Goal: Task Accomplishment & Management: Manage account settings

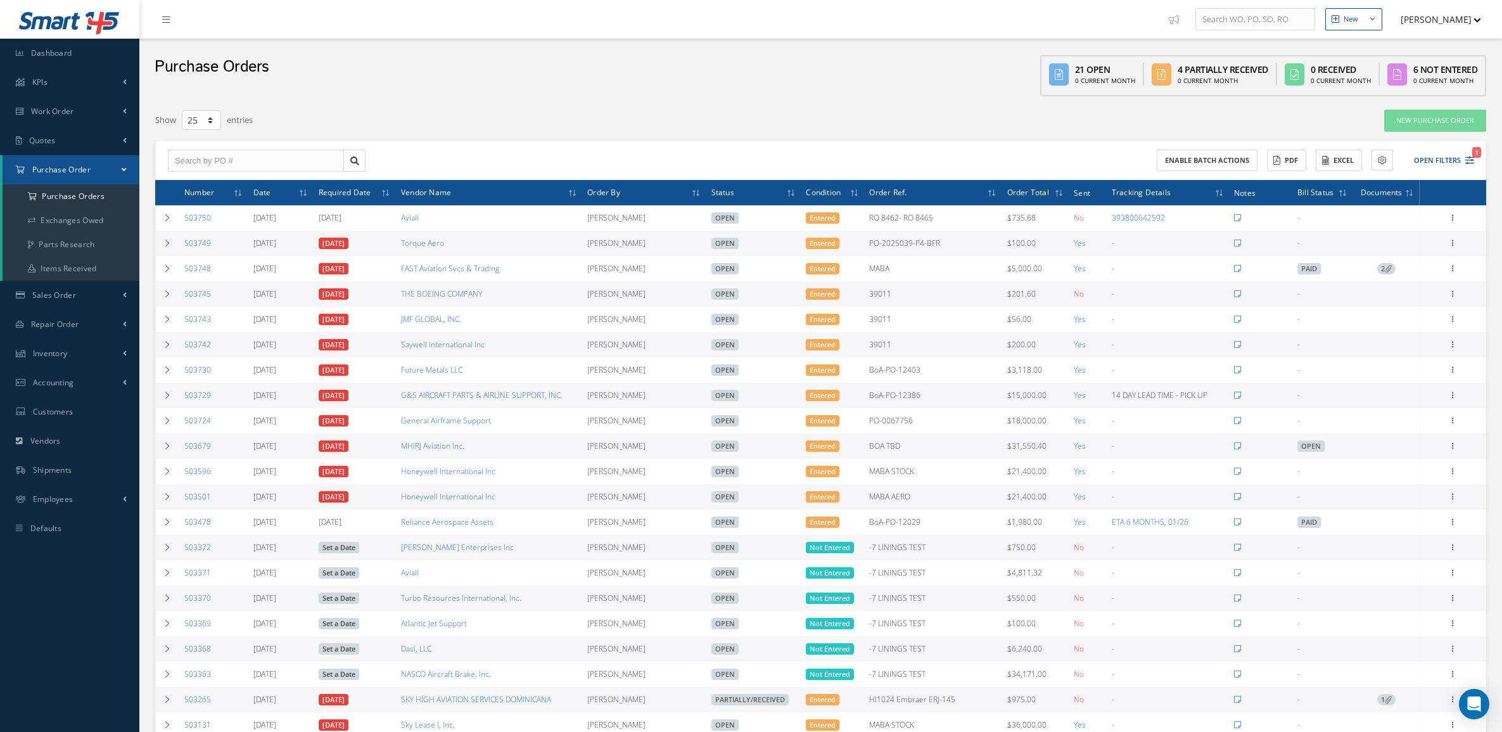
select select "25"
click at [46, 171] on span "Purchase Order" at bounding box center [61, 169] width 58 height 11
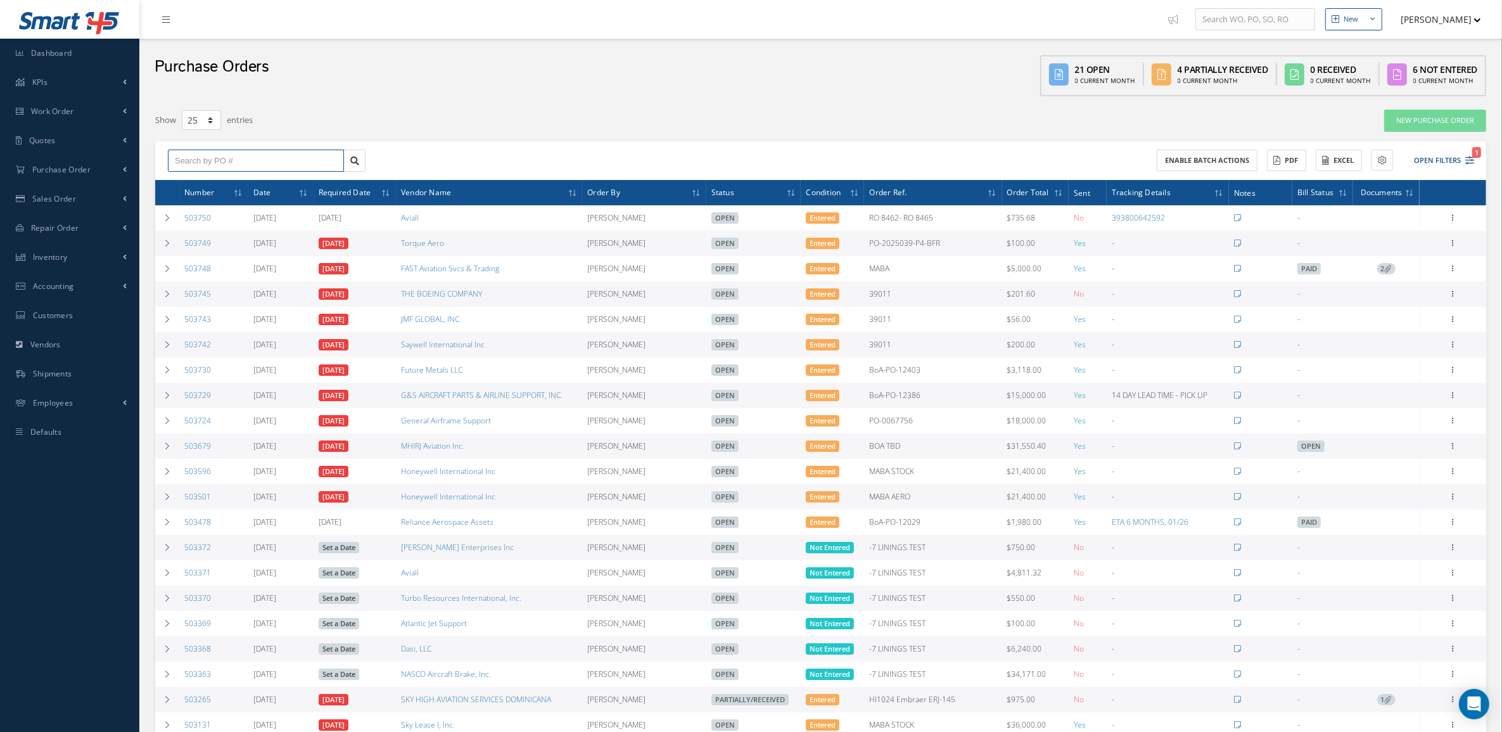
click at [213, 162] on input "text" at bounding box center [256, 160] width 176 height 23
type input "flight"
click at [1435, 163] on button "Open Filters 1" at bounding box center [1438, 160] width 72 height 21
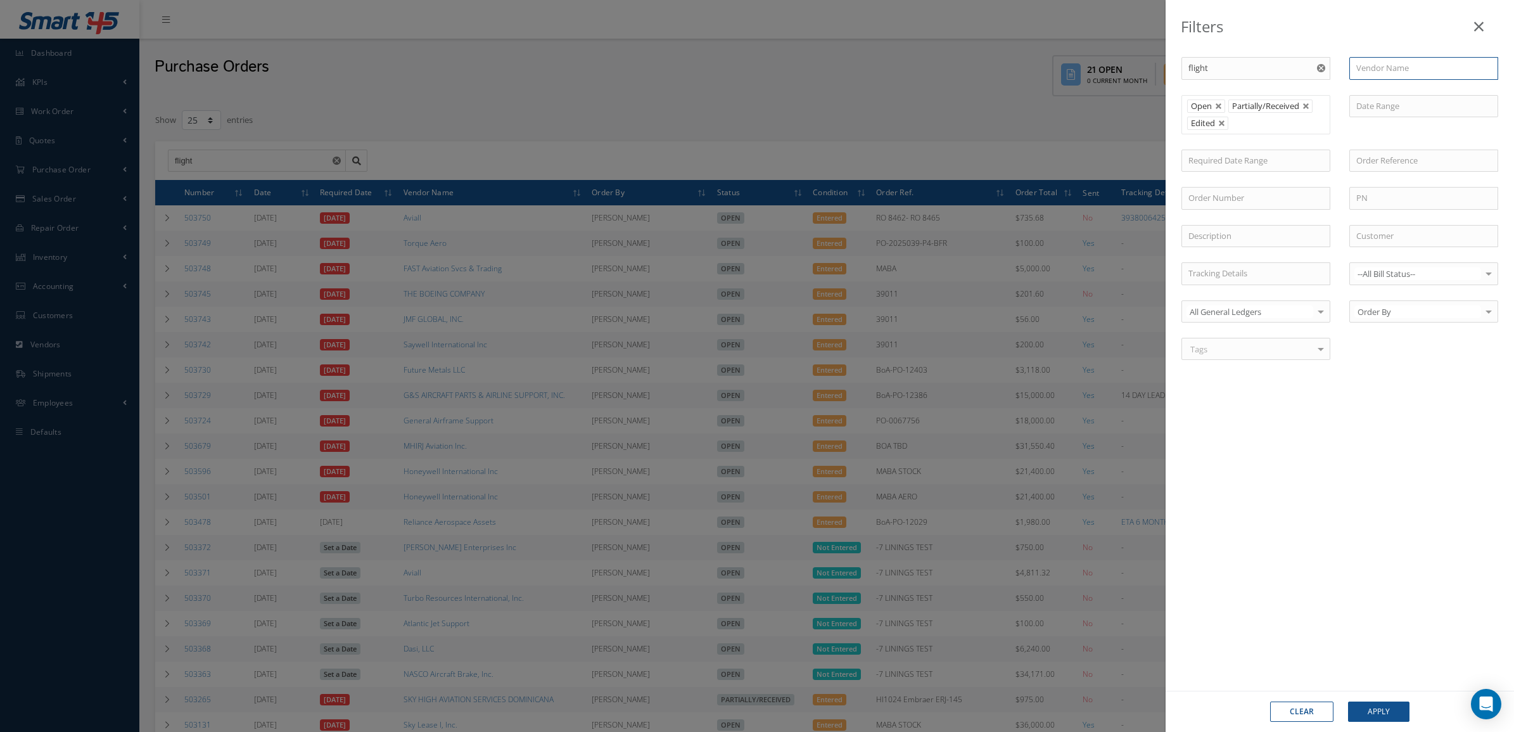
click at [1372, 73] on input "text" at bounding box center [1423, 68] width 149 height 23
click at [1427, 65] on input "flight" at bounding box center [1423, 68] width 149 height 23
click at [1416, 68] on input "flight" at bounding box center [1423, 68] width 149 height 23
type input "flight"
click at [1314, 716] on button "Clear" at bounding box center [1301, 711] width 63 height 20
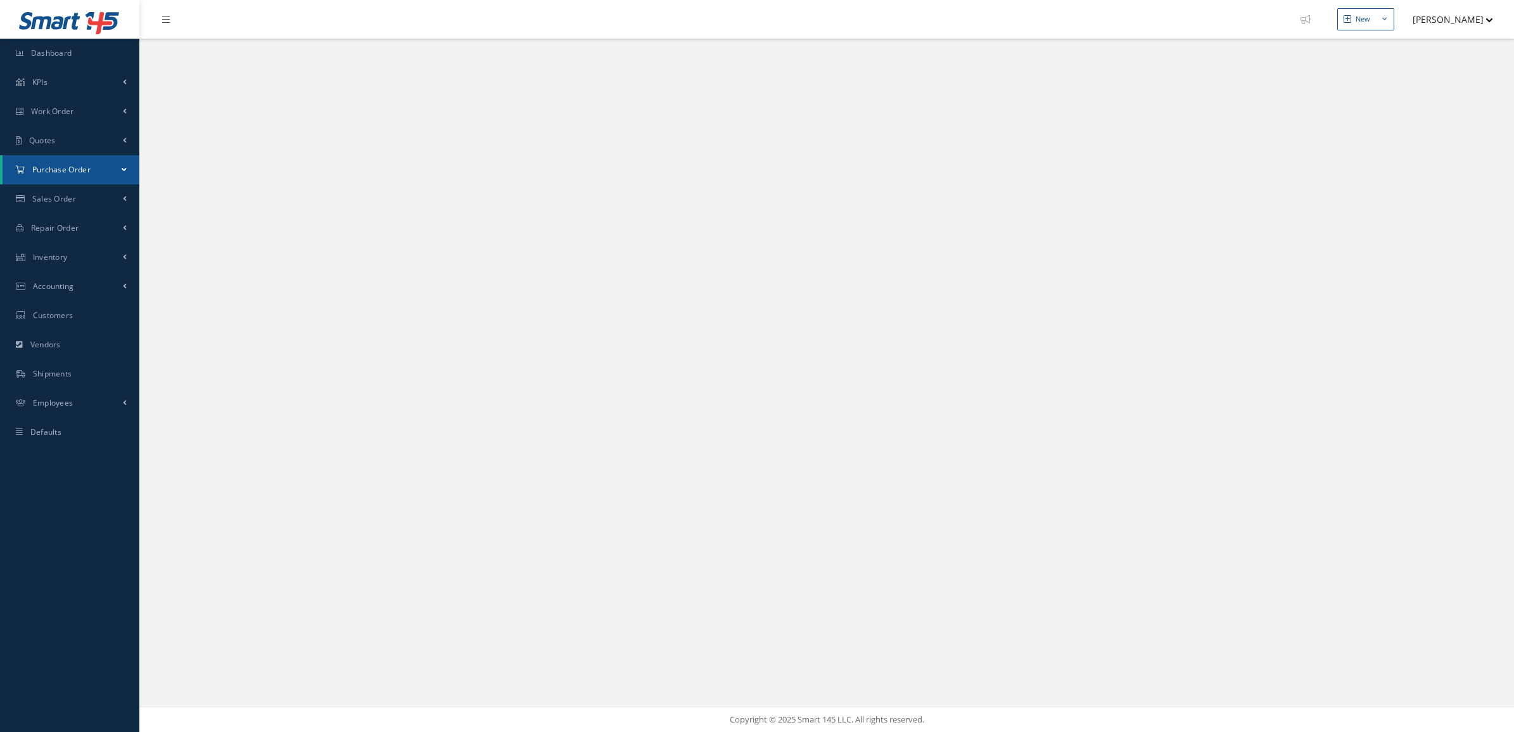
select select "25"
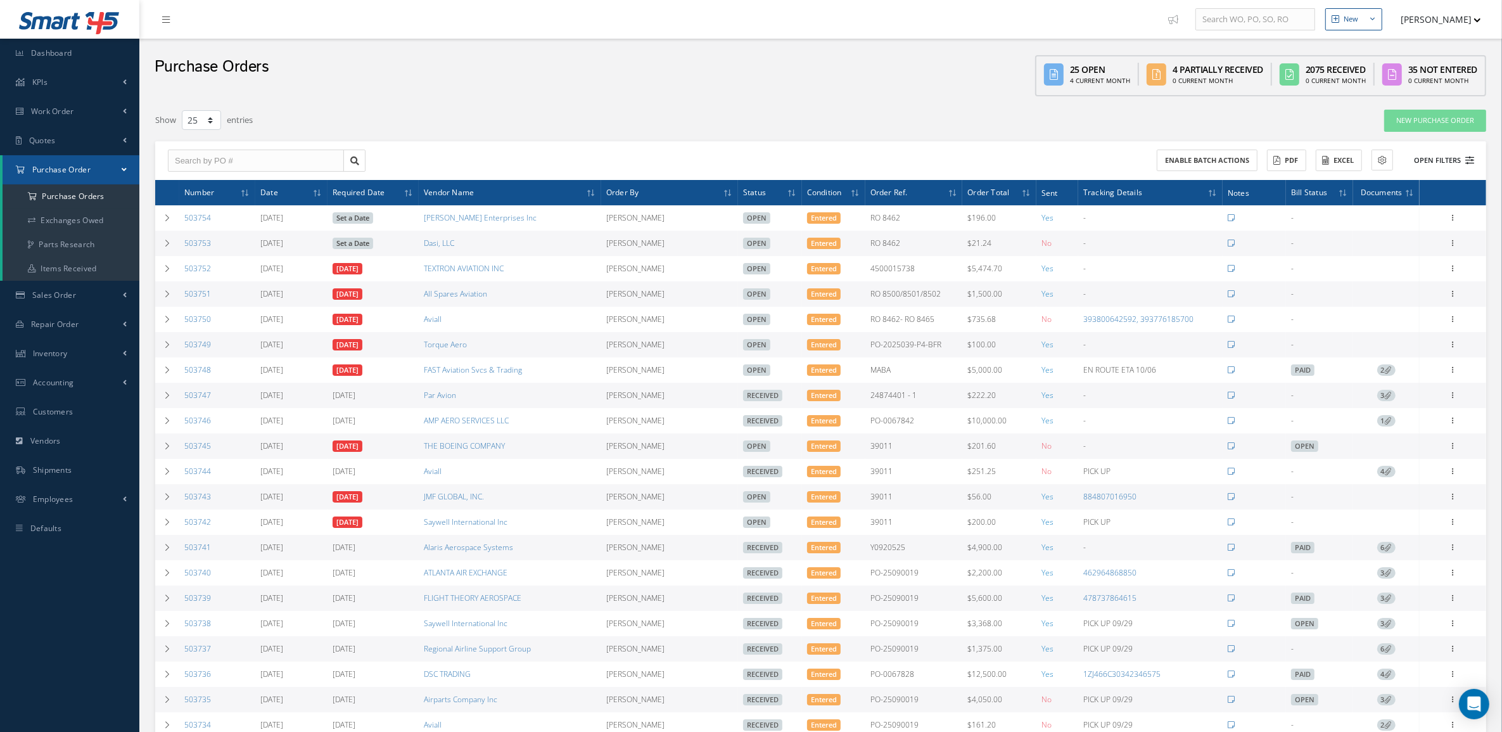
click at [1451, 156] on button "Open Filters" at bounding box center [1438, 160] width 72 height 21
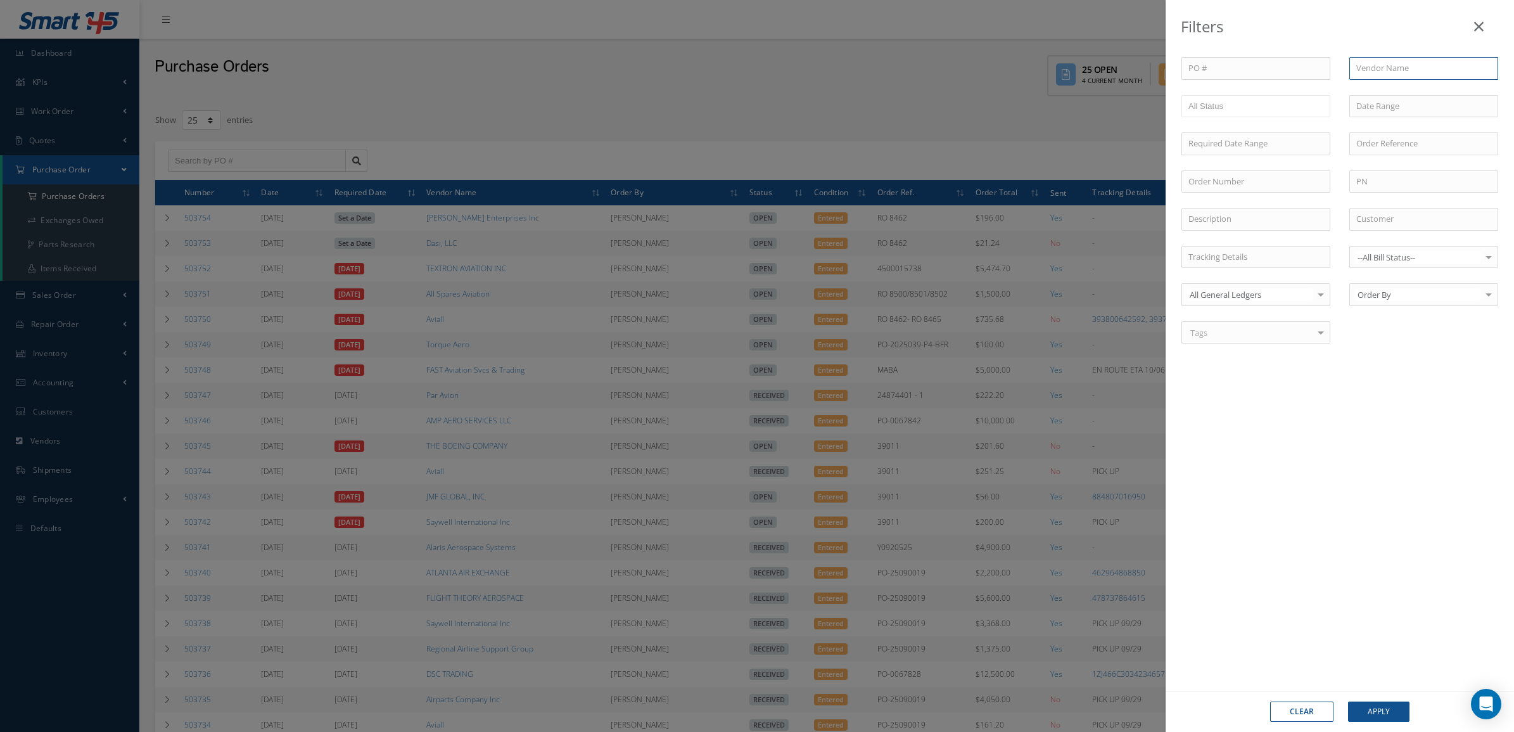
click at [1366, 70] on input "text" at bounding box center [1423, 68] width 149 height 23
click at [1409, 147] on div "Flight Safety Equipment, L.P." at bounding box center [1424, 158] width 148 height 23
type input "Flight Safety Equipment, L.P."
click at [1367, 708] on button "Apply" at bounding box center [1378, 711] width 61 height 20
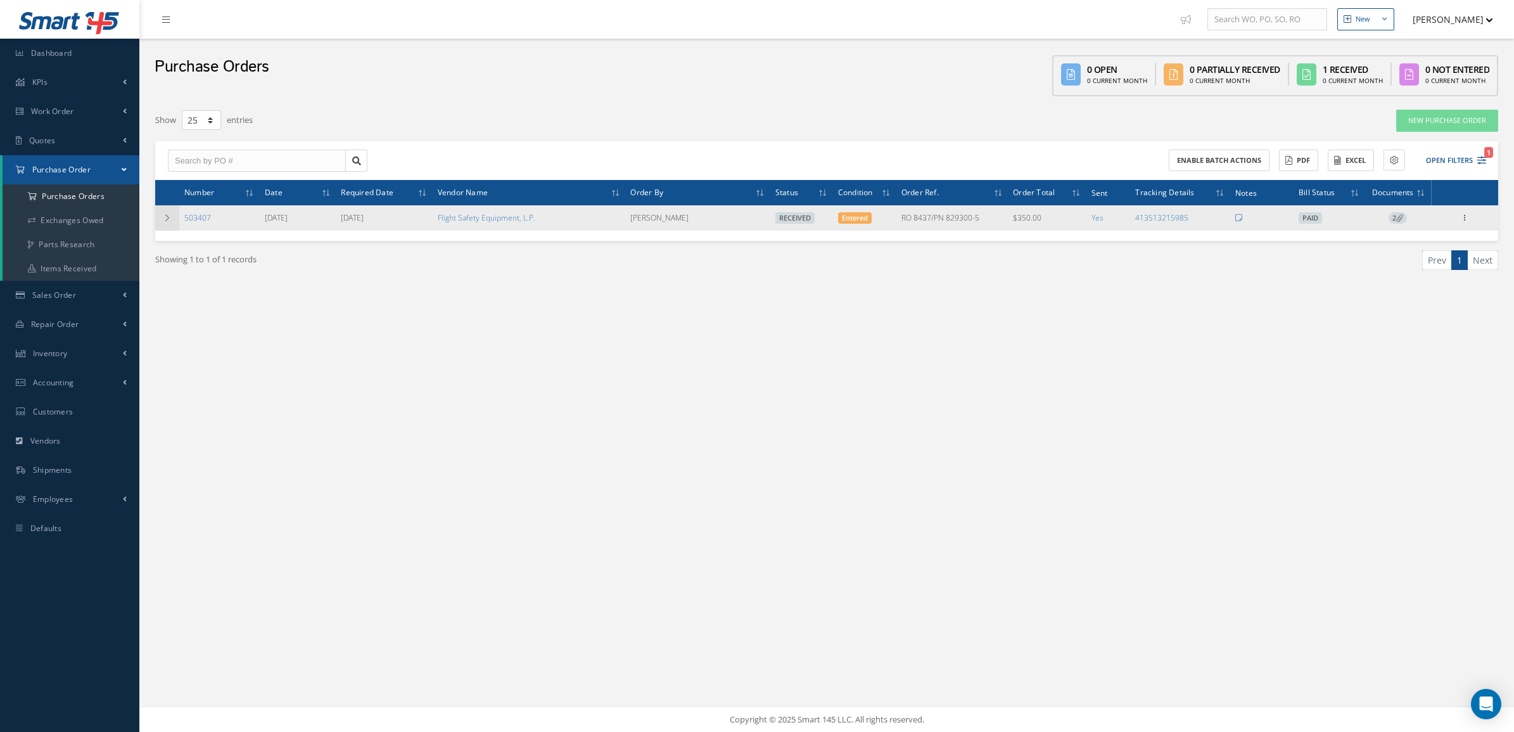
click at [169, 216] on icon at bounding box center [167, 218] width 9 height 8
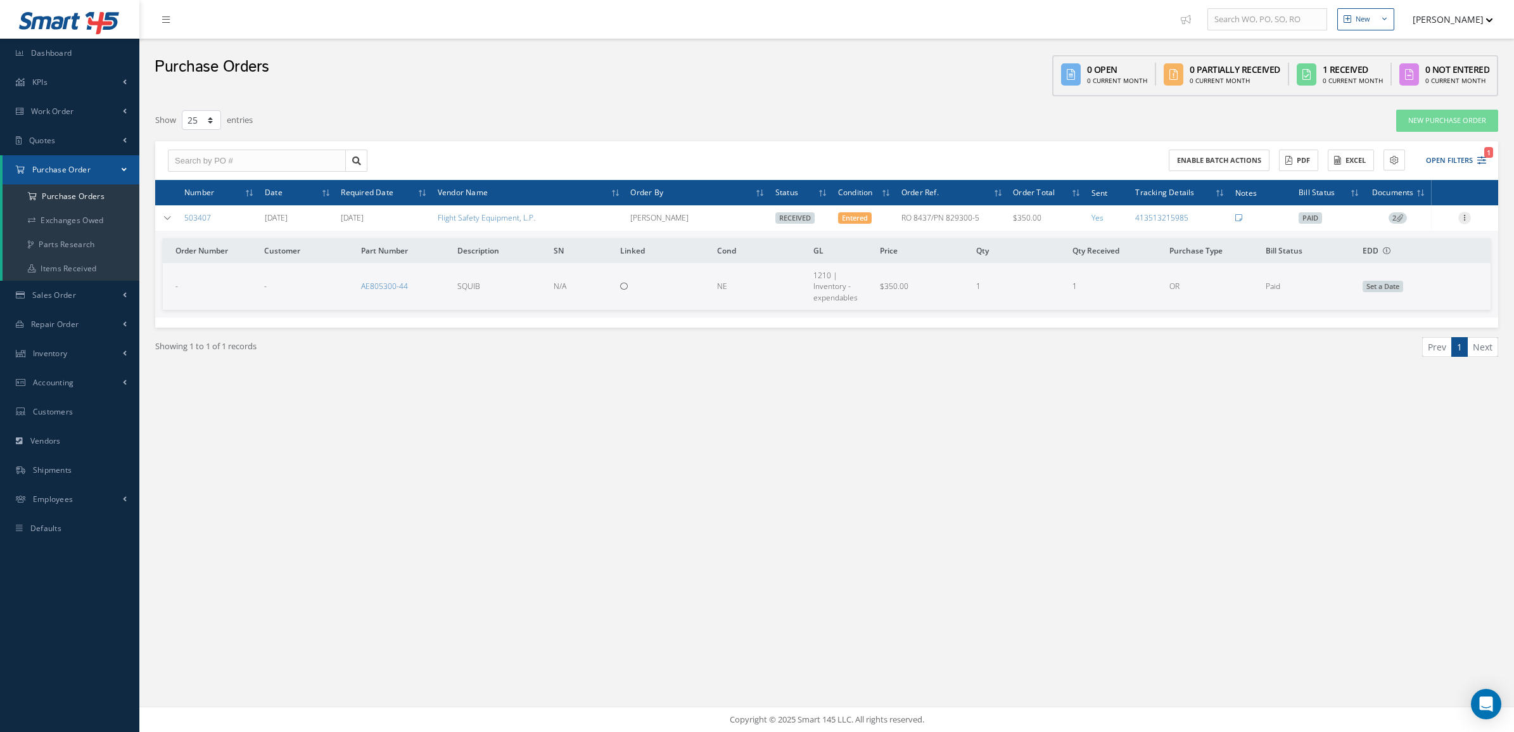
click at [1464, 217] on icon at bounding box center [1464, 217] width 13 height 10
click at [1435, 219] on link "Receiving Details" at bounding box center [1406, 226] width 100 height 16
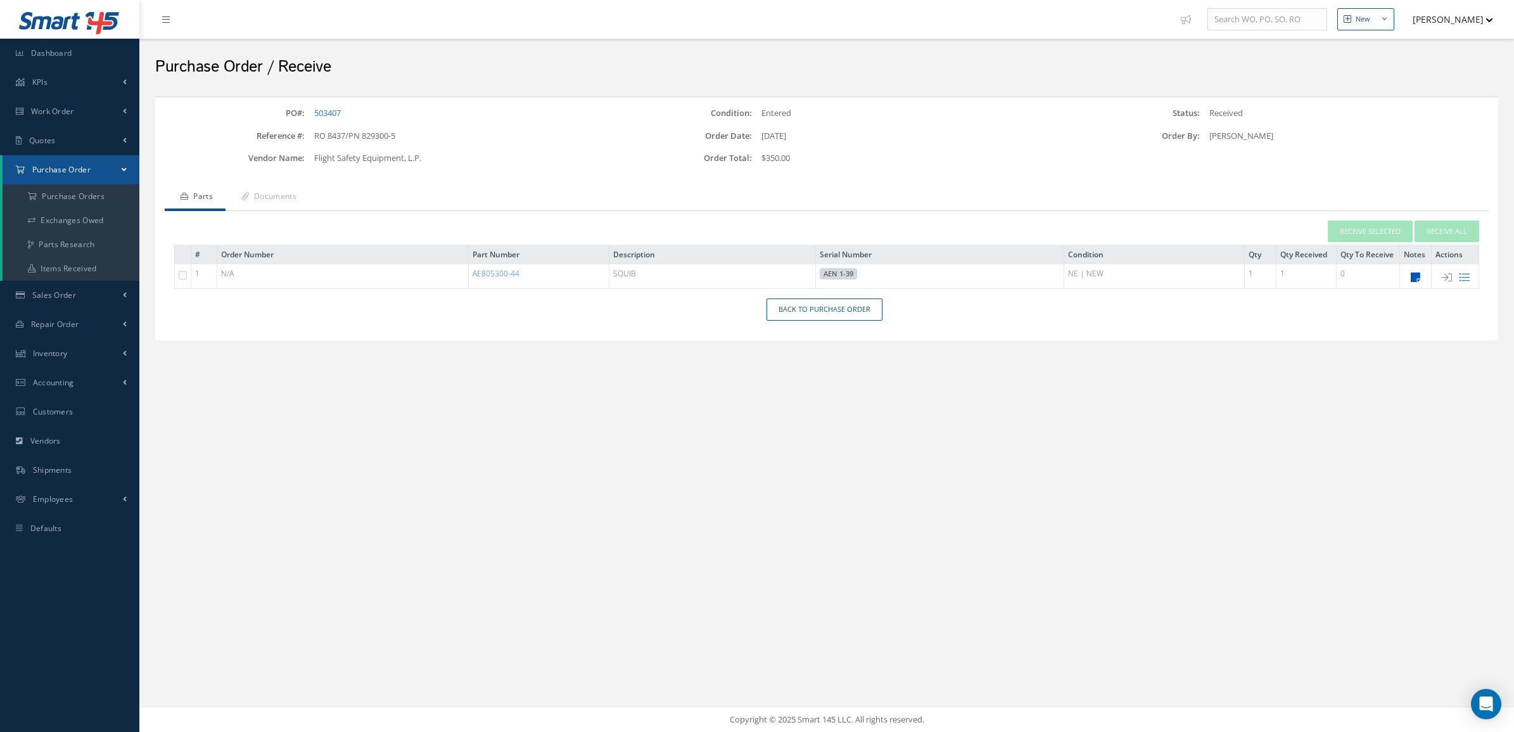
click at [1420, 273] on icon at bounding box center [1416, 277] width 10 height 11
type textarea "DOM 3/2016"
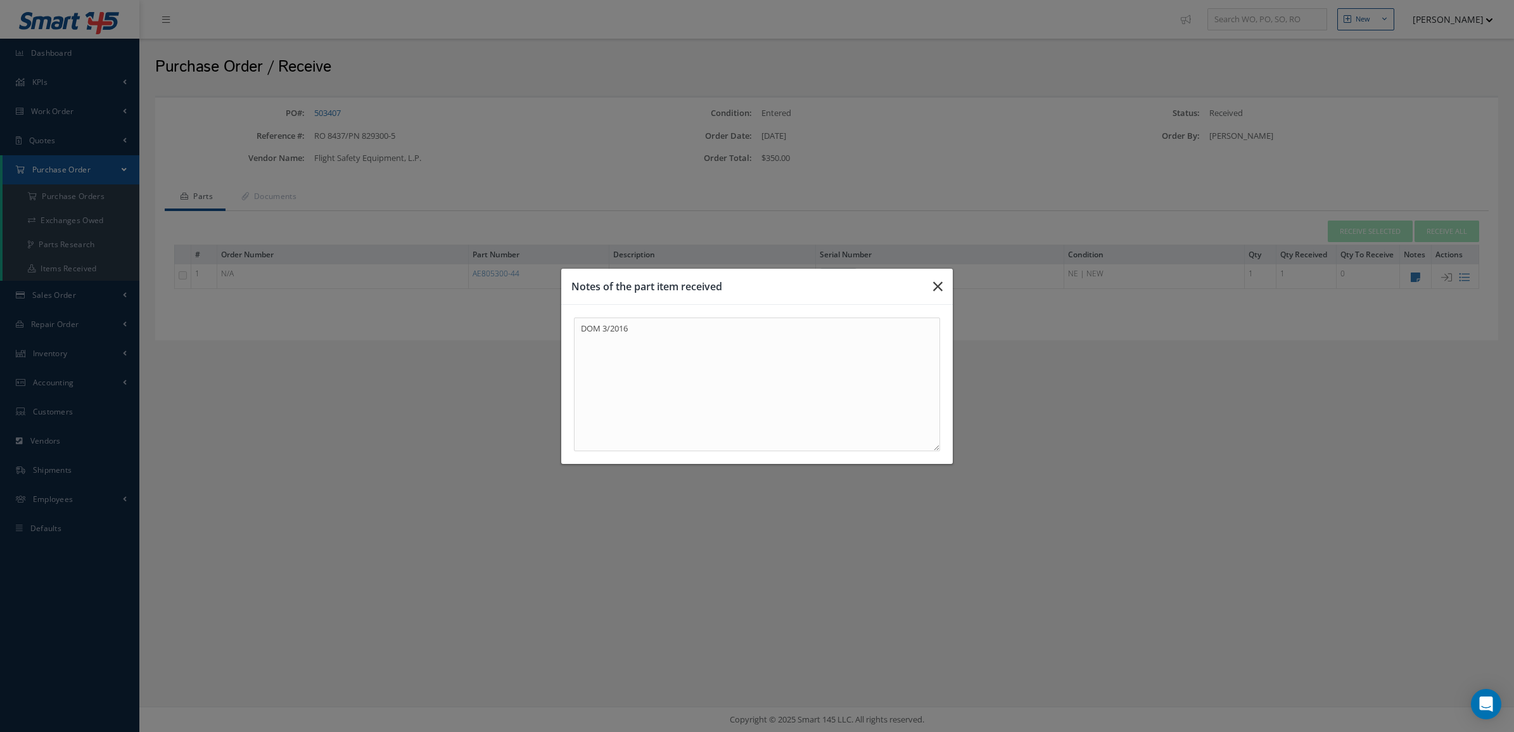
click at [942, 285] on icon "button" at bounding box center [938, 286] width 10 height 15
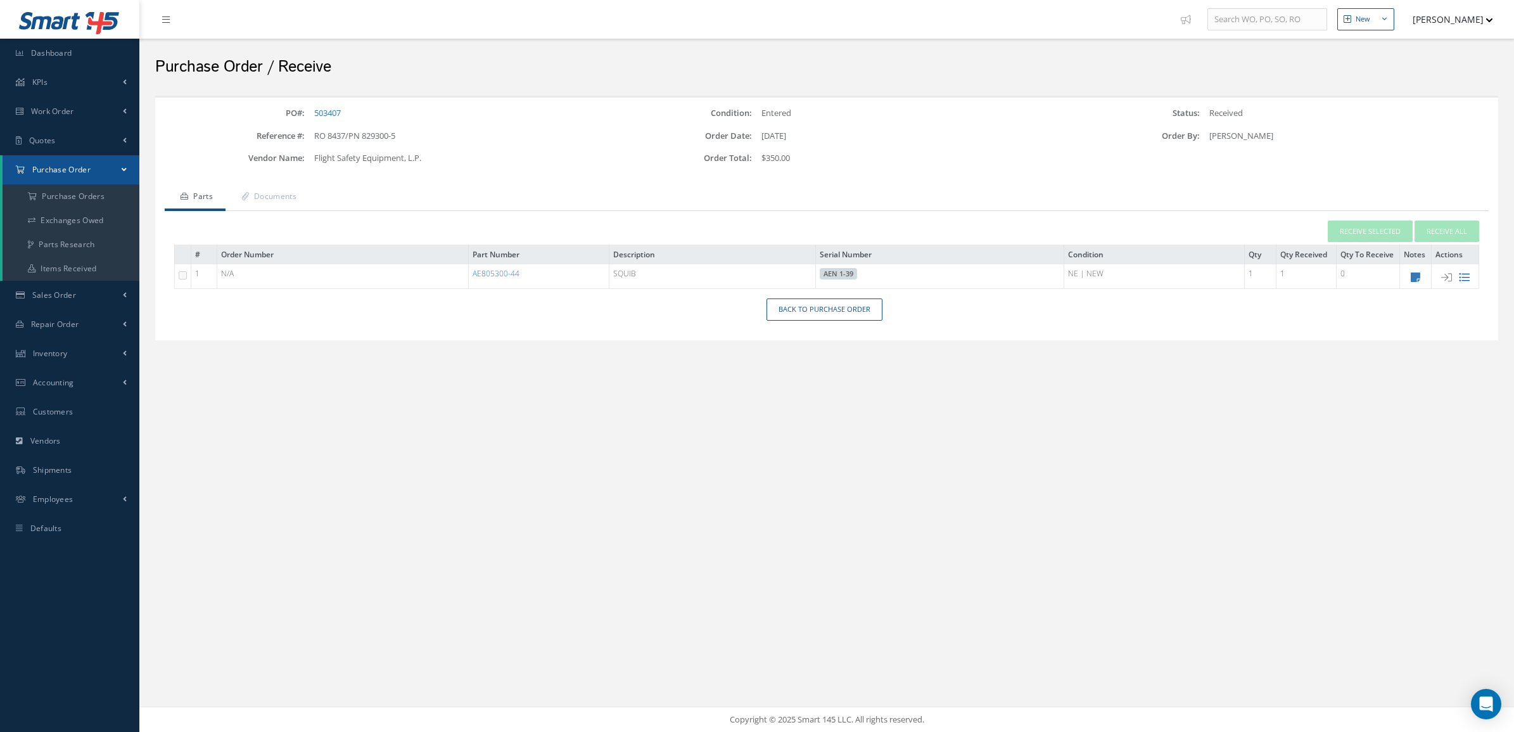
click at [1461, 276] on icon at bounding box center [1464, 277] width 11 height 11
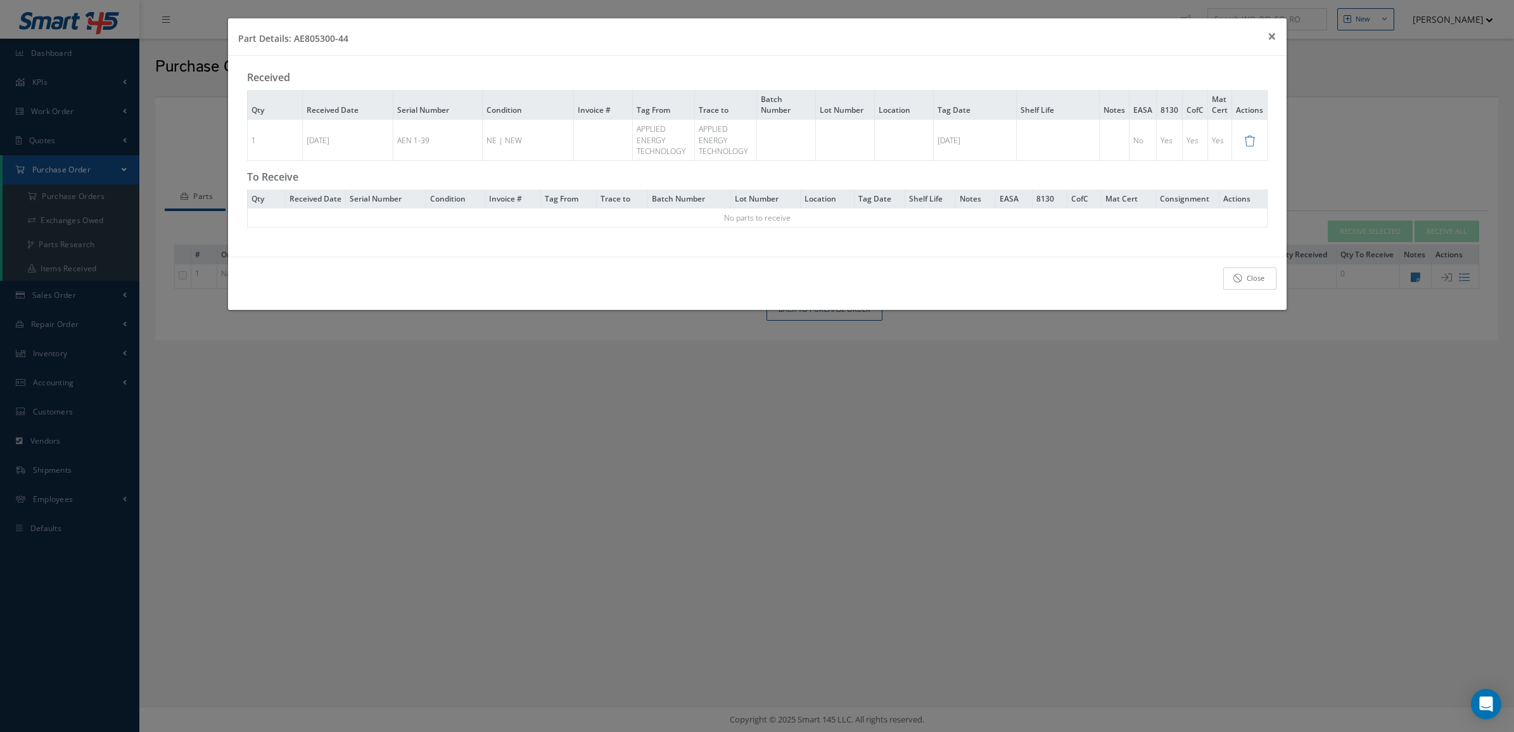
click at [1230, 289] on link "Close" at bounding box center [1249, 278] width 53 height 22
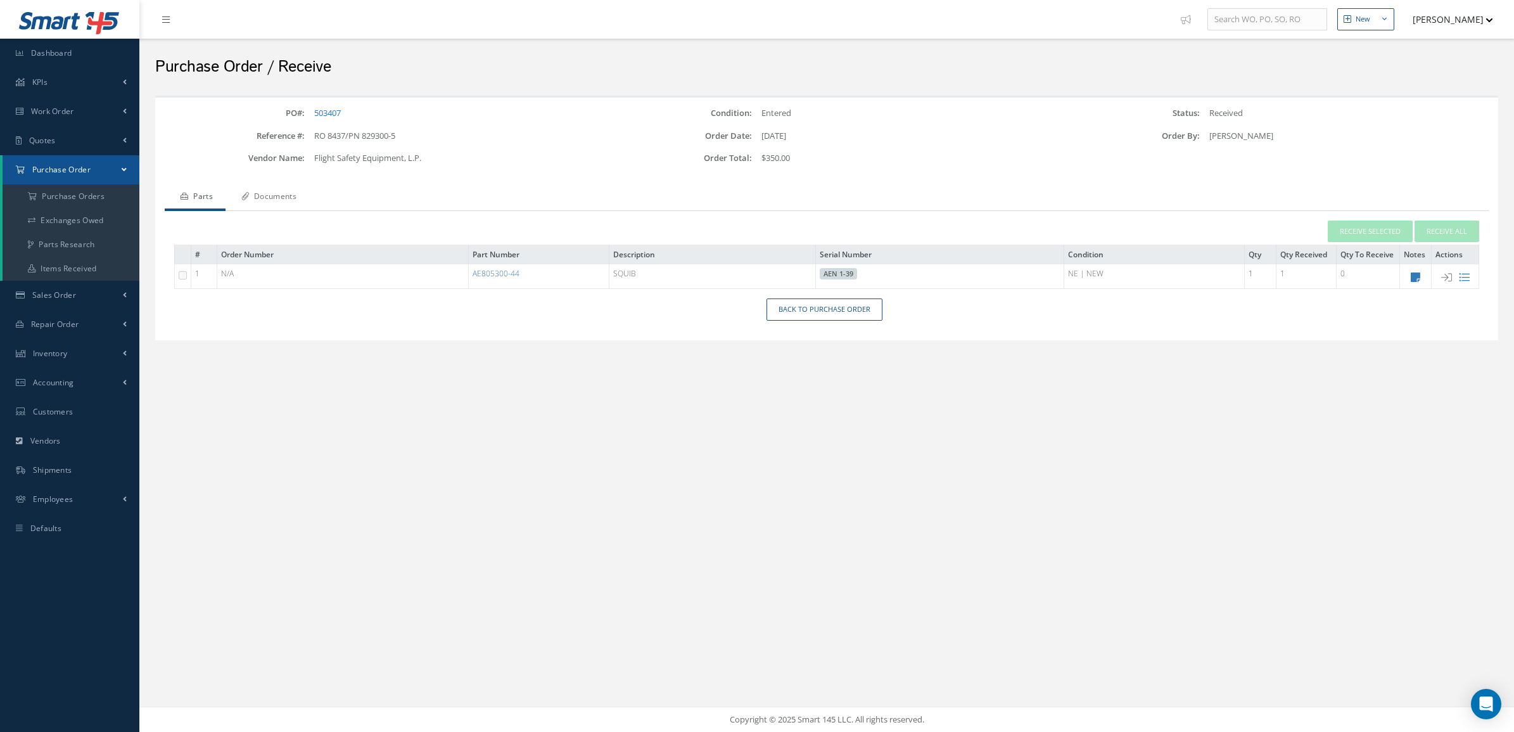
click at [300, 205] on link "Documents" at bounding box center [268, 197] width 84 height 27
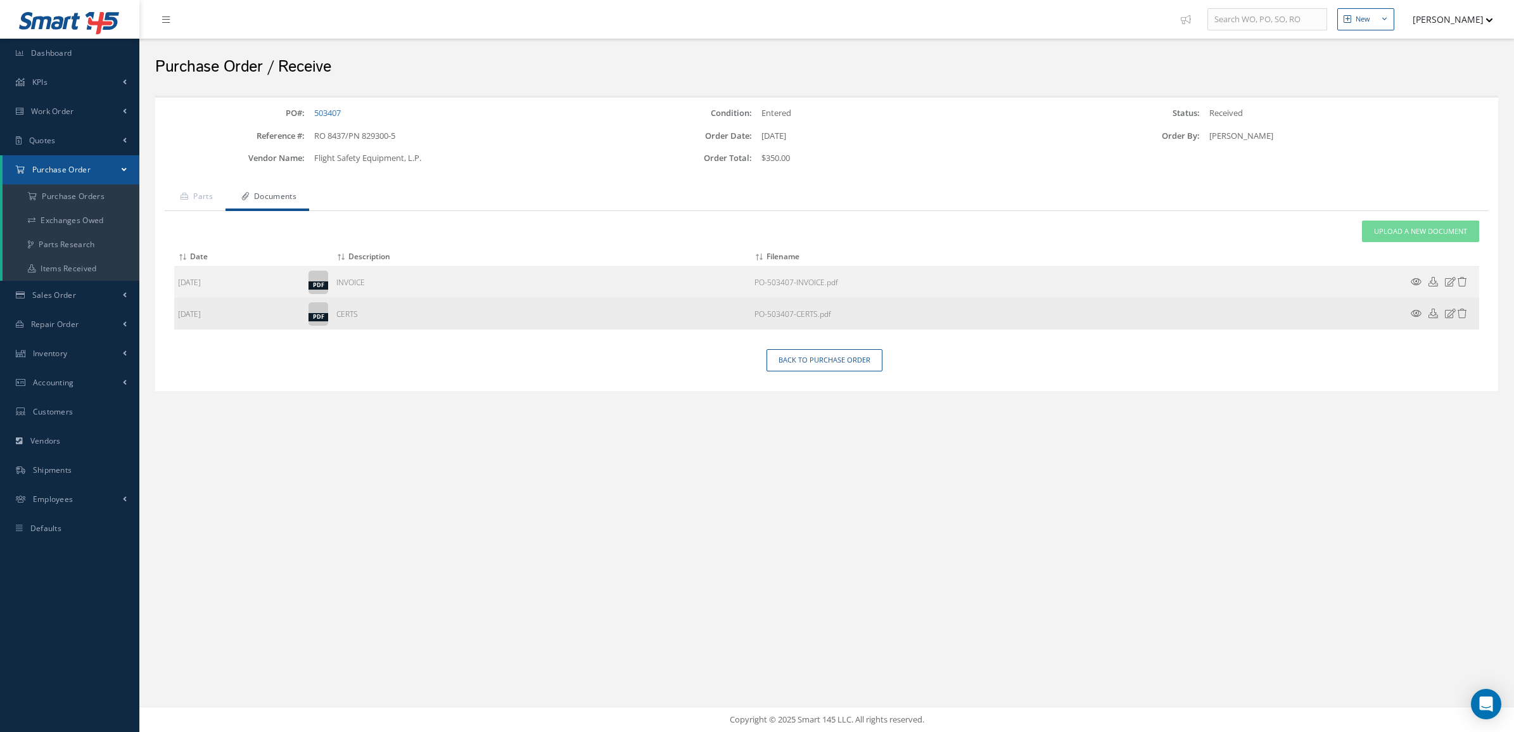
click at [1413, 315] on icon at bounding box center [1416, 313] width 11 height 10
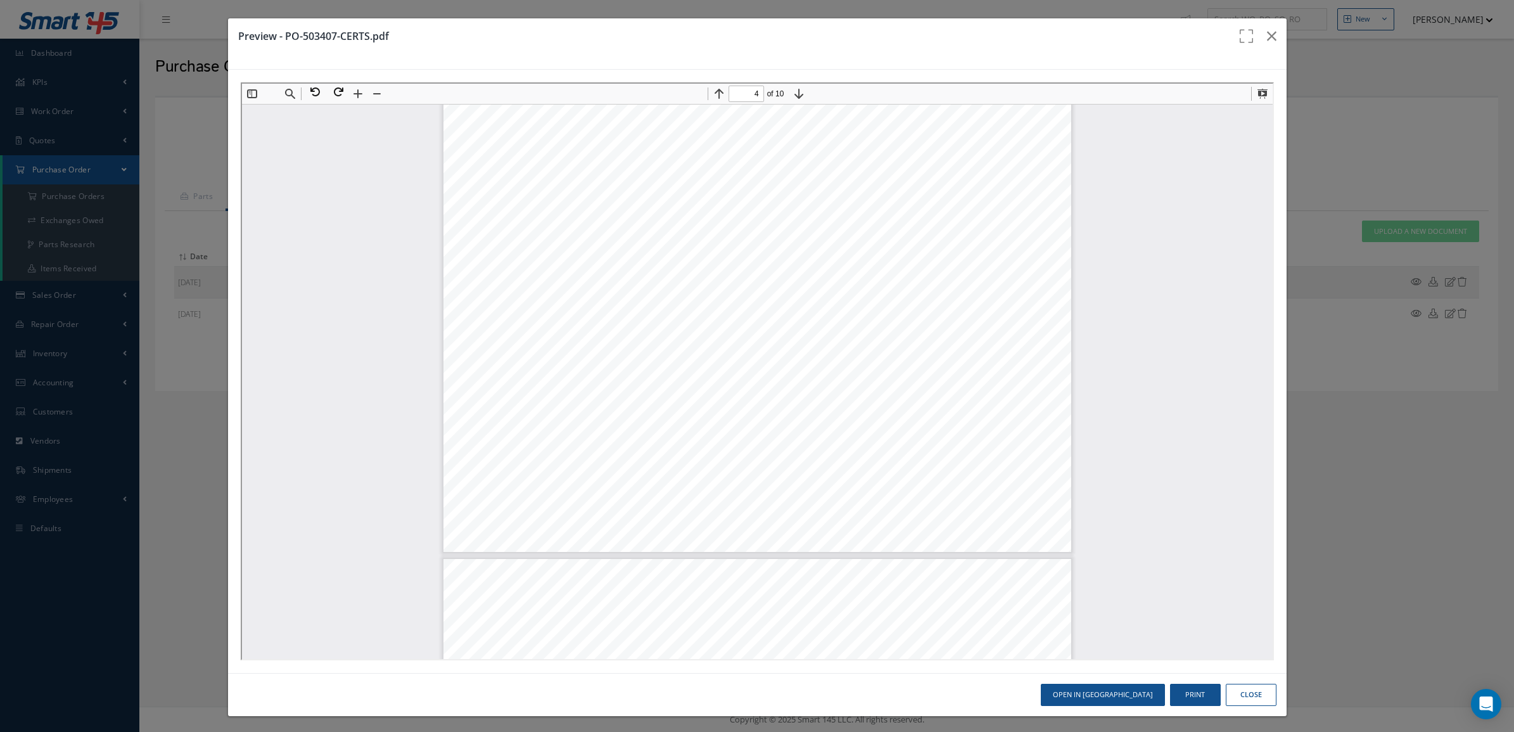
scroll to position [3326, 0]
type input "8"
click at [1267, 39] on icon "button" at bounding box center [1272, 36] width 10 height 15
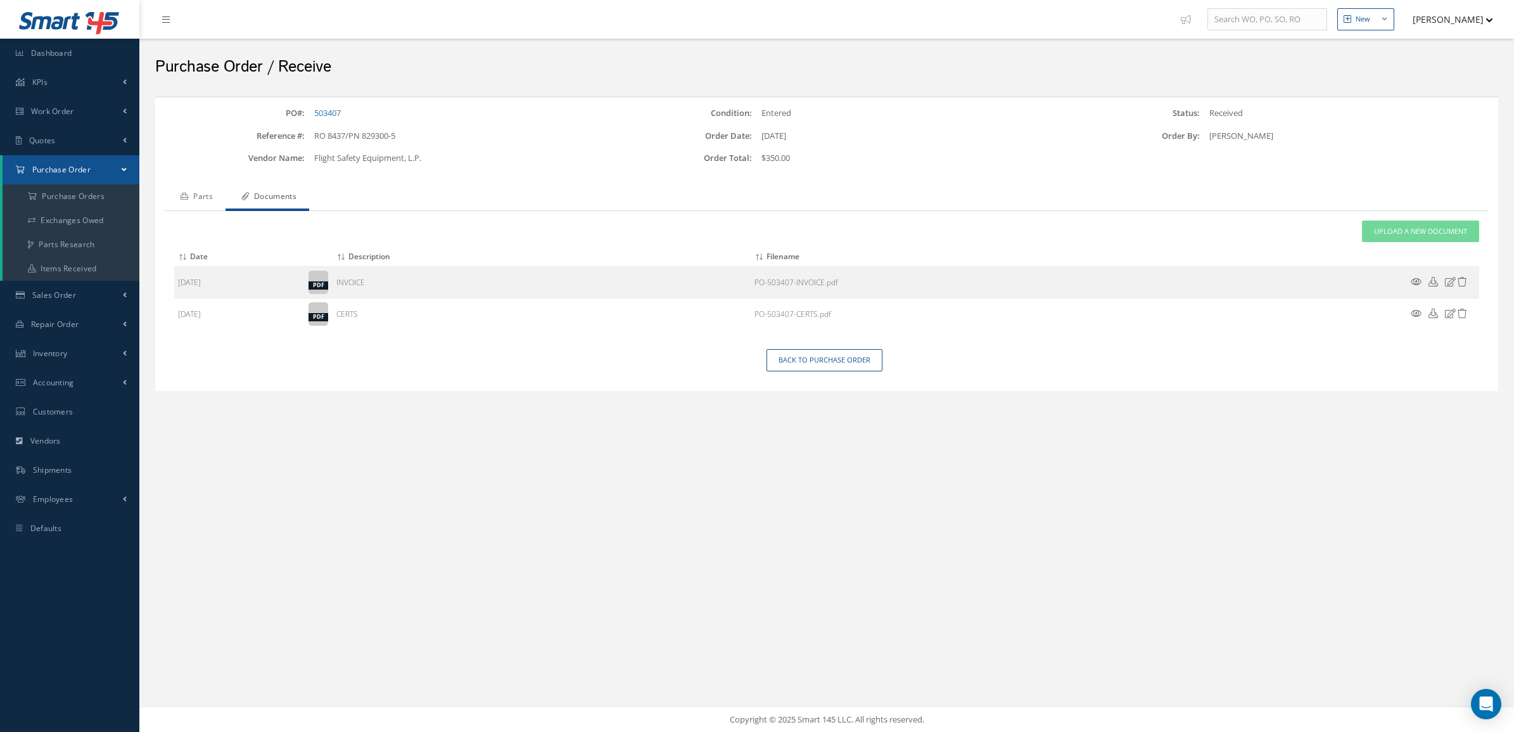
click at [219, 196] on link "Parts" at bounding box center [195, 197] width 61 height 27
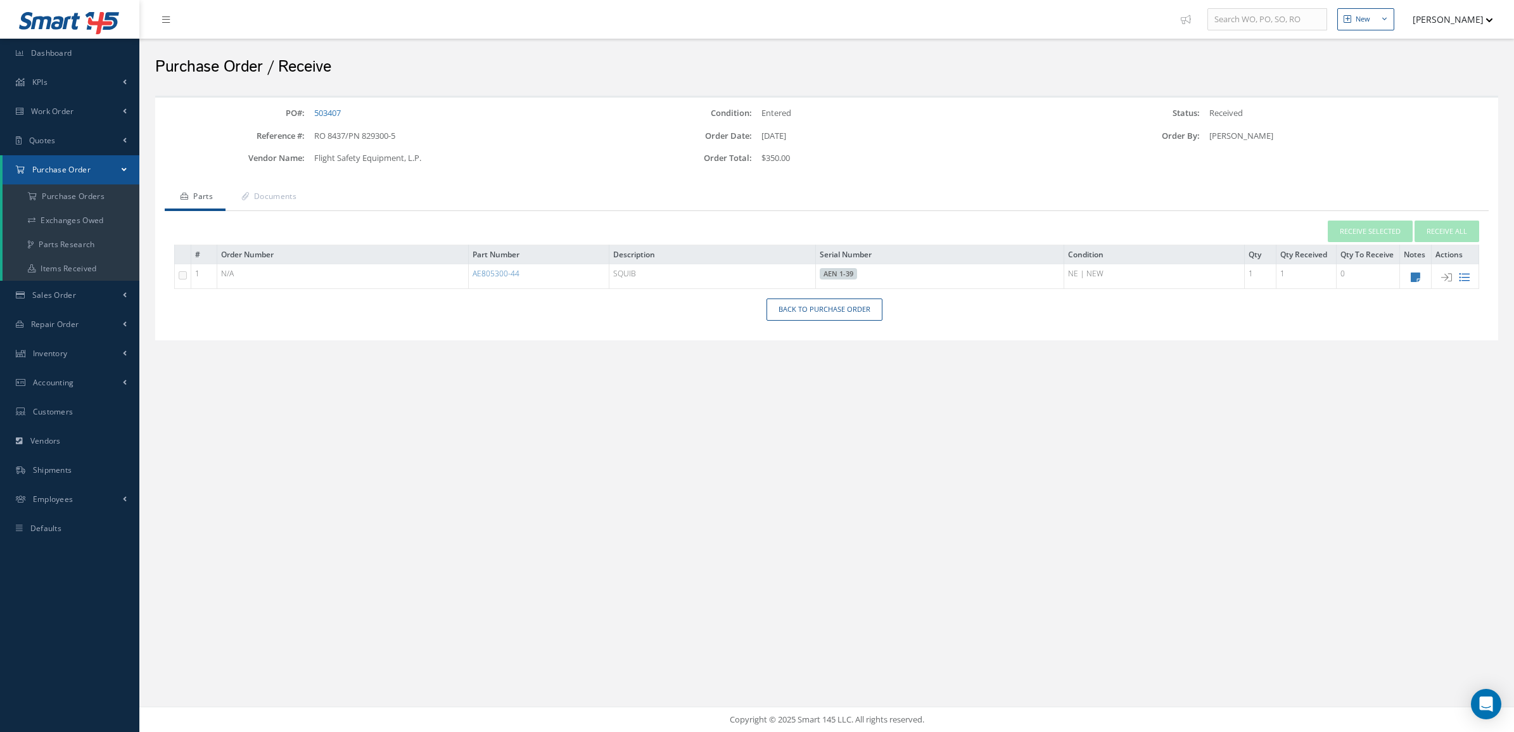
click at [1461, 279] on icon at bounding box center [1464, 277] width 11 height 11
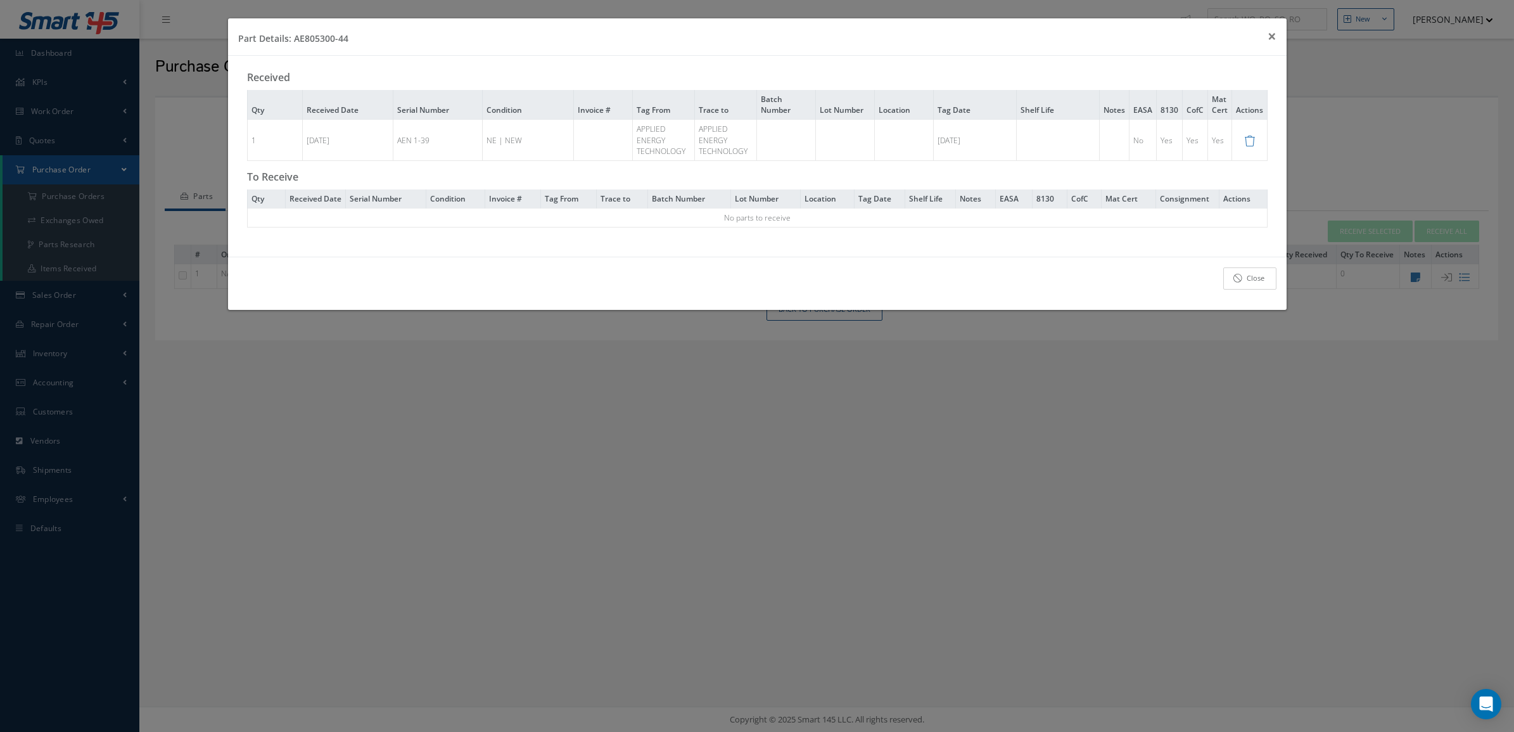
click at [1230, 289] on link "Close" at bounding box center [1249, 278] width 53 height 22
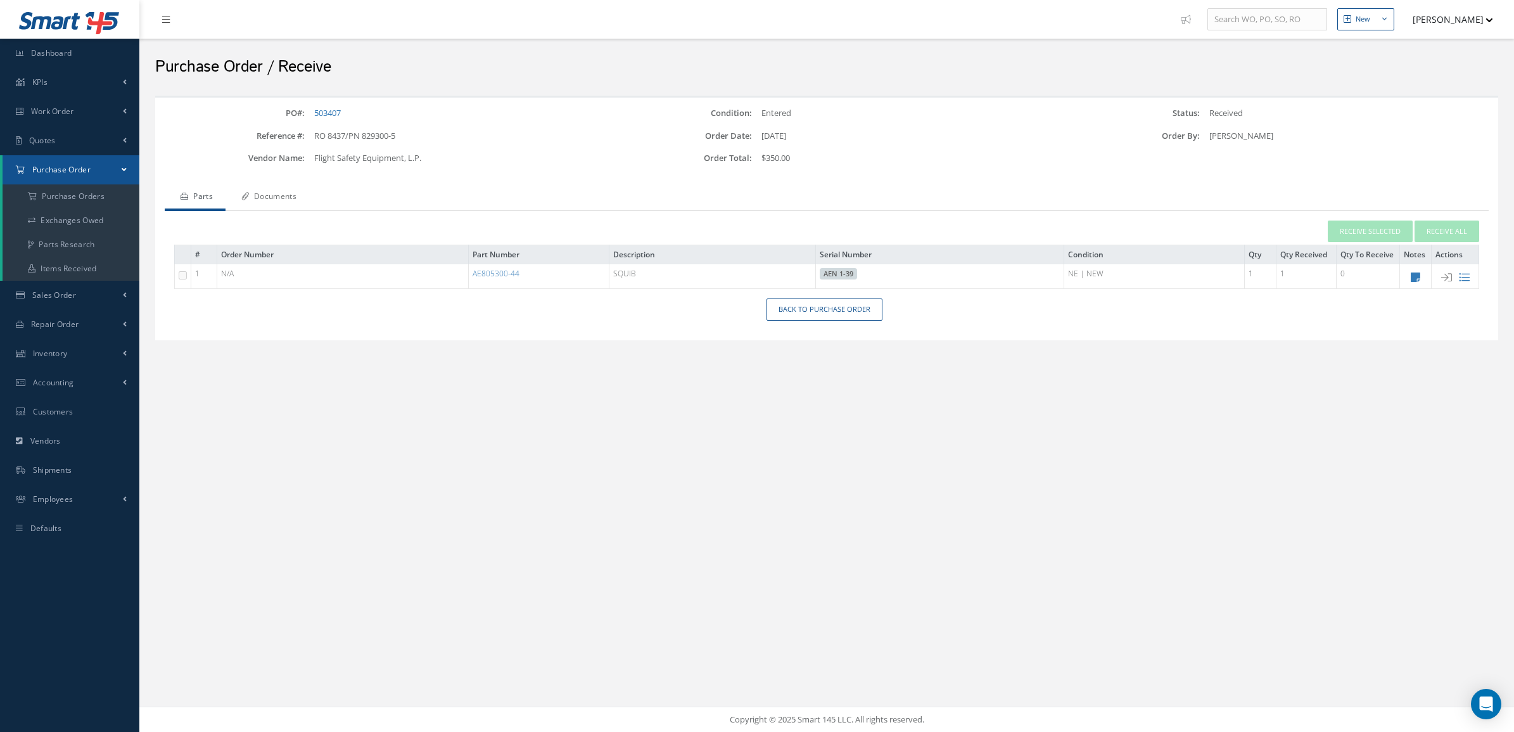
click at [306, 188] on link "Documents" at bounding box center [268, 197] width 84 height 27
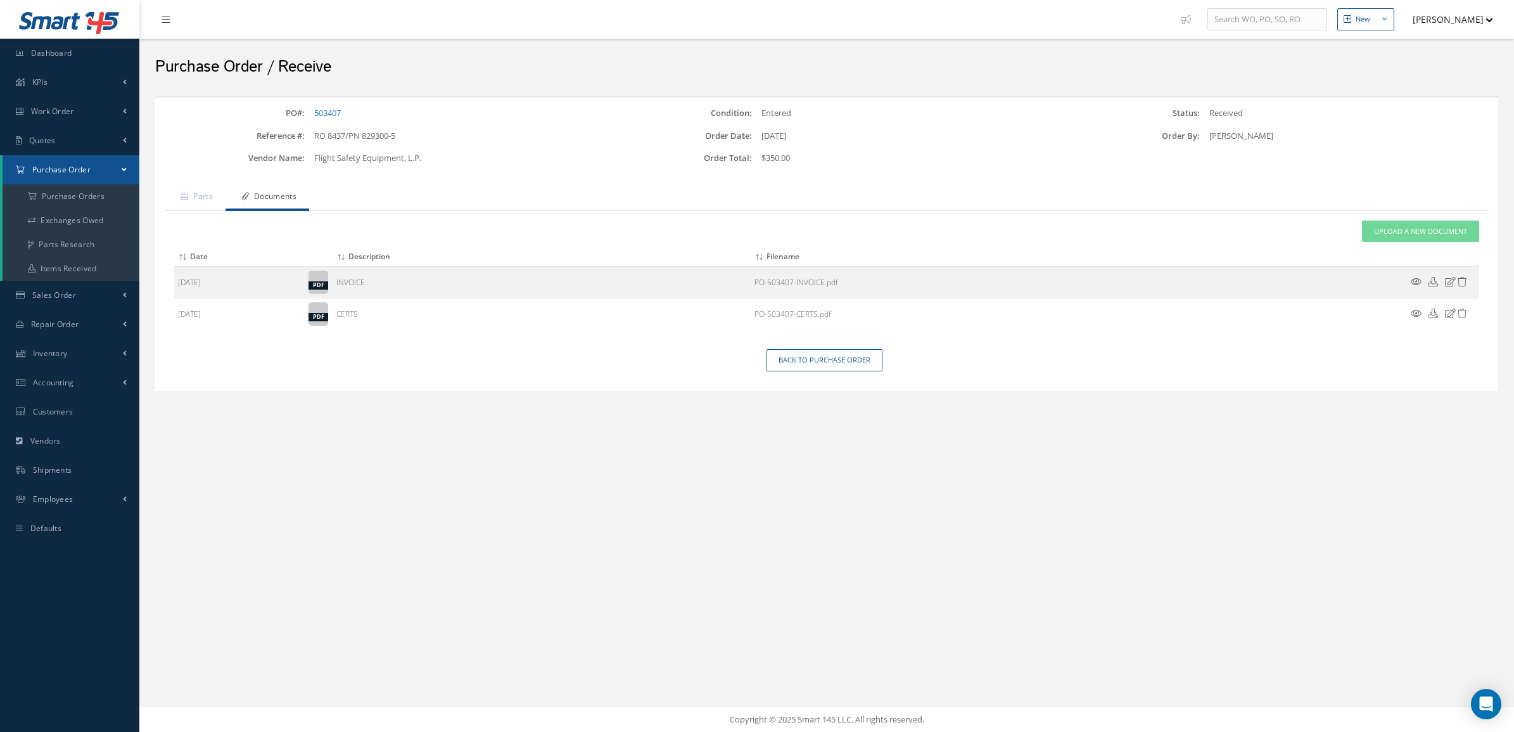
click at [1417, 284] on icon at bounding box center [1416, 282] width 11 height 10
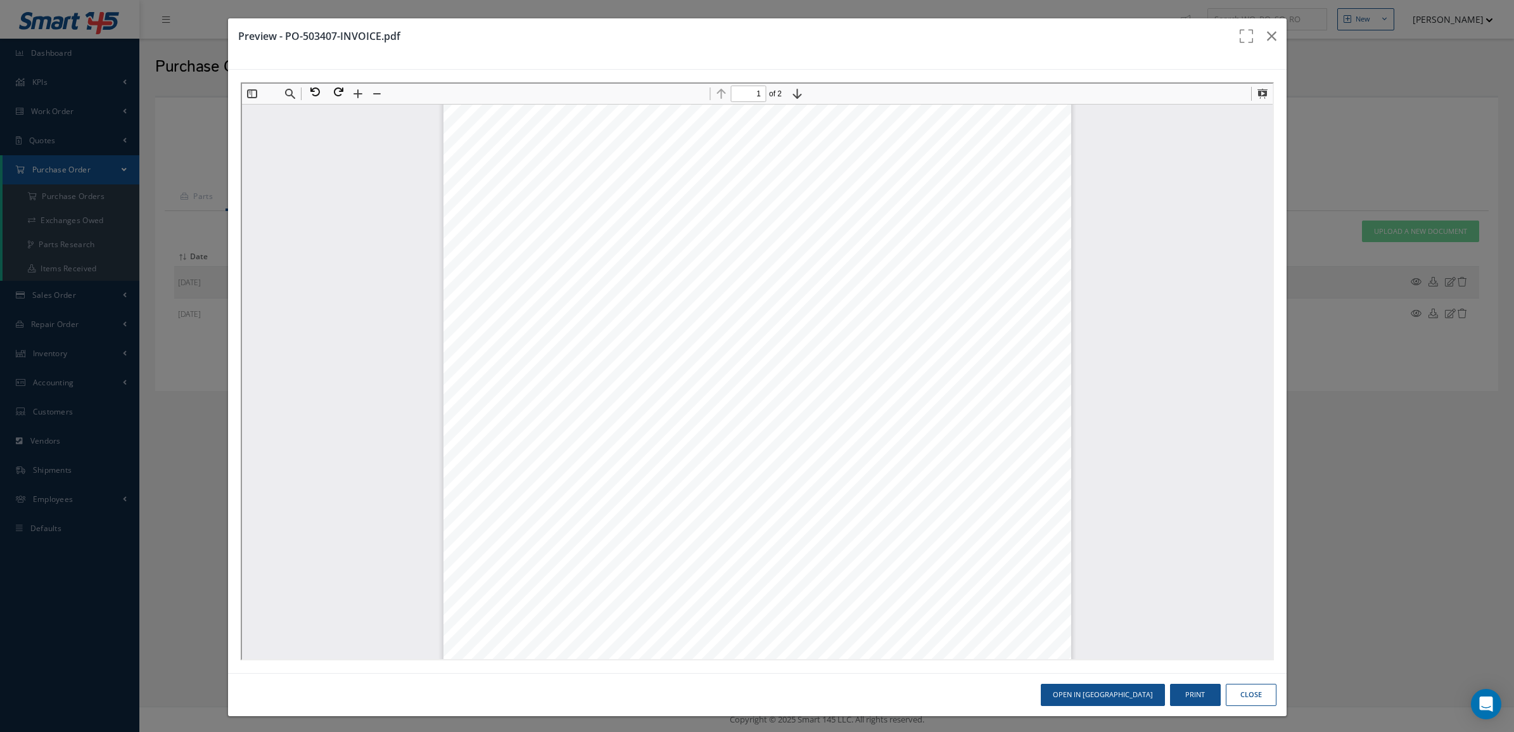
scroll to position [68, 0]
type input "2"
click at [1267, 30] on icon "button" at bounding box center [1272, 36] width 10 height 15
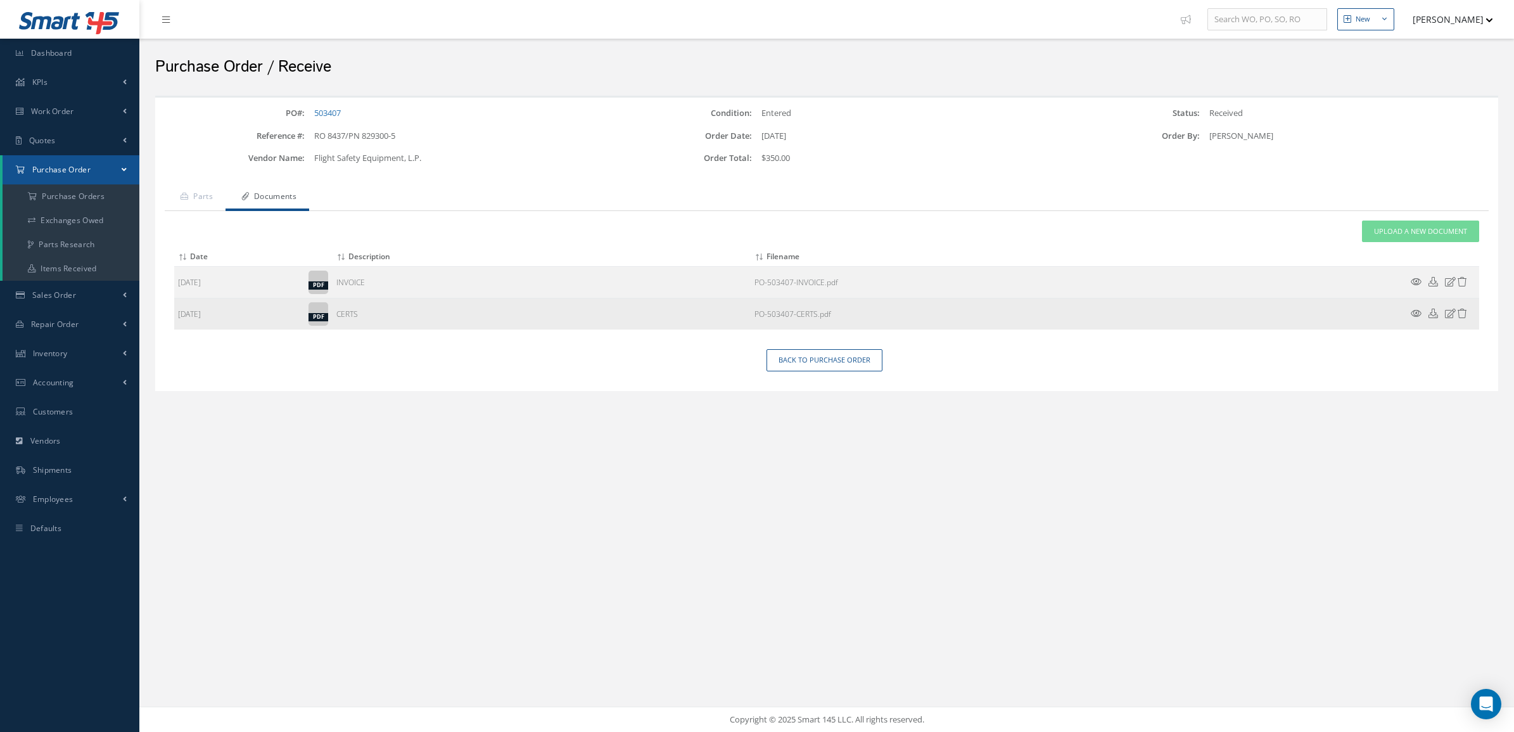
click at [1414, 308] on icon at bounding box center [1416, 313] width 11 height 10
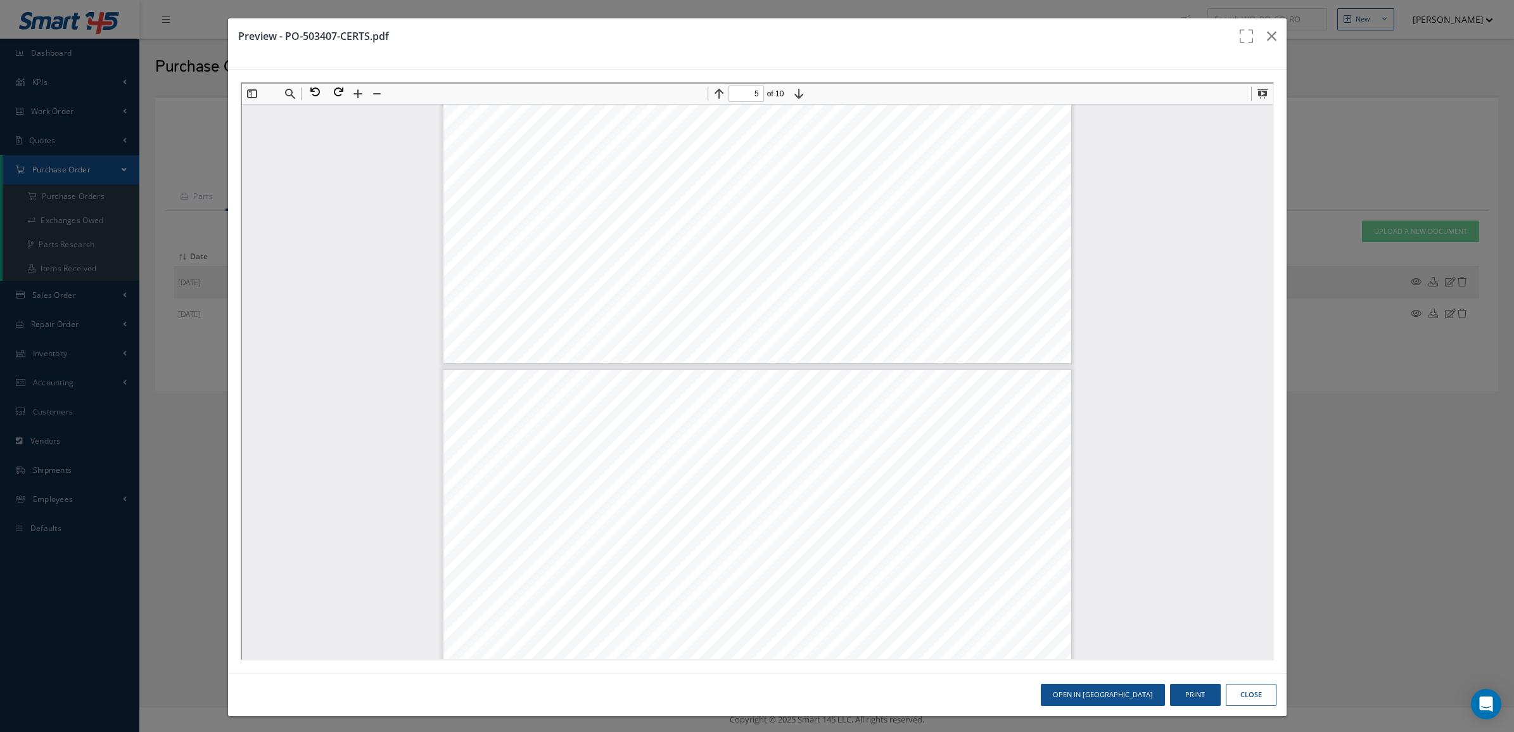
scroll to position [843, 0]
type input "1"
click at [1267, 40] on icon "button" at bounding box center [1272, 36] width 10 height 15
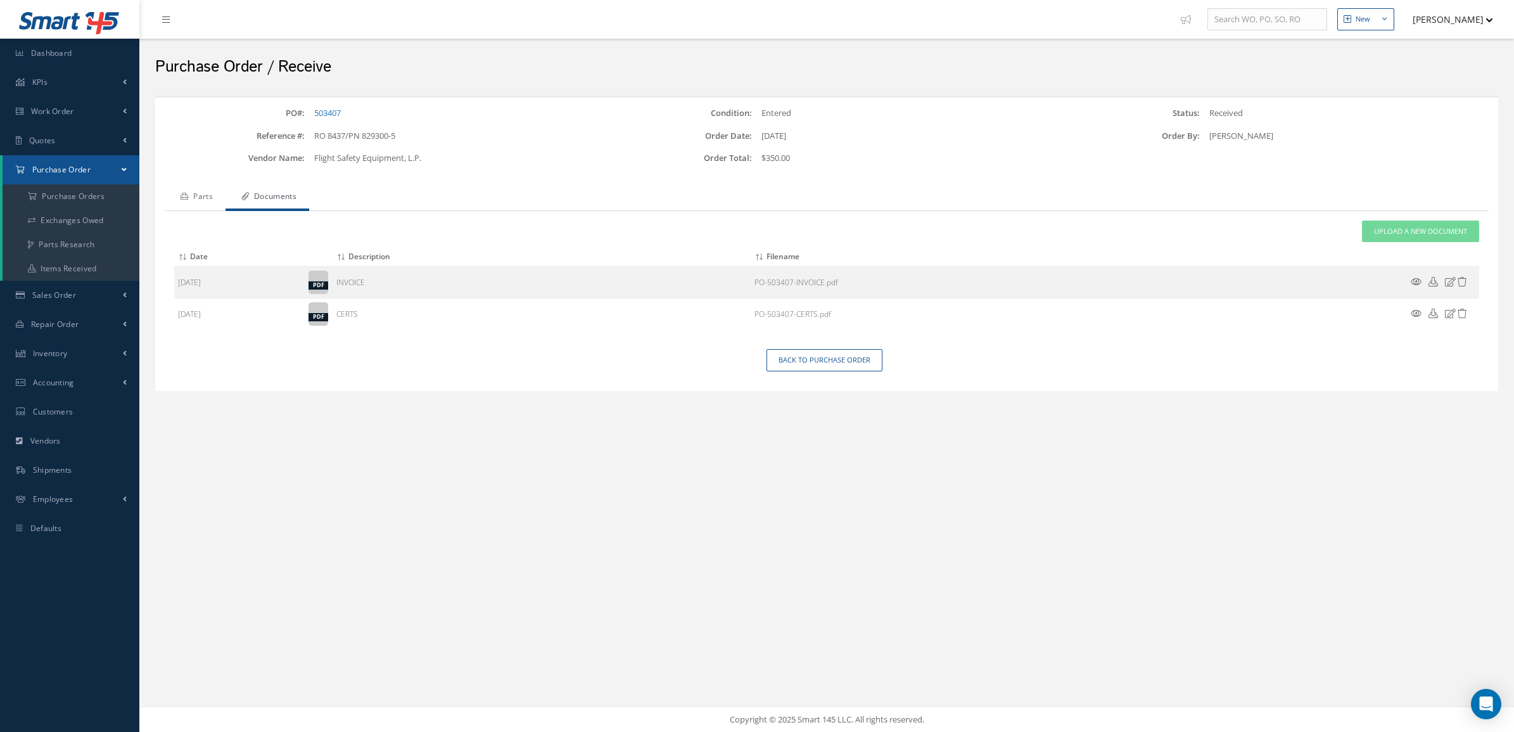
click at [195, 207] on link "Parts" at bounding box center [195, 197] width 61 height 27
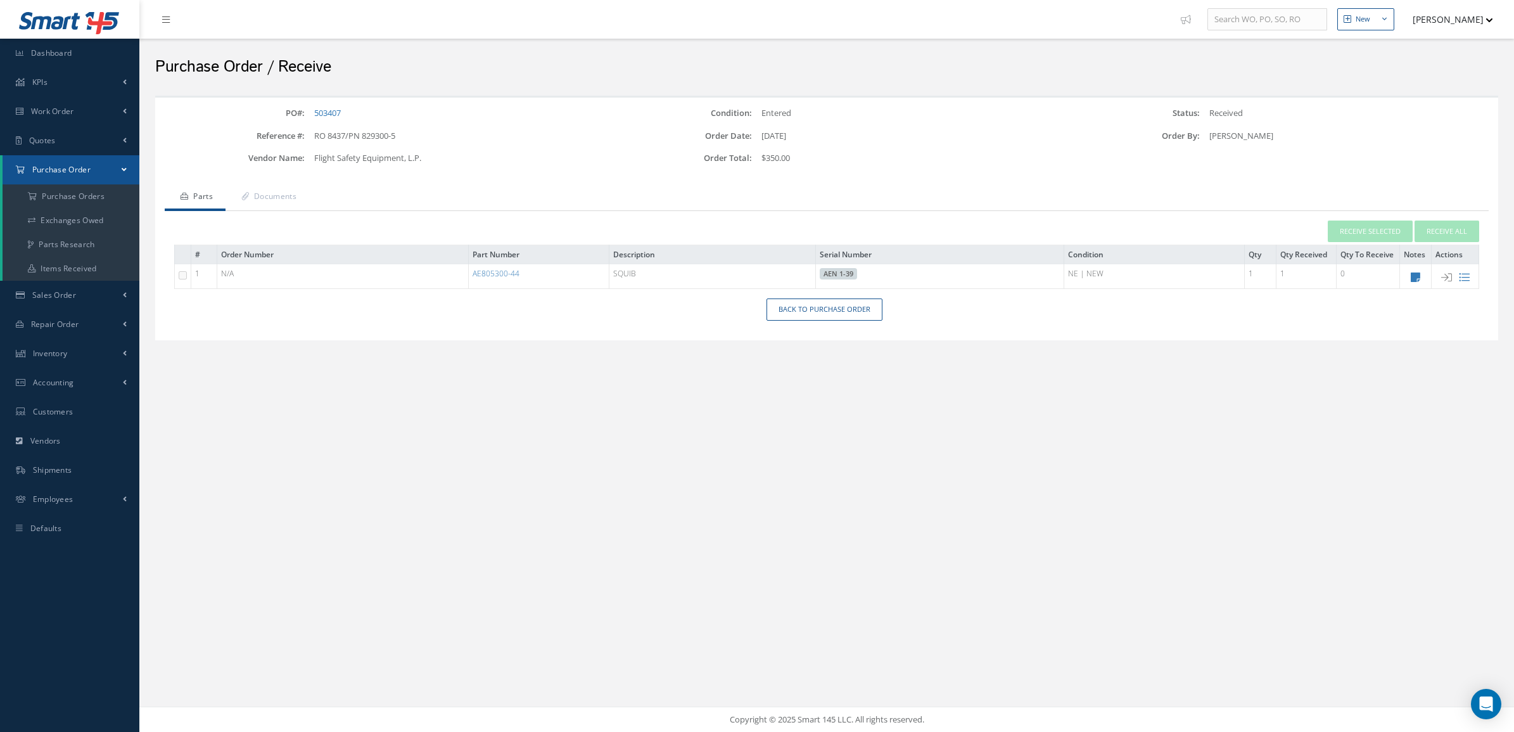
click at [1465, 284] on td at bounding box center [1456, 276] width 48 height 25
click at [1463, 279] on icon at bounding box center [1464, 277] width 11 height 11
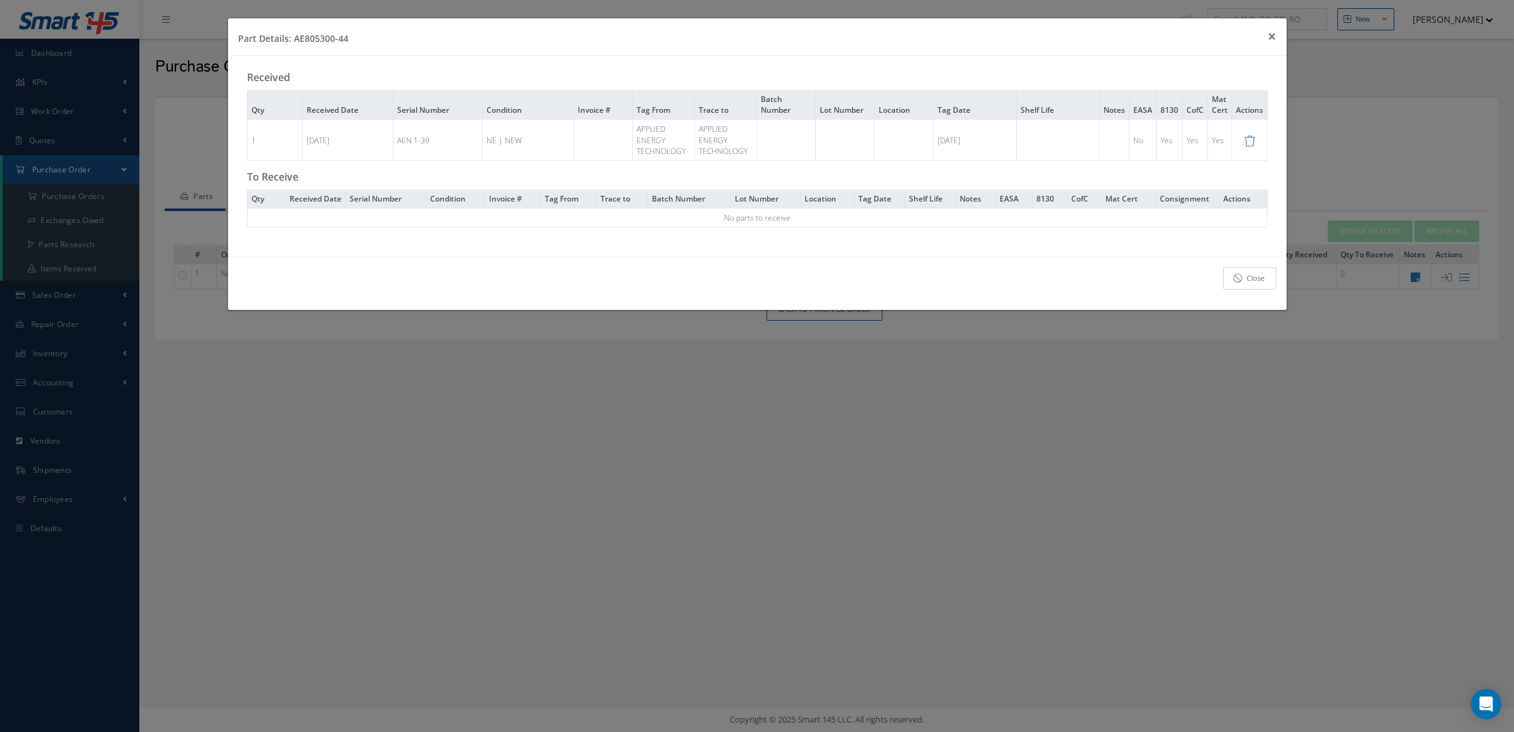
click at [1269, 287] on link "Close" at bounding box center [1249, 278] width 53 height 22
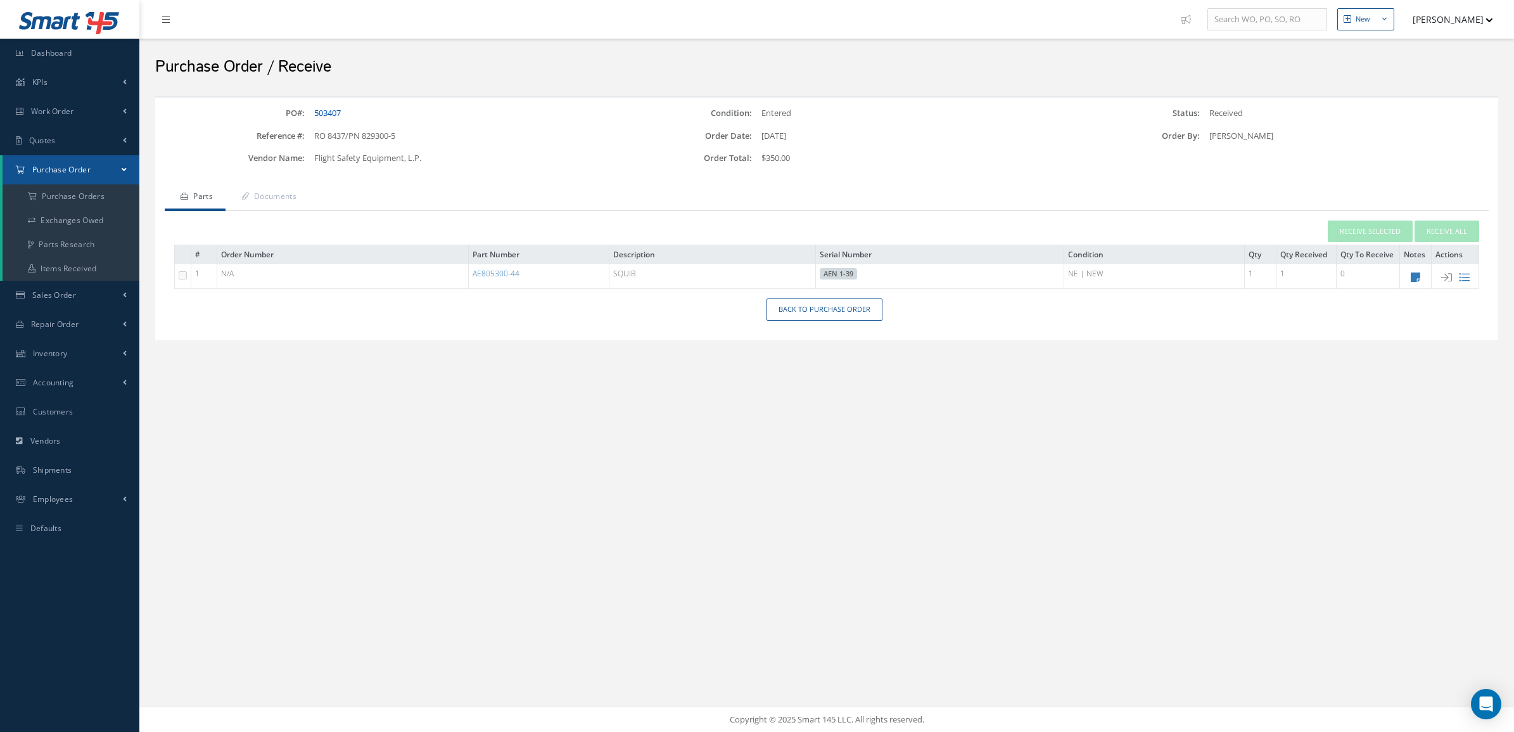
click at [322, 117] on link "503407" at bounding box center [327, 112] width 27 height 11
click at [1461, 279] on icon at bounding box center [1464, 277] width 11 height 11
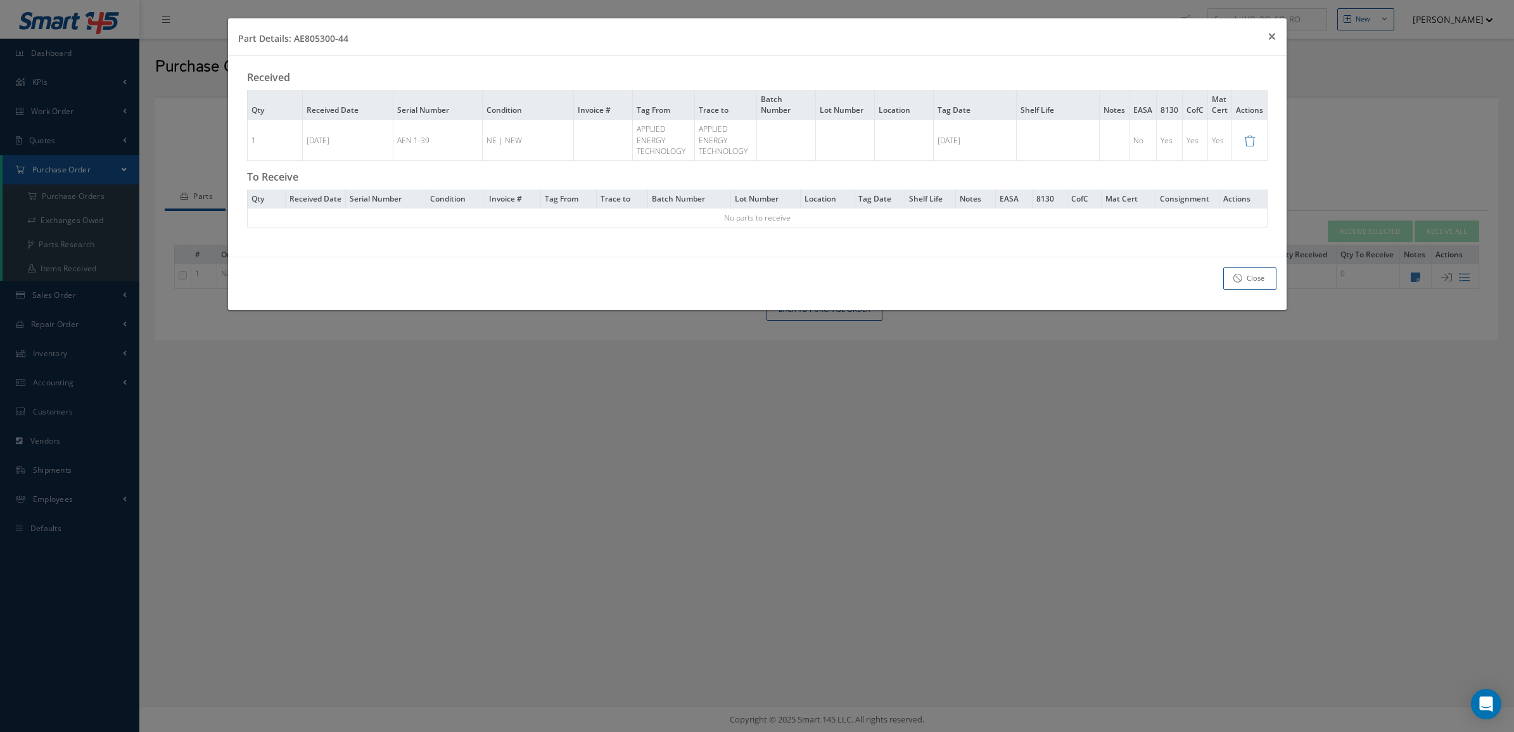
drag, startPoint x: 444, startPoint y: 141, endPoint x: 395, endPoint y: 141, distance: 49.4
click at [395, 141] on td "AEN 1-39" at bounding box center [438, 140] width 90 height 41
copy td "AEN 1-39"
drag, startPoint x: 352, startPoint y: 39, endPoint x: 295, endPoint y: 43, distance: 57.1
click at [295, 43] on div "Part Details: AE805300-44 × Close" at bounding box center [757, 36] width 1059 height 37
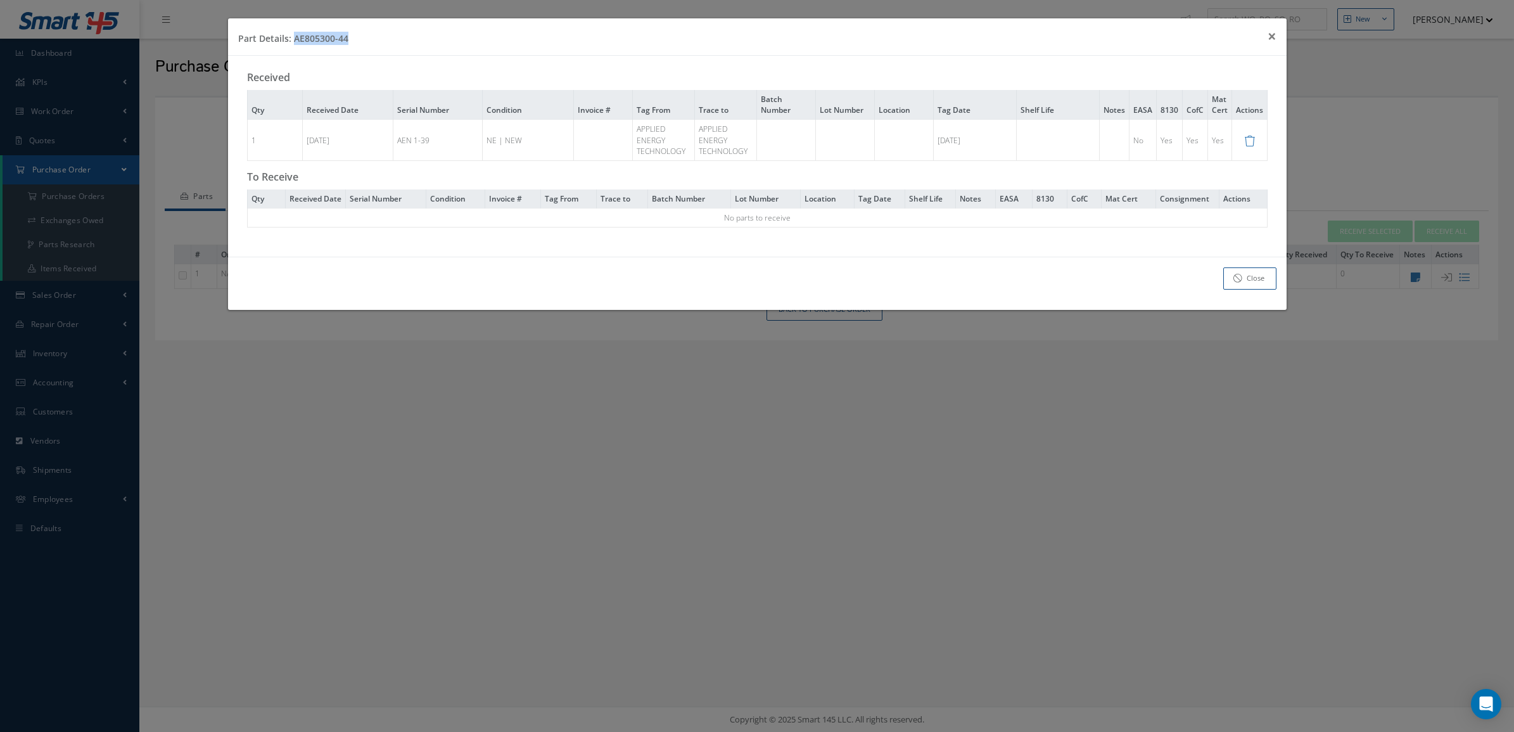
copy h4 "AE805300-44"
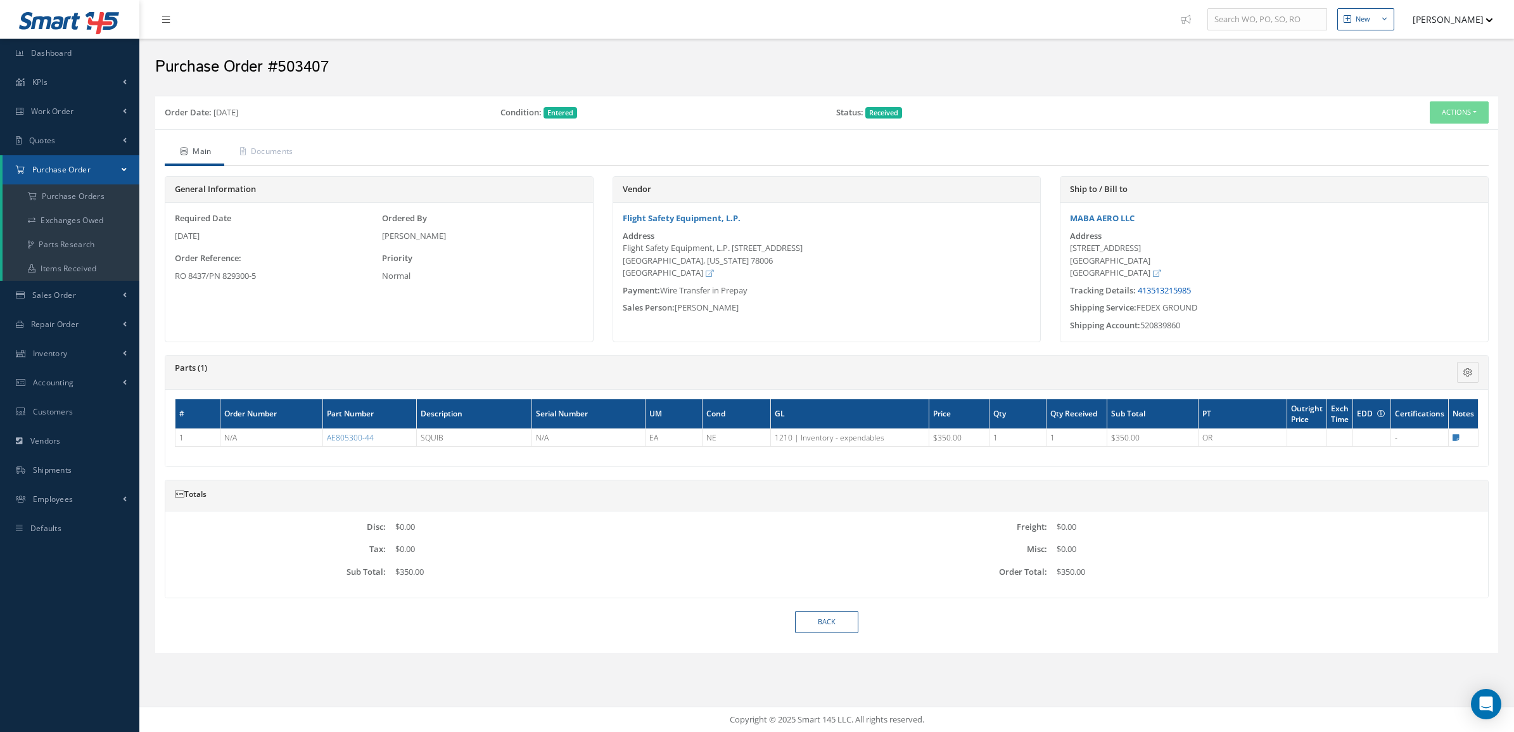
click at [1155, 291] on link "413513215985" at bounding box center [1164, 289] width 53 height 11
click at [71, 355] on link "Inventory" at bounding box center [69, 353] width 139 height 29
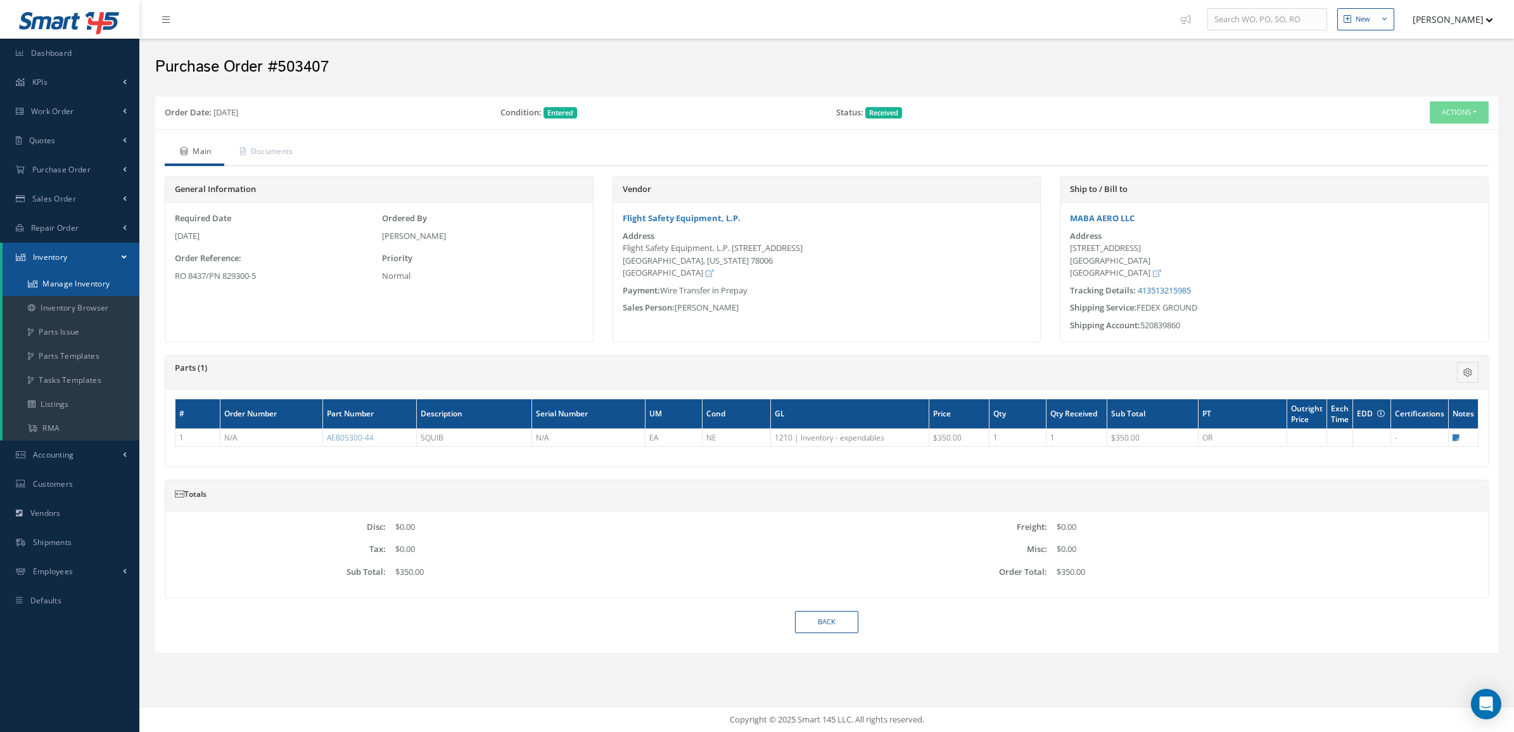
click at [64, 286] on link "Manage Inventory" at bounding box center [71, 284] width 137 height 24
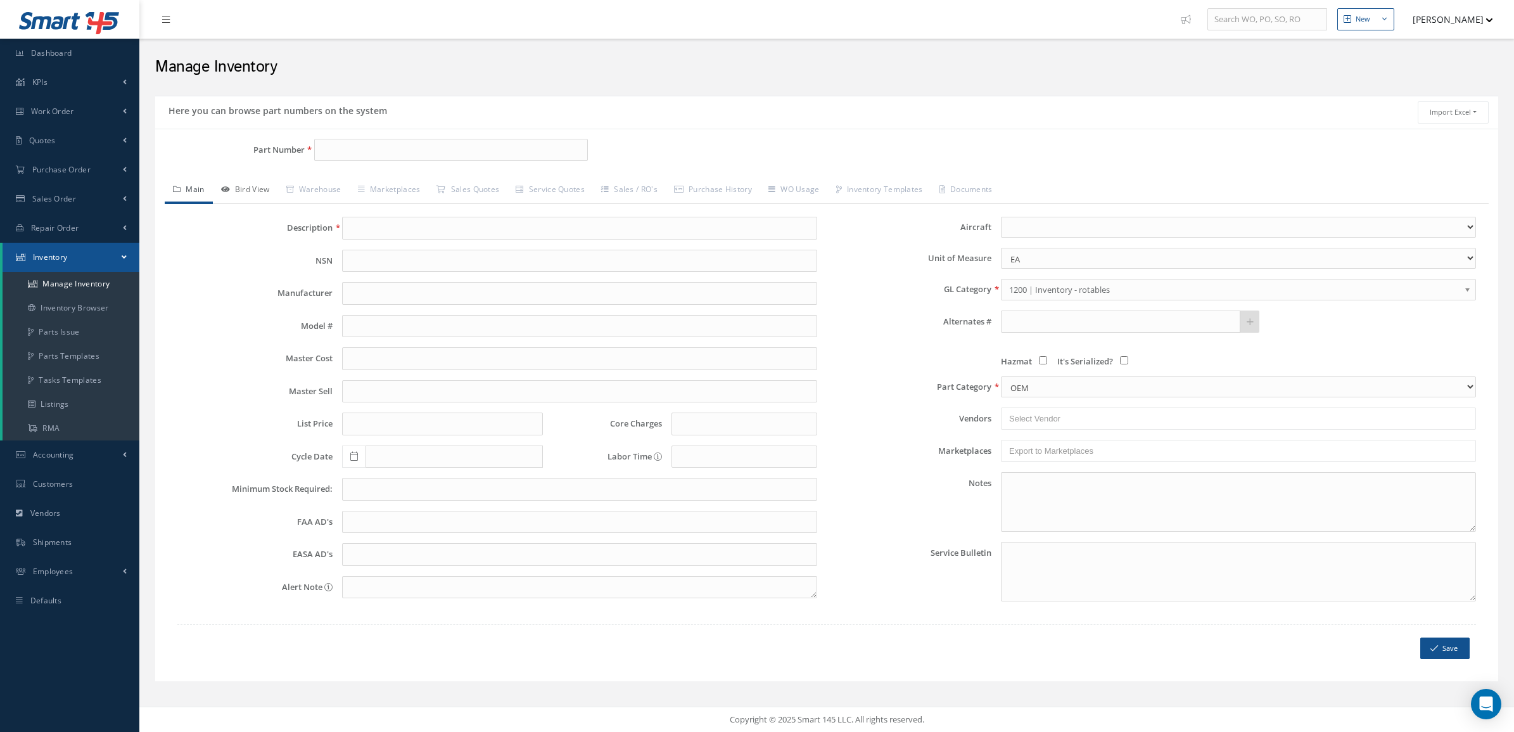
click at [258, 198] on link "Bird View" at bounding box center [245, 190] width 65 height 27
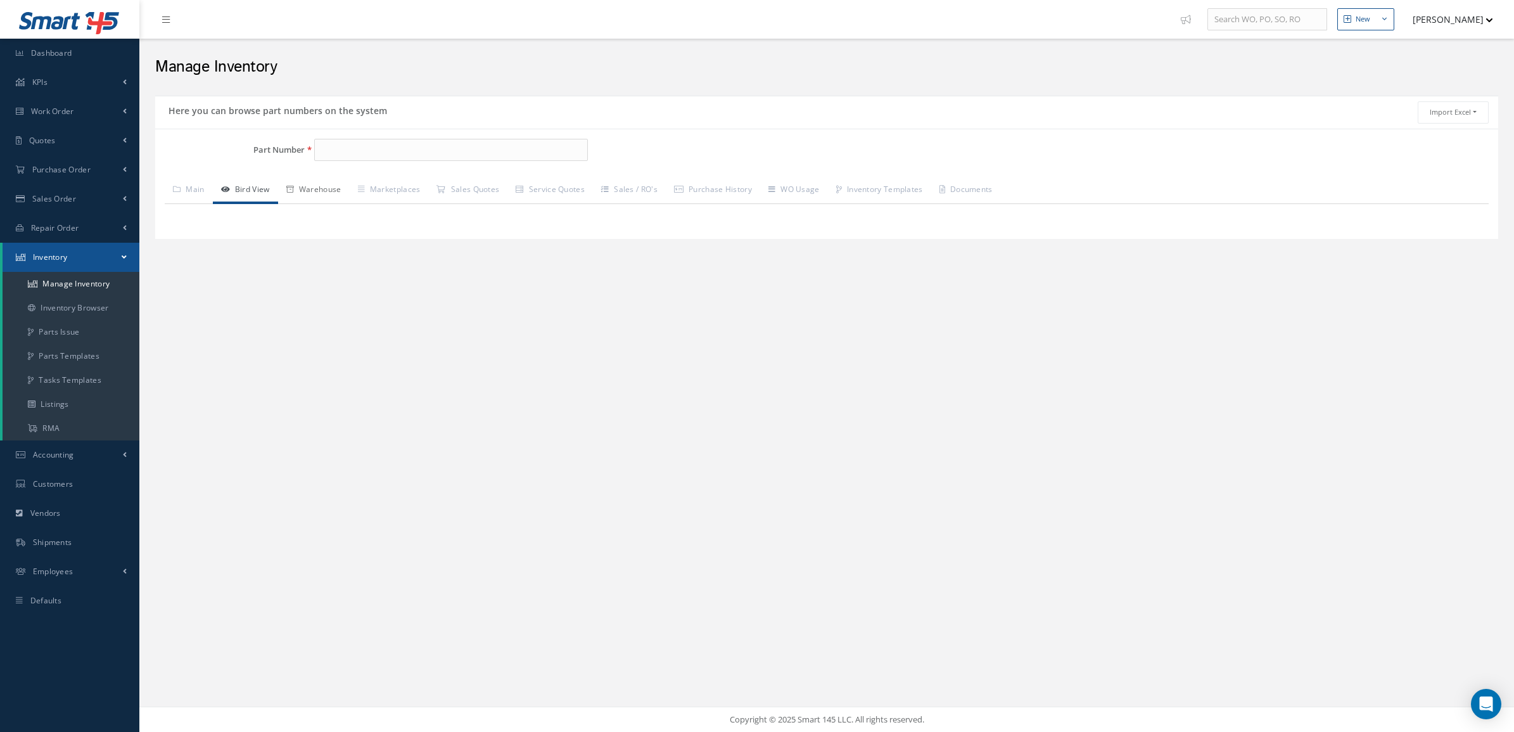
click at [323, 192] on link "Warehouse" at bounding box center [314, 190] width 72 height 27
click at [58, 285] on link "Manage Inventory" at bounding box center [71, 284] width 137 height 24
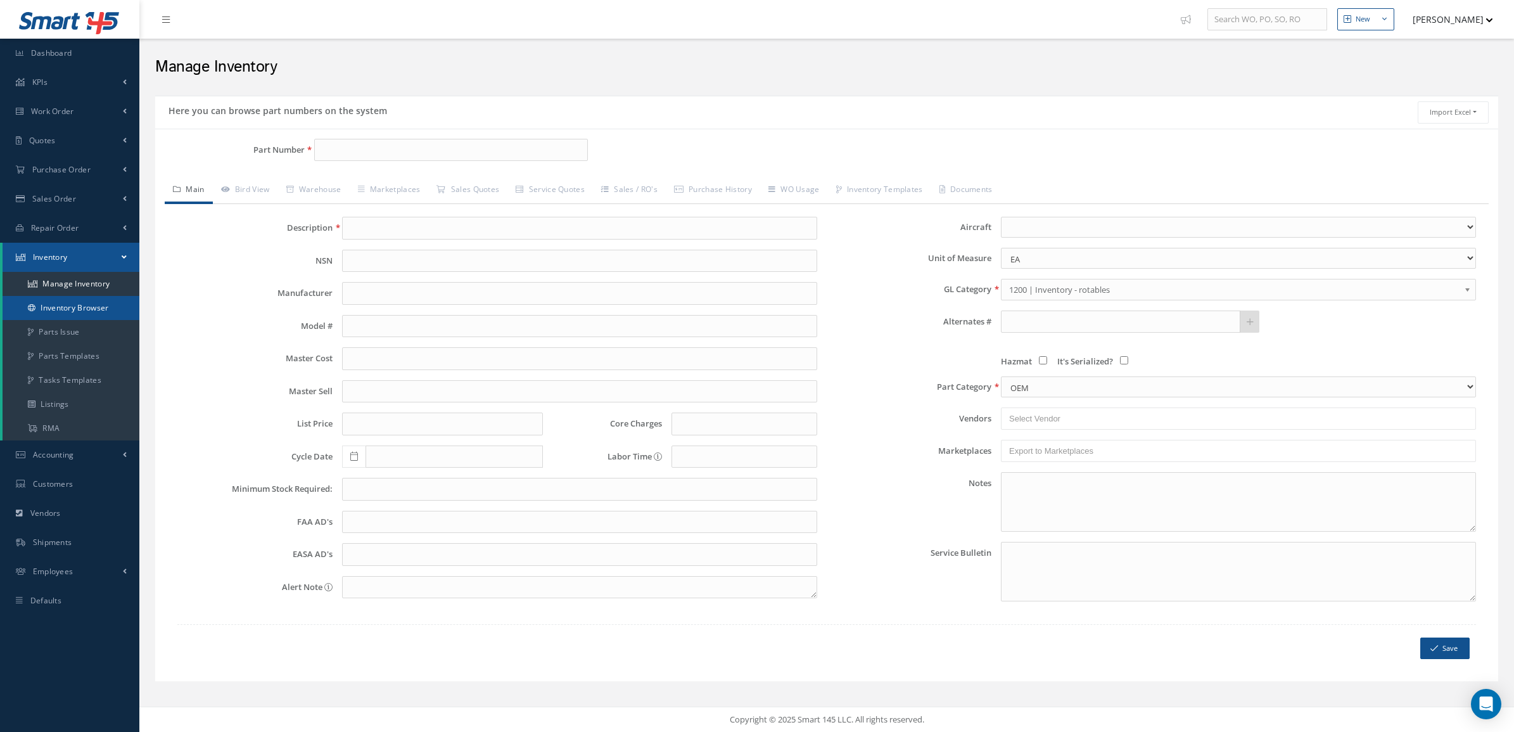
click at [67, 305] on link "Inventory Browser" at bounding box center [71, 308] width 137 height 24
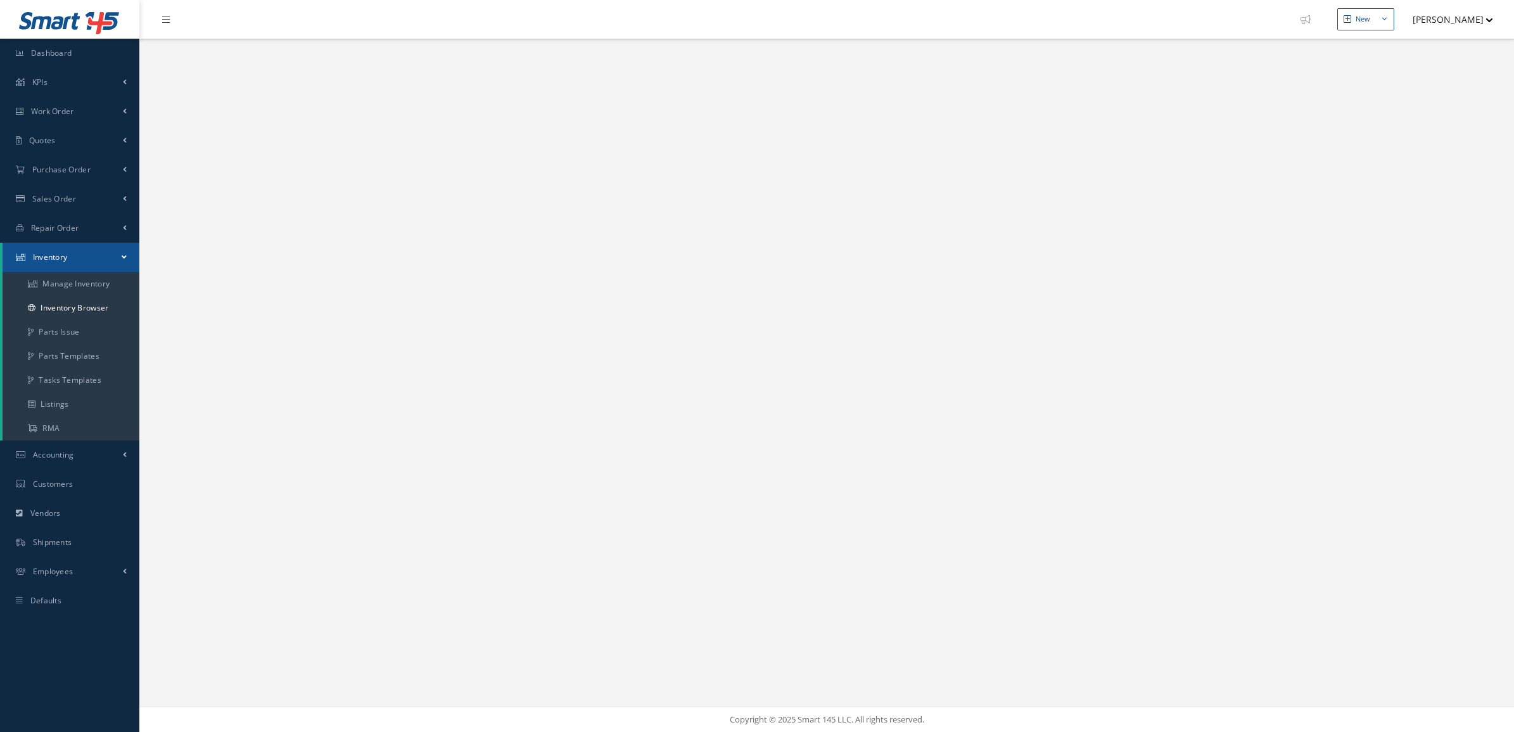
select select "25"
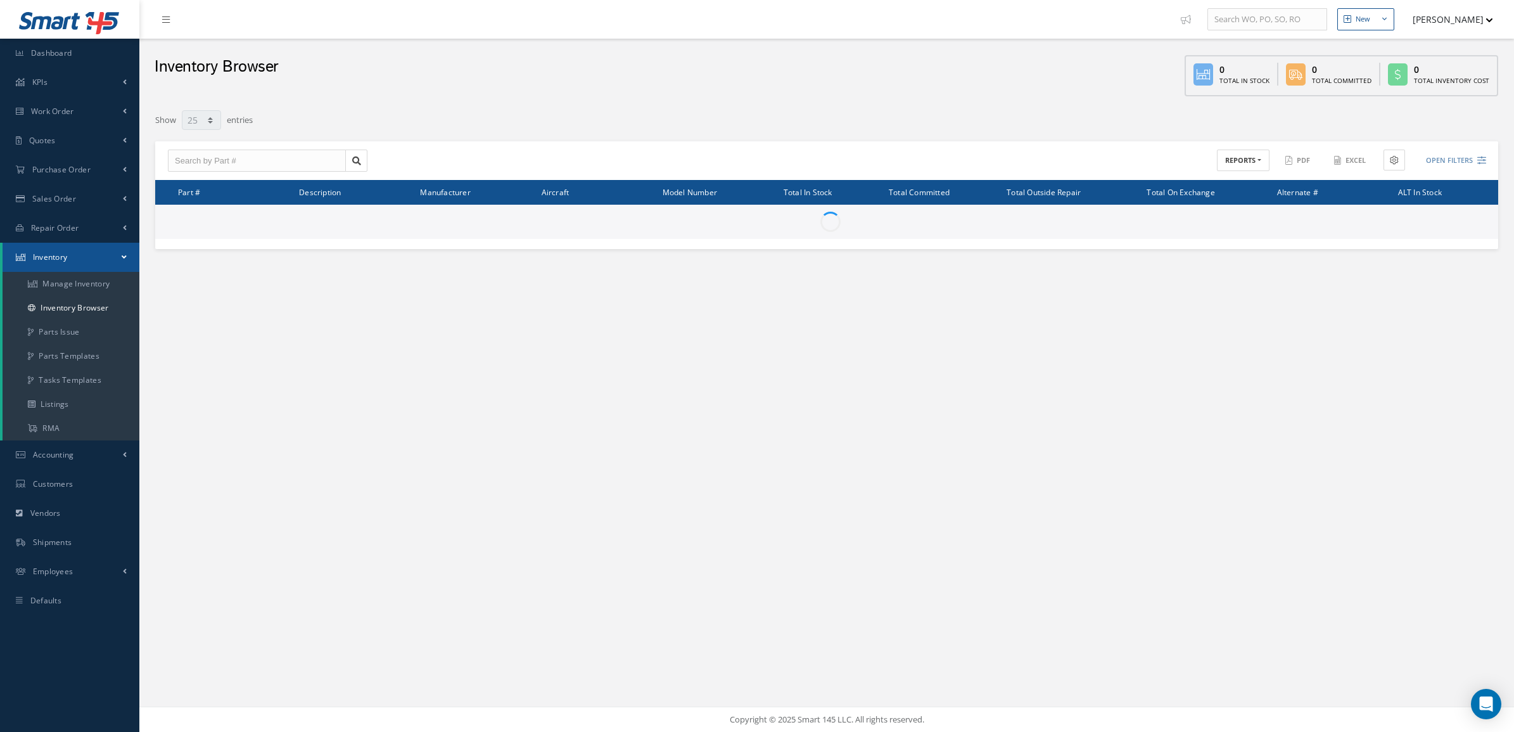
type input "Locations"
type input "All General Ledger"
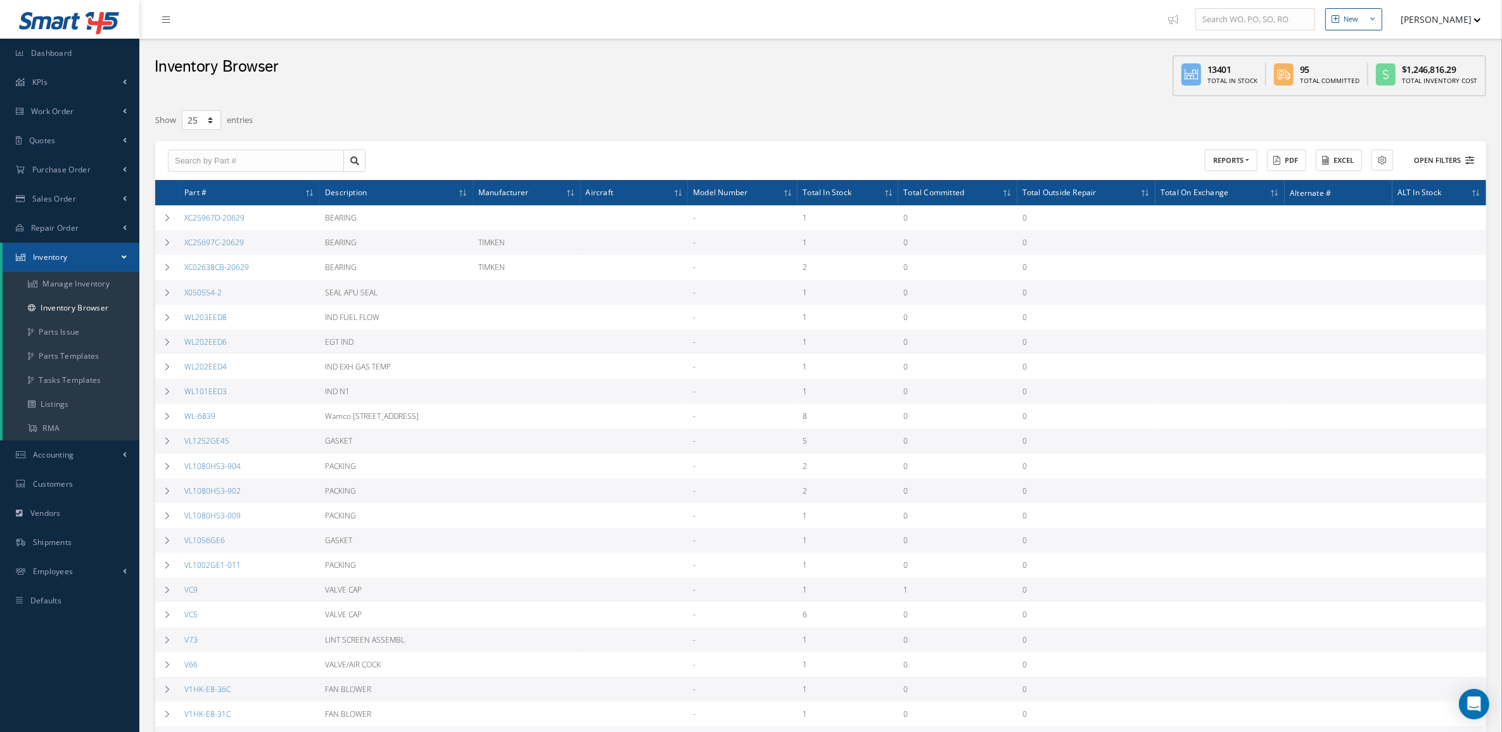
click at [1460, 156] on button "Open Filters" at bounding box center [1438, 160] width 72 height 21
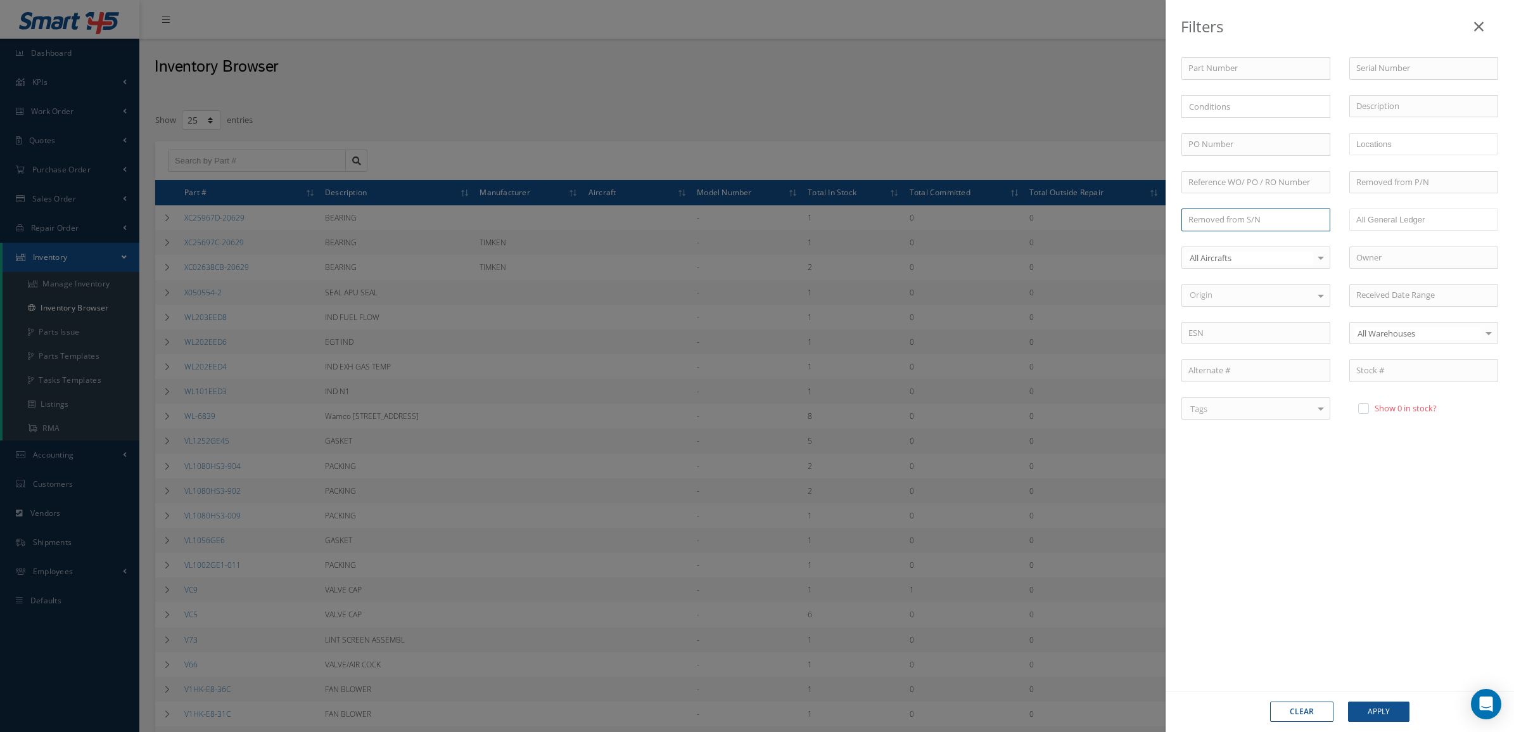
click at [1281, 229] on input "text" at bounding box center [1255, 219] width 149 height 23
type input "a"
type input "A"
click at [1376, 75] on input "text" at bounding box center [1423, 68] width 149 height 23
drag, startPoint x: 1302, startPoint y: 65, endPoint x: 1268, endPoint y: 65, distance: 33.6
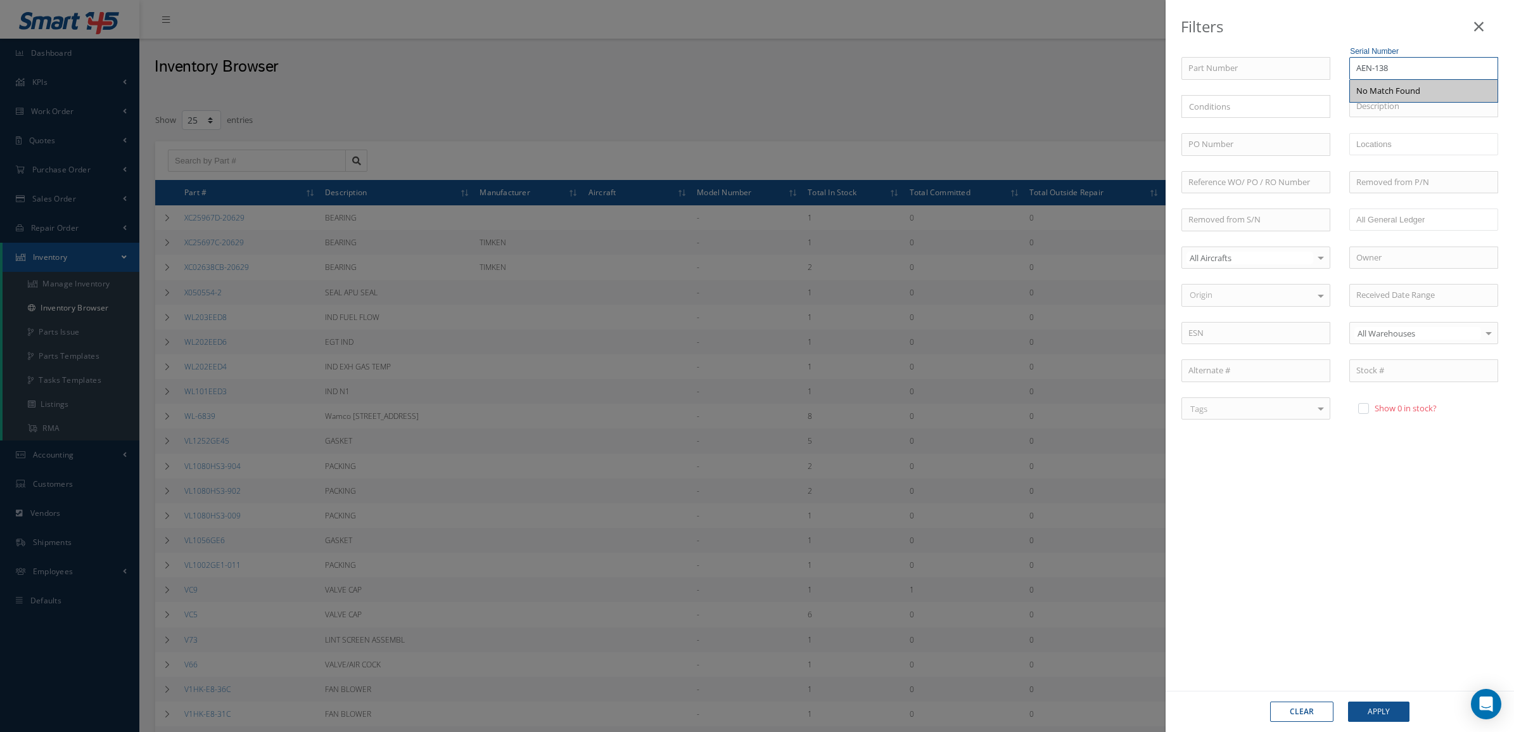
click at [1268, 65] on div "Part Number Serial Number AEN-138 No Match Found × Loading... Description PO Nu…" at bounding box center [1340, 248] width 336 height 383
paste input "1-39"
click at [1400, 80] on div "AEN 1-39" at bounding box center [1424, 91] width 148 height 23
click at [1379, 703] on button "Apply" at bounding box center [1378, 711] width 61 height 20
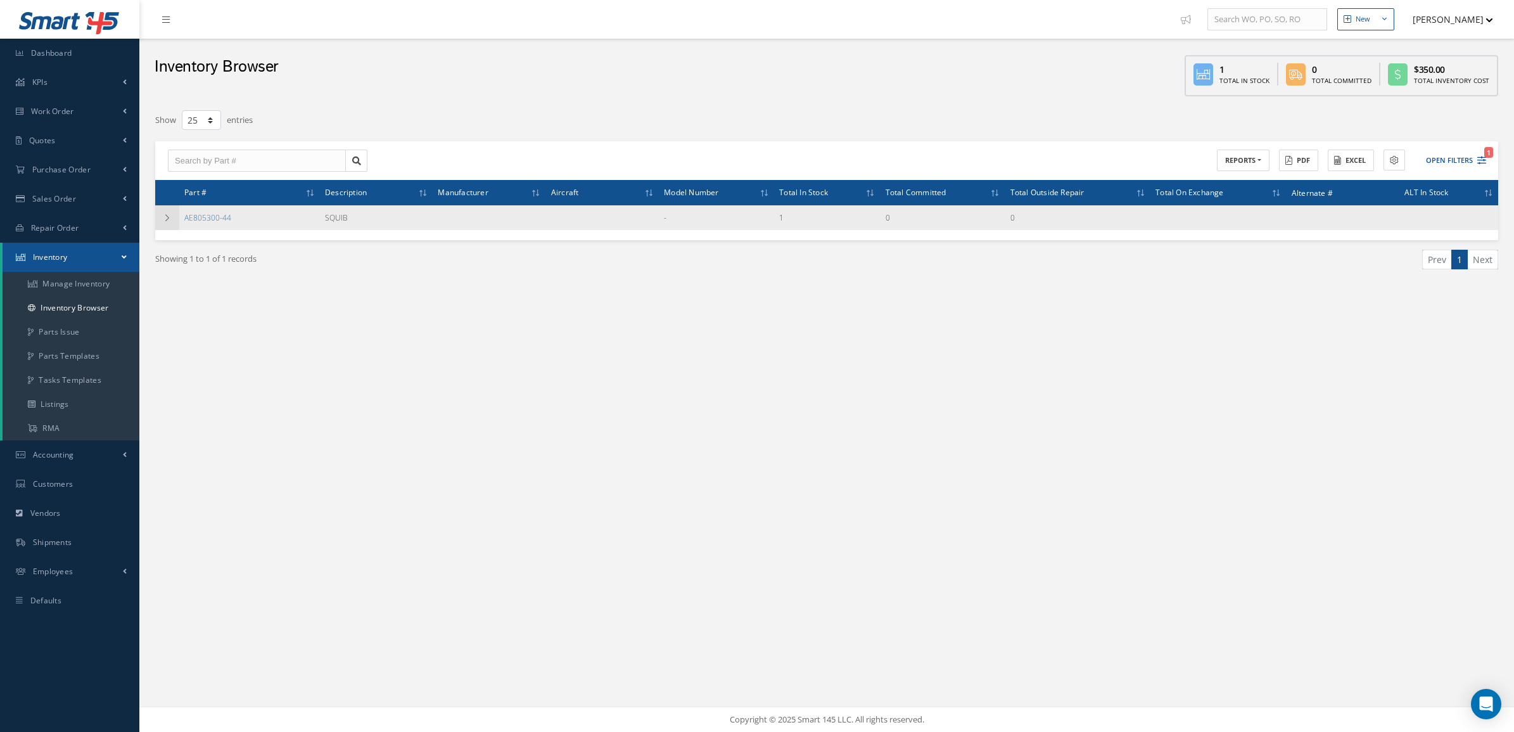
click at [171, 219] on icon at bounding box center [167, 218] width 9 height 8
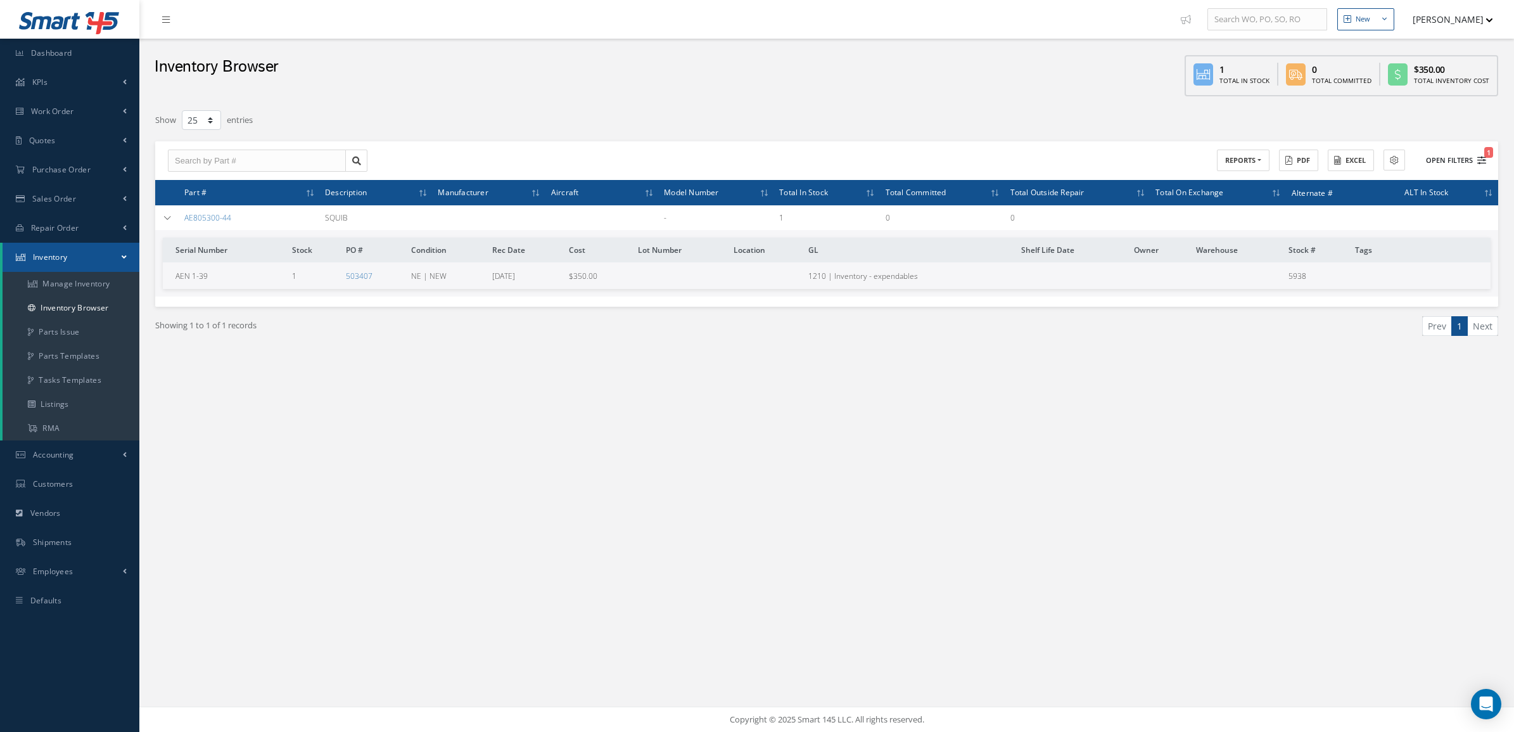
click at [1452, 156] on button "Open Filters 1" at bounding box center [1451, 160] width 72 height 21
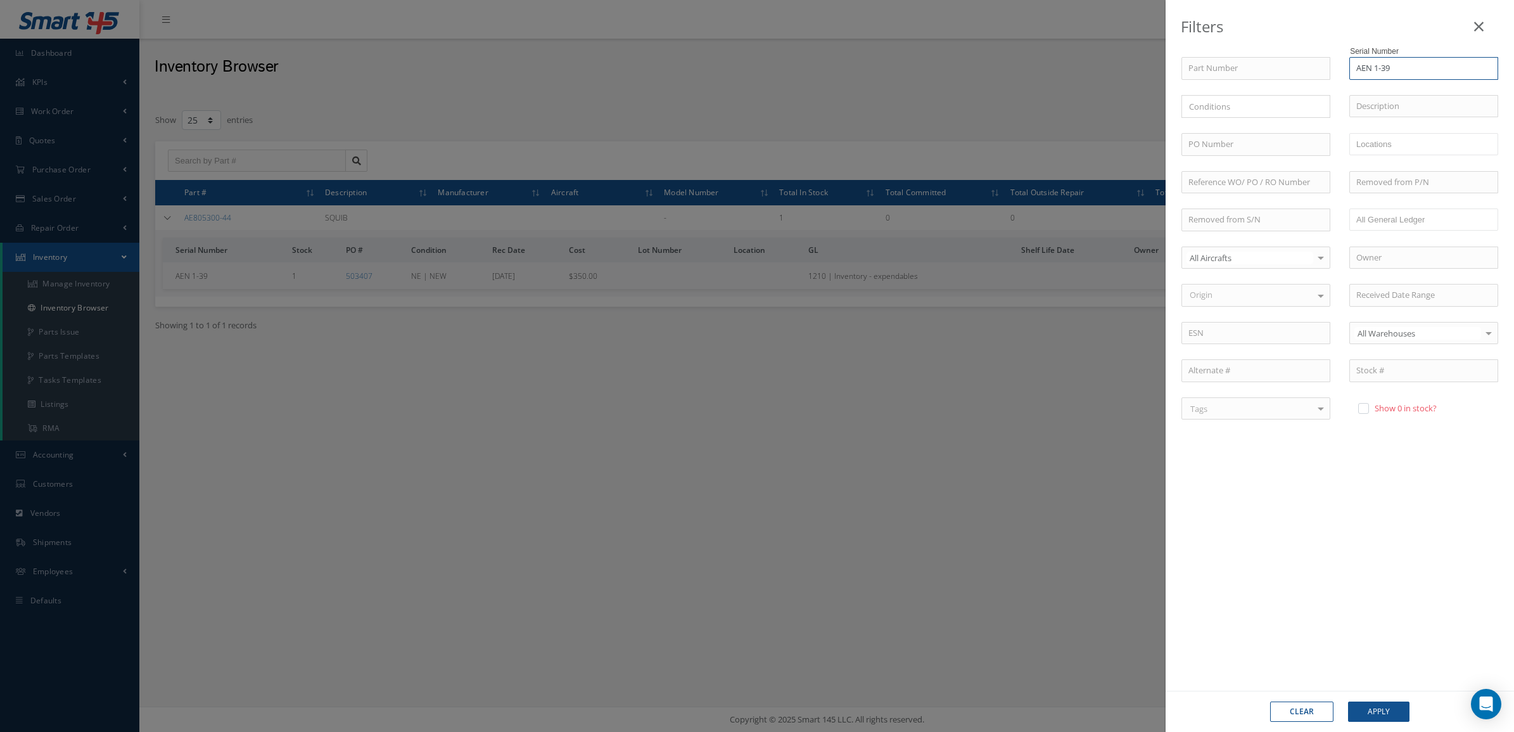
click at [1401, 73] on input "AEN 1-39" at bounding box center [1423, 68] width 149 height 23
type input "AEN 1-38"
click at [1359, 713] on button "Apply" at bounding box center [1378, 711] width 61 height 20
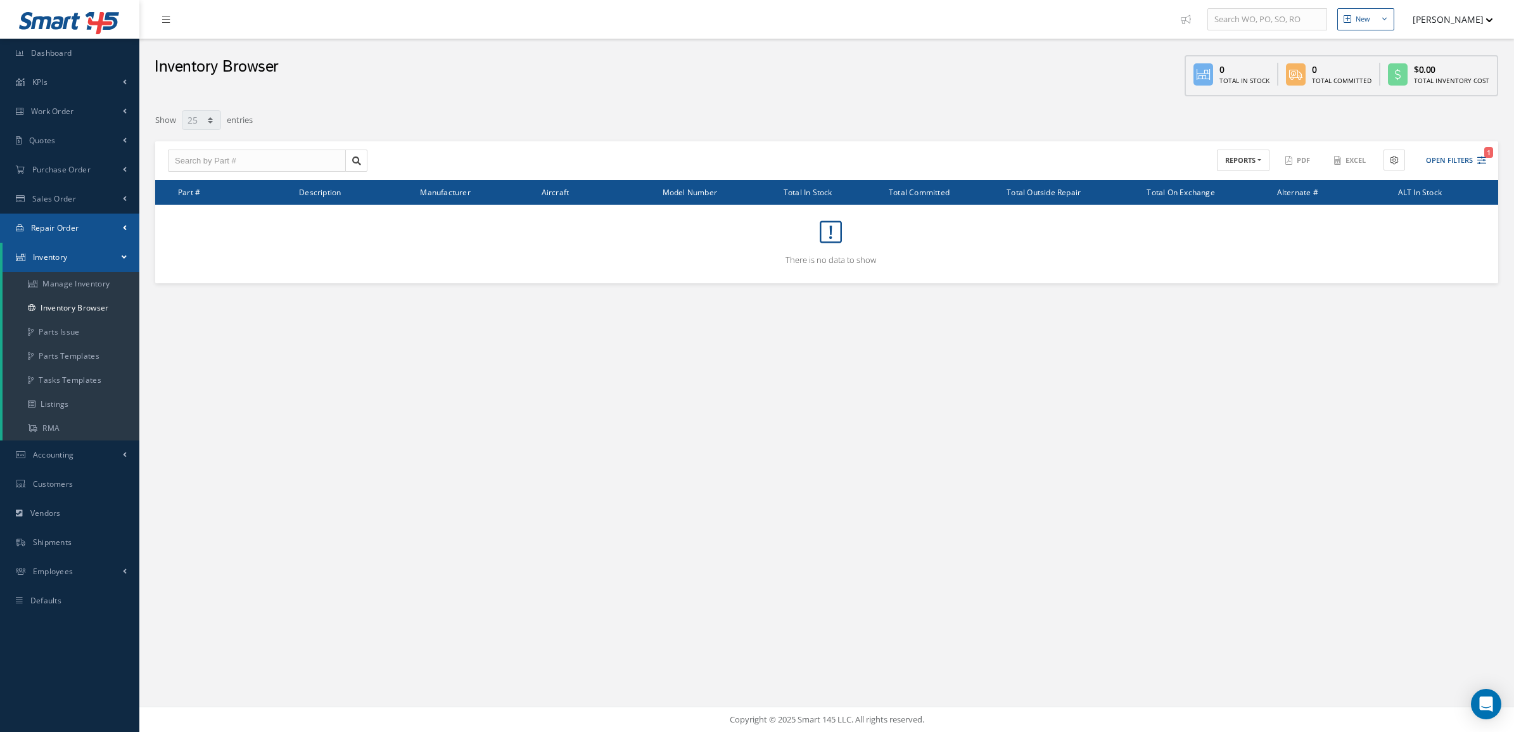
click at [51, 222] on span "Repair Order" at bounding box center [55, 227] width 48 height 11
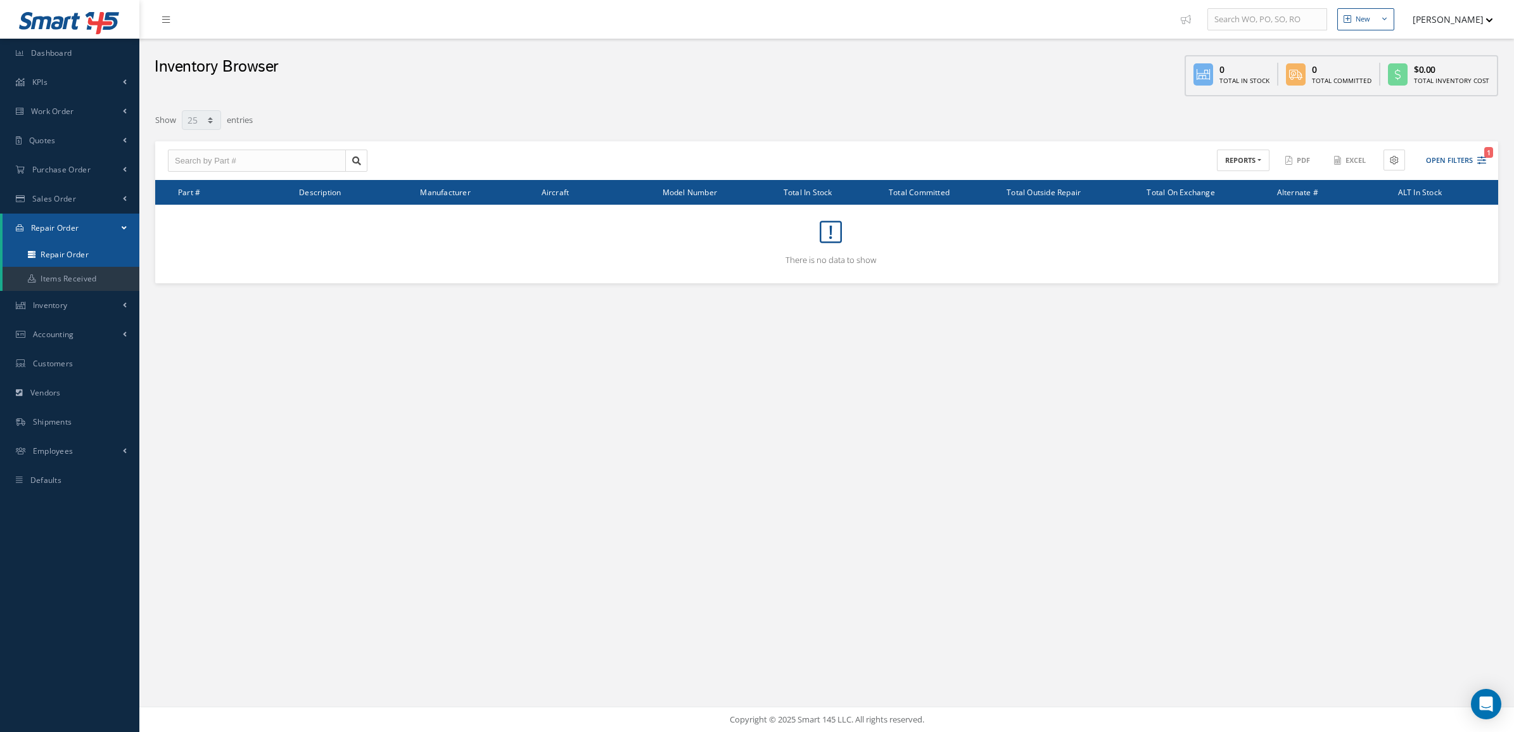
click at [53, 246] on link "Repair Order" at bounding box center [71, 255] width 137 height 24
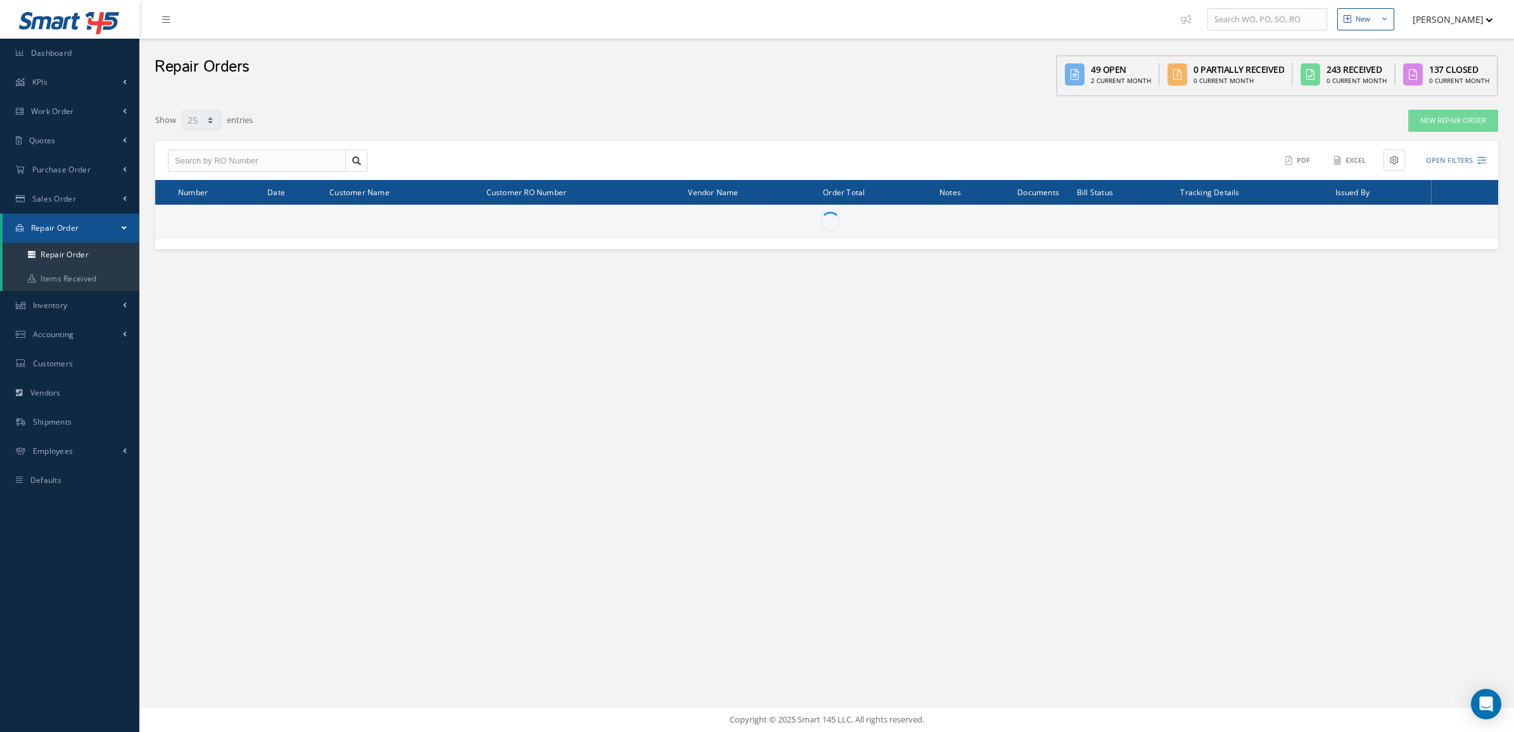
select select "25"
click at [273, 160] on input "text" at bounding box center [257, 160] width 178 height 23
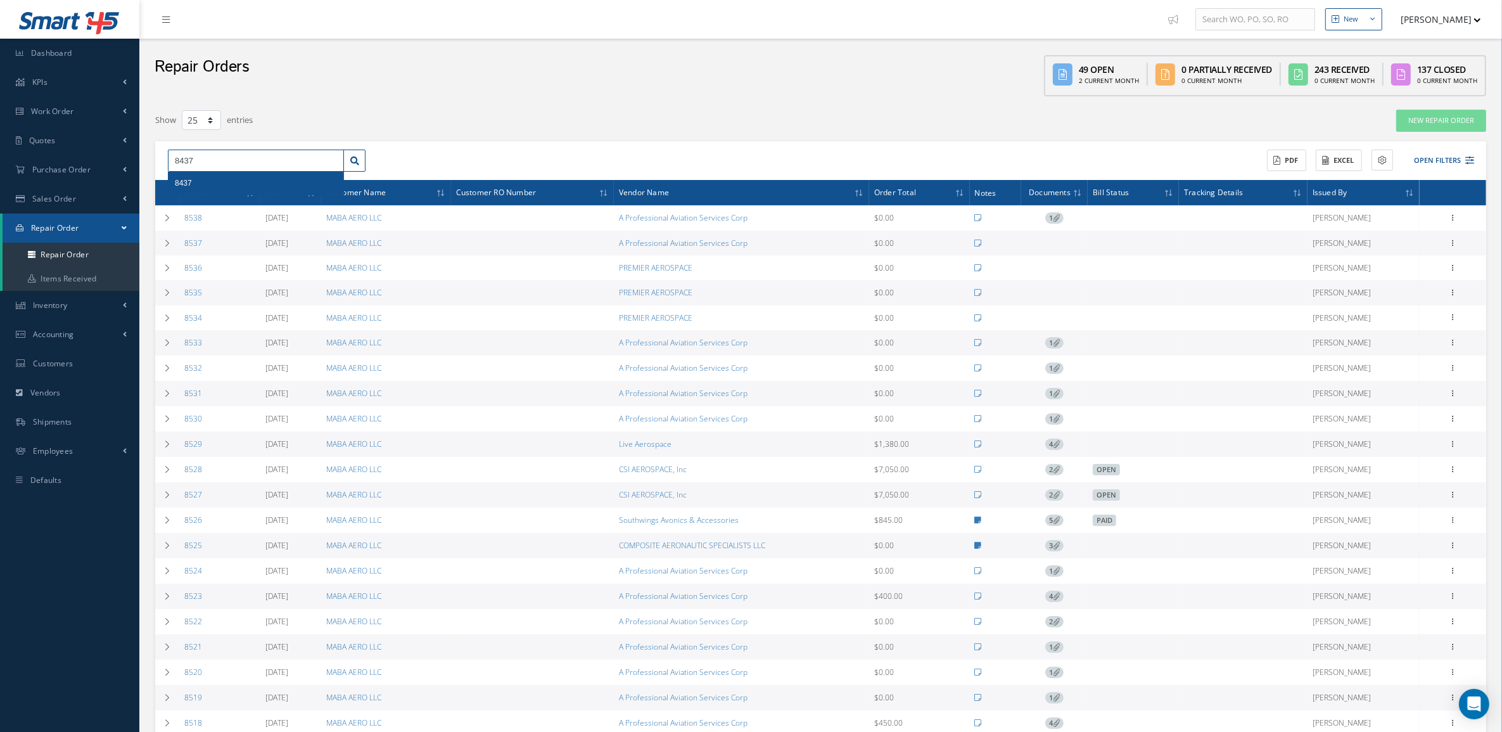
type input "8437"
click at [265, 188] on div "8437" at bounding box center [256, 183] width 162 height 13
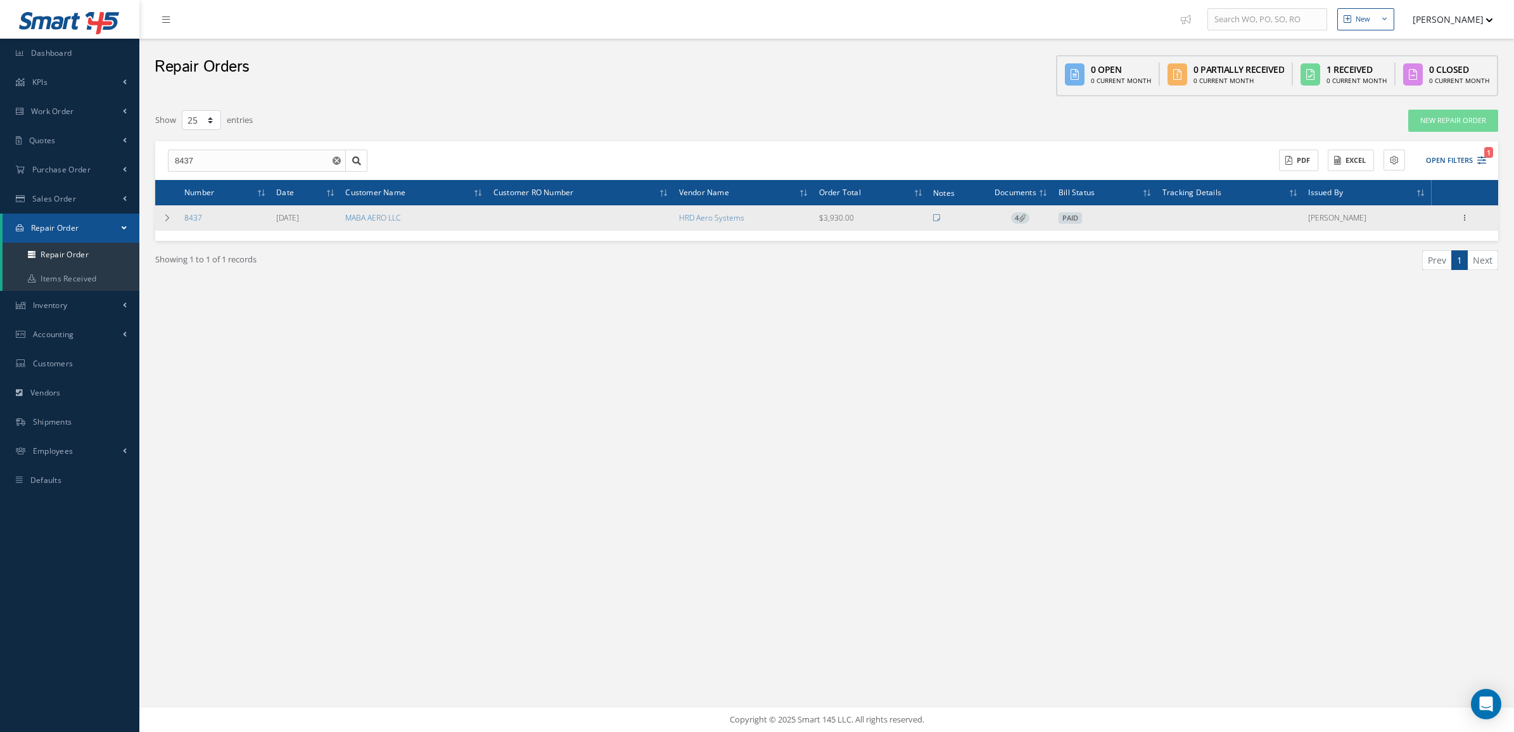
click at [1018, 211] on td "4" at bounding box center [1020, 217] width 67 height 25
click at [1019, 215] on span "4" at bounding box center [1020, 217] width 18 height 11
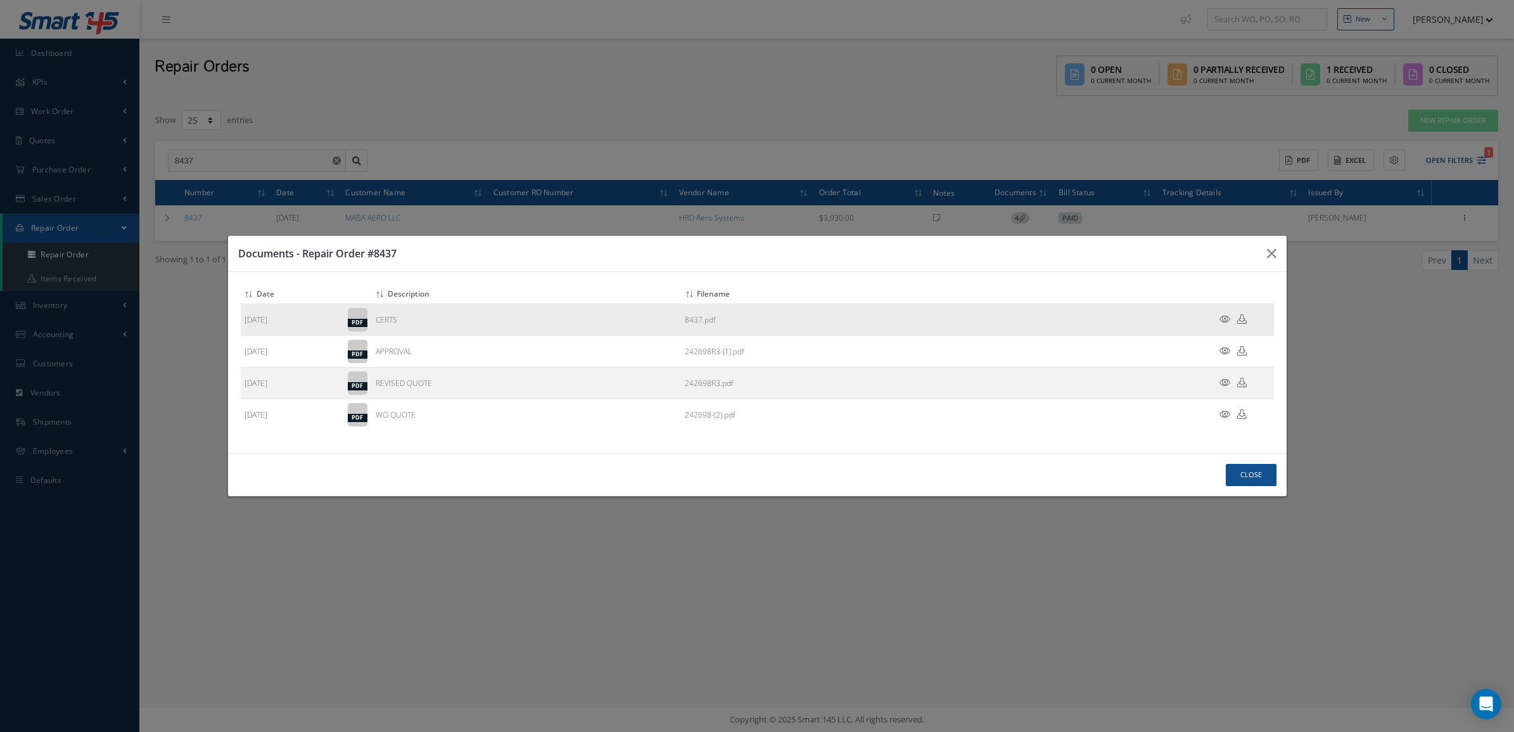
click at [1221, 315] on icon at bounding box center [1224, 319] width 11 height 10
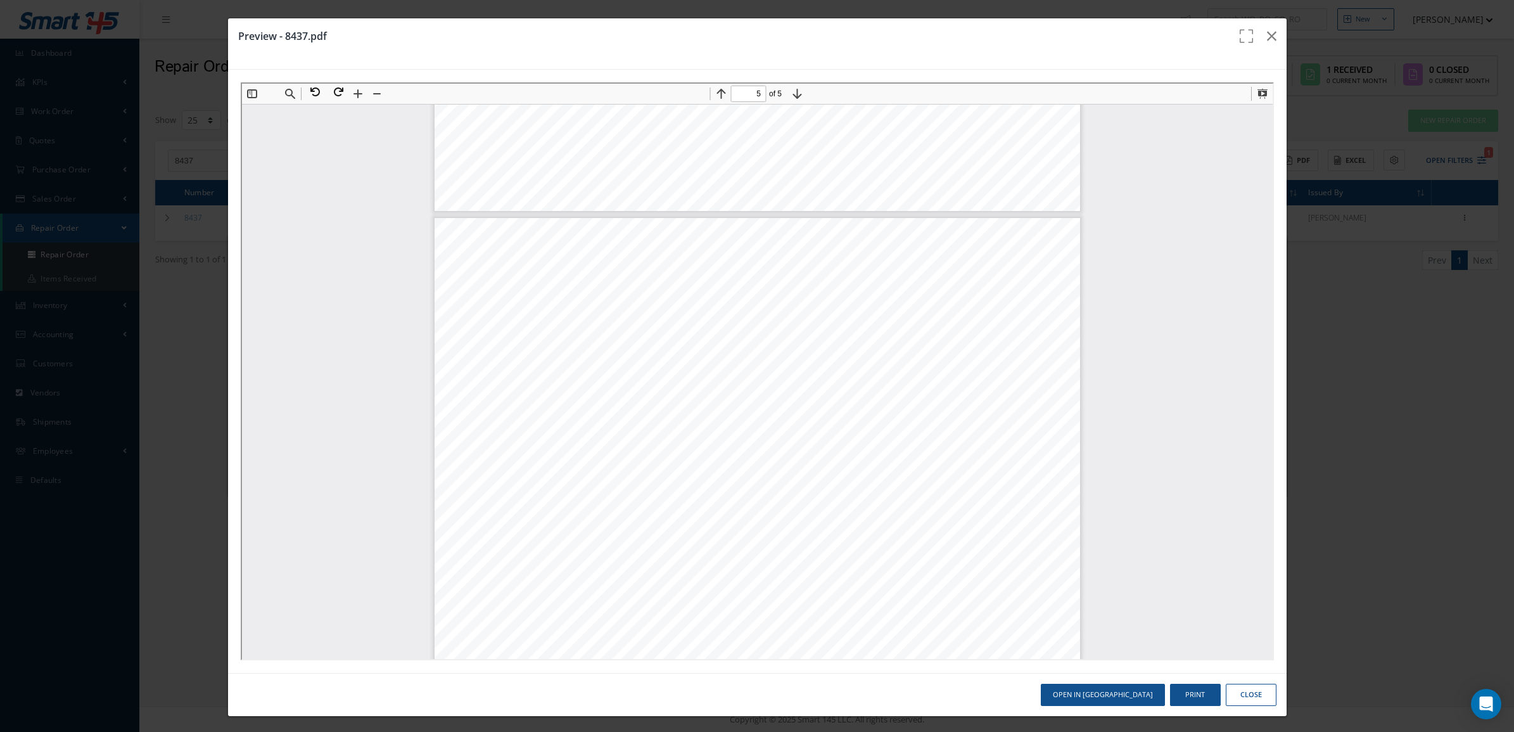
scroll to position [3332, 0]
click at [321, 91] on button at bounding box center [312, 90] width 23 height 16
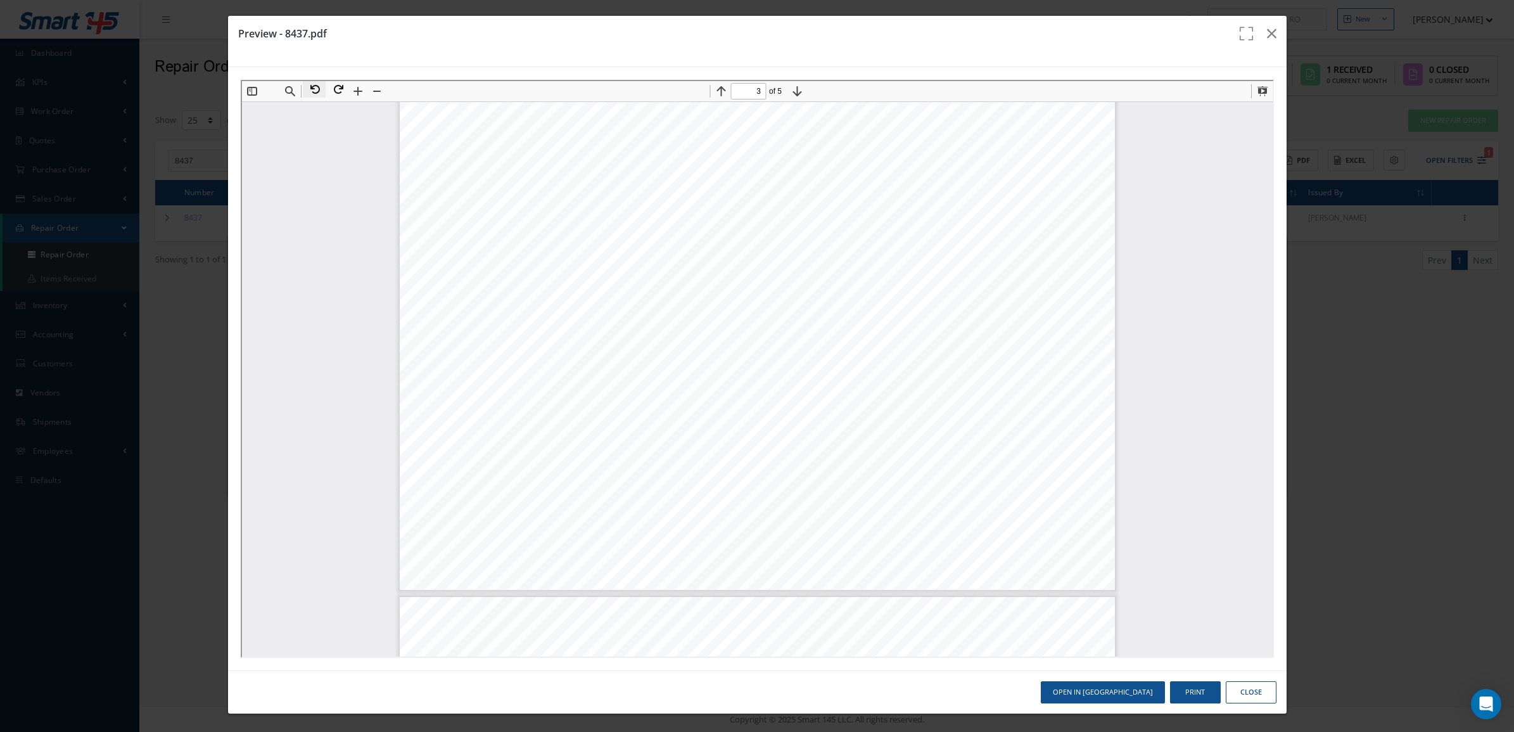
scroll to position [1188, 0]
click at [338, 82] on button at bounding box center [335, 88] width 23 height 16
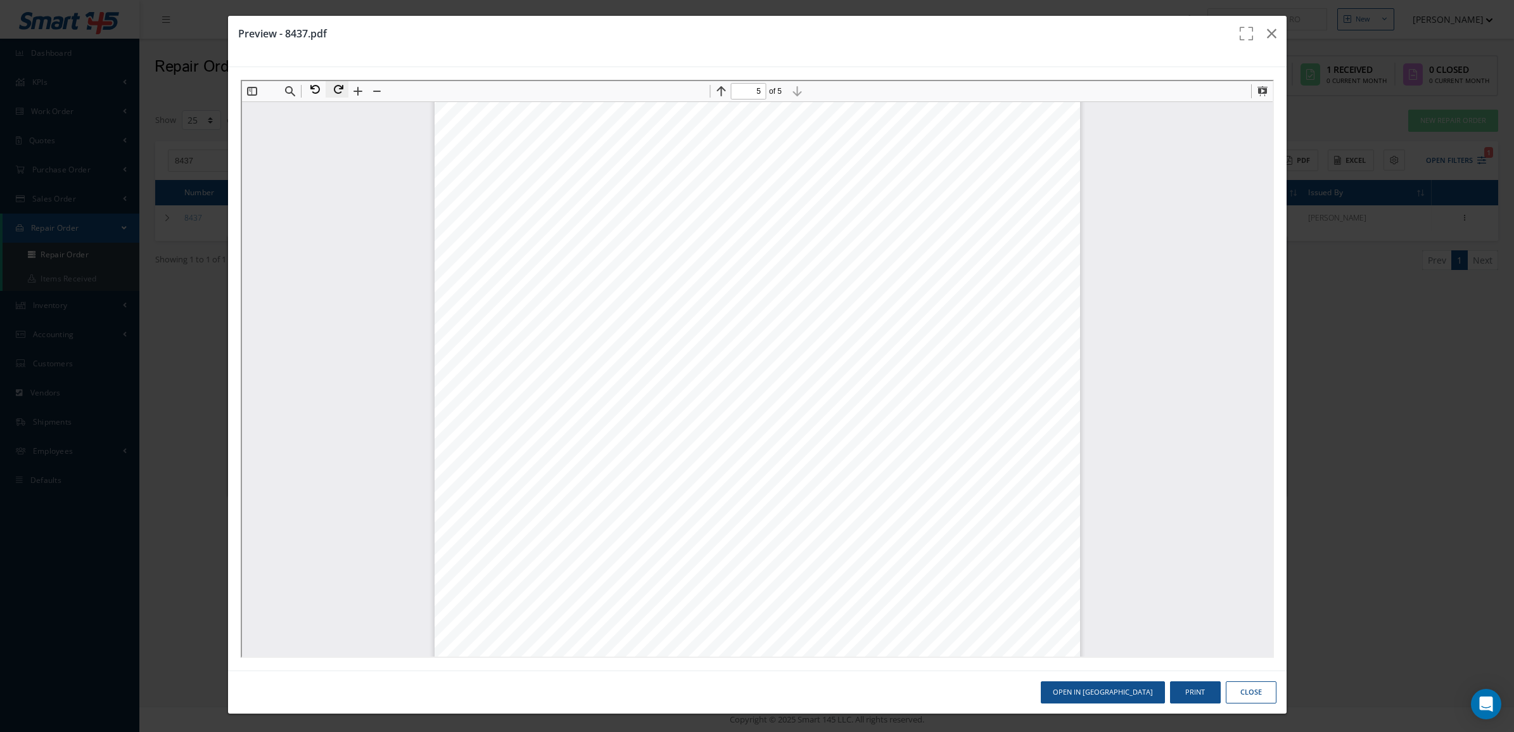
scroll to position [3659, 0]
click at [312, 89] on button at bounding box center [312, 88] width 23 height 16
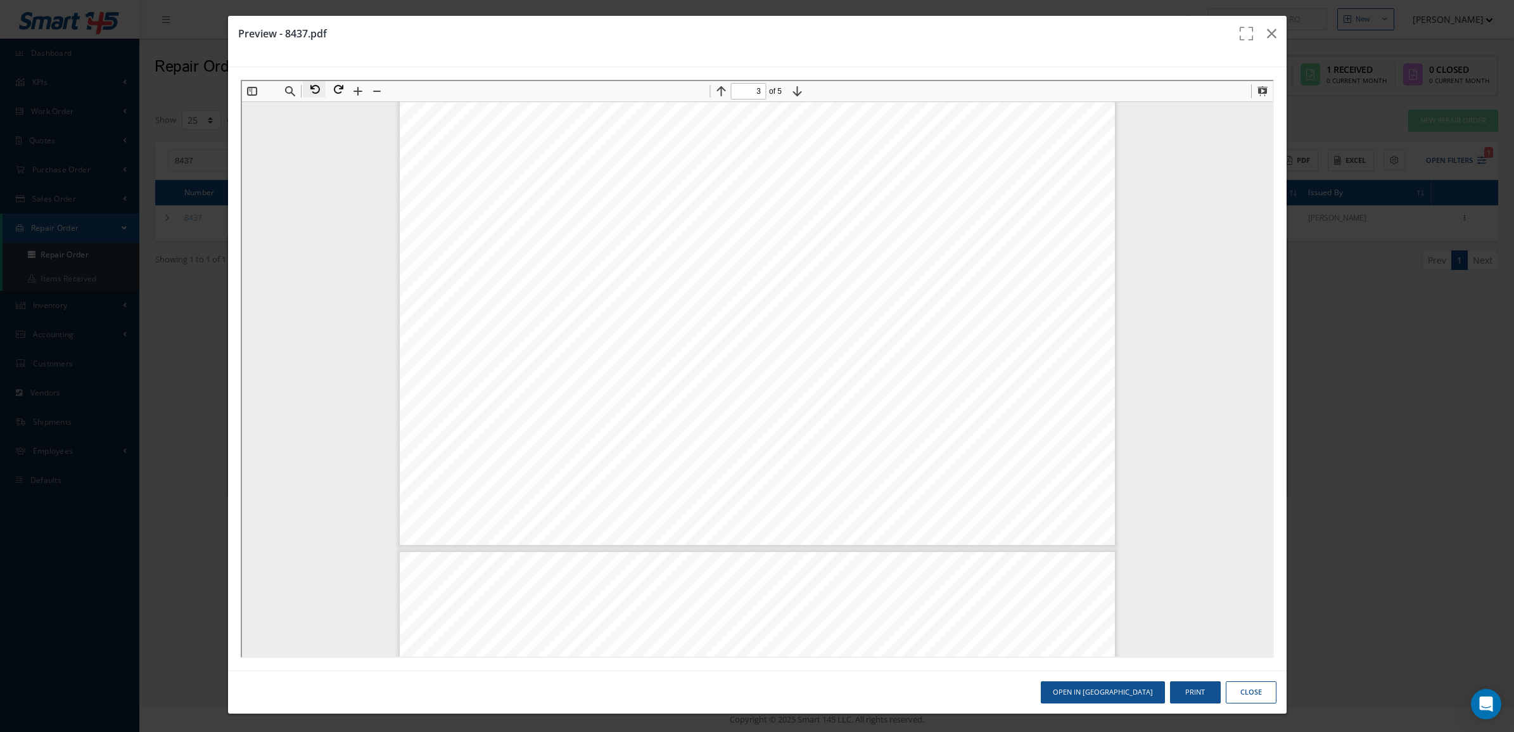
scroll to position [1213, 0]
click at [341, 89] on button at bounding box center [335, 88] width 23 height 16
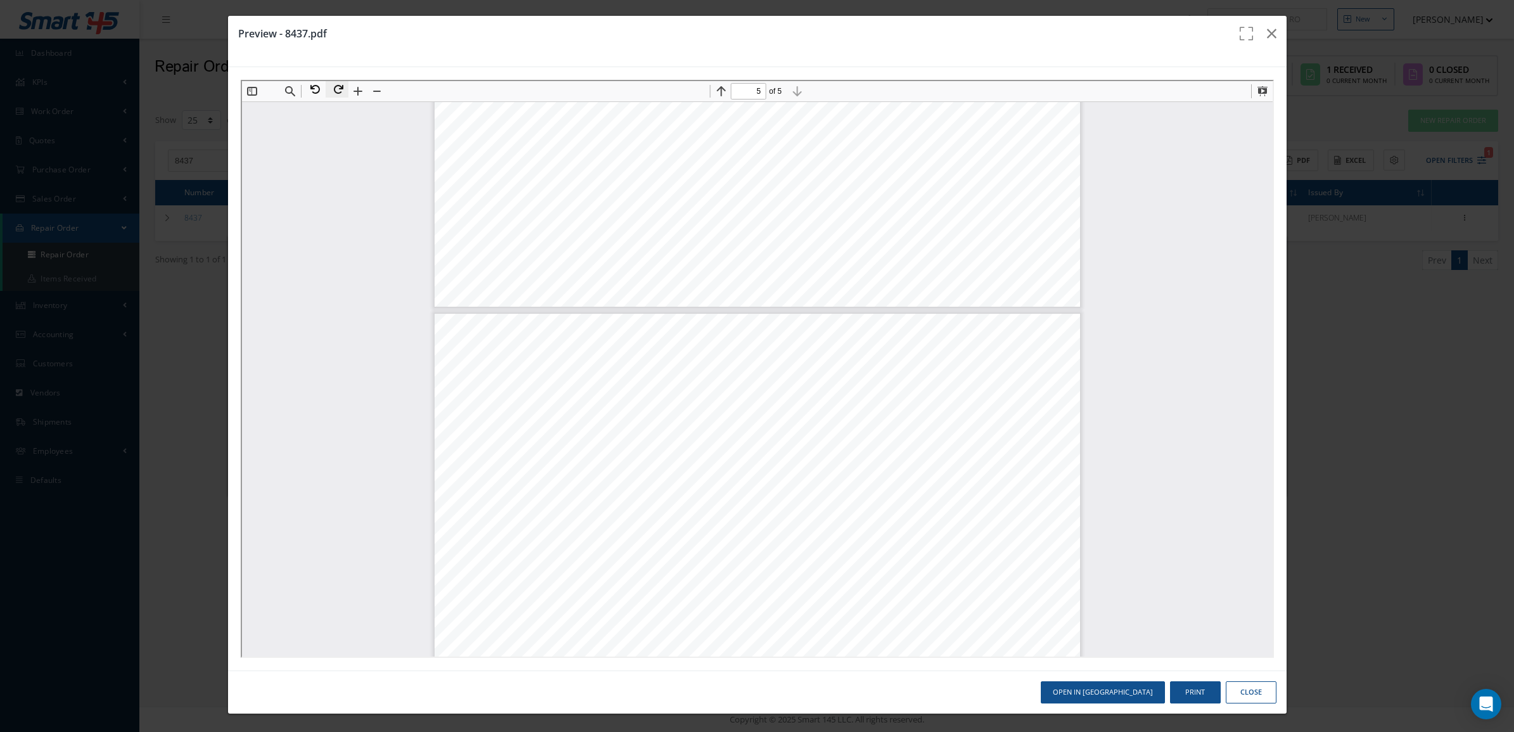
scroll to position [3432, 0]
click at [308, 88] on button at bounding box center [312, 88] width 23 height 16
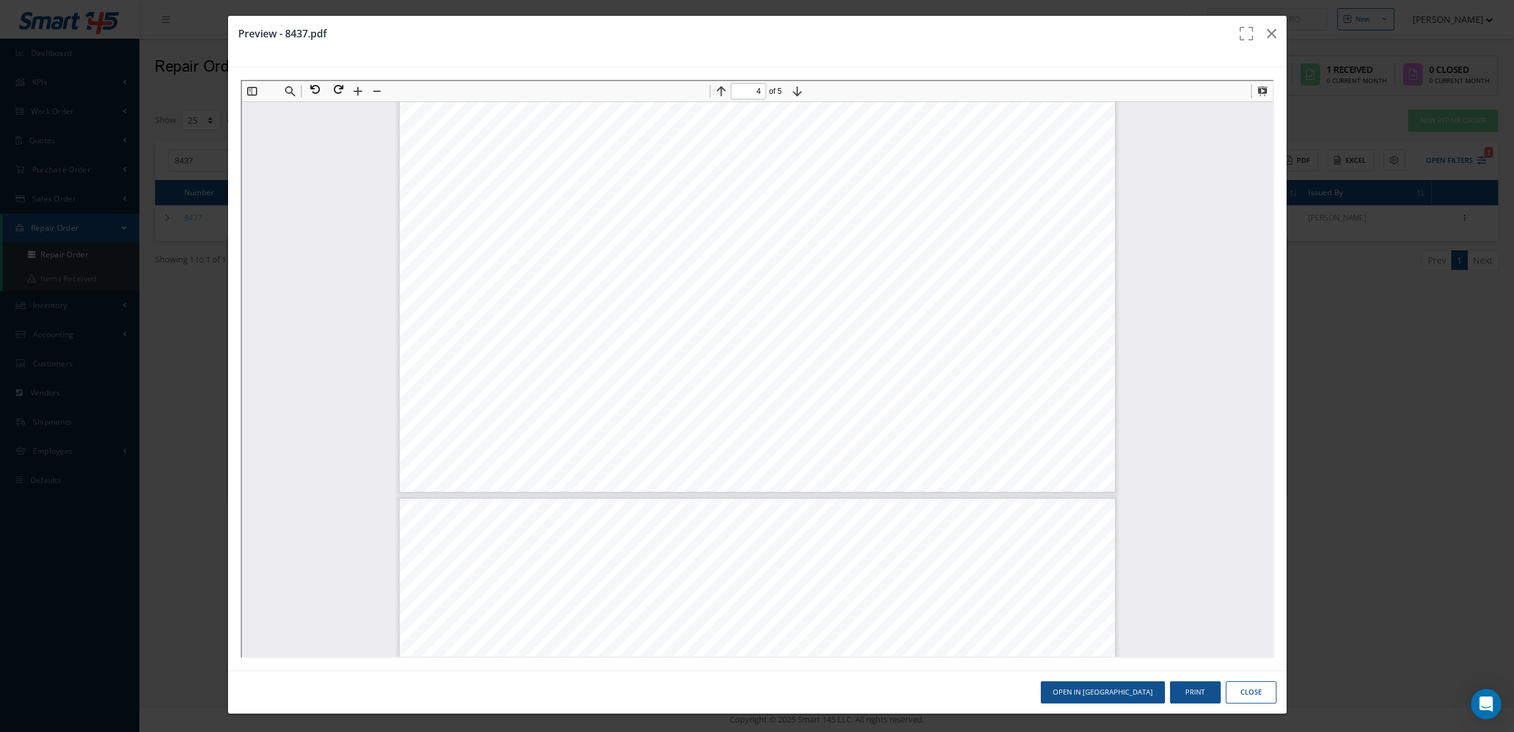
scroll to position [1371, 0]
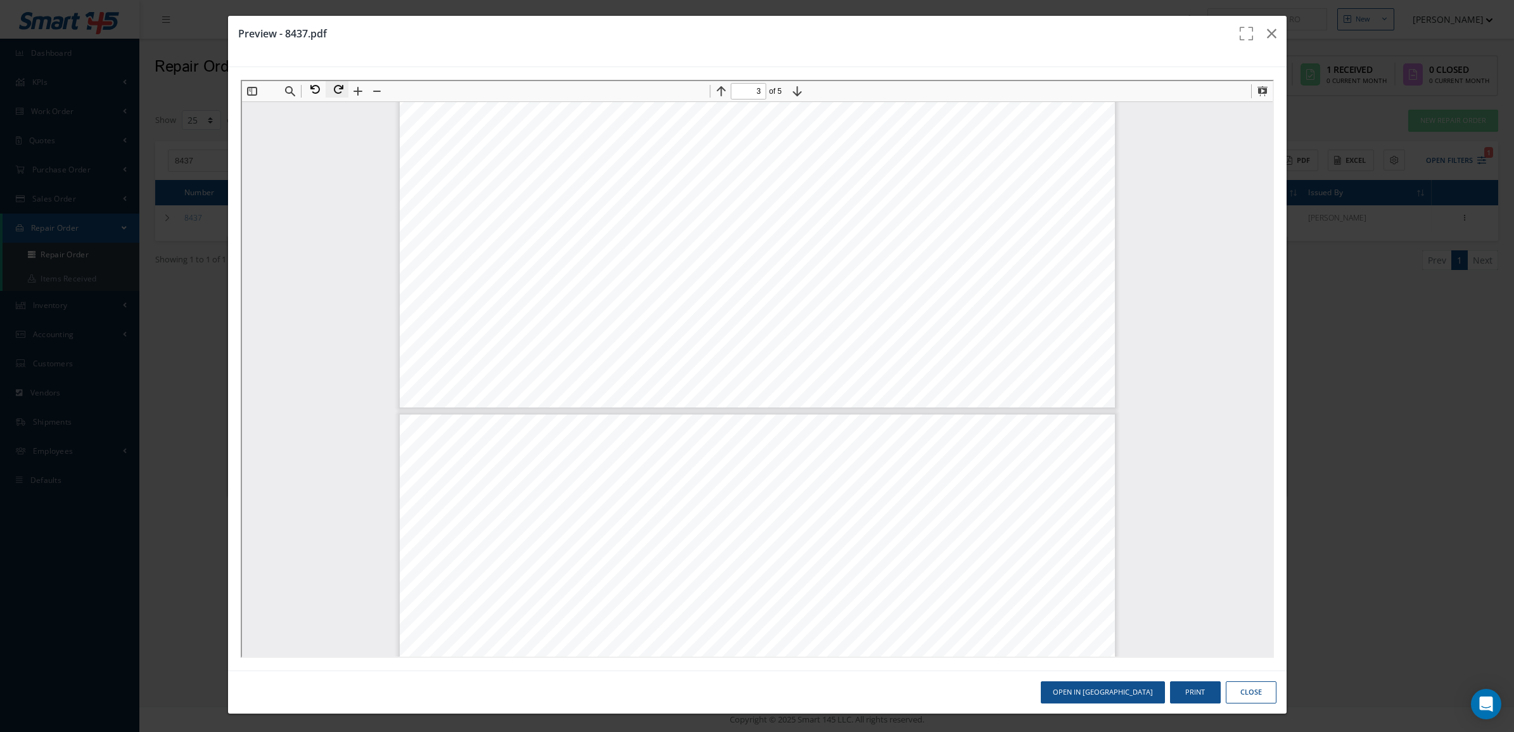
click at [329, 91] on button at bounding box center [335, 88] width 23 height 16
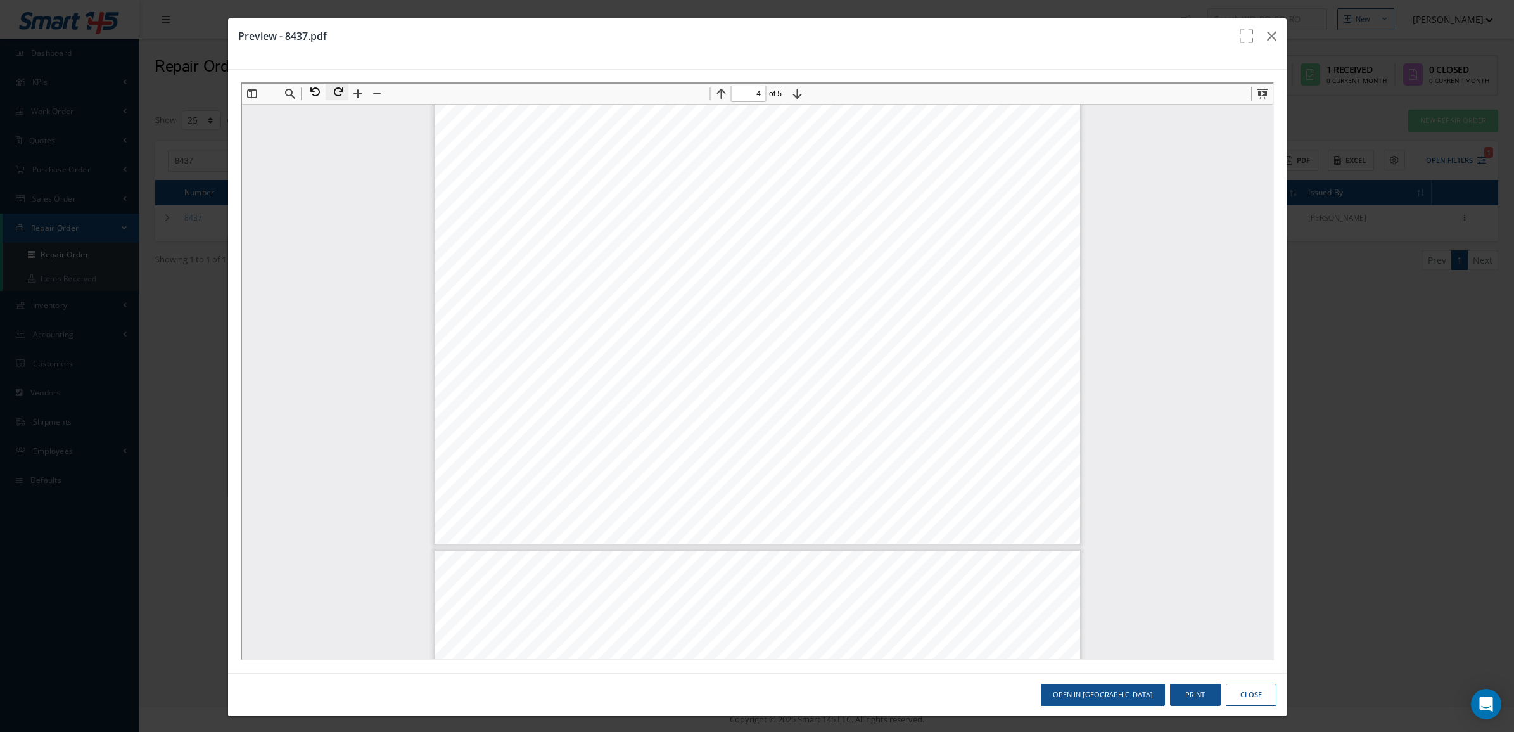
scroll to position [3405, 0]
click at [320, 91] on button at bounding box center [312, 90] width 23 height 16
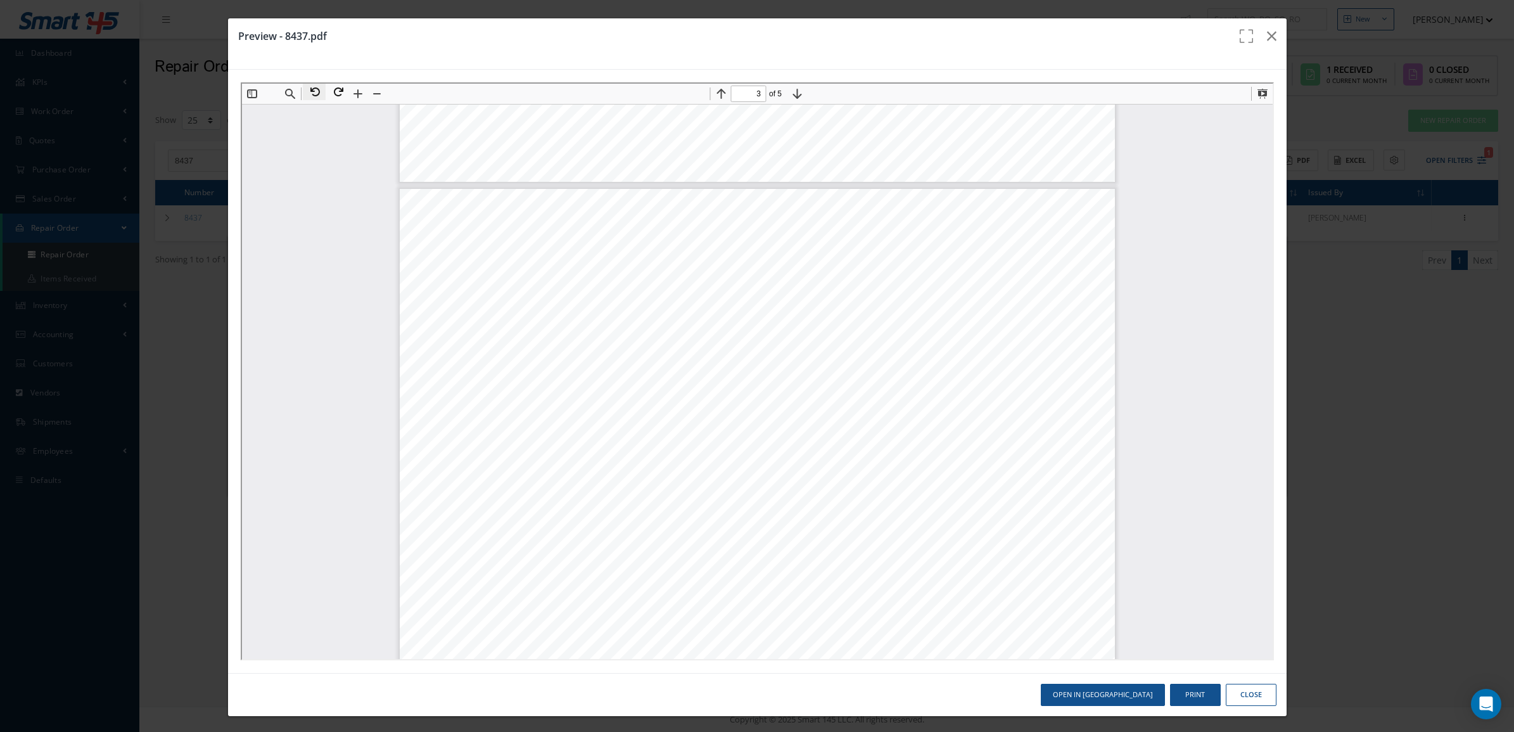
scroll to position [1055, 0]
click at [338, 87] on button at bounding box center [335, 90] width 23 height 16
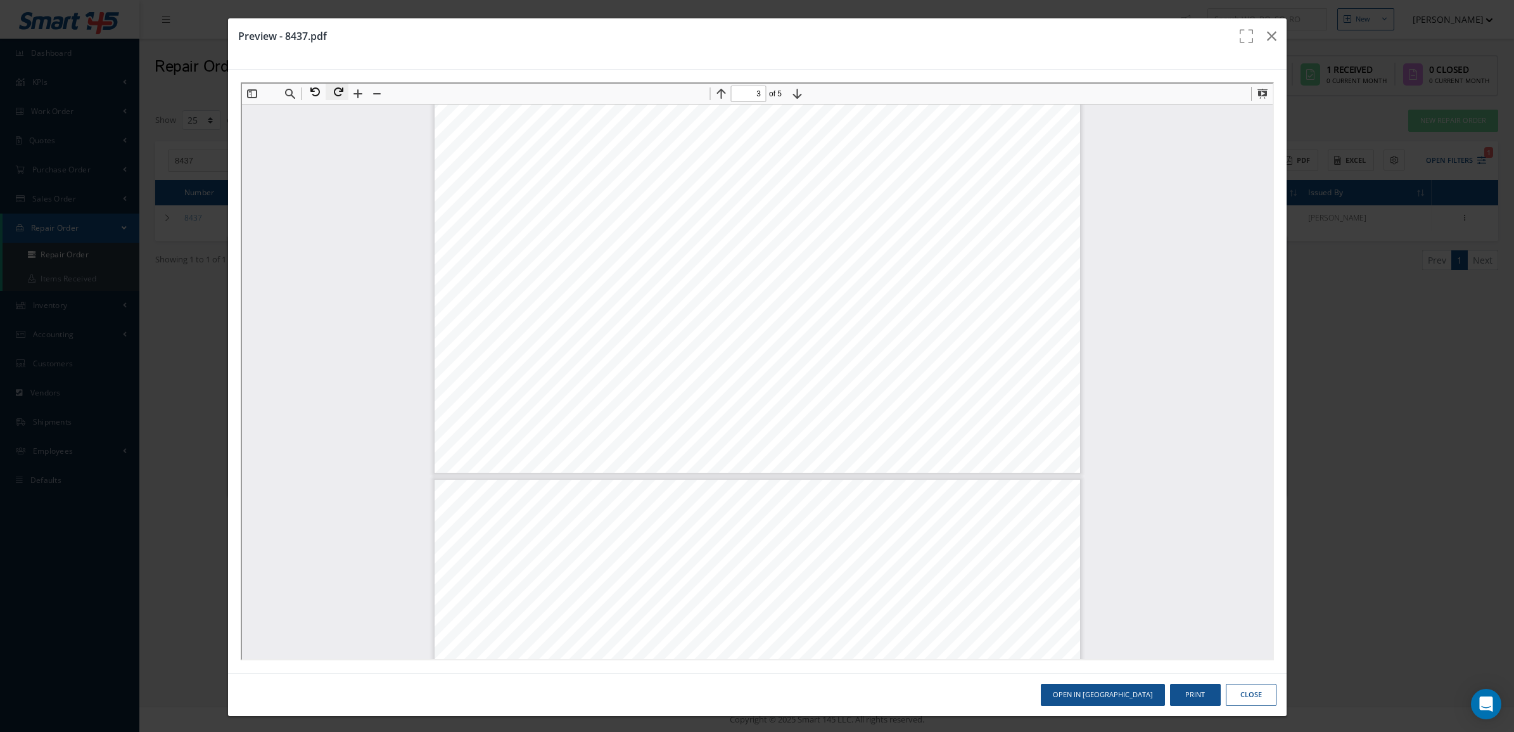
scroll to position [2165, 0]
click at [316, 96] on button at bounding box center [312, 90] width 23 height 16
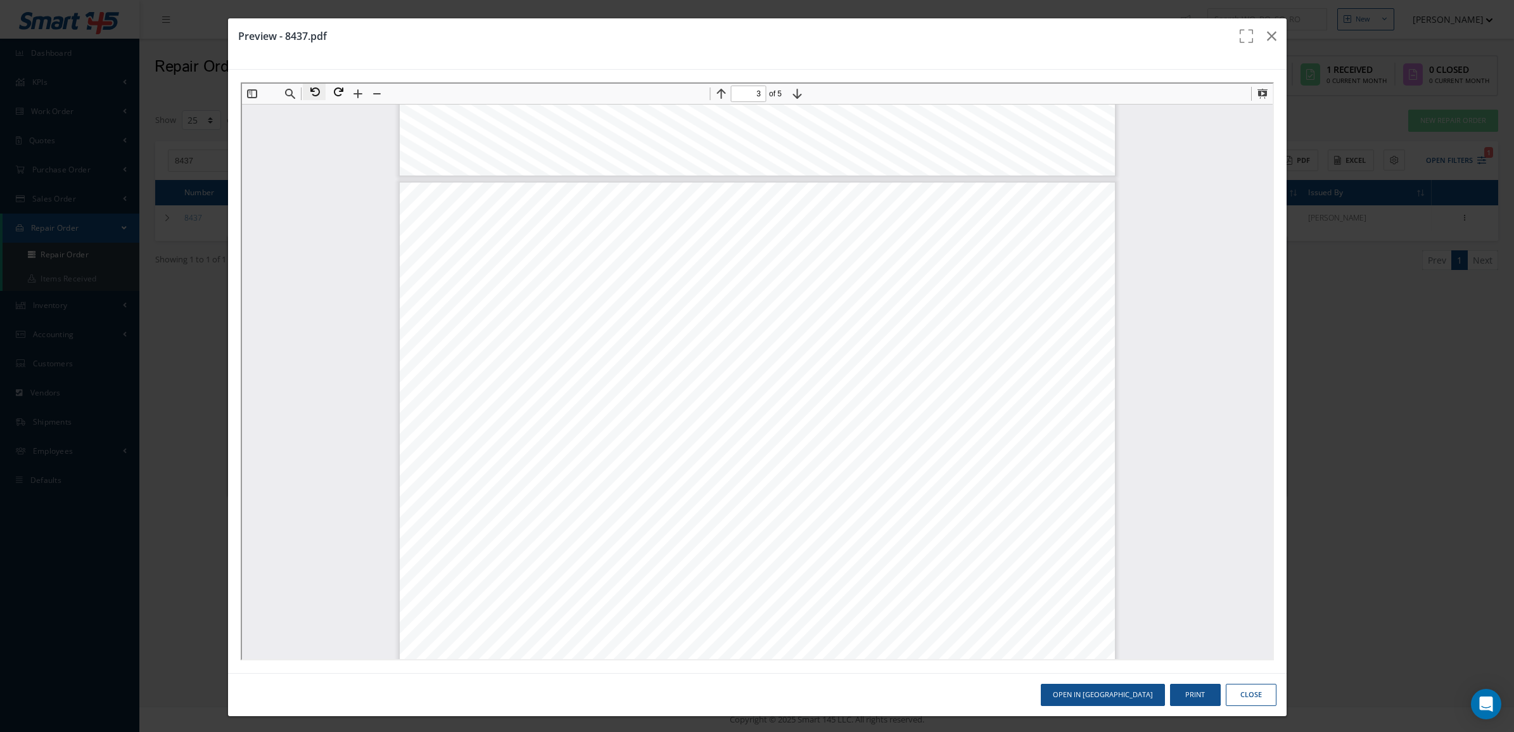
scroll to position [1124, 0]
click at [338, 93] on button at bounding box center [335, 90] width 23 height 16
type input "3"
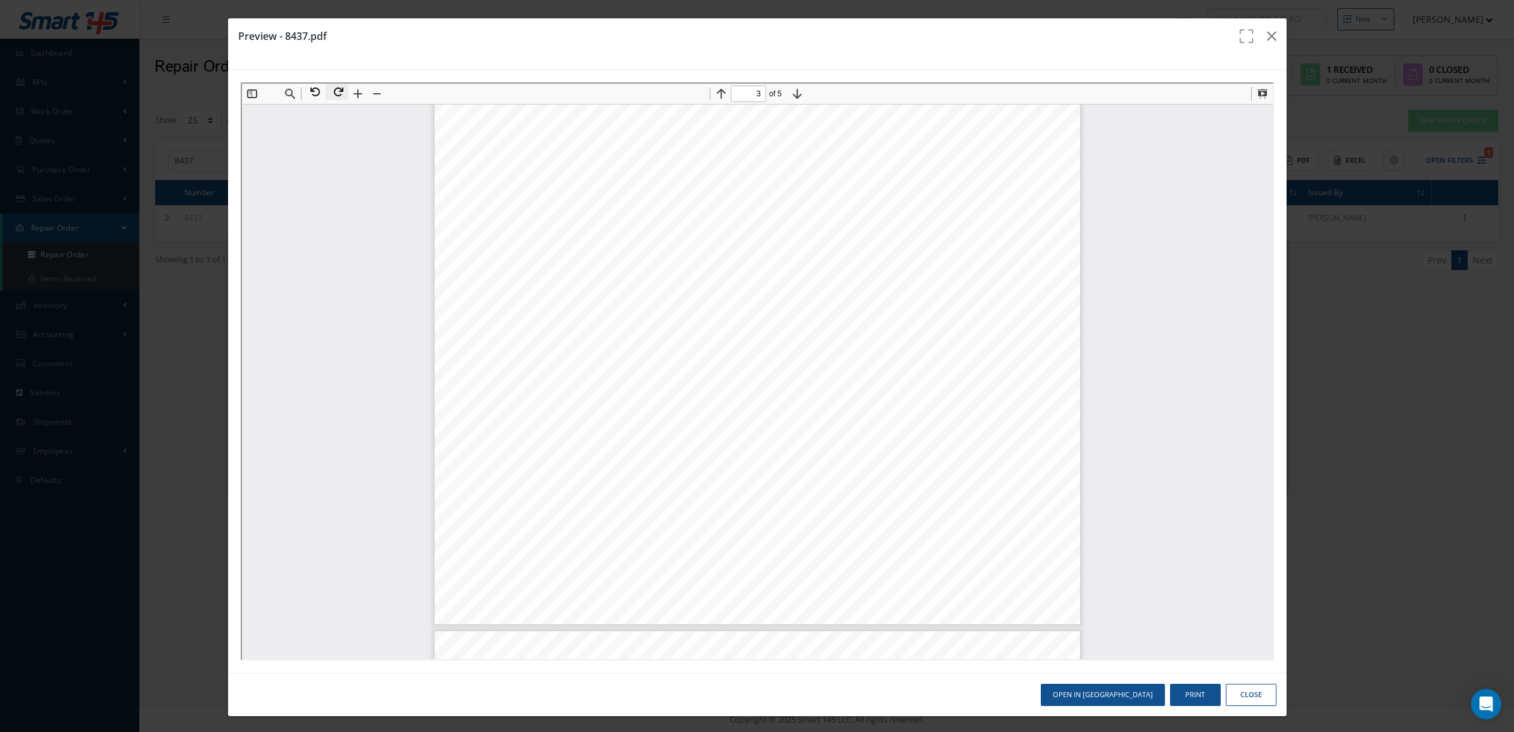
scroll to position [1928, 0]
click at [1267, 29] on icon "button" at bounding box center [1272, 36] width 10 height 15
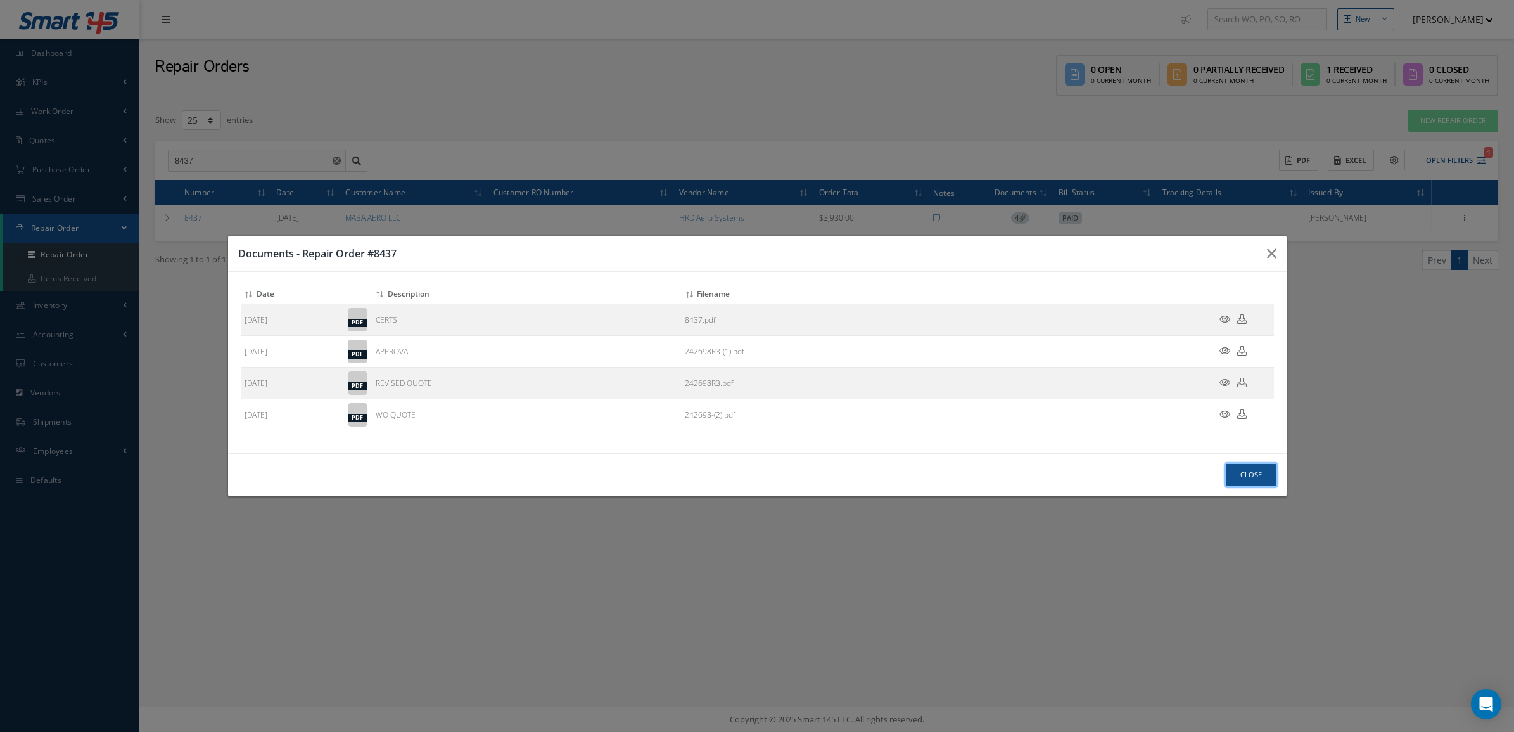
click at [1249, 481] on button "Close" at bounding box center [1251, 475] width 51 height 22
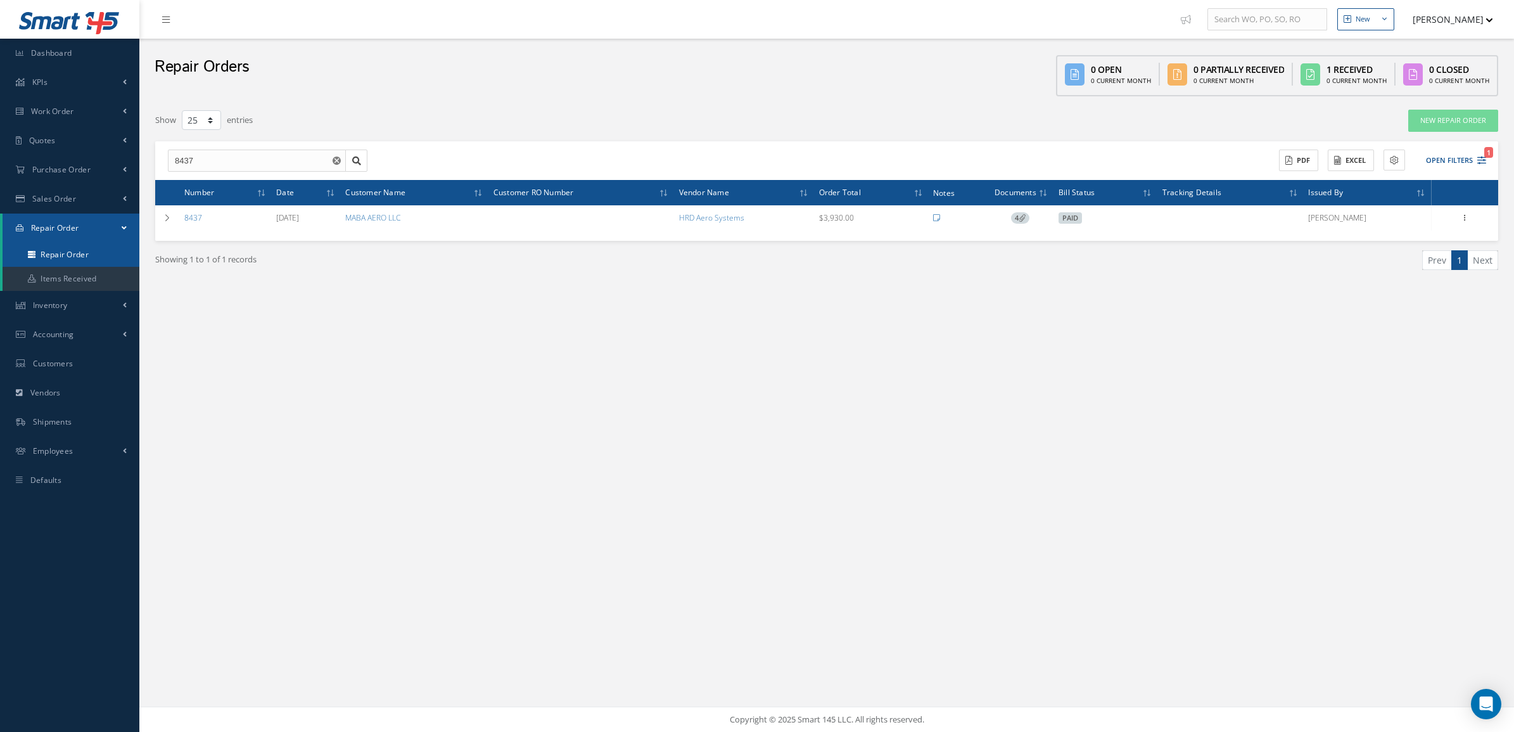
click at [80, 248] on link "Repair Order" at bounding box center [71, 255] width 137 height 24
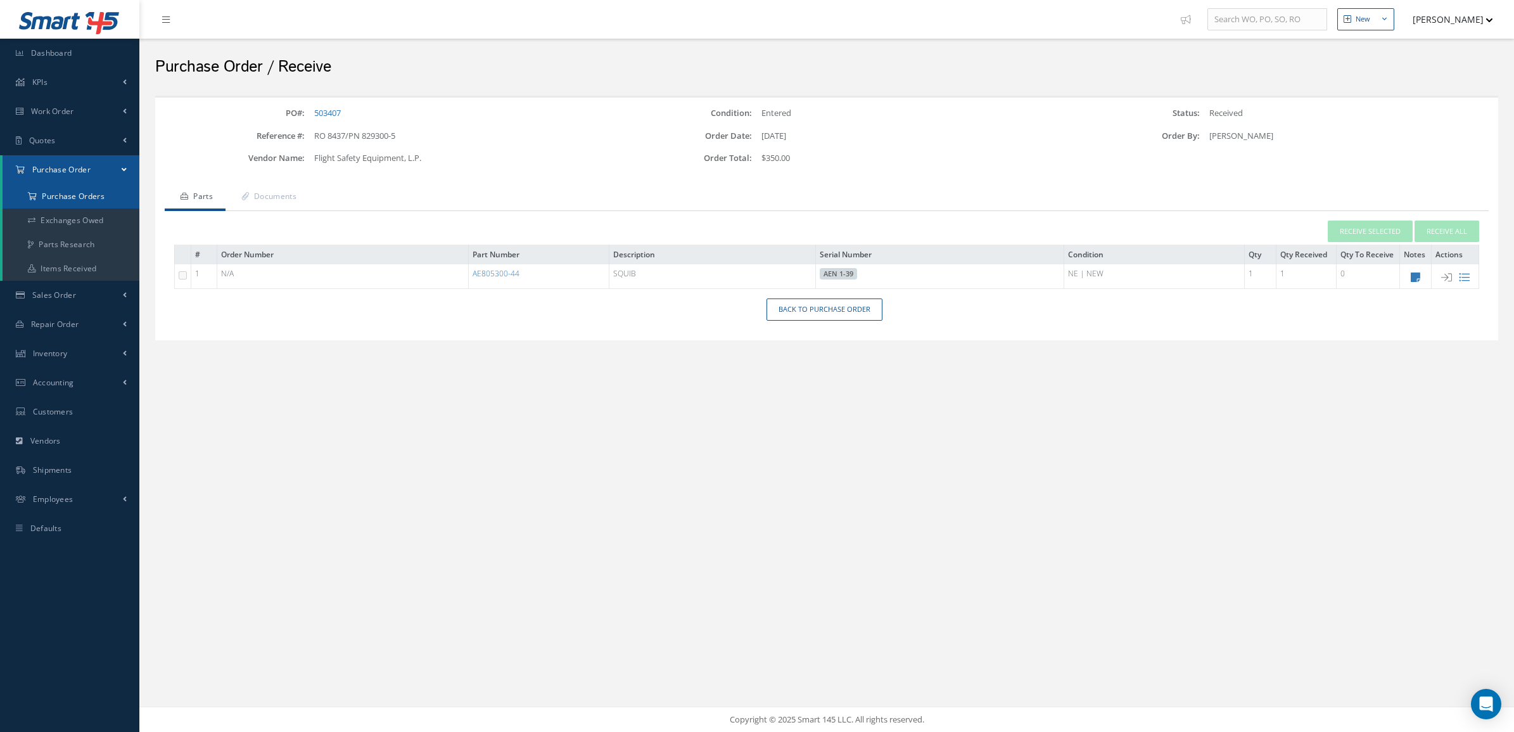
click at [77, 203] on a=1&status_id=2&status_id=3&status_id=5&collapsedFilters"] "Purchase Orders" at bounding box center [71, 196] width 137 height 24
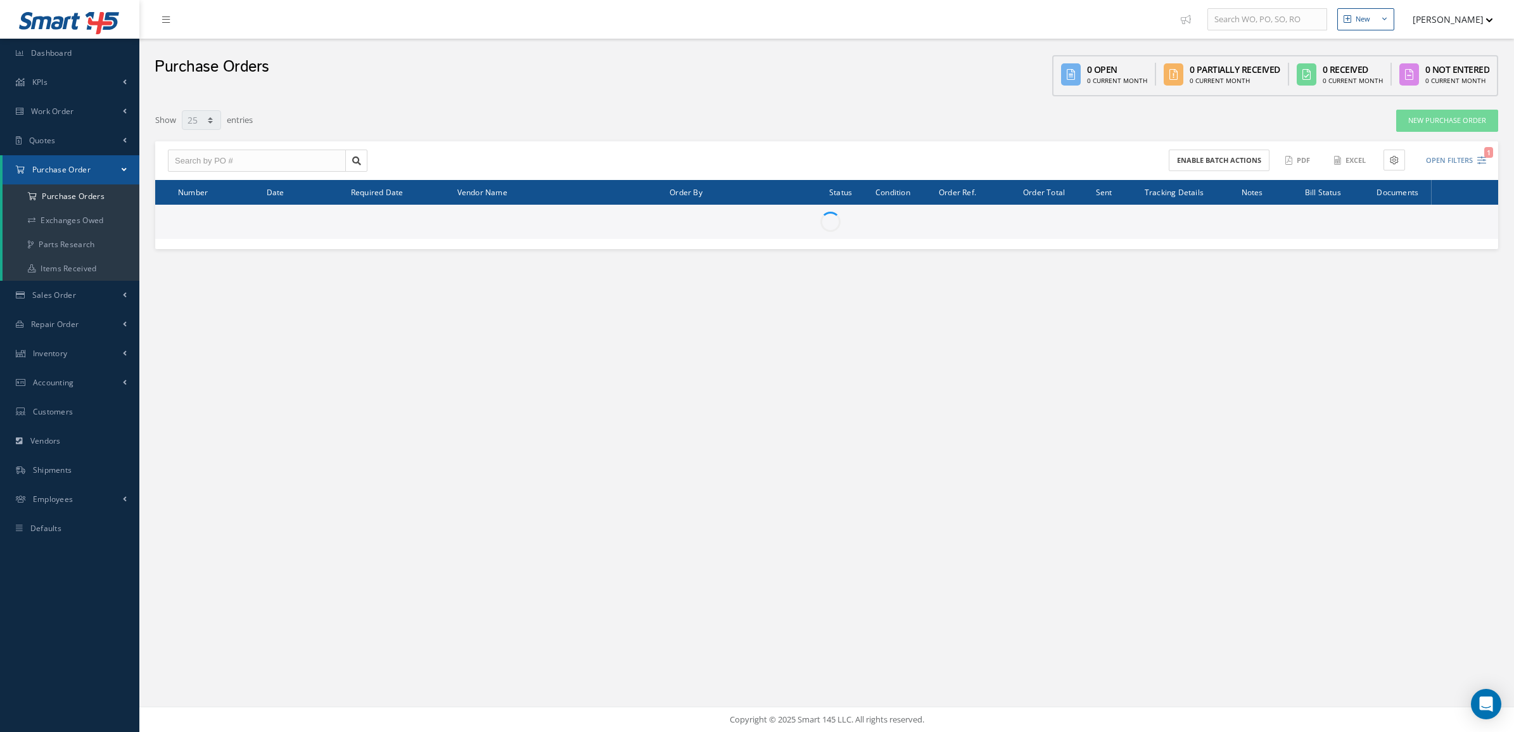
select select "25"
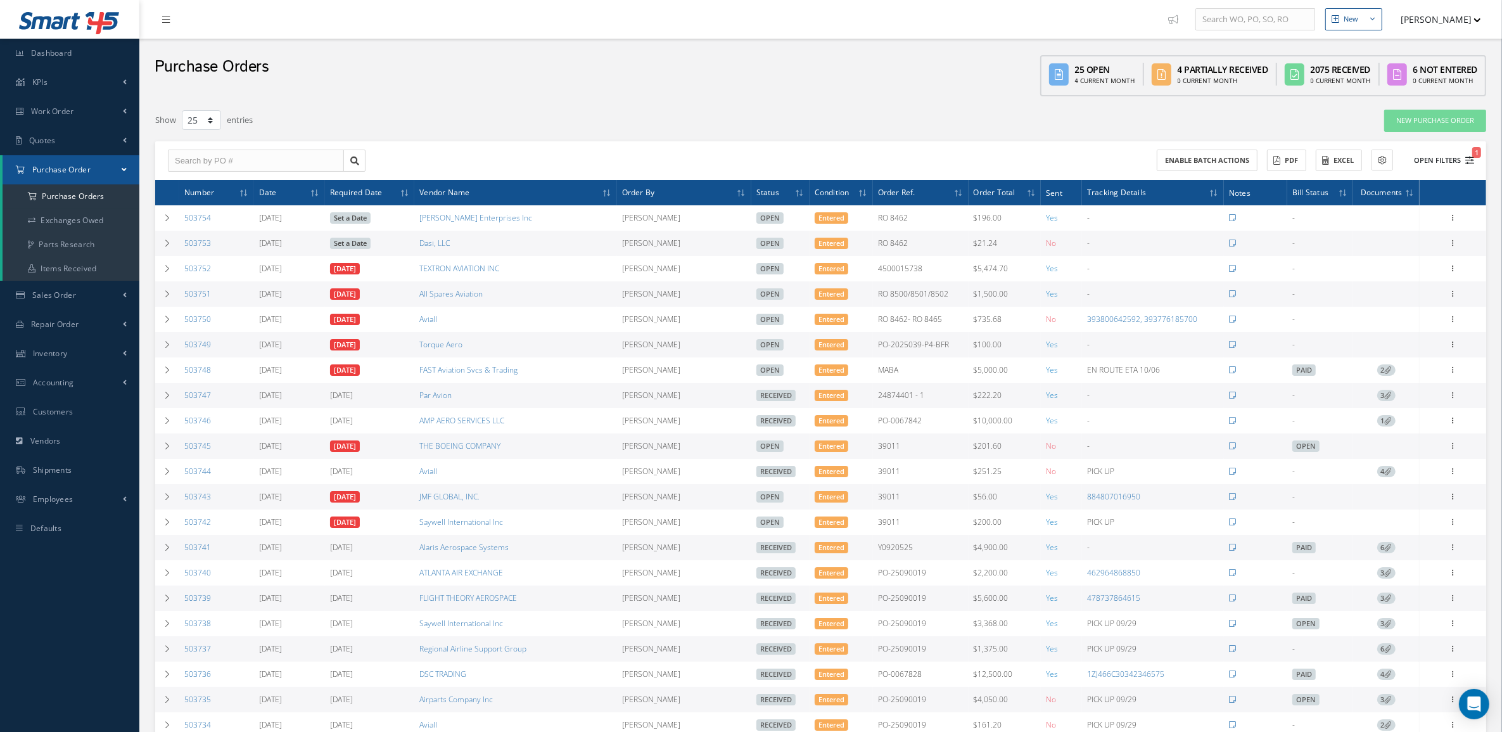
click at [1437, 157] on button "Open Filters 1" at bounding box center [1438, 160] width 72 height 21
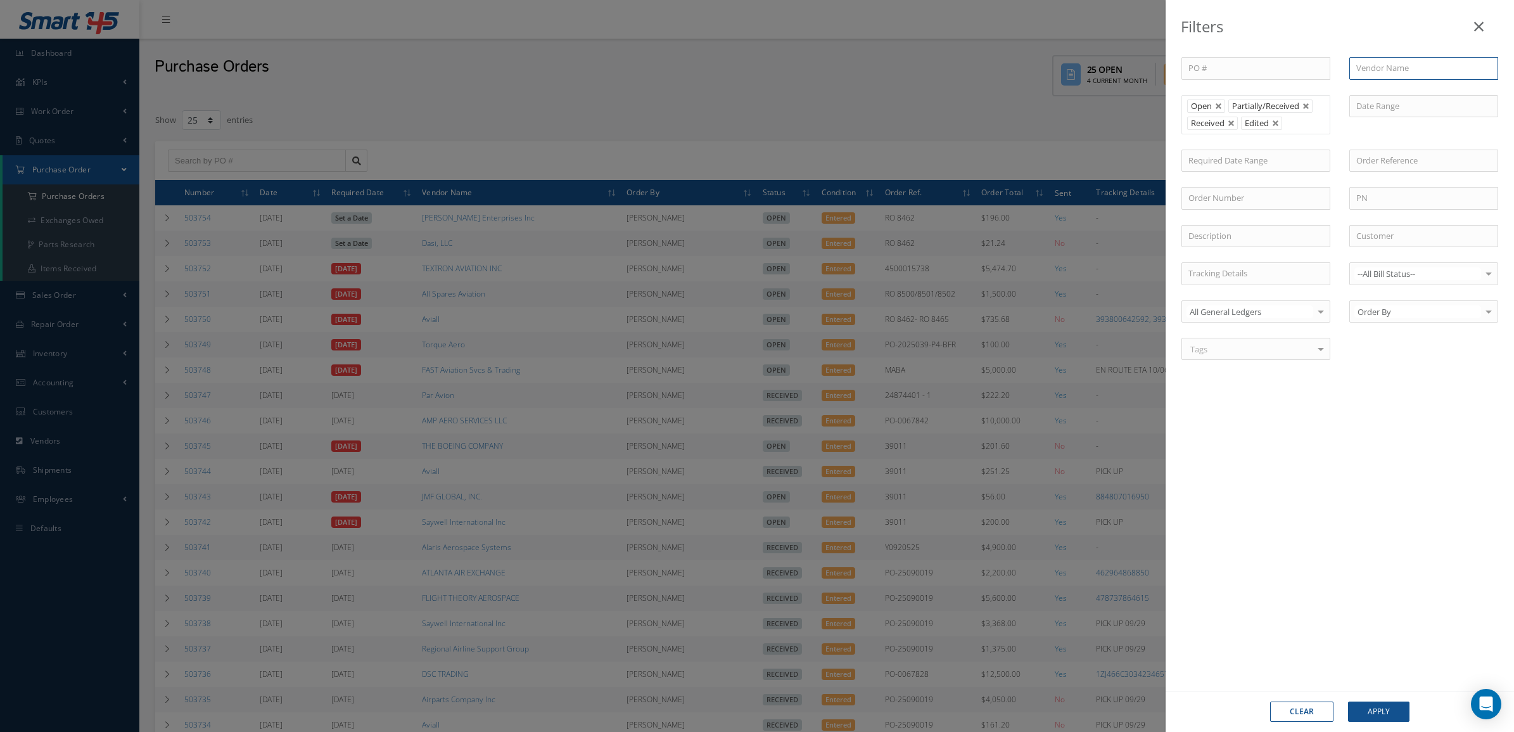
click at [1390, 68] on input "text" at bounding box center [1423, 68] width 149 height 23
type input "ae"
drag, startPoint x: 1390, startPoint y: 68, endPoint x: 1299, endPoint y: 68, distance: 91.2
click at [1299, 68] on div "PO # Vendor Name ae Aeromilitech AERONAUTICAL SUPPORT INTERNATIONAL Aero-Zone, …" at bounding box center [1340, 216] width 336 height 318
click at [1378, 200] on input "text" at bounding box center [1423, 198] width 149 height 23
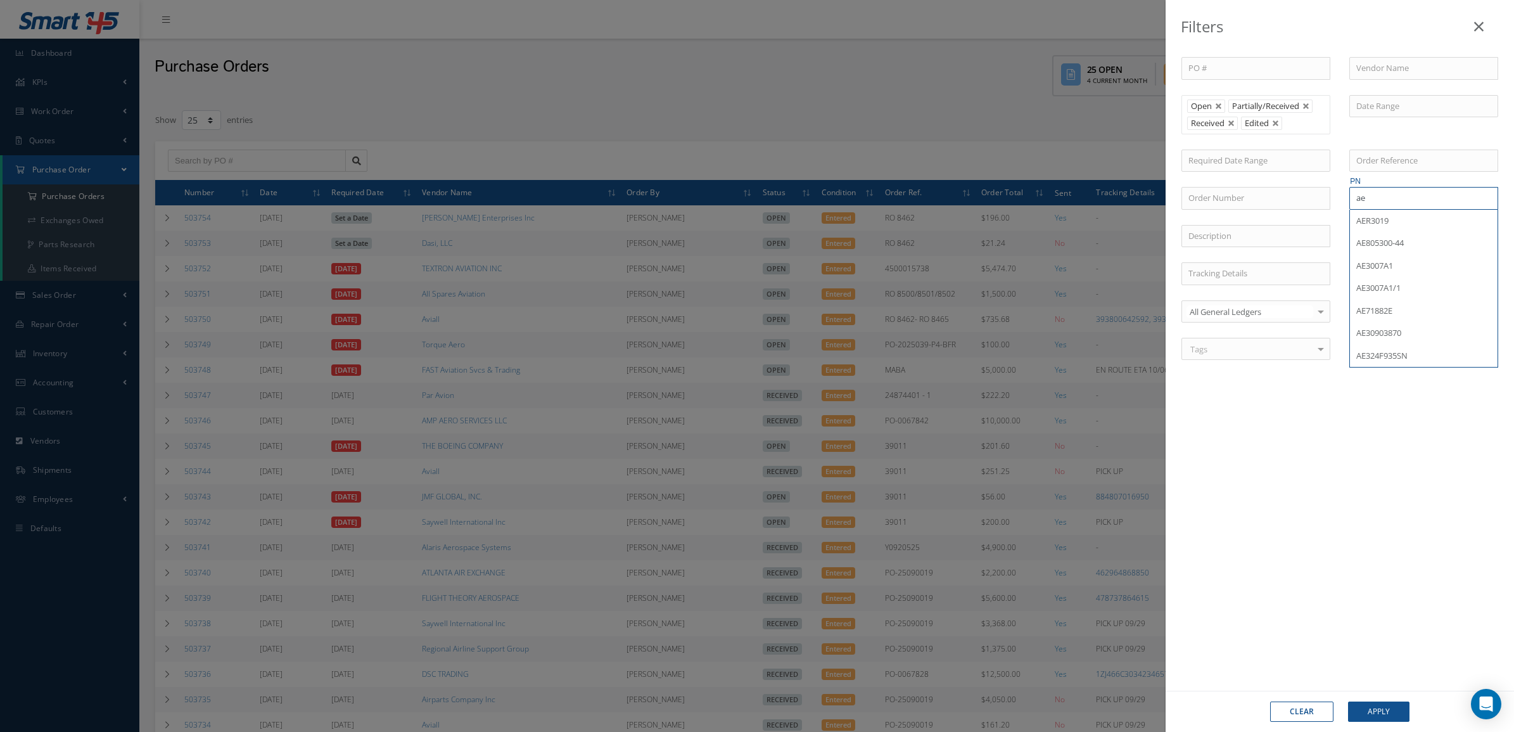
paste input "AE805300-44"
drag, startPoint x: 1366, startPoint y: 196, endPoint x: 1333, endPoint y: 196, distance: 32.9
click at [1333, 196] on div "PO # Vendor Name Open Partially/Received Received Canceled Edited Open Partiall…" at bounding box center [1340, 216] width 336 height 318
type input "AE805300-44"
click at [1427, 379] on div "PO # Vendor Name Open Partially/Received Received Canceled Edited Open Partiall…" at bounding box center [1340, 361] width 348 height 659
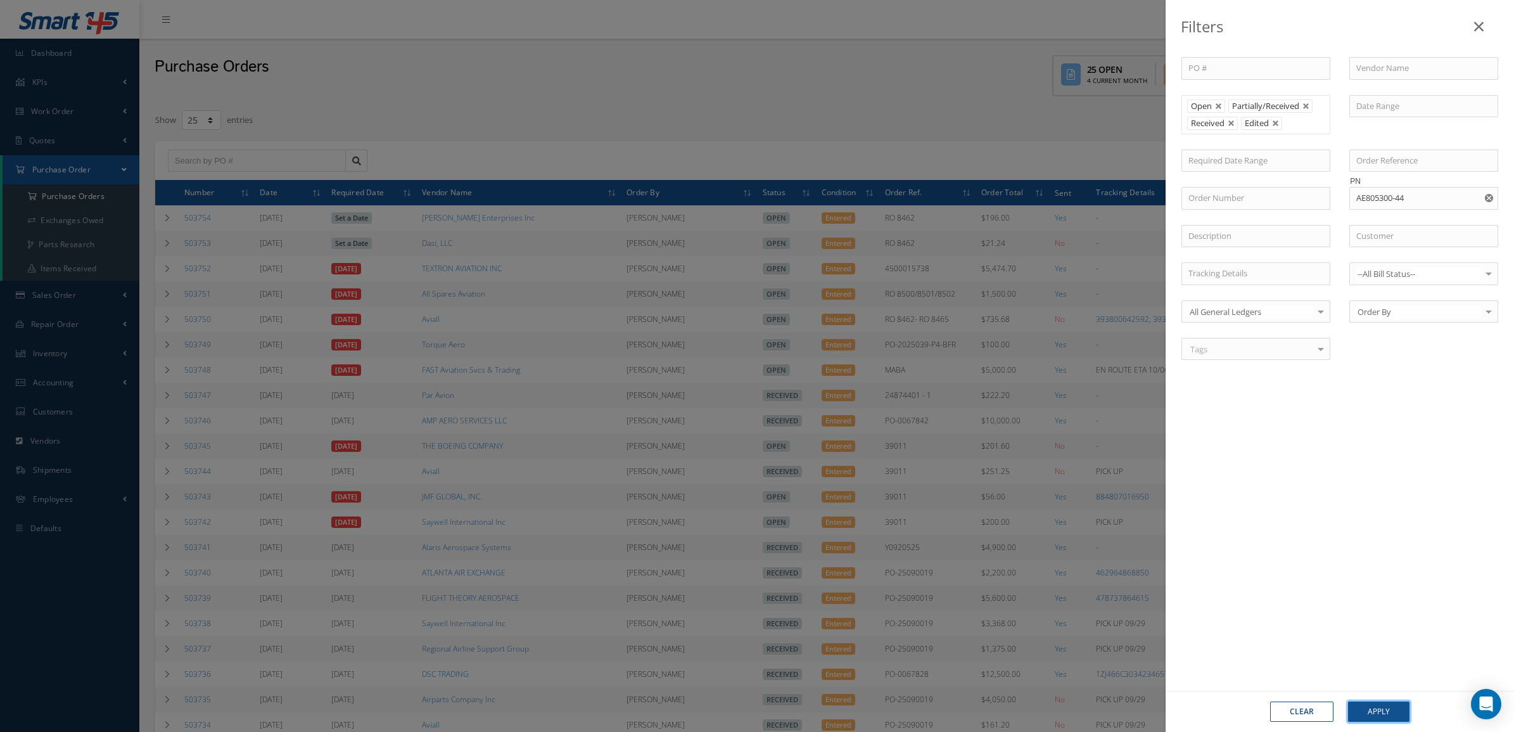
click at [1362, 710] on button "Apply" at bounding box center [1378, 711] width 61 height 20
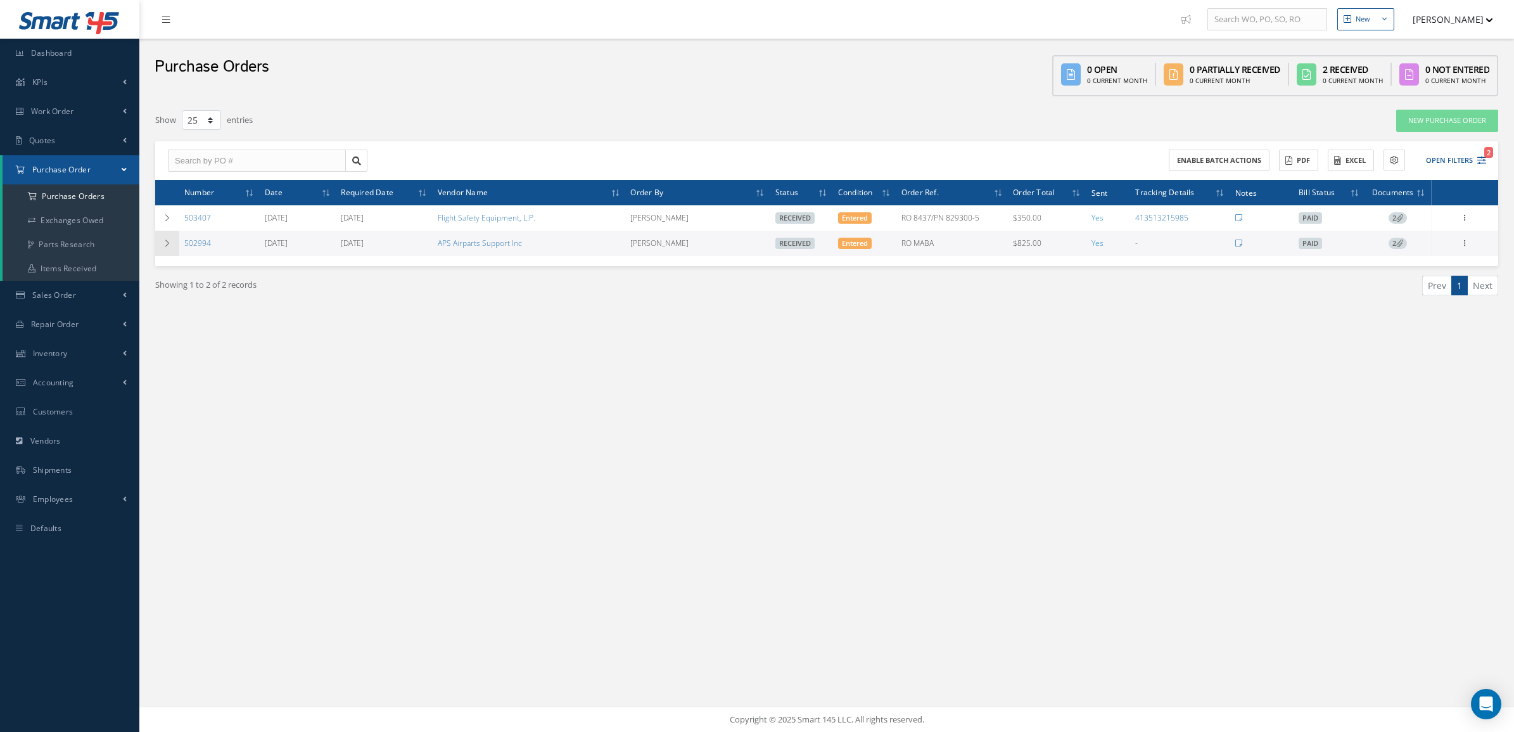
click at [163, 253] on td at bounding box center [167, 243] width 24 height 25
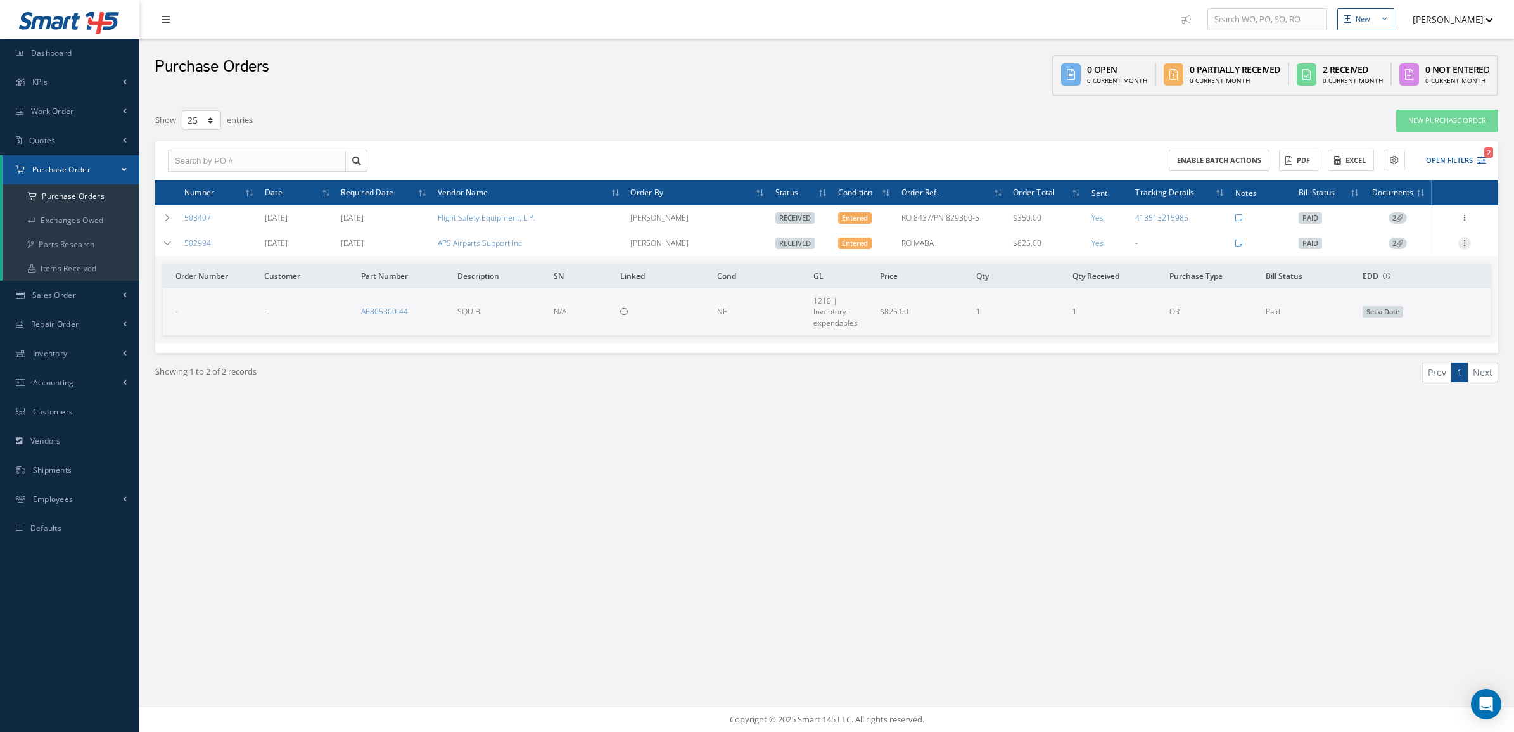
click at [1458, 245] on icon at bounding box center [1464, 242] width 13 height 10
click at [1448, 252] on link "Receiving Details" at bounding box center [1406, 251] width 100 height 16
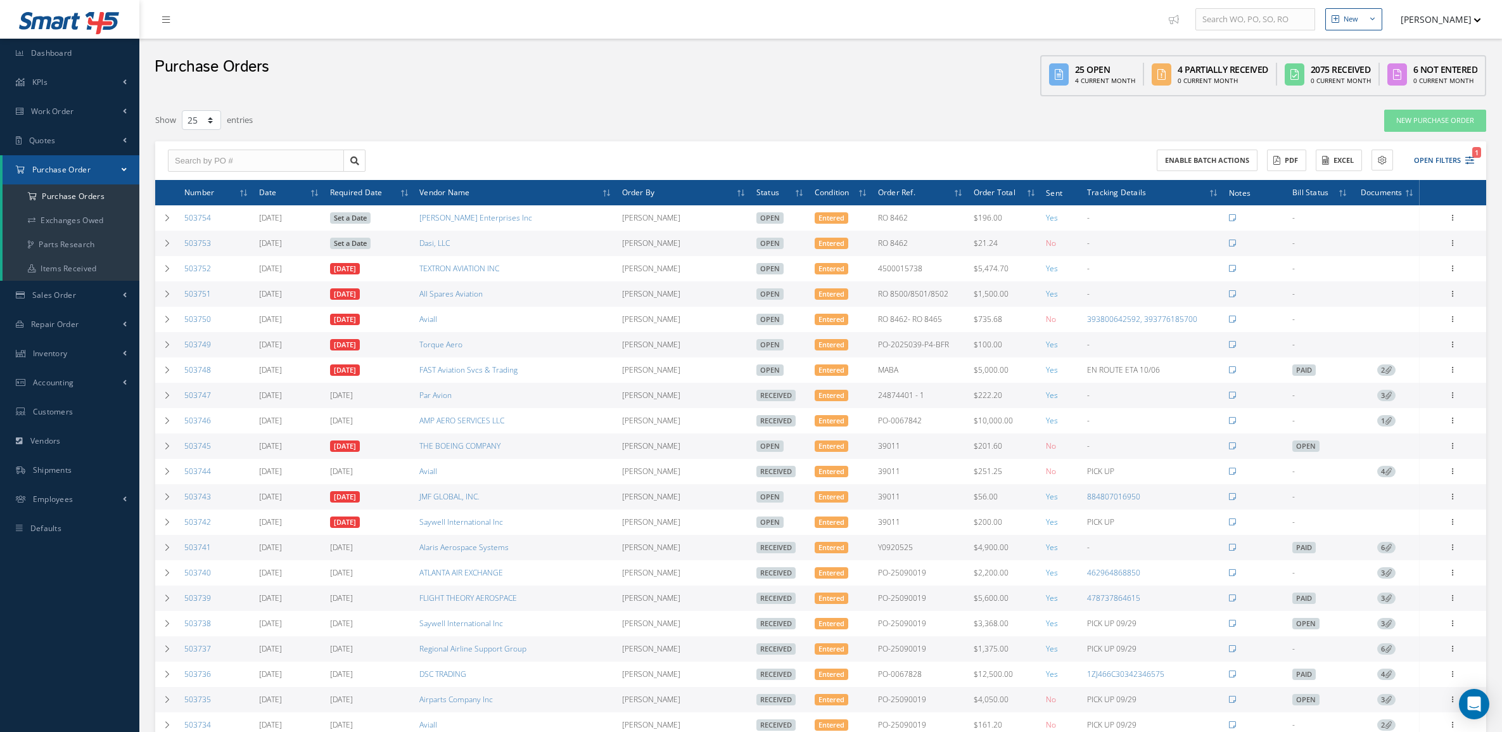
select select "25"
click at [1432, 162] on button "Open Filters 1" at bounding box center [1438, 160] width 72 height 21
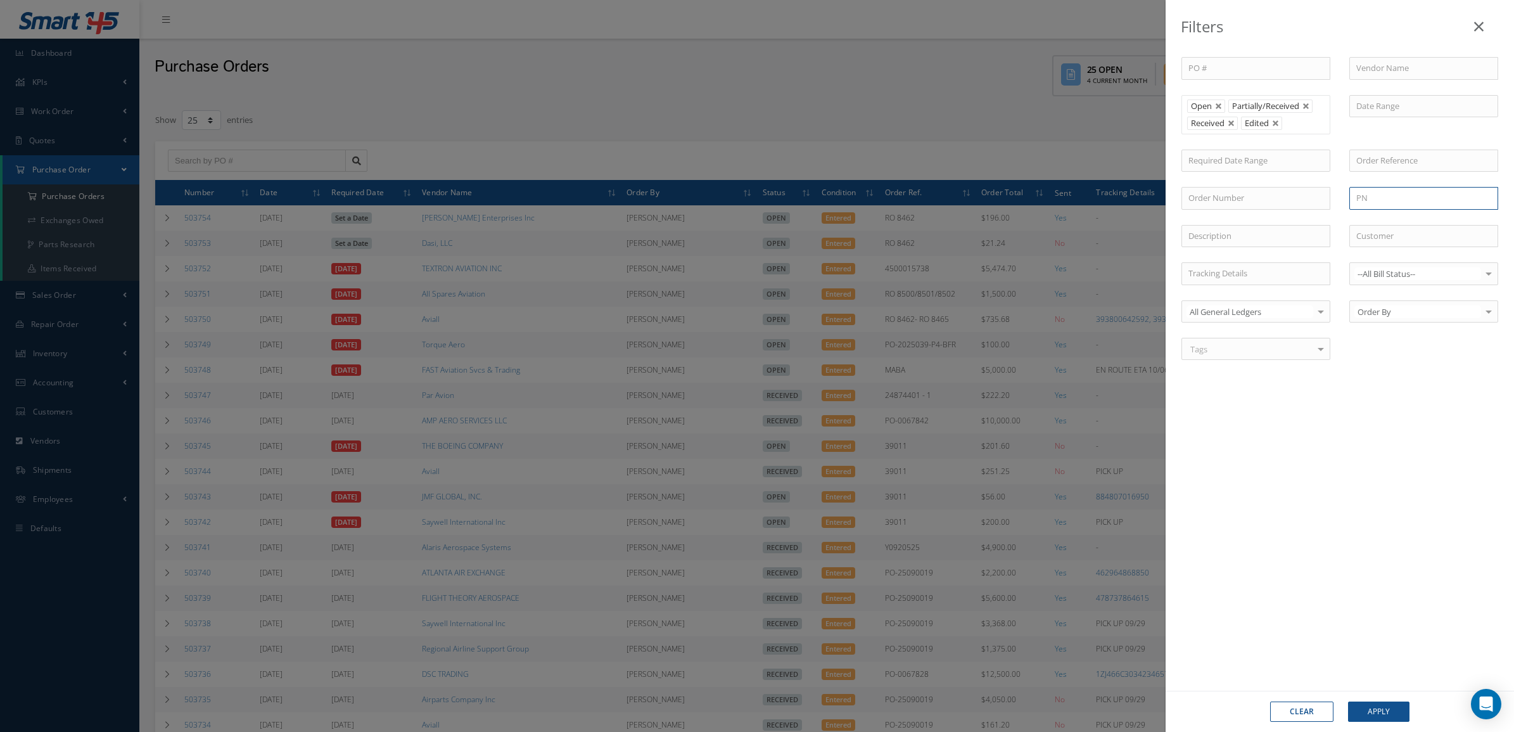
click at [1375, 200] on input "text" at bounding box center [1423, 198] width 149 height 23
paste input "AE805300-44"
click at [1392, 385] on div "PO # Vendor Name Open Partially/Received Received Canceled Edited Open Partiall…" at bounding box center [1340, 361] width 348 height 659
drag, startPoint x: 1366, startPoint y: 201, endPoint x: 1337, endPoint y: 200, distance: 28.5
click at [1337, 200] on div "PO # Vendor Name Open Partially/Received Received Canceled Edited Open Partiall…" at bounding box center [1340, 216] width 336 height 318
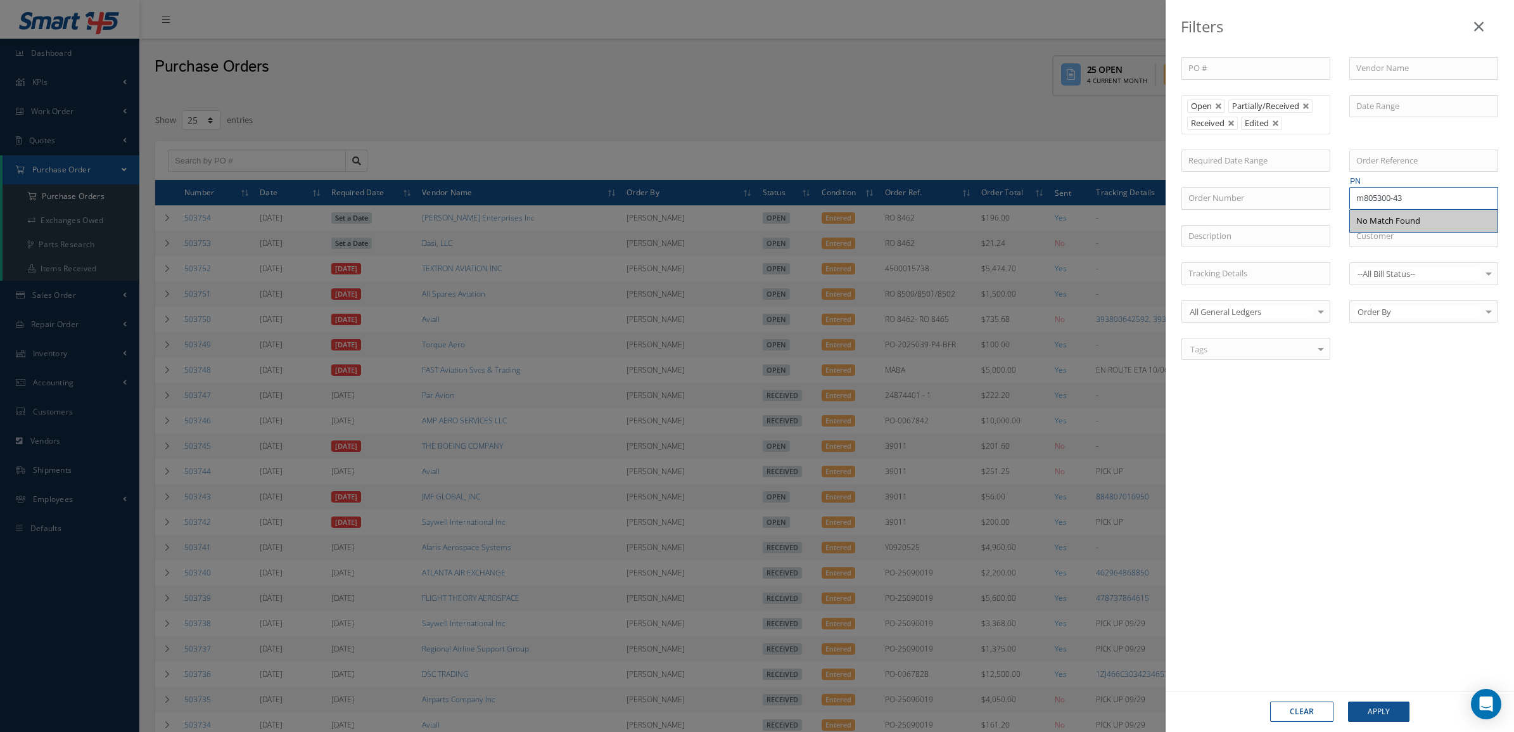
click at [1417, 194] on input "m805300-43" at bounding box center [1423, 198] width 149 height 23
click at [1406, 200] on input "m805300-44" at bounding box center [1423, 198] width 149 height 23
drag, startPoint x: 1362, startPoint y: 201, endPoint x: 1338, endPoint y: 197, distance: 24.5
click at [1338, 197] on div "PO # Vendor Name Open Partially/Received Received Canceled Edited Open Partiall…" at bounding box center [1340, 216] width 336 height 318
click at [1422, 226] on div "AE805300-44" at bounding box center [1423, 221] width 135 height 13
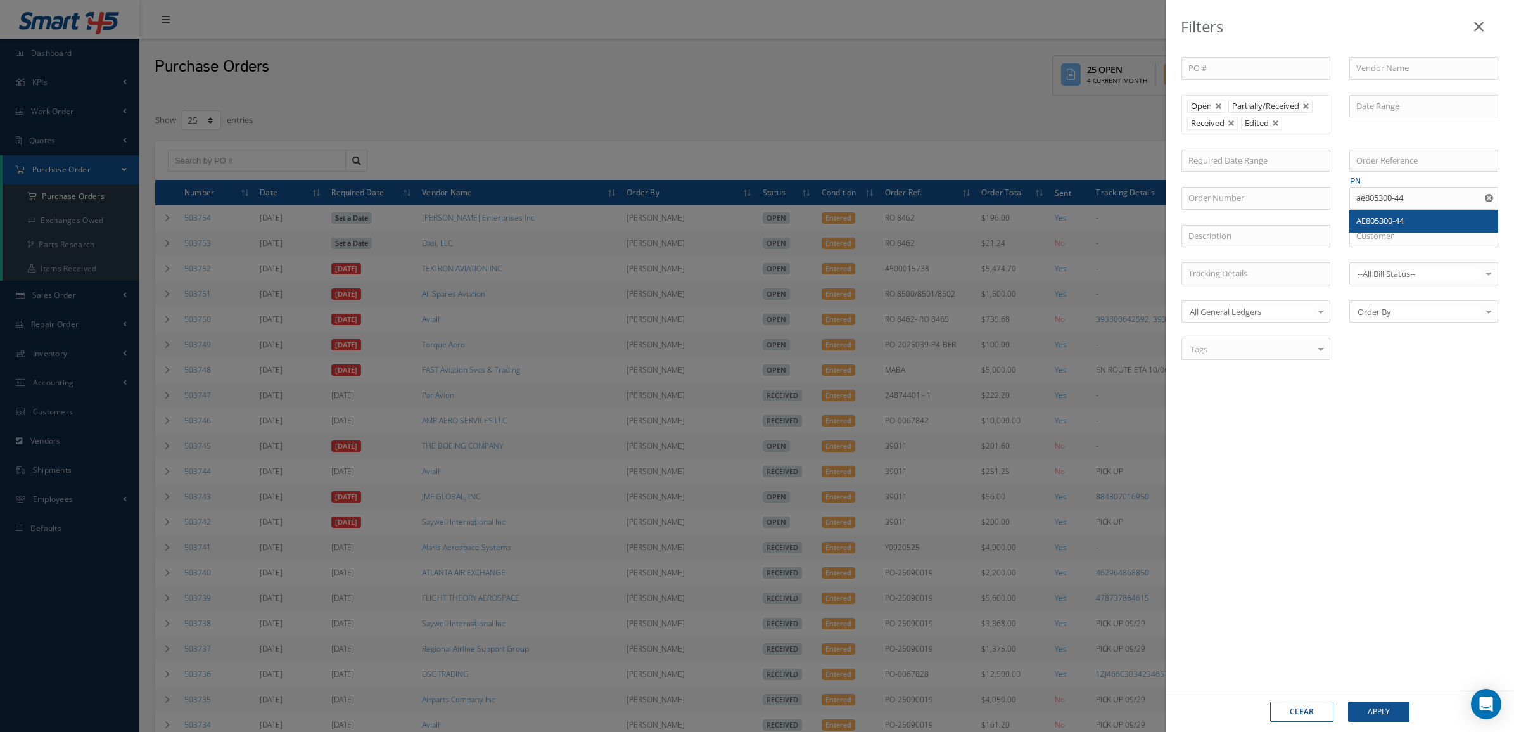
type input "AE805300-44"
click at [1370, 708] on button "Apply" at bounding box center [1378, 711] width 61 height 20
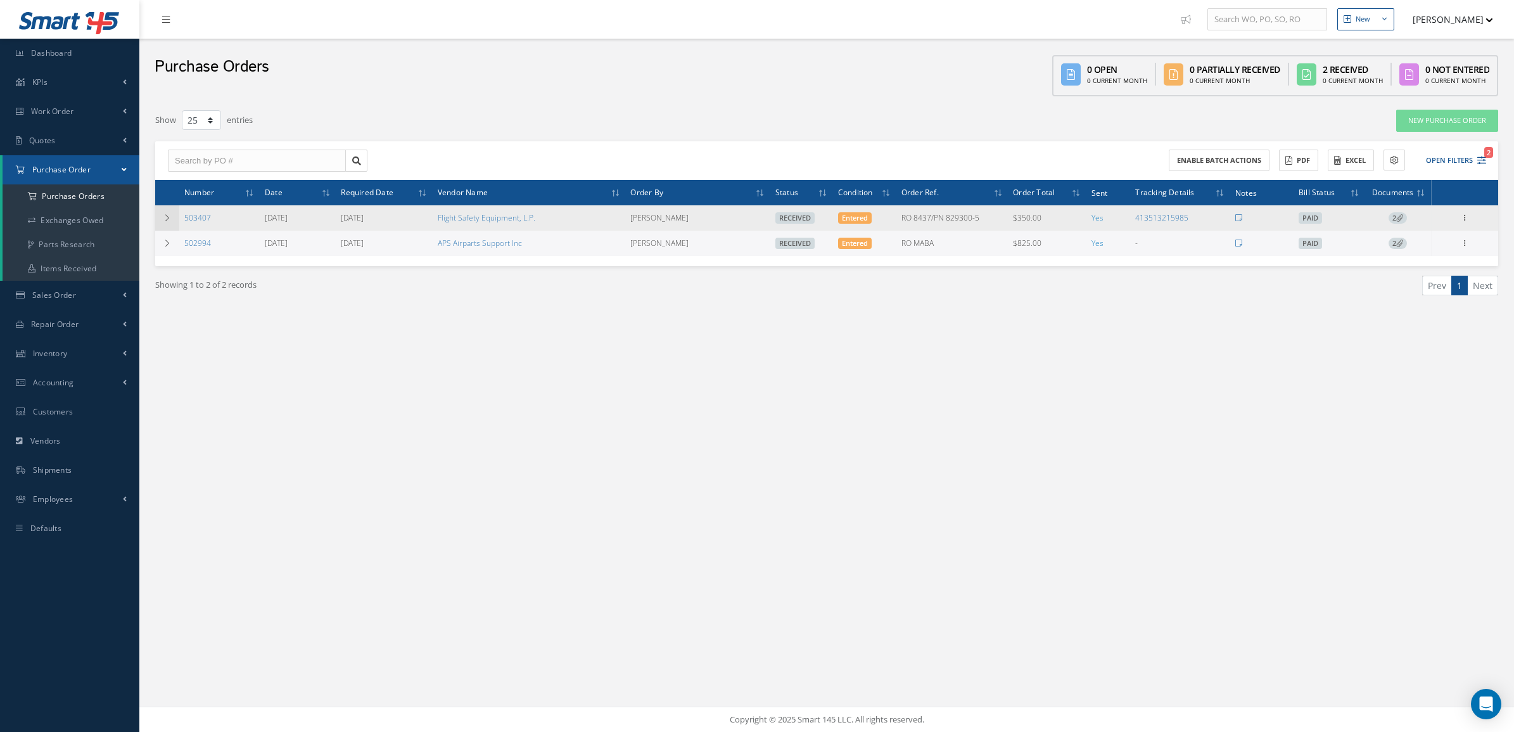
click at [169, 220] on icon at bounding box center [167, 218] width 9 height 8
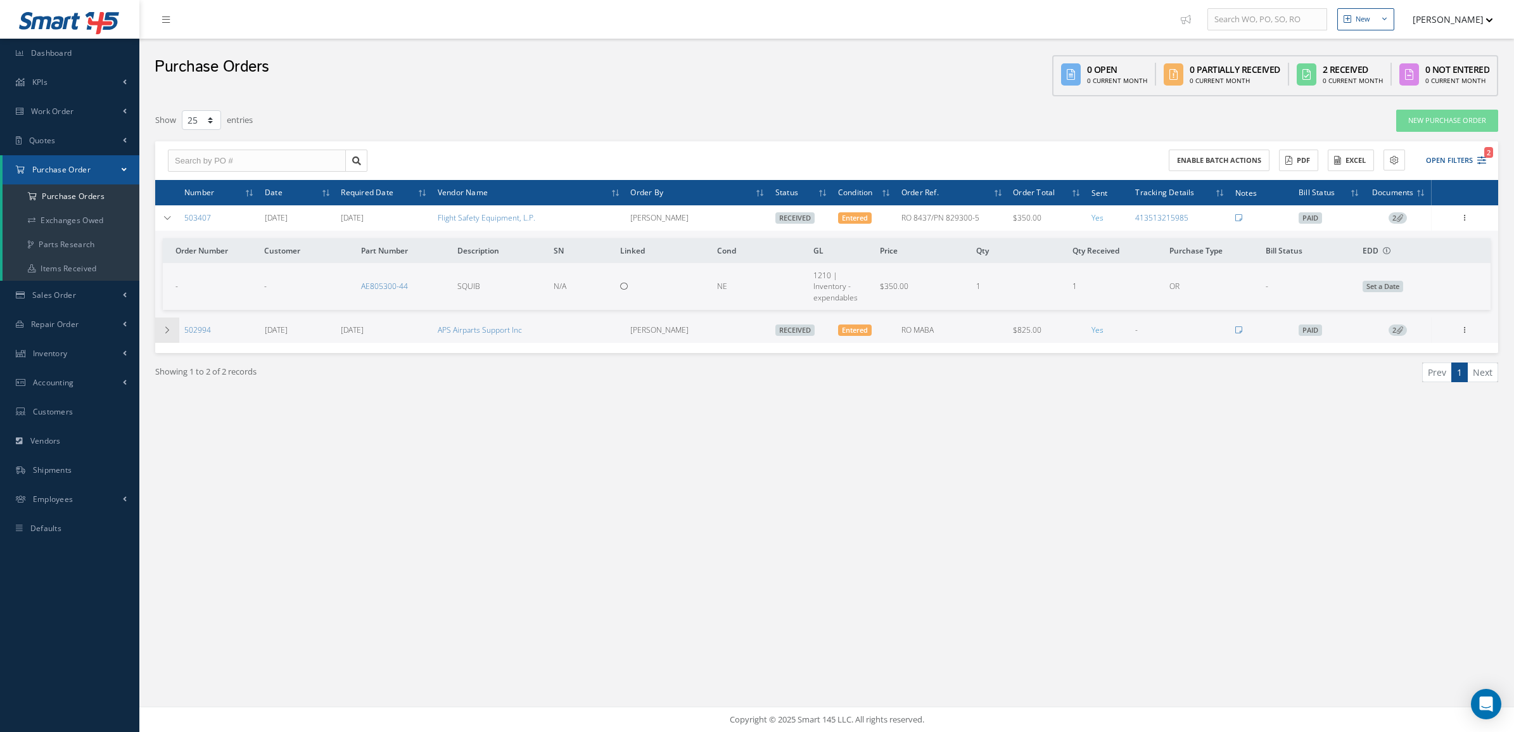
click at [175, 331] on td at bounding box center [167, 329] width 24 height 25
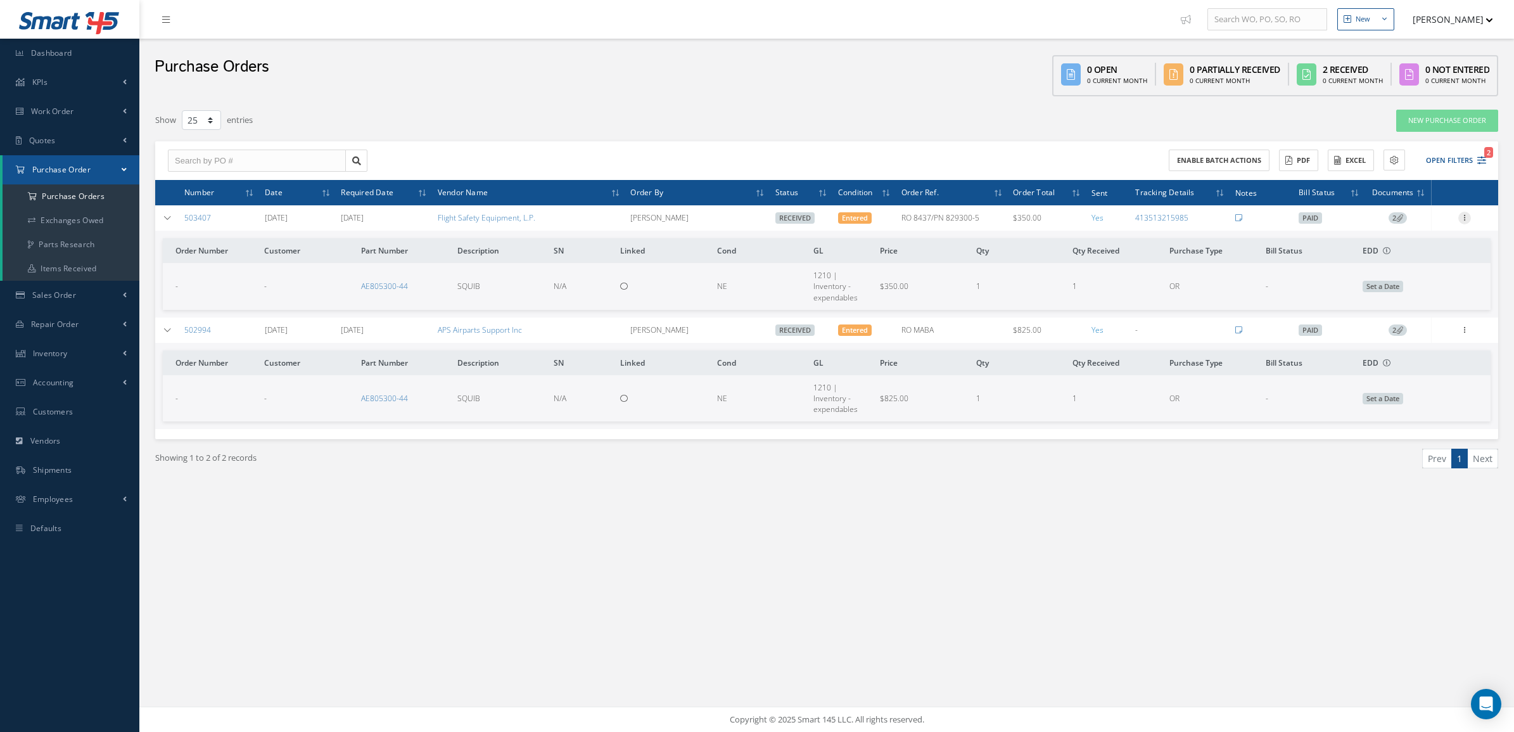
click at [1460, 217] on icon at bounding box center [1464, 217] width 13 height 10
click at [1418, 229] on link "Receiving Details" at bounding box center [1406, 226] width 100 height 16
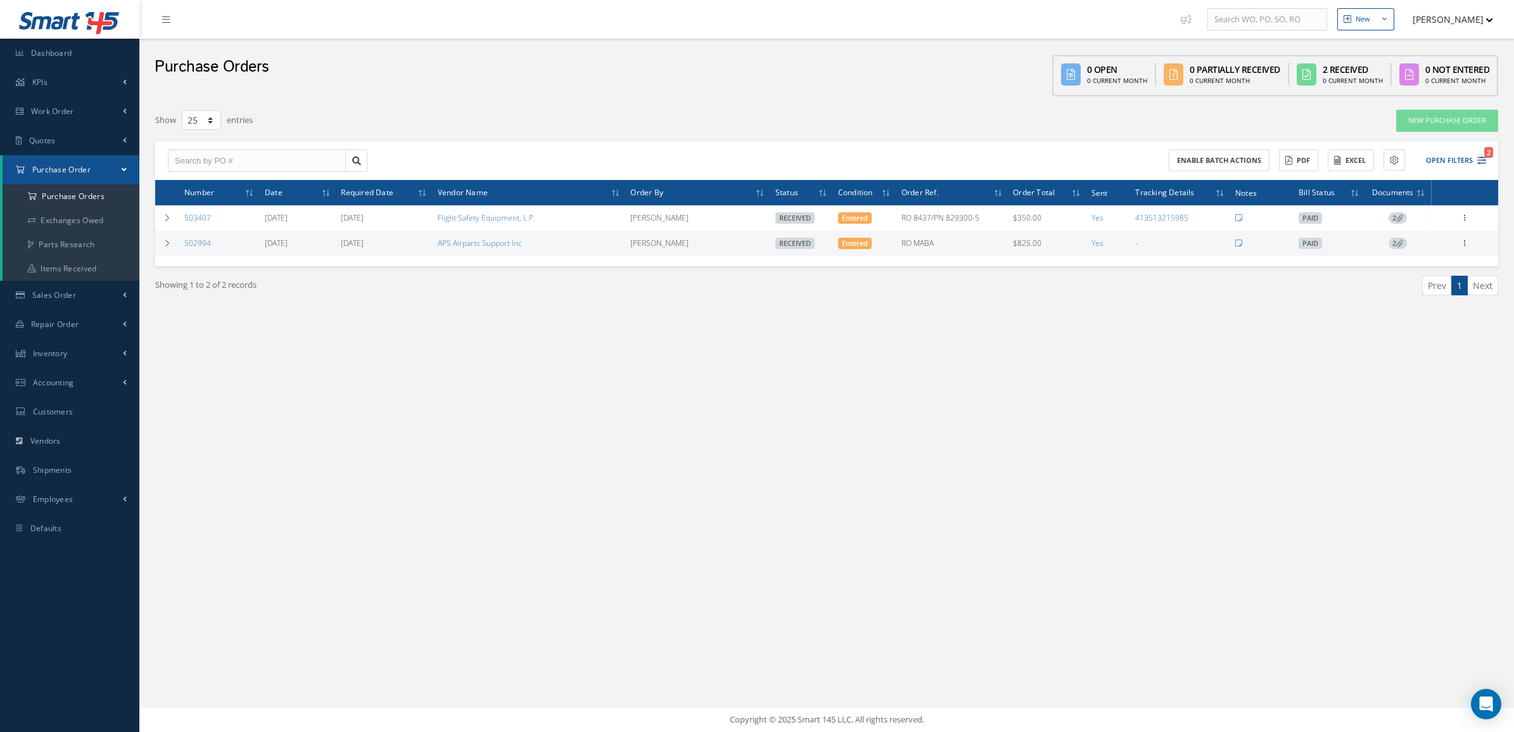
select select "25"
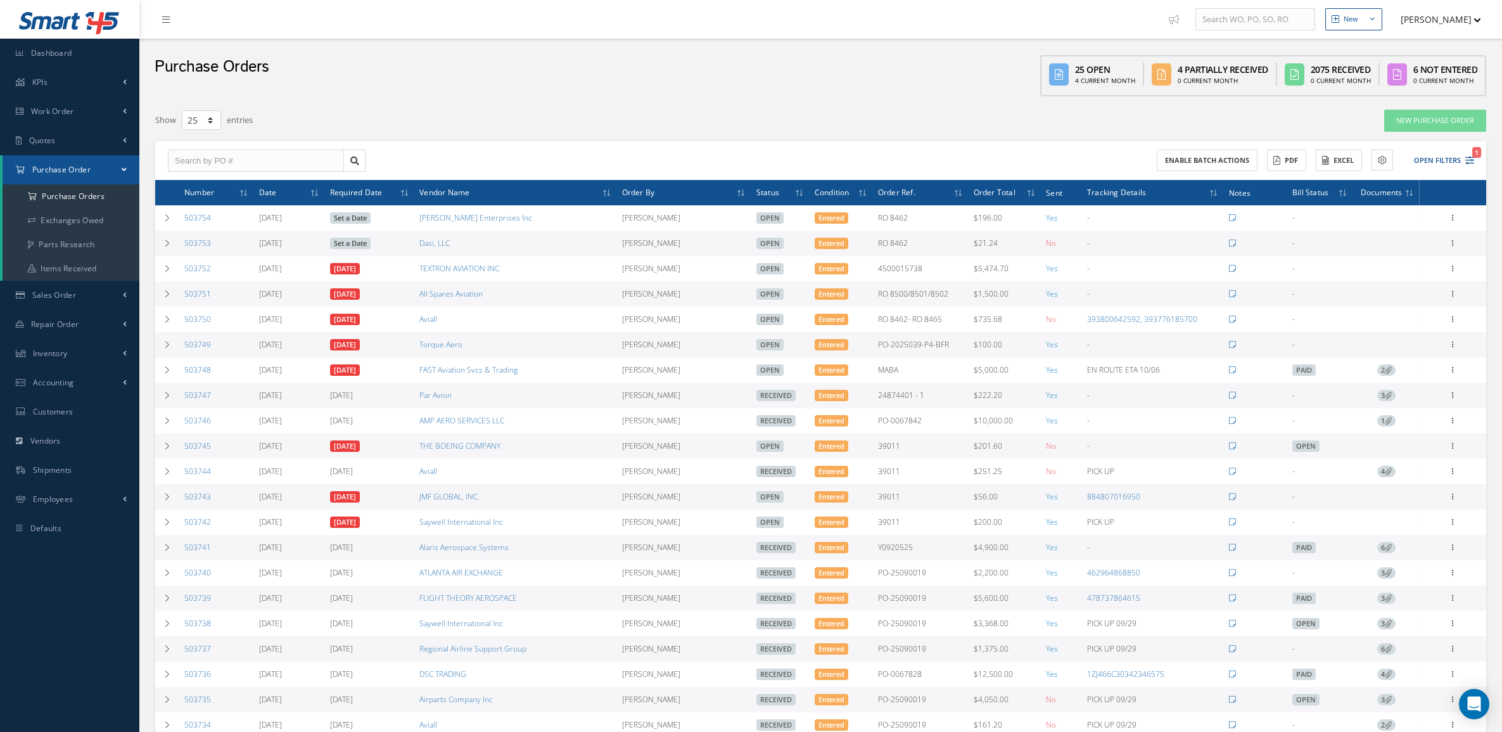
select select "25"
click at [1433, 163] on button "Open Filters 1" at bounding box center [1438, 160] width 72 height 21
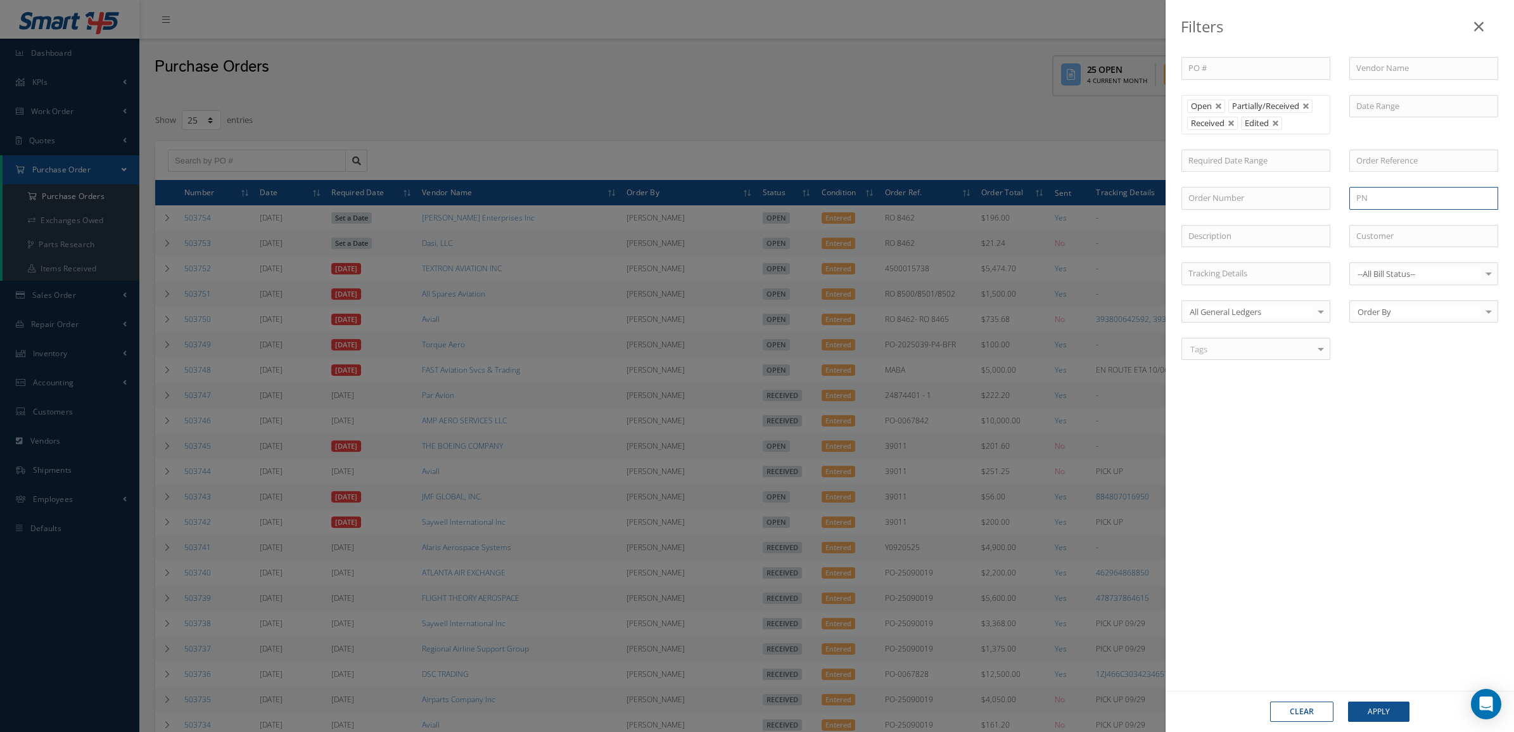
click at [1385, 200] on input "text" at bounding box center [1423, 198] width 149 height 23
paste input "AE805300-44"
type input "AE805300-43"
click at [1375, 707] on button "Apply" at bounding box center [1378, 711] width 61 height 20
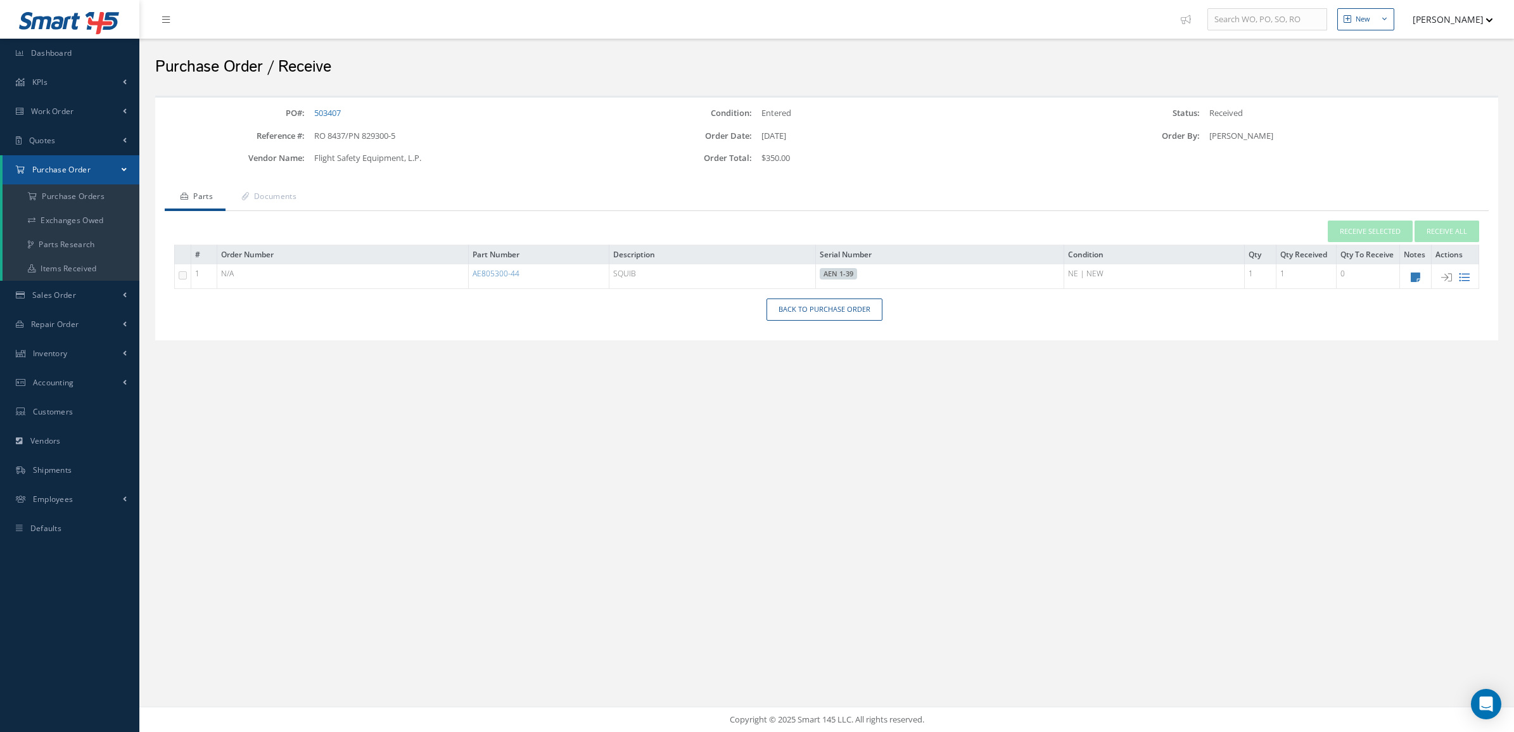
click at [1466, 276] on icon at bounding box center [1464, 277] width 11 height 11
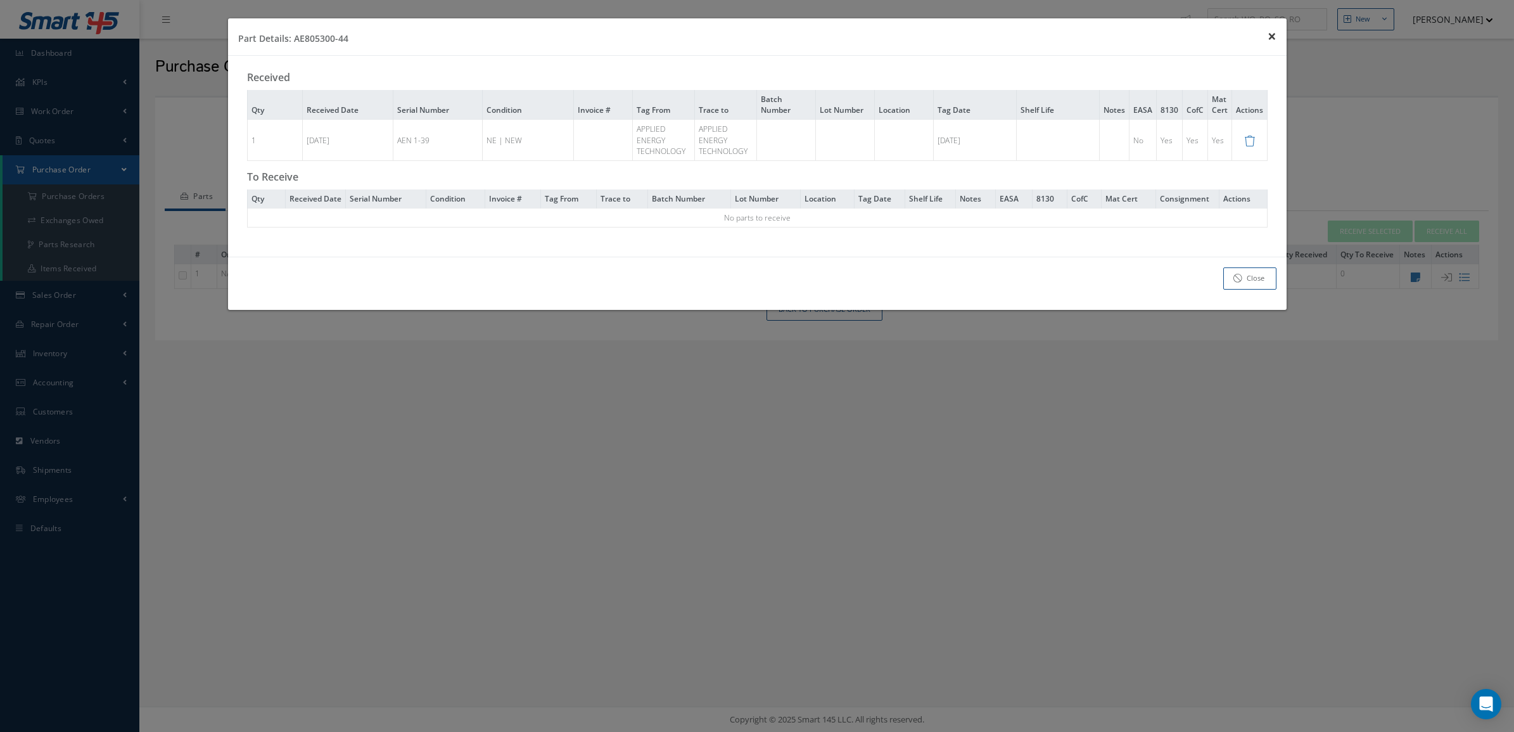
click at [1269, 39] on span "×" at bounding box center [1272, 35] width 9 height 21
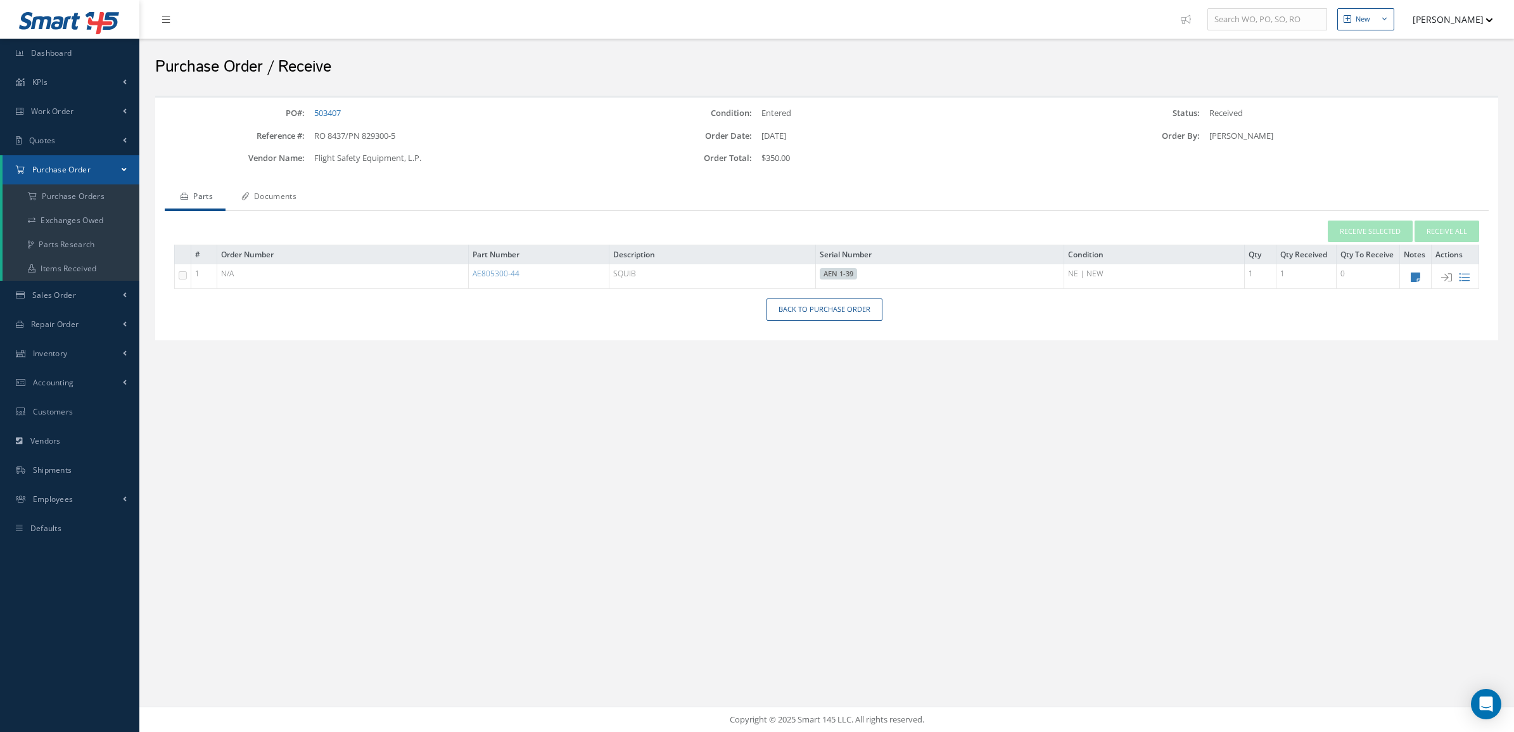
click at [289, 196] on link "Documents" at bounding box center [268, 197] width 84 height 27
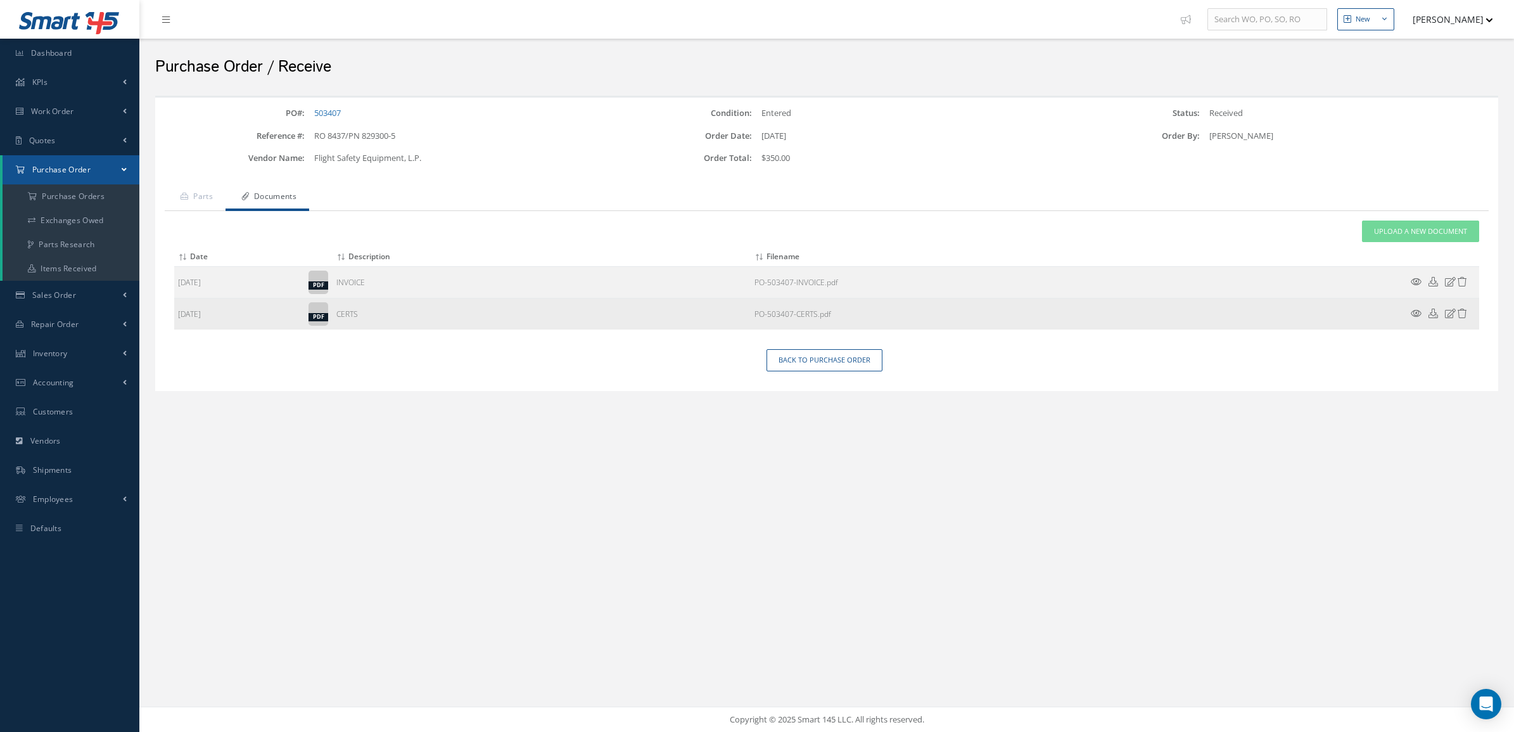
click at [1418, 317] on icon at bounding box center [1416, 313] width 11 height 10
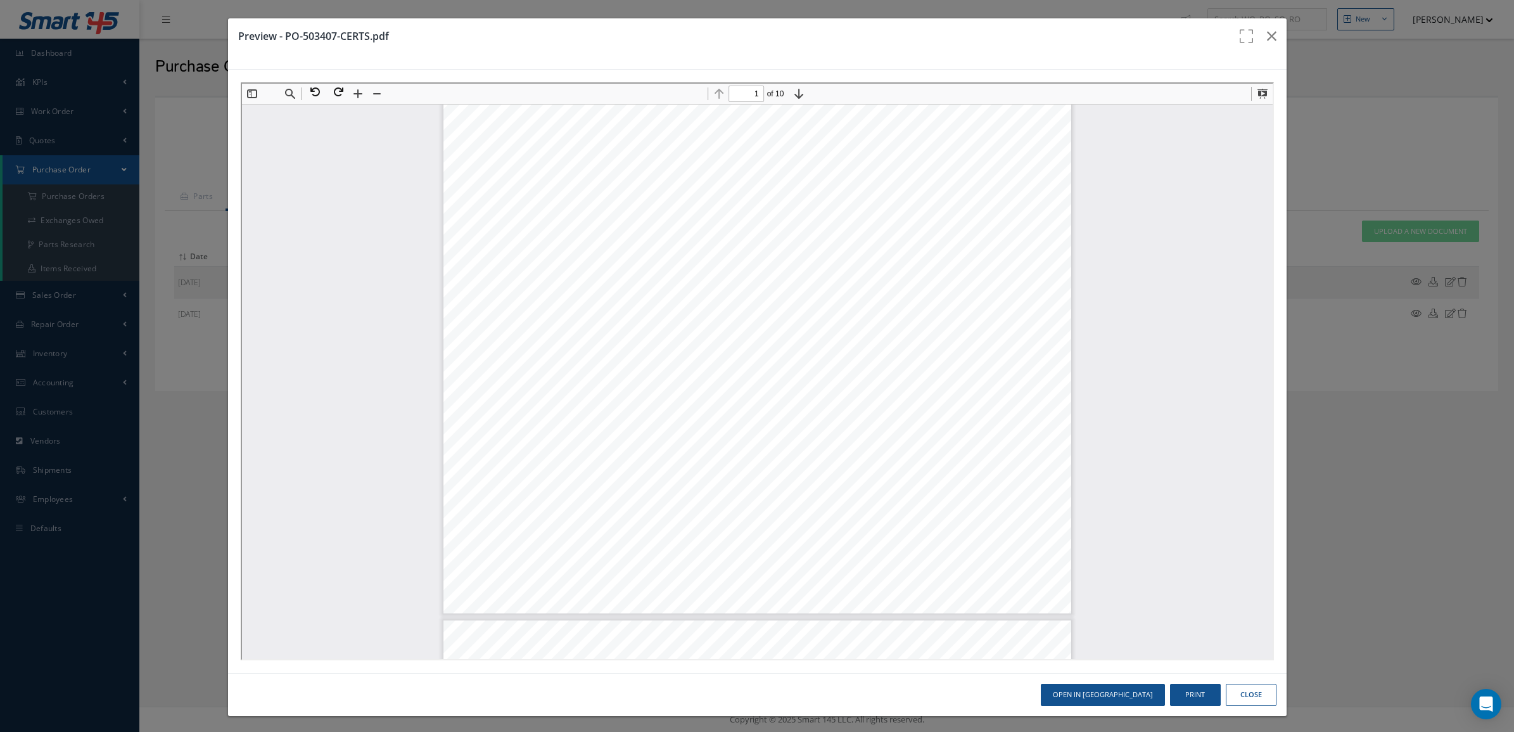
scroll to position [317, 0]
type input "2"
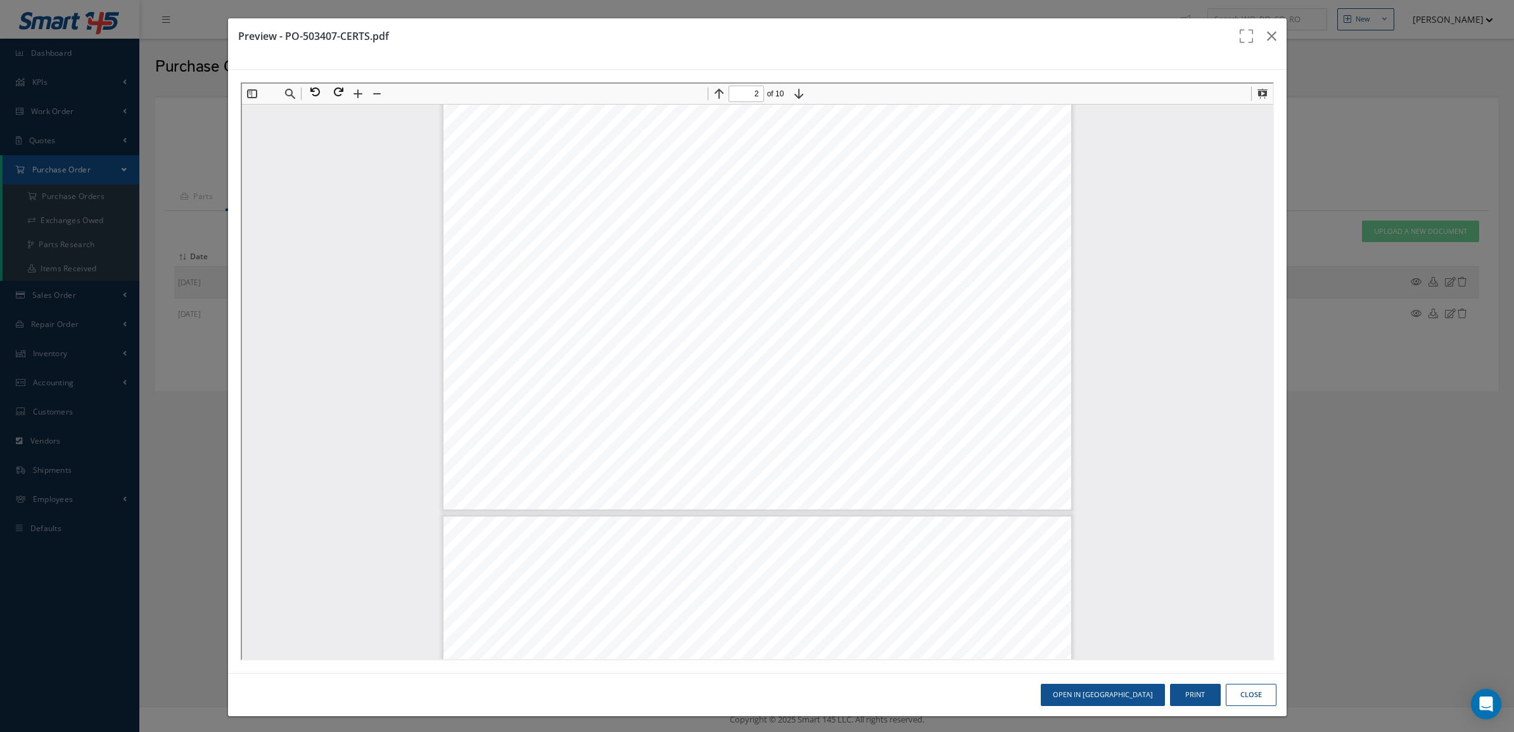
scroll to position [1267, 0]
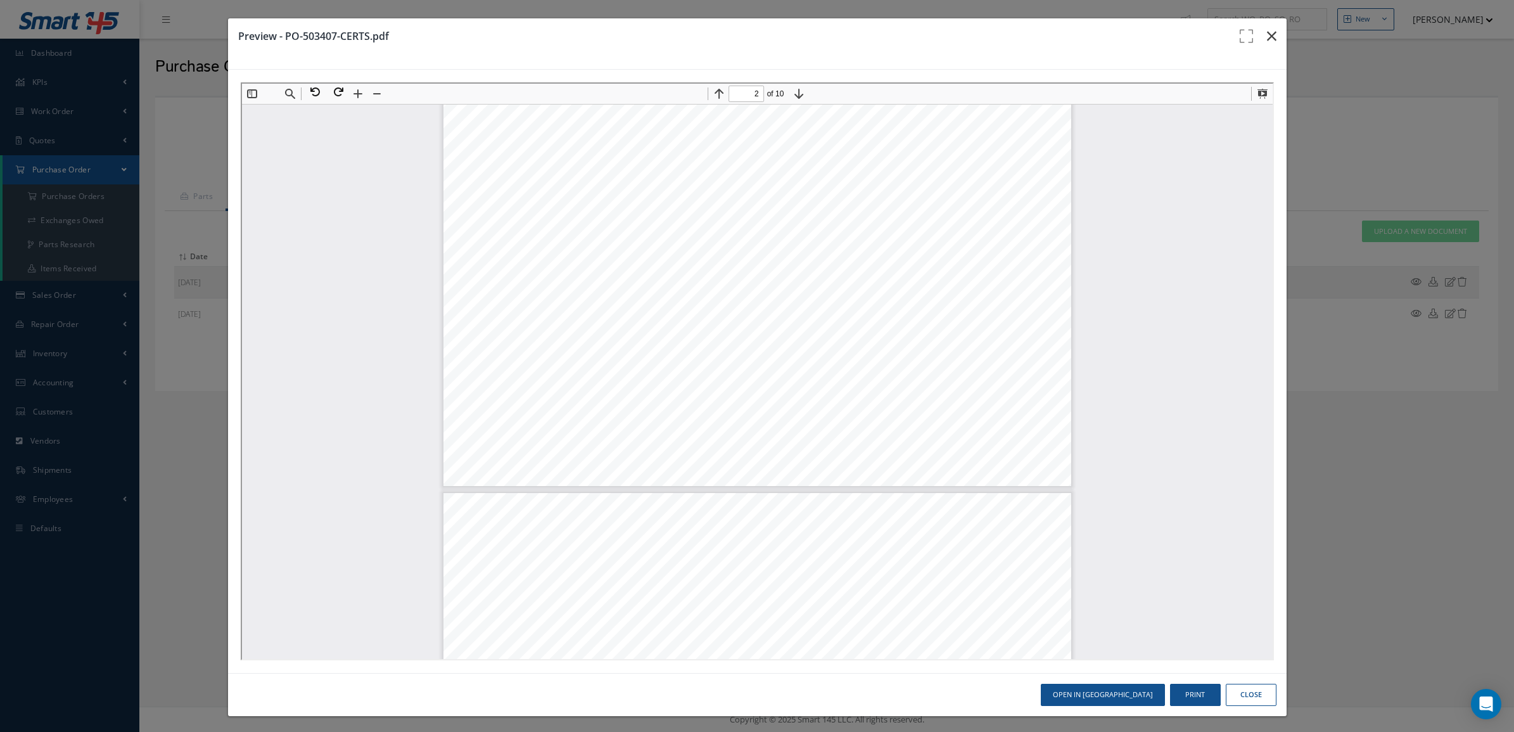
click at [1267, 43] on icon "button" at bounding box center [1272, 36] width 10 height 15
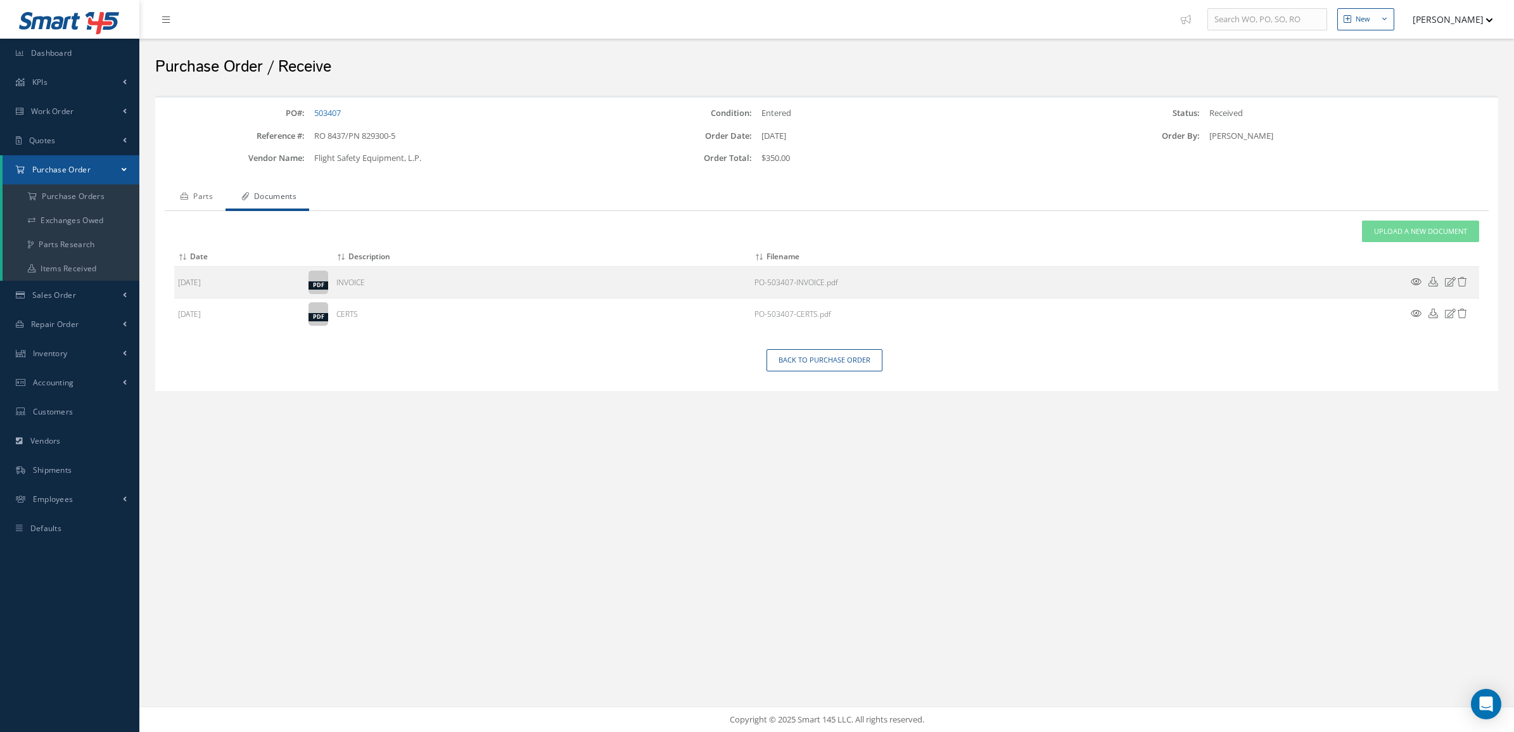
click at [203, 191] on link "Parts" at bounding box center [195, 197] width 61 height 27
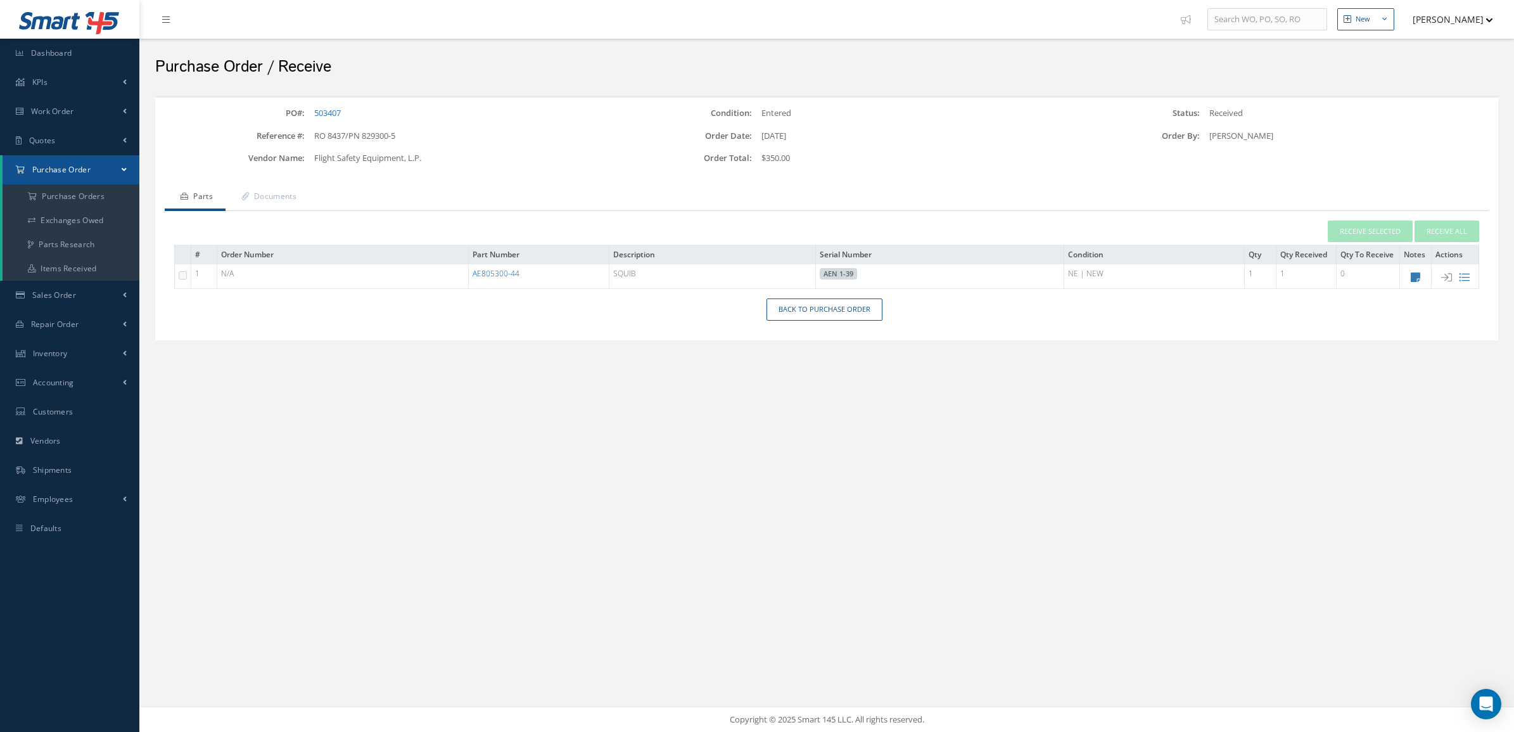
click at [496, 273] on link "AE805300-44" at bounding box center [496, 273] width 47 height 11
click at [283, 201] on link "Documents" at bounding box center [268, 197] width 84 height 27
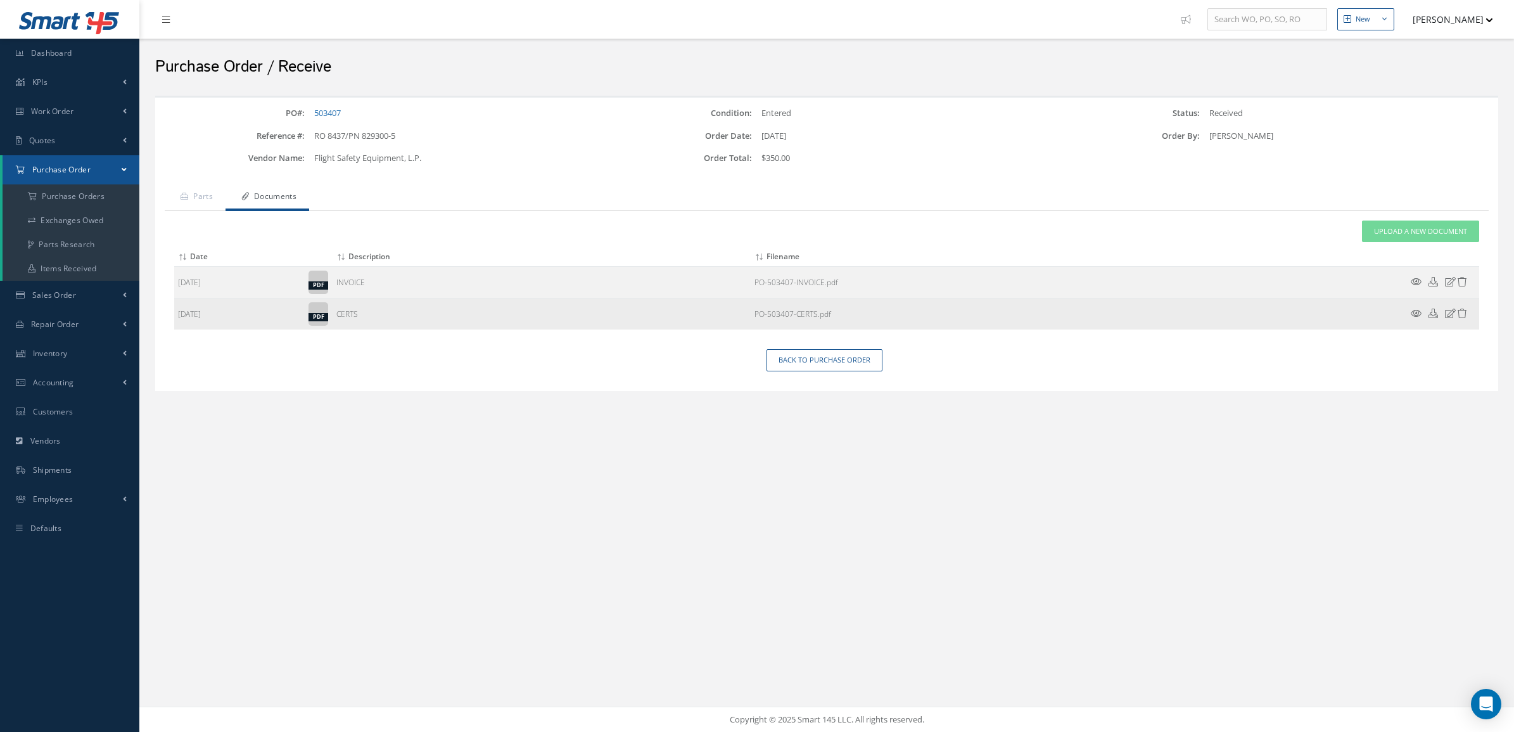
click at [1416, 315] on icon at bounding box center [1416, 313] width 11 height 10
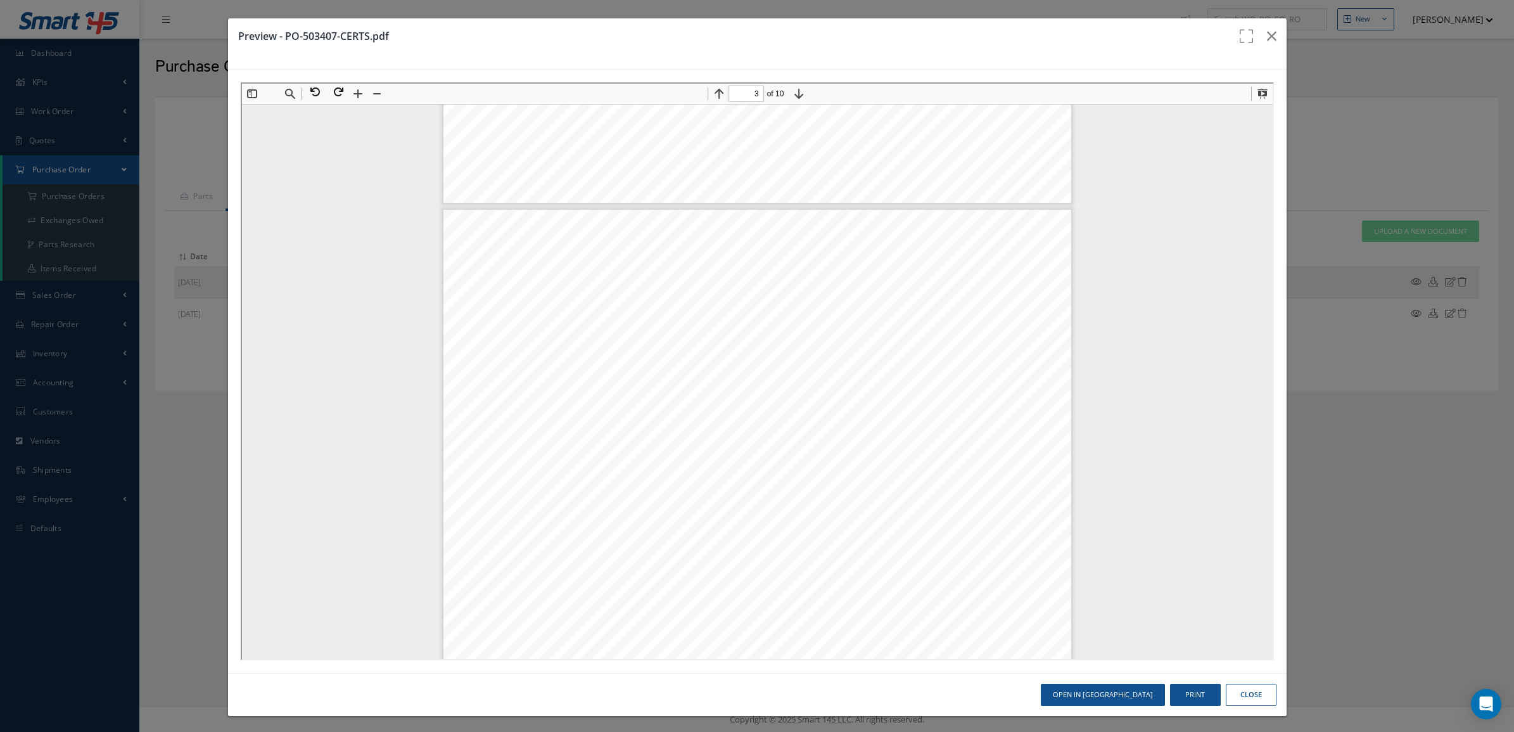
scroll to position [1517, 0]
type input "2"
click at [1268, 33] on button "button" at bounding box center [1272, 35] width 30 height 35
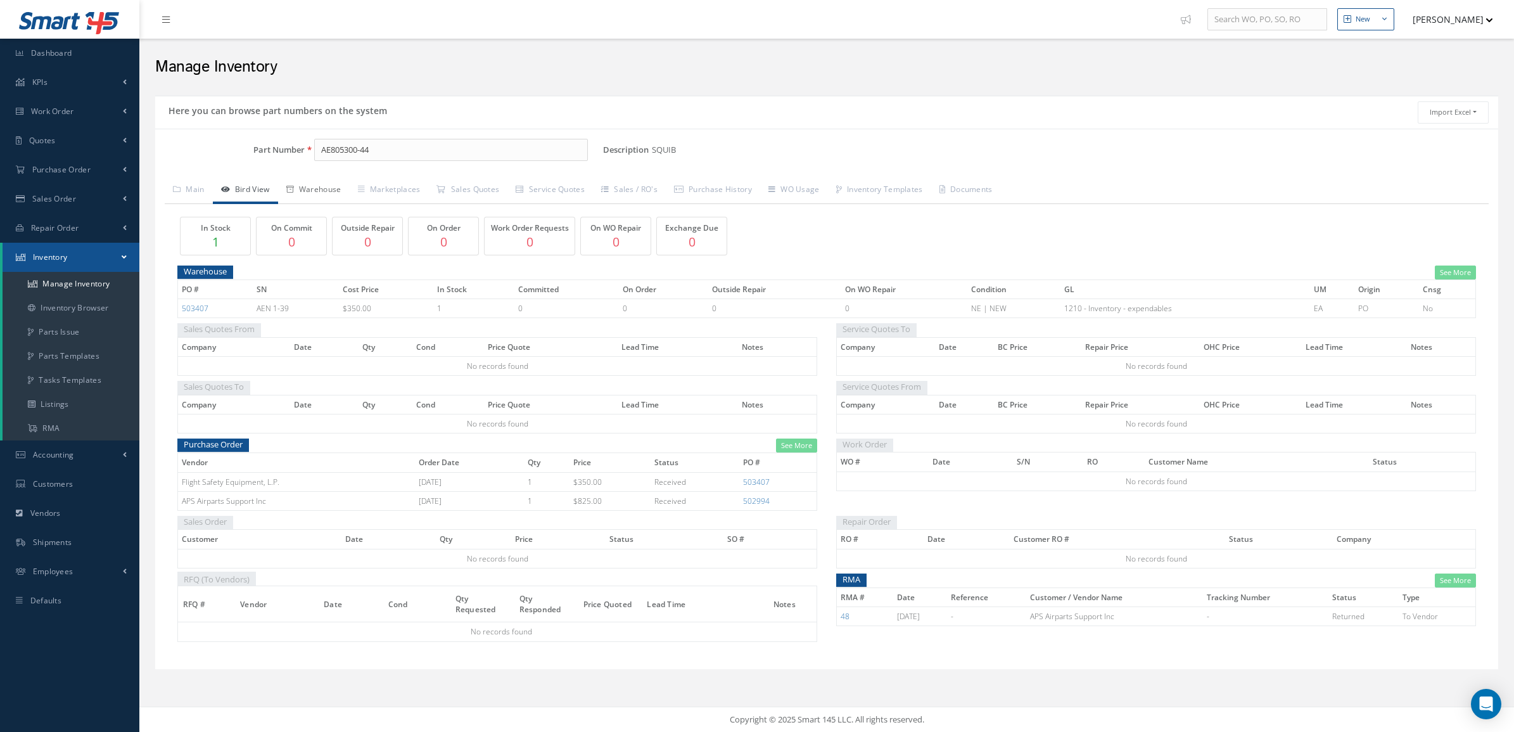
click at [343, 189] on link "Warehouse" at bounding box center [314, 190] width 72 height 27
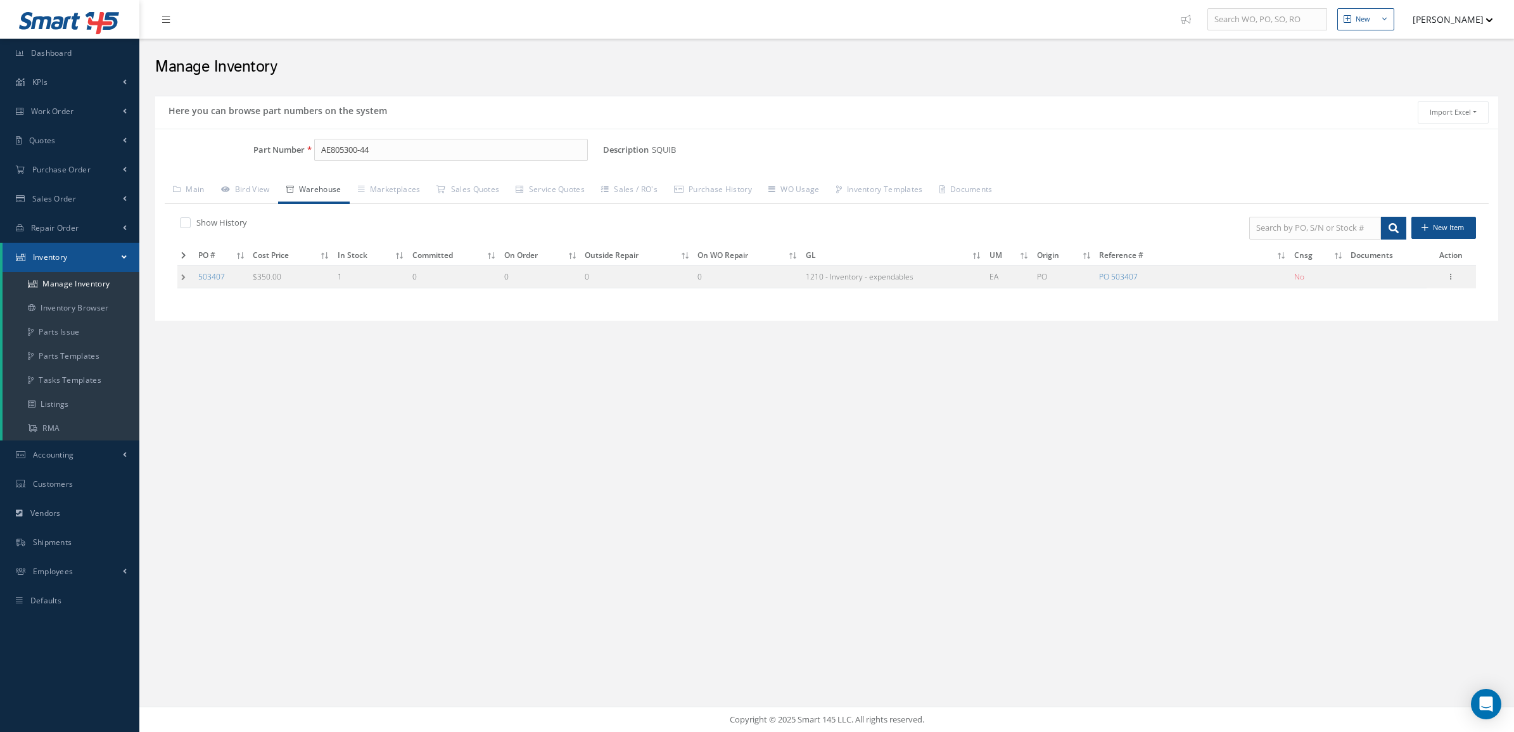
click at [179, 268] on td at bounding box center [185, 276] width 17 height 23
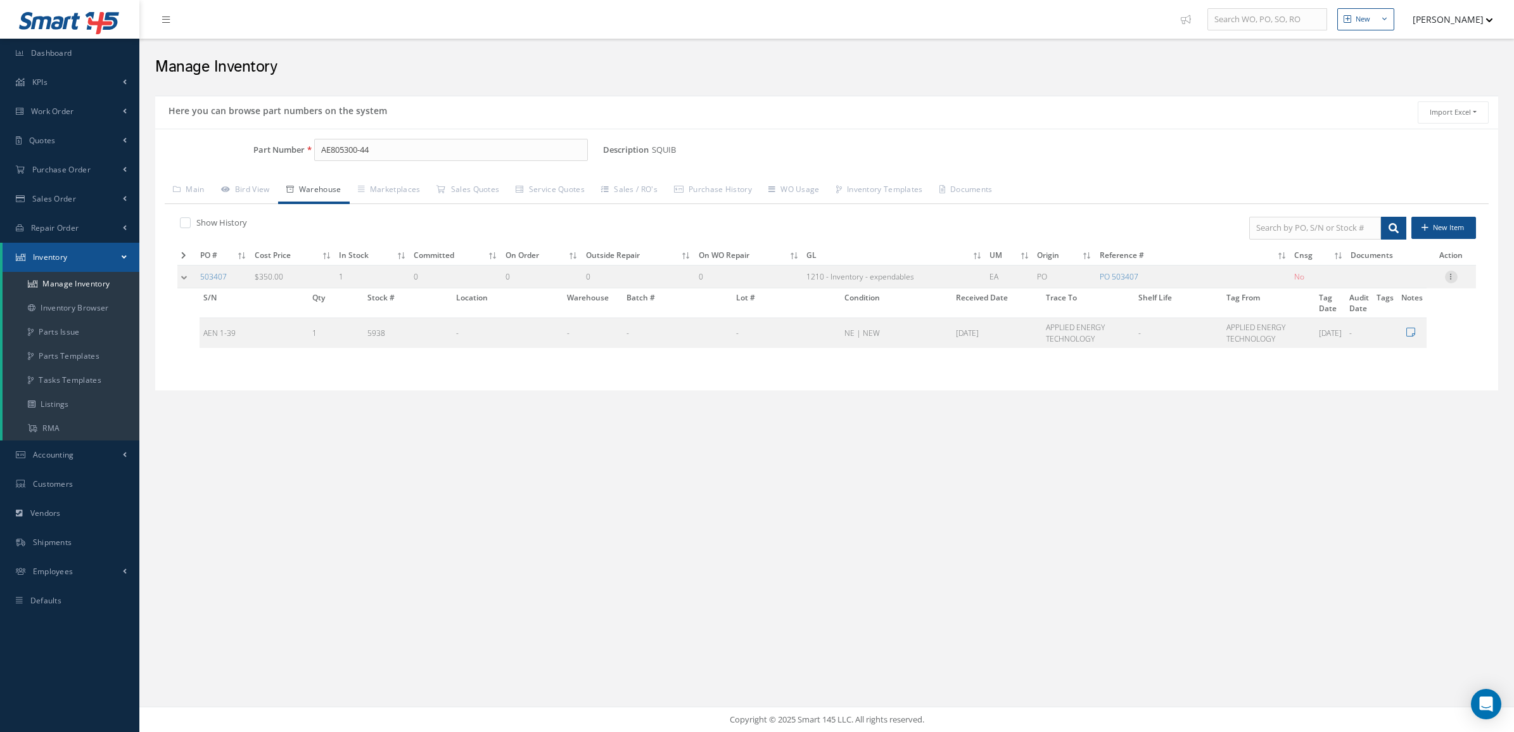
click at [1448, 279] on icon at bounding box center [1451, 275] width 13 height 10
click at [1420, 283] on link "Edit" at bounding box center [1393, 285] width 100 height 16
type input "350.00"
type input "[DATE]"
type input "503407"
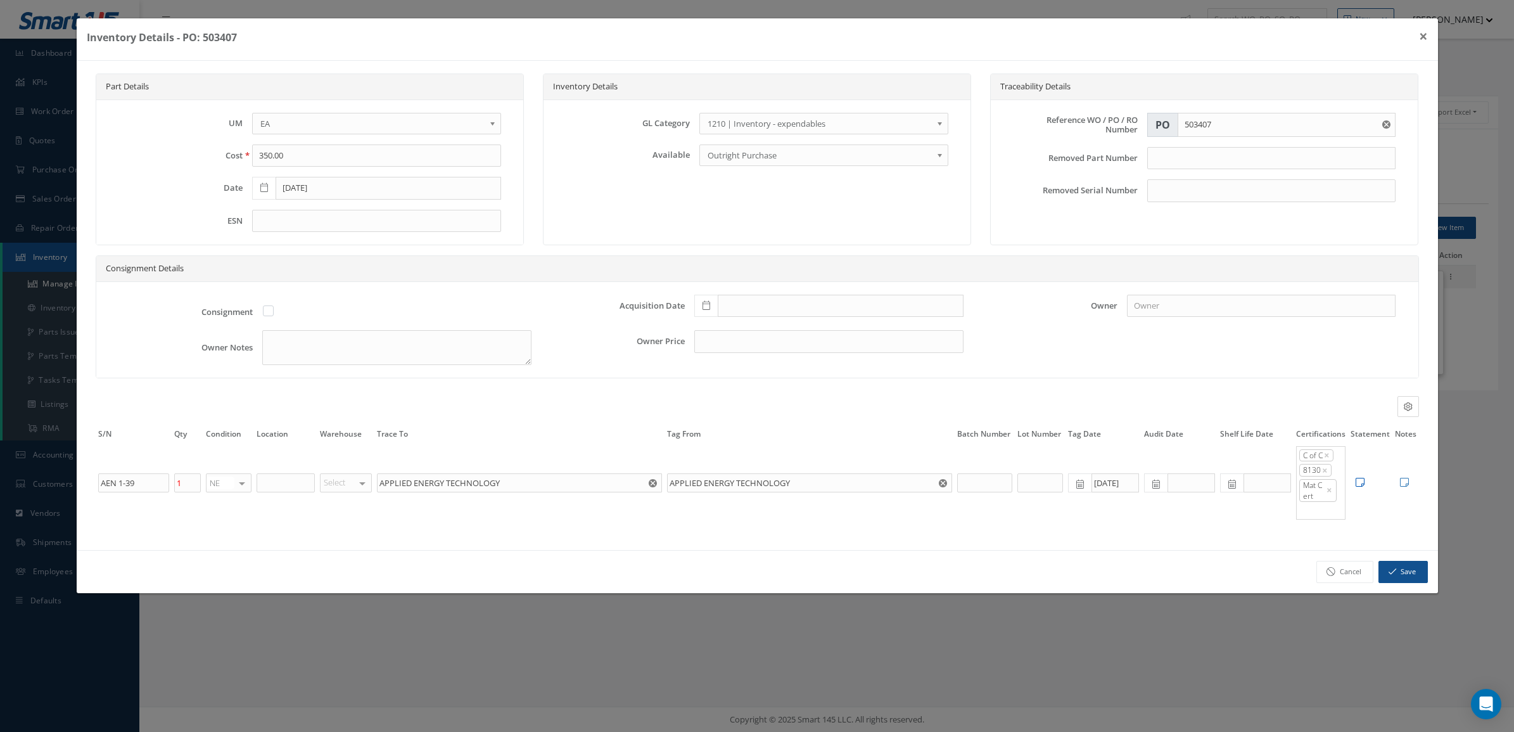
click at [1363, 487] on icon at bounding box center [1360, 482] width 9 height 10
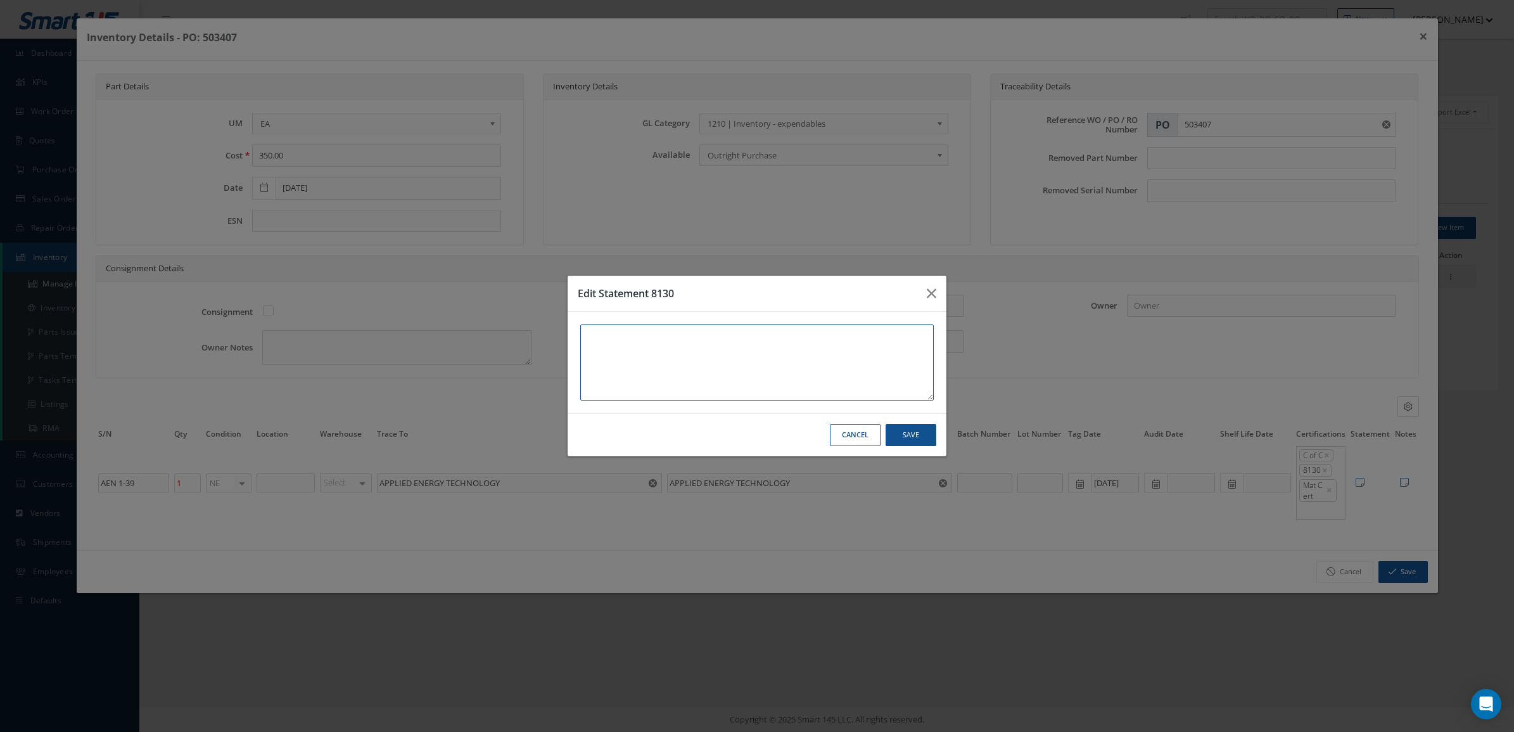
click at [685, 381] on textarea at bounding box center [756, 362] width 353 height 76
type textarea "l"
type textarea "LOAD DATE 03/16"
click at [896, 434] on button "Save" at bounding box center [911, 435] width 51 height 22
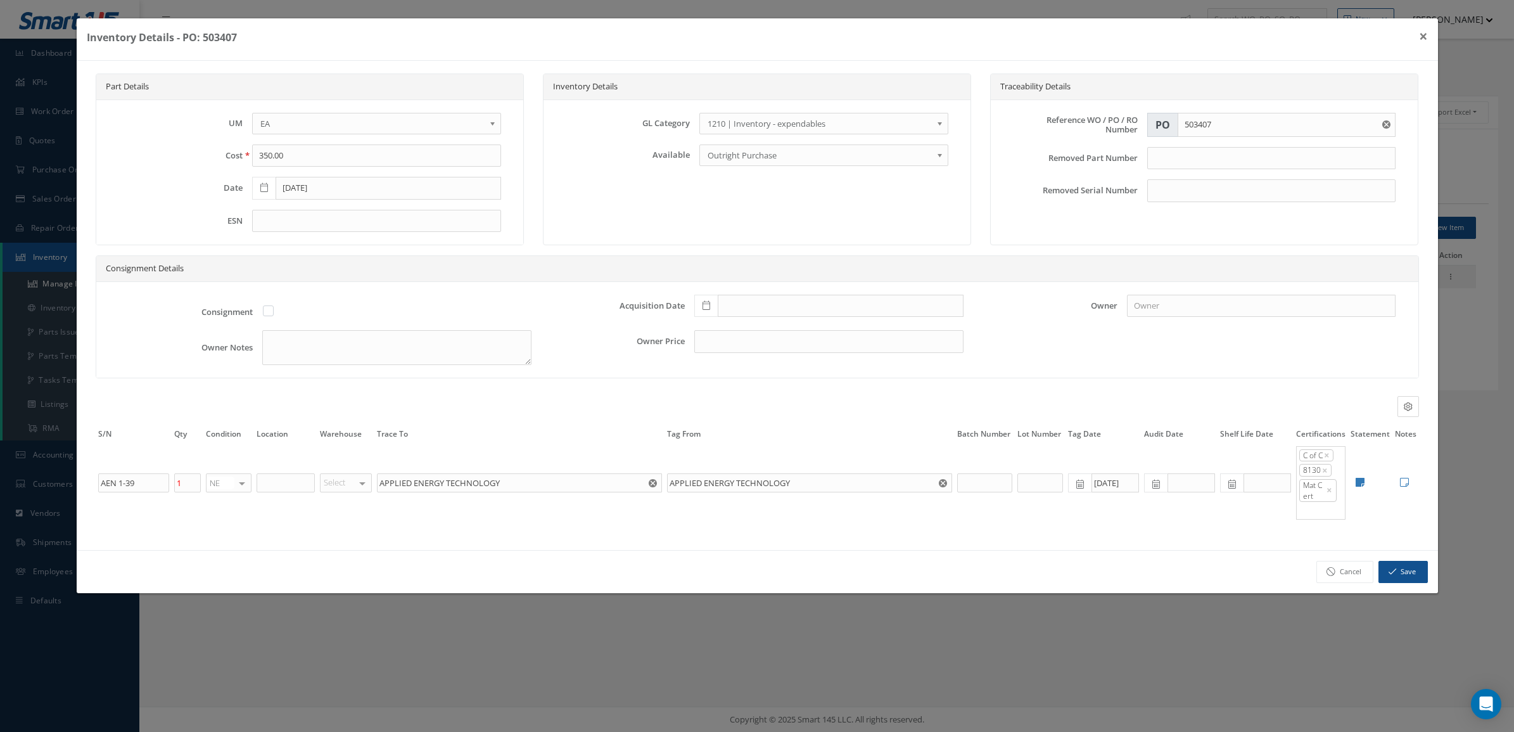
click at [1228, 486] on span at bounding box center [1231, 482] width 23 height 19
click at [1293, 322] on th "October 2025" at bounding box center [1287, 316] width 95 height 19
click at [1342, 317] on th "»" at bounding box center [1341, 316] width 19 height 19
click at [1296, 352] on span "Mar" at bounding box center [1301, 346] width 29 height 34
click at [1233, 369] on td "1" at bounding box center [1230, 373] width 19 height 19
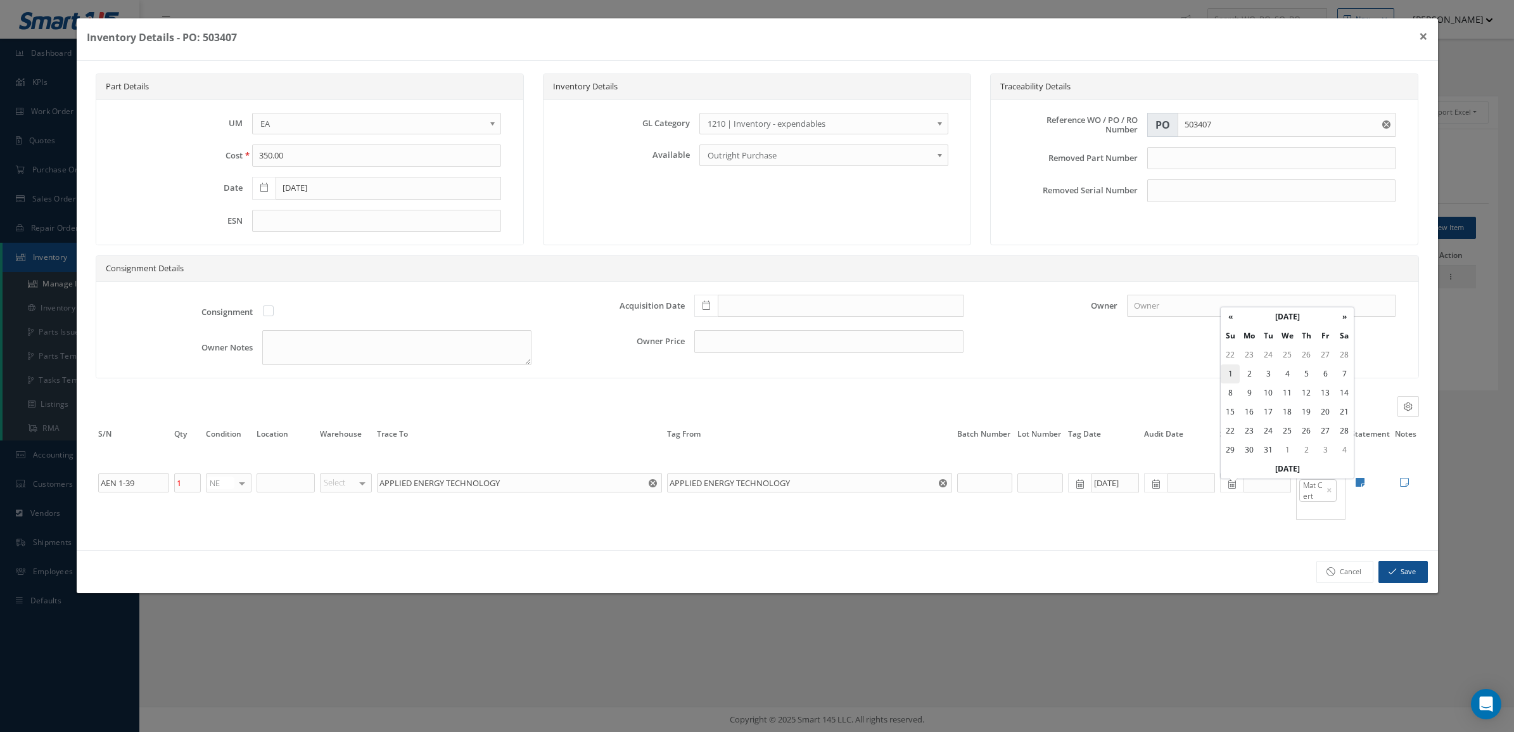
type input "03/01/2026"
click at [1379, 572] on button "Save" at bounding box center [1402, 572] width 49 height 22
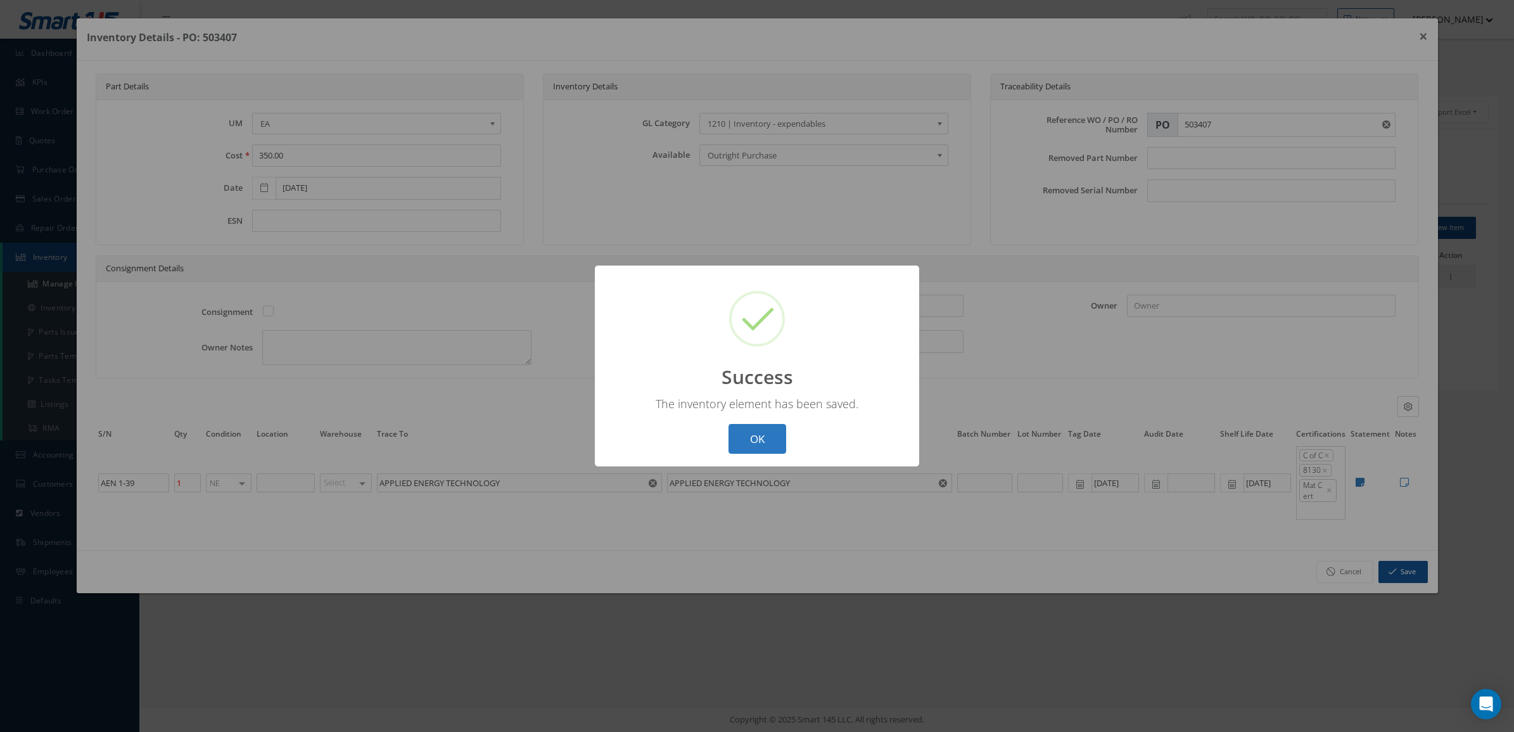
click at [777, 447] on button "OK" at bounding box center [757, 439] width 58 height 30
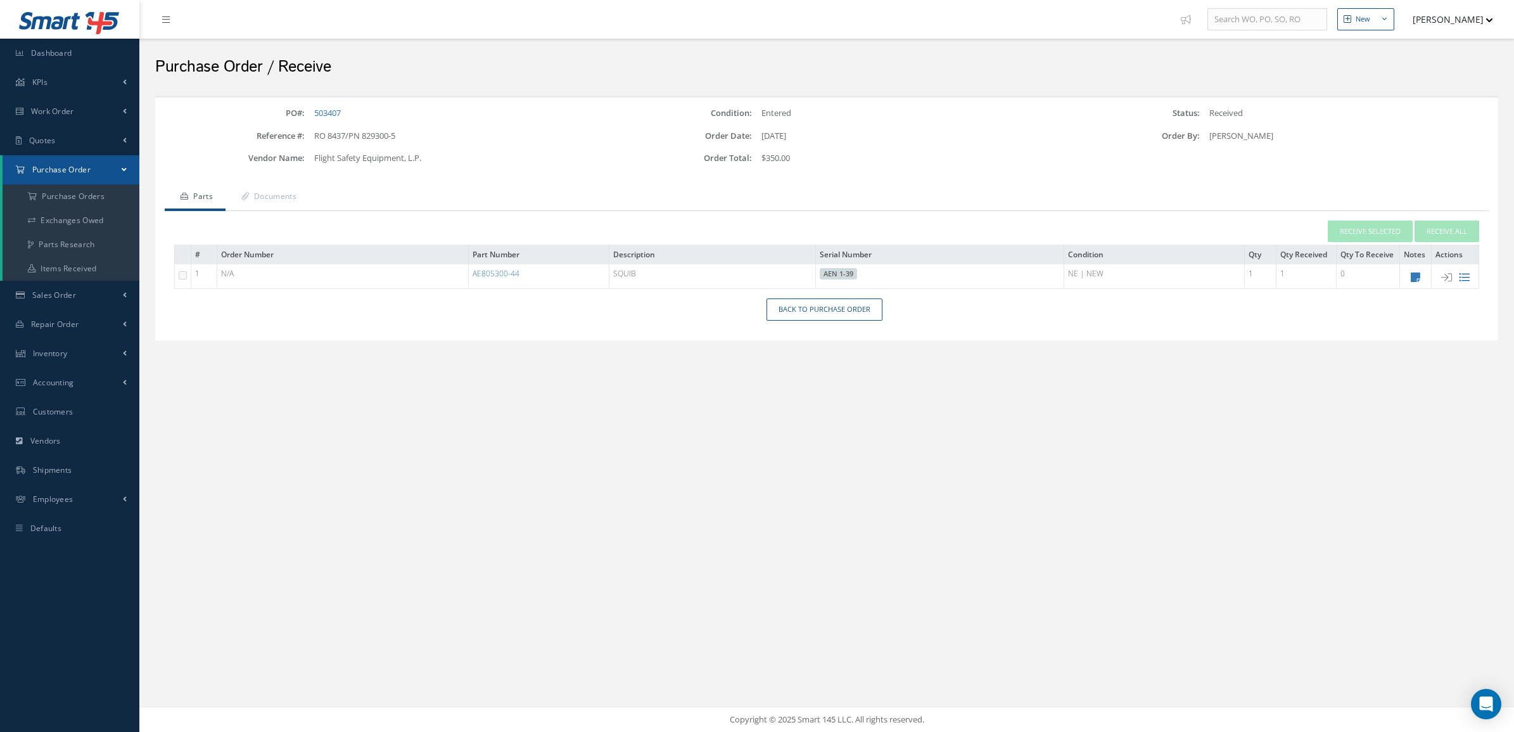
click at [1465, 279] on icon at bounding box center [1464, 277] width 11 height 11
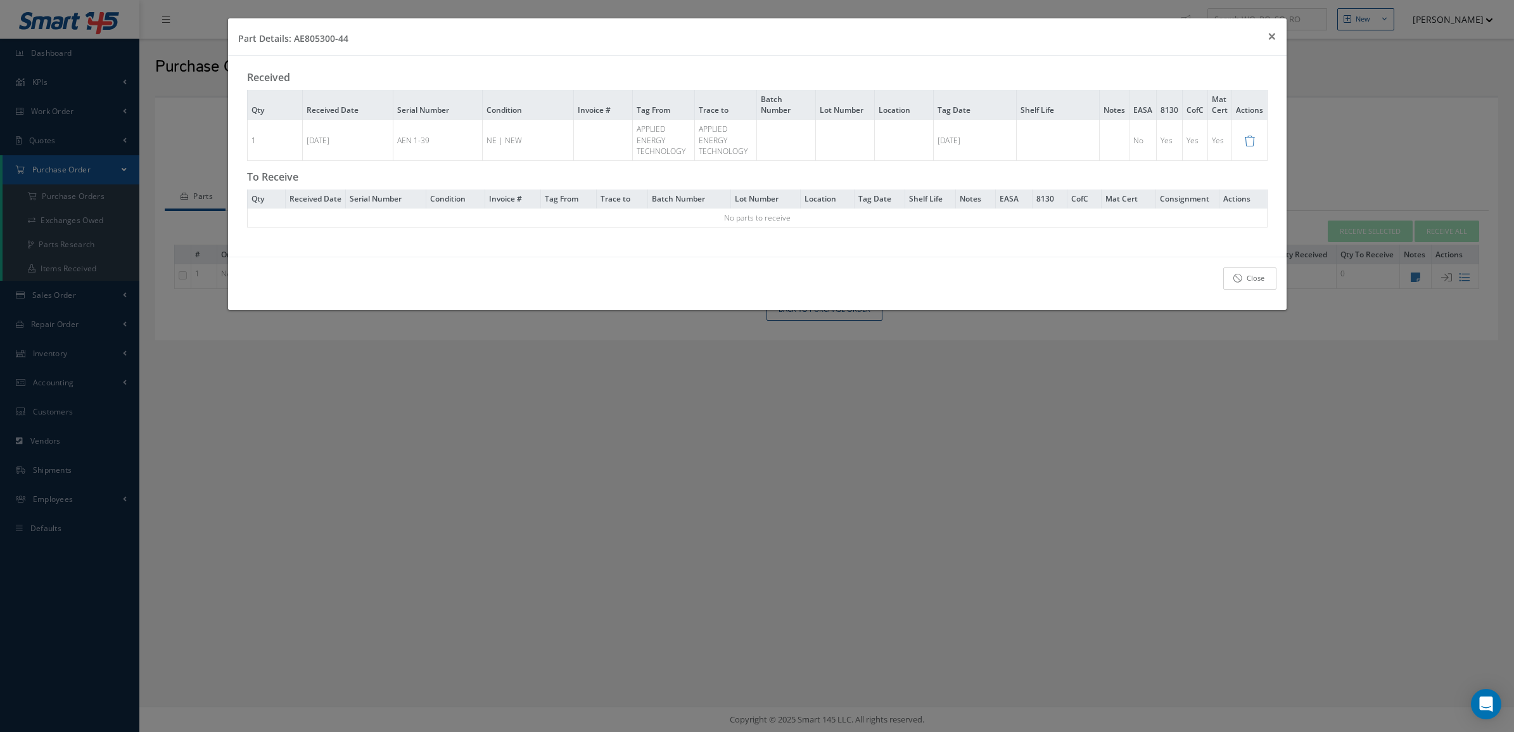
click at [1245, 283] on link "Close" at bounding box center [1249, 278] width 53 height 22
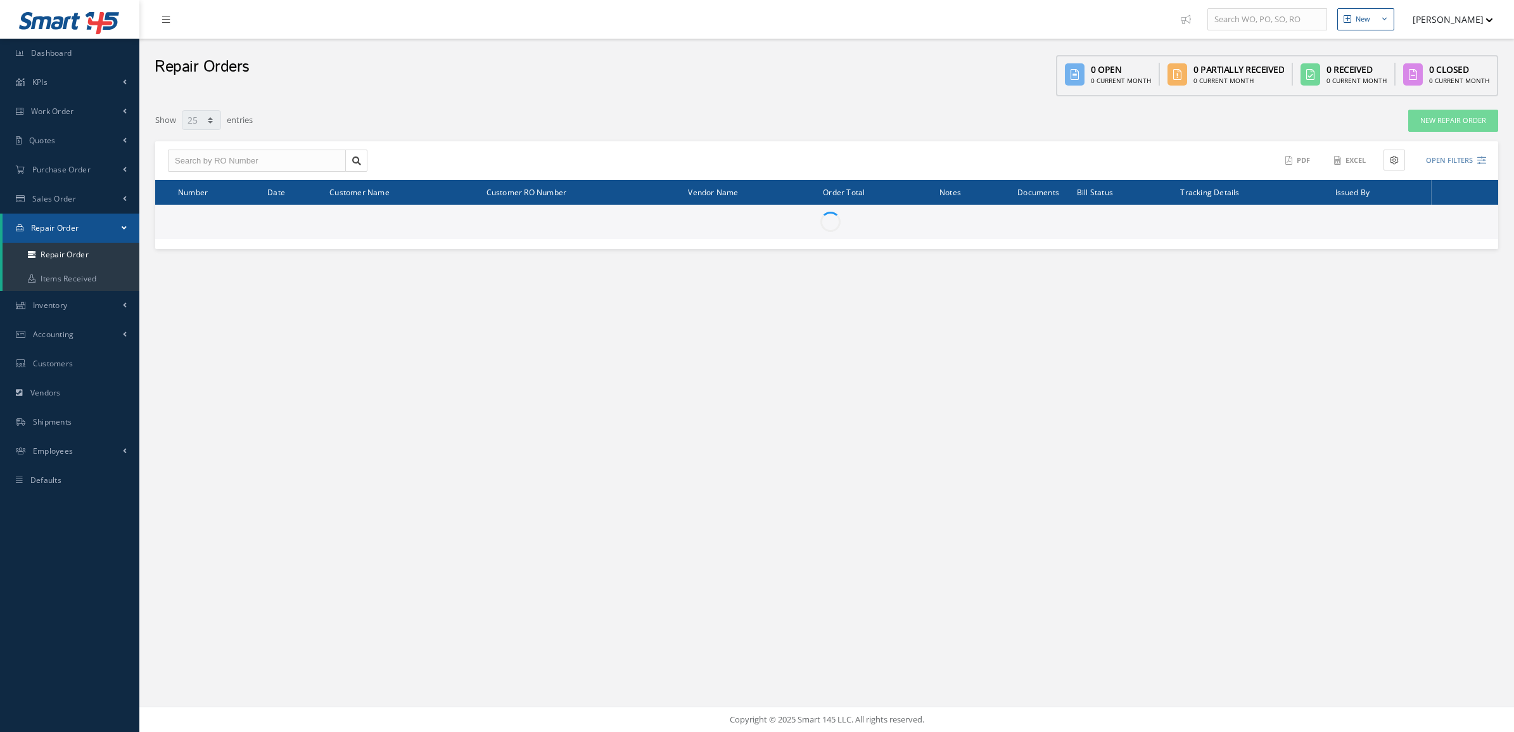
select select "25"
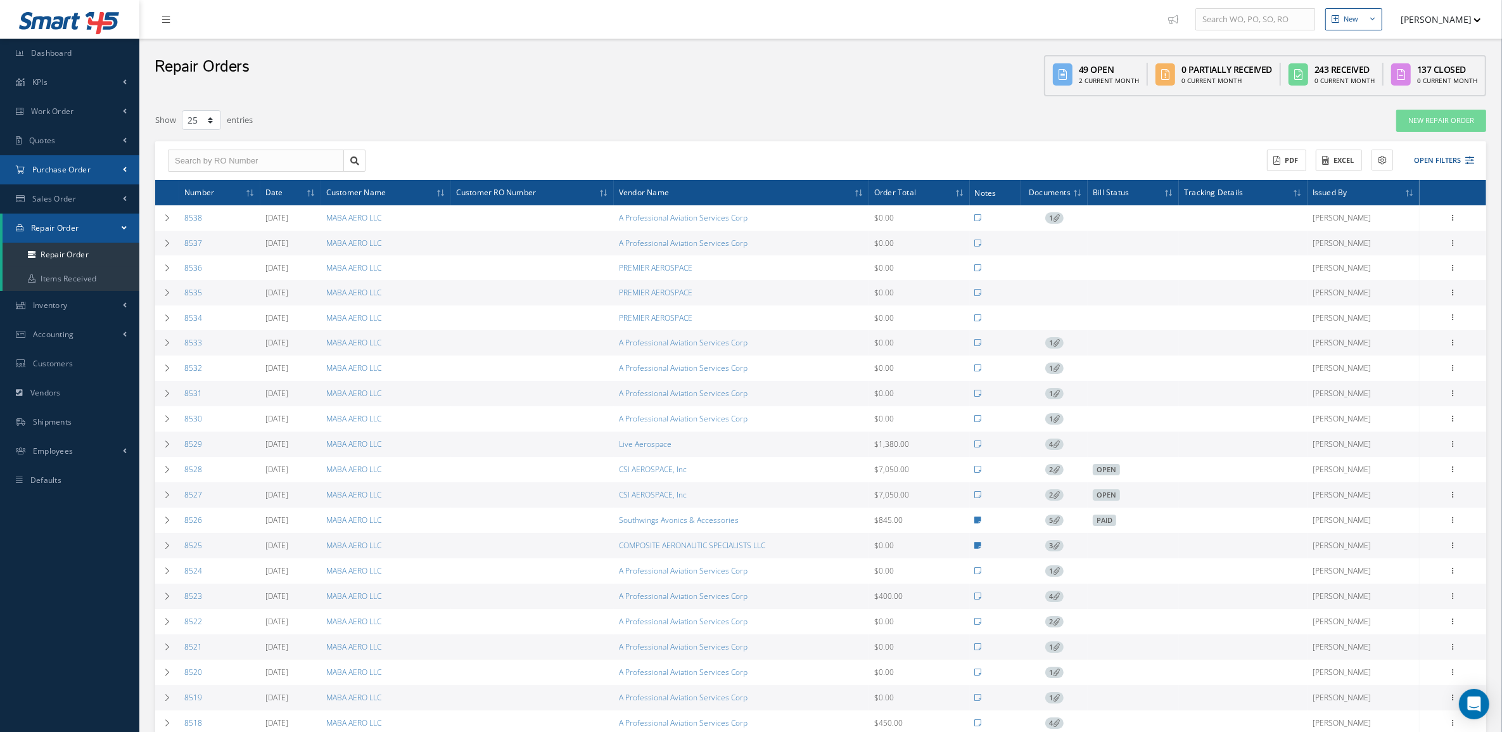
click at [68, 178] on link "Purchase Order" at bounding box center [69, 169] width 139 height 29
click at [1429, 155] on button "Open Filters" at bounding box center [1438, 160] width 72 height 21
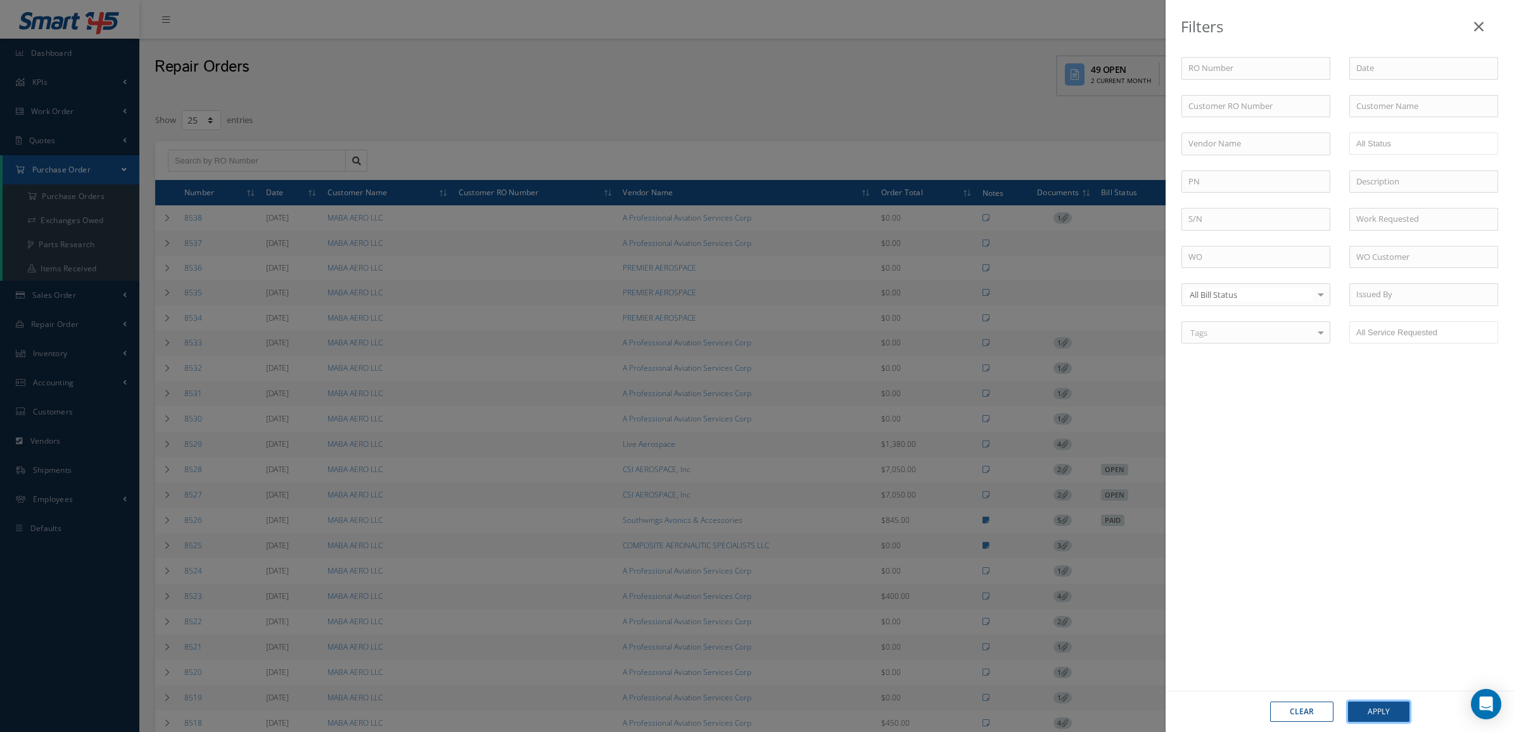
click at [1373, 715] on button "Apply" at bounding box center [1378, 711] width 61 height 20
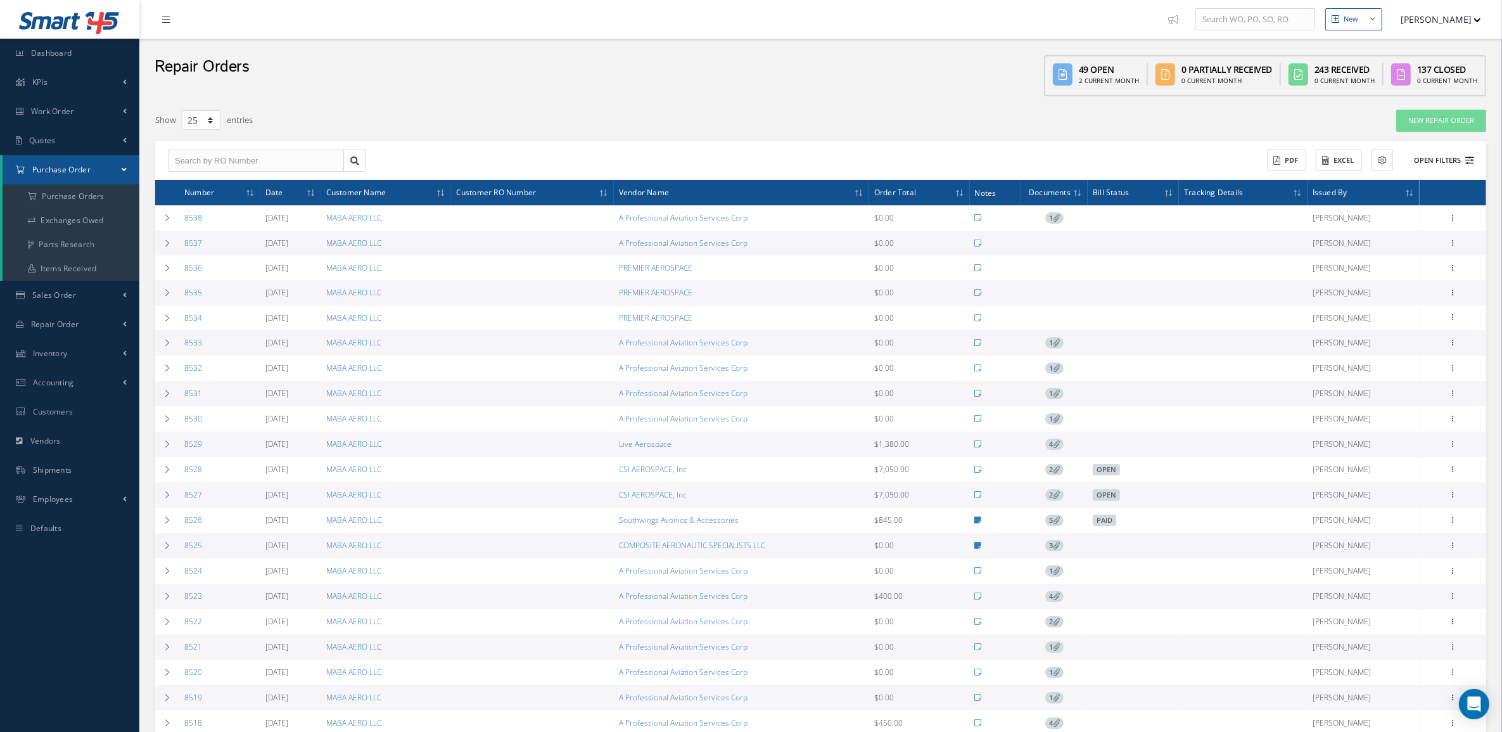
click at [1432, 156] on button "Open Filters" at bounding box center [1438, 160] width 72 height 21
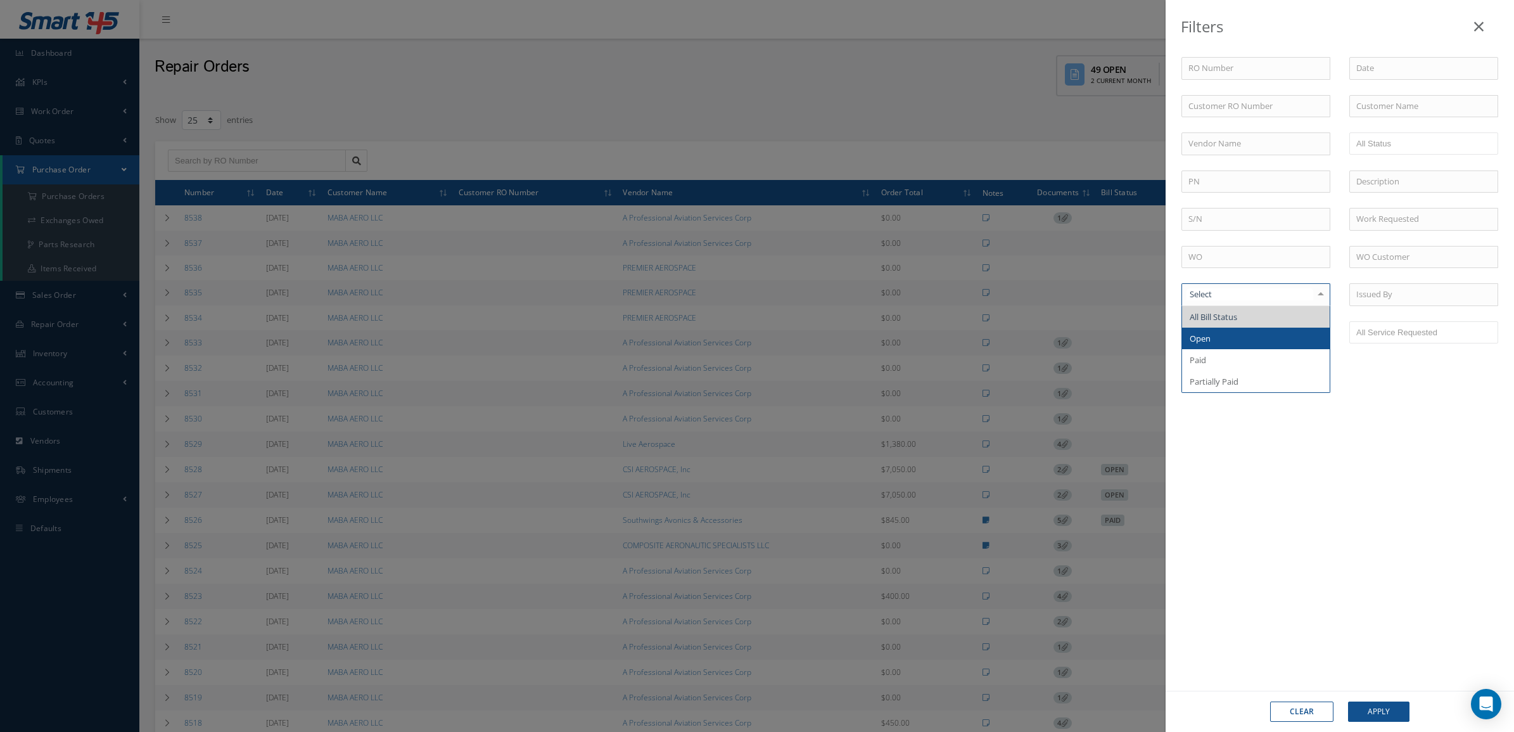
click at [1240, 334] on span "Open" at bounding box center [1256, 338] width 148 height 22
click at [52, 245] on div "Filters RO Number Customer RO Number Customer Name Vendor Name Open Vendor Quot…" at bounding box center [757, 366] width 1514 height 732
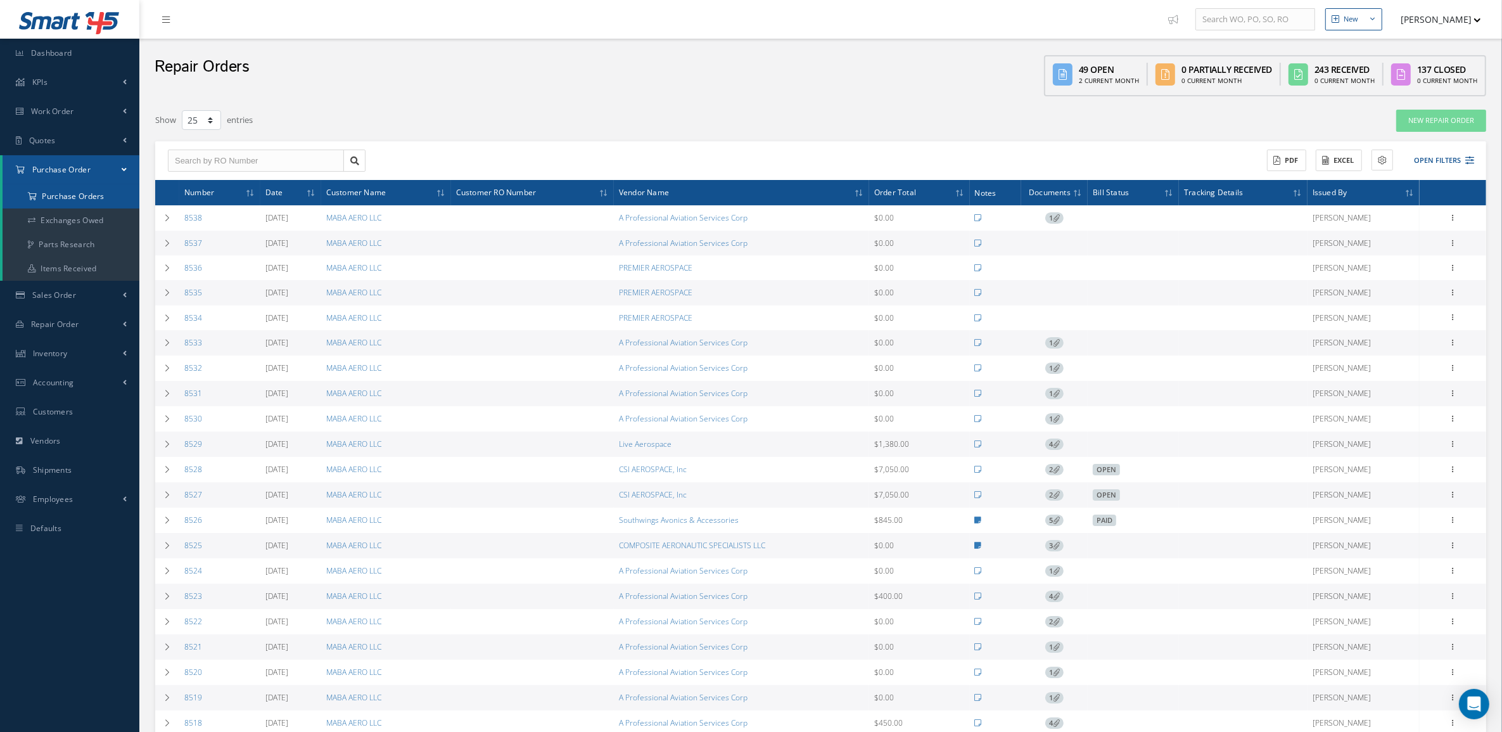
click at [61, 195] on a=1&status_id=2&status_id=3&status_id=5&collapsedFilters"] "Purchase Orders" at bounding box center [71, 196] width 137 height 24
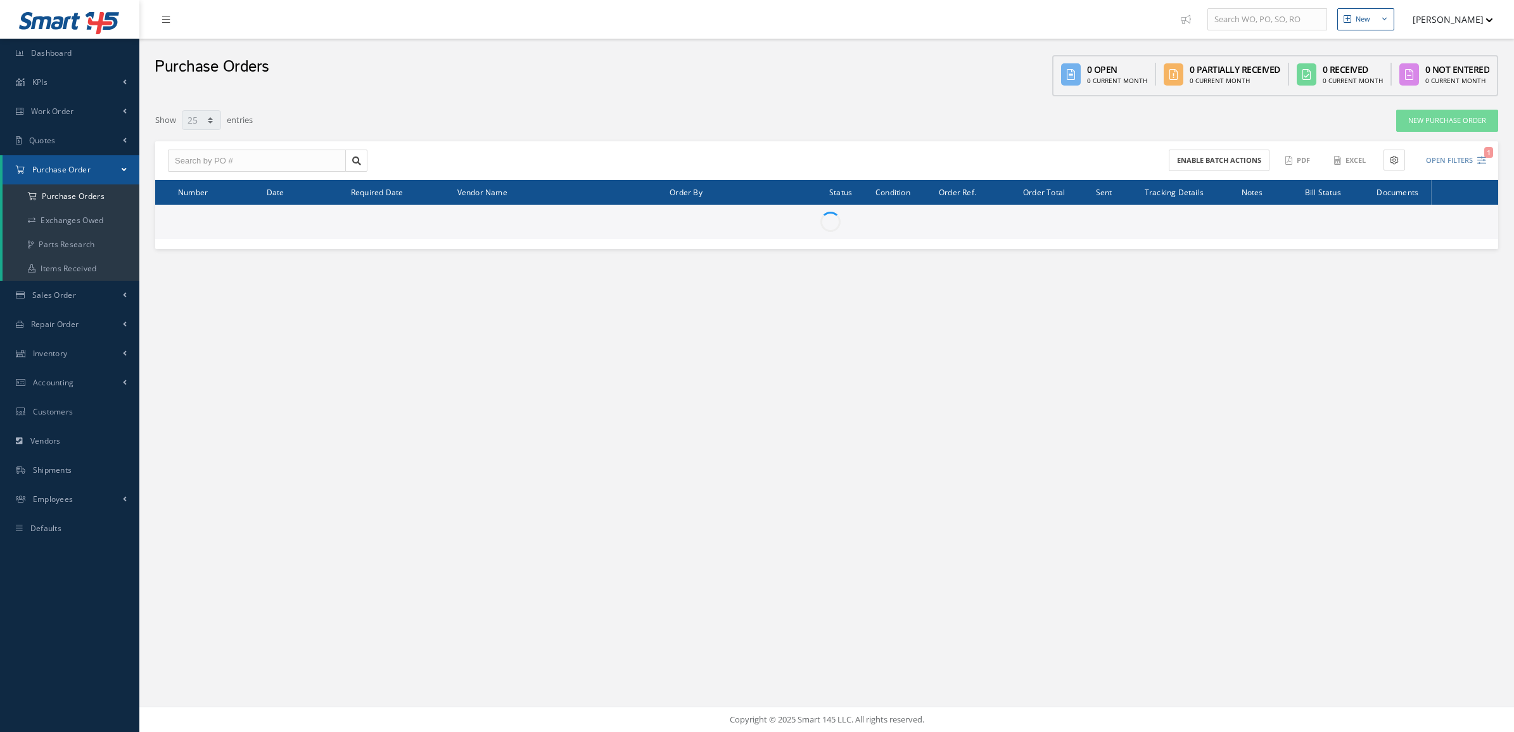
select select "25"
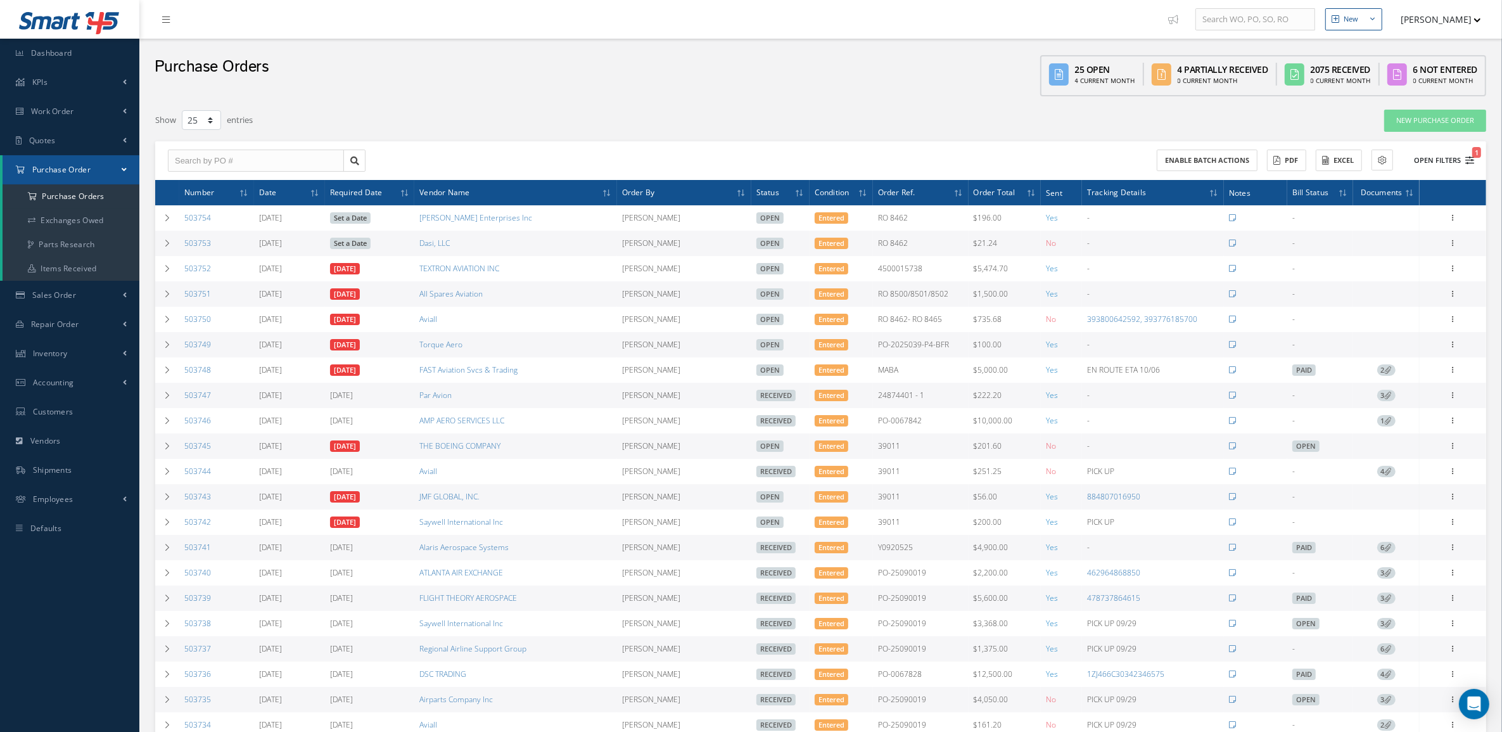
click at [1472, 159] on icon "1" at bounding box center [1469, 160] width 9 height 9
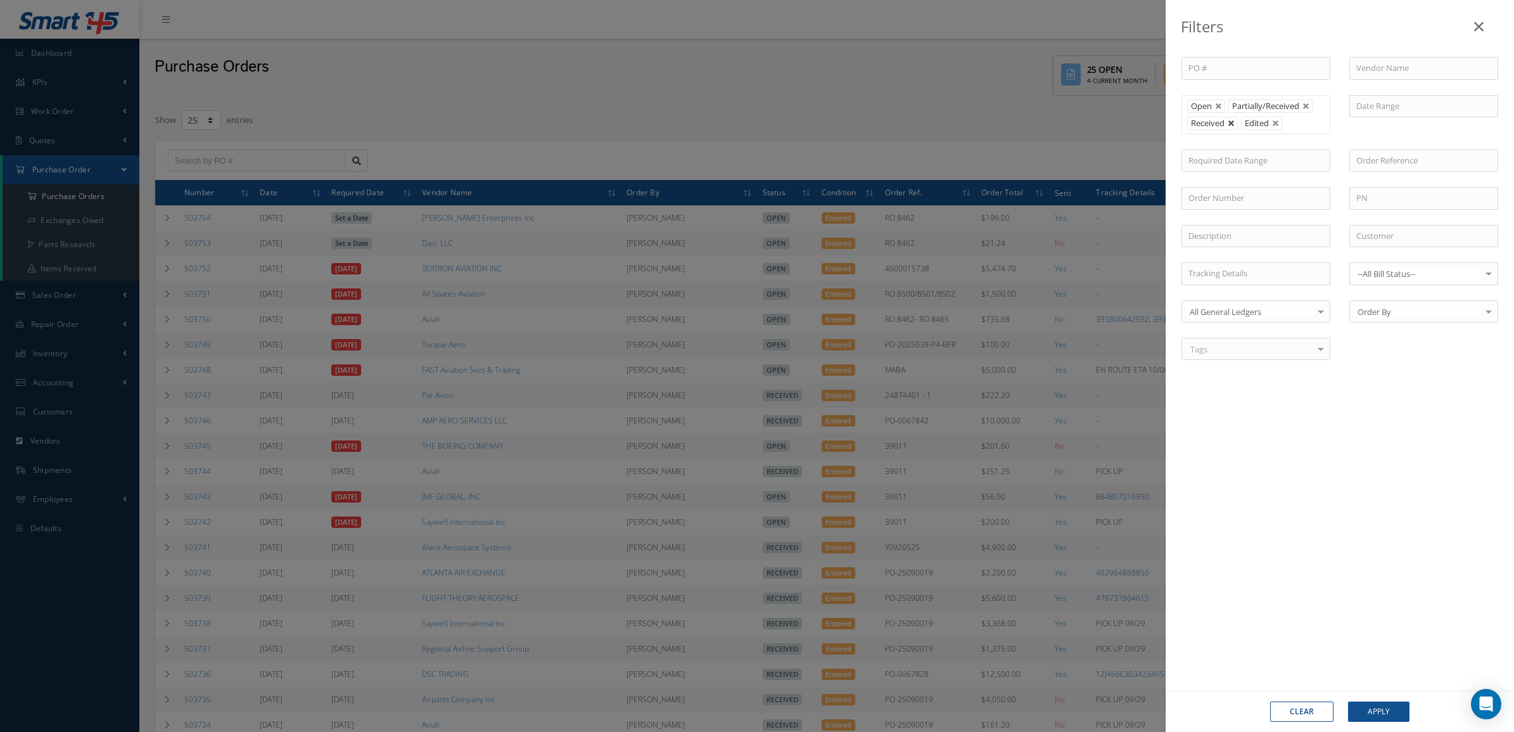
click at [1233, 125] on link at bounding box center [1232, 124] width 8 height 8
click at [1399, 715] on button "Apply" at bounding box center [1378, 711] width 61 height 20
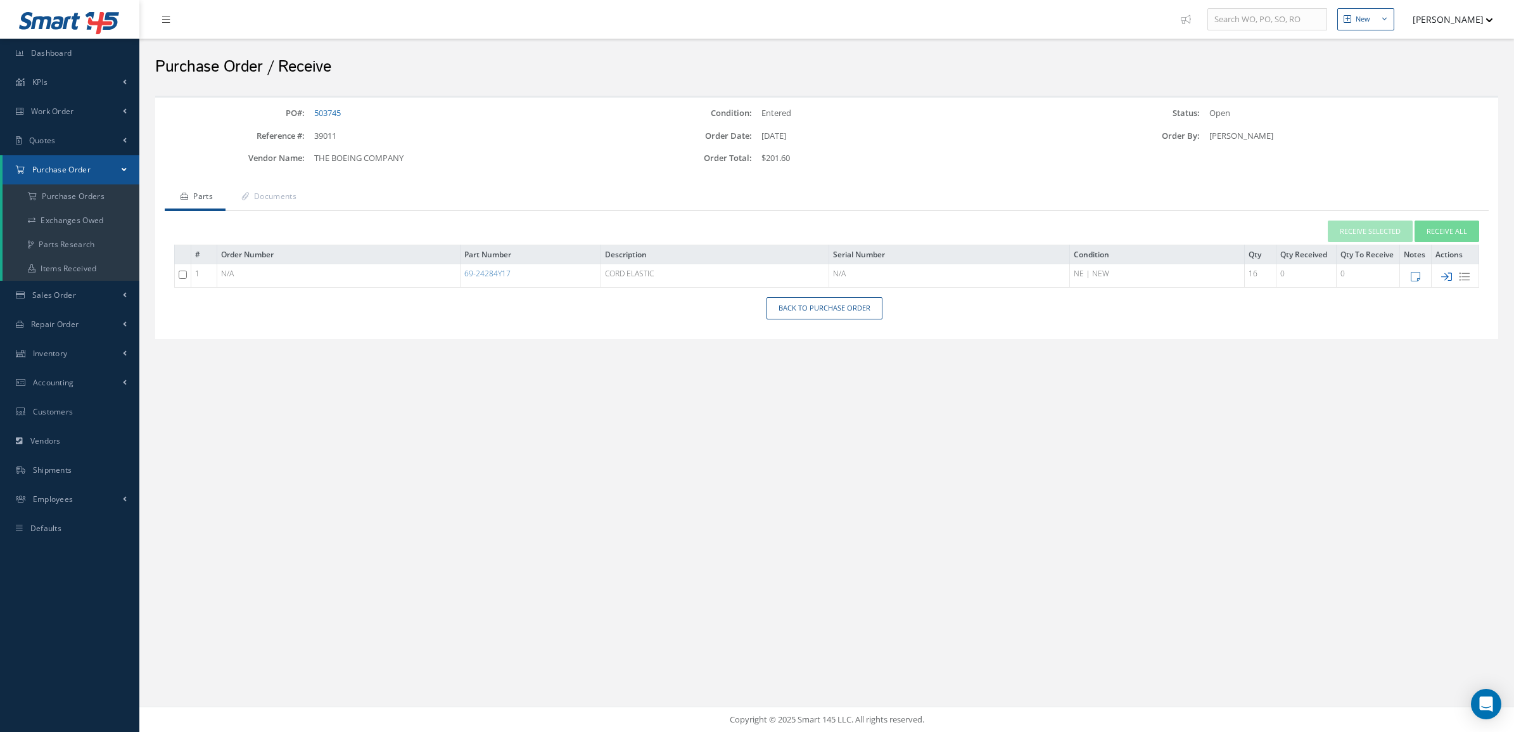
click at [1447, 280] on icon at bounding box center [1446, 276] width 11 height 11
type input "[DATE]"
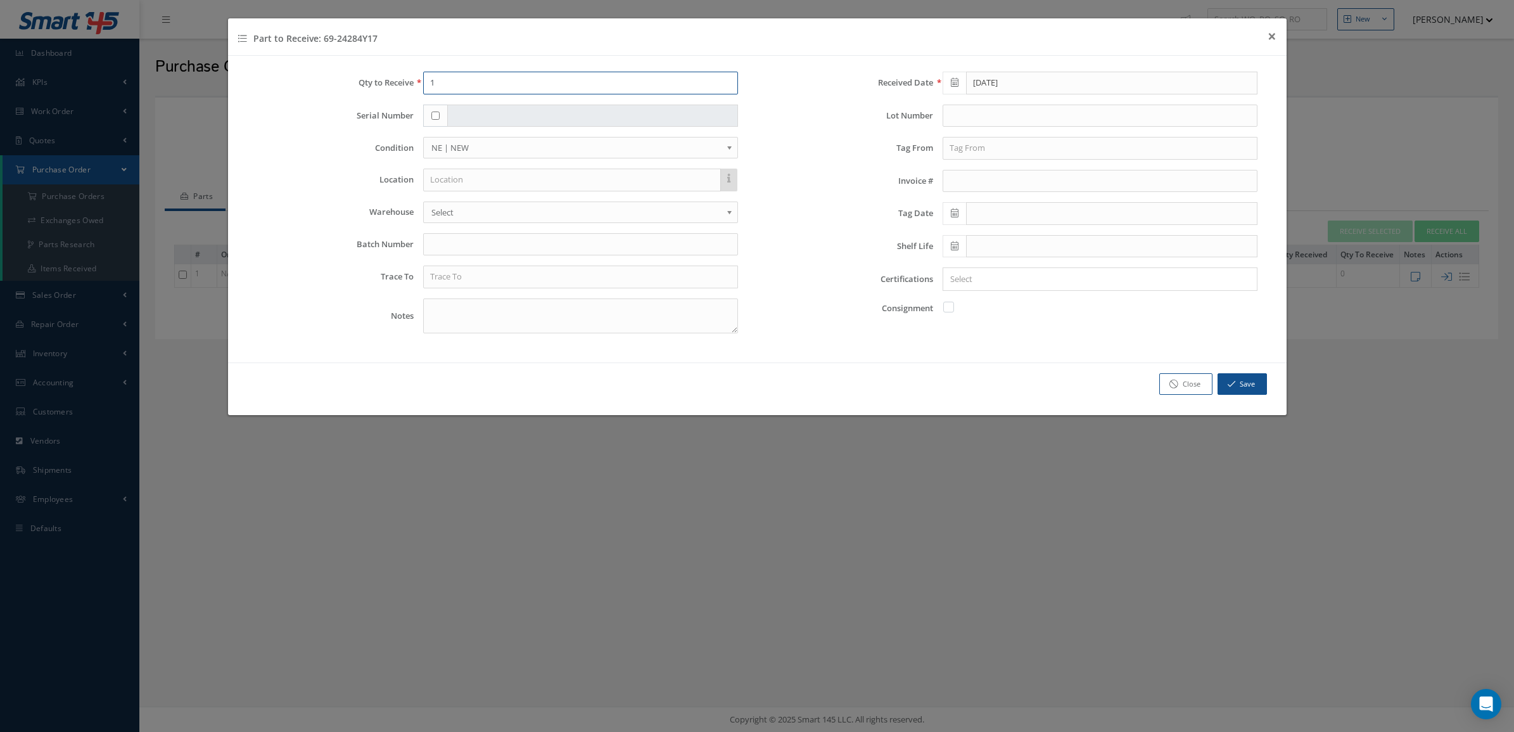
drag, startPoint x: 488, startPoint y: 89, endPoint x: 407, endPoint y: 89, distance: 81.7
click at [407, 89] on div "Qty to Receive 1" at bounding box center [497, 83] width 501 height 23
type input "8"
click at [453, 241] on input "text" at bounding box center [580, 244] width 315 height 23
type input "0000393919"
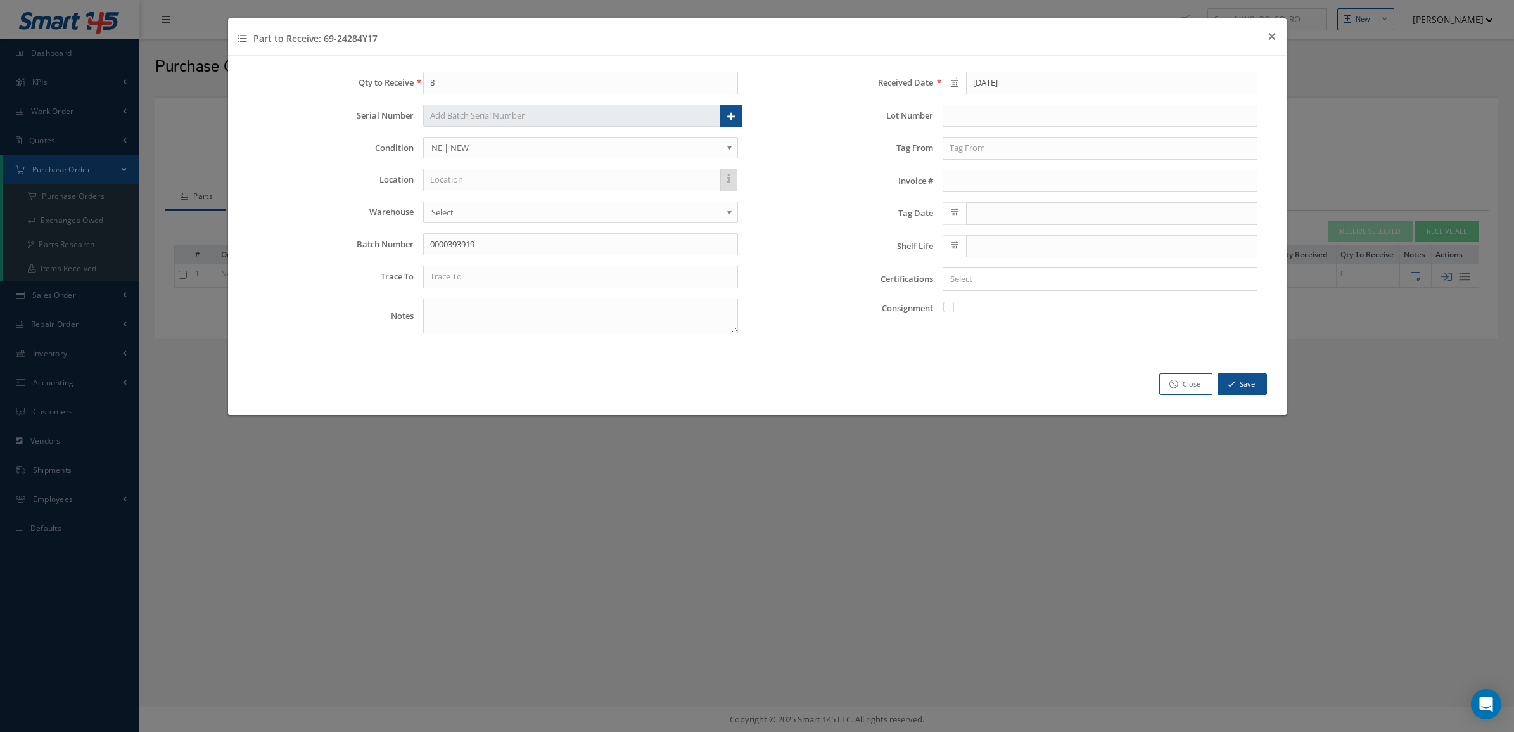
click at [963, 274] on input "Search for option" at bounding box center [1096, 278] width 305 height 13
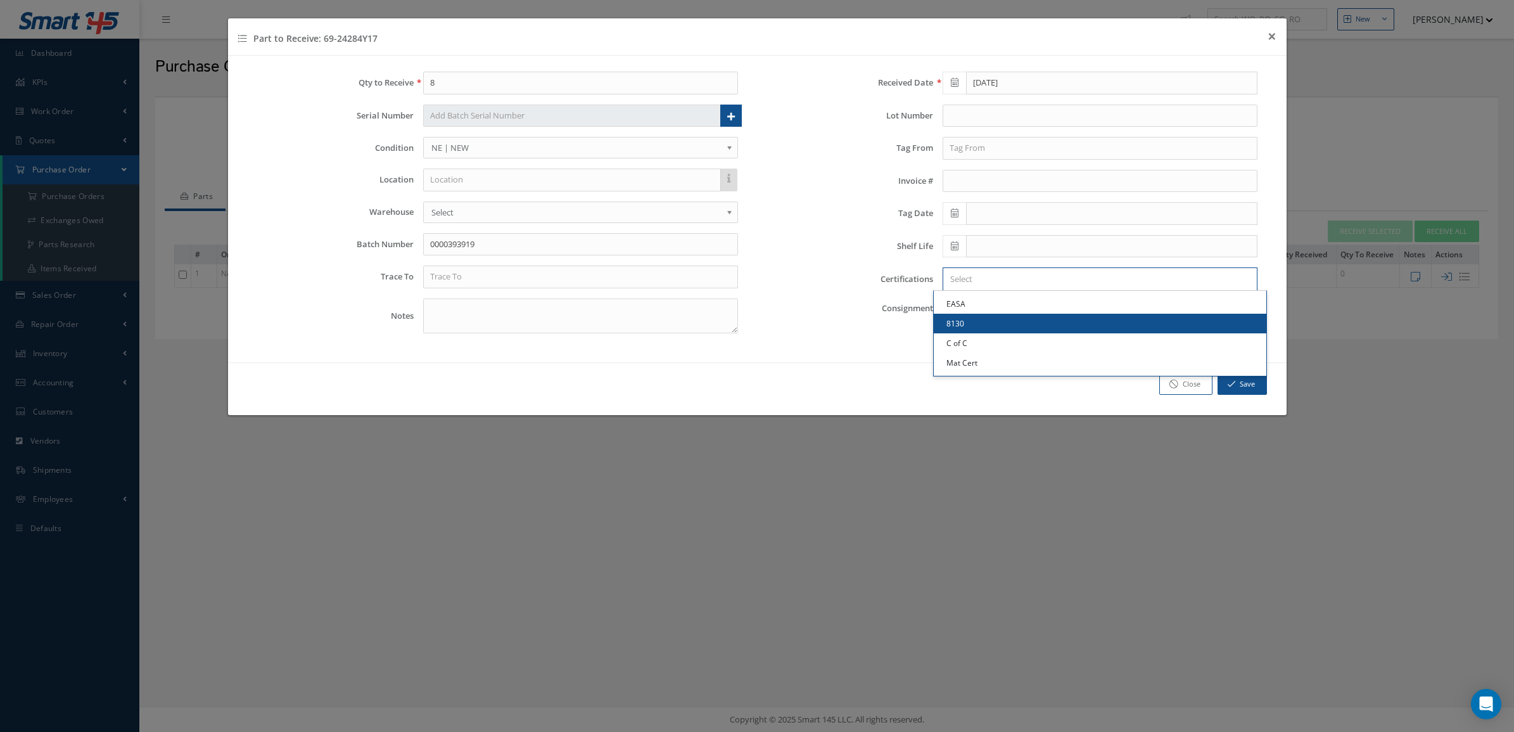
click at [977, 321] on link "8130" at bounding box center [1100, 324] width 333 height 20
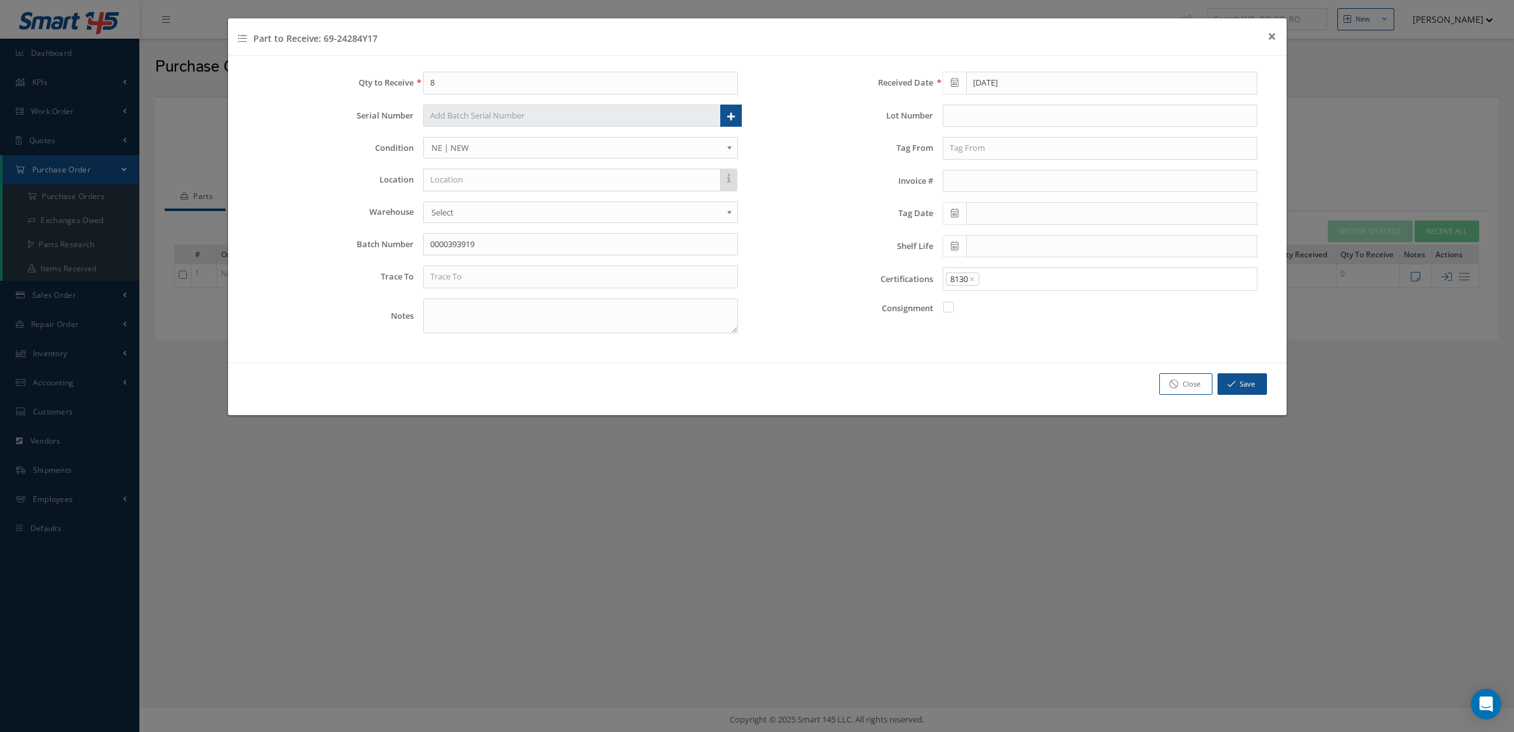
click at [995, 273] on div "8130 ×" at bounding box center [1097, 279] width 308 height 16
click at [999, 286] on input "Search for option" at bounding box center [1115, 278] width 269 height 13
click at [986, 341] on link "C of C" at bounding box center [1100, 343] width 333 height 20
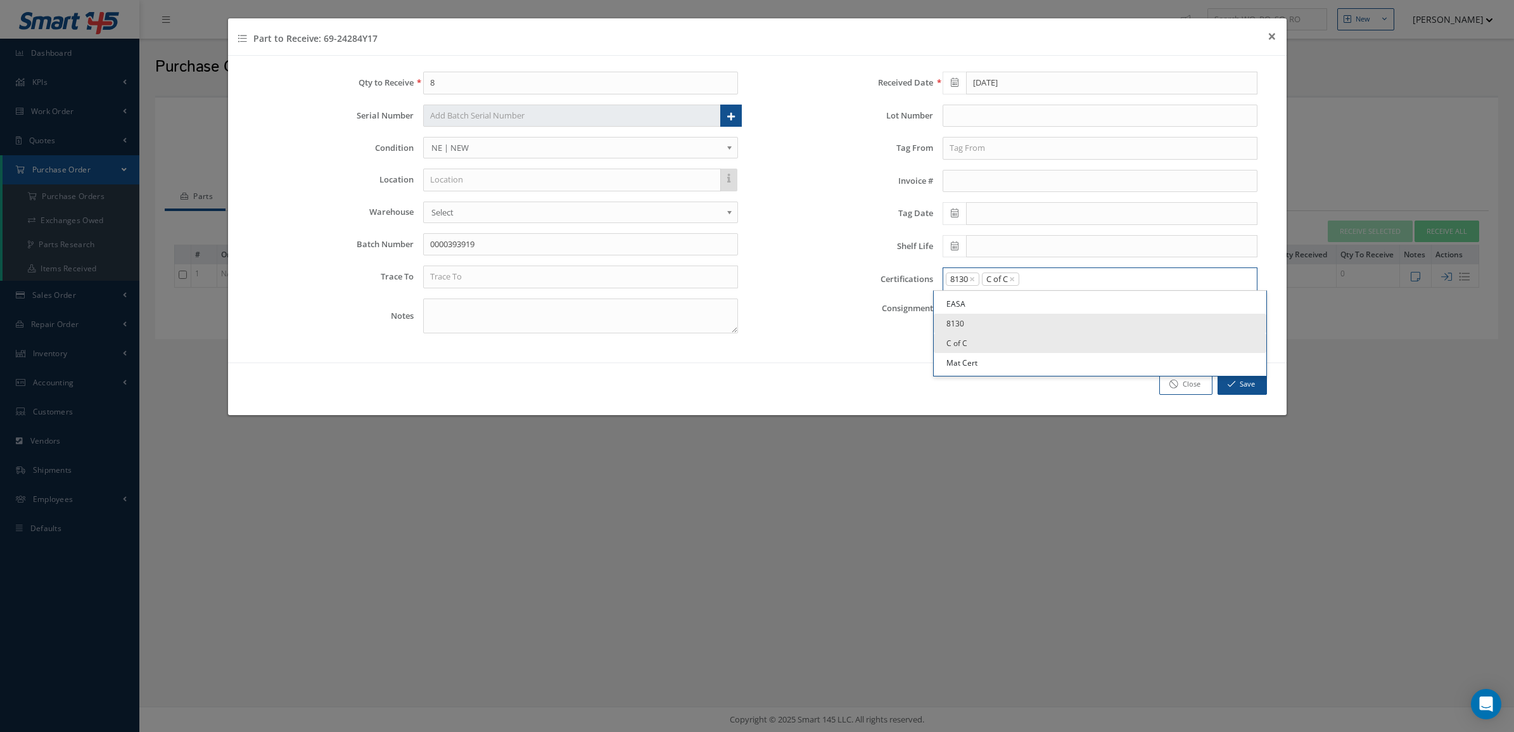
click at [1034, 285] on input "Search for option" at bounding box center [1136, 278] width 230 height 13
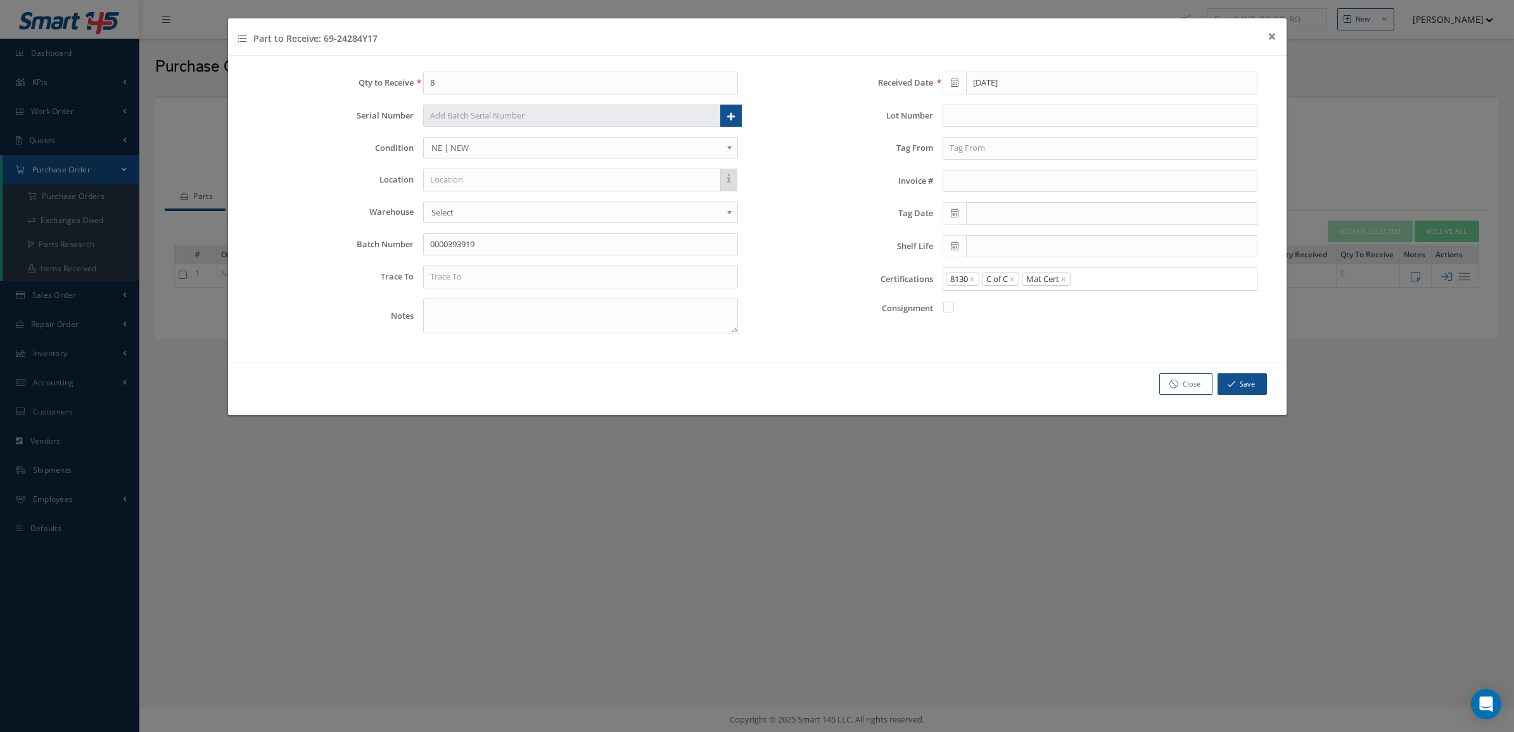
click at [993, 357] on link "Mat Cert" at bounding box center [1100, 363] width 333 height 20
click at [954, 213] on icon at bounding box center [955, 212] width 8 height 9
click at [1010, 269] on td "1" at bounding box center [1009, 274] width 19 height 19
type input "[DATE]"
click at [986, 147] on input "text" at bounding box center [1100, 148] width 315 height 23
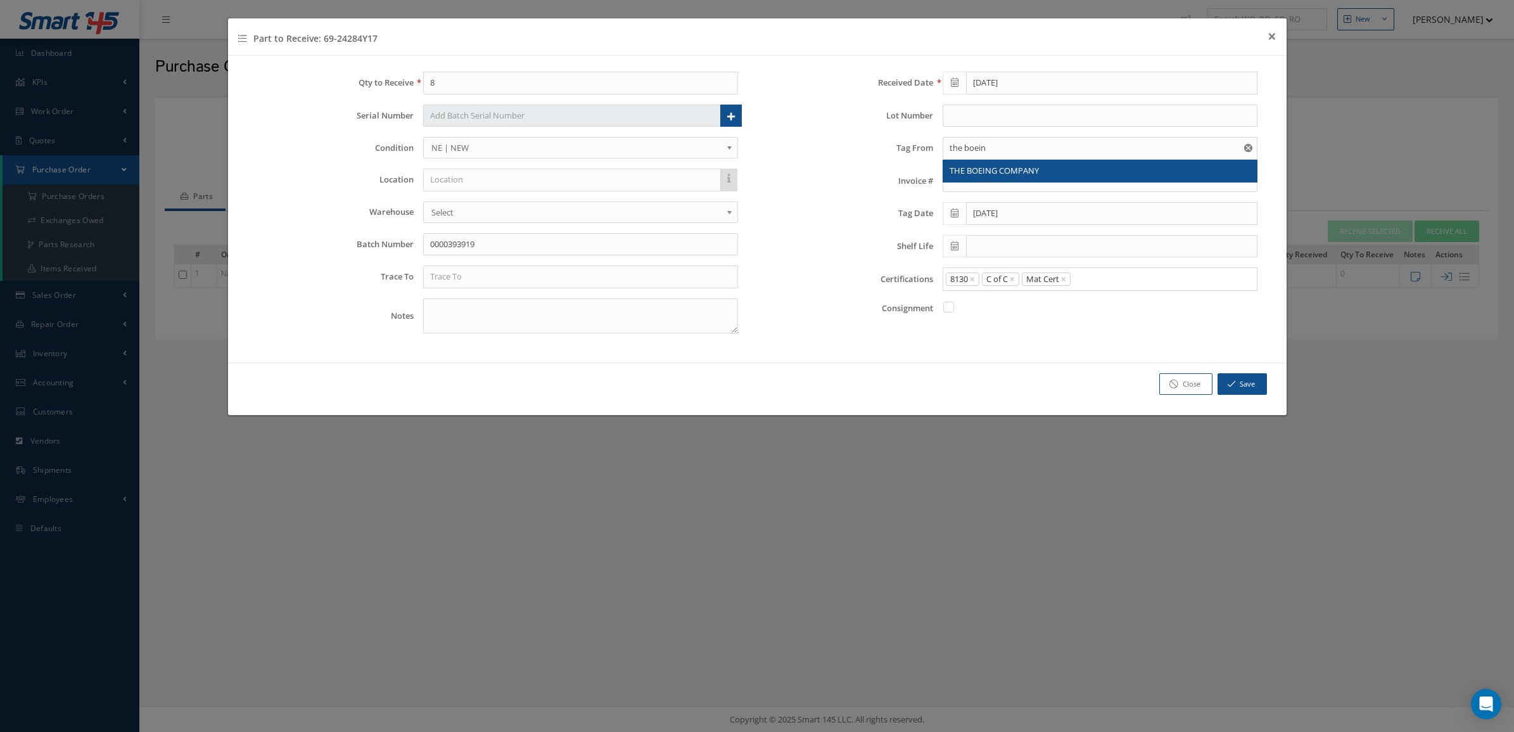
click at [995, 163] on div "THE BOEING COMPANY" at bounding box center [1100, 171] width 314 height 23
type input "THE BOEING COMPANY"
click at [578, 283] on input "text" at bounding box center [580, 276] width 315 height 23
drag, startPoint x: 1053, startPoint y: 150, endPoint x: 929, endPoint y: 153, distance: 124.8
click at [929, 153] on div "Tag From THE BOEING COMPANY" at bounding box center [1016, 148] width 501 height 23
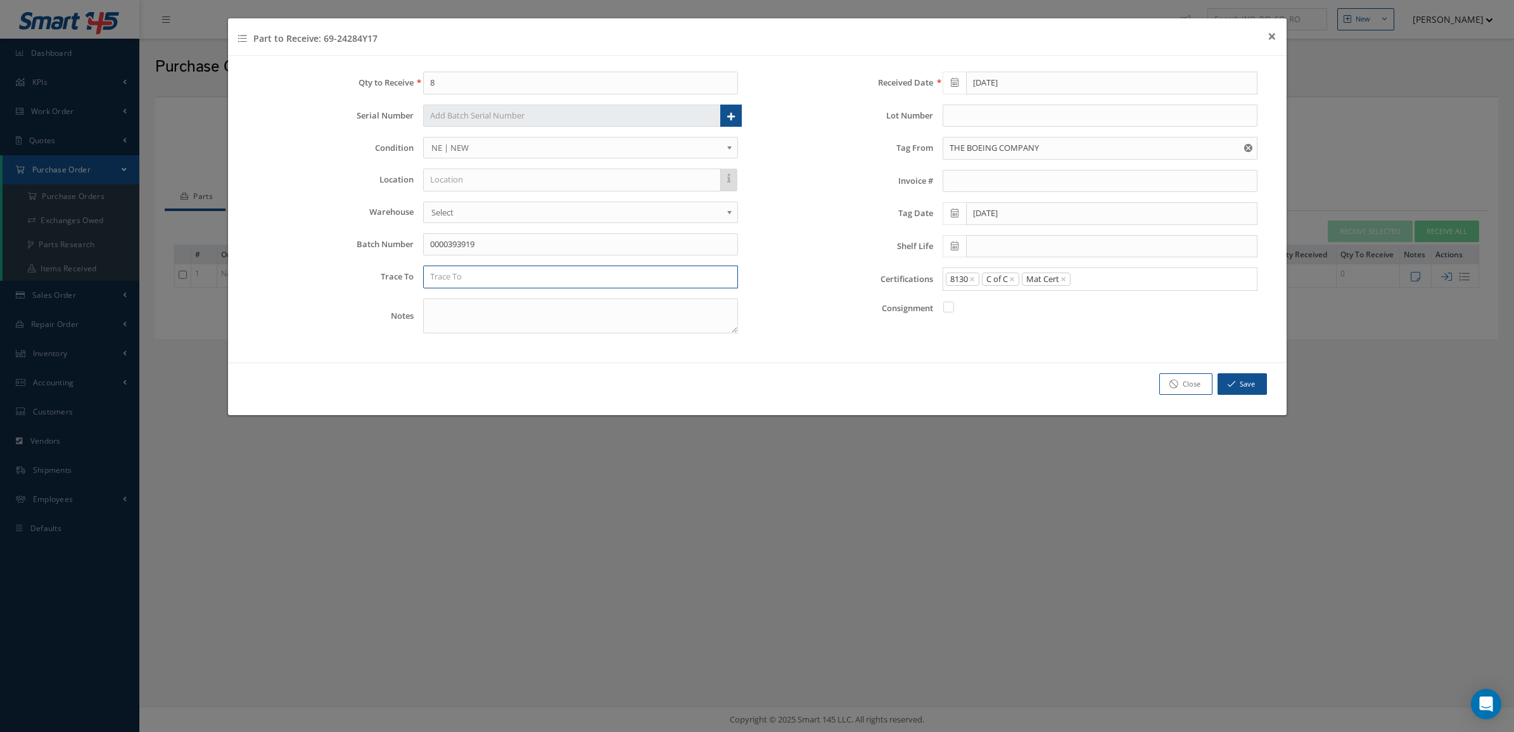
click at [582, 277] on input "text" at bounding box center [580, 276] width 315 height 23
paste input "THE BOEING COMPANY"
type input "THE BOEING COMPANY"
click at [814, 324] on div "Received Date 10/02/2025 Lot Number Tag From THE BOEING COMPANY THE BOEING COMP…" at bounding box center [1017, 208] width 520 height 272
click at [1224, 382] on button "Save" at bounding box center [1242, 384] width 49 height 22
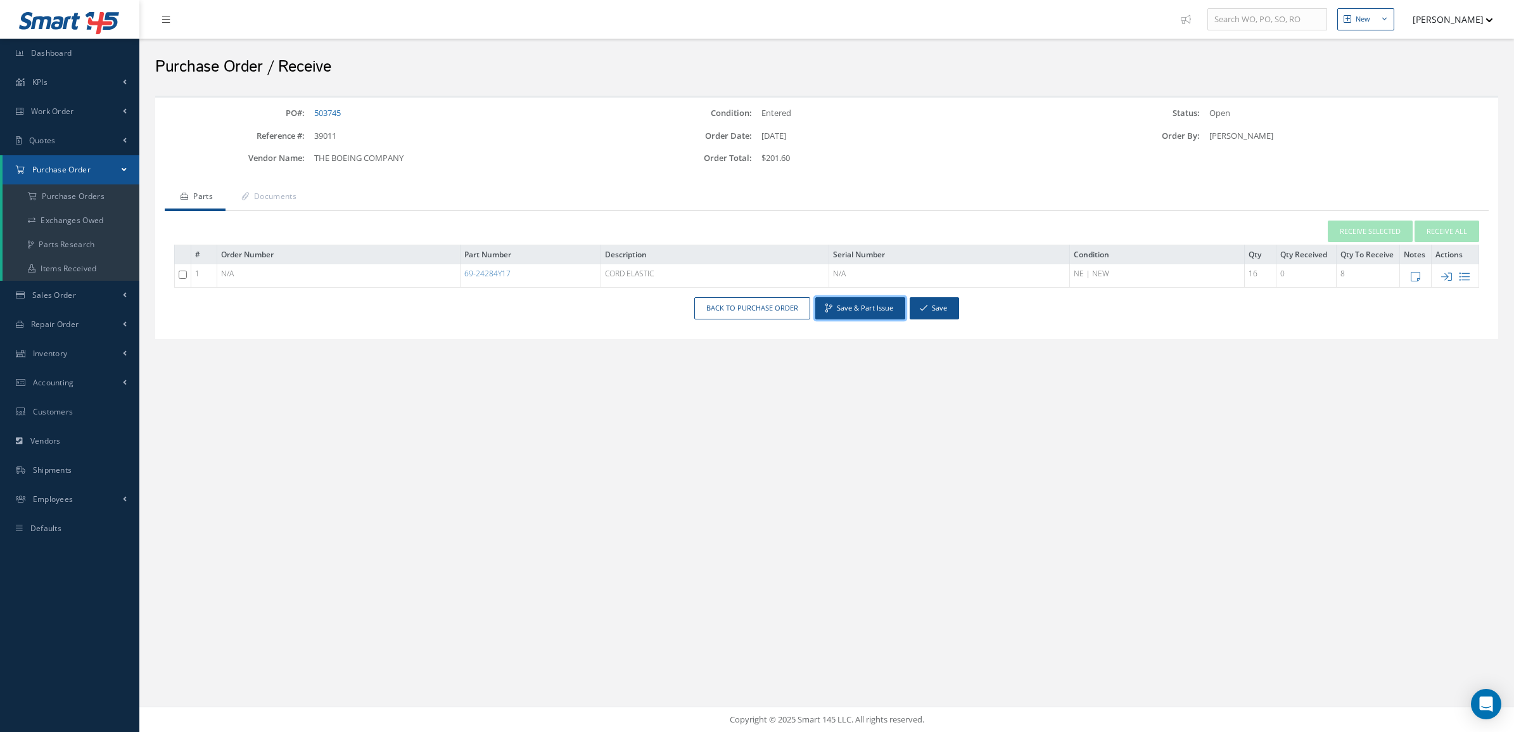
click at [855, 310] on button "Save & Part Issue" at bounding box center [860, 308] width 90 height 22
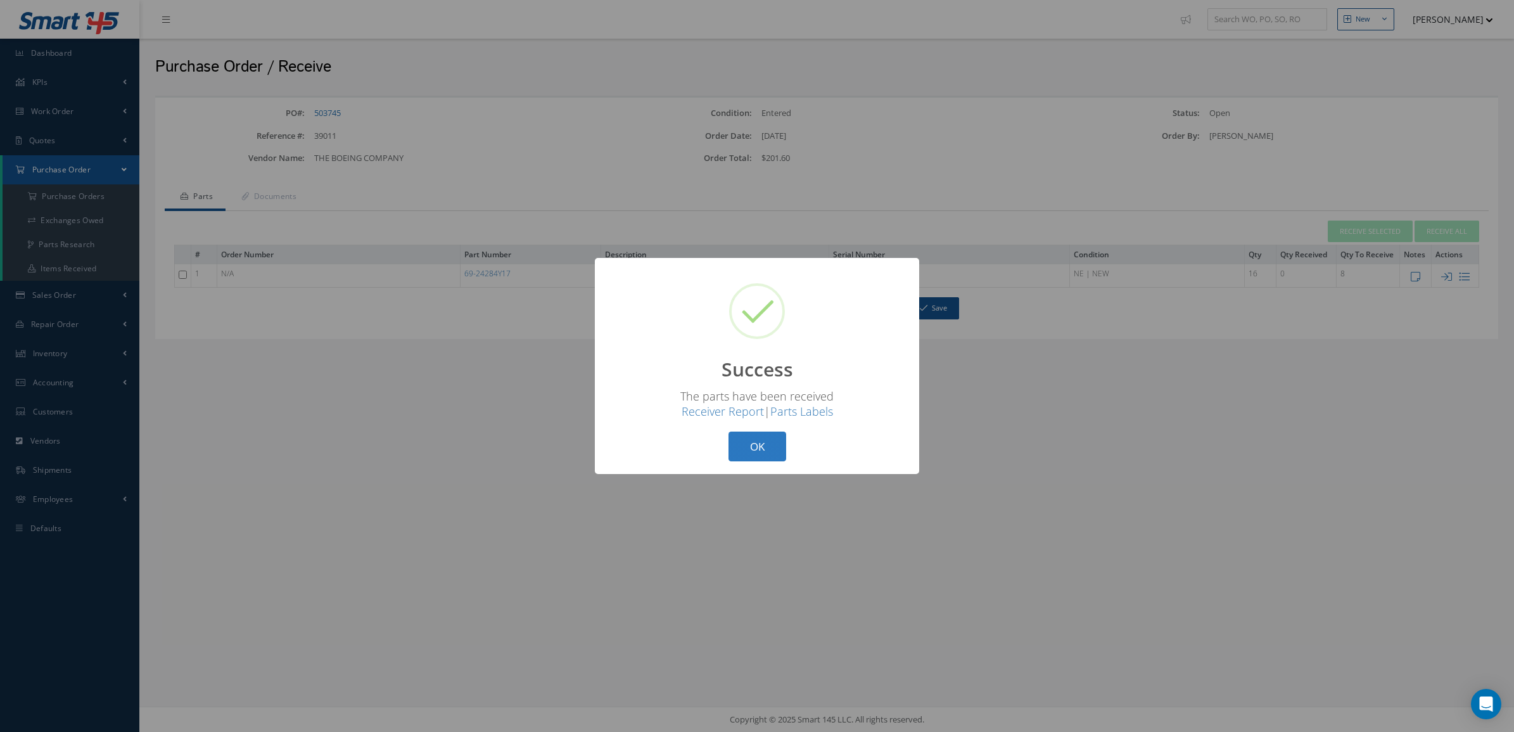
click at [773, 442] on button "OK" at bounding box center [757, 446] width 58 height 30
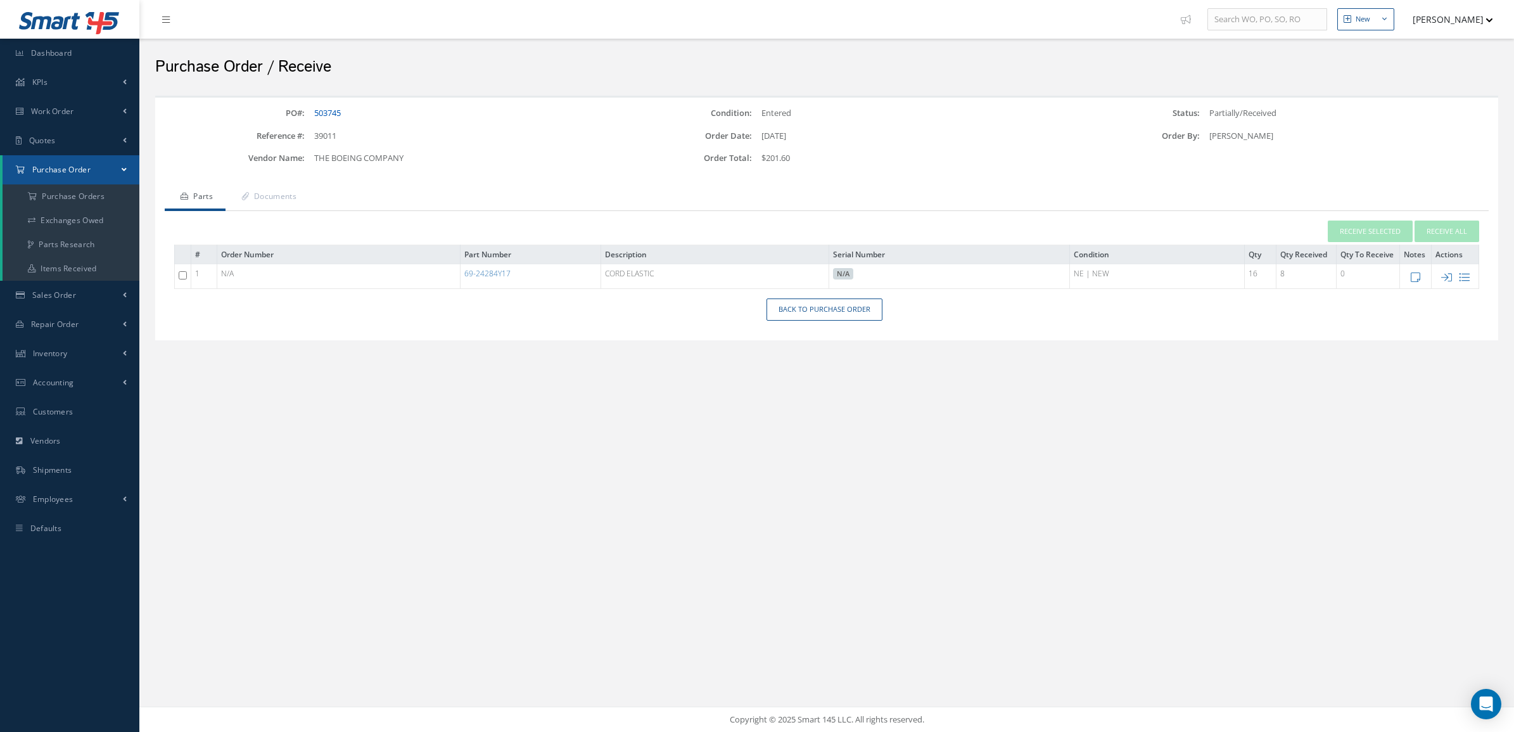
click at [322, 108] on link "503745" at bounding box center [327, 112] width 27 height 11
click at [94, 191] on a=1&status_id=2&status_id=3&status_id=5&collapsedFilters"] "Purchase Orders" at bounding box center [71, 196] width 137 height 24
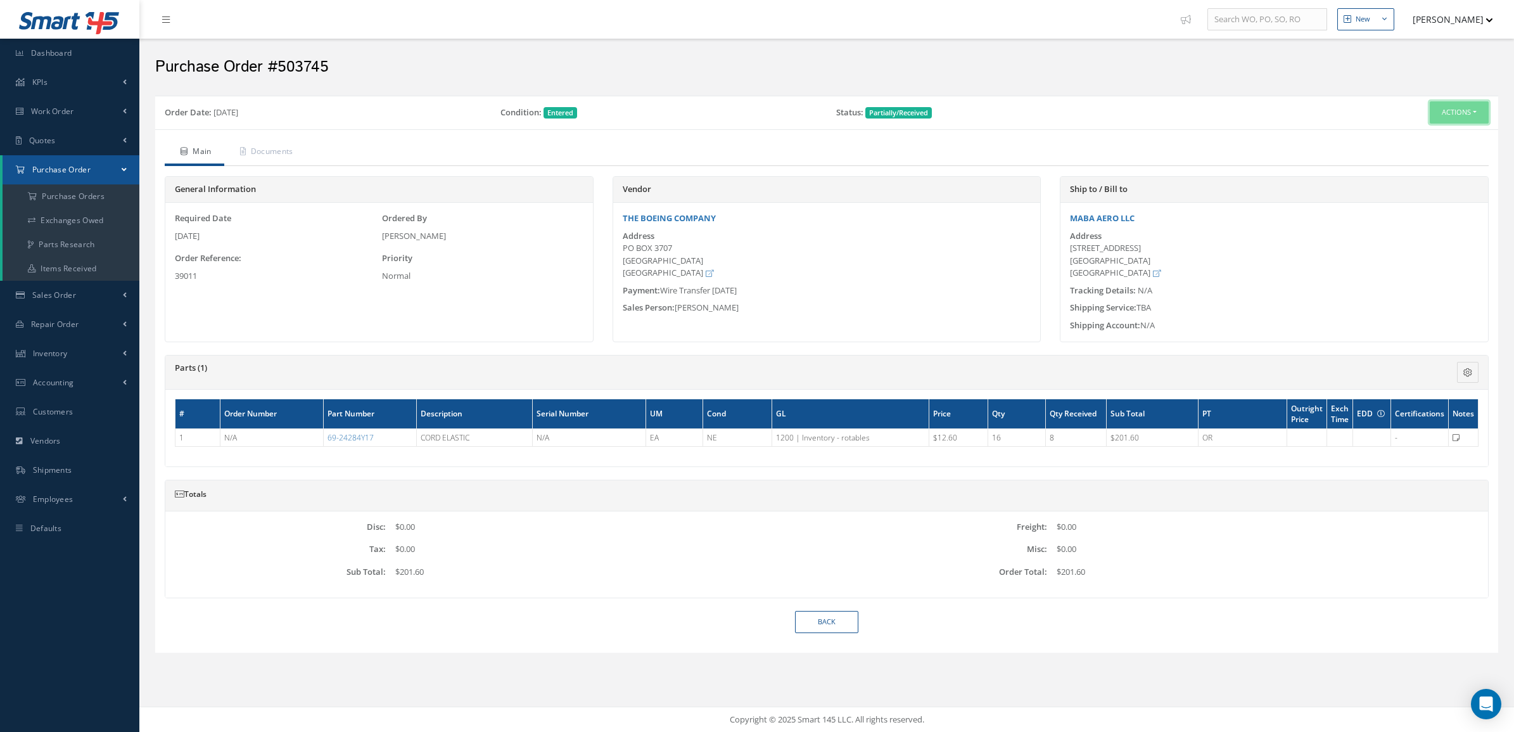
click at [1468, 109] on button "Actions" at bounding box center [1459, 112] width 59 height 22
click at [1432, 151] on link "Edit" at bounding box center [1438, 152] width 101 height 17
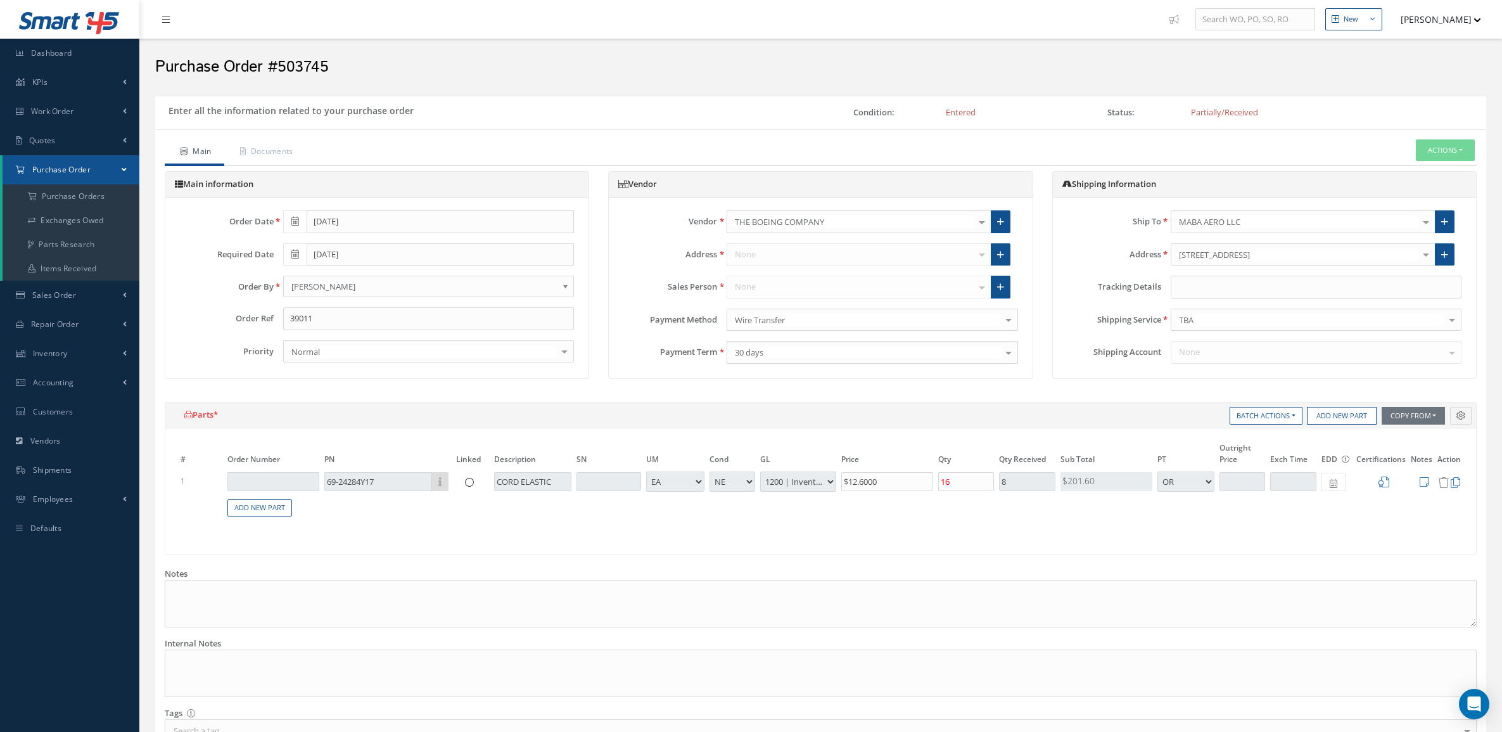
select select "5"
select select "6"
select select "1"
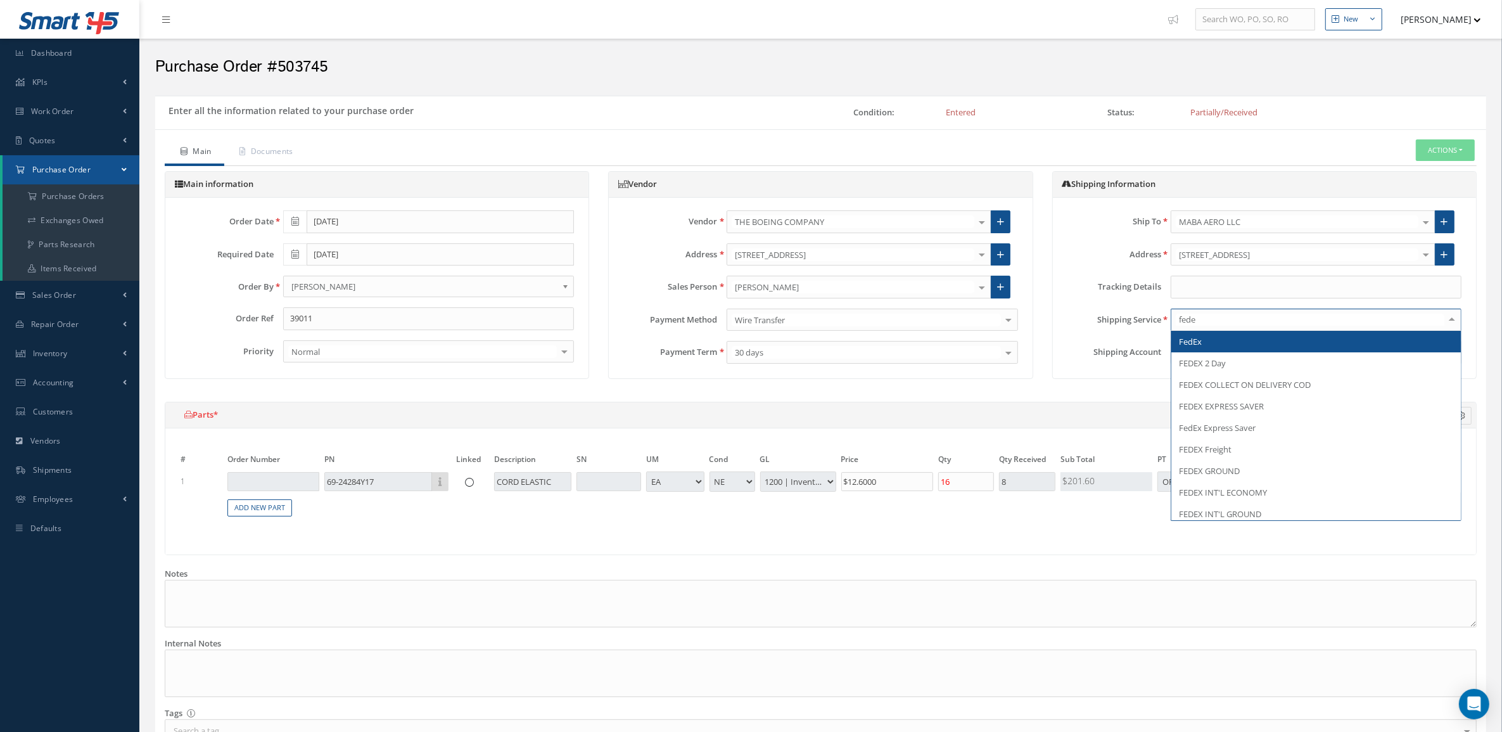
type input "fedex"
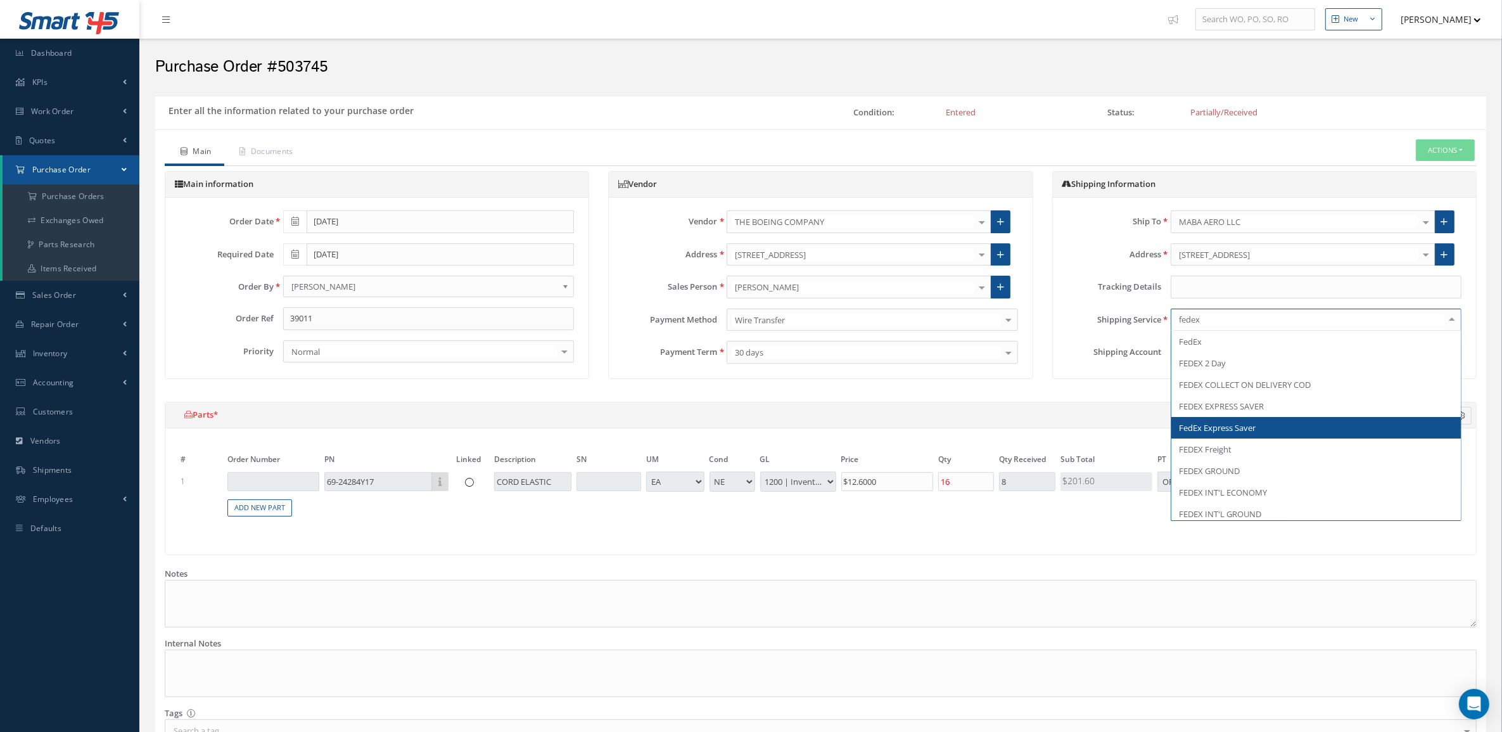
click at [1214, 426] on span "FedEx Express Saver" at bounding box center [1217, 427] width 77 height 11
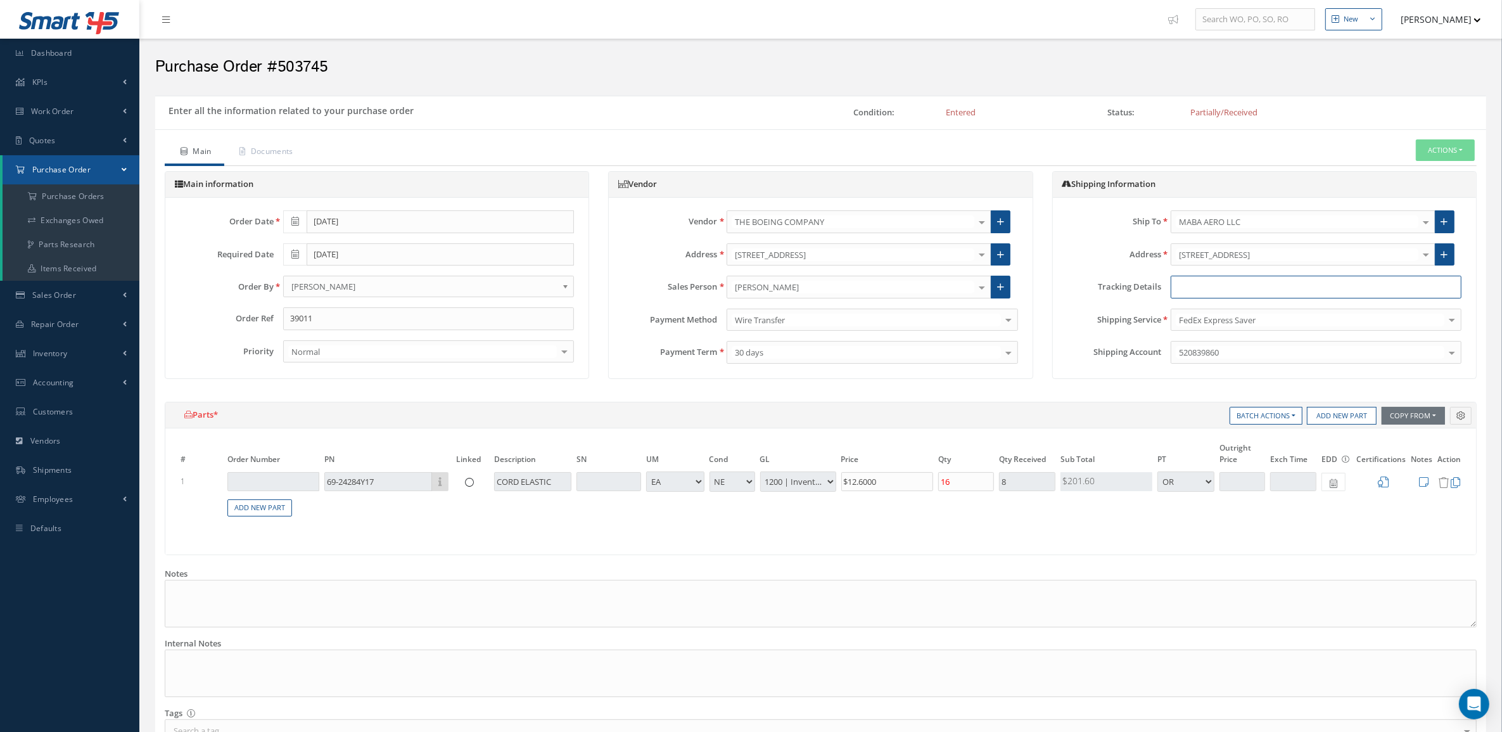
click at [1208, 295] on input "text" at bounding box center [1316, 287] width 291 height 23
paste input "884854249312"
paste input "884835513645"
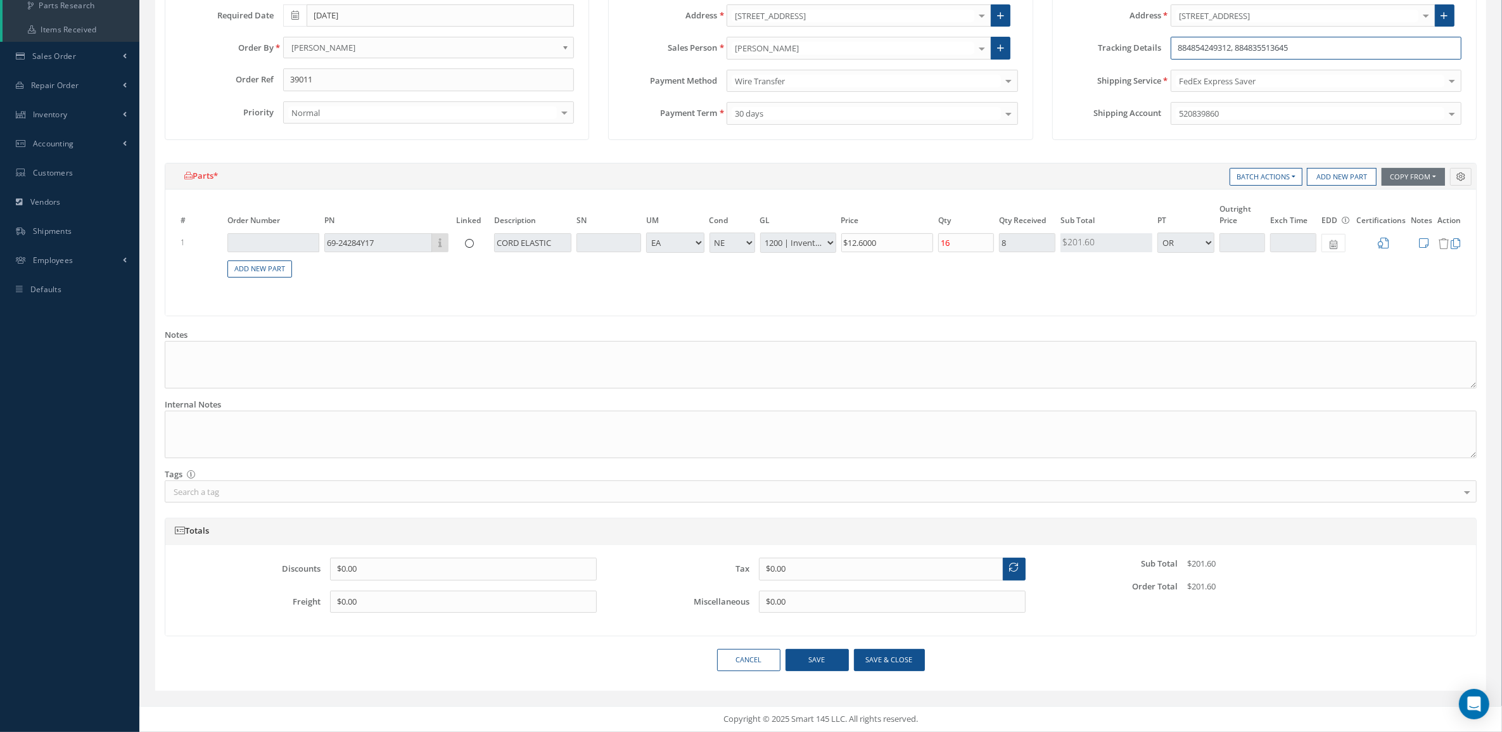
scroll to position [241, 0]
type input "884854249312, 884835513645"
click at [910, 663] on button "Save & close" at bounding box center [889, 660] width 71 height 22
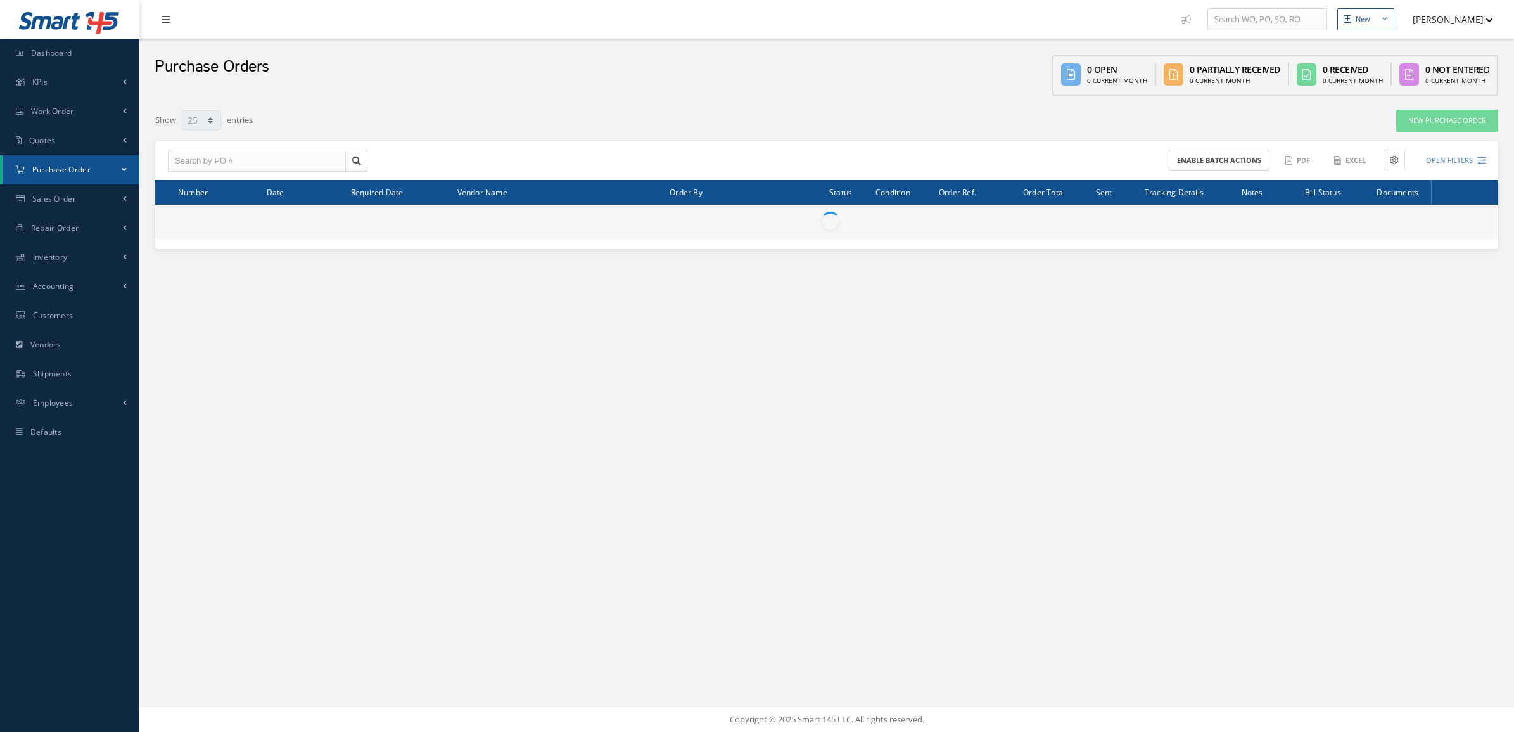
select select "25"
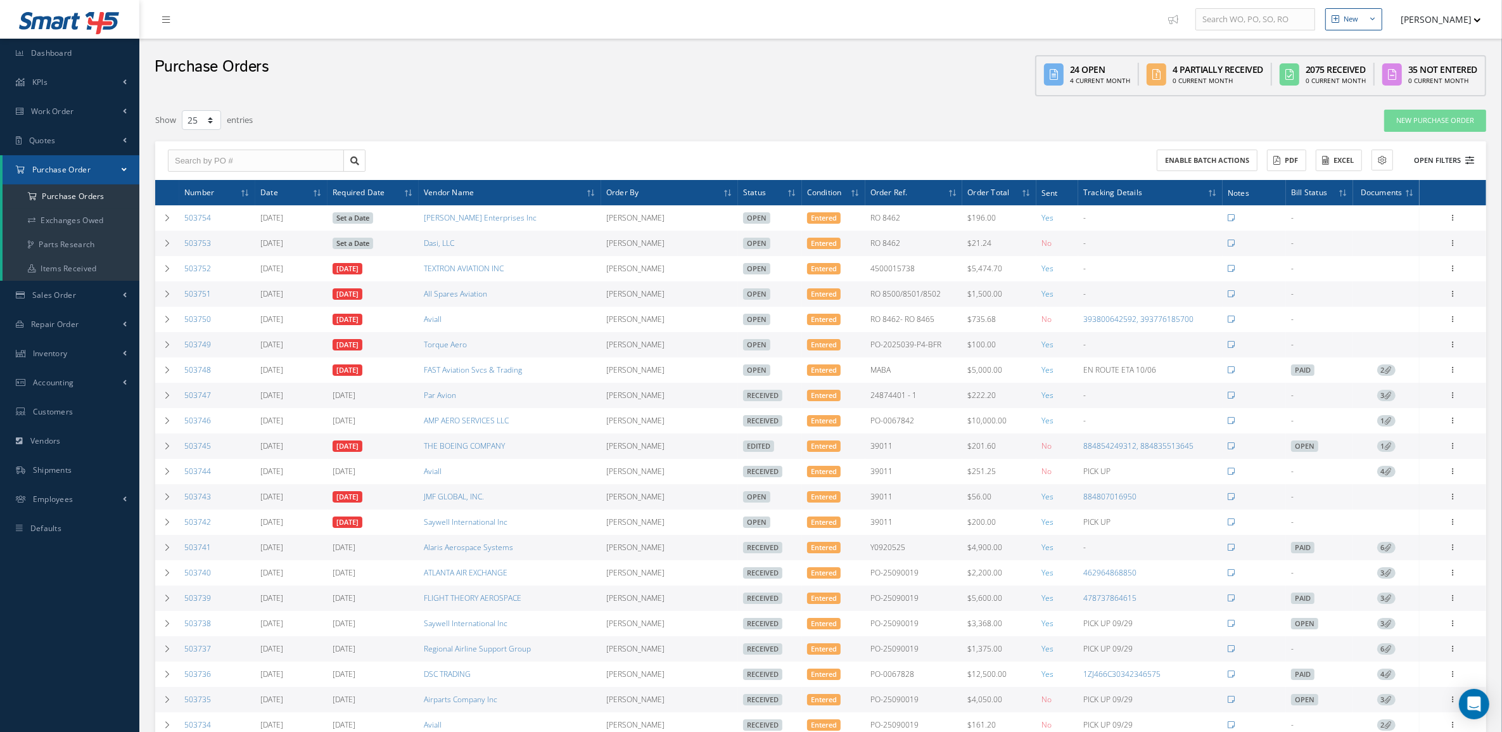
click at [1442, 156] on button "Open Filters" at bounding box center [1438, 160] width 72 height 21
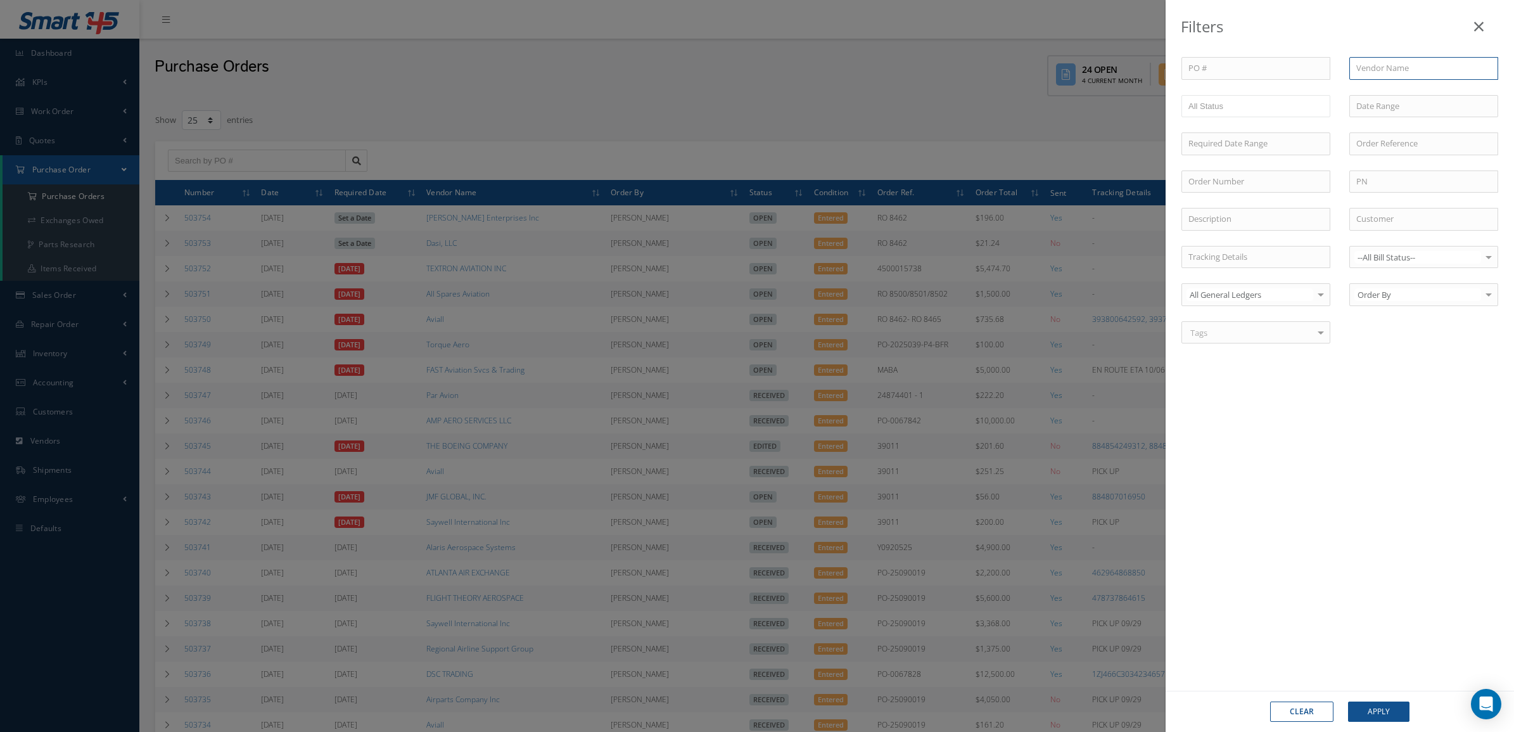
click at [1373, 73] on input "text" at bounding box center [1423, 68] width 149 height 23
click at [1258, 108] on ul at bounding box center [1255, 106] width 149 height 22
click at [1367, 700] on div "Clear Apply" at bounding box center [1340, 710] width 348 height 41
click at [1367, 707] on button "Apply" at bounding box center [1378, 711] width 61 height 20
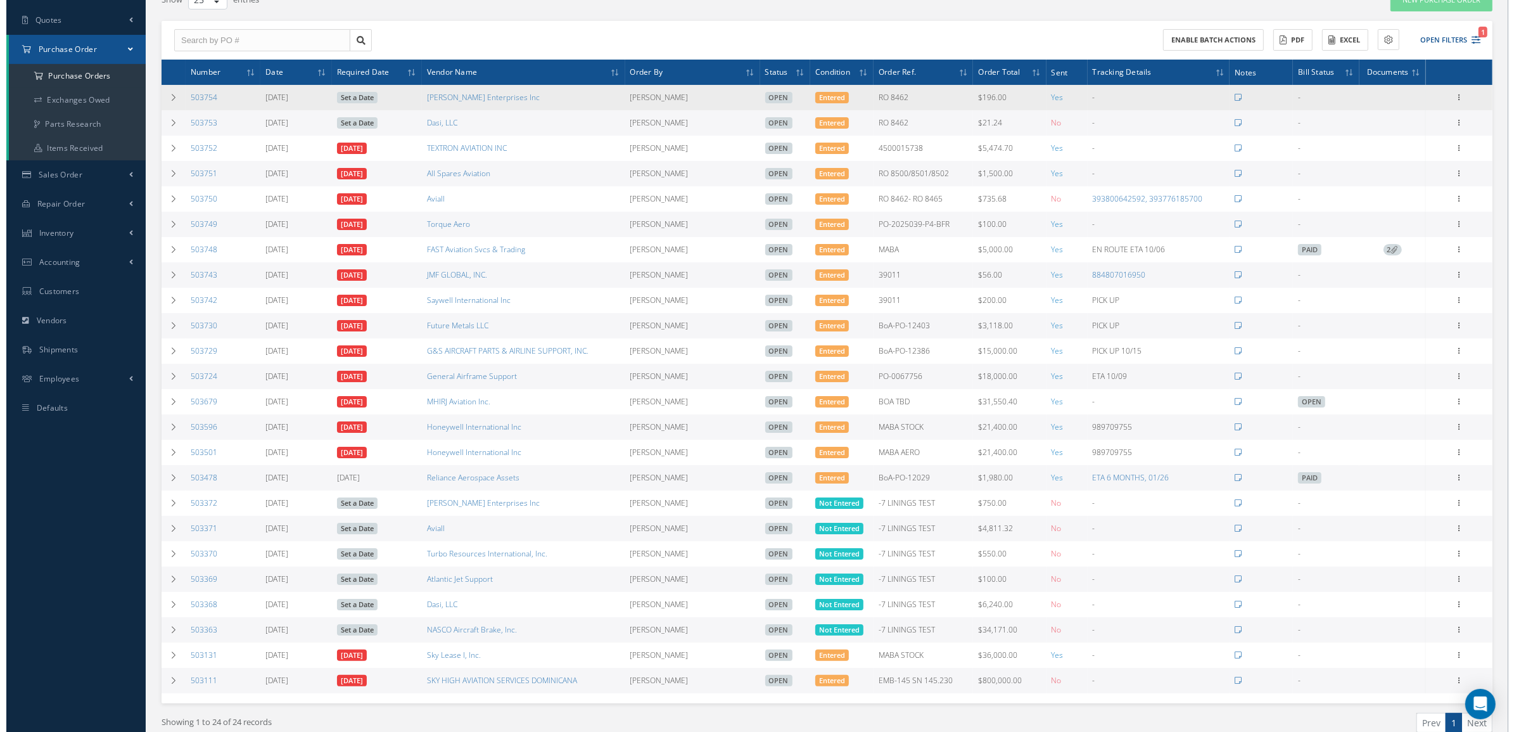
scroll to position [32, 0]
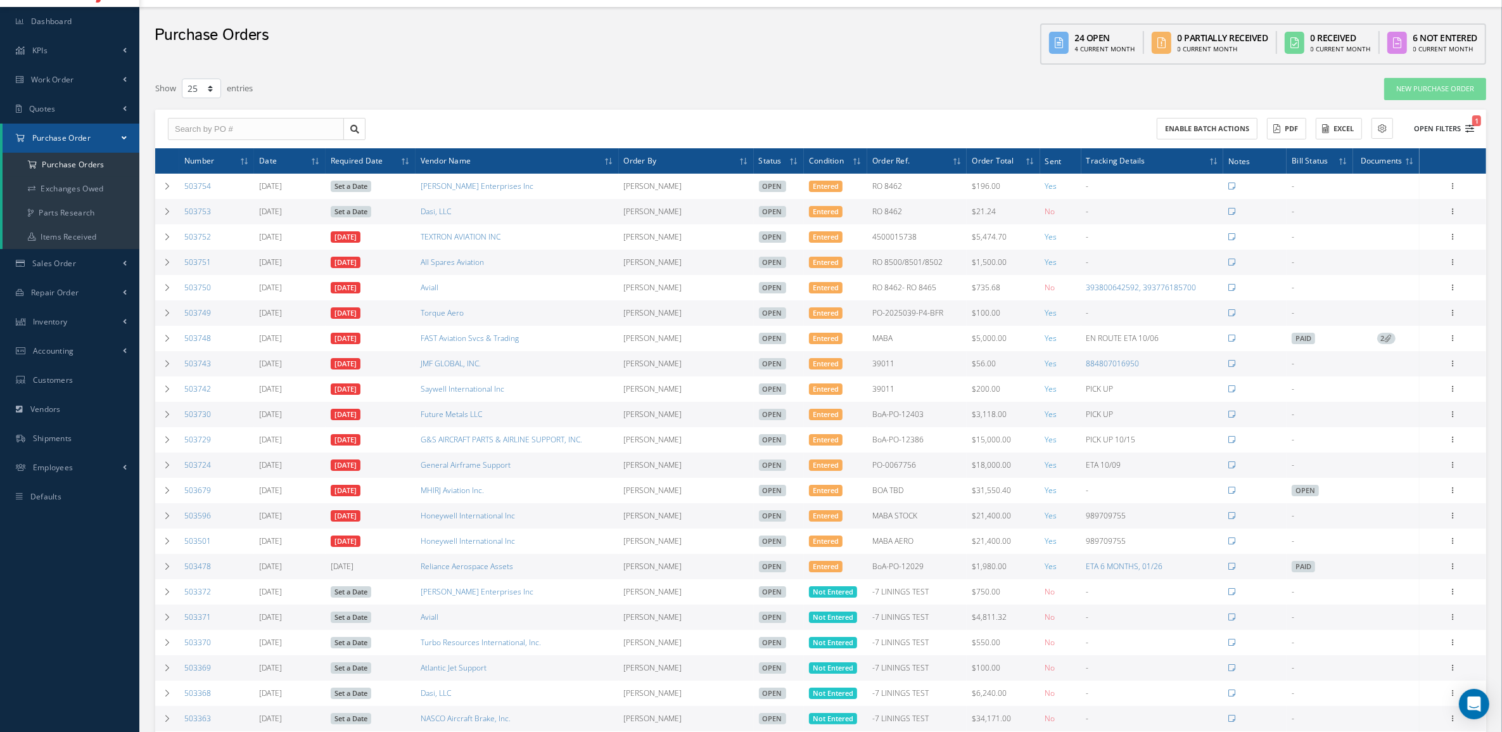
click at [1428, 119] on button "Open Filters 1" at bounding box center [1438, 128] width 72 height 21
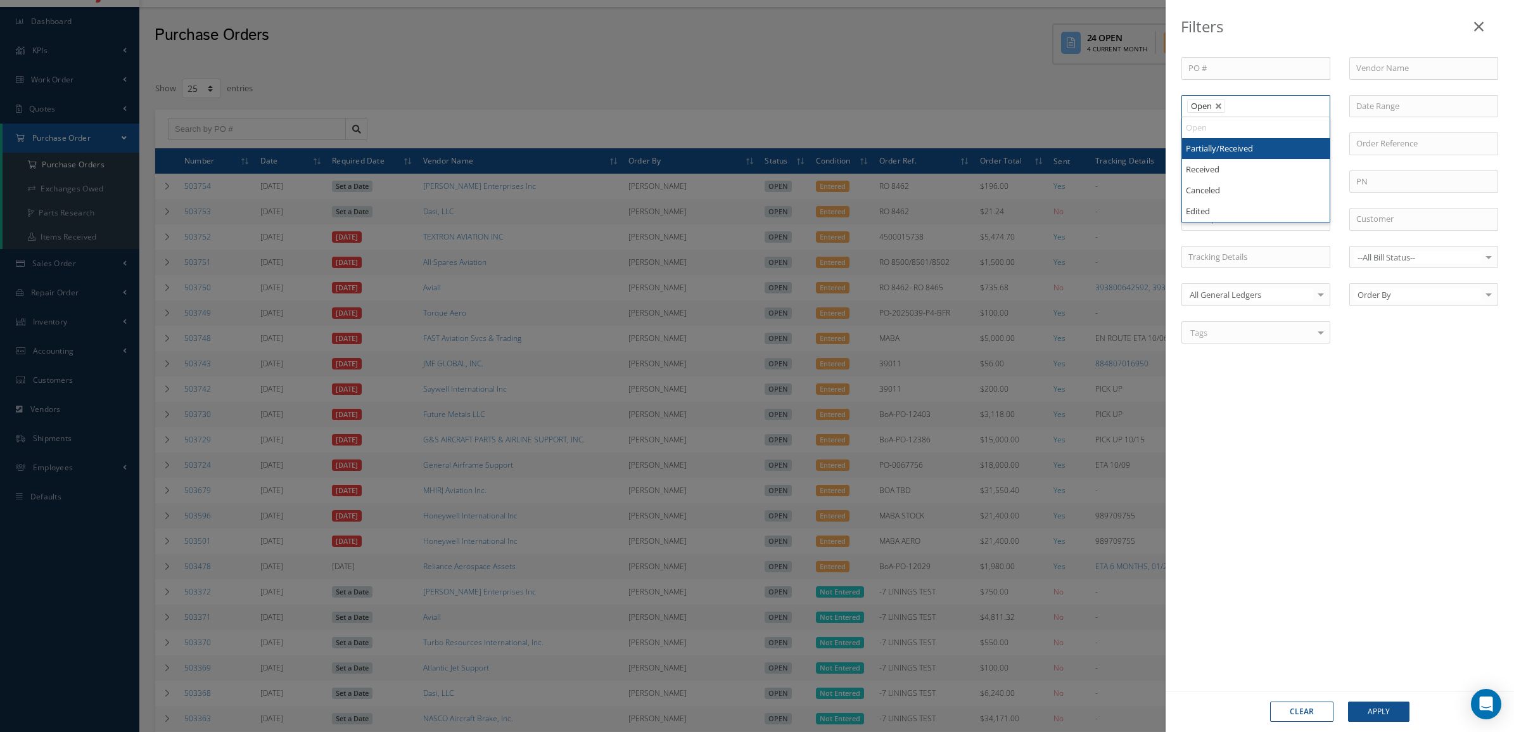
click at [1268, 109] on ul "Open" at bounding box center [1255, 106] width 149 height 22
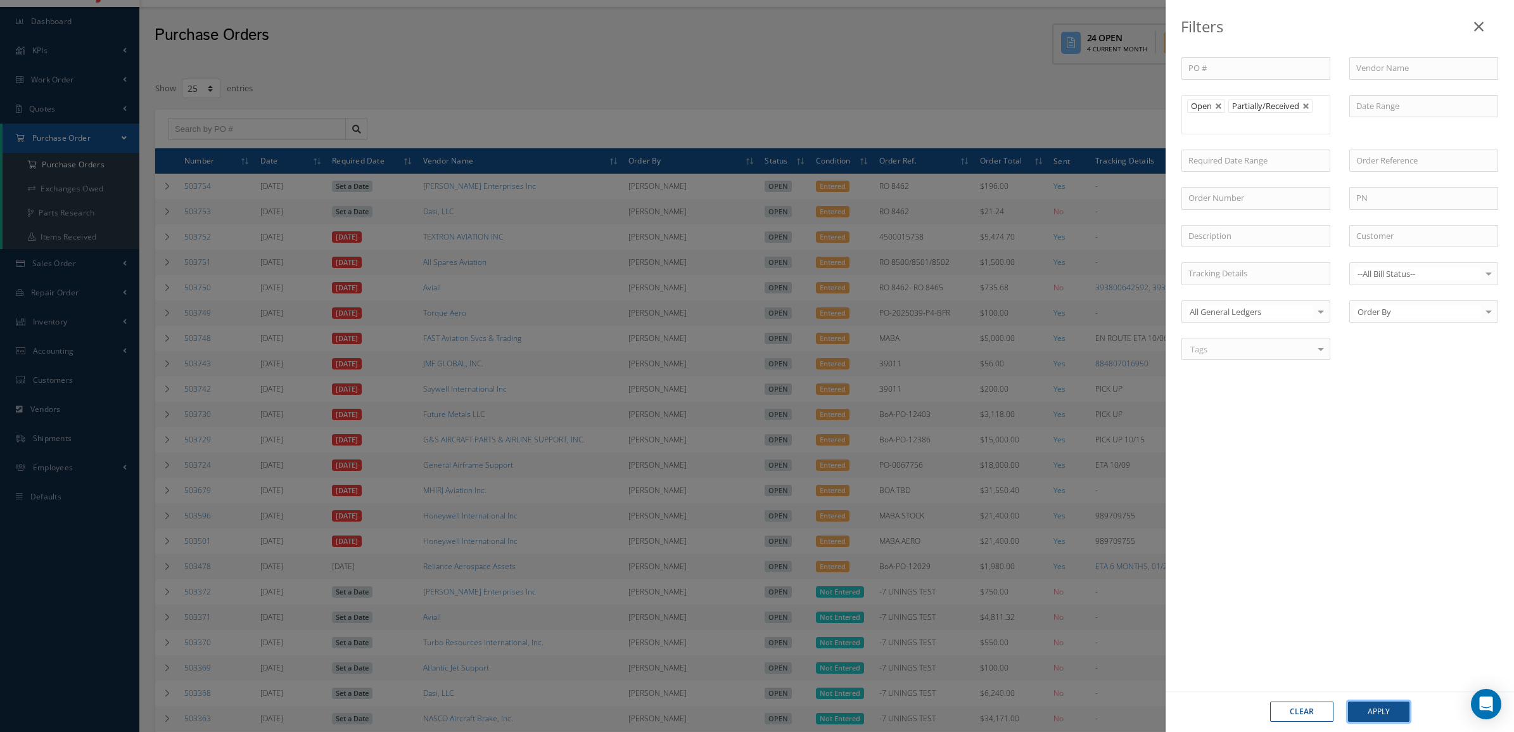
click at [1363, 706] on button "Apply" at bounding box center [1378, 711] width 61 height 20
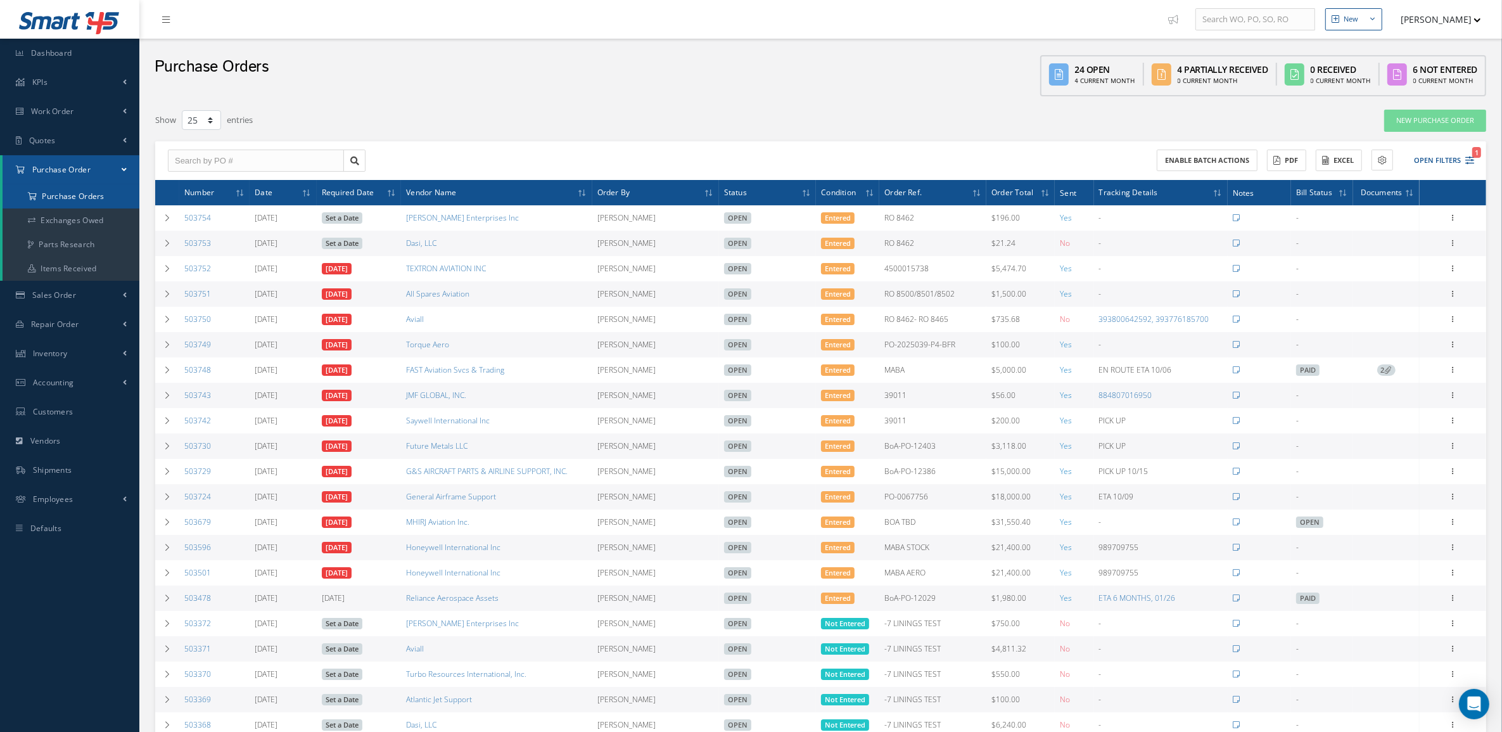
click at [67, 200] on a=1&status_id=2&status_id=3&status_id=5&collapsedFilters"] "Purchase Orders" at bounding box center [71, 196] width 137 height 24
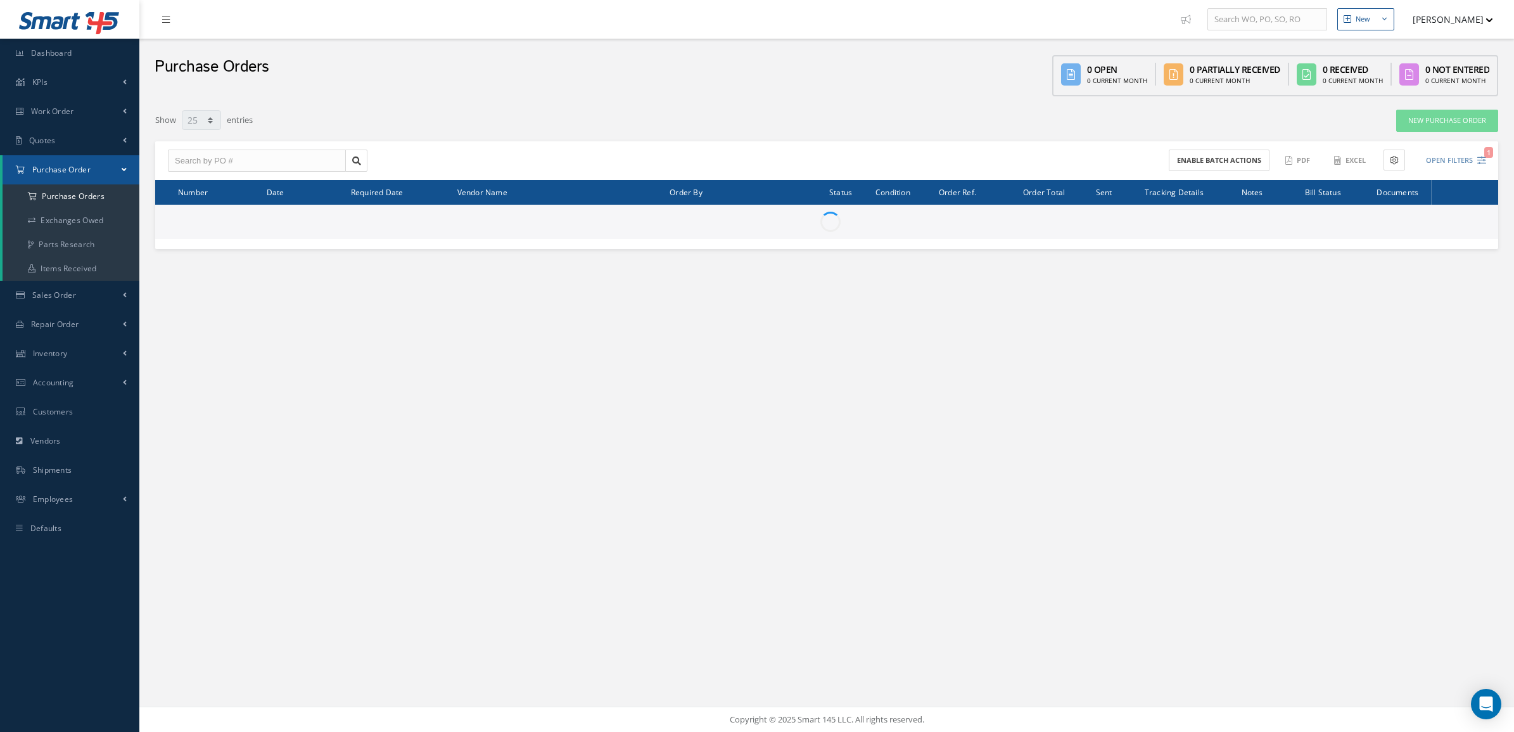
select select "25"
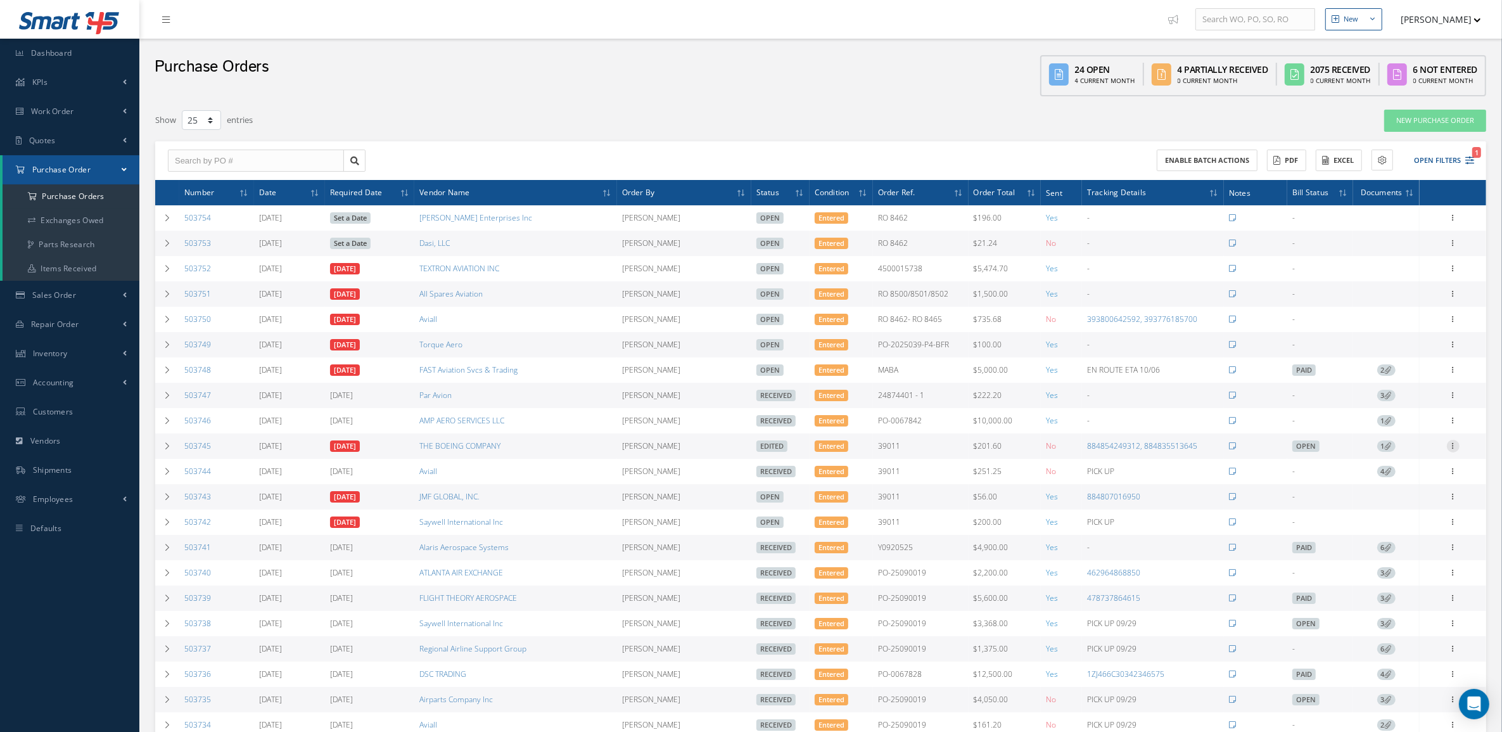
click at [1456, 450] on icon at bounding box center [1453, 445] width 13 height 10
click at [1435, 459] on link "Enter/Update" at bounding box center [1395, 454] width 100 height 16
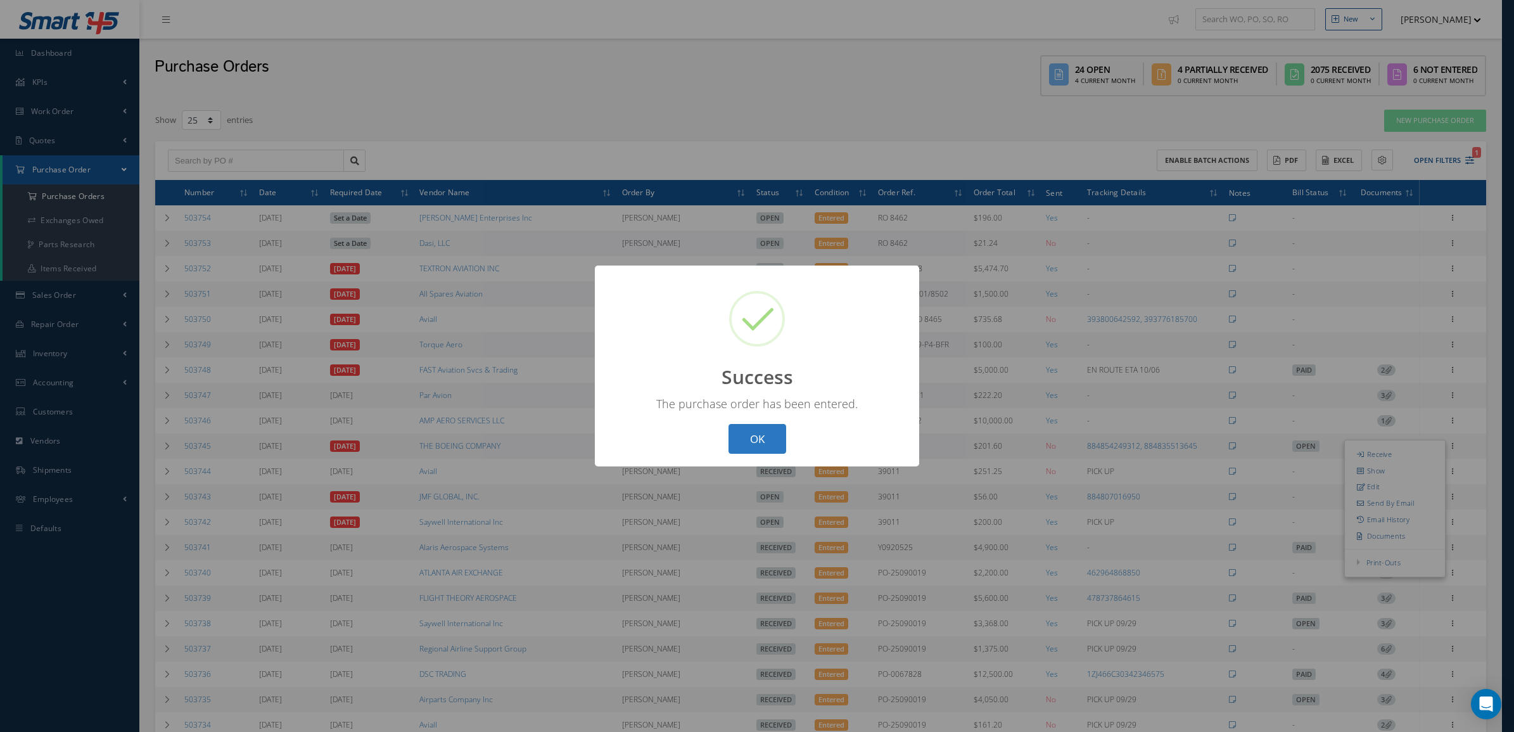
click at [776, 438] on button "OK" at bounding box center [757, 439] width 58 height 30
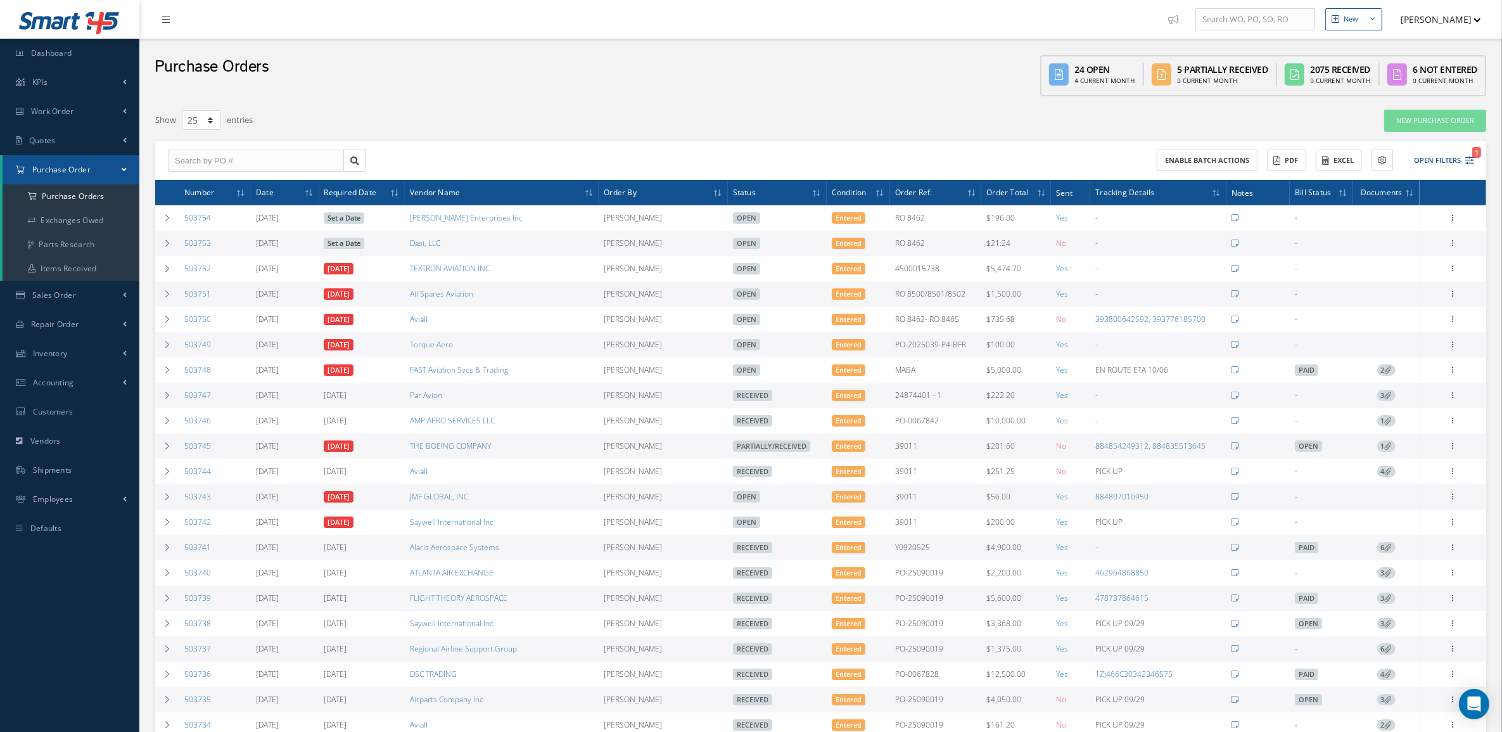
click at [1387, 449] on icon at bounding box center [1388, 445] width 7 height 7
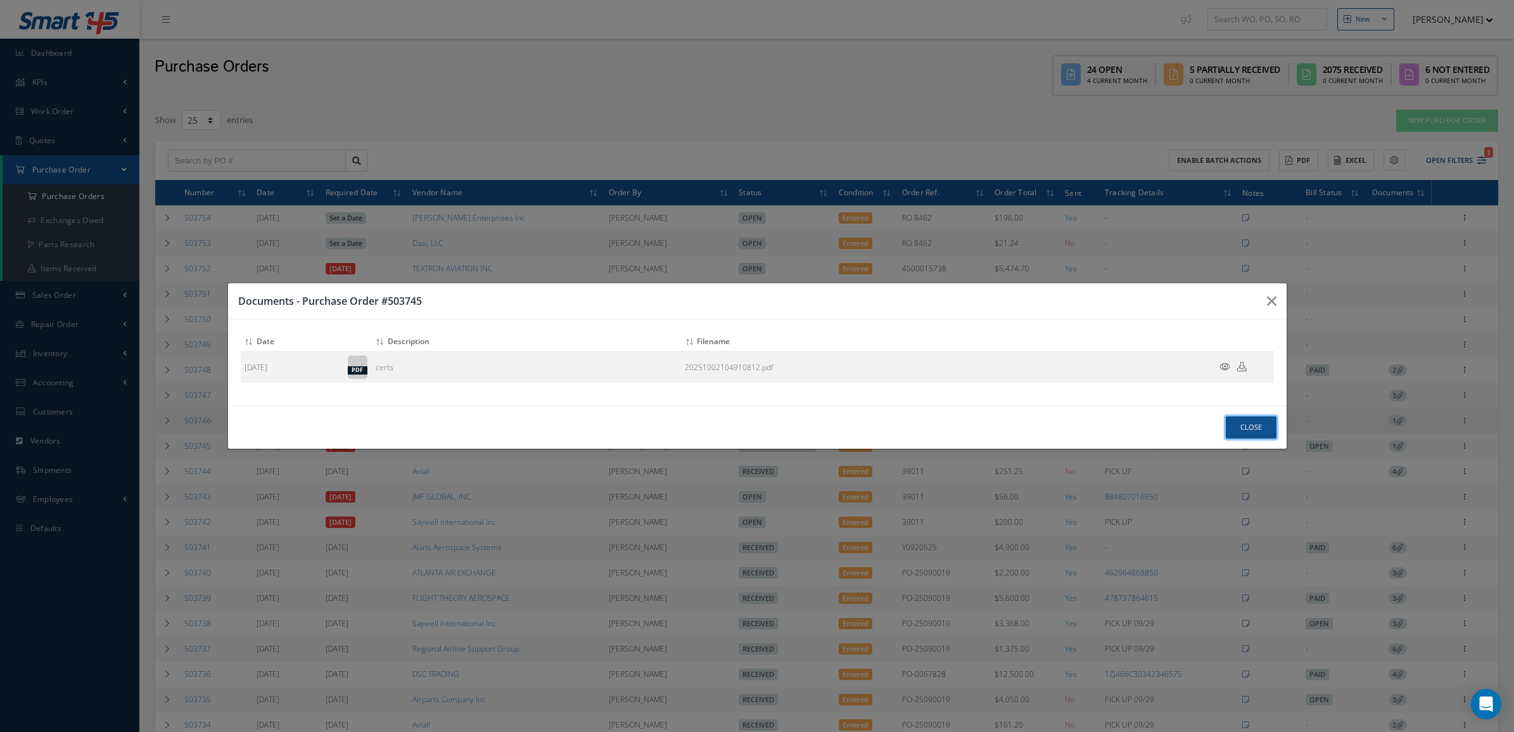
click at [1258, 432] on button "Close" at bounding box center [1251, 427] width 51 height 22
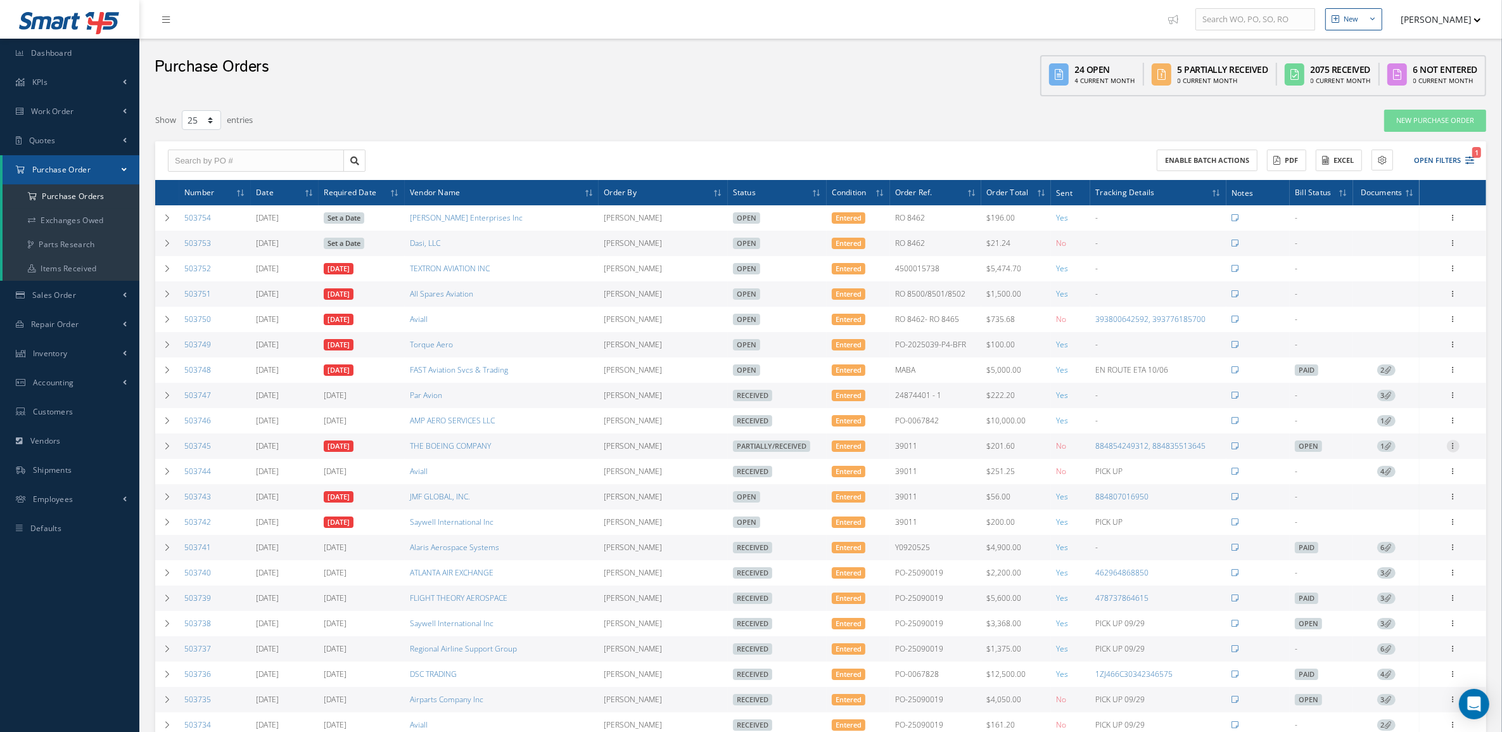
click at [1454, 450] on icon at bounding box center [1453, 445] width 13 height 10
click at [813, 83] on div "Purchase Orders 24 Open 4 Current Month 5 Partially Received 0 Current Month 20…" at bounding box center [820, 71] width 1363 height 64
click at [1455, 448] on icon at bounding box center [1453, 445] width 13 height 10
click at [1409, 539] on link "Documents" at bounding box center [1395, 536] width 100 height 16
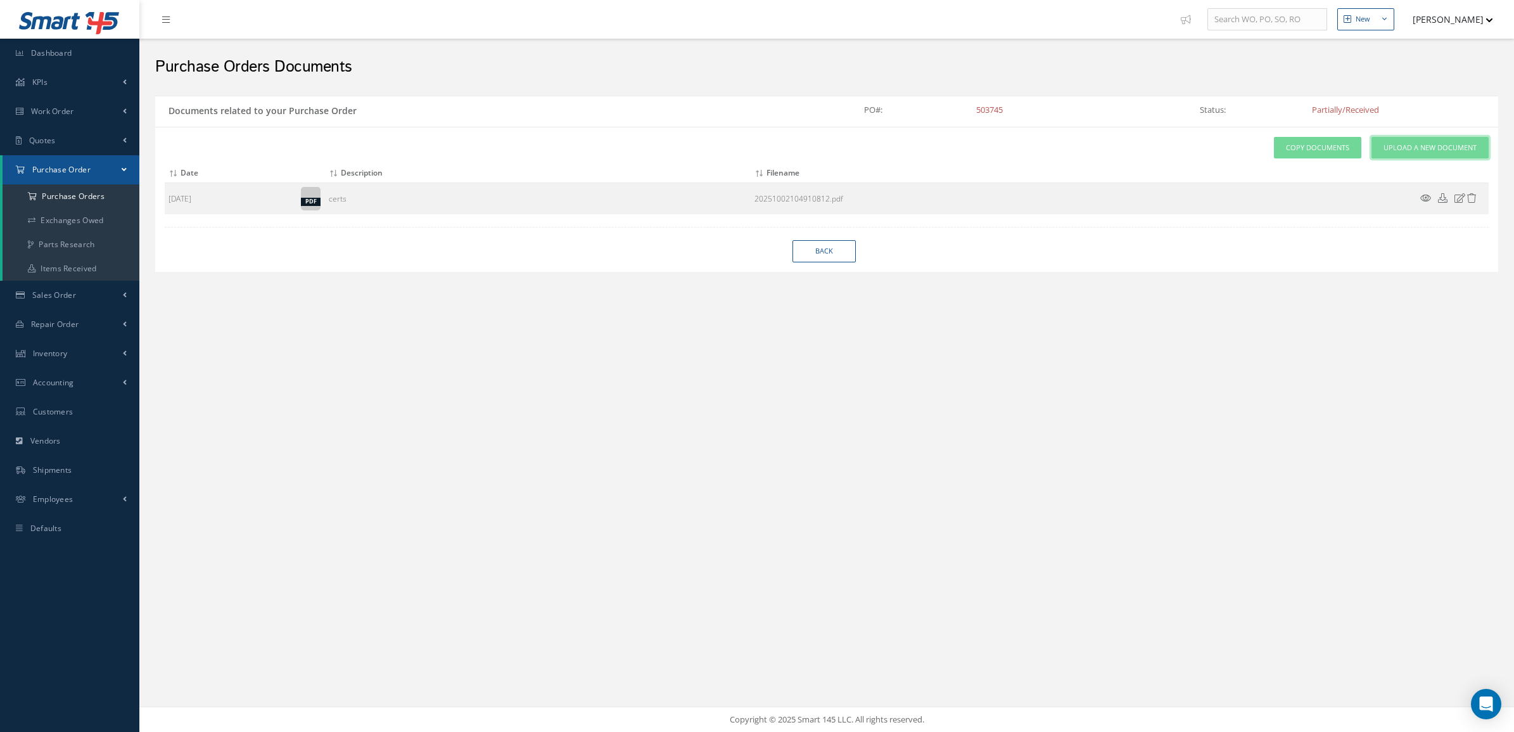
click at [1404, 153] on link "Upload a New Document" at bounding box center [1429, 148] width 117 height 22
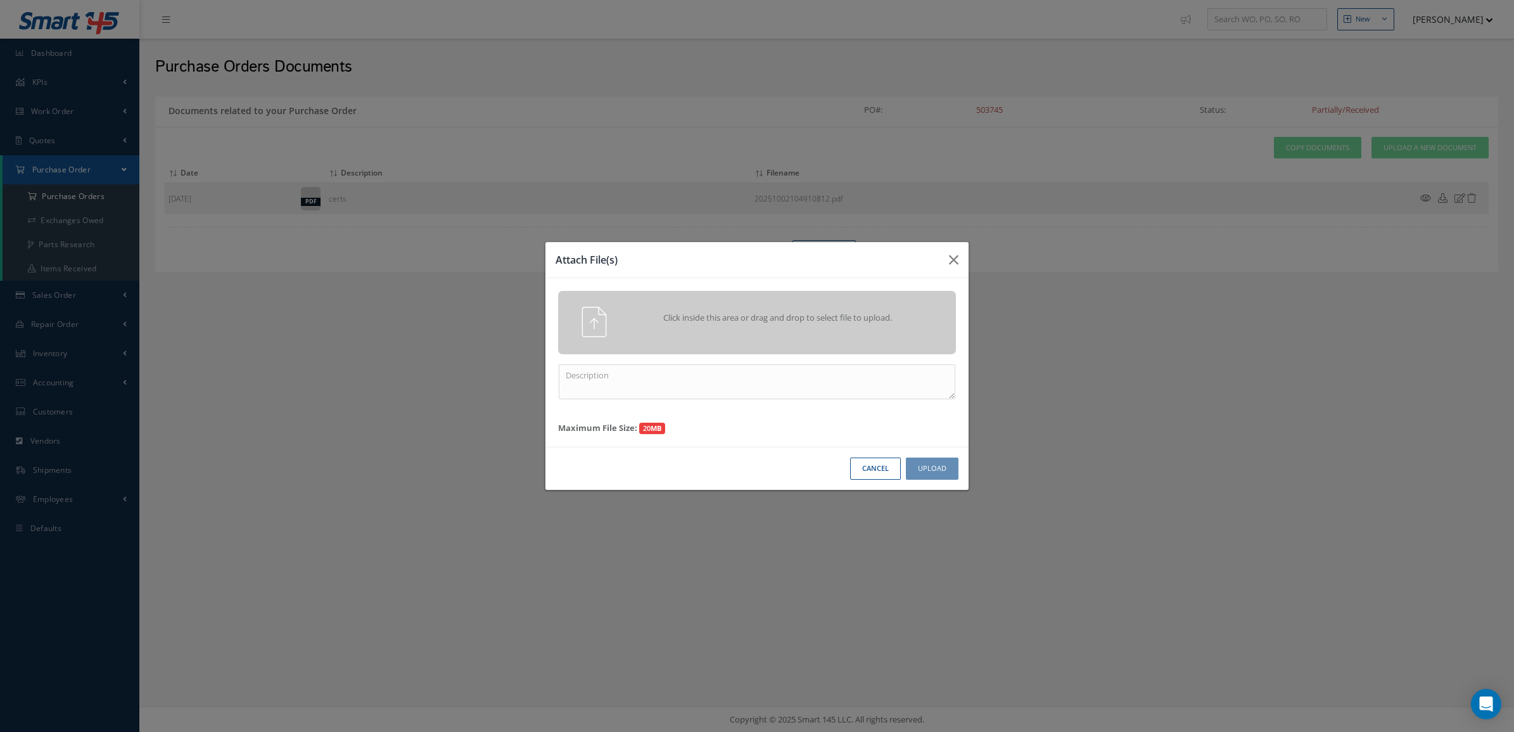
click at [837, 322] on span "Click inside this area or drag and drop to select file to upload." at bounding box center [778, 318] width 288 height 13
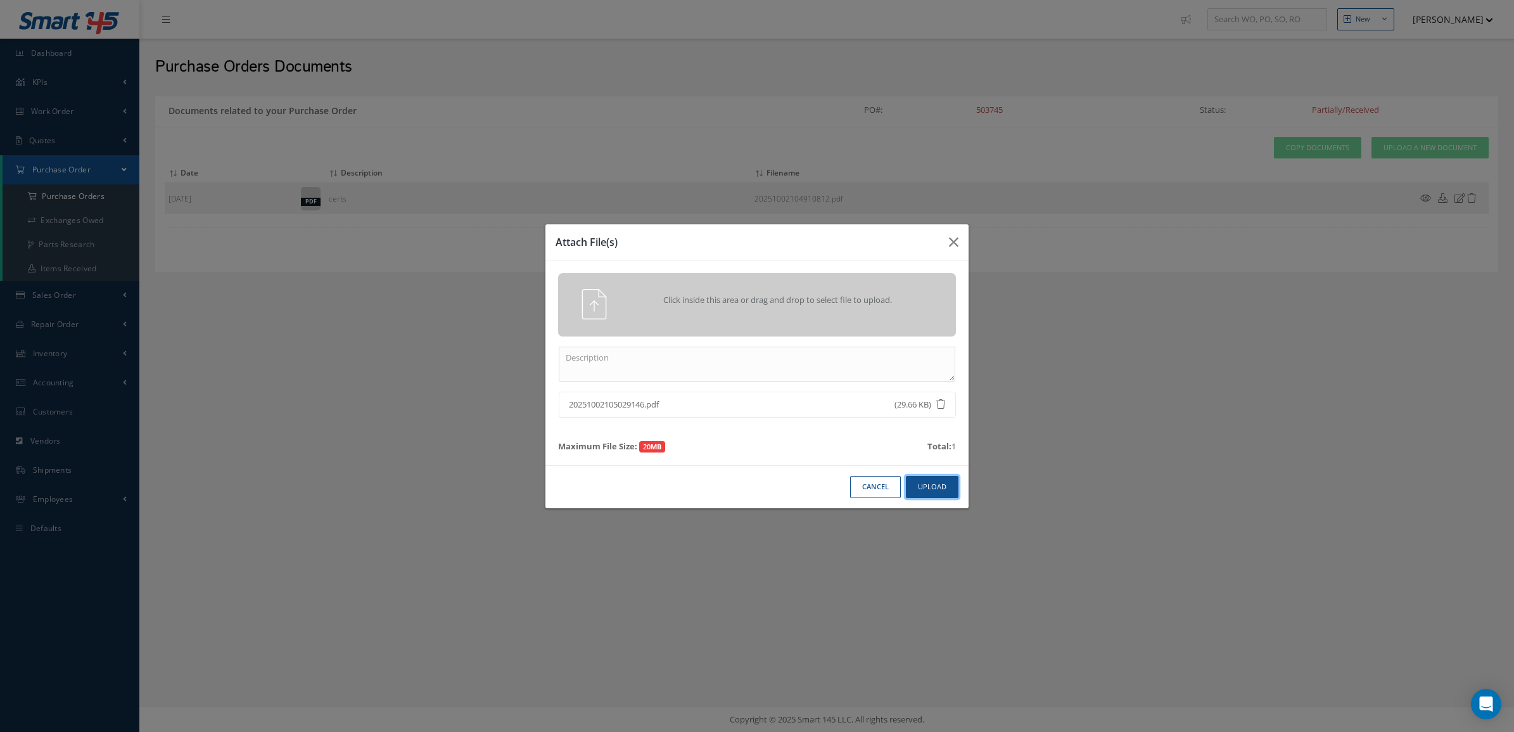
click at [942, 494] on button "Upload" at bounding box center [932, 487] width 53 height 22
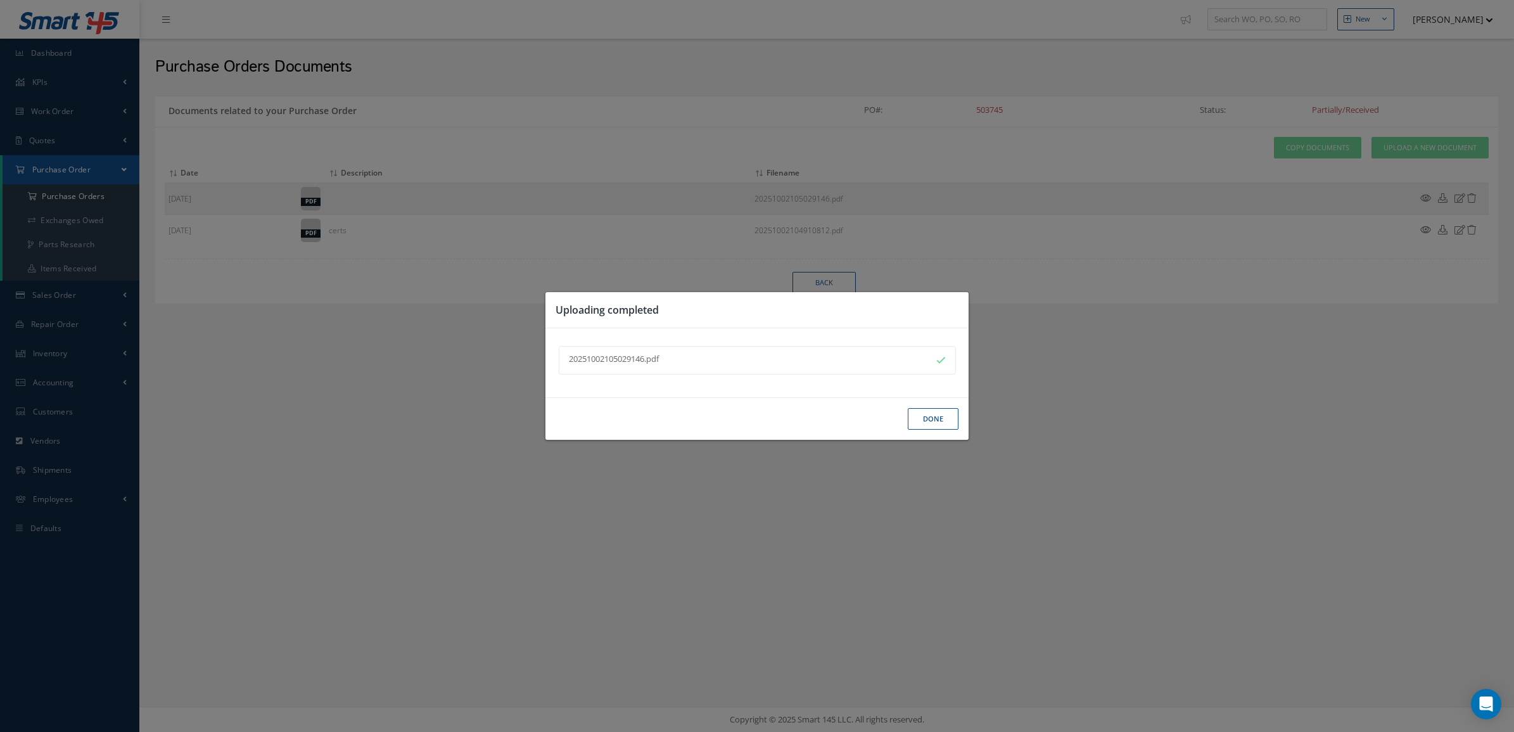
click at [923, 422] on button "Done" at bounding box center [933, 419] width 51 height 22
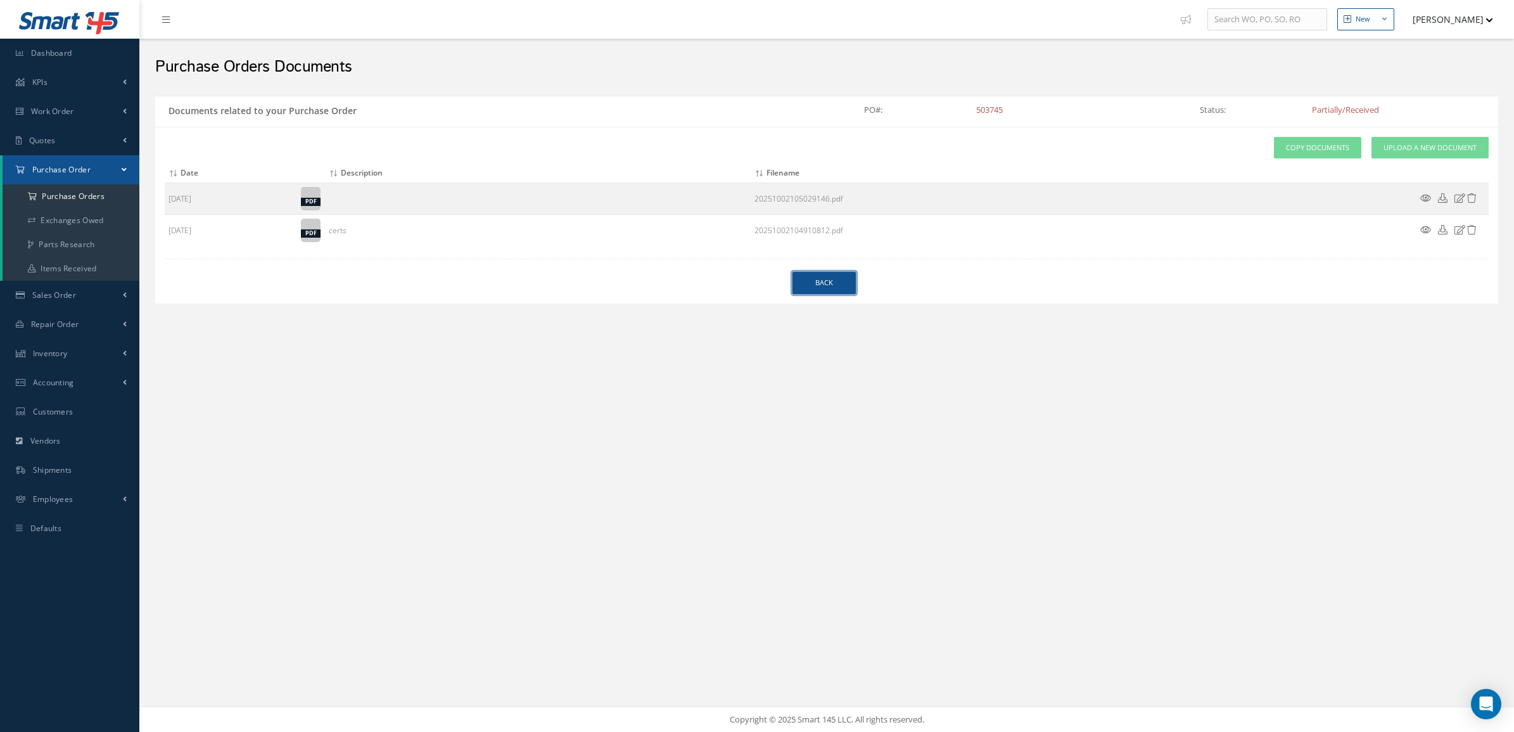
click at [814, 277] on link "Back" at bounding box center [823, 283] width 63 height 22
select select "25"
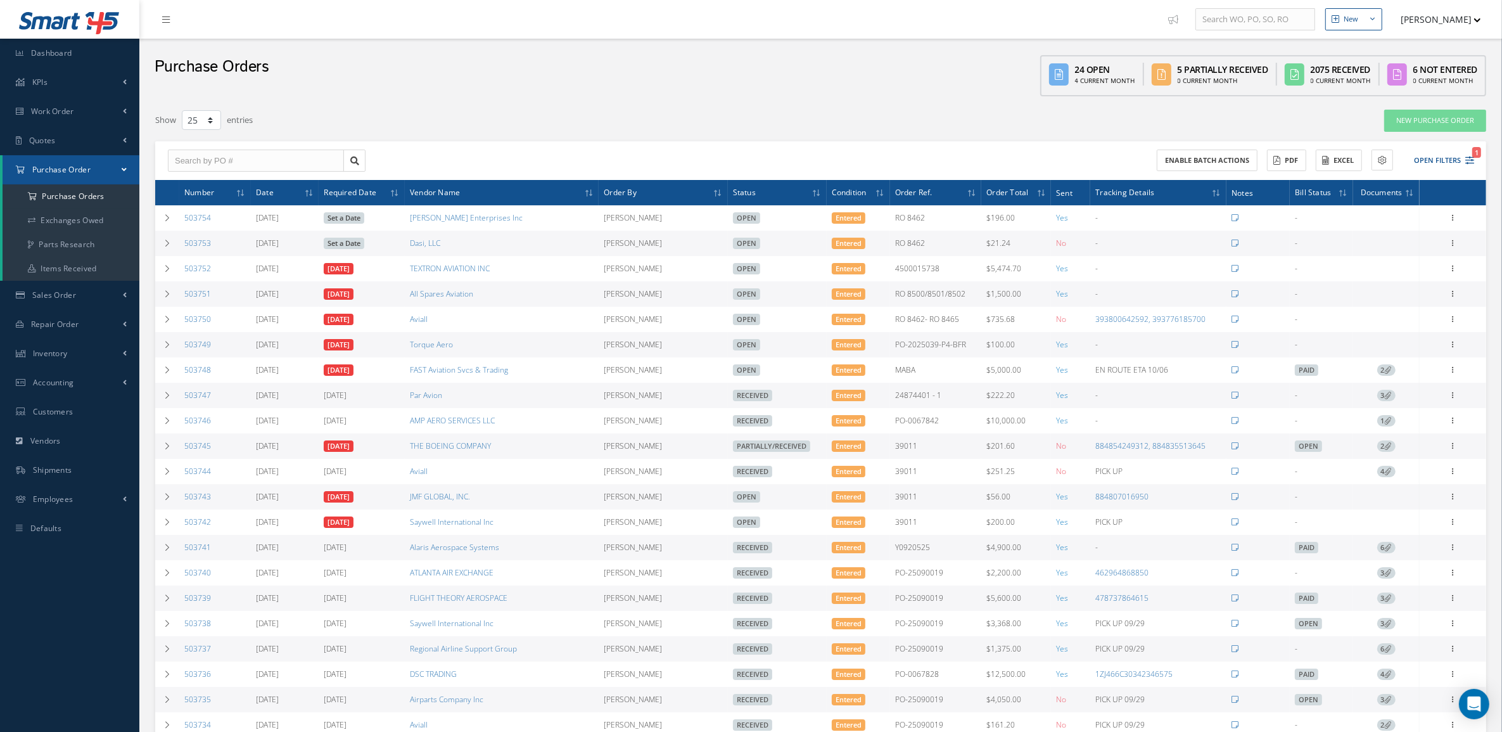
click at [1458, 54] on div "24 Open 4 Current Month 5 Partially Received 0 Current Month 2075 Received 0 Cu…" at bounding box center [1255, 70] width 443 height 51
click at [1451, 500] on icon at bounding box center [1453, 495] width 13 height 10
click at [1416, 621] on link "Documents" at bounding box center [1395, 619] width 100 height 16
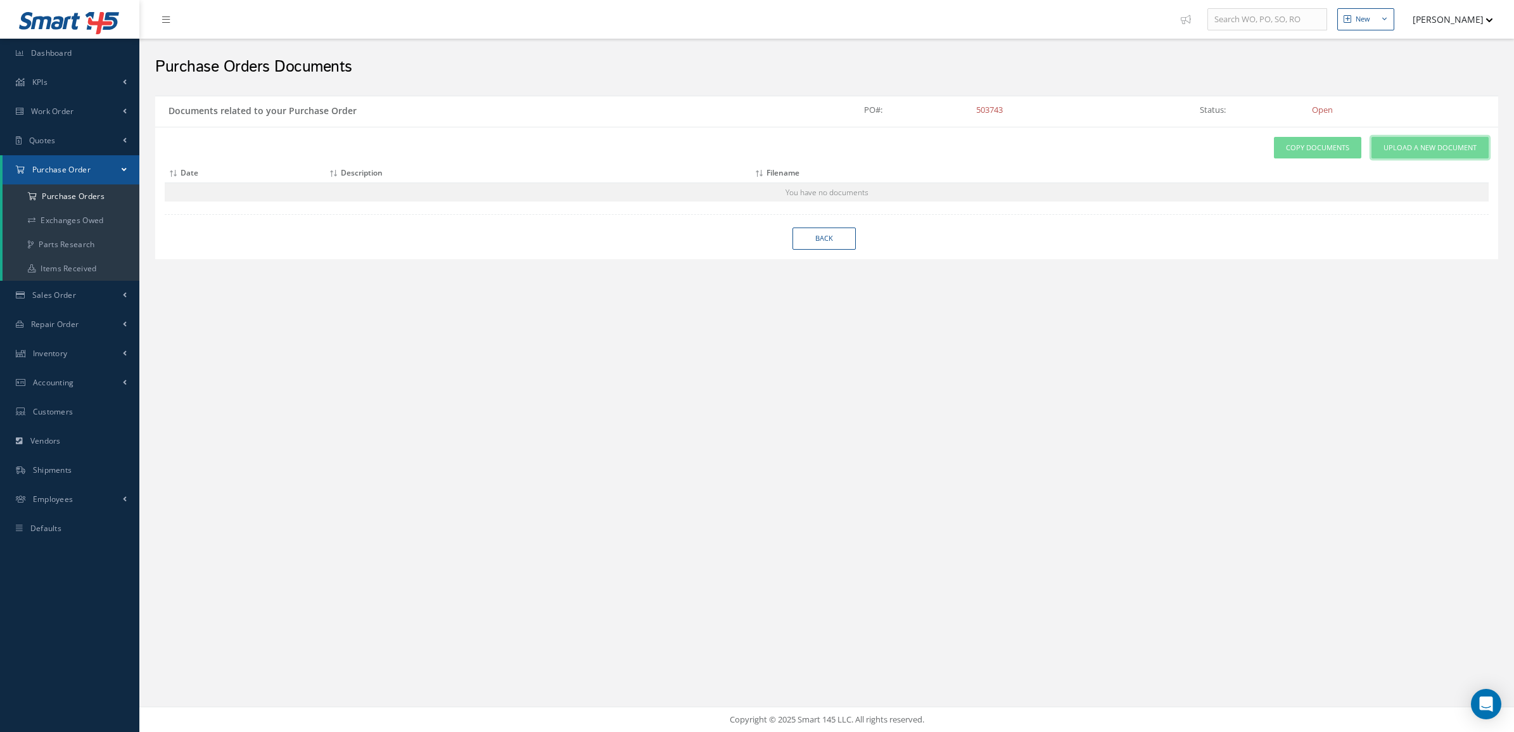
click at [1413, 152] on span "Upload a New Document" at bounding box center [1429, 148] width 93 height 11
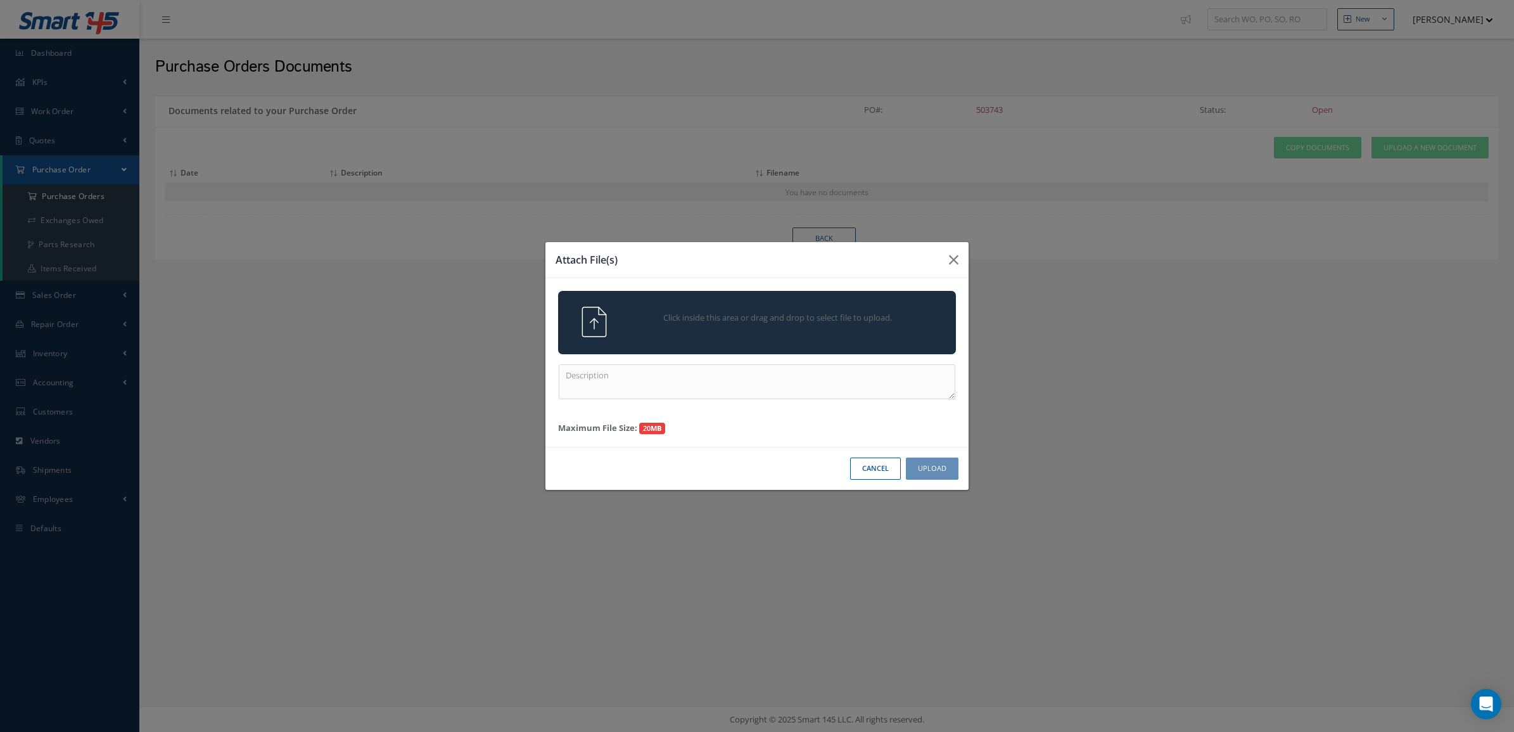
click at [879, 323] on span "Click inside this area or drag and drop to select file to upload." at bounding box center [778, 318] width 288 height 13
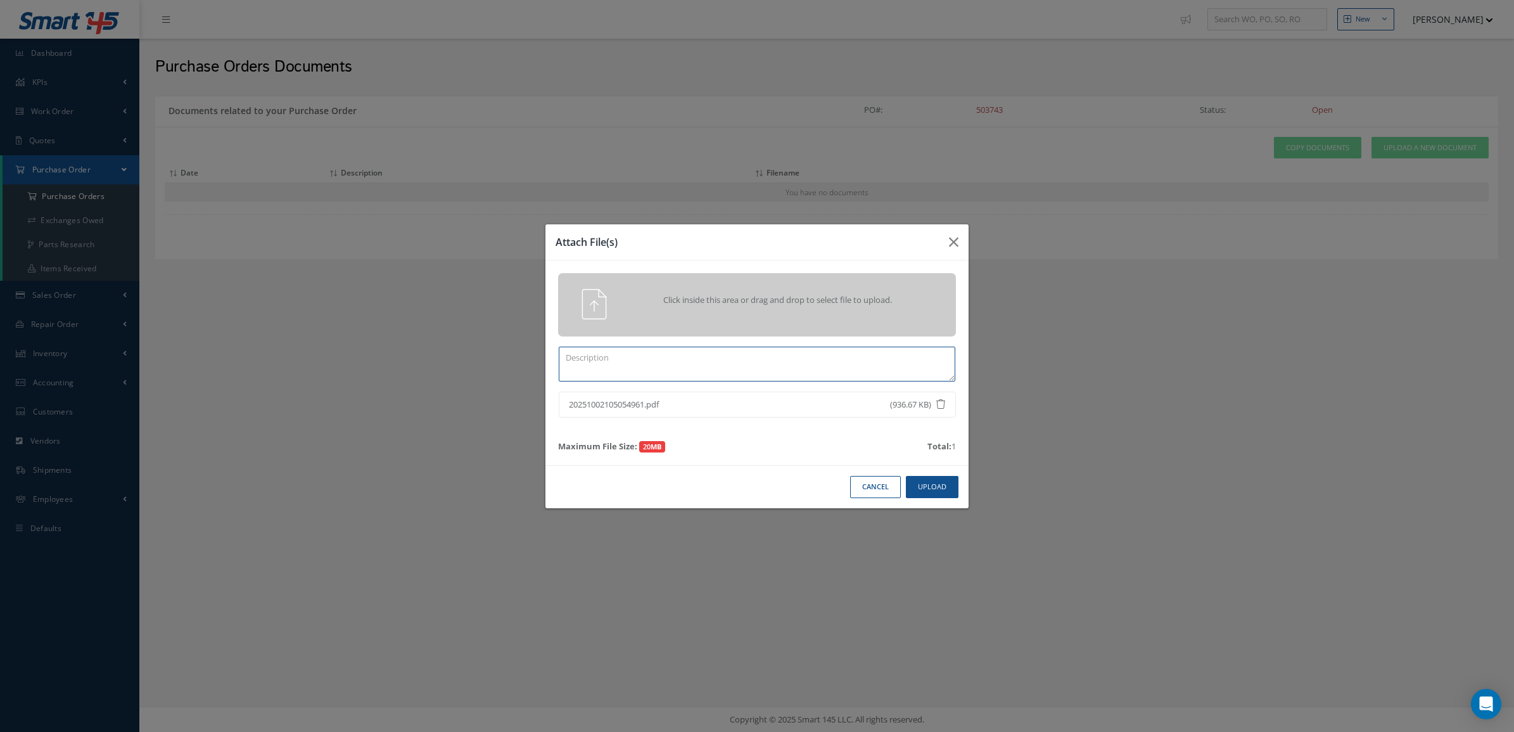
click at [876, 355] on textarea at bounding box center [757, 364] width 397 height 35
type textarea "certs 503743"
click at [920, 491] on button "Upload" at bounding box center [932, 487] width 53 height 22
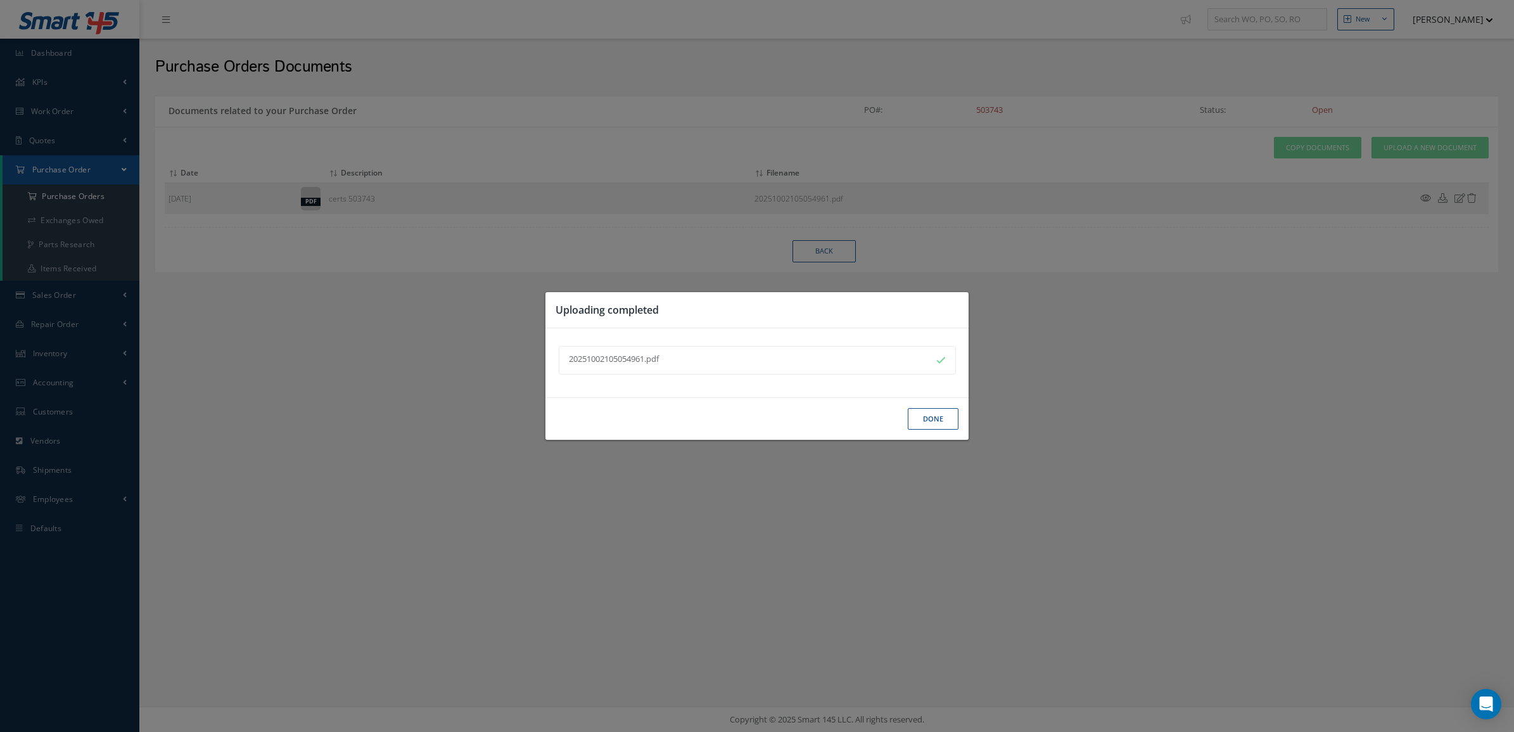
drag, startPoint x: 955, startPoint y: 417, endPoint x: 944, endPoint y: 400, distance: 20.2
click at [955, 416] on button "Done" at bounding box center [933, 419] width 51 height 22
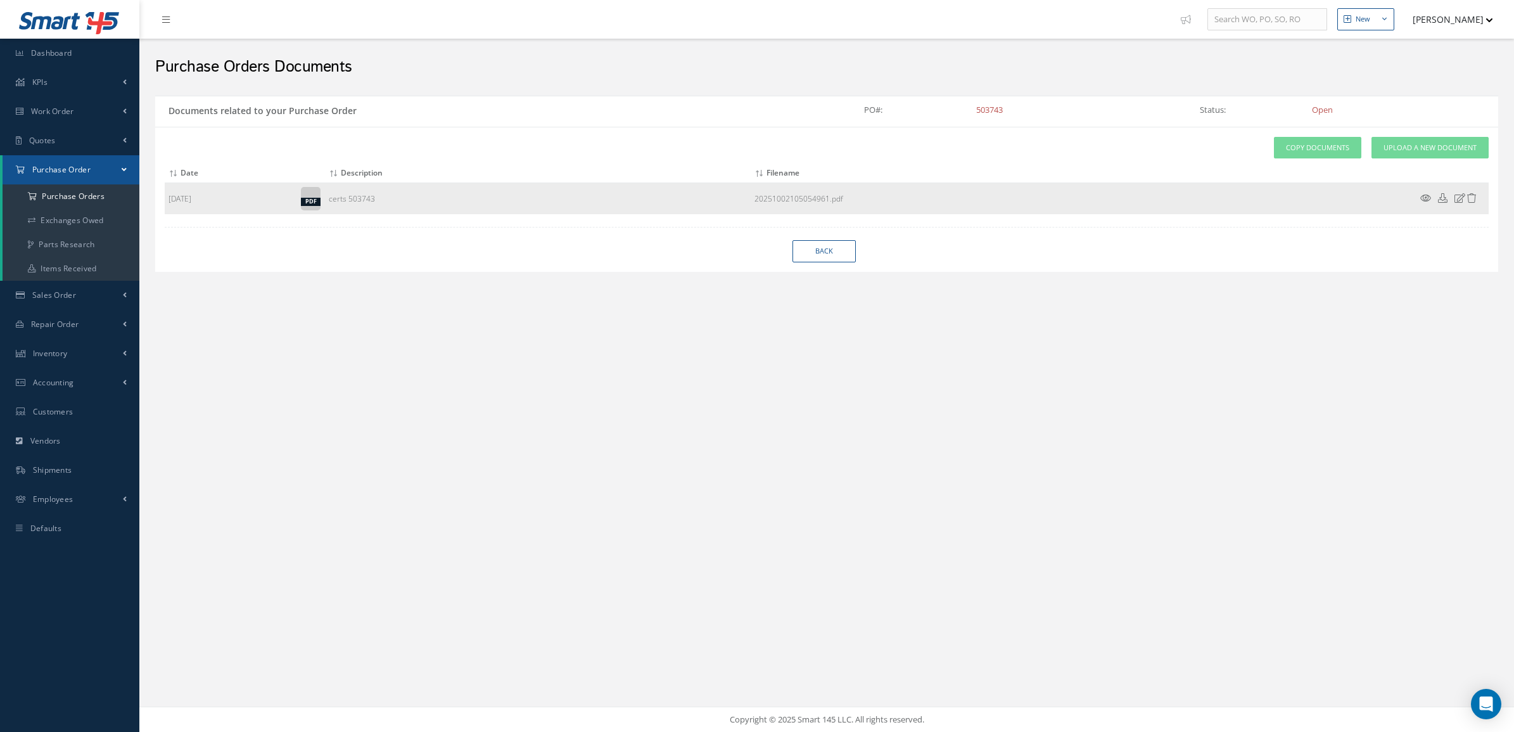
click at [1427, 197] on icon at bounding box center [1425, 198] width 11 height 10
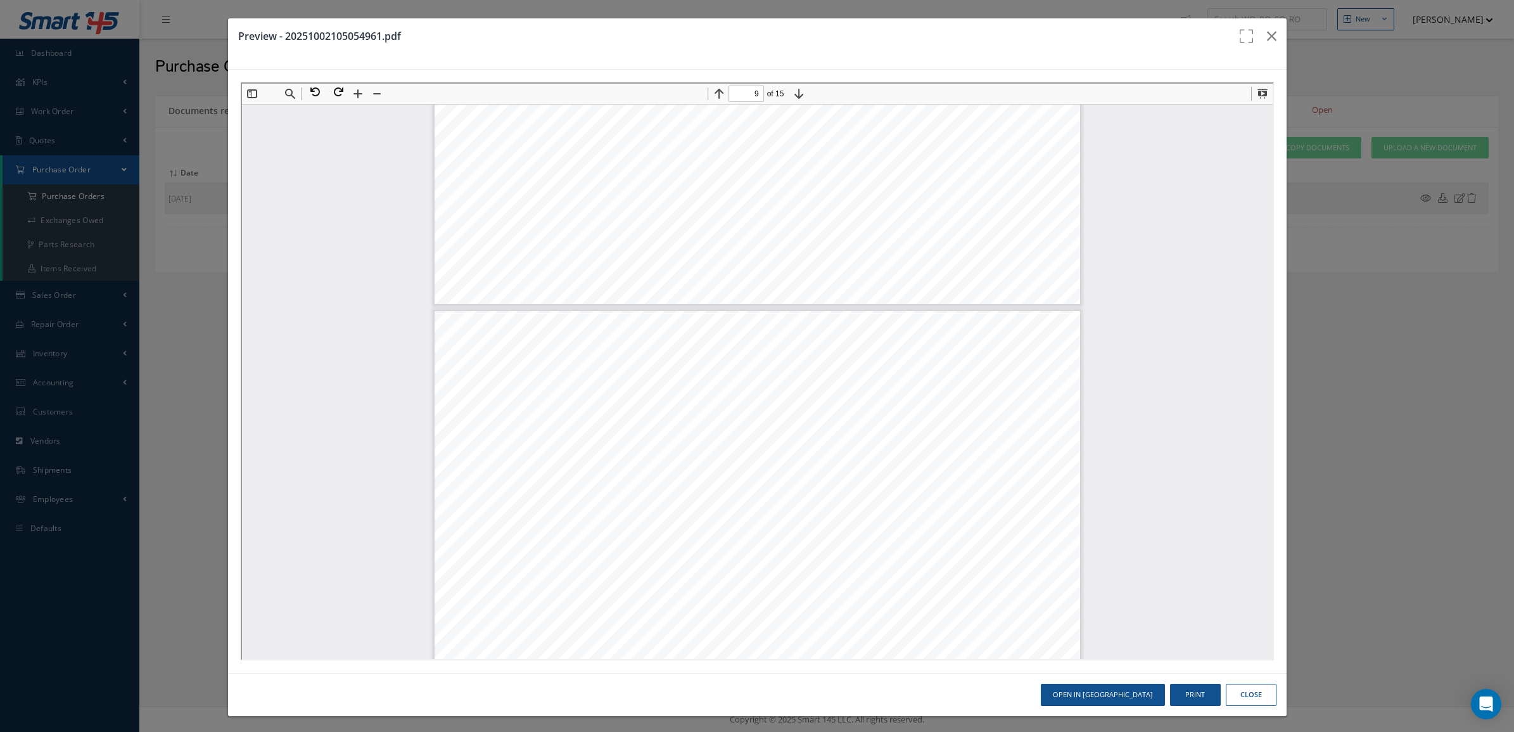
scroll to position [6816, 0]
type input "15"
click at [343, 84] on button at bounding box center [335, 90] width 23 height 16
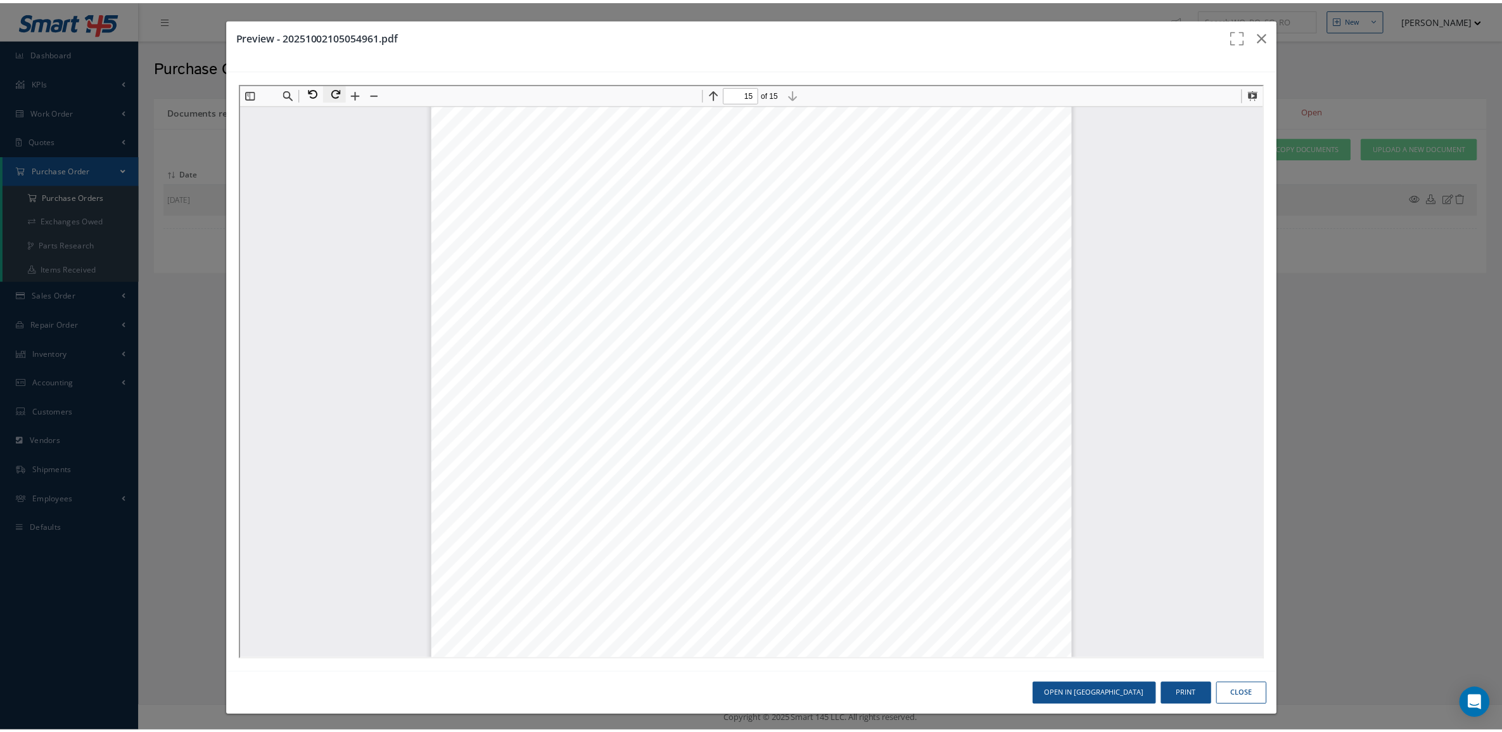
scroll to position [7833, 0]
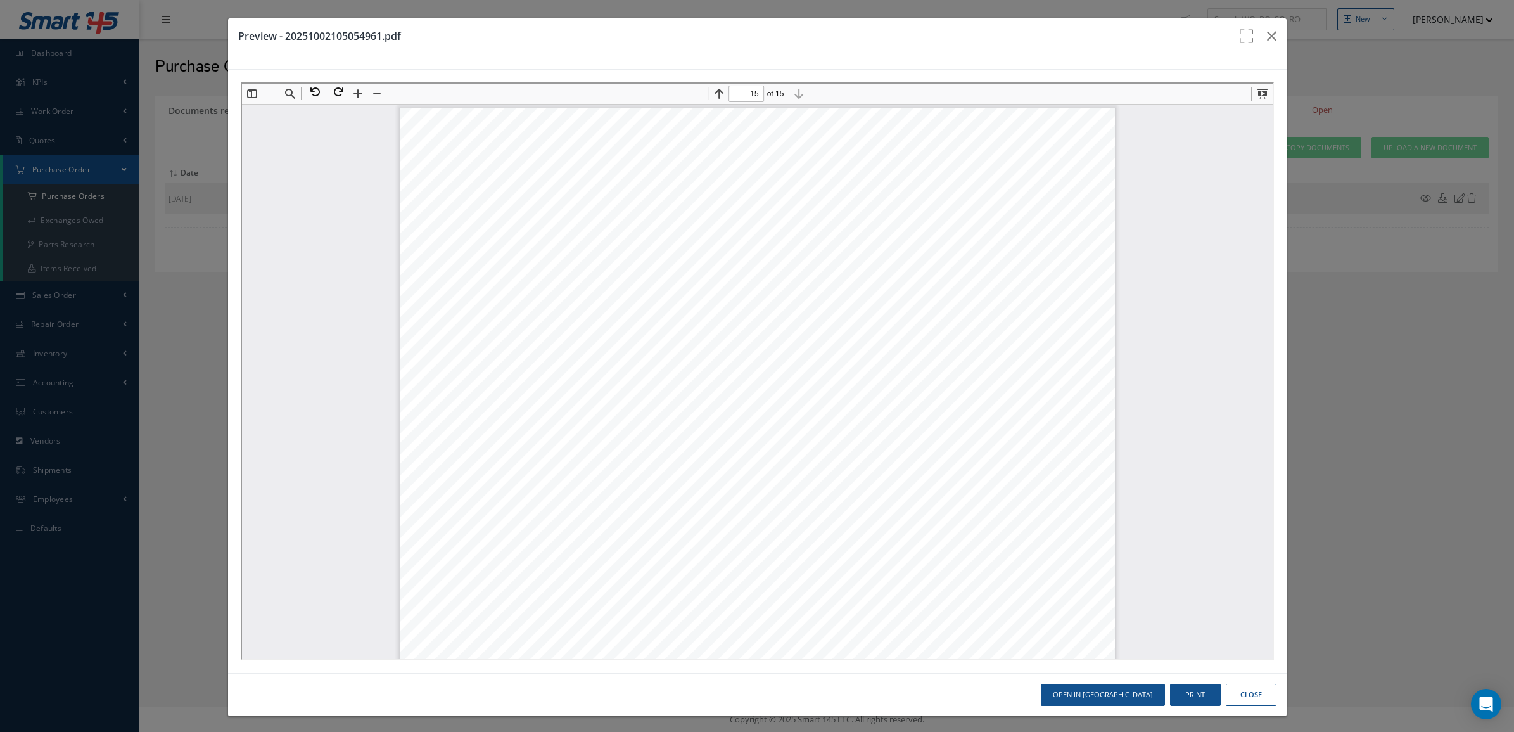
click at [1243, 702] on button "Close" at bounding box center [1251, 695] width 51 height 22
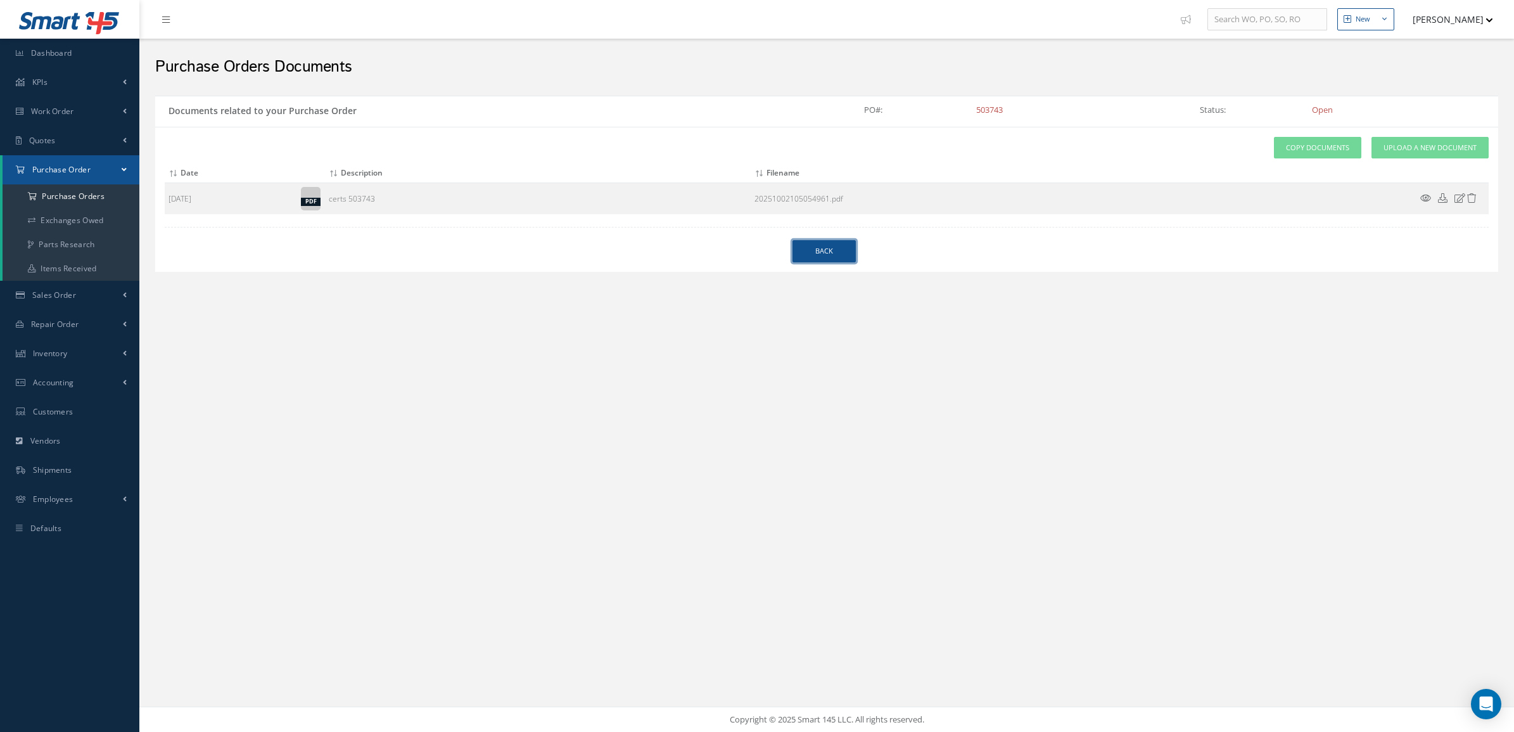
click at [835, 242] on link "Back" at bounding box center [823, 251] width 63 height 22
select select "25"
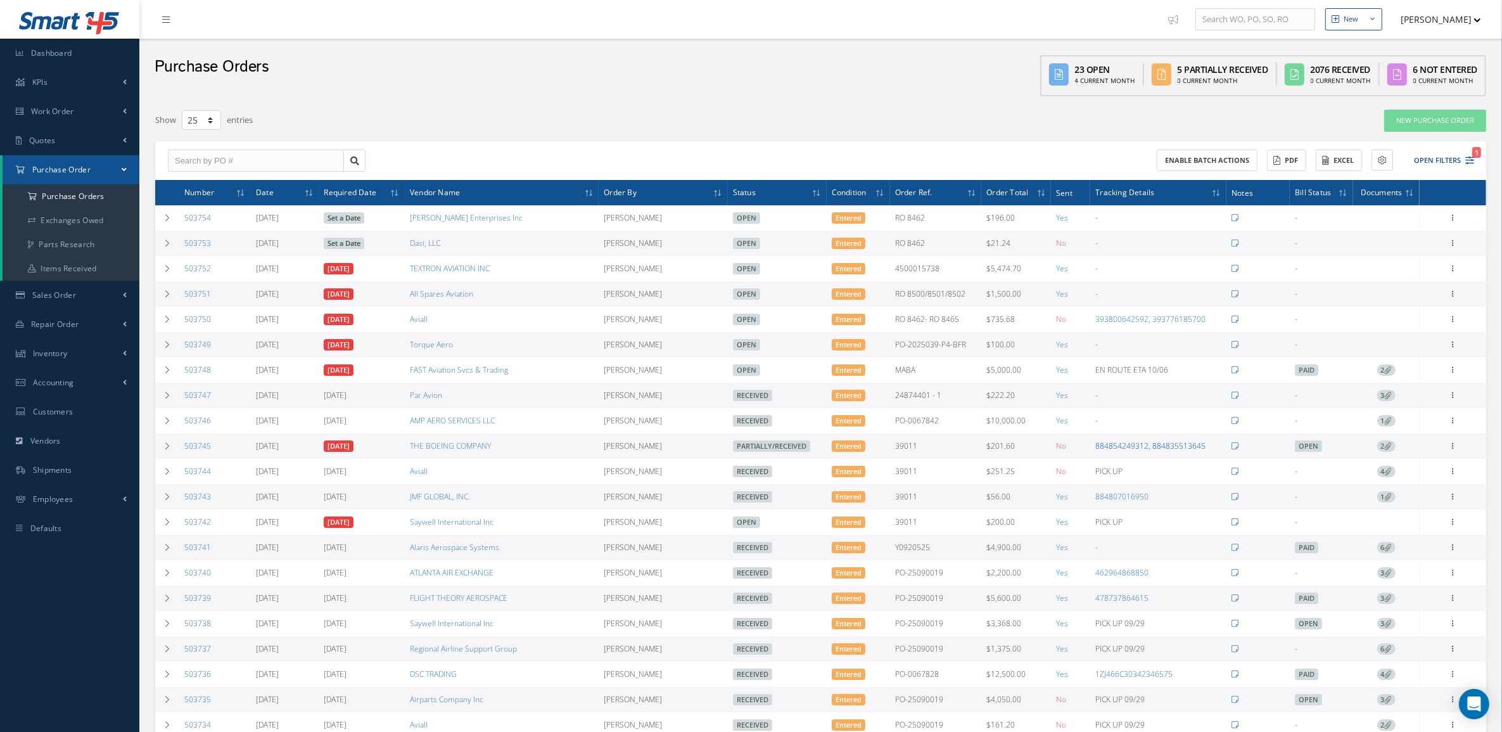
click at [1120, 448] on link "884854249312, 884835513645" at bounding box center [1150, 445] width 110 height 11
click at [67, 298] on span "Sales Order" at bounding box center [54, 294] width 44 height 11
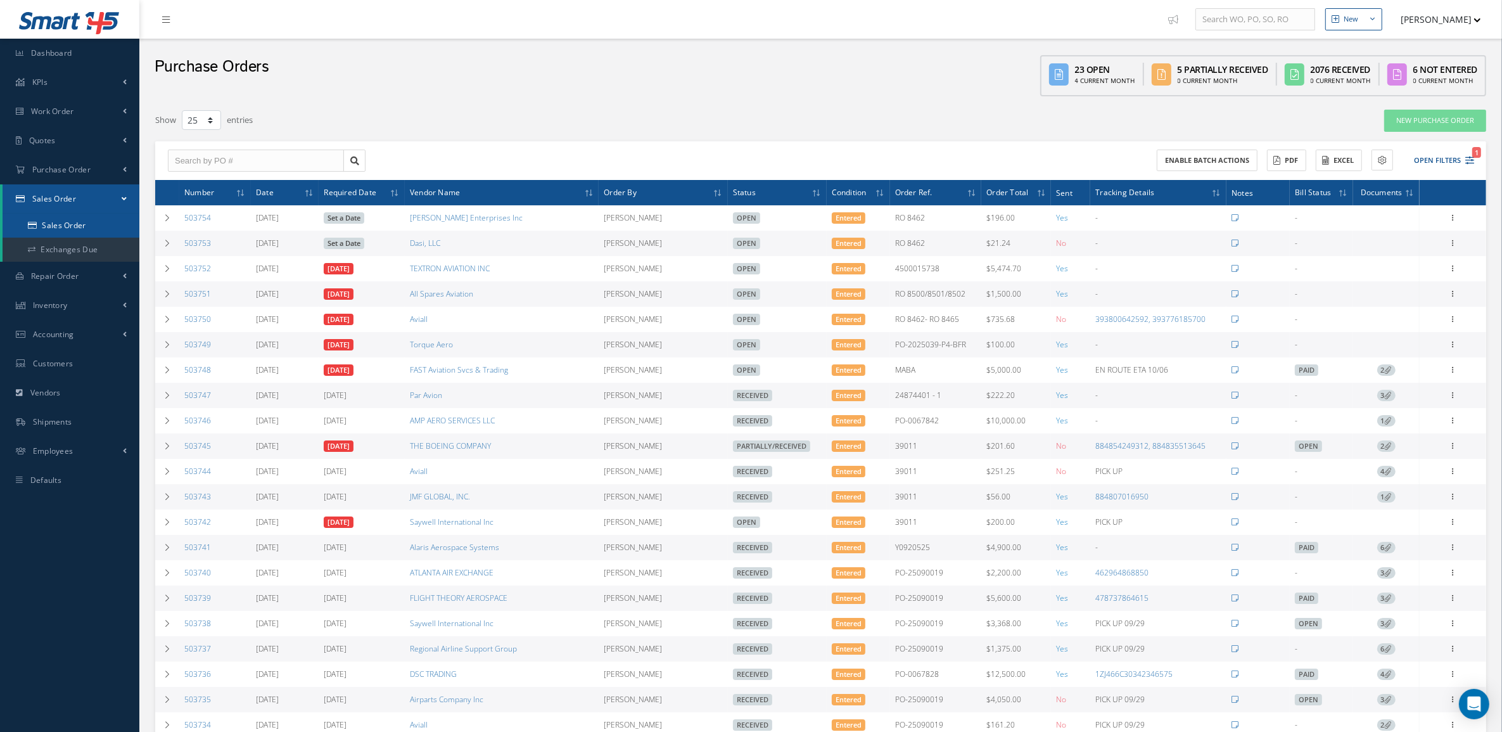
click at [60, 220] on link "Sales Order" at bounding box center [71, 225] width 137 height 24
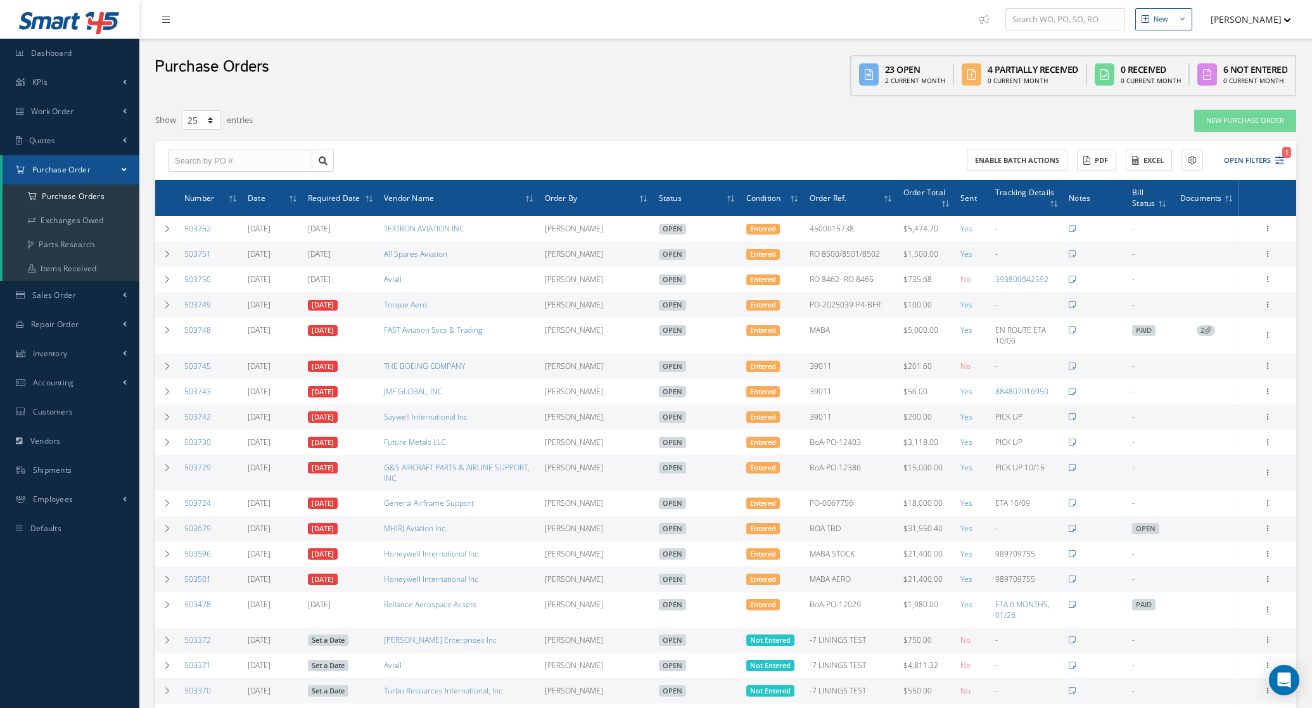
select select "25"
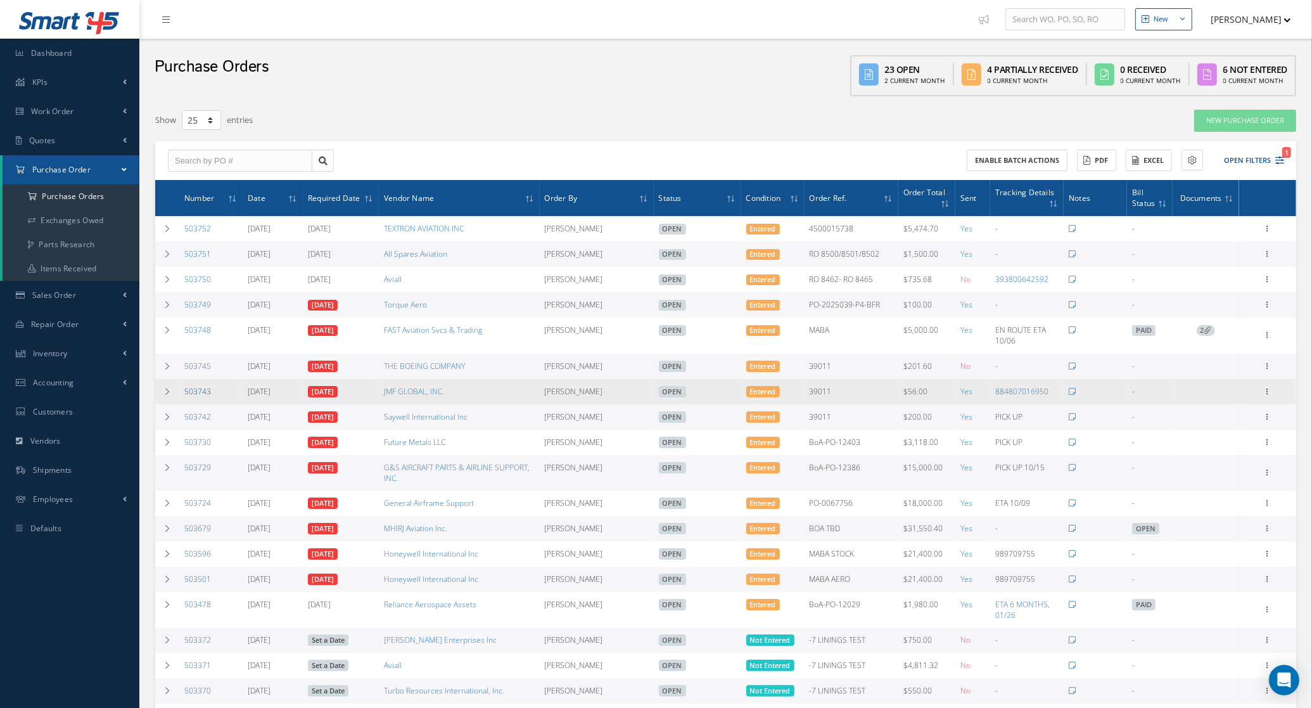
click at [196, 390] on link "503743" at bounding box center [197, 391] width 27 height 11
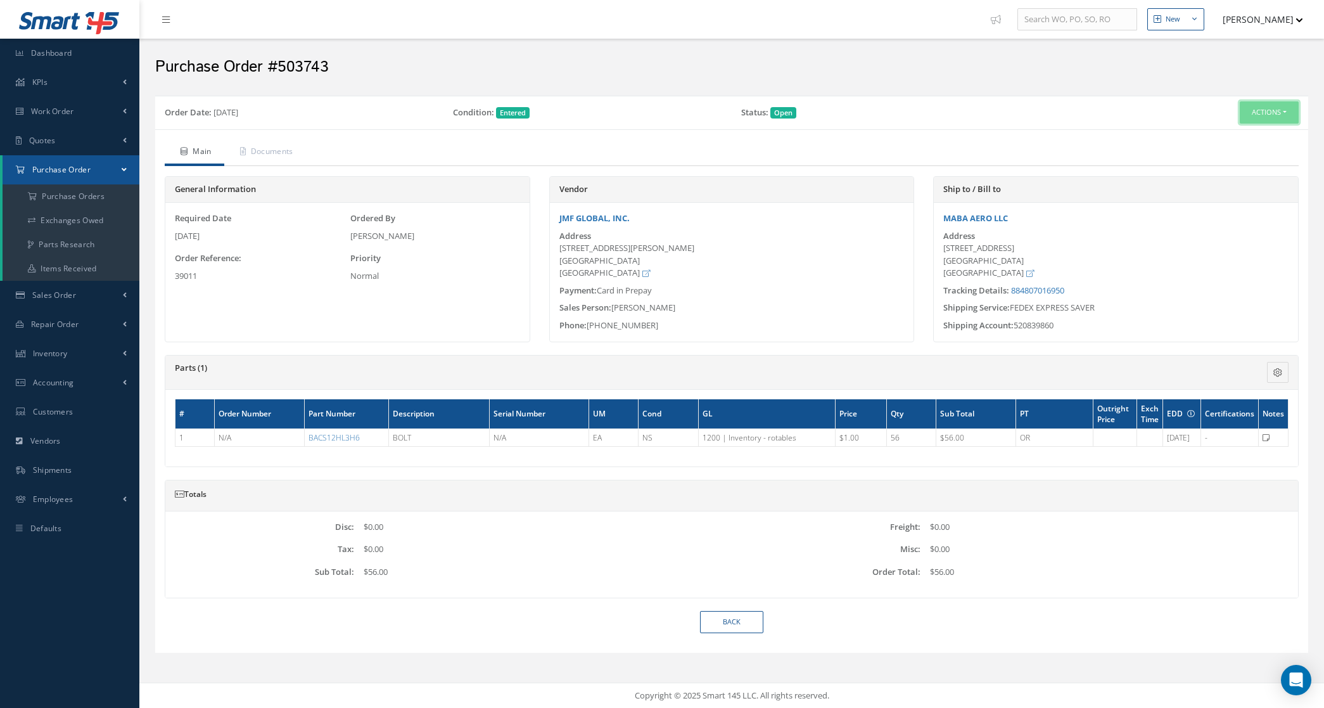
click at [1289, 114] on button "Actions" at bounding box center [1269, 112] width 59 height 22
click at [1245, 143] on link "Receive" at bounding box center [1248, 135] width 101 height 17
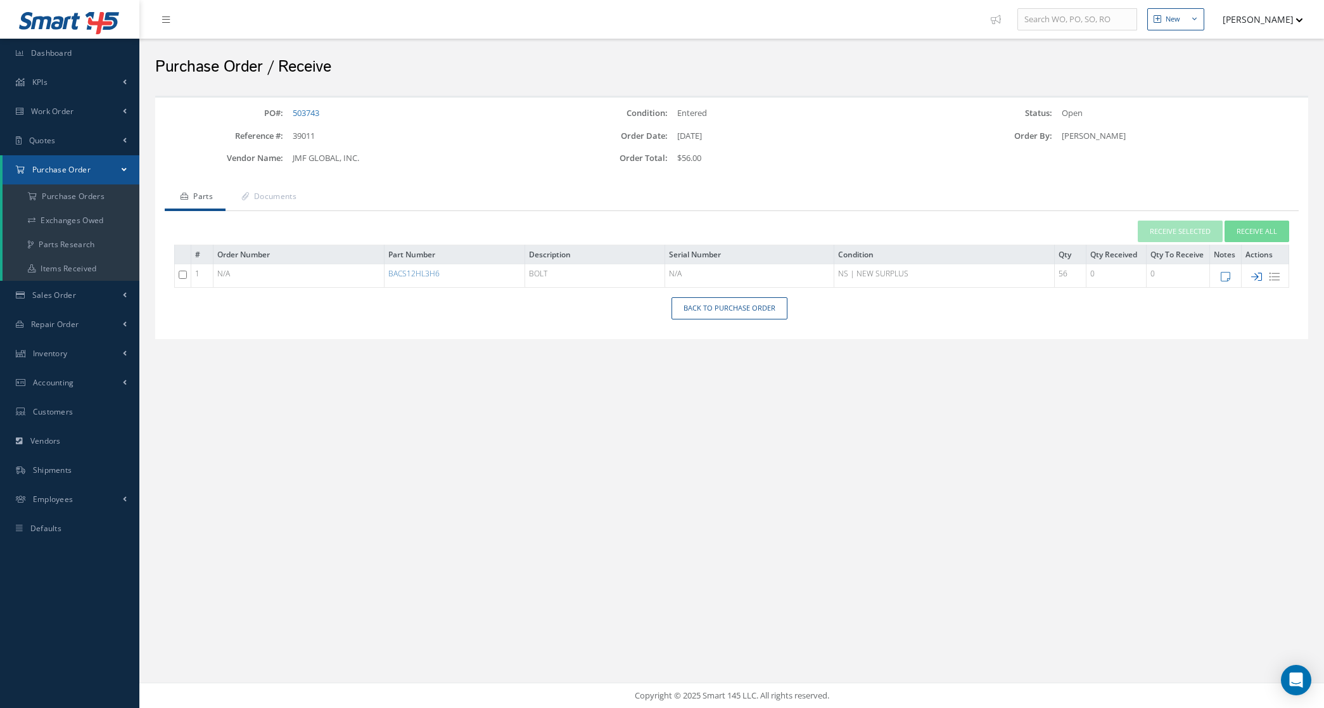
click at [1256, 279] on icon at bounding box center [1256, 276] width 11 height 11
type input "[DATE]"
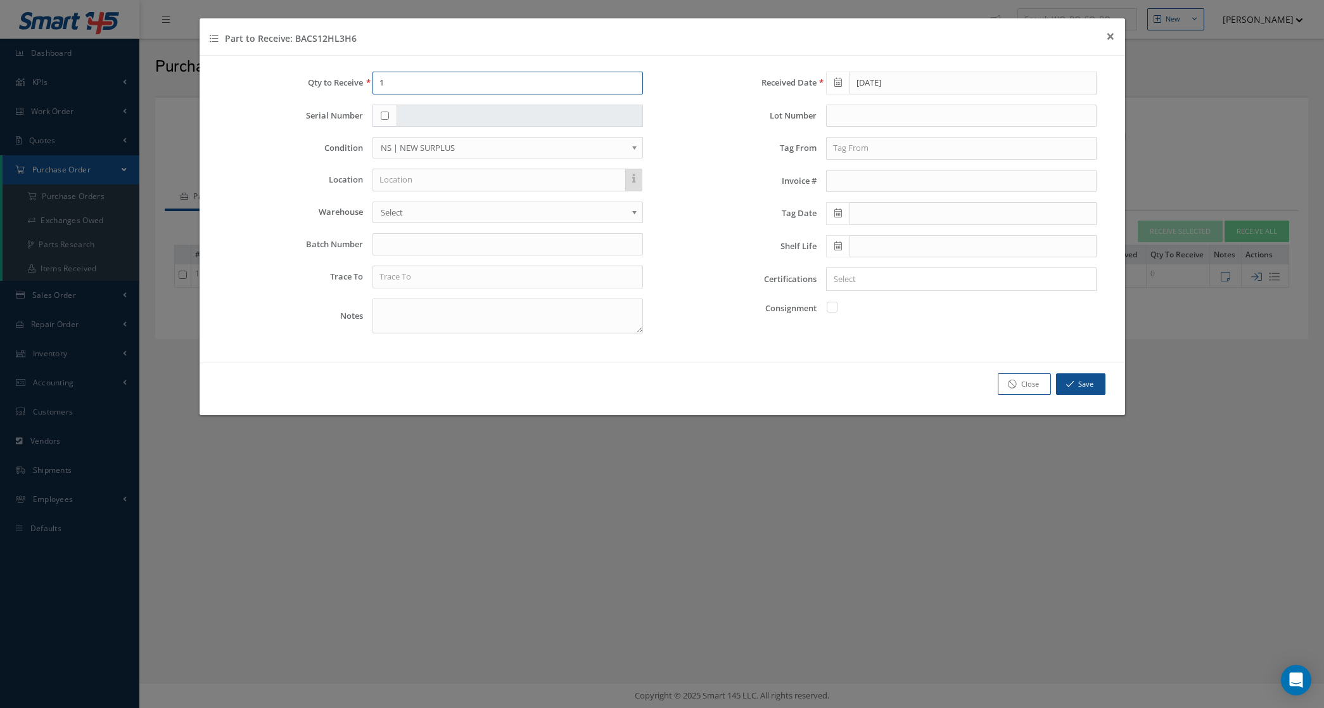
drag, startPoint x: 419, startPoint y: 82, endPoint x: 281, endPoint y: 80, distance: 138.7
click at [293, 87] on div "Qty to Receive 1" at bounding box center [436, 83] width 435 height 23
type input "56"
click at [432, 277] on input "text" at bounding box center [507, 276] width 270 height 23
type input "a"
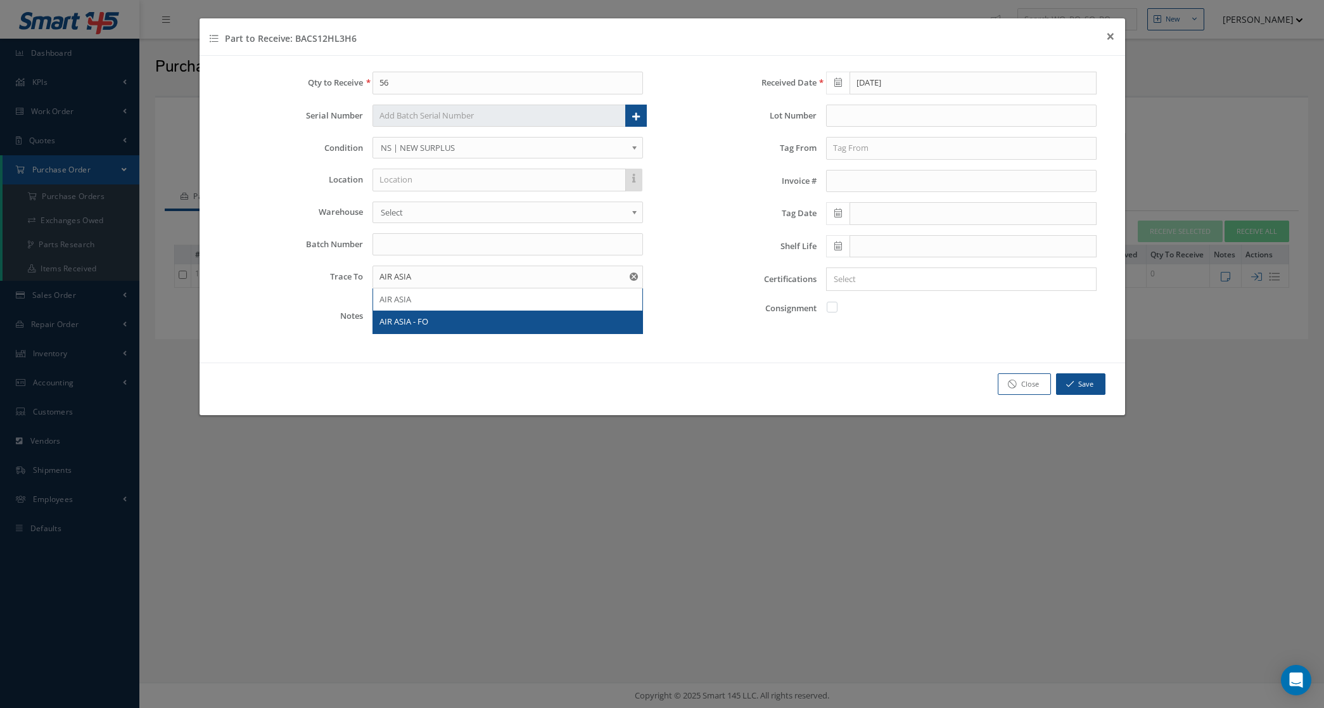
click at [448, 317] on div "AIR ASIA - FO" at bounding box center [507, 321] width 257 height 13
type input "AIR ASIA - FO"
click at [838, 217] on icon at bounding box center [838, 212] width 8 height 9
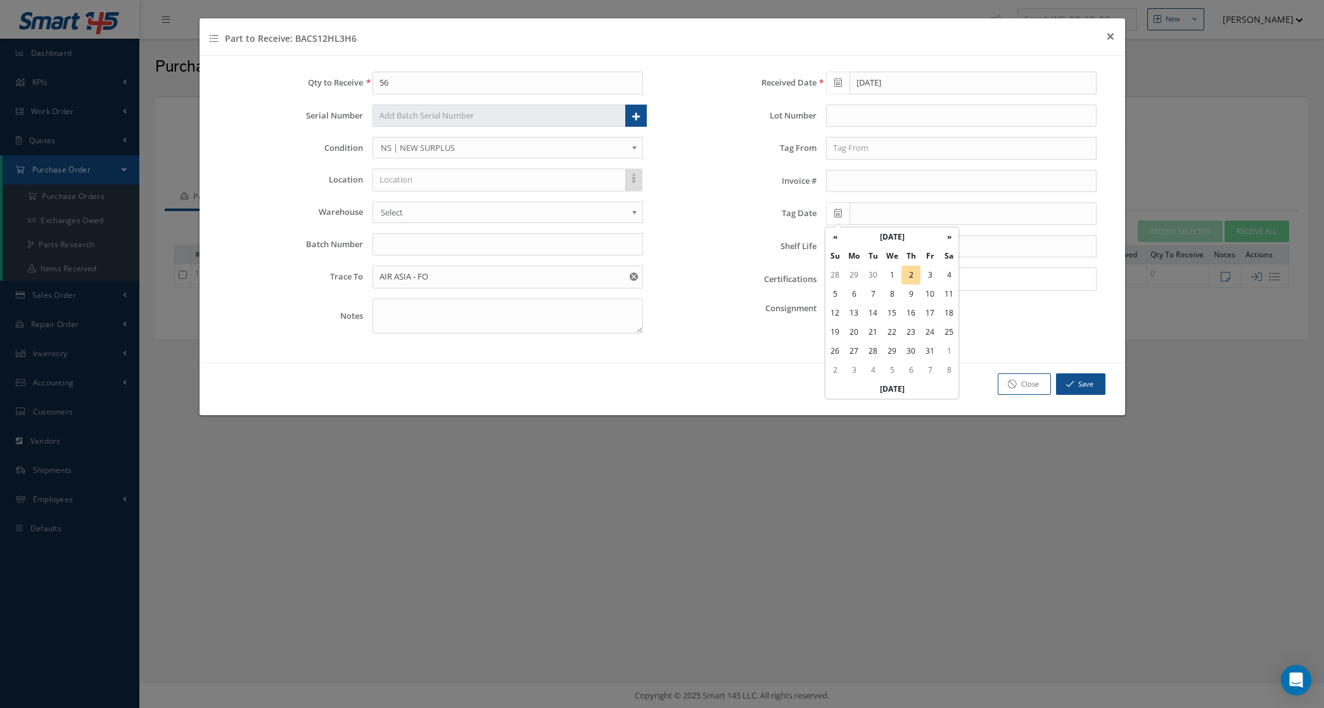
drag, startPoint x: 866, startPoint y: 232, endPoint x: 865, endPoint y: 226, distance: 6.5
click at [866, 229] on th "October 2025" at bounding box center [891, 236] width 95 height 19
click at [833, 241] on th "«" at bounding box center [834, 236] width 19 height 19
click at [833, 242] on th "«" at bounding box center [834, 236] width 19 height 19
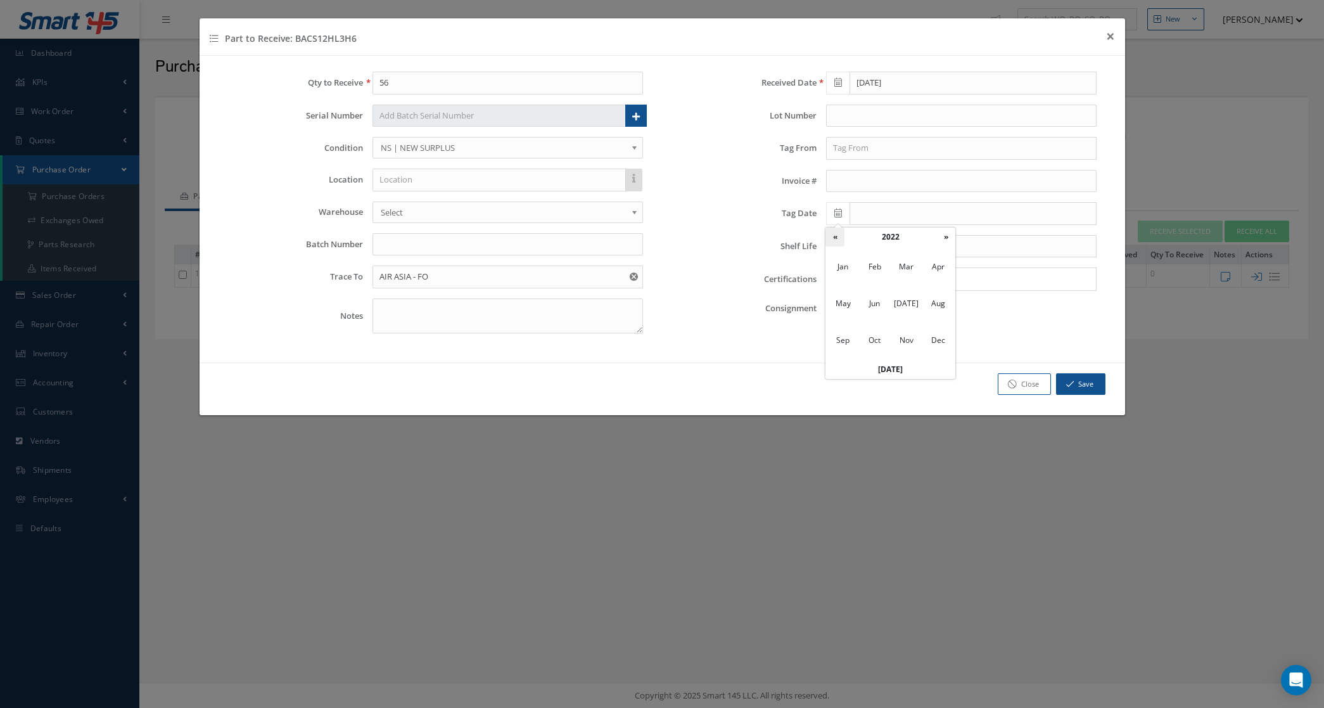
click at [833, 242] on th "«" at bounding box center [834, 236] width 19 height 19
click at [833, 241] on th "«" at bounding box center [834, 236] width 19 height 19
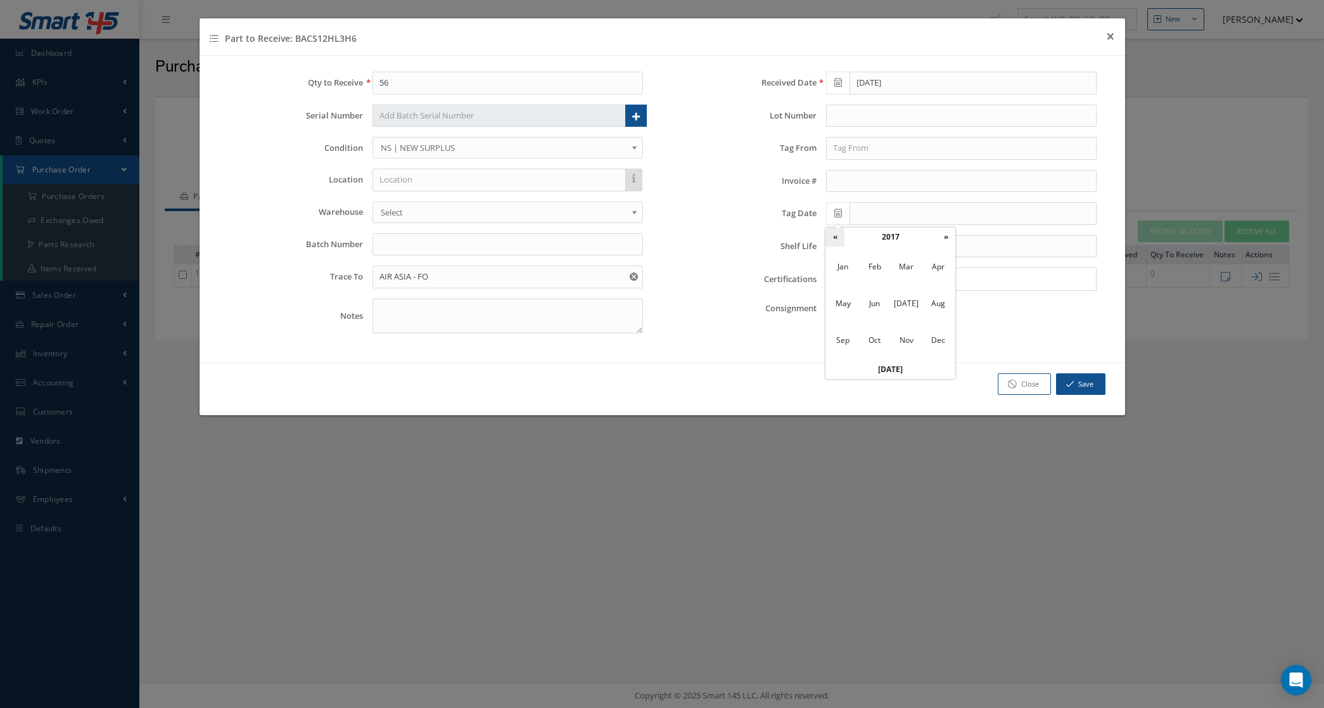
click at [833, 239] on th "«" at bounding box center [834, 236] width 19 height 19
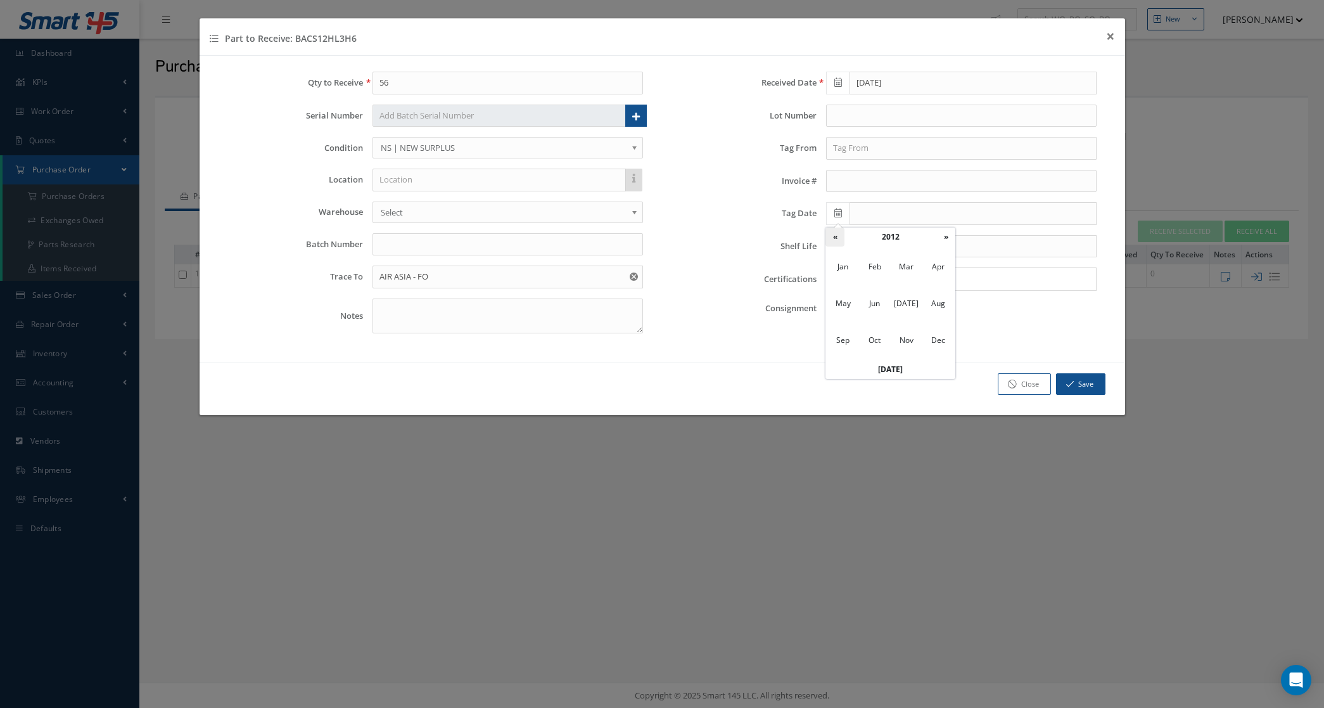
click at [833, 239] on th "«" at bounding box center [834, 236] width 19 height 19
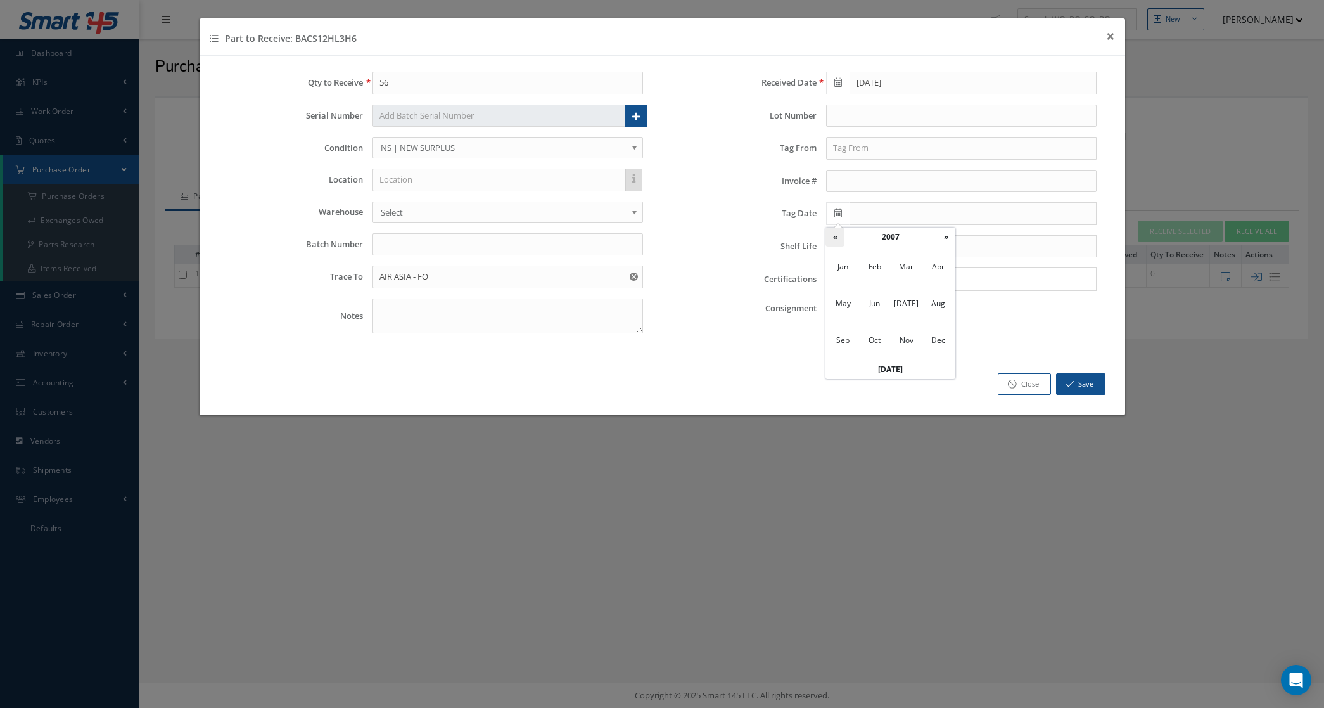
click at [833, 239] on th "«" at bounding box center [834, 236] width 19 height 19
click at [901, 333] on span "Nov" at bounding box center [906, 340] width 29 height 34
click at [891, 277] on td "1" at bounding box center [891, 274] width 19 height 19
type input "11/01/2006"
click at [847, 274] on input "Search for option" at bounding box center [958, 278] width 261 height 13
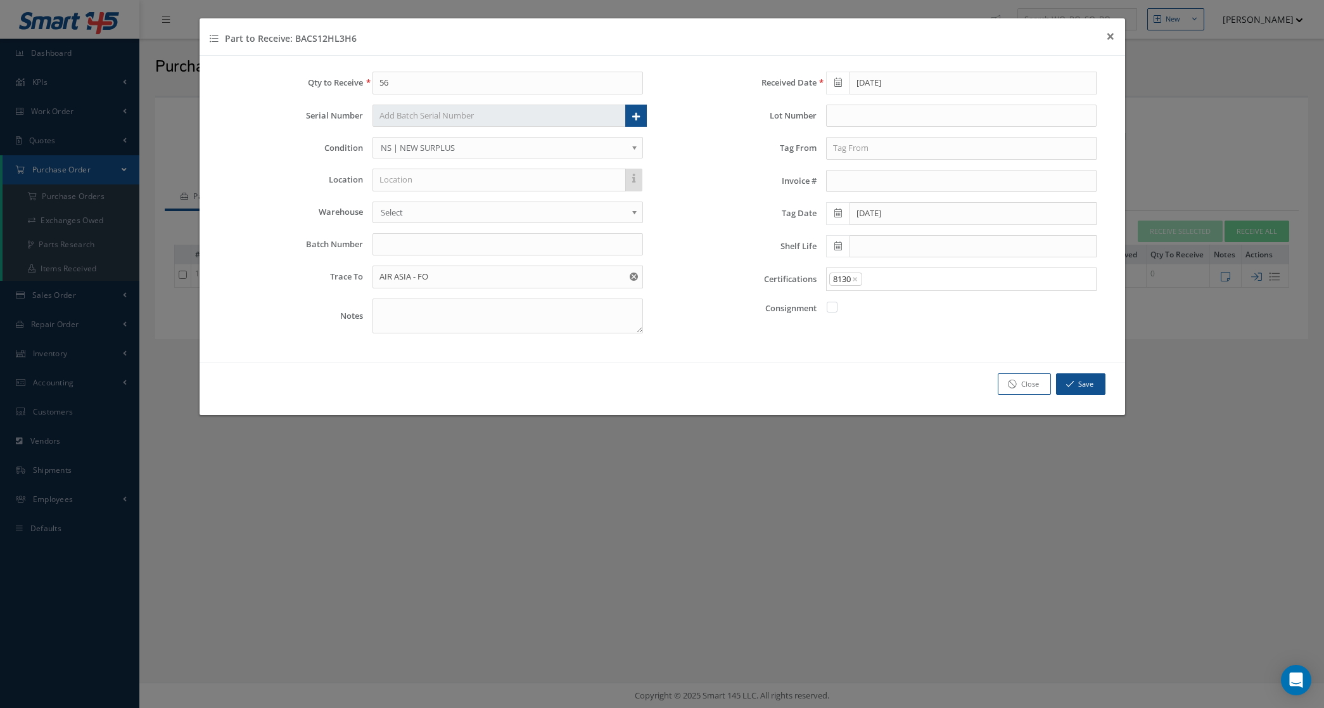
drag, startPoint x: 875, startPoint y: 330, endPoint x: 868, endPoint y: 304, distance: 26.7
click at [875, 329] on link "8130" at bounding box center [961, 324] width 288 height 20
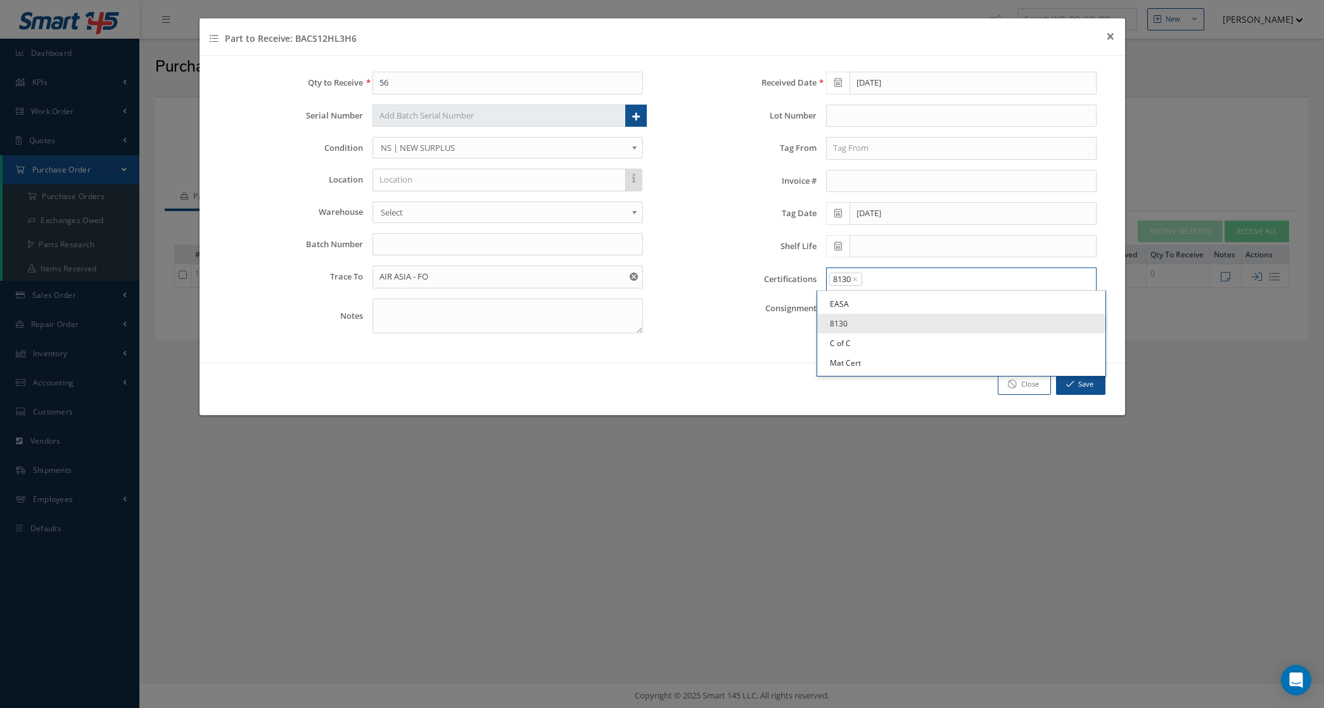
click at [882, 282] on input "Search for option" at bounding box center [975, 278] width 225 height 13
drag, startPoint x: 877, startPoint y: 347, endPoint x: 875, endPoint y: 318, distance: 29.2
click at [875, 343] on link "C of C" at bounding box center [961, 343] width 288 height 20
click at [922, 283] on input "Search for option" at bounding box center [996, 278] width 186 height 13
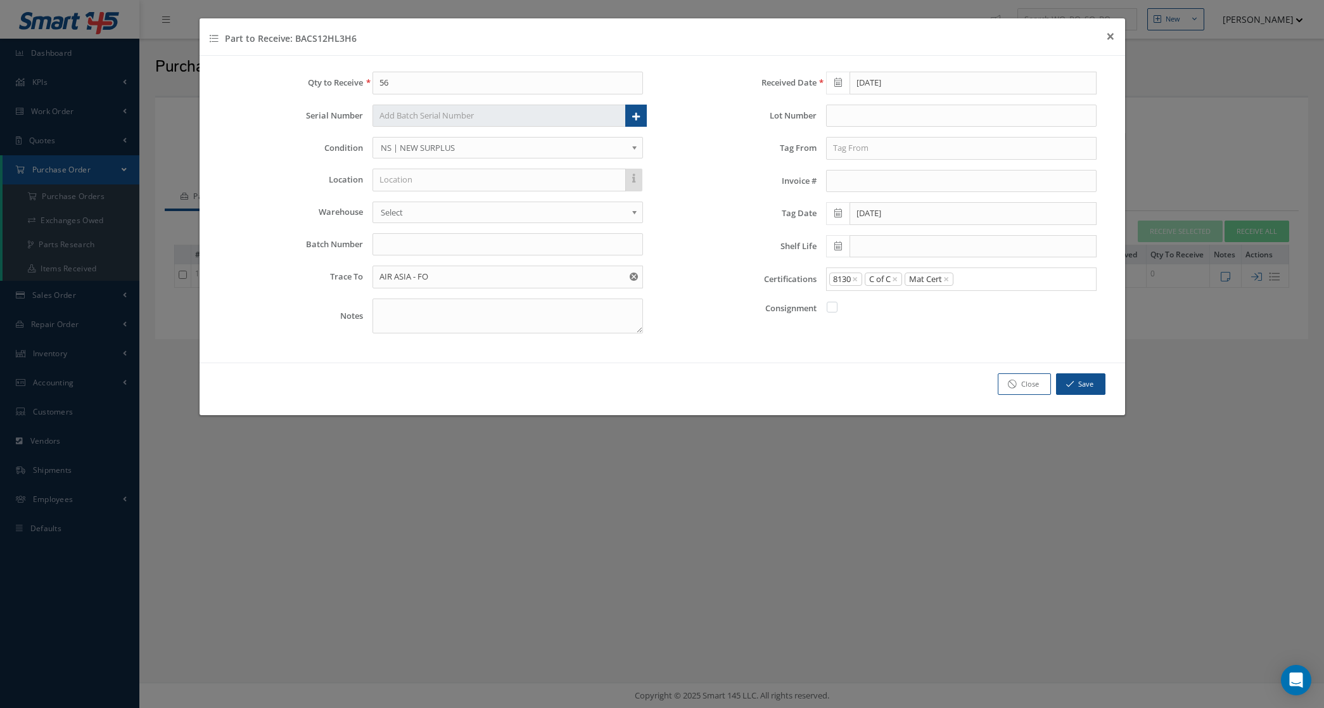
click at [910, 359] on link "Mat Cert" at bounding box center [961, 363] width 288 height 20
click at [844, 150] on input "text" at bounding box center [961, 148] width 270 height 23
type input "C"
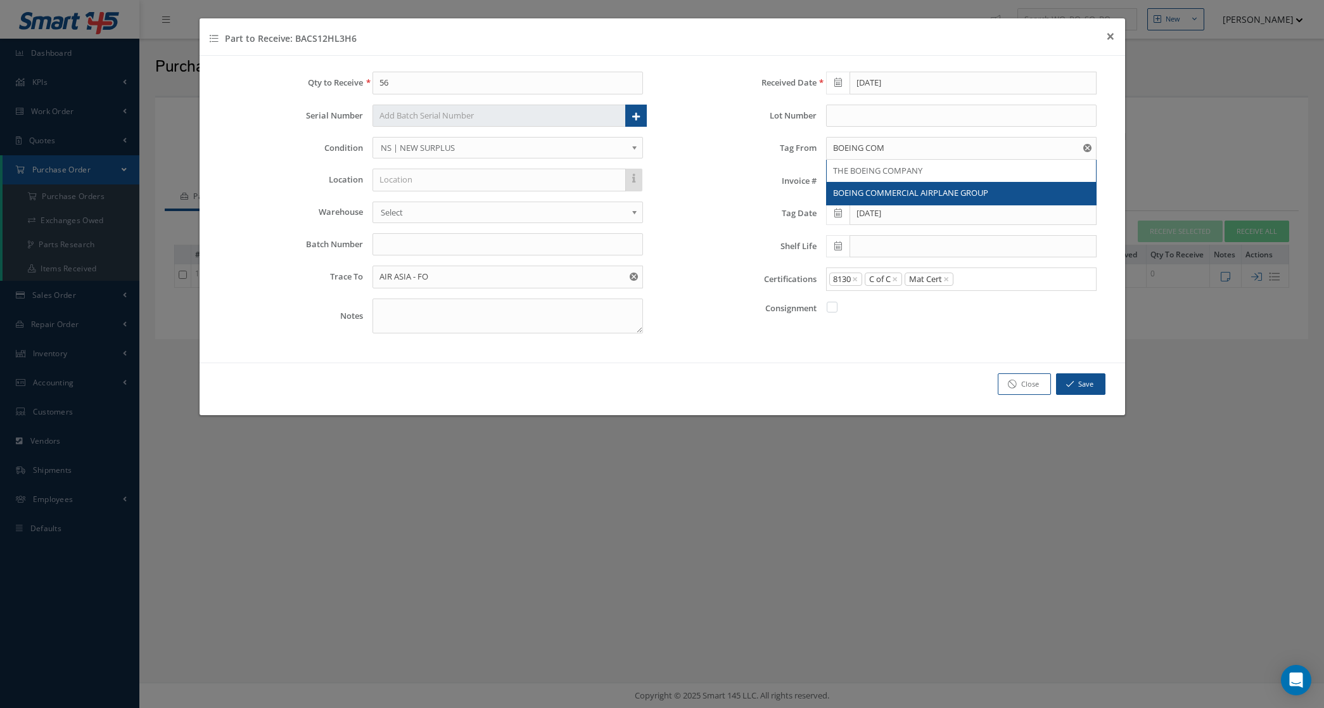
click at [878, 193] on span "BOEING COMMERCIAL AIRPLANE GROUP" at bounding box center [910, 192] width 155 height 11
type input "BOEING COMMERCIAL AIRPLANE GROUP"
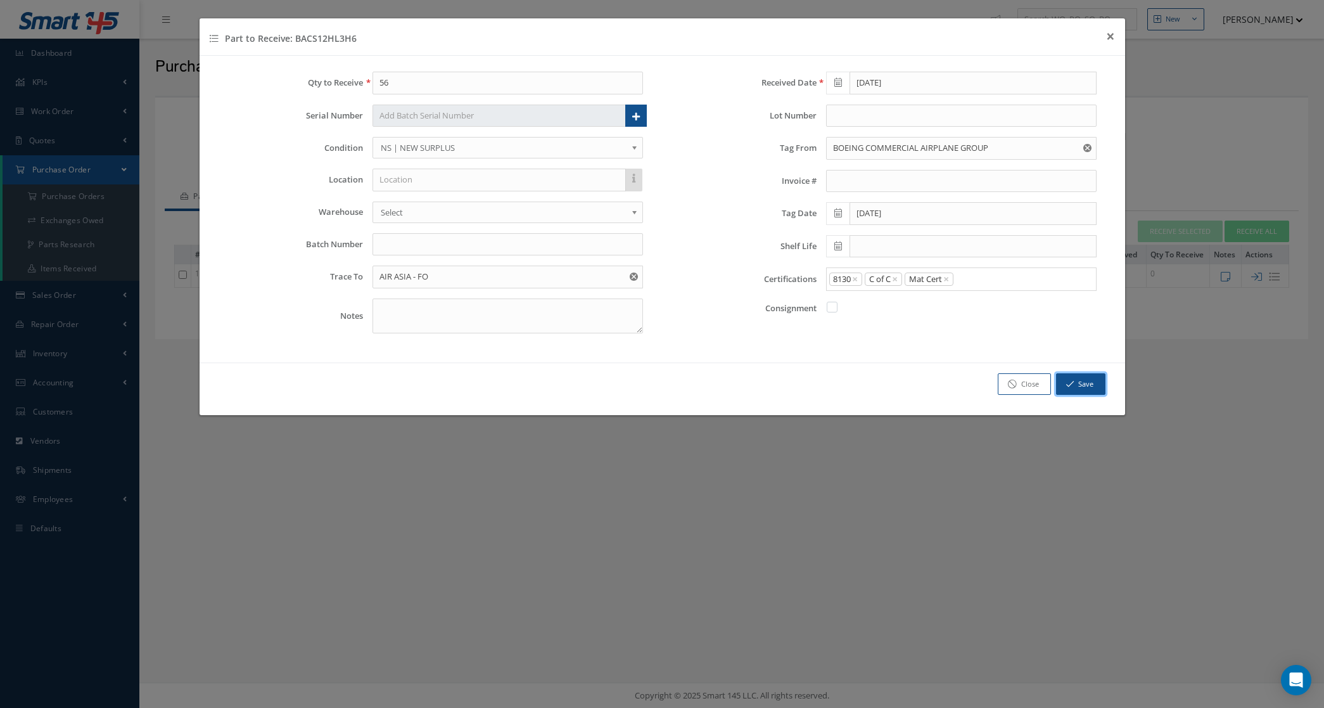
click at [1071, 380] on button "Save" at bounding box center [1080, 384] width 49 height 22
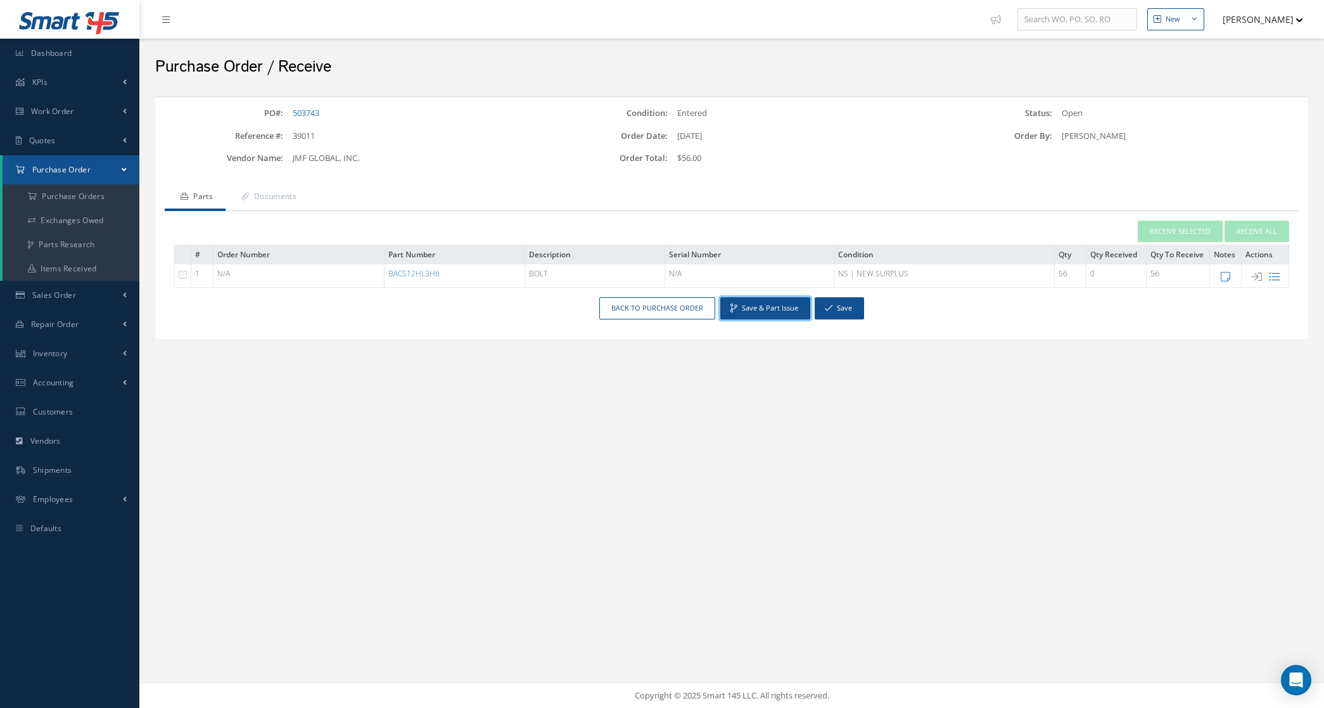
click at [753, 308] on button "Save & Part Issue" at bounding box center [765, 308] width 90 height 22
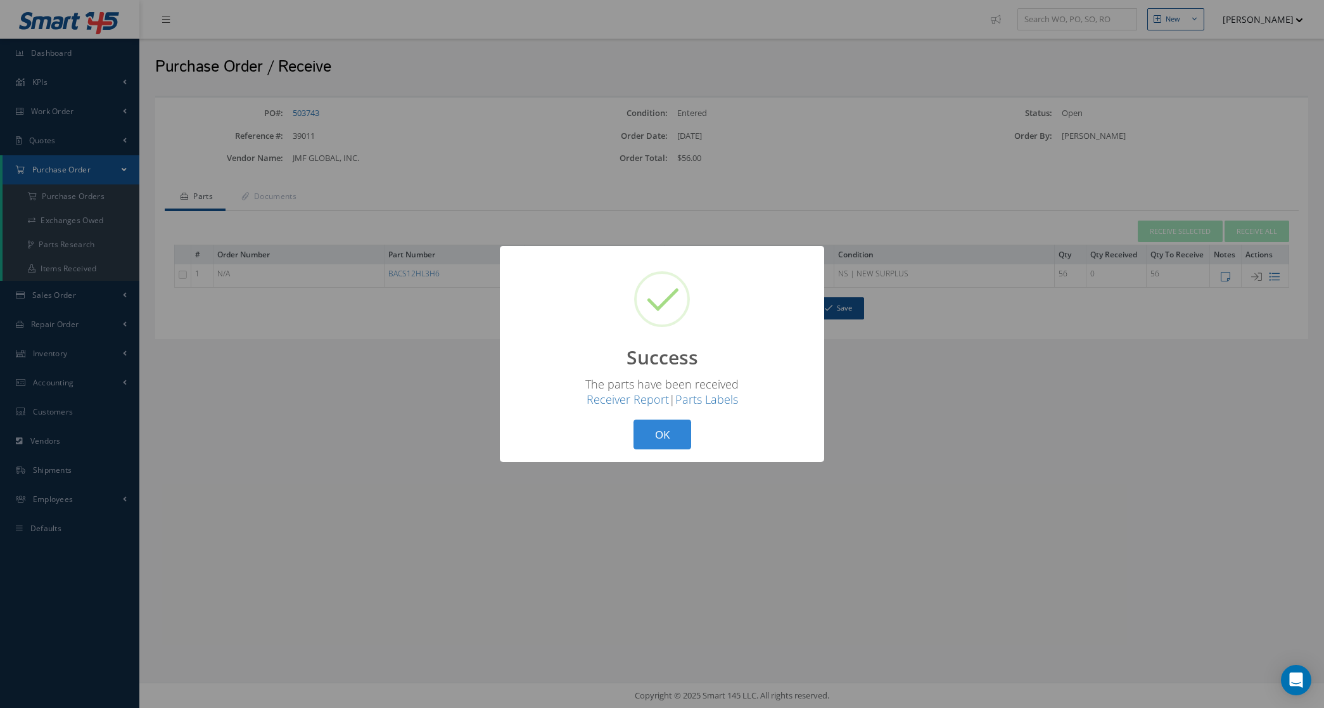
click at [651, 434] on button "OK" at bounding box center [662, 434] width 58 height 30
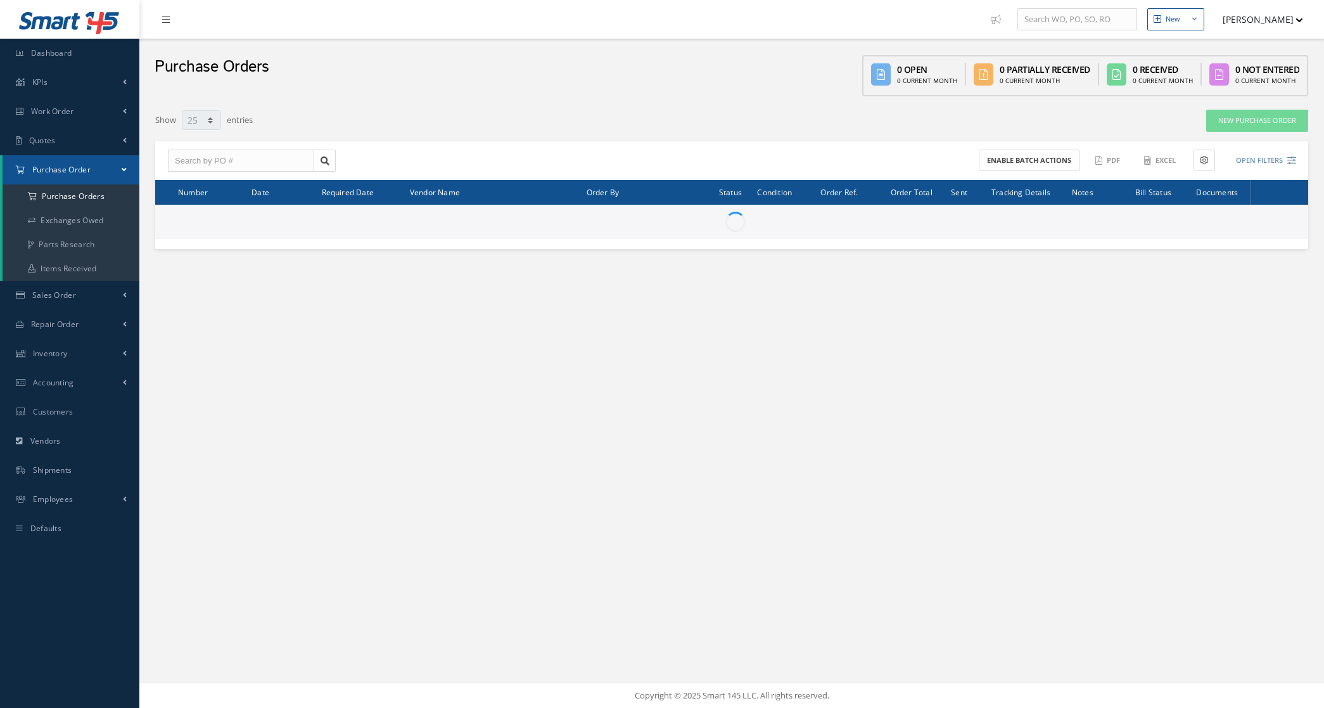
select select "25"
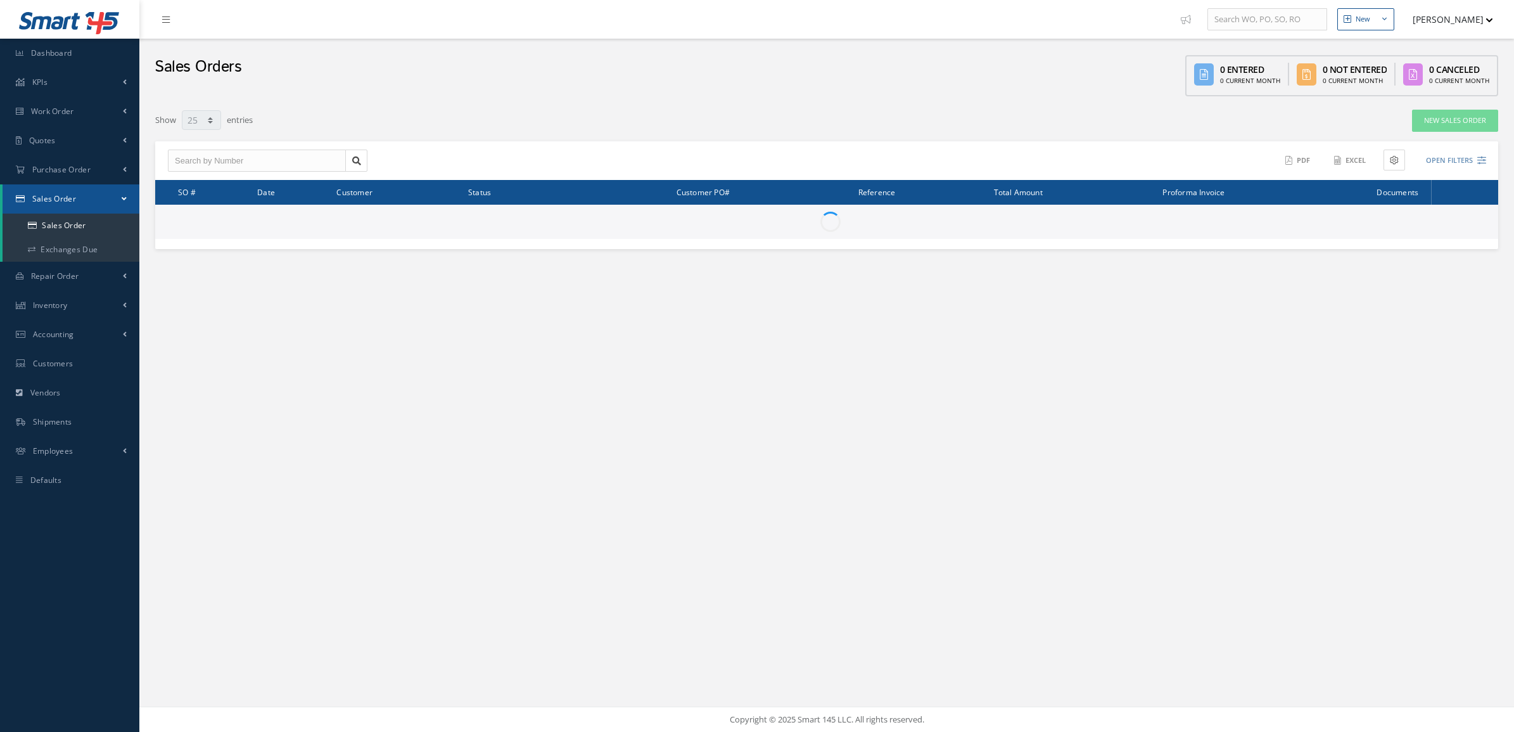
select select "25"
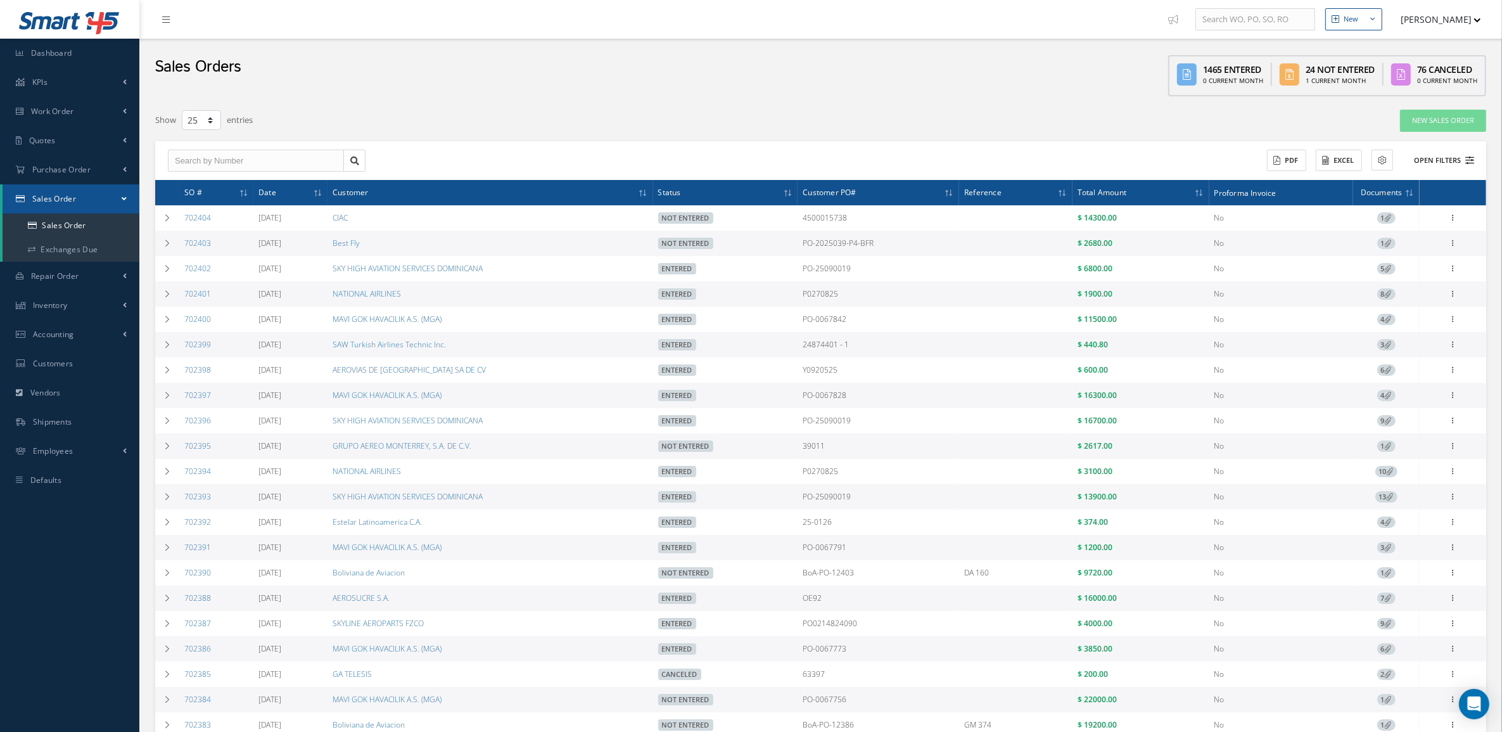
click at [1454, 154] on button "Open Filters" at bounding box center [1438, 160] width 72 height 21
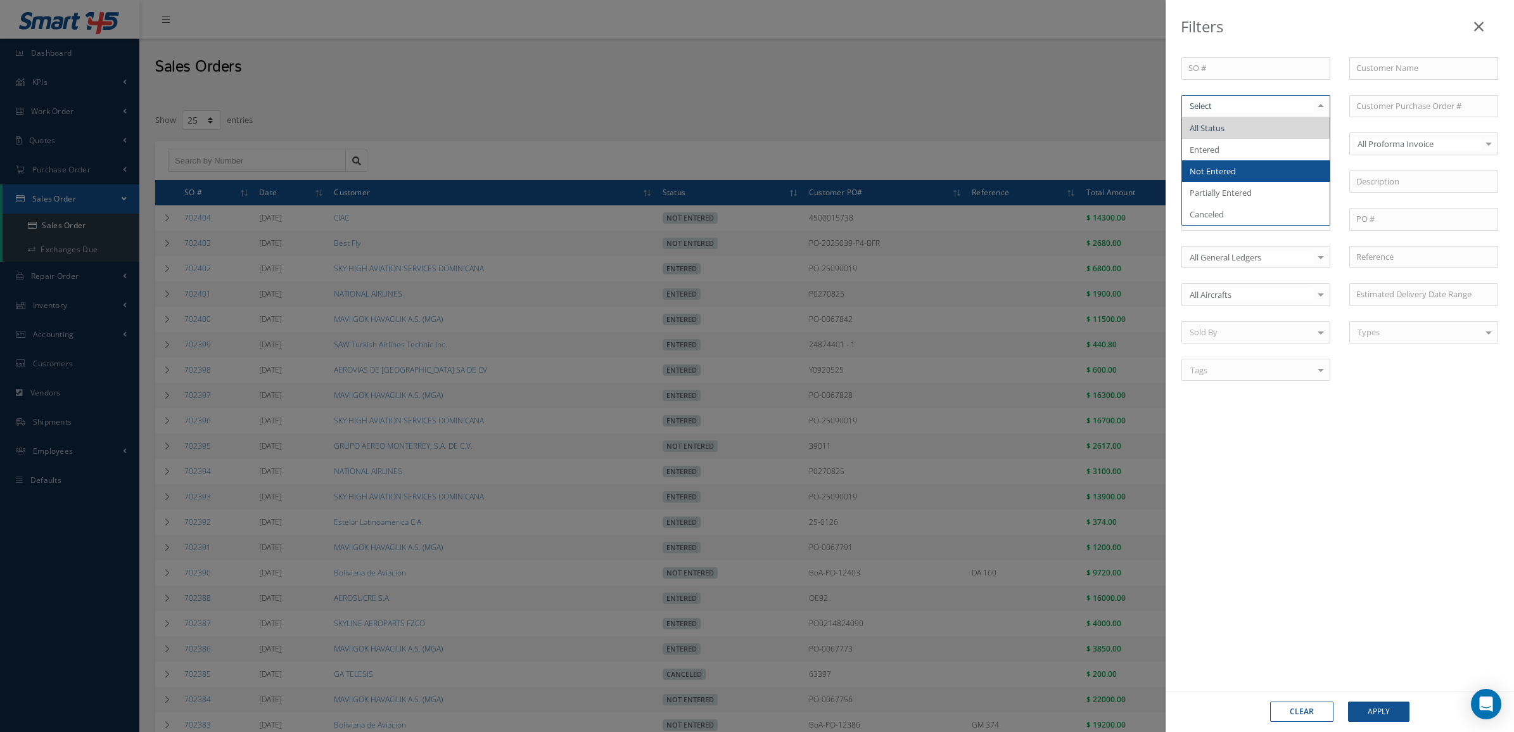
click at [1251, 169] on span "Not Entered" at bounding box center [1256, 171] width 148 height 22
click at [1366, 706] on button "Apply" at bounding box center [1378, 711] width 61 height 20
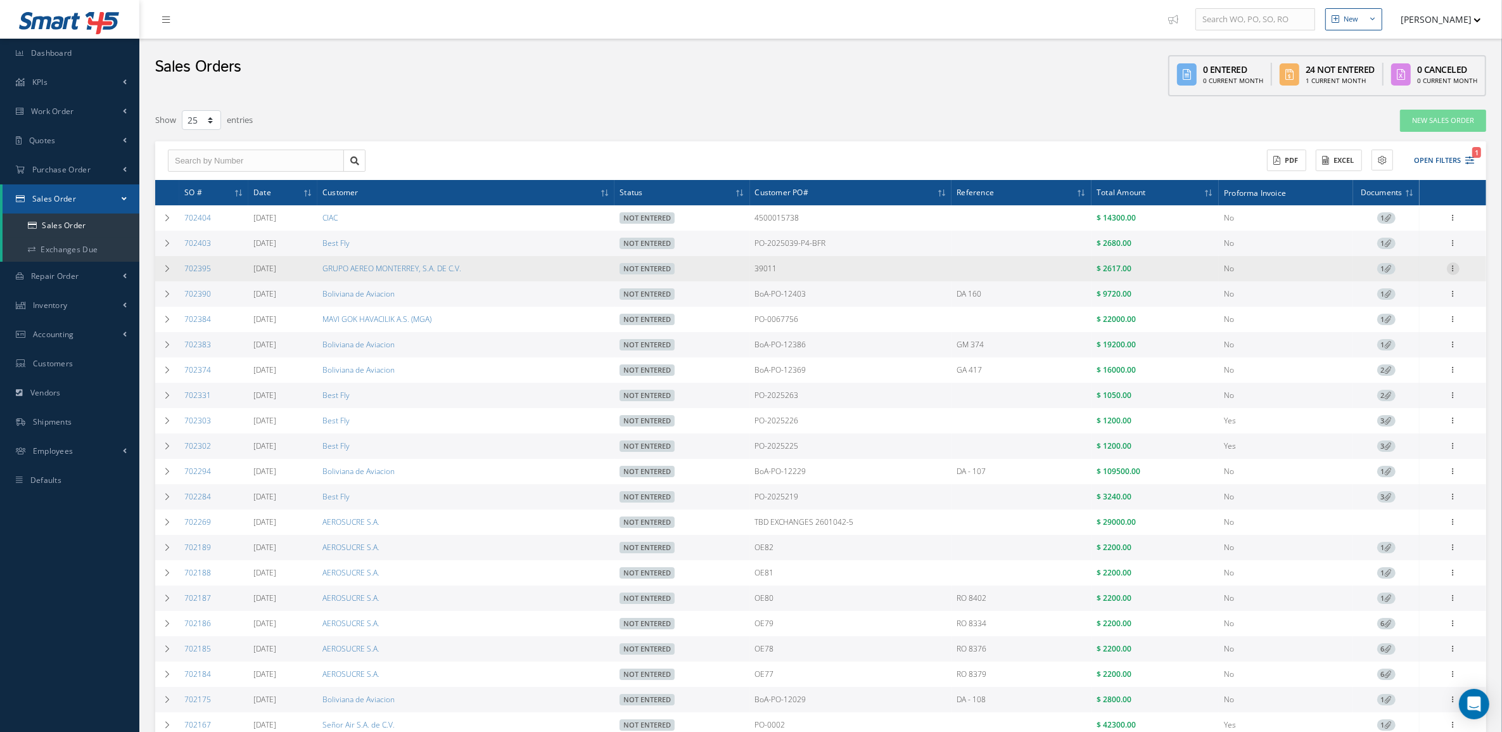
click at [1452, 272] on icon at bounding box center [1453, 267] width 13 height 10
click at [1392, 291] on link "Edit" at bounding box center [1395, 293] width 100 height 16
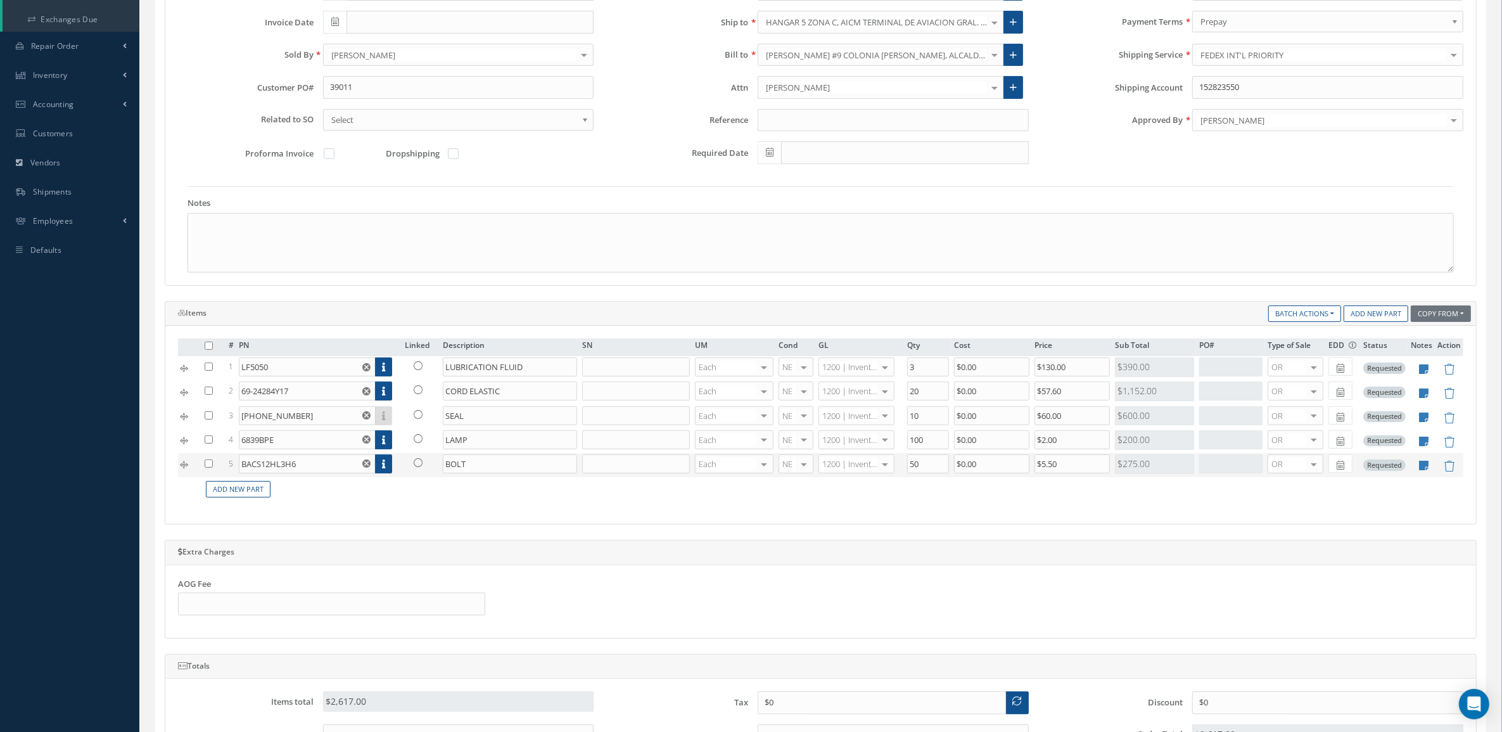
scroll to position [238, 0]
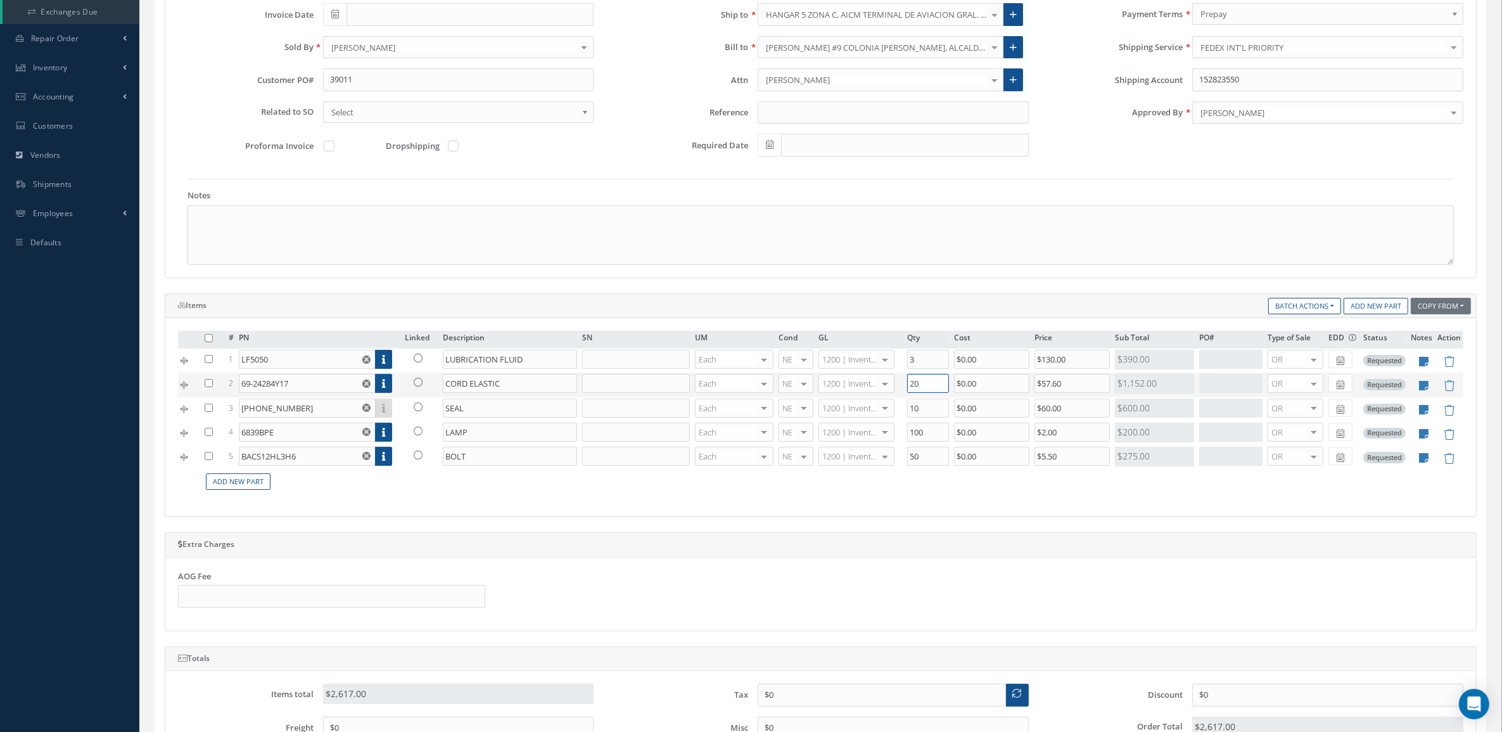
click at [923, 388] on input "20" at bounding box center [928, 383] width 42 height 19
type input "2"
type input "16"
click at [542, 501] on div "# PN Linked Description SN UM Cond GL Qty Cost Price Sub Total PO# Type of Sale…" at bounding box center [820, 417] width 1285 height 173
click at [417, 361] on icon at bounding box center [418, 357] width 9 height 9
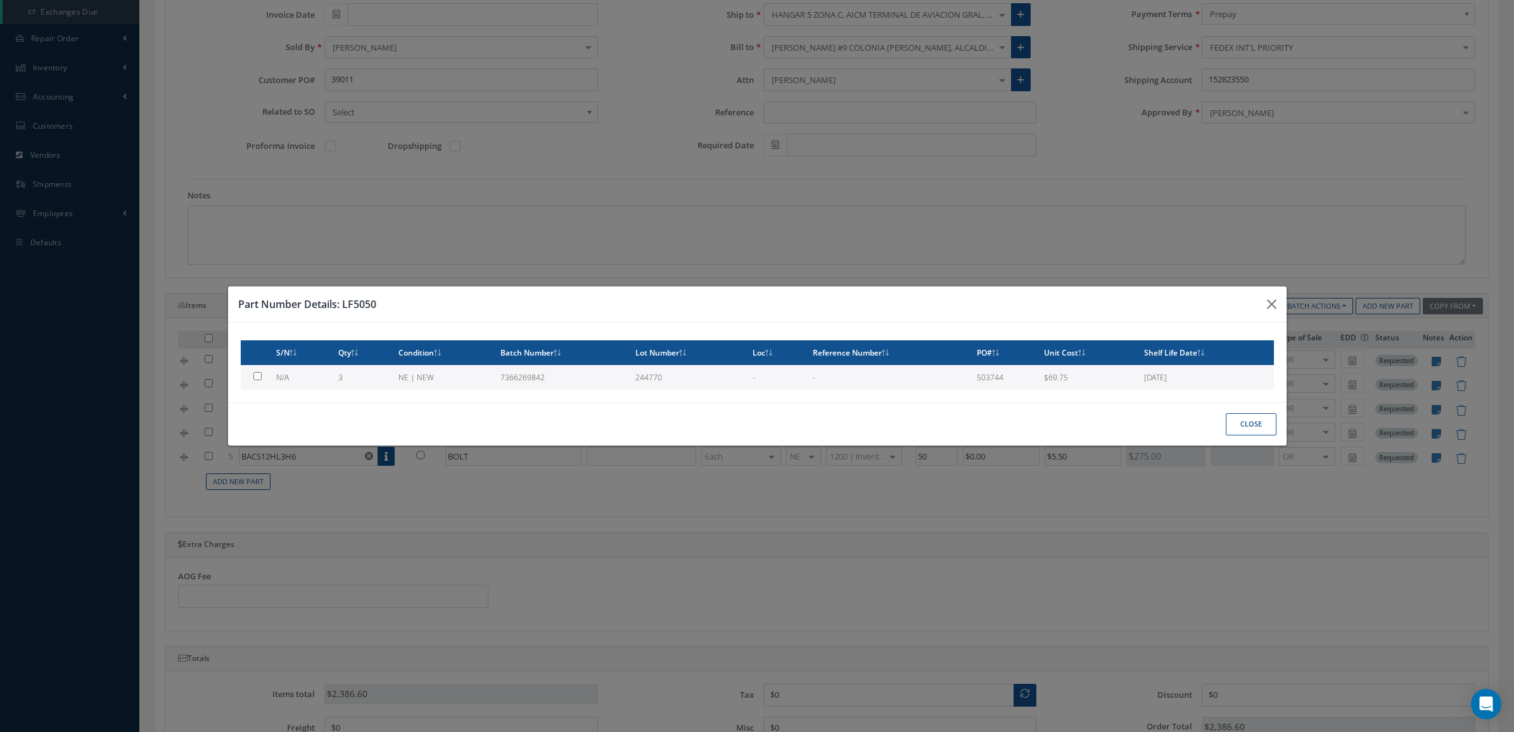
click at [425, 377] on td "NE | NEW" at bounding box center [444, 377] width 102 height 25
type input "$69.75"
checkbox input "true"
click at [1236, 428] on button "Close" at bounding box center [1251, 424] width 51 height 22
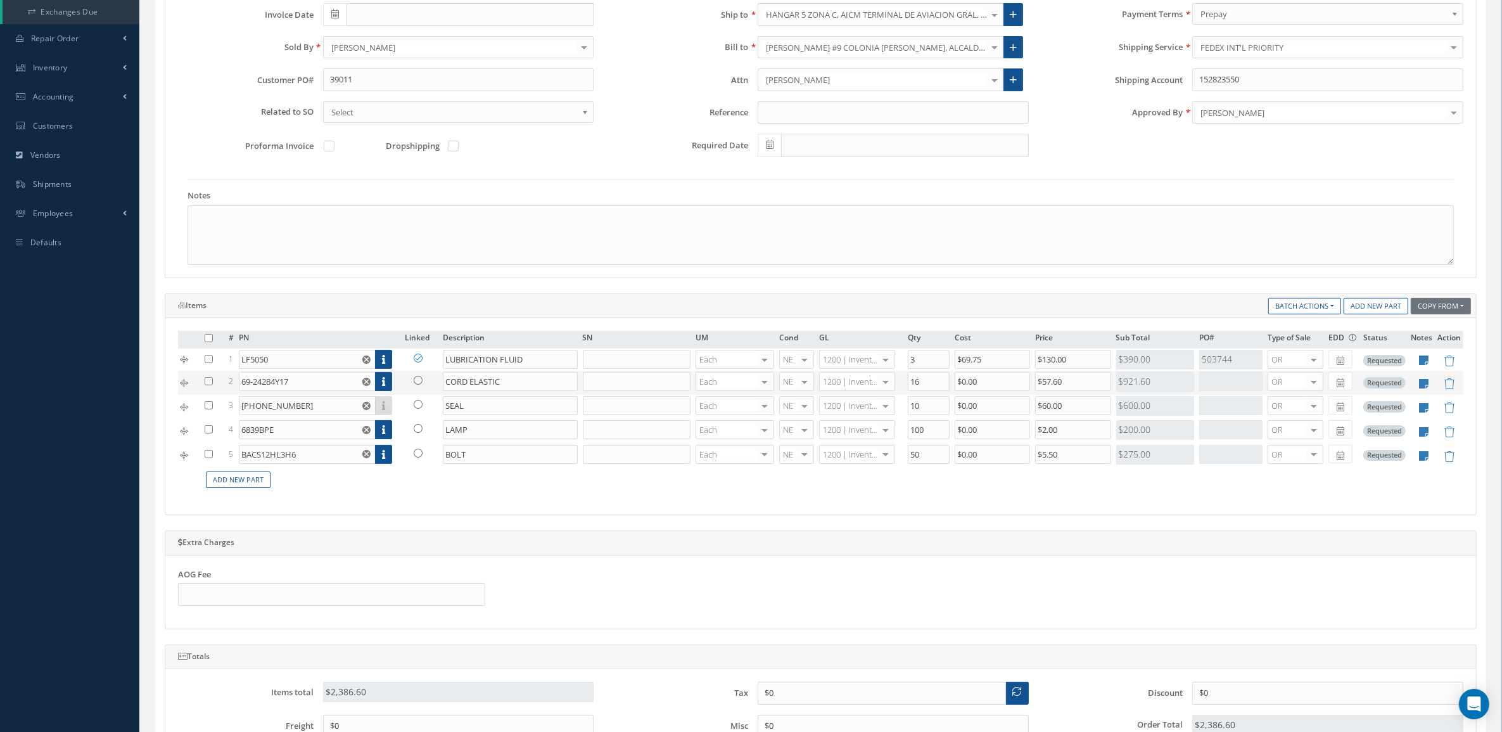
click at [414, 385] on icon at bounding box center [418, 380] width 9 height 9
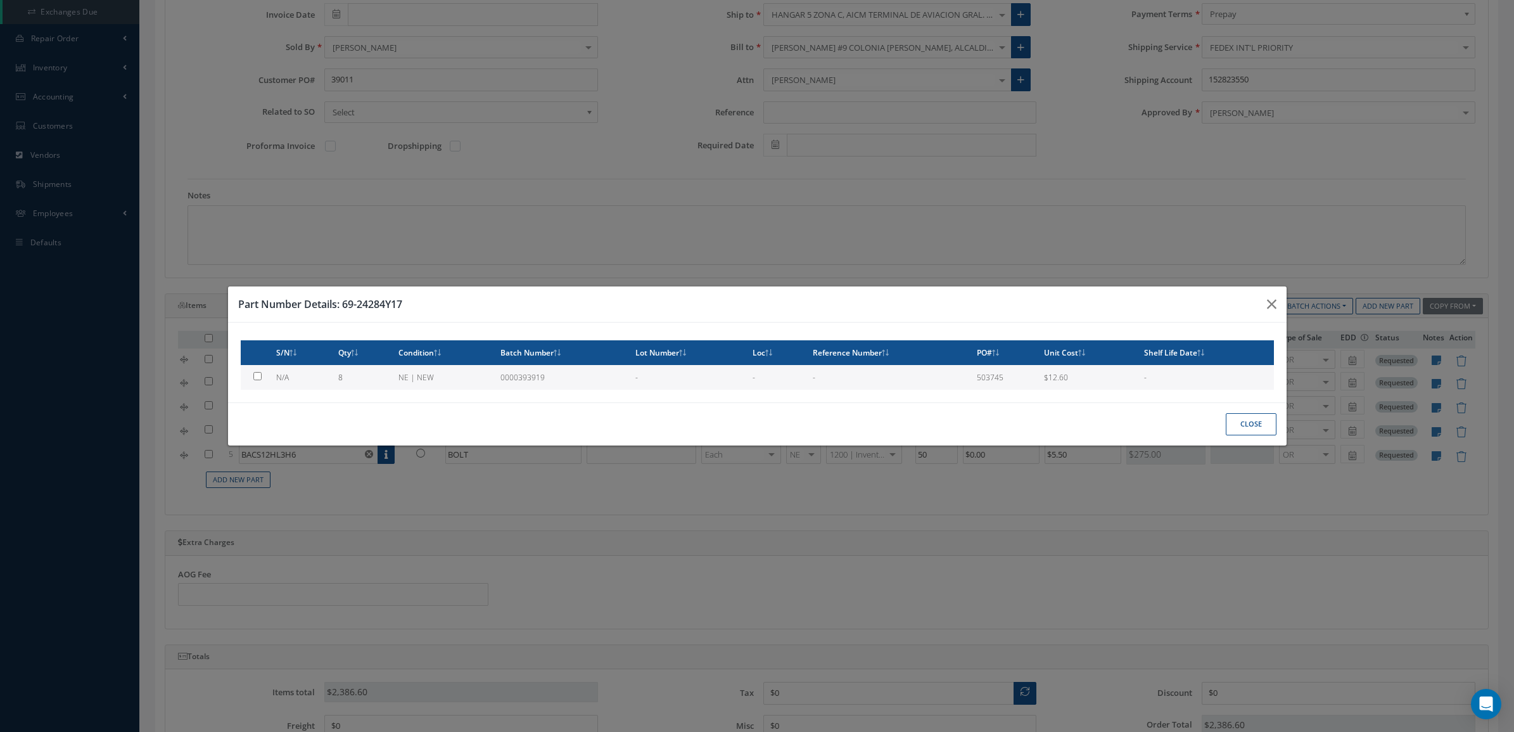
click at [413, 381] on td "NE | NEW" at bounding box center [444, 377] width 102 height 25
type input "$12.6"
checkbox input "true"
drag, startPoint x: 1251, startPoint y: 415, endPoint x: 1237, endPoint y: 412, distance: 14.9
click at [1250, 415] on button "Close" at bounding box center [1251, 424] width 51 height 22
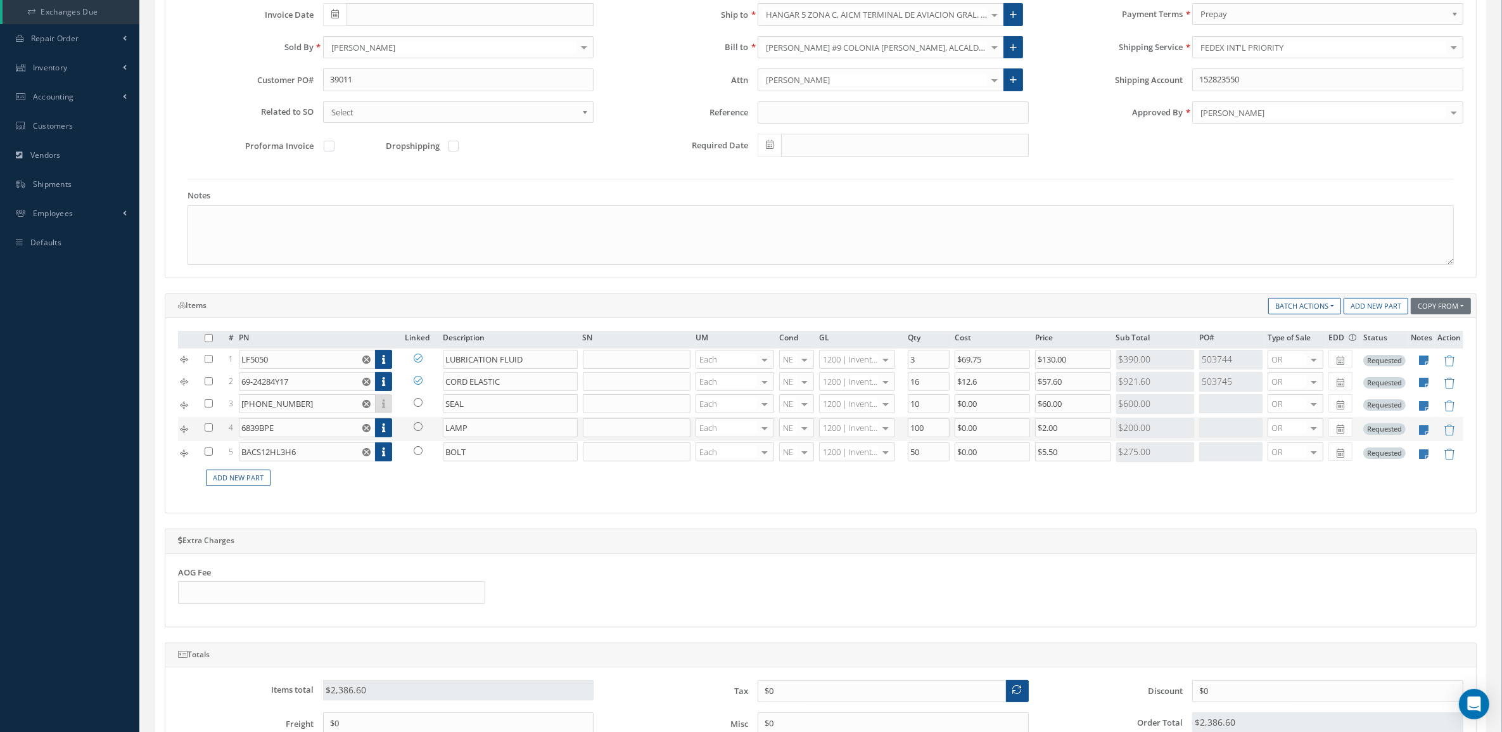
click at [415, 429] on icon at bounding box center [418, 426] width 9 height 9
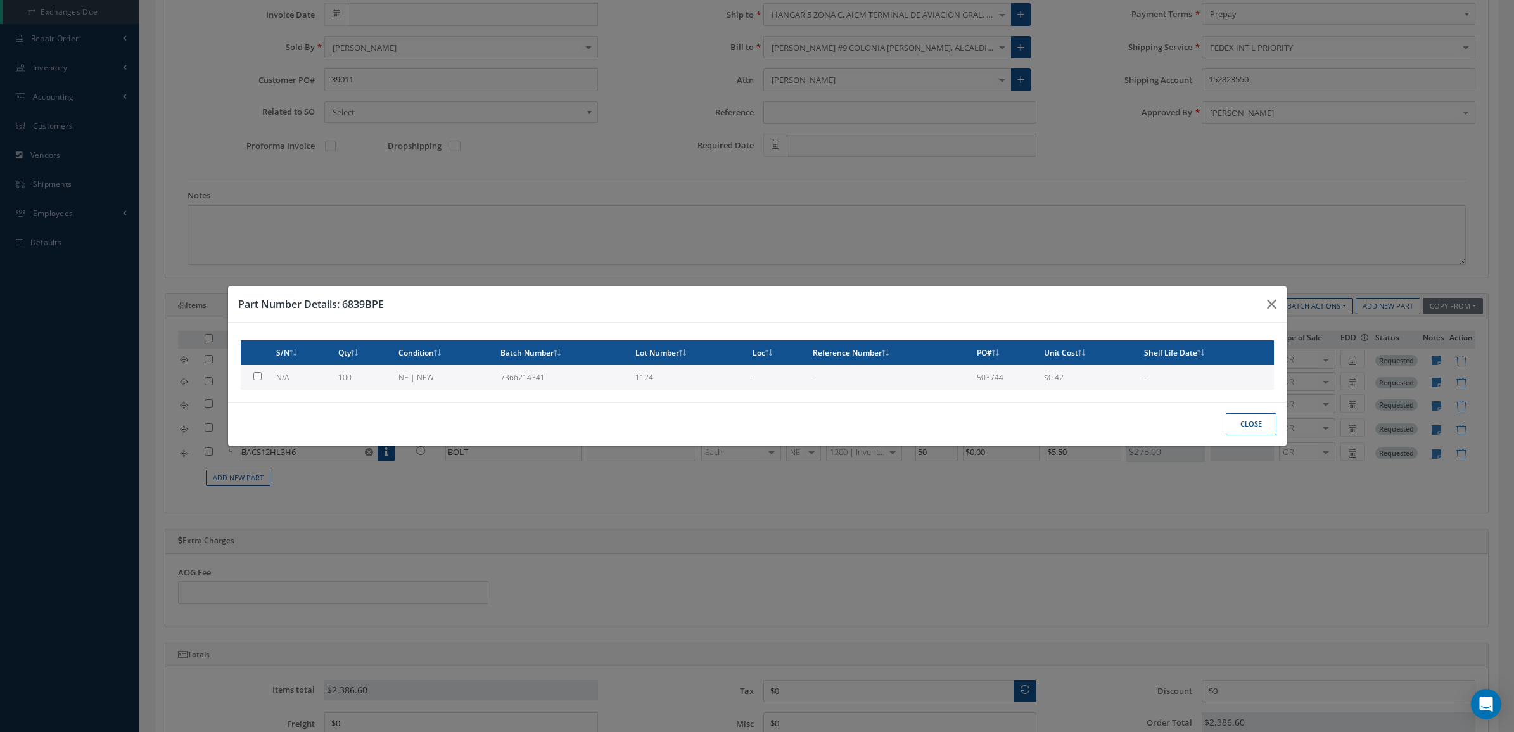
click at [533, 369] on td "7366214341" at bounding box center [562, 377] width 135 height 25
type input "$0.42"
checkbox input "true"
drag, startPoint x: 1218, startPoint y: 429, endPoint x: 1223, endPoint y: 426, distance: 6.5
click at [1219, 429] on div "Close" at bounding box center [757, 423] width 1059 height 43
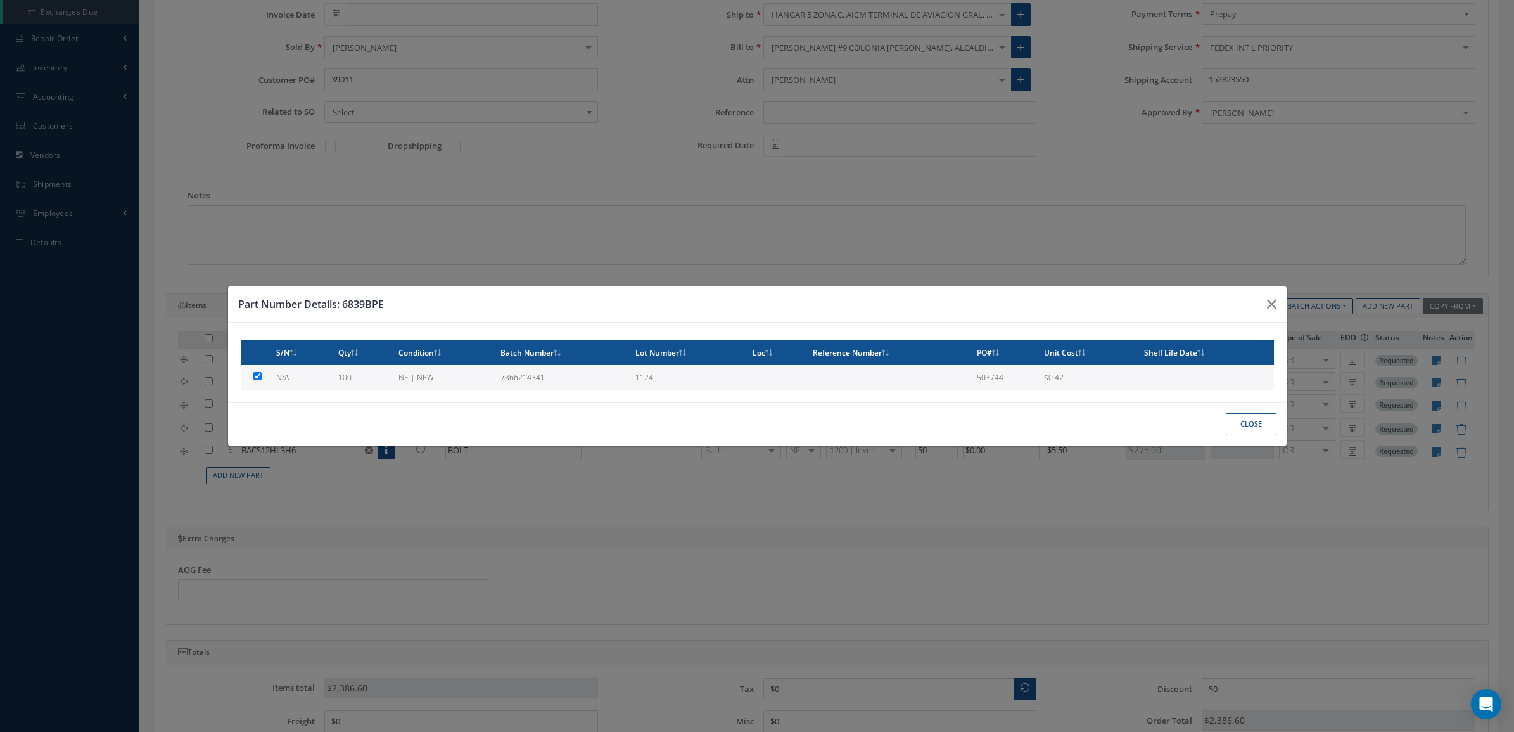
click at [1226, 426] on button "Close" at bounding box center [1251, 424] width 51 height 22
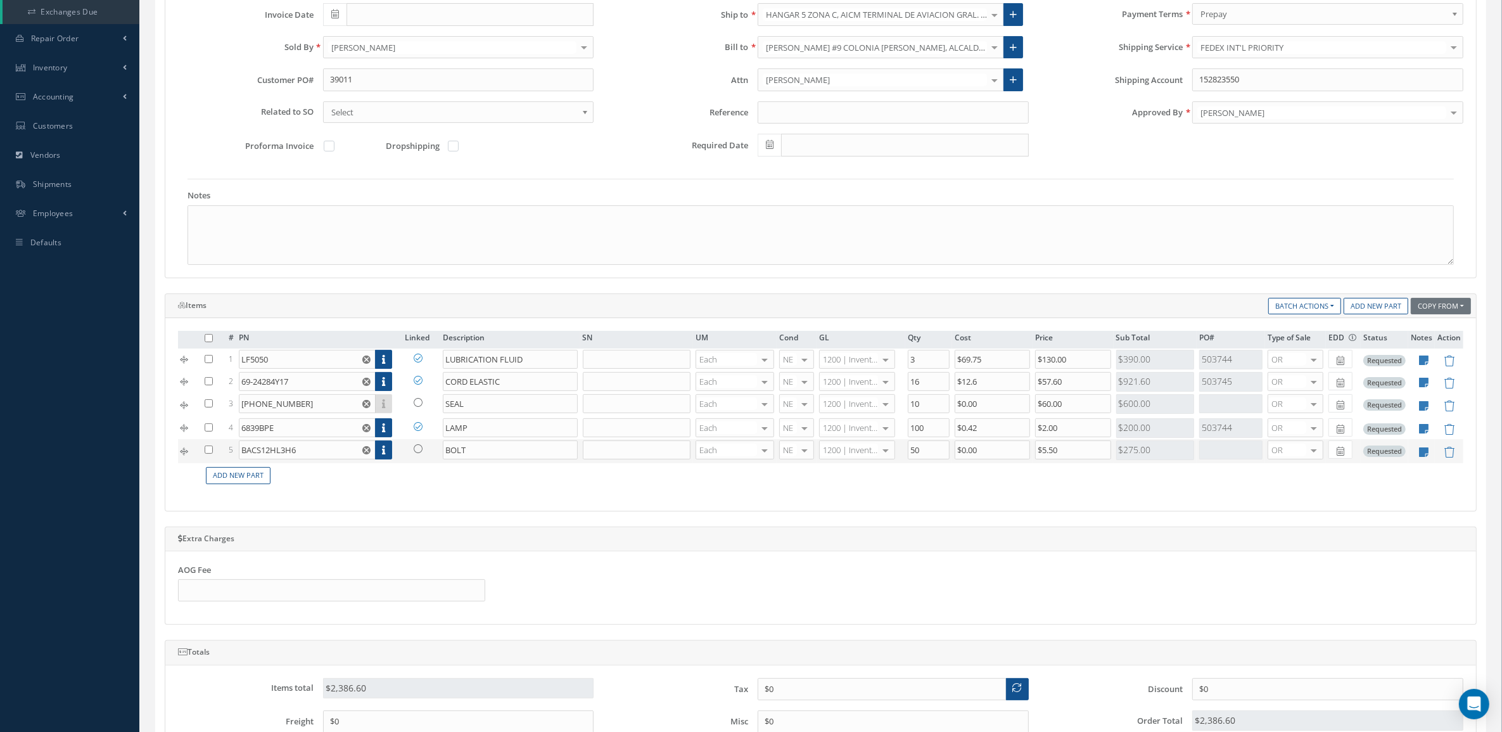
click at [415, 461] on td at bounding box center [421, 451] width 38 height 24
click at [416, 453] on icon at bounding box center [418, 448] width 9 height 9
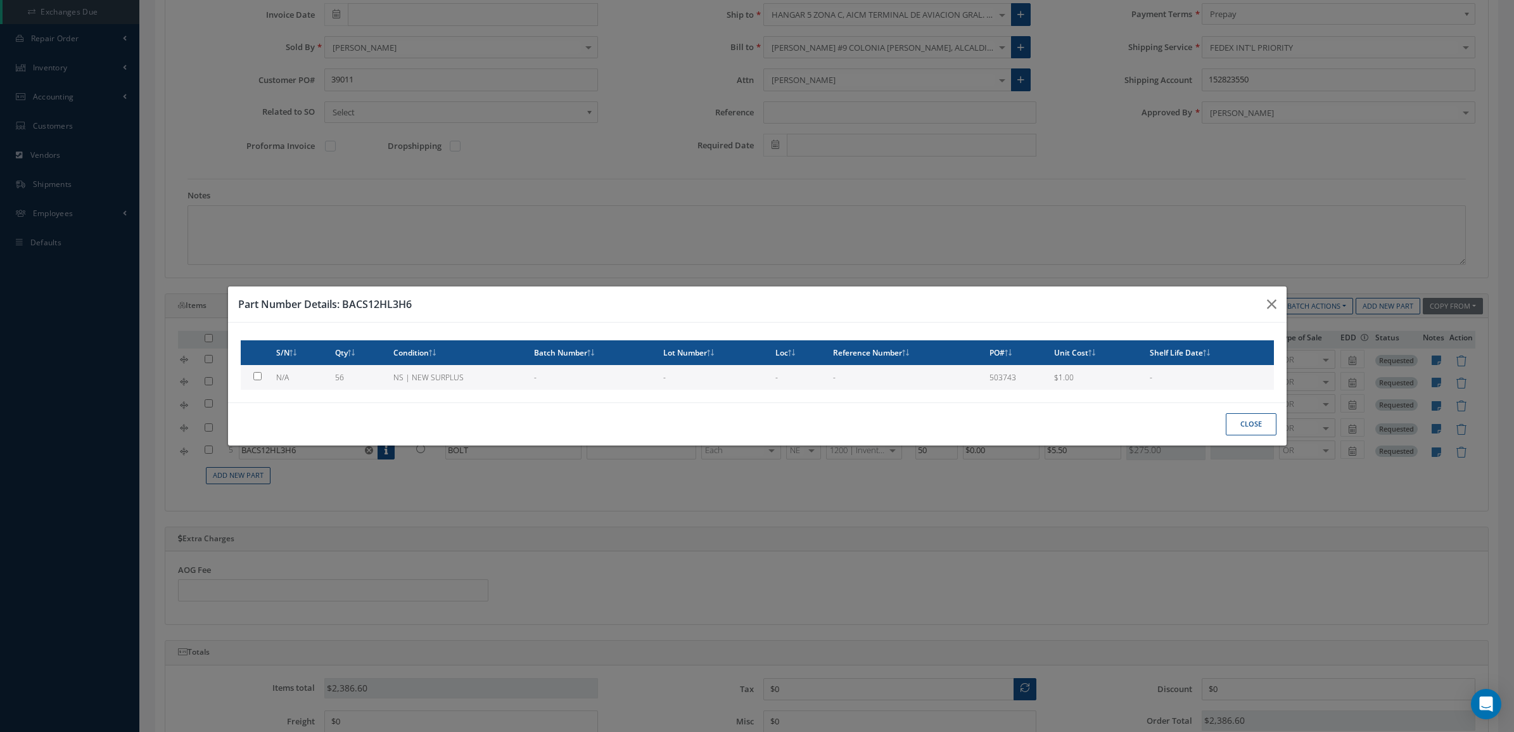
click at [403, 374] on td "NS | NEW SURPLUS" at bounding box center [458, 377] width 141 height 25
type input "$1"
checkbox input "true"
click at [1238, 416] on button "Close" at bounding box center [1251, 424] width 51 height 22
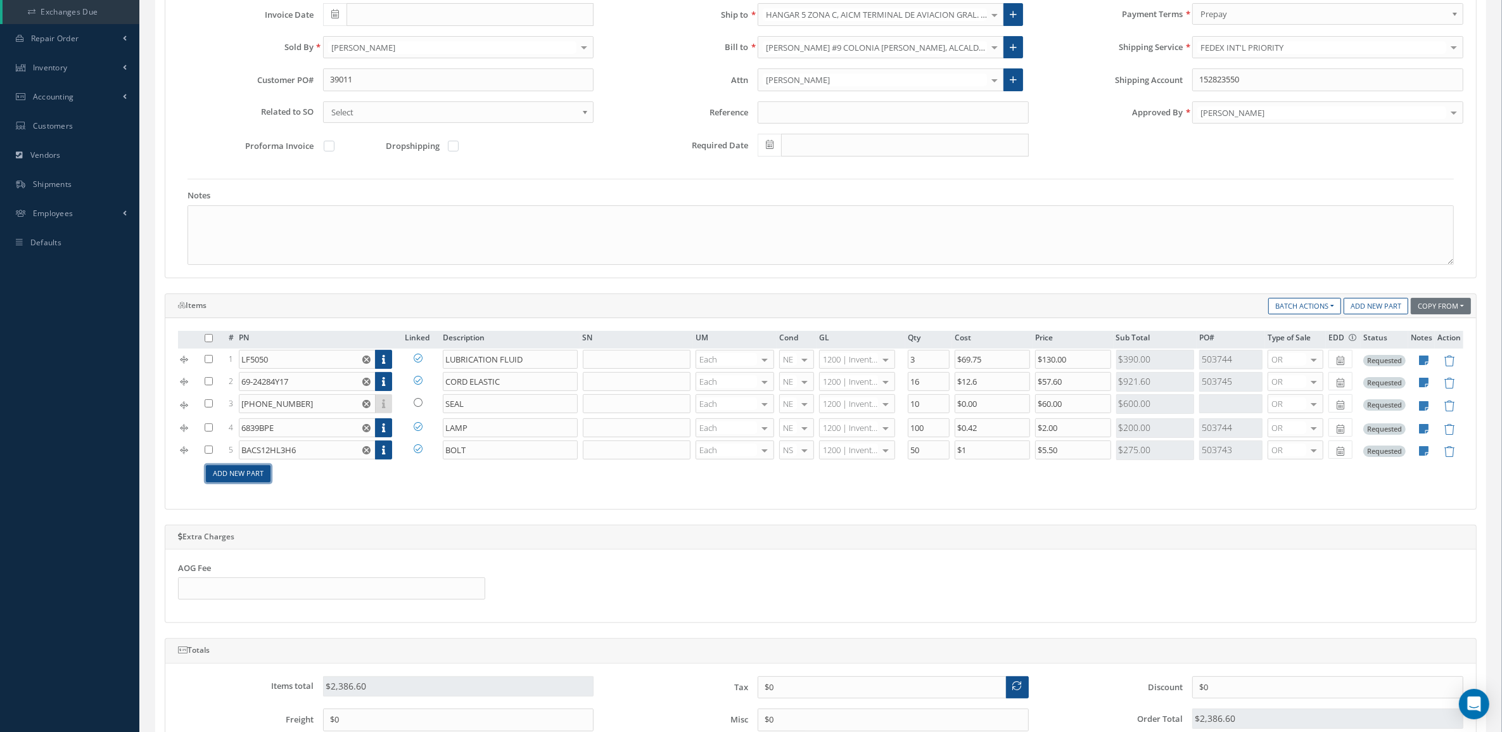
click at [226, 477] on link "Add New Part" at bounding box center [238, 473] width 65 height 17
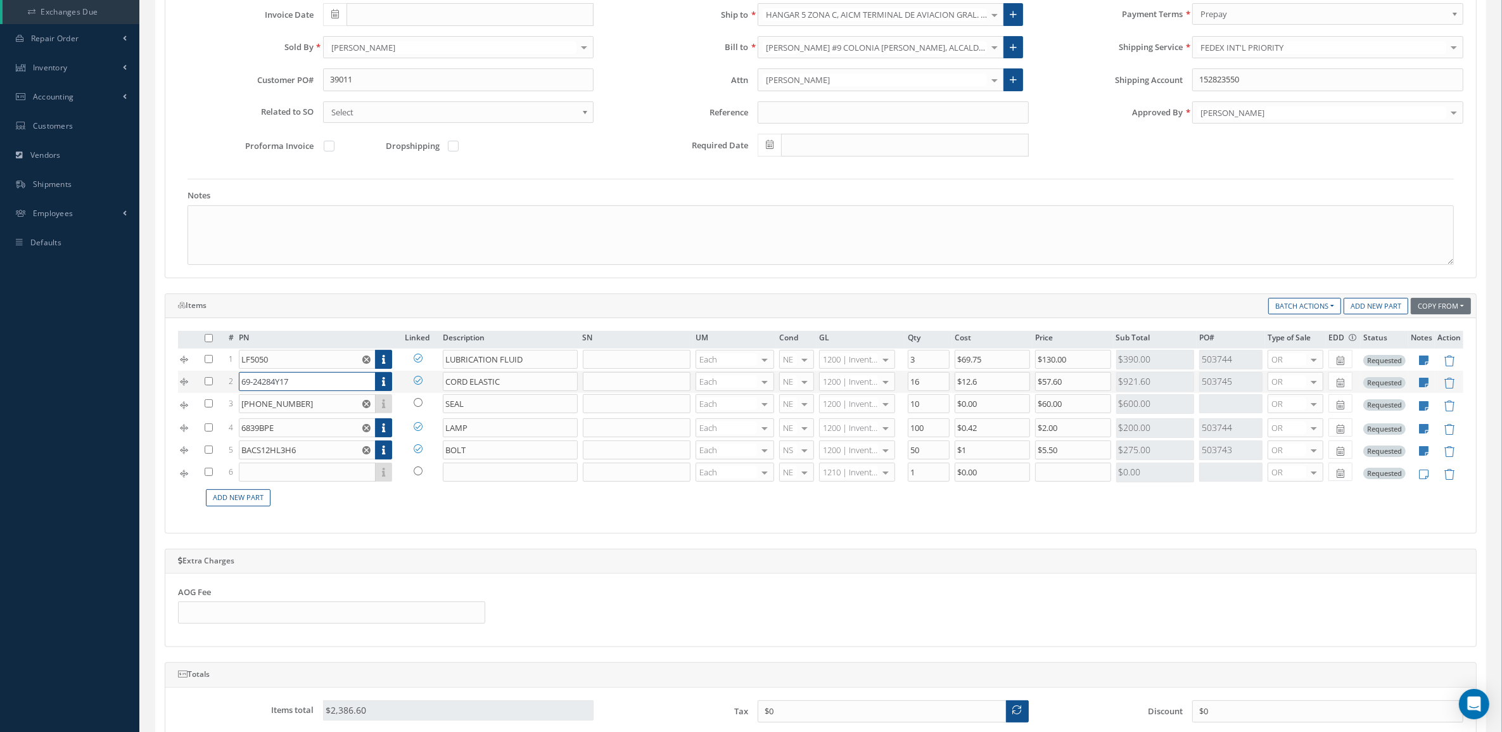
drag, startPoint x: 317, startPoint y: 382, endPoint x: 225, endPoint y: 388, distance: 92.0
click at [226, 388] on tr "2 69-24284Y17 Part Number Description SN Condition PO# Qty Location Warehouse C…" at bounding box center [820, 382] width 1285 height 22
click at [273, 473] on input "text" at bounding box center [307, 471] width 137 height 19
paste input "69-24284Y17"
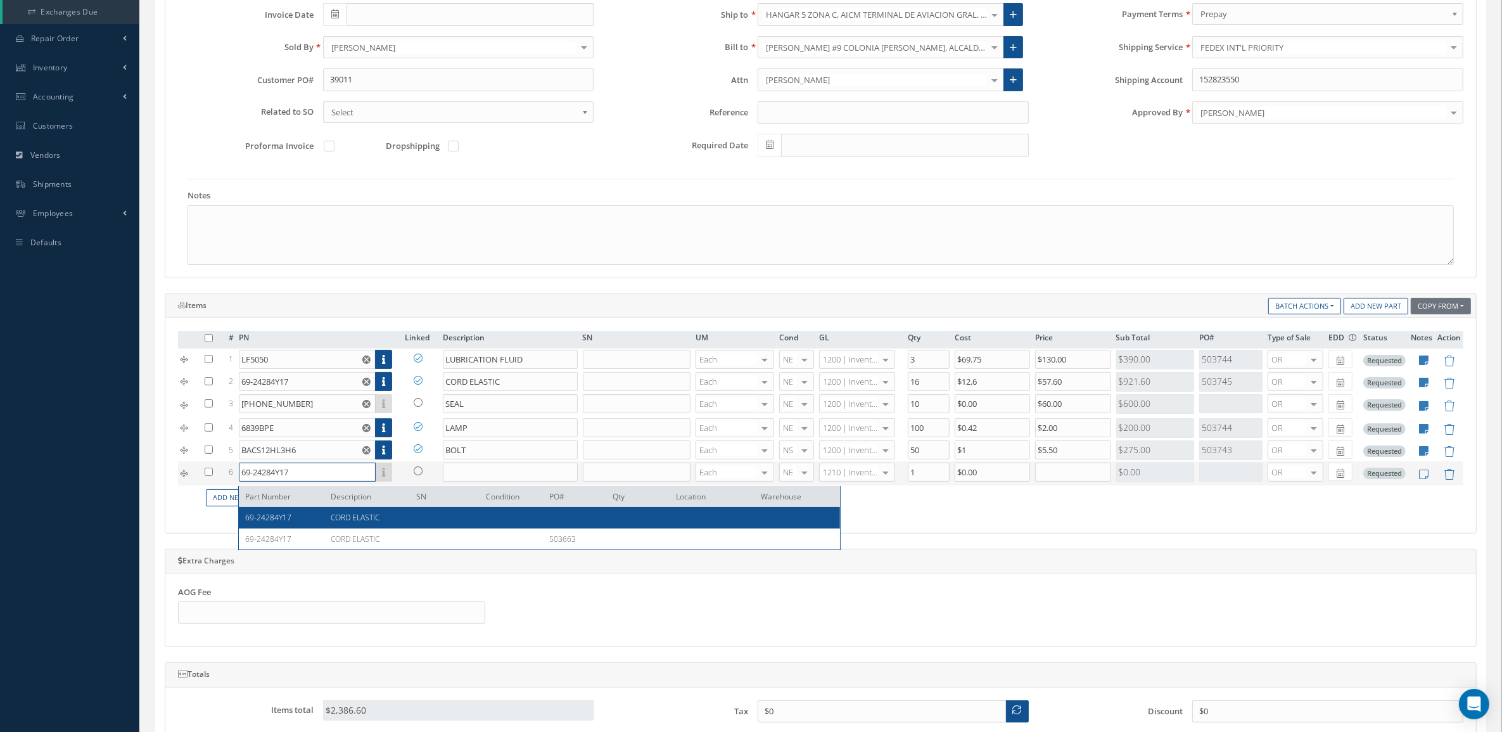
type input "69-24284Y17"
click at [359, 518] on span "CORD ELASTIC" at bounding box center [355, 517] width 49 height 11
type input "CORD ELASTIC"
type input "$0"
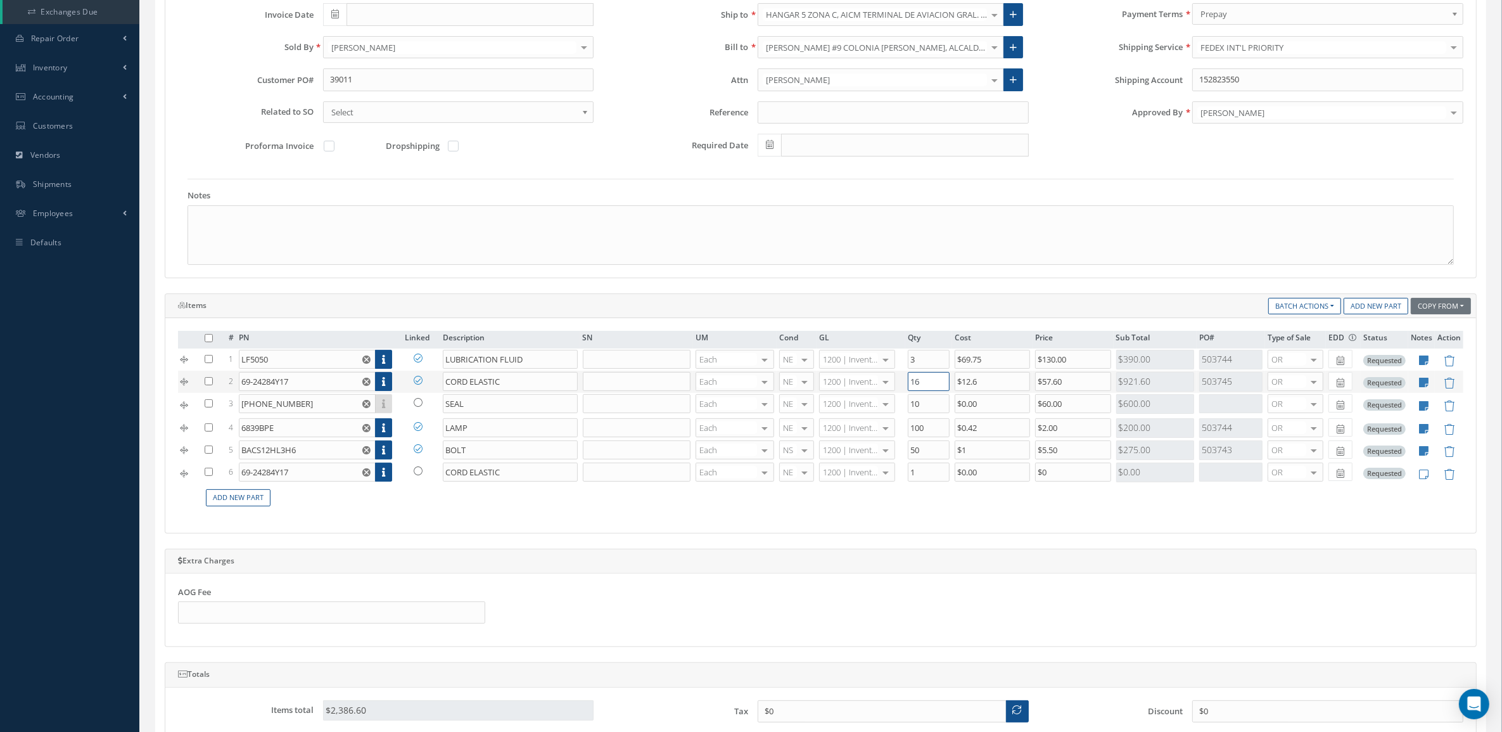
drag, startPoint x: 931, startPoint y: 384, endPoint x: 882, endPoint y: 384, distance: 48.8
click at [882, 384] on tr "2 69-24284Y17 Part Number Description SN Condition PO# Qty Location Warehouse 6…" at bounding box center [820, 382] width 1285 height 22
type input "8"
drag, startPoint x: 920, startPoint y: 480, endPoint x: 901, endPoint y: 473, distance: 20.0
click at [901, 473] on tr "6 69-24284Y17 Part Number Description SN Condition PO# Qty Location Warehouse C…" at bounding box center [820, 473] width 1285 height 24
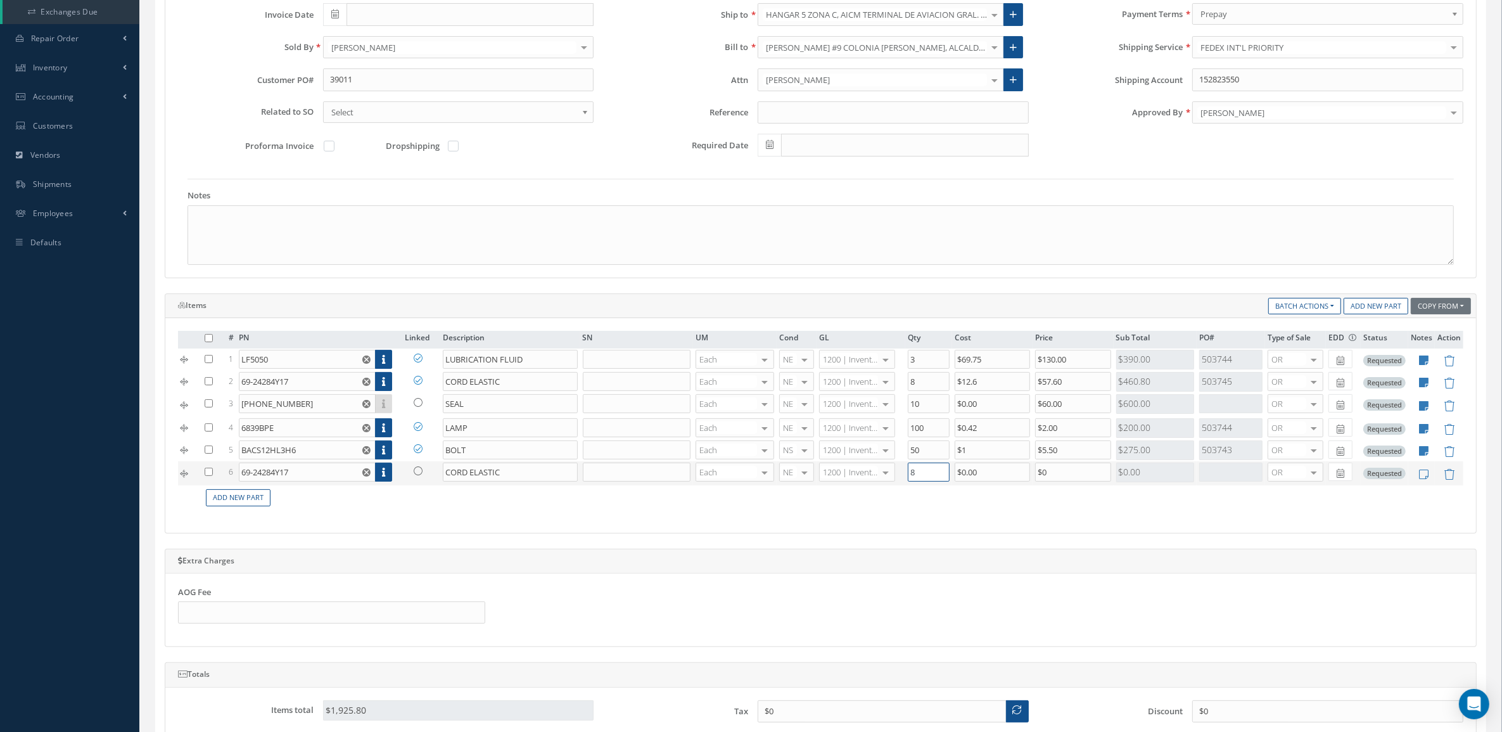
type input "8"
drag, startPoint x: 1055, startPoint y: 469, endPoint x: 989, endPoint y: 471, distance: 65.3
click at [989, 471] on tr "6 69-24284Y17 Part Number Description SN Condition PO# Qty Location Warehouse C…" at bounding box center [820, 473] width 1285 height 24
type input "$57.60"
click at [1018, 510] on td "Add New Part" at bounding box center [832, 497] width 1261 height 25
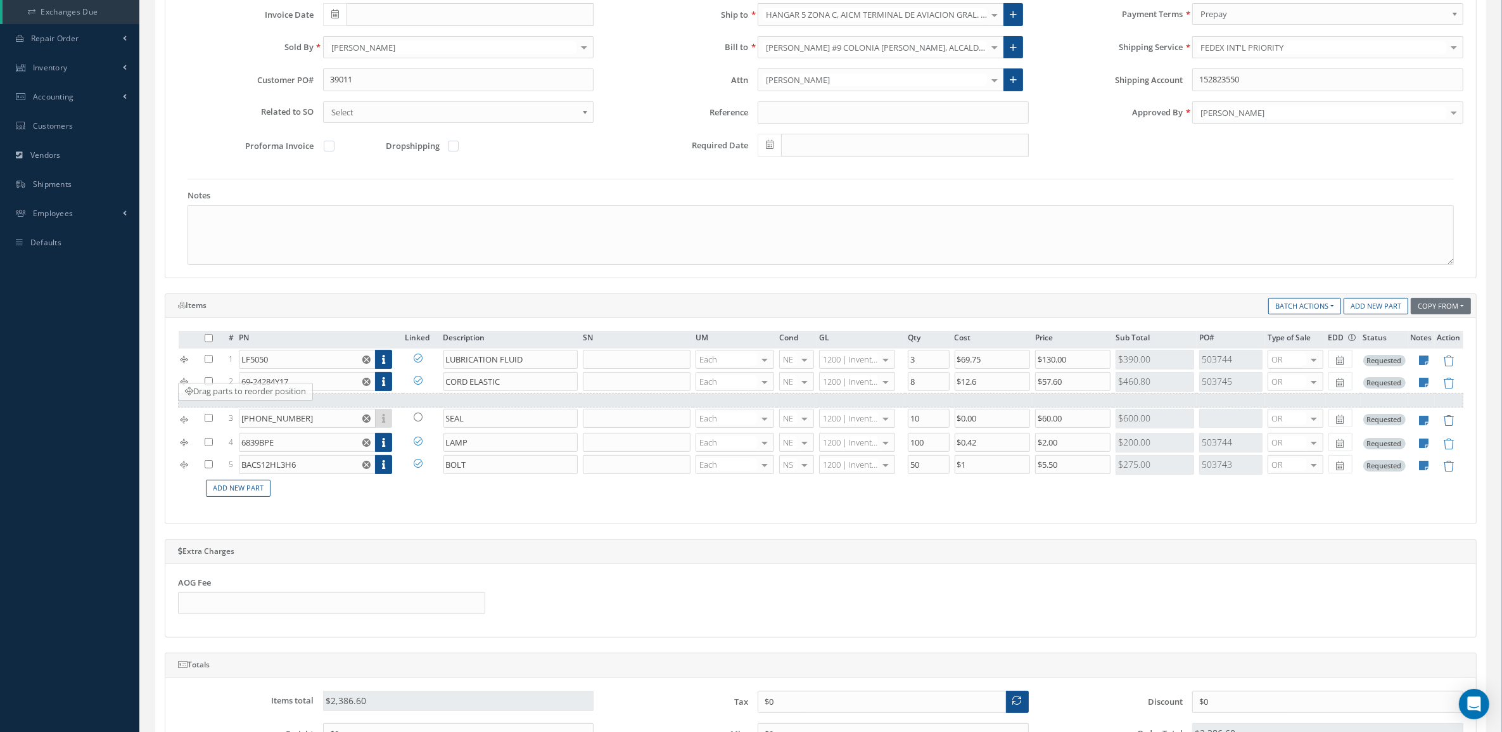
drag, startPoint x: 187, startPoint y: 480, endPoint x: 179, endPoint y: 400, distance: 80.8
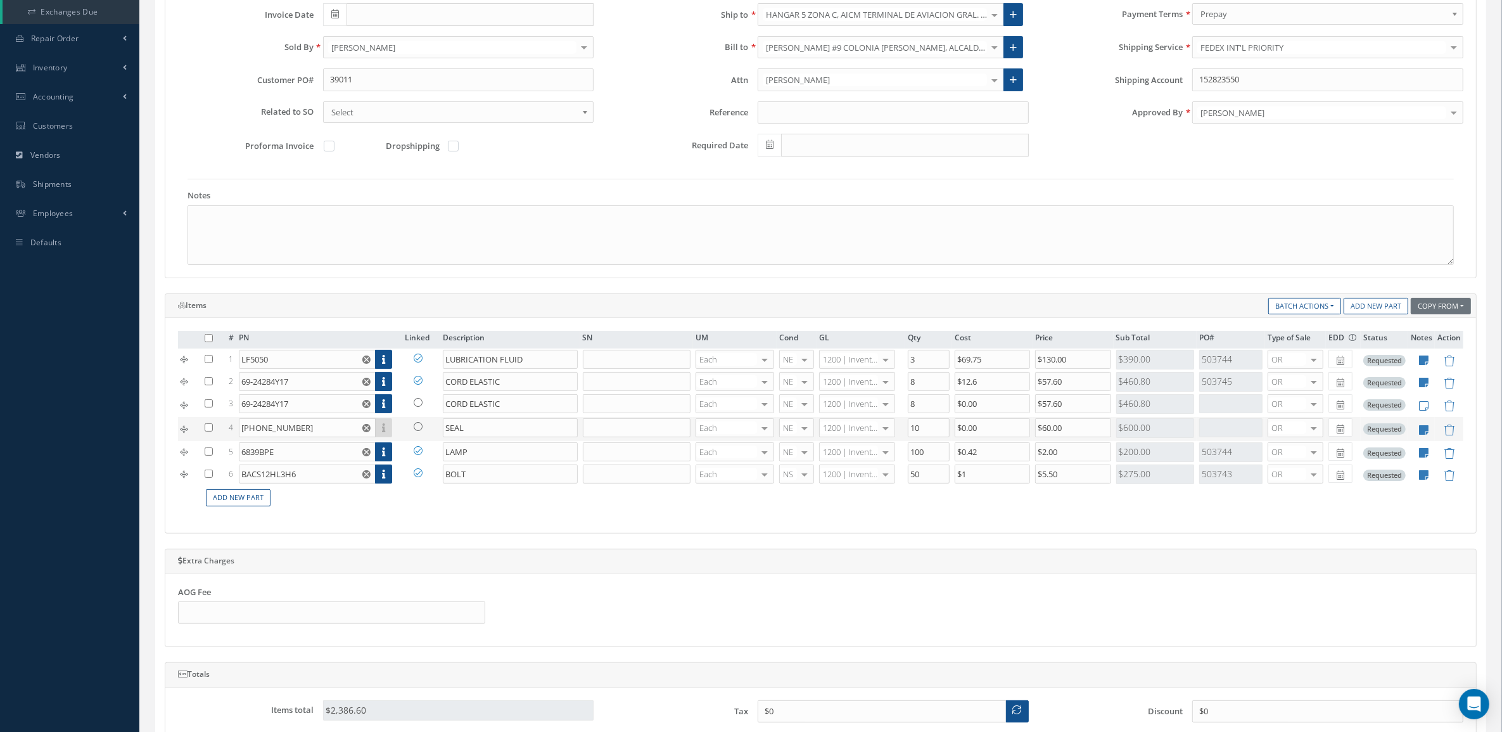
click at [385, 431] on div at bounding box center [387, 427] width 24 height 19
click at [321, 433] on input "10-60754-16" at bounding box center [307, 427] width 137 height 19
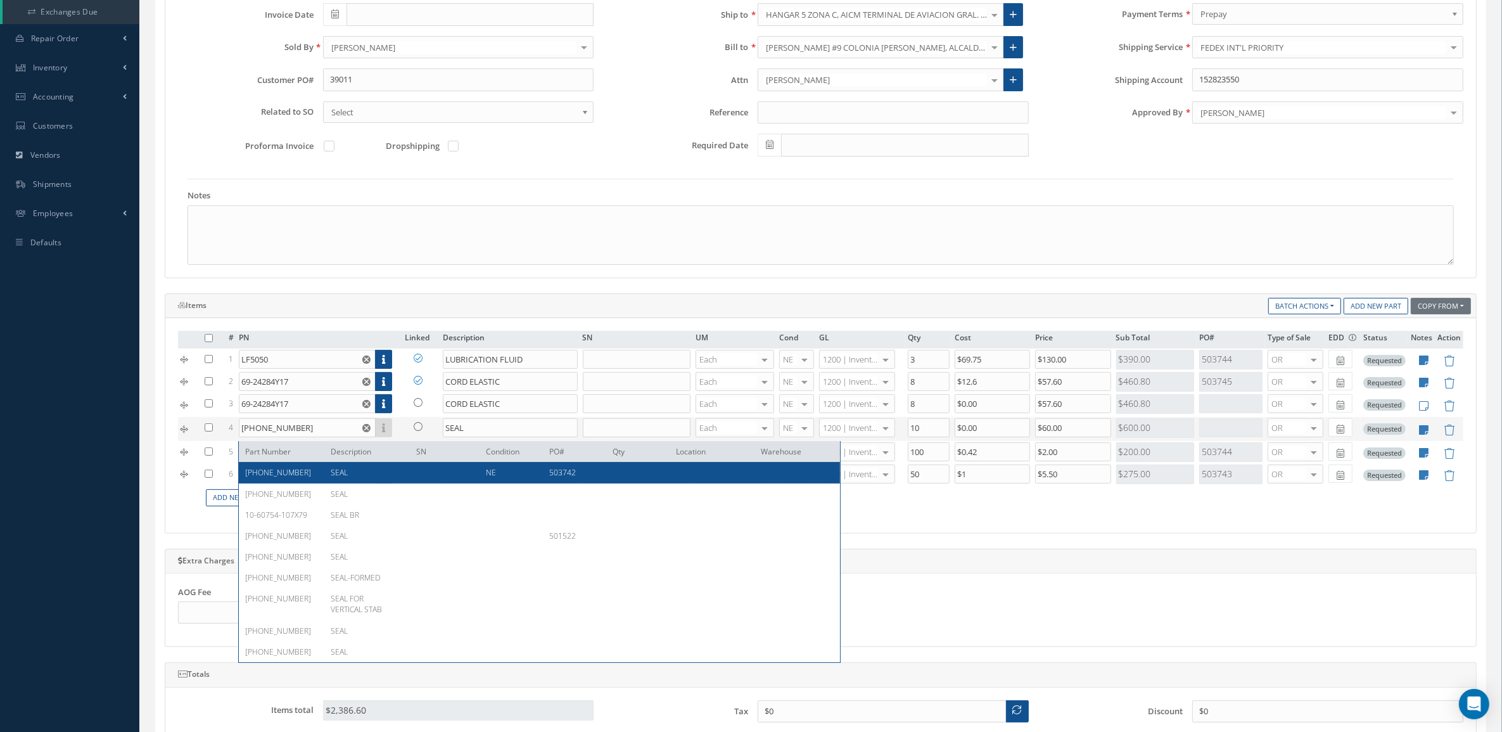
click at [350, 478] on div "10-60754-16 SEAL NE 503742" at bounding box center [539, 472] width 601 height 21
type input "10-60754-16"
type input "$20"
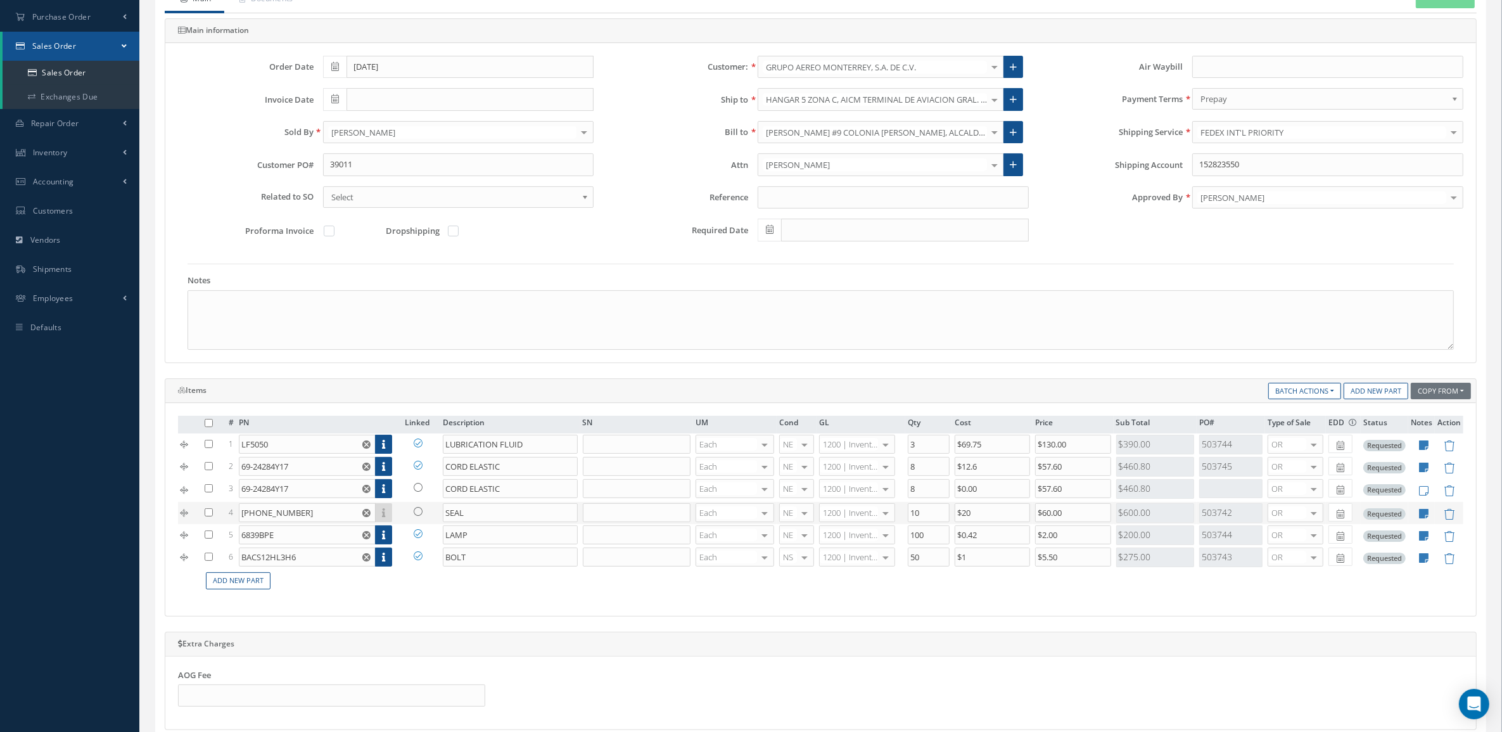
scroll to position [0, 0]
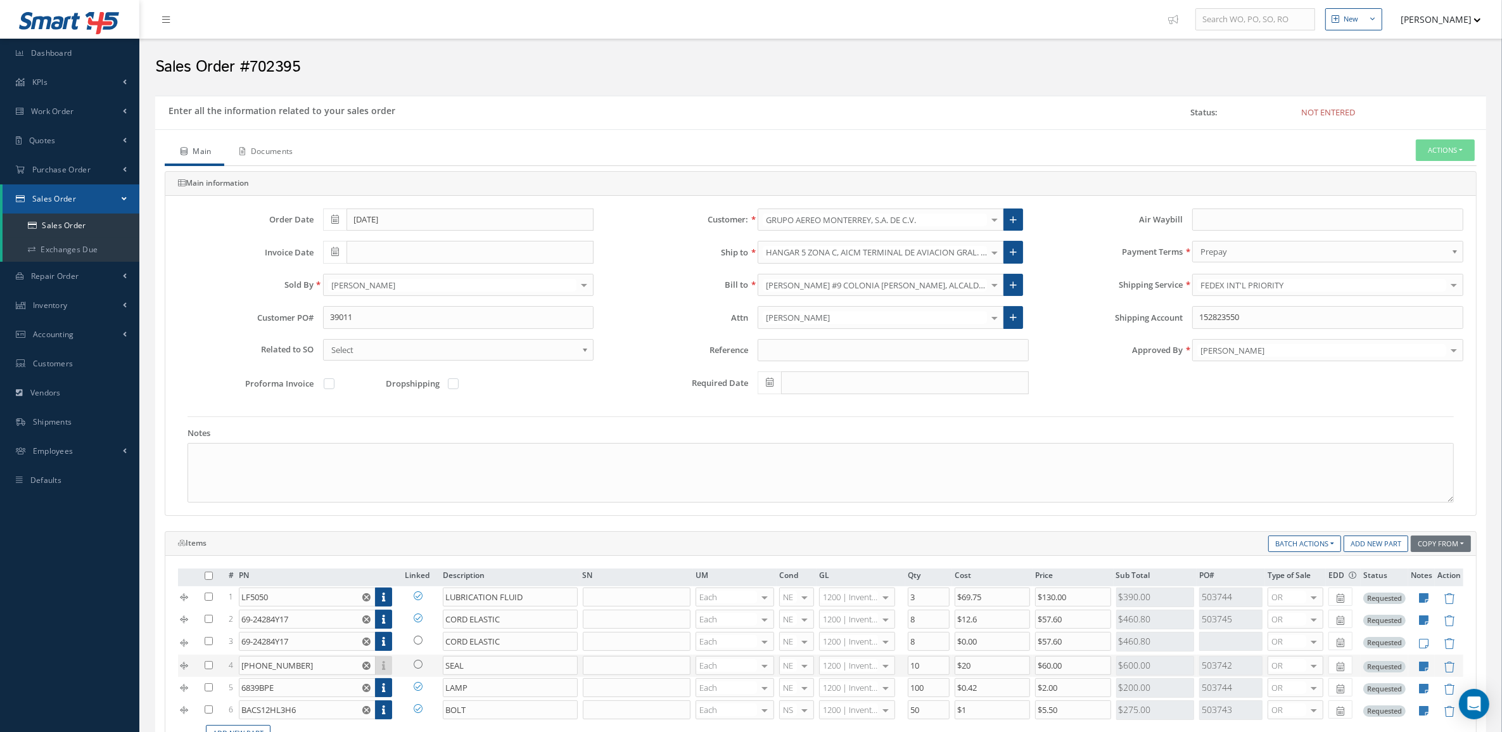
click at [301, 147] on link "Documents" at bounding box center [265, 152] width 82 height 27
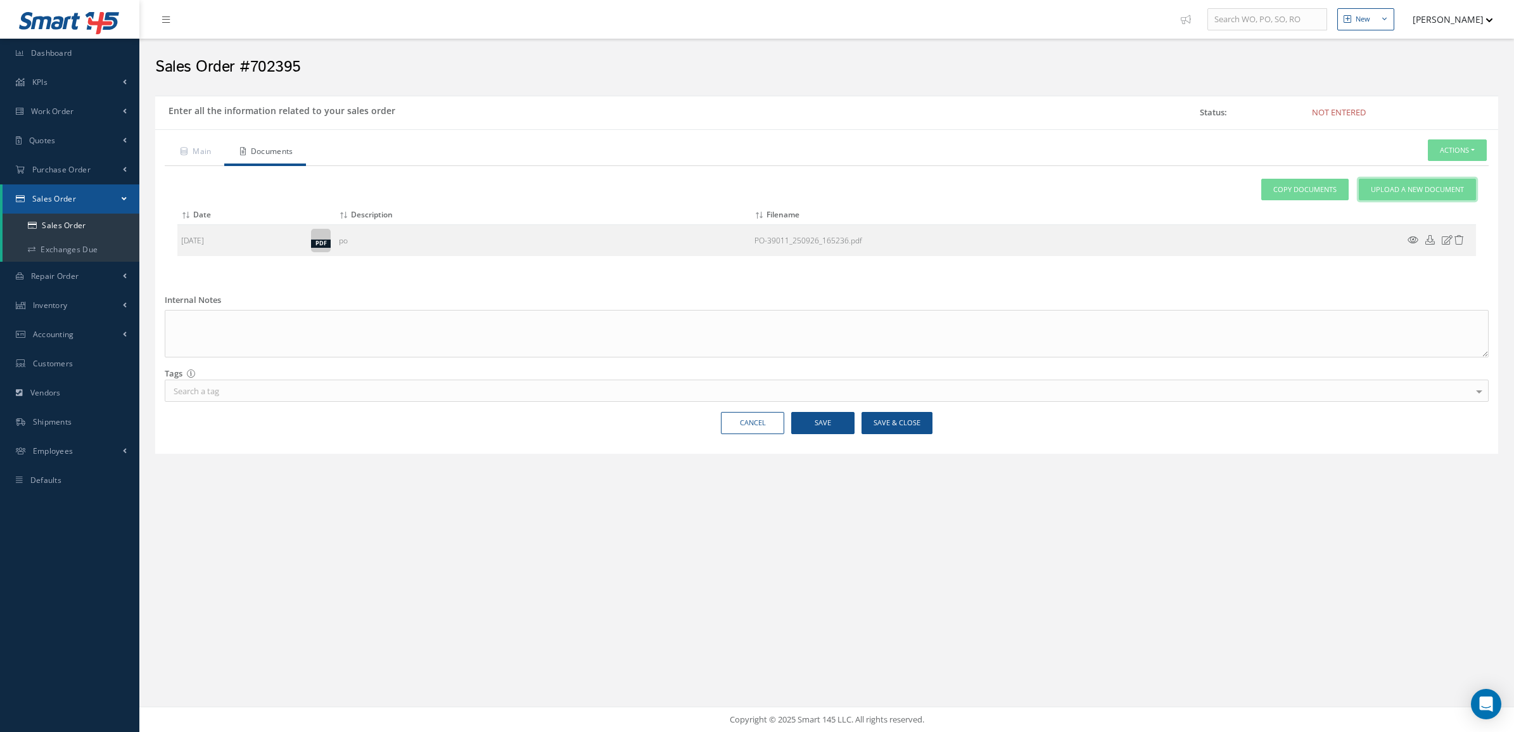
click at [1404, 188] on span "Upload a New Document" at bounding box center [1417, 189] width 93 height 11
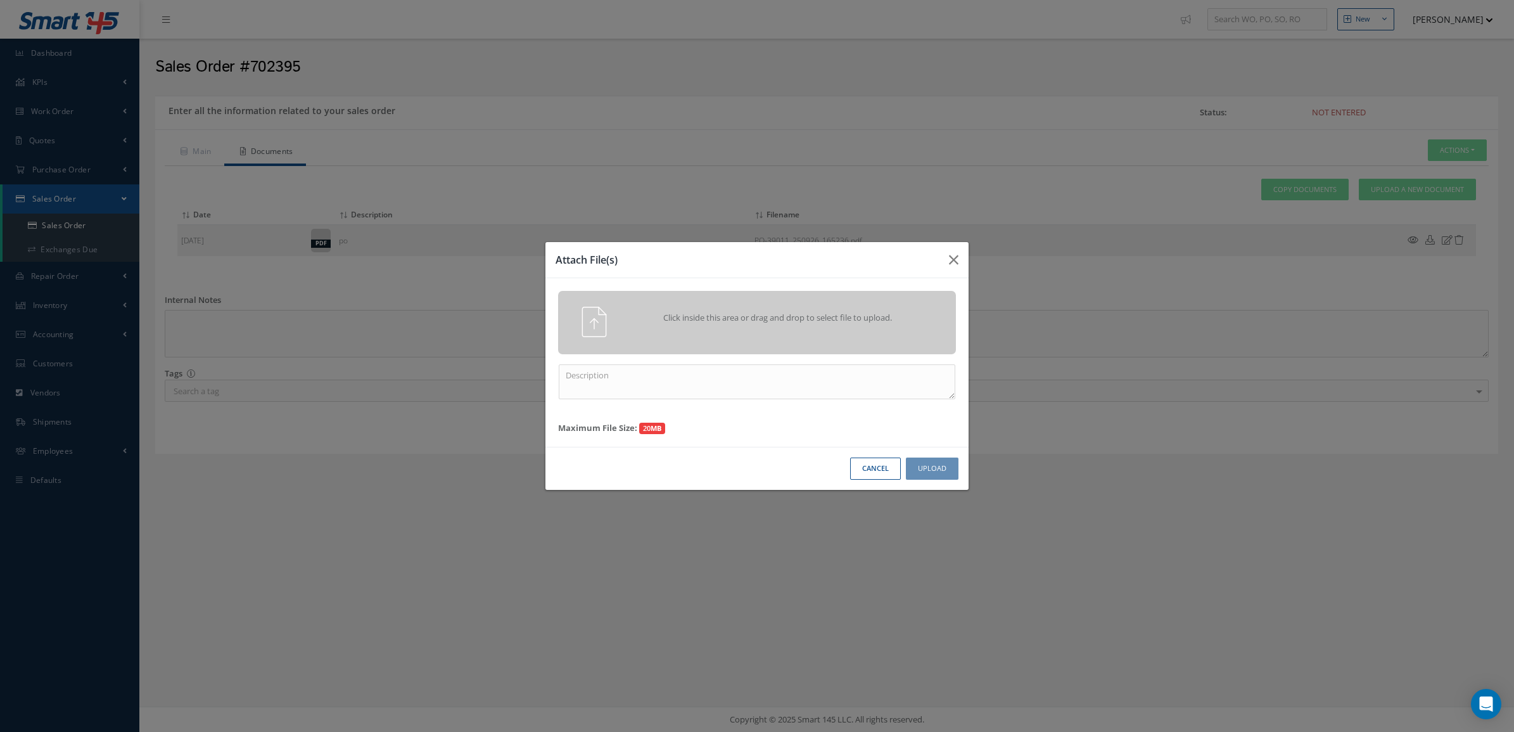
click at [915, 315] on span "Click inside this area or drag and drop to select file to upload." at bounding box center [778, 318] width 288 height 13
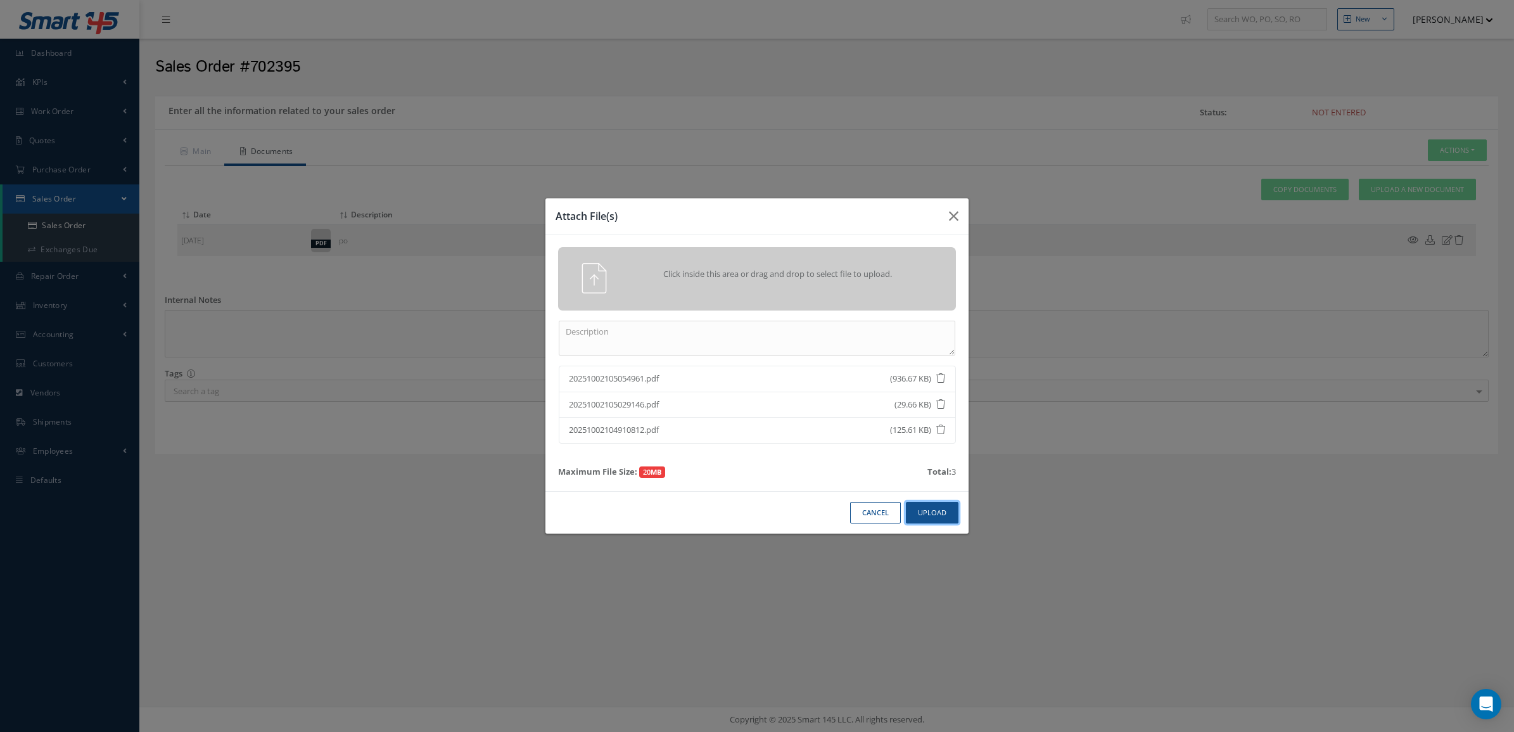
click at [930, 504] on button "Upload" at bounding box center [932, 513] width 53 height 22
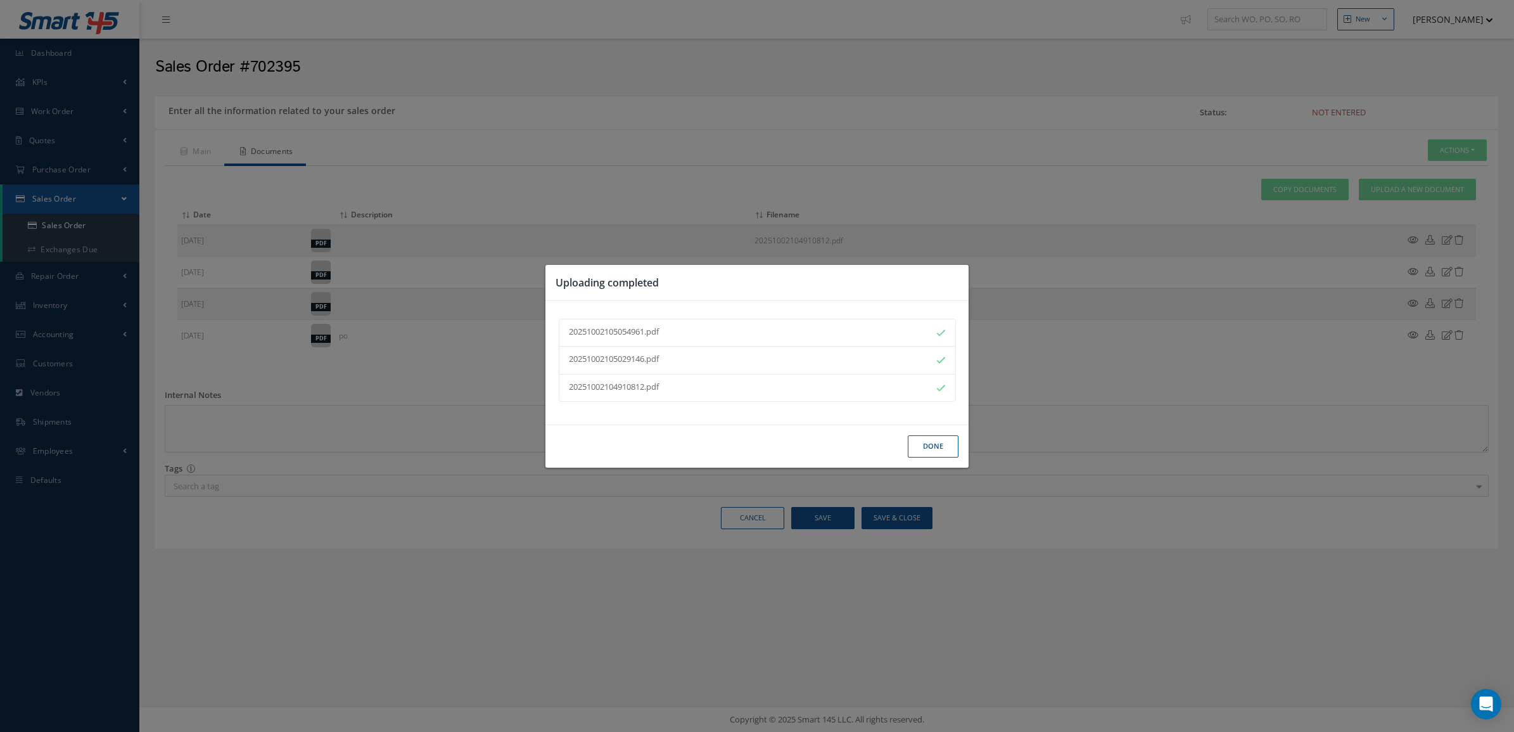
click at [929, 445] on button "Done" at bounding box center [933, 446] width 51 height 22
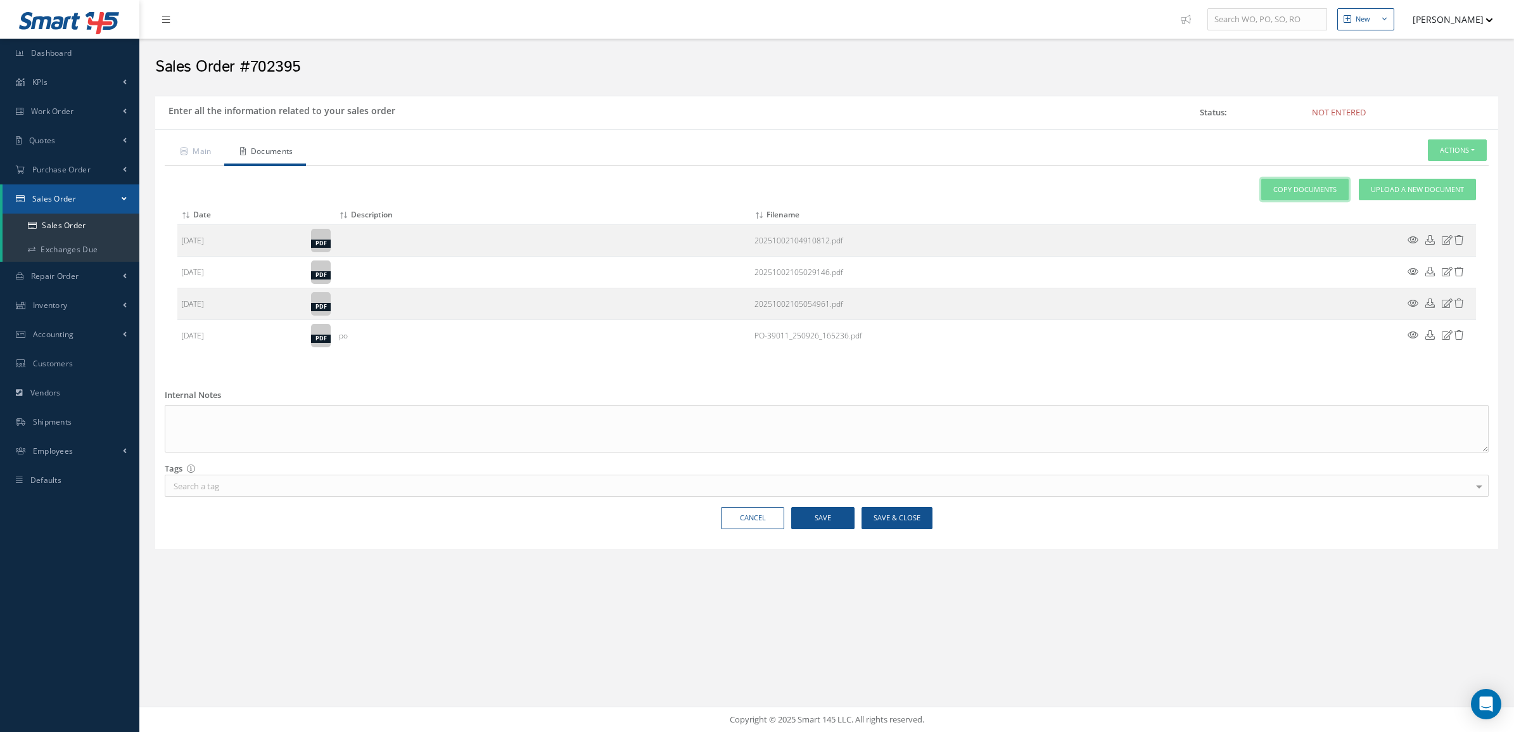
click at [1316, 184] on link "Copy Documents" at bounding box center [1304, 190] width 87 height 22
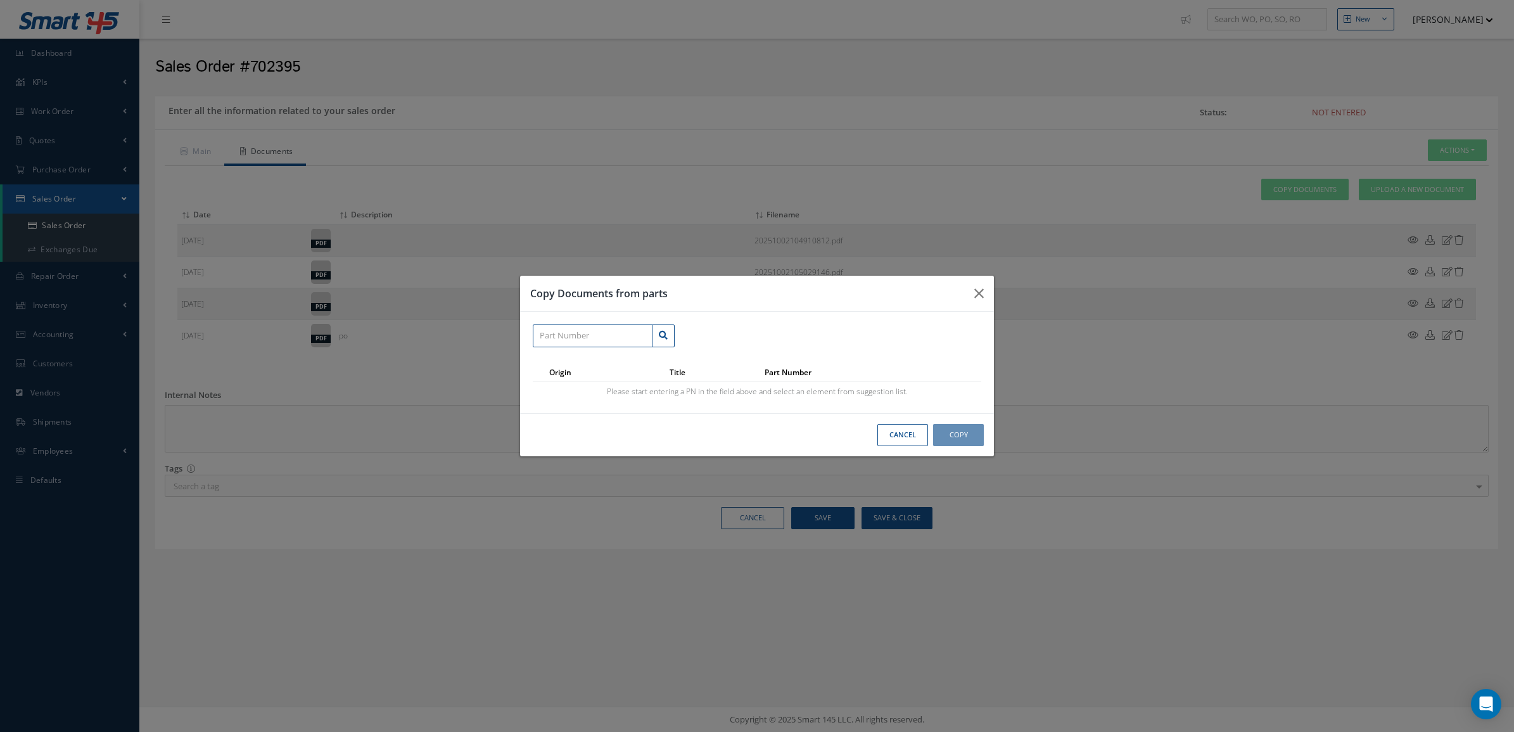
click at [612, 336] on input "text" at bounding box center [593, 335] width 120 height 23
paste input "6839BPE"
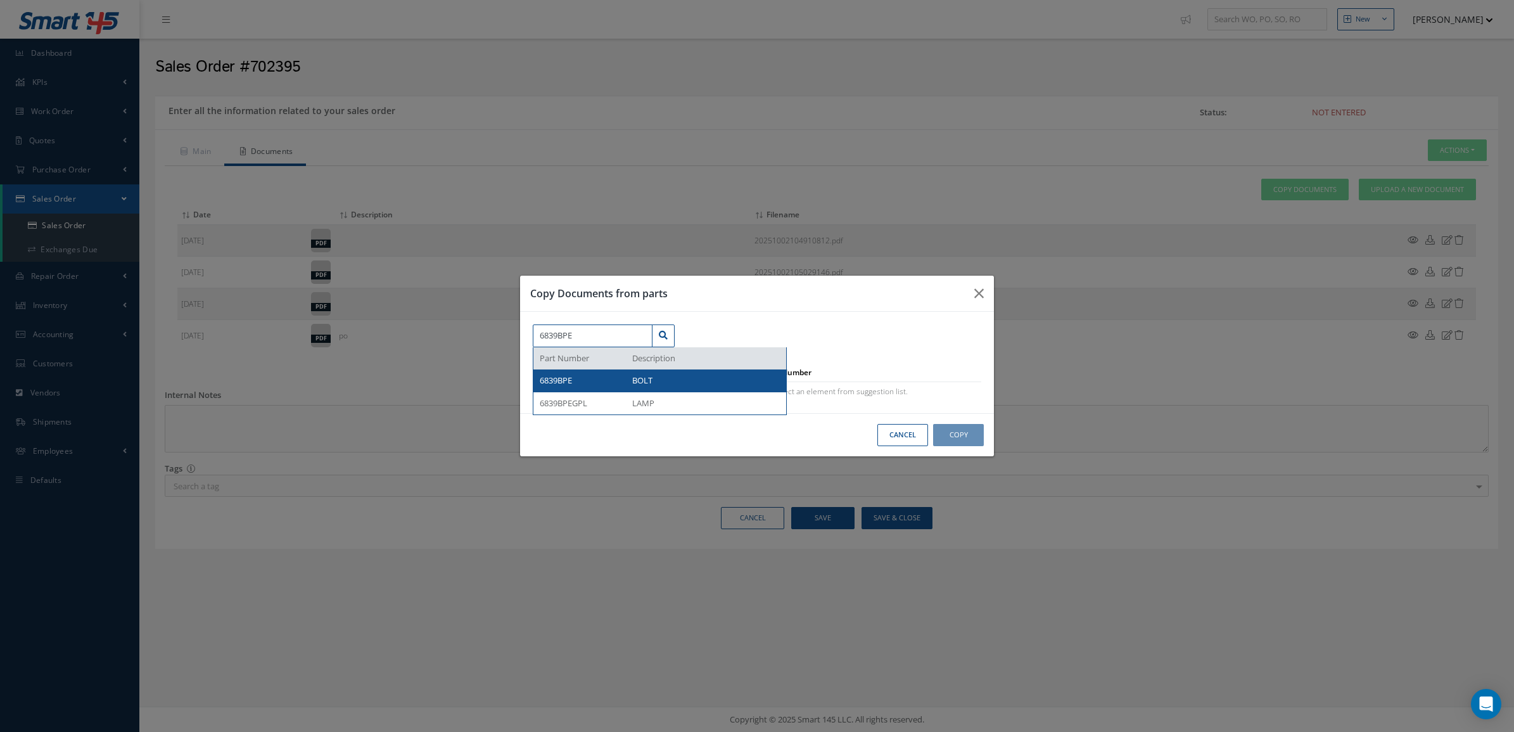
click at [571, 378] on span "6839BPE" at bounding box center [556, 379] width 32 height 11
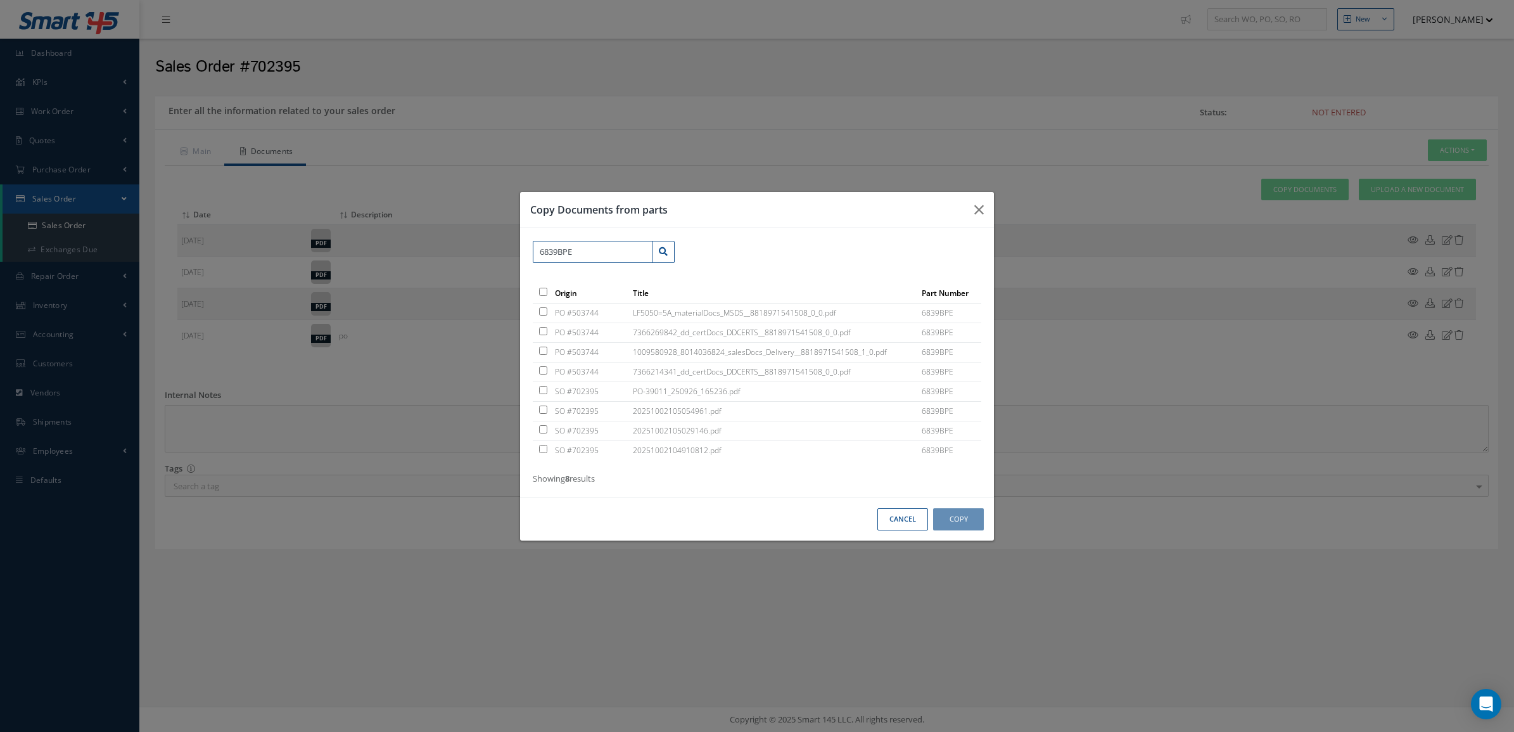
type input "6839BPE"
click at [543, 312] on input "checkbox" at bounding box center [543, 311] width 8 height 8
checkbox input "true"
click at [545, 327] on input "checkbox" at bounding box center [543, 331] width 8 height 8
checkbox input "true"
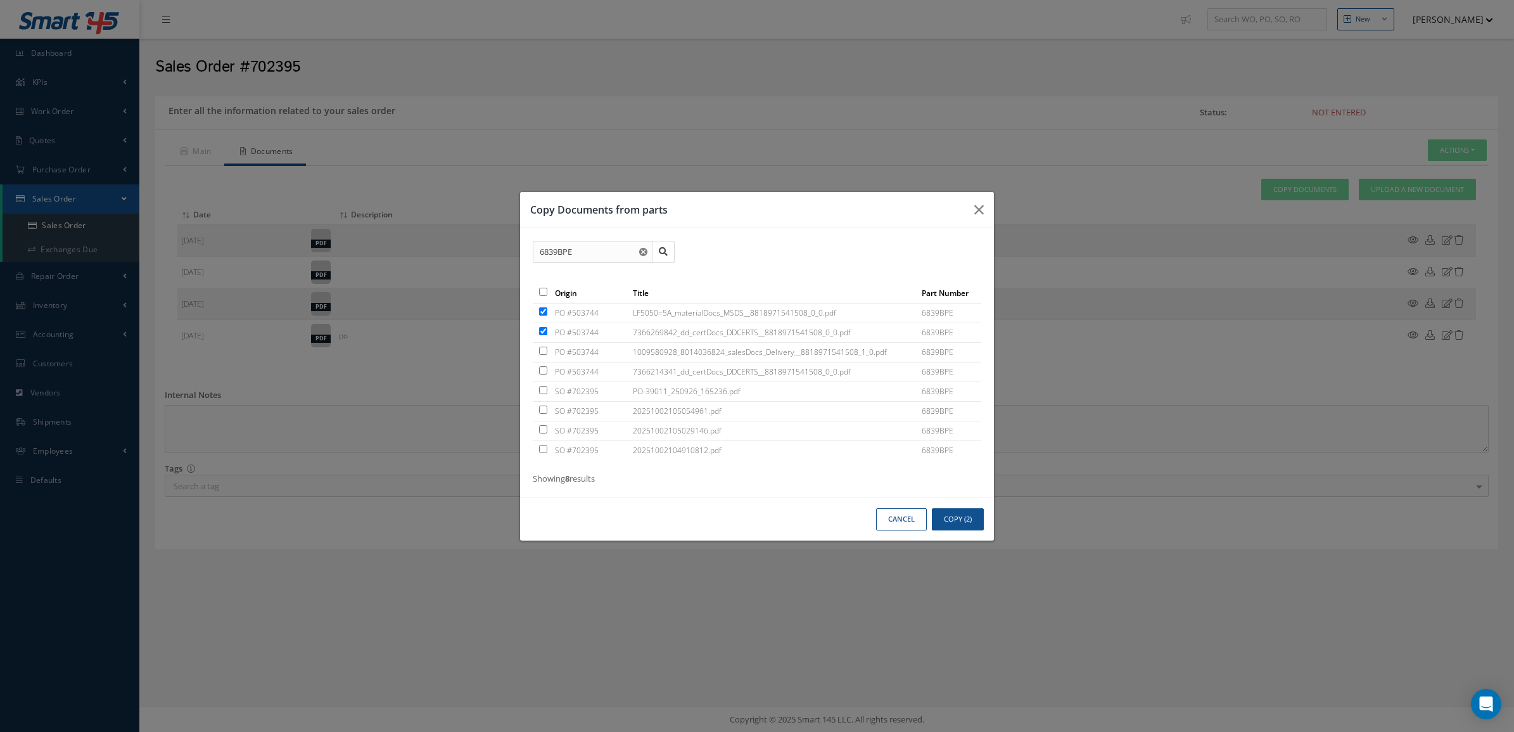
click at [545, 349] on input "checkbox" at bounding box center [543, 351] width 8 height 8
checkbox input "true"
click at [545, 371] on input "checkbox" at bounding box center [543, 370] width 8 height 8
checkbox input "true"
click at [945, 529] on button "Copy (4)" at bounding box center [958, 519] width 52 height 22
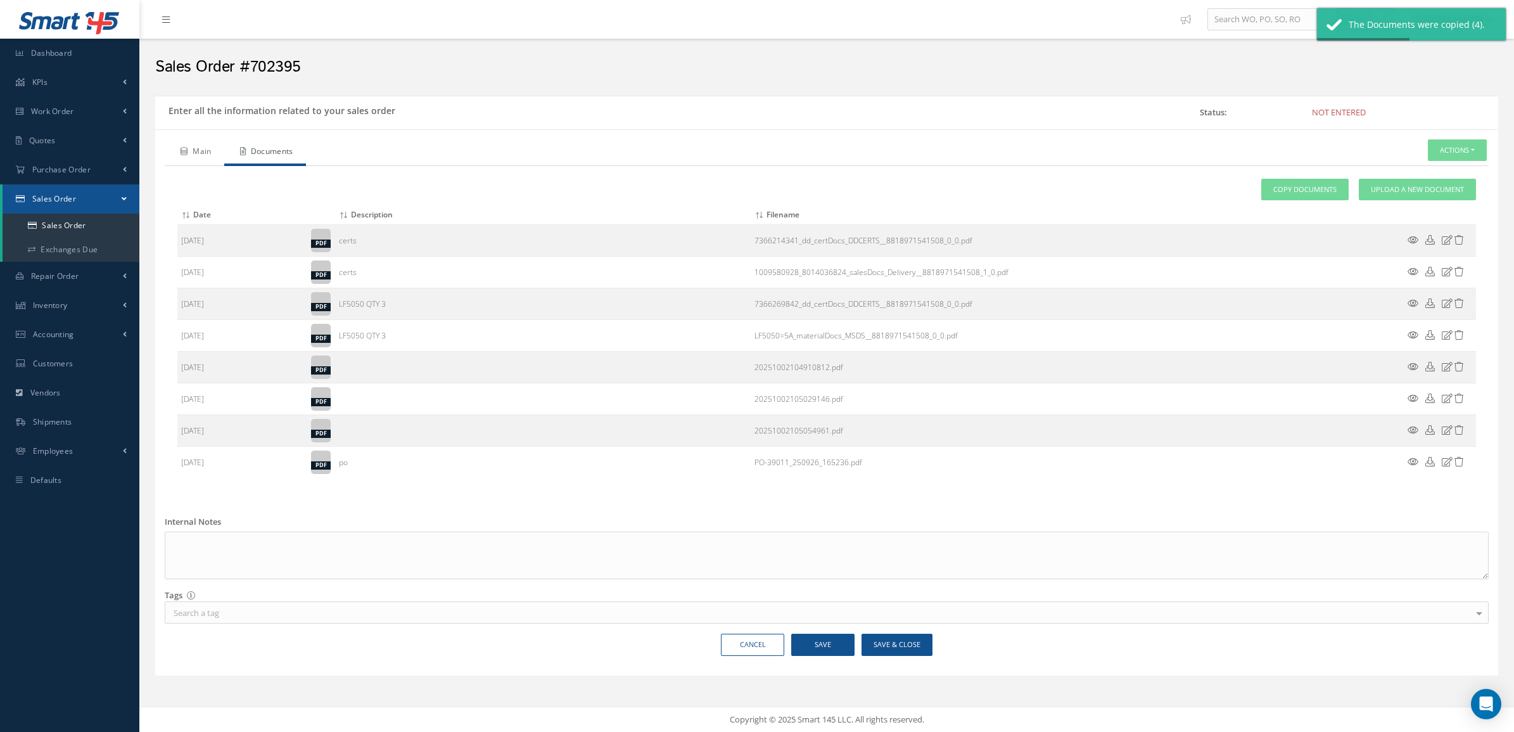
click at [209, 147] on link "Main" at bounding box center [195, 152] width 60 height 27
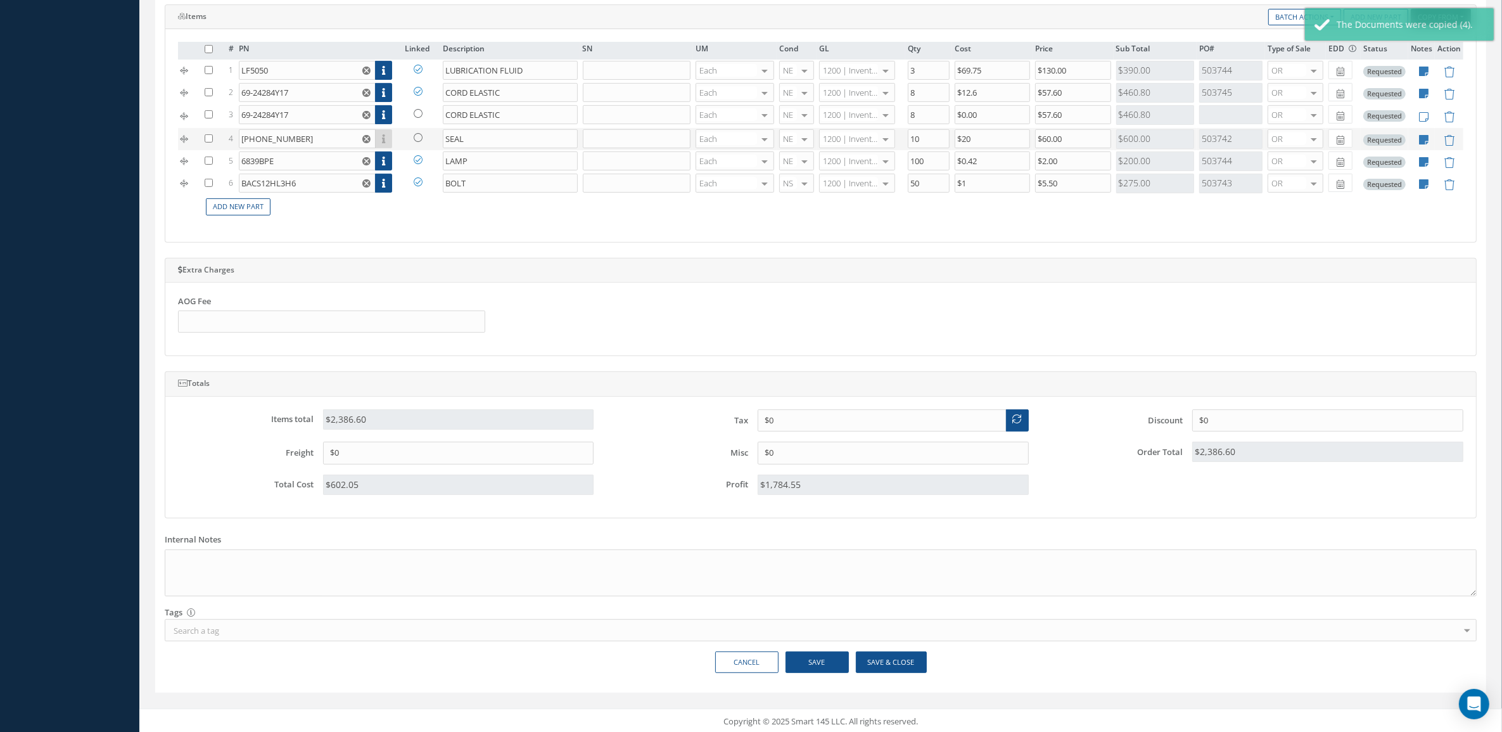
scroll to position [535, 0]
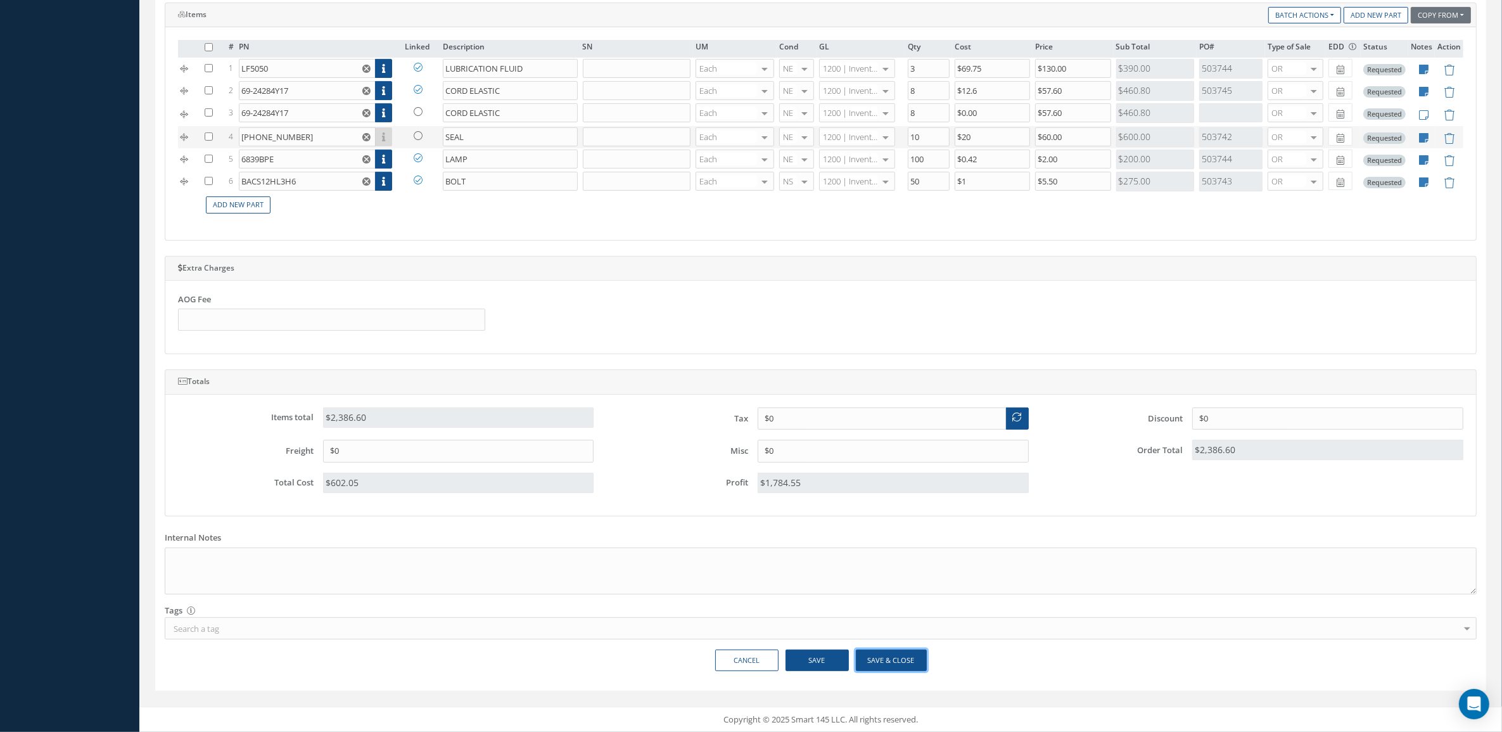
click at [882, 654] on button "Save & Close" at bounding box center [891, 660] width 71 height 22
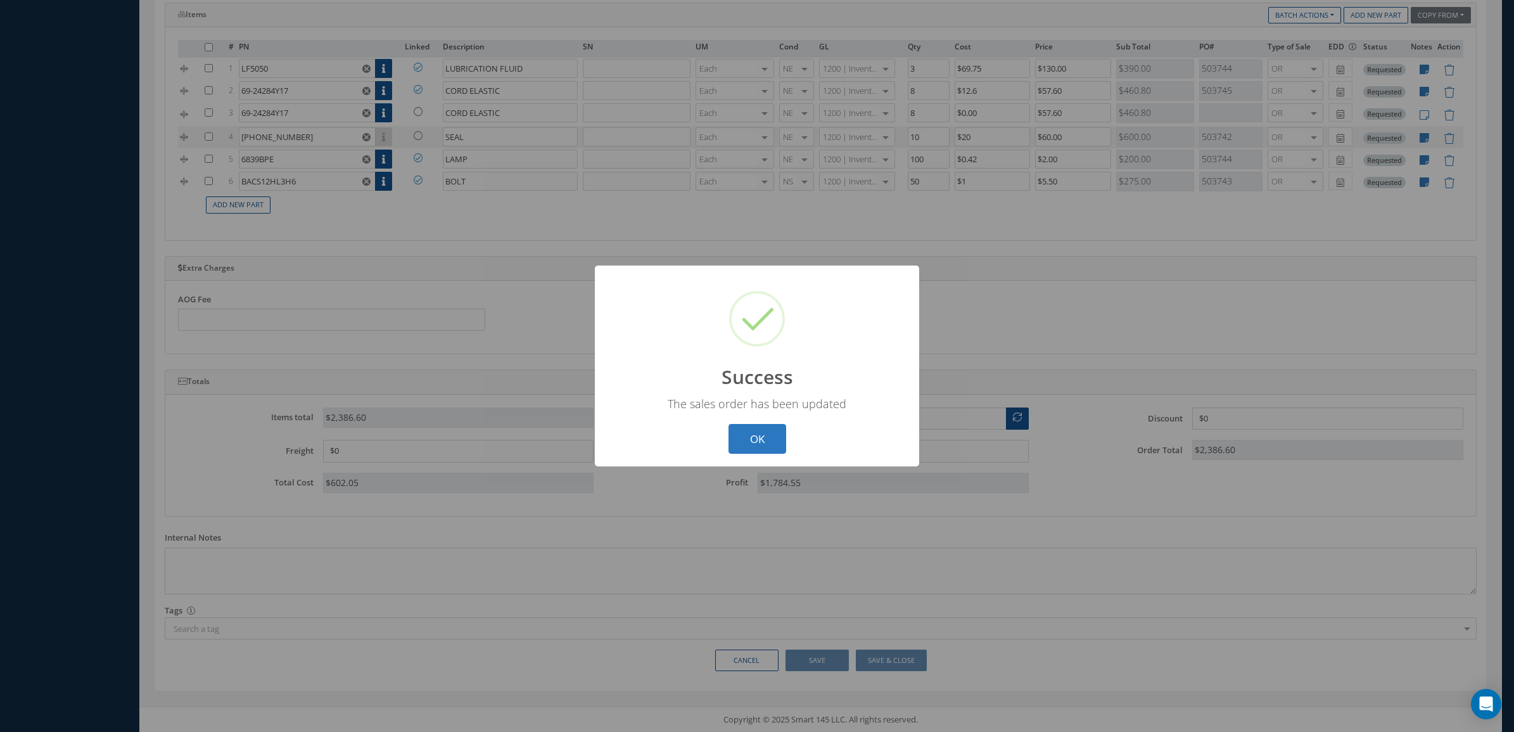
click at [770, 442] on button "OK" at bounding box center [757, 439] width 58 height 30
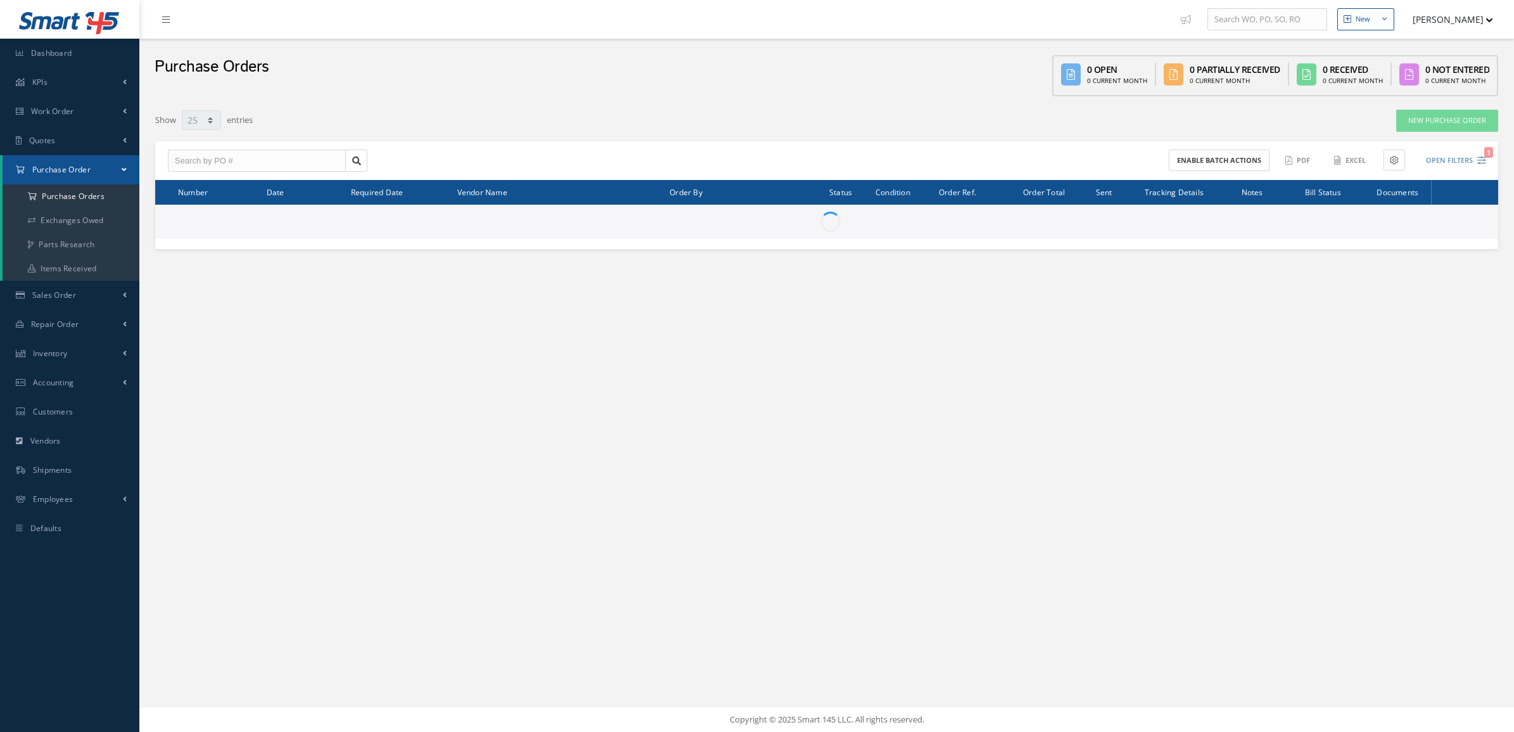
select select "25"
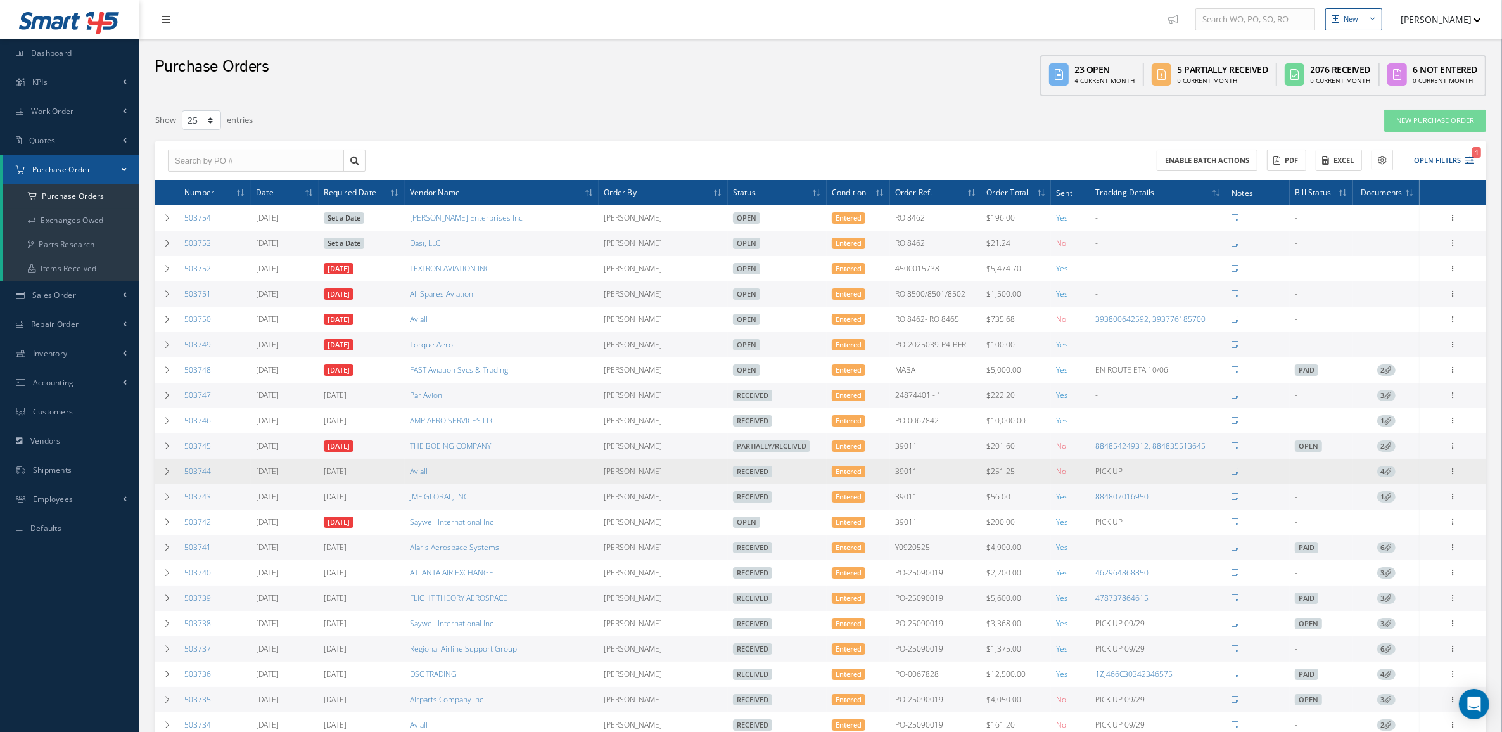
click at [1386, 474] on icon at bounding box center [1388, 470] width 7 height 7
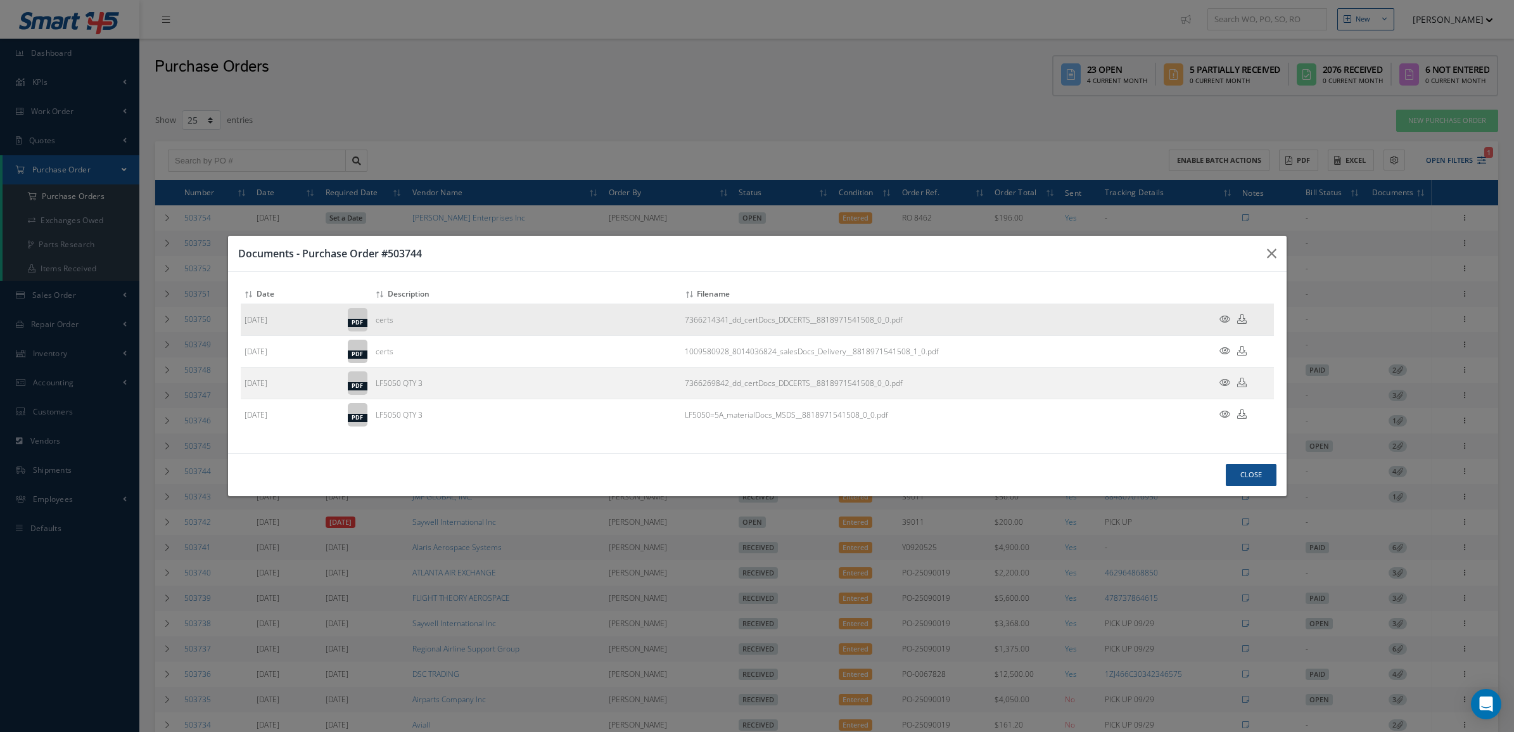
drag, startPoint x: 685, startPoint y: 323, endPoint x: 906, endPoint y: 330, distance: 221.2
click at [906, 330] on td "7366214341_dd_certDocs_DDCERTS__8818971541508_0_0.pdf" at bounding box center [939, 320] width 517 height 32
copy link "7366214341_dd_certDocs_DDCERTS__8818971541508_0_0.pdf"
click at [1242, 483] on button "Close" at bounding box center [1251, 475] width 51 height 22
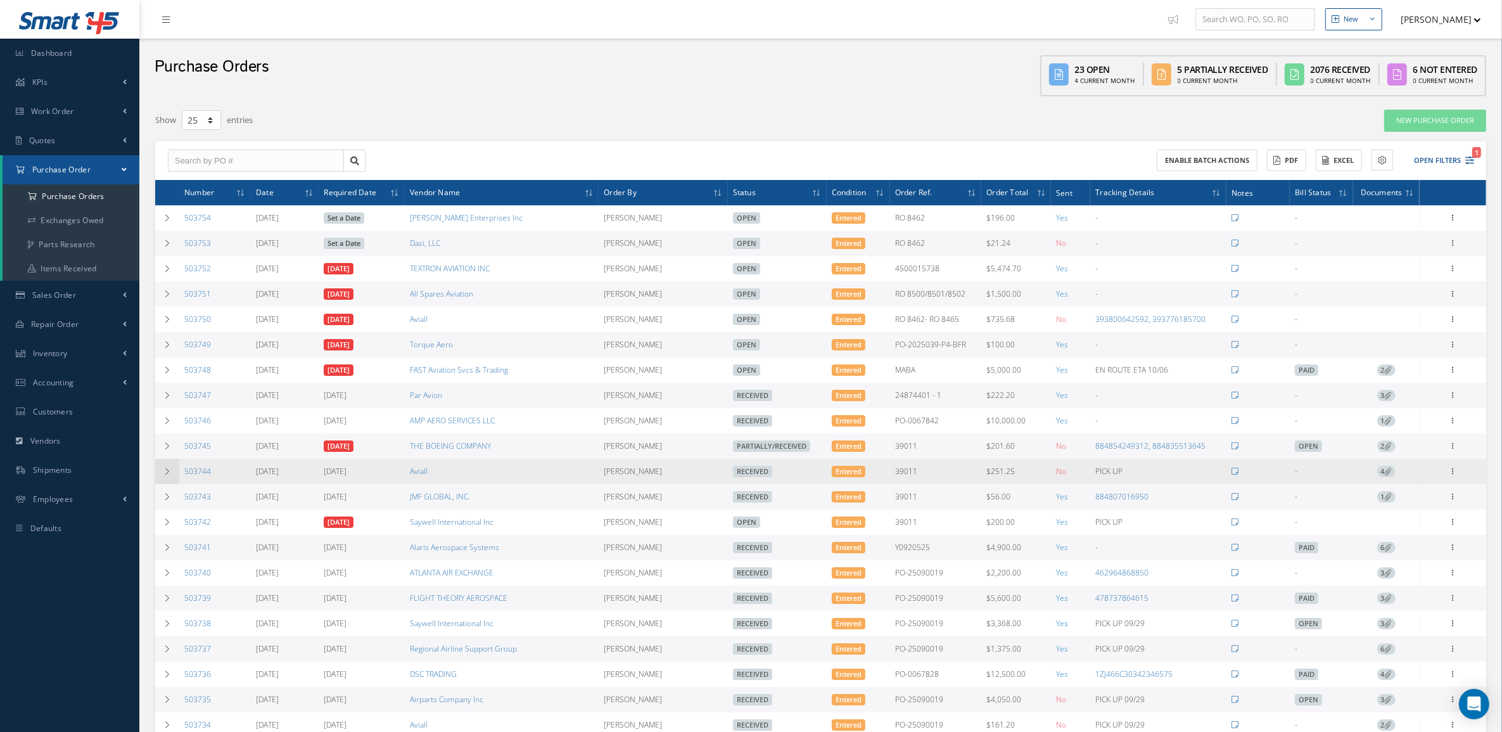
click at [160, 477] on td at bounding box center [167, 471] width 24 height 25
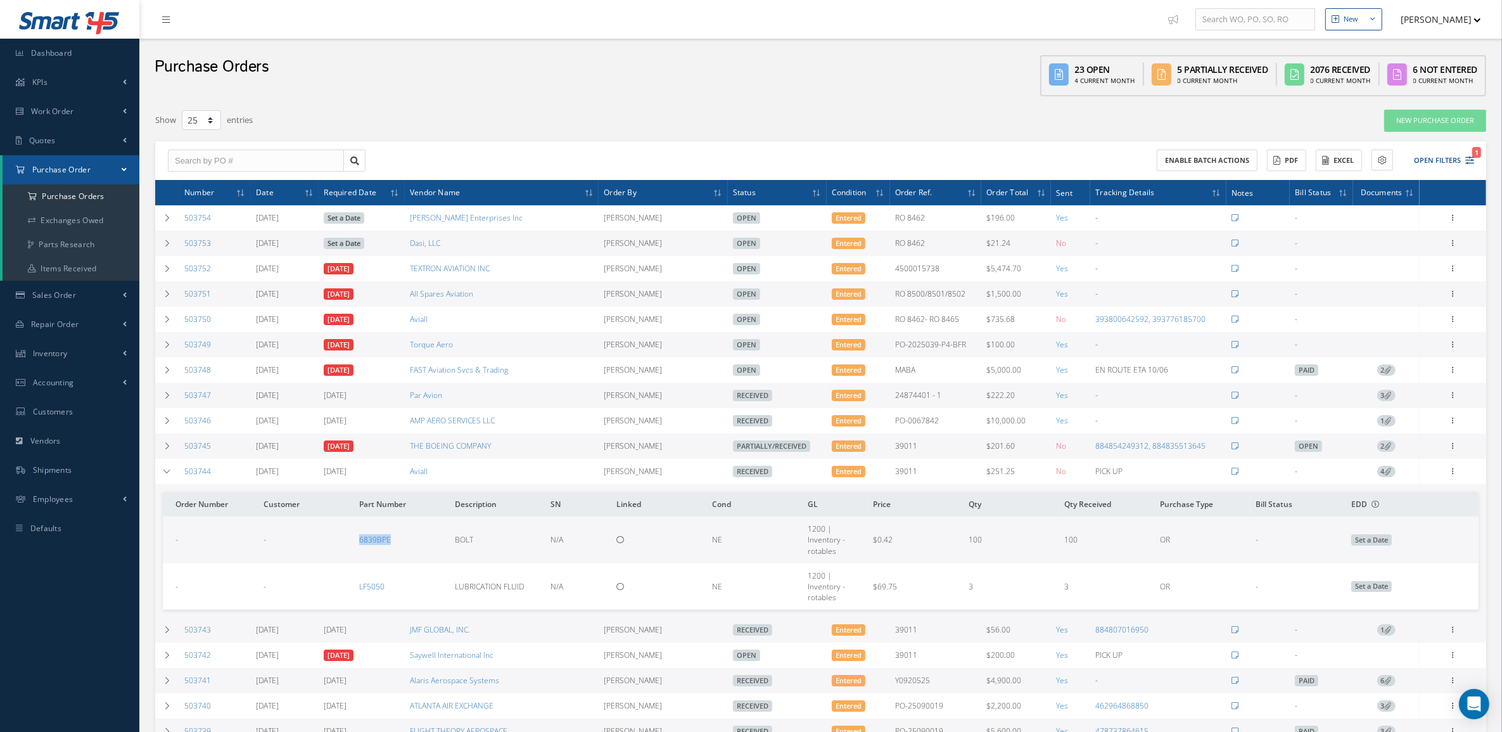
drag, startPoint x: 341, startPoint y: 545, endPoint x: 419, endPoint y: 543, distance: 78.6
click at [419, 543] on tr "- - 6839BPE BOLT N/A NE 1200 | Inventory - rotables $0.42 100 100 OR - Set a Da…" at bounding box center [821, 539] width 1316 height 46
copy tr "6839BPE"
click at [1385, 474] on icon at bounding box center [1388, 470] width 7 height 7
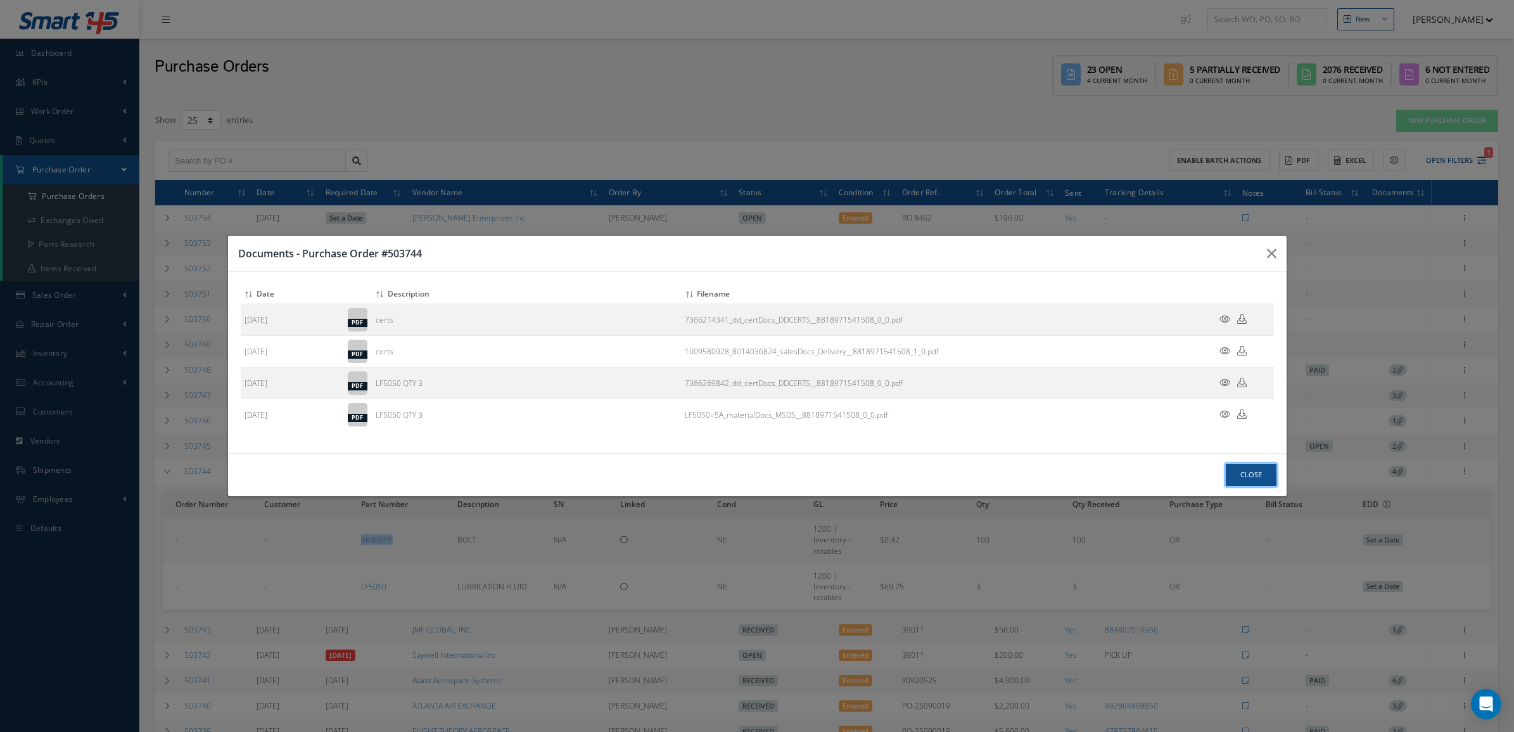
click at [1232, 469] on button "Close" at bounding box center [1251, 475] width 51 height 22
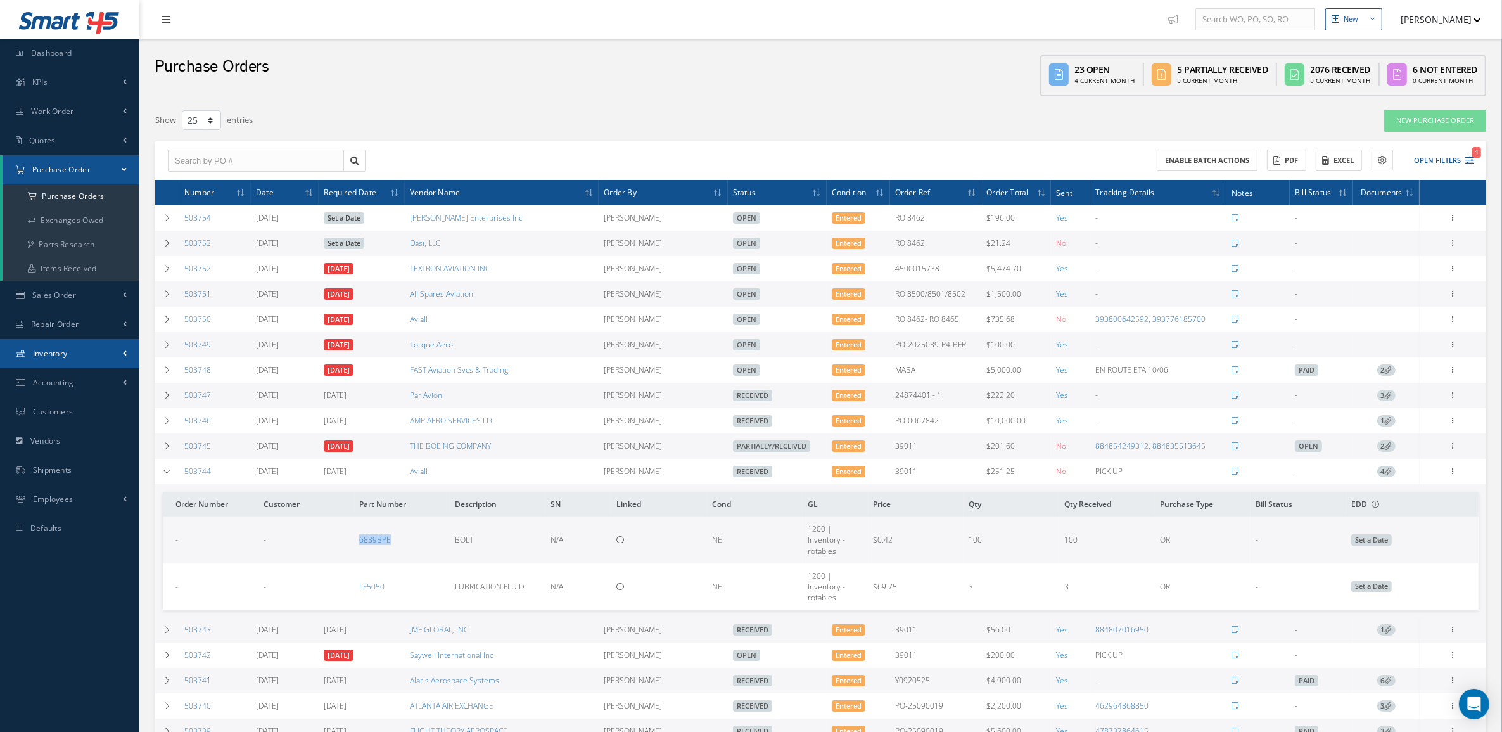
click at [54, 355] on span "Inventory" at bounding box center [50, 353] width 35 height 11
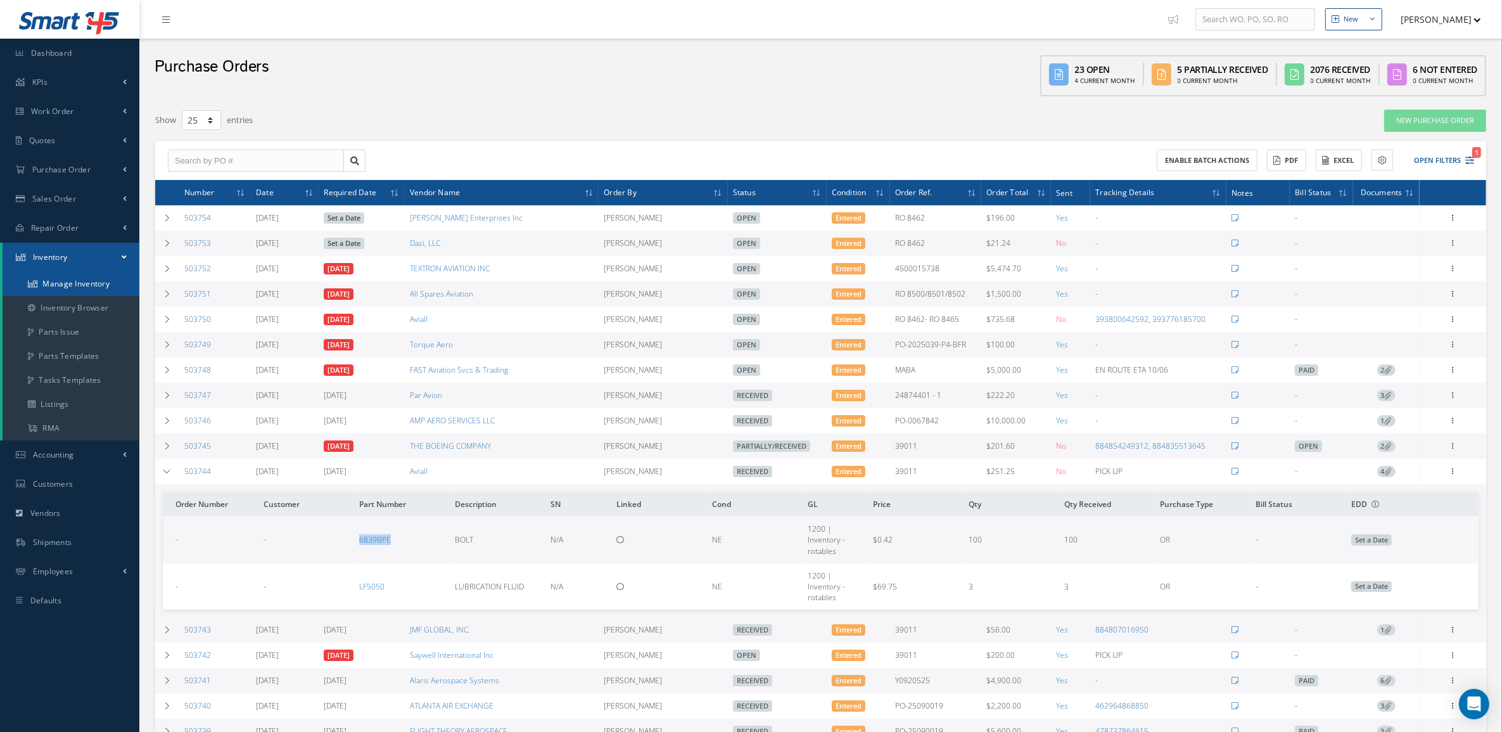
click at [51, 276] on link "Manage Inventory" at bounding box center [71, 284] width 137 height 24
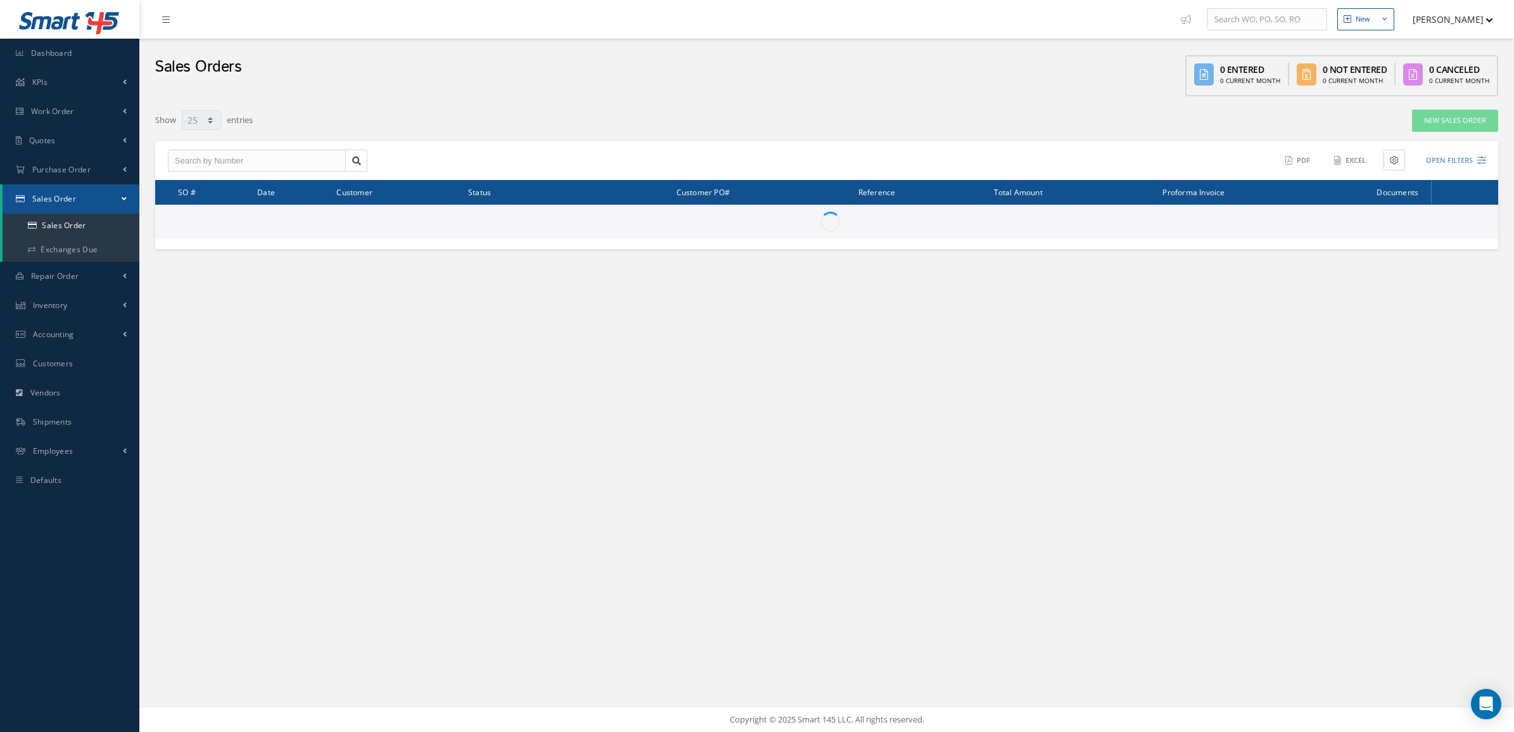
select select "25"
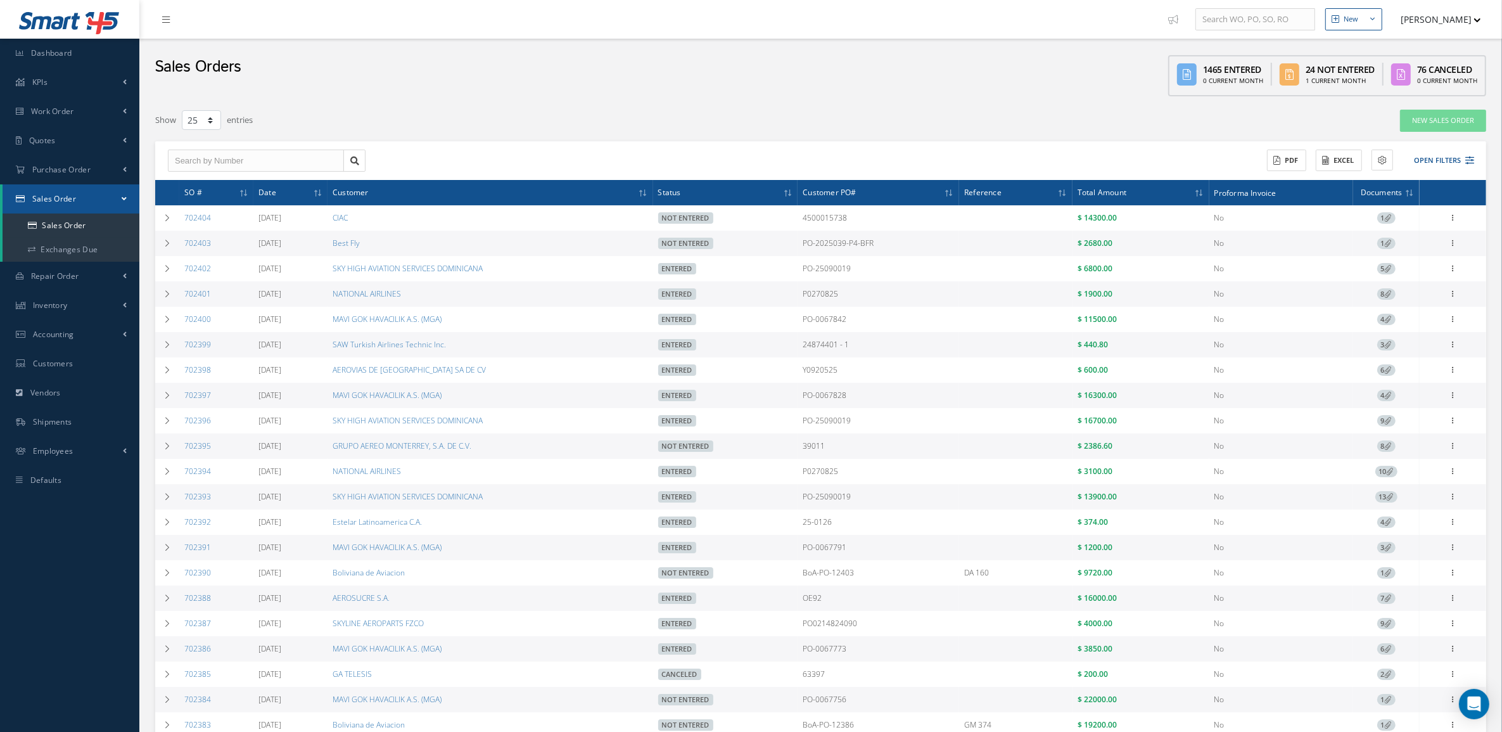
click at [1425, 147] on div "ACTIONS Receive Payments Select Customer MABA AERO LLC 21 AIR ABR AVIATION LEAS…" at bounding box center [820, 160] width 1331 height 39
click at [1427, 150] on button "Open Filters" at bounding box center [1438, 160] width 72 height 21
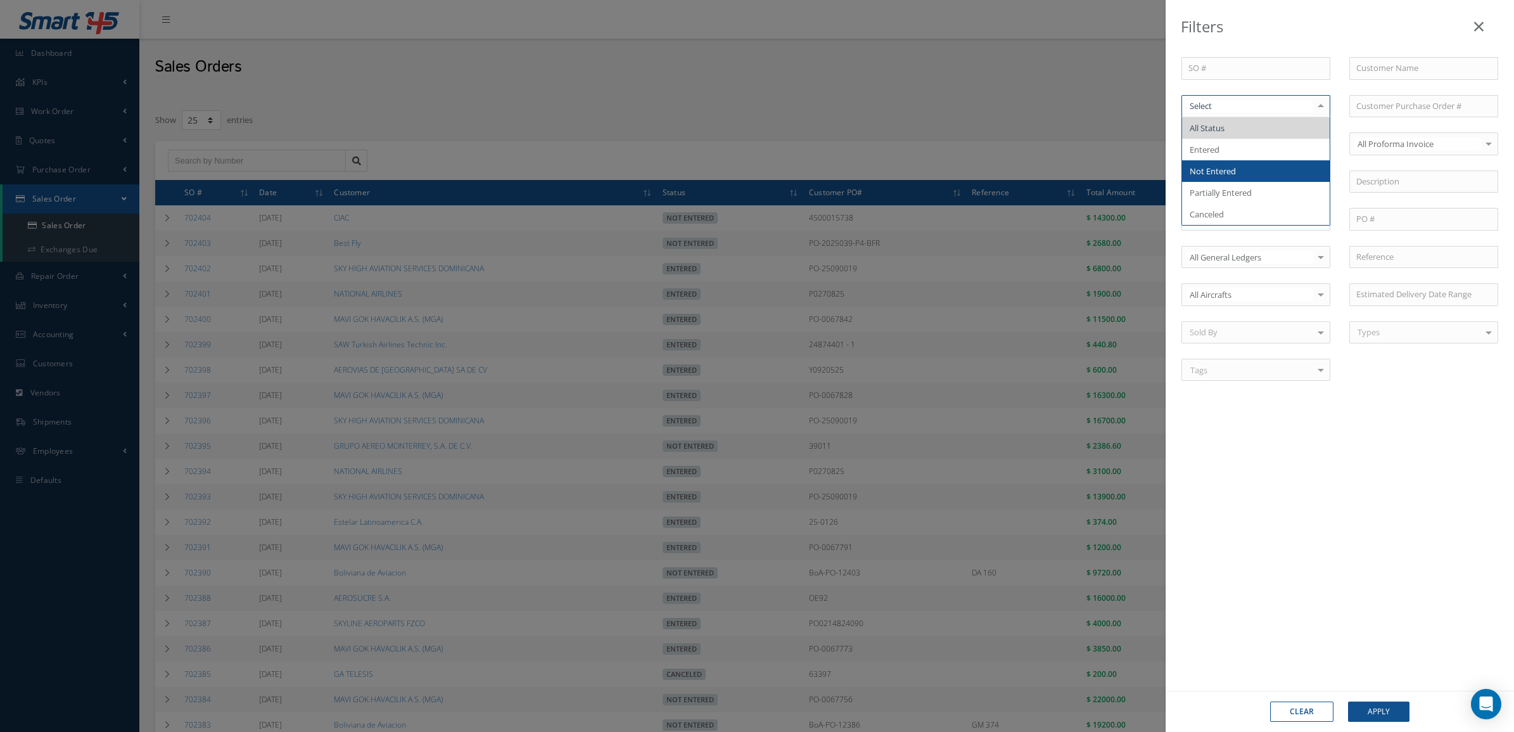
click at [1259, 172] on span "Not Entered" at bounding box center [1256, 171] width 148 height 22
click at [1392, 708] on button "Apply" at bounding box center [1378, 711] width 61 height 20
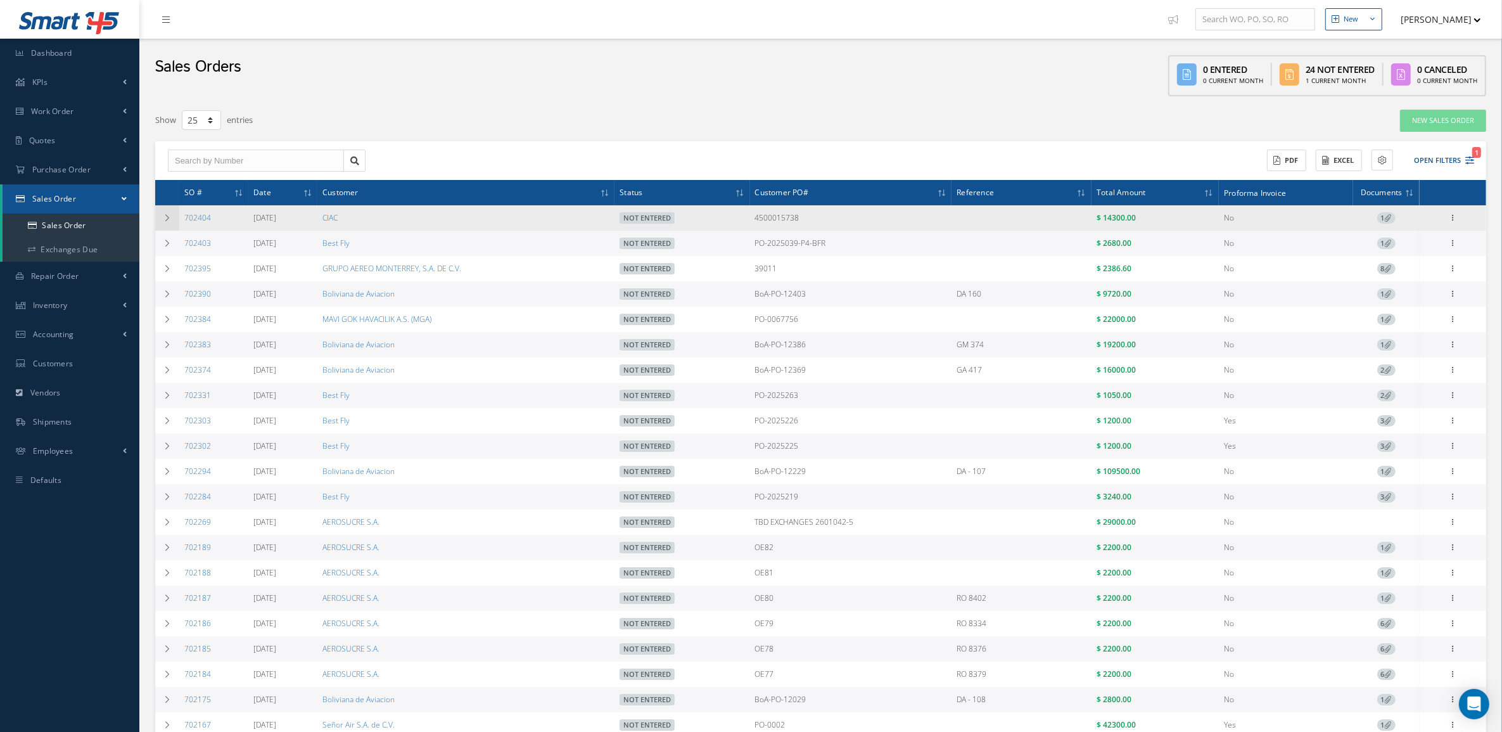
click at [162, 223] on td at bounding box center [167, 217] width 24 height 25
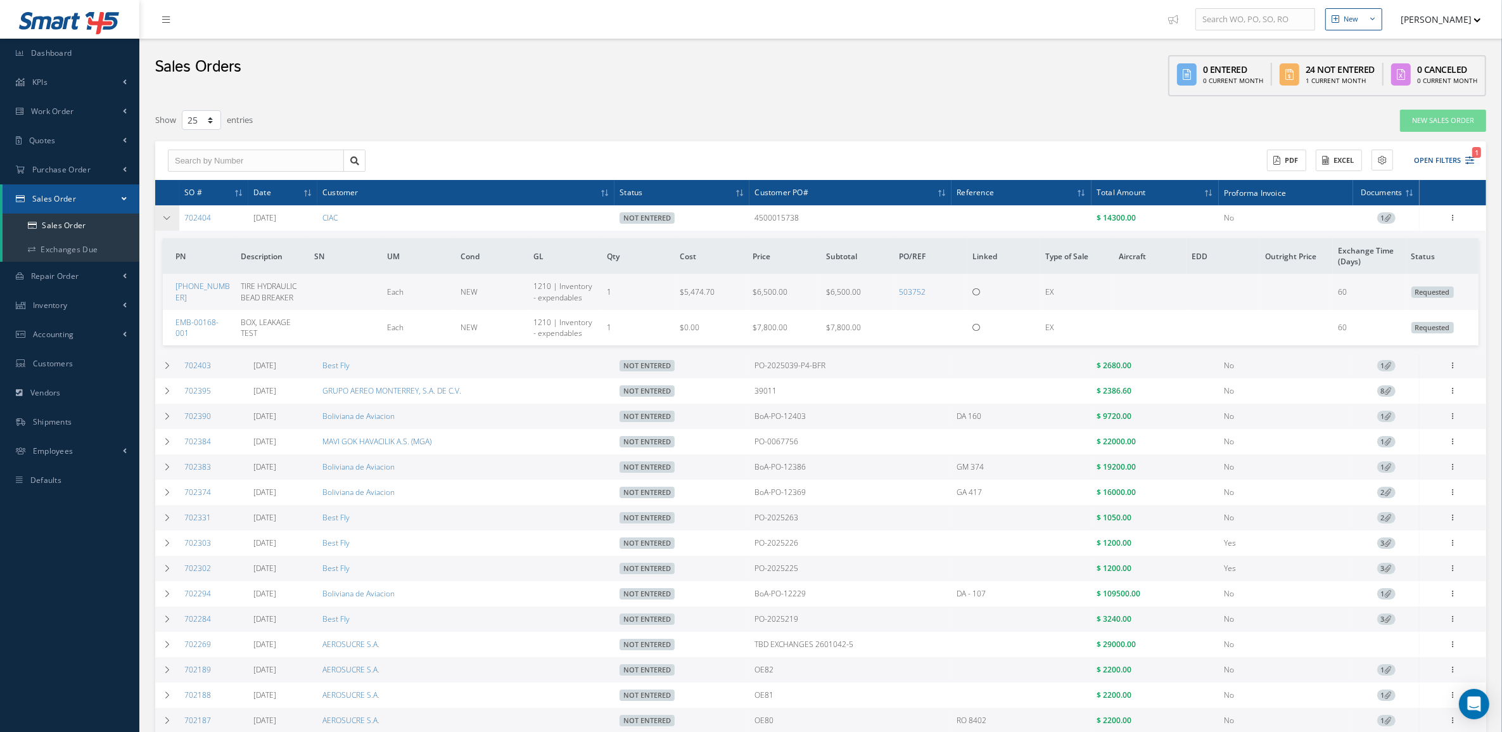
click at [167, 214] on icon at bounding box center [167, 218] width 9 height 8
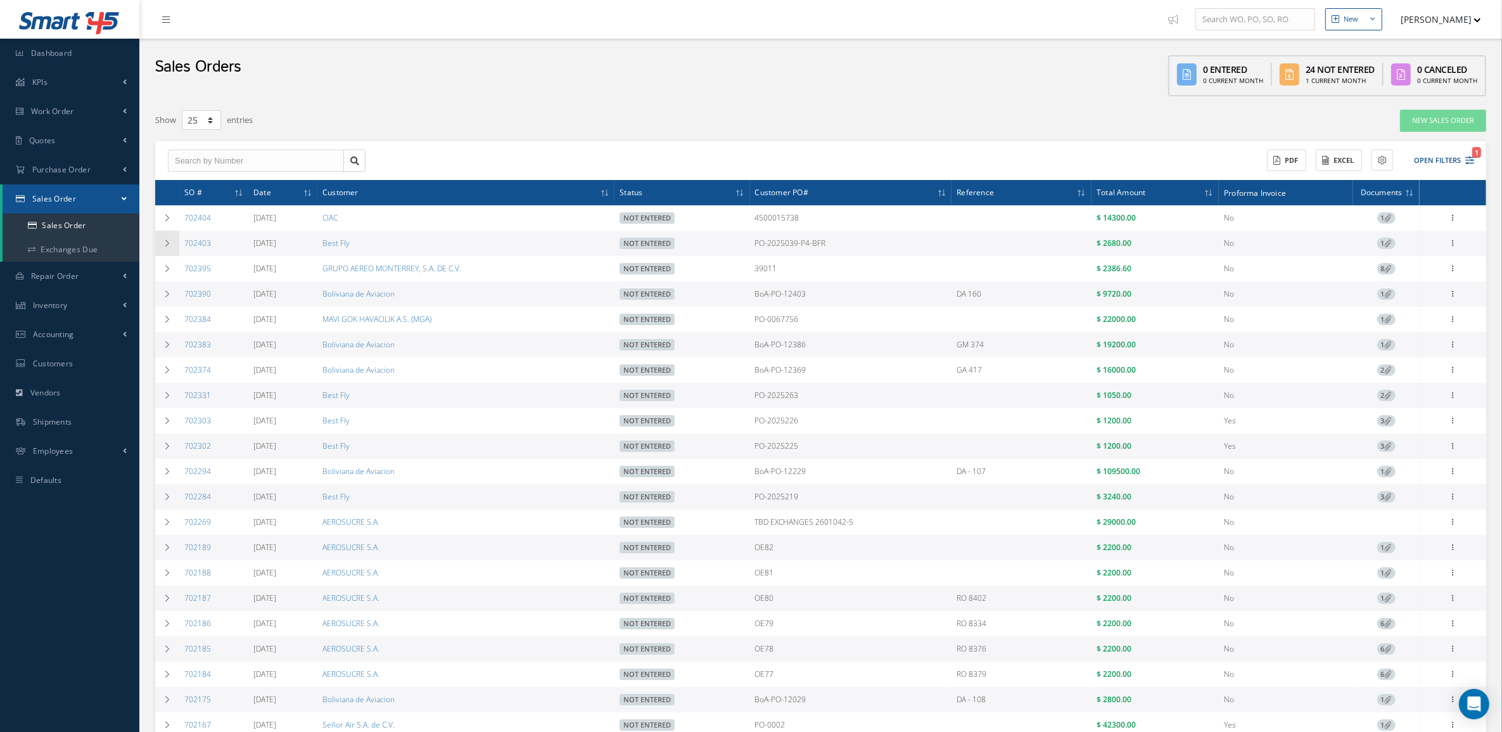
click at [167, 244] on icon at bounding box center [167, 243] width 9 height 8
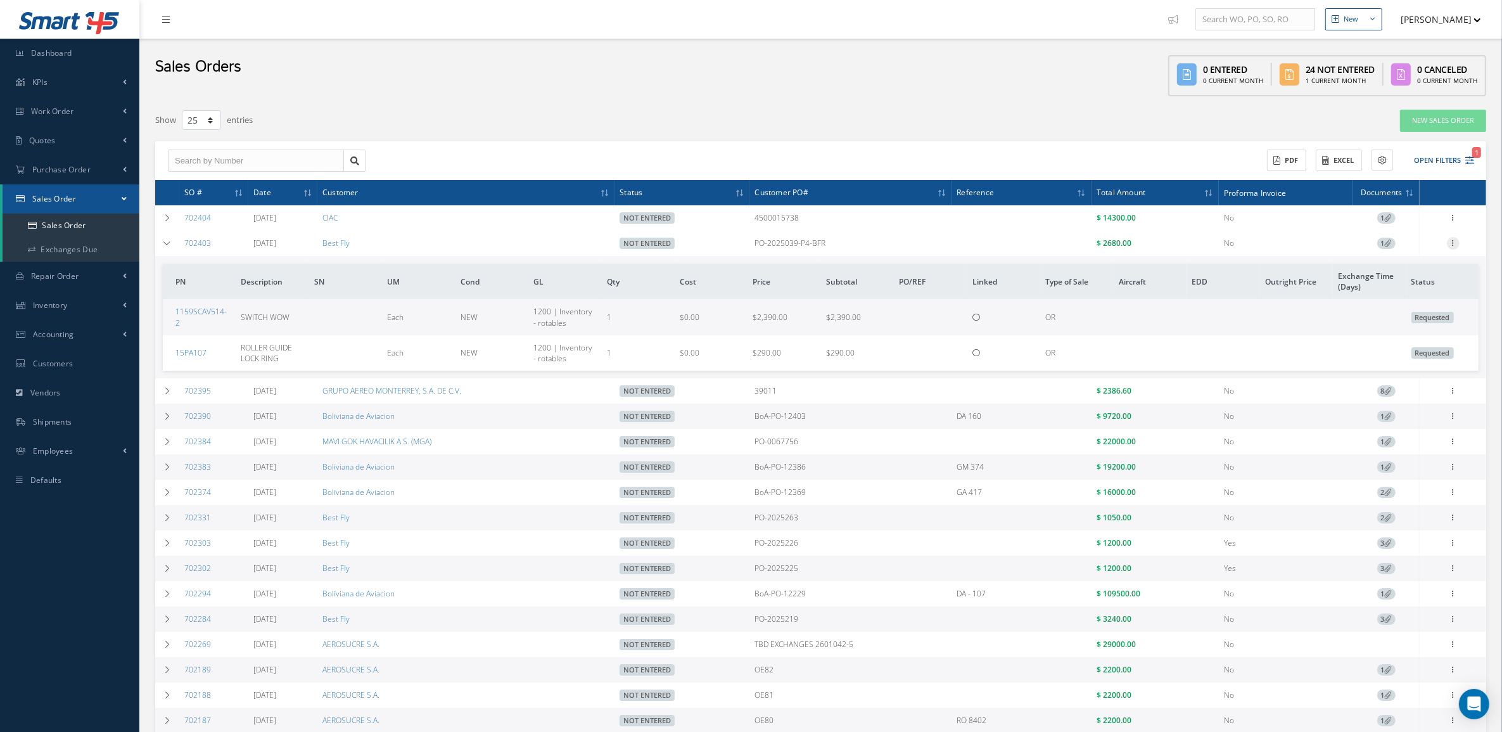
click at [1456, 242] on icon at bounding box center [1453, 242] width 13 height 10
click at [1396, 263] on link "Edit" at bounding box center [1395, 268] width 100 height 16
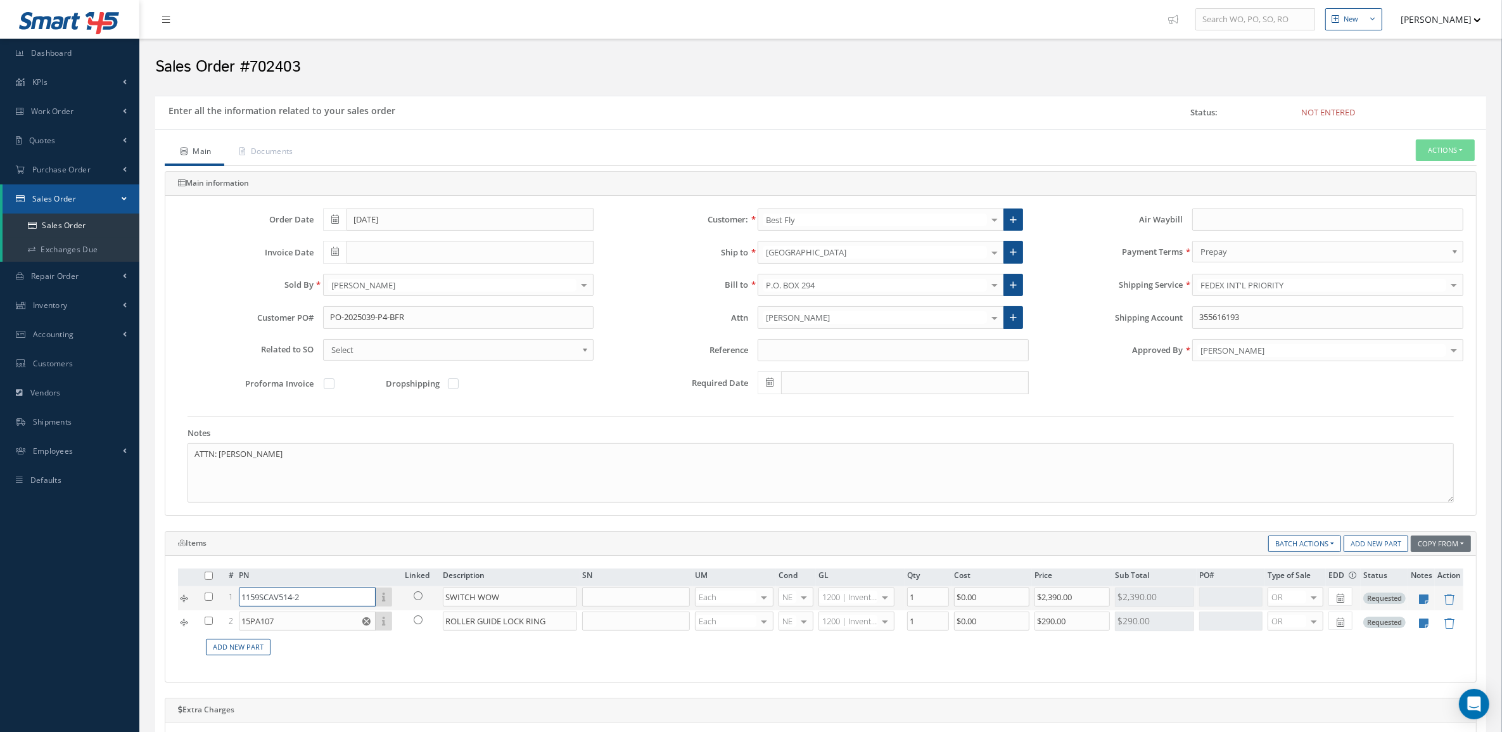
click at [336, 597] on input "1159SCAV514-2" at bounding box center [307, 596] width 137 height 19
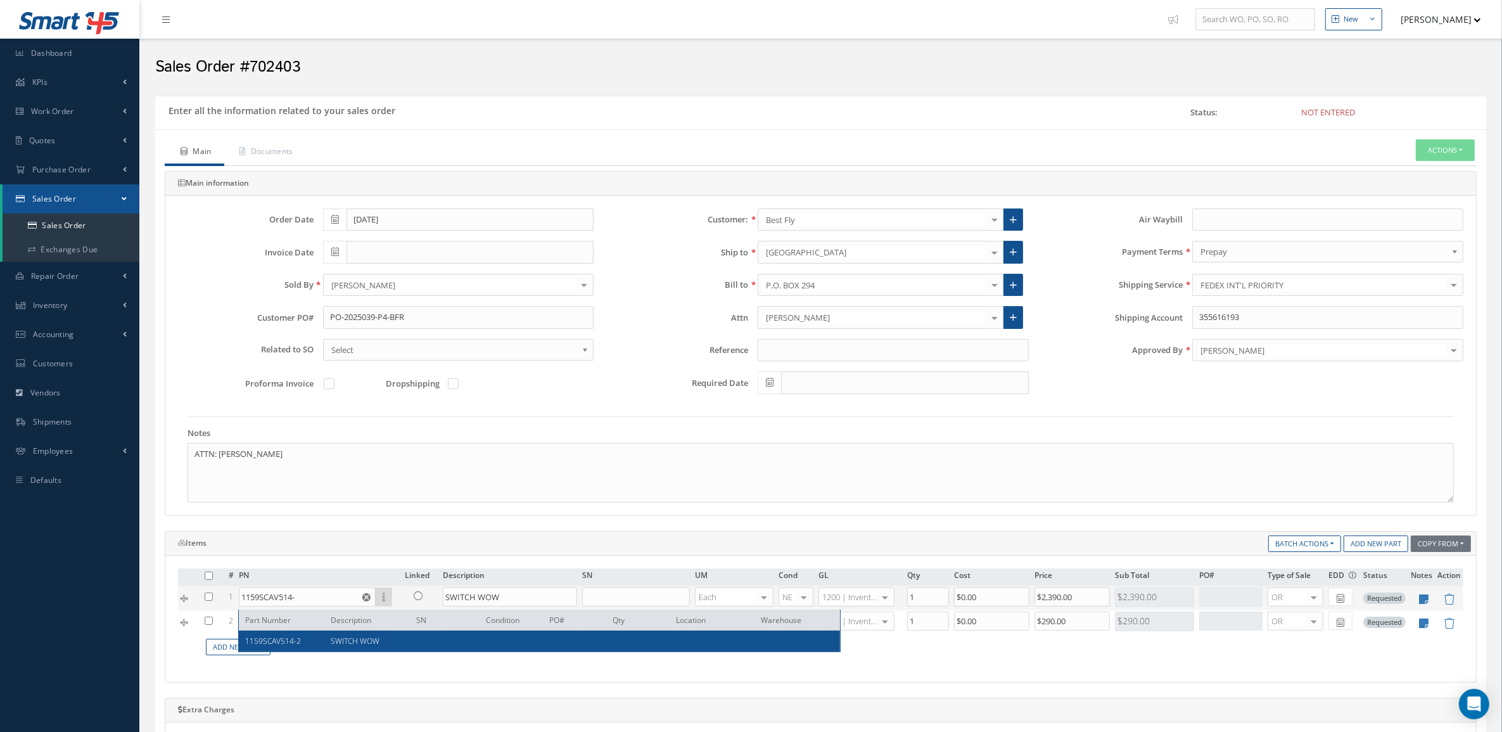
click at [347, 635] on span "SWITCH WOW" at bounding box center [355, 640] width 49 height 11
type input "1159SCAV514-2"
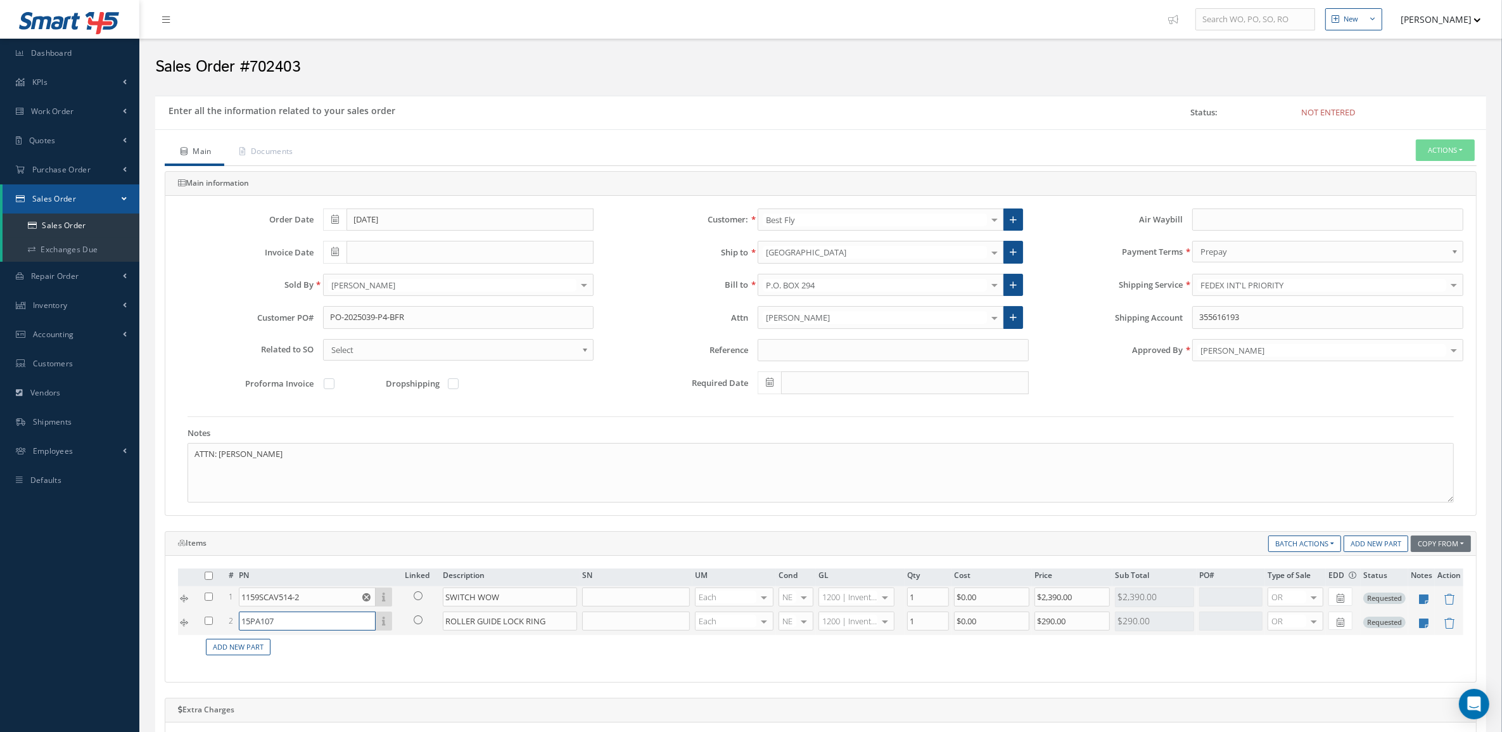
click at [338, 618] on input "15PA107" at bounding box center [307, 620] width 137 height 19
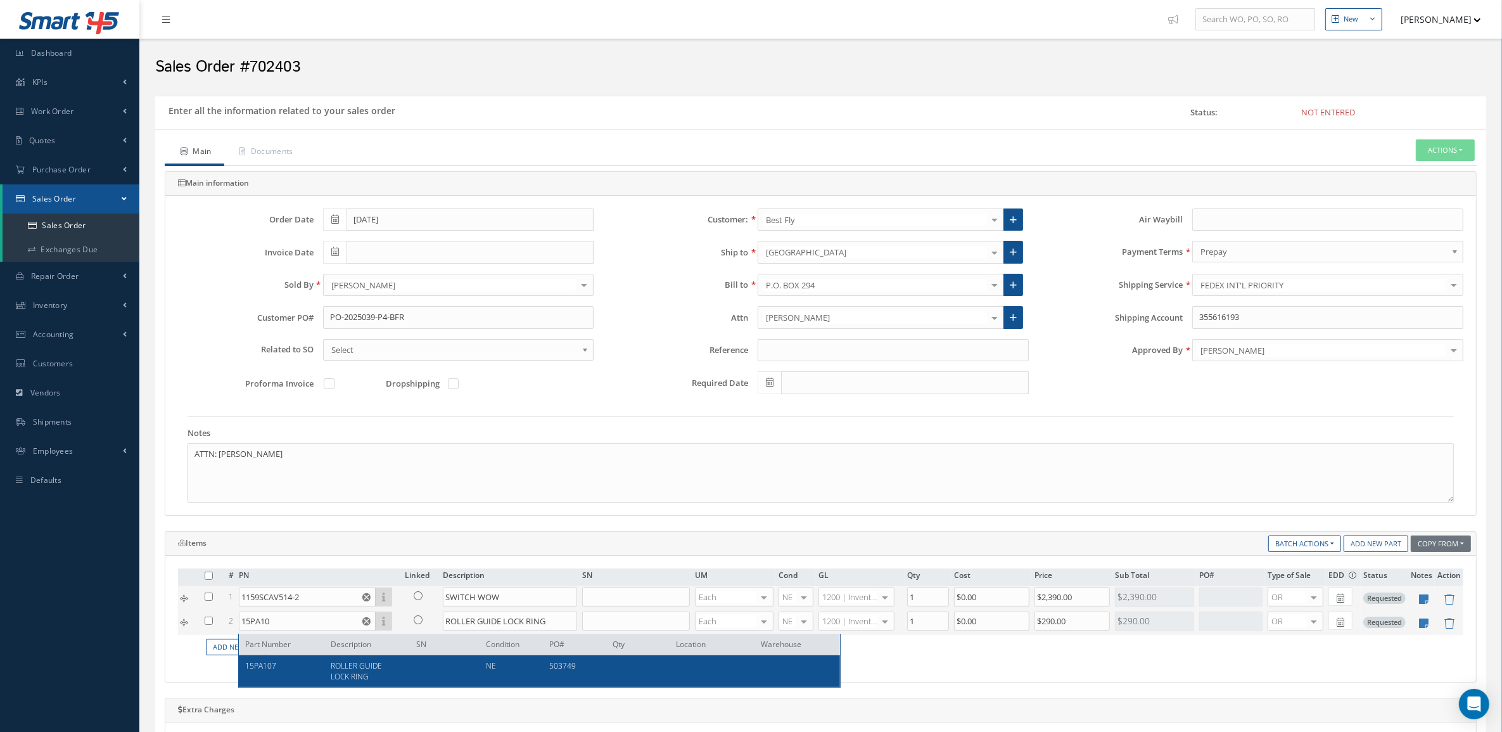
click at [340, 668] on span "ROLLER GUIDE LOCK RING" at bounding box center [356, 671] width 51 height 22
type input "15PA107"
type input "$100"
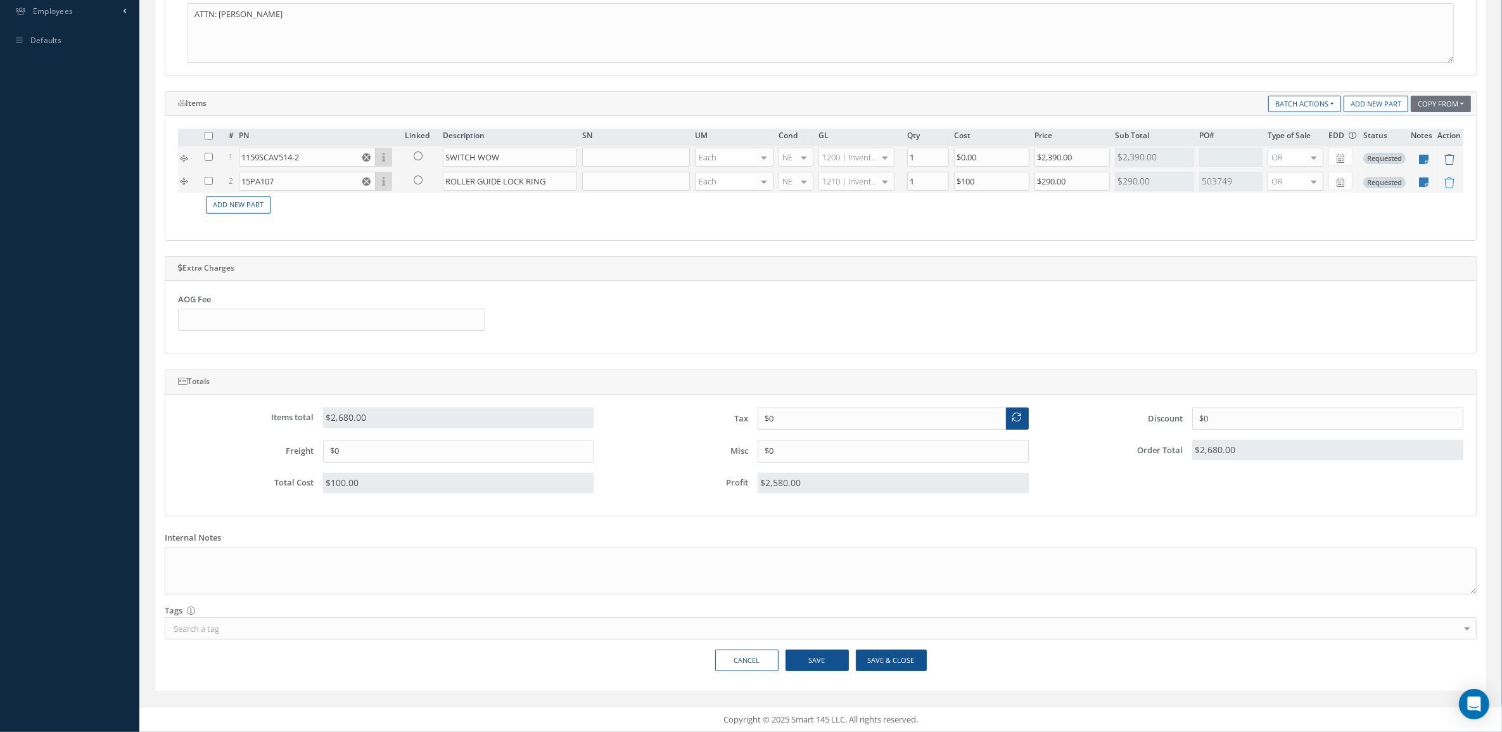
scroll to position [445, 0]
click at [903, 657] on button "Save & Close" at bounding box center [891, 660] width 71 height 22
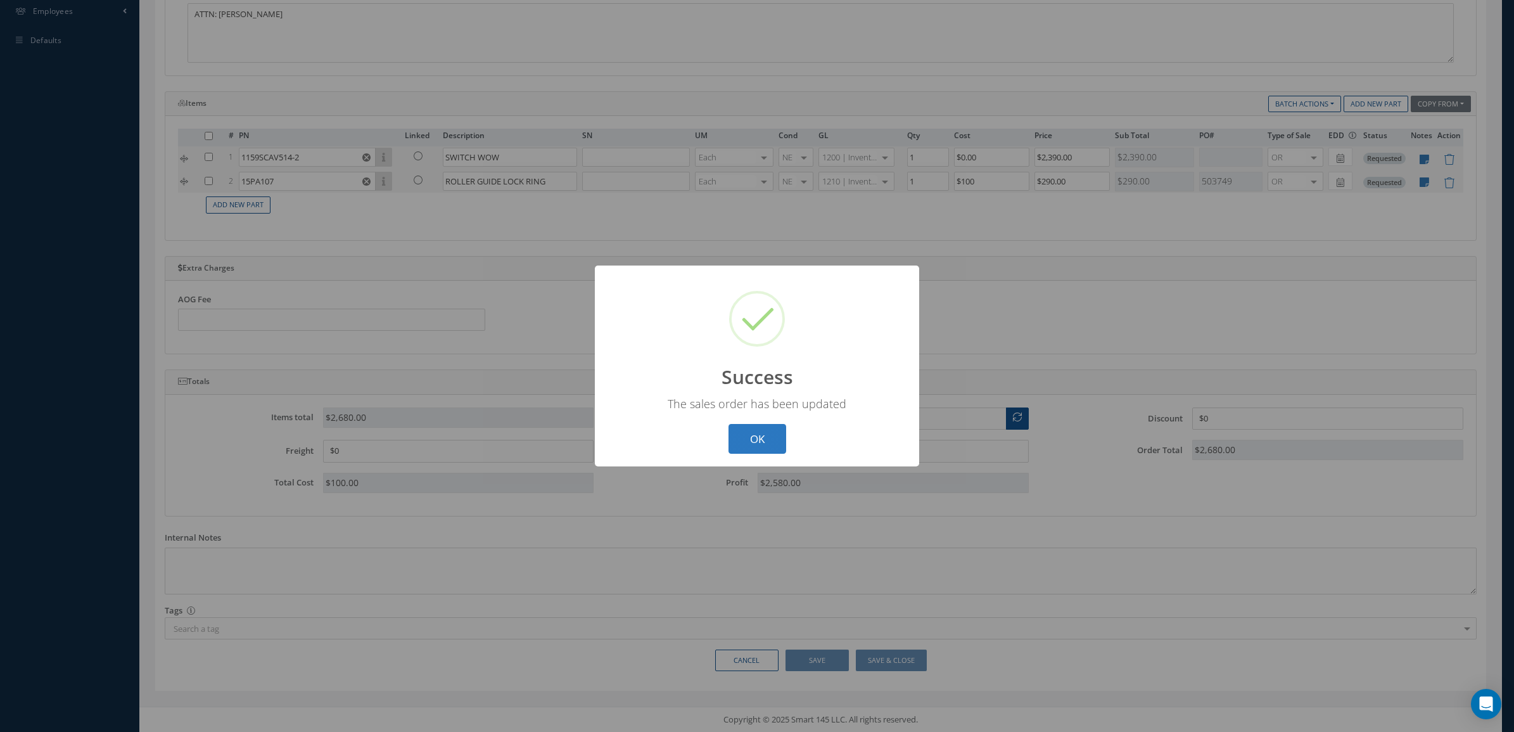
click at [776, 438] on button "OK" at bounding box center [757, 439] width 58 height 30
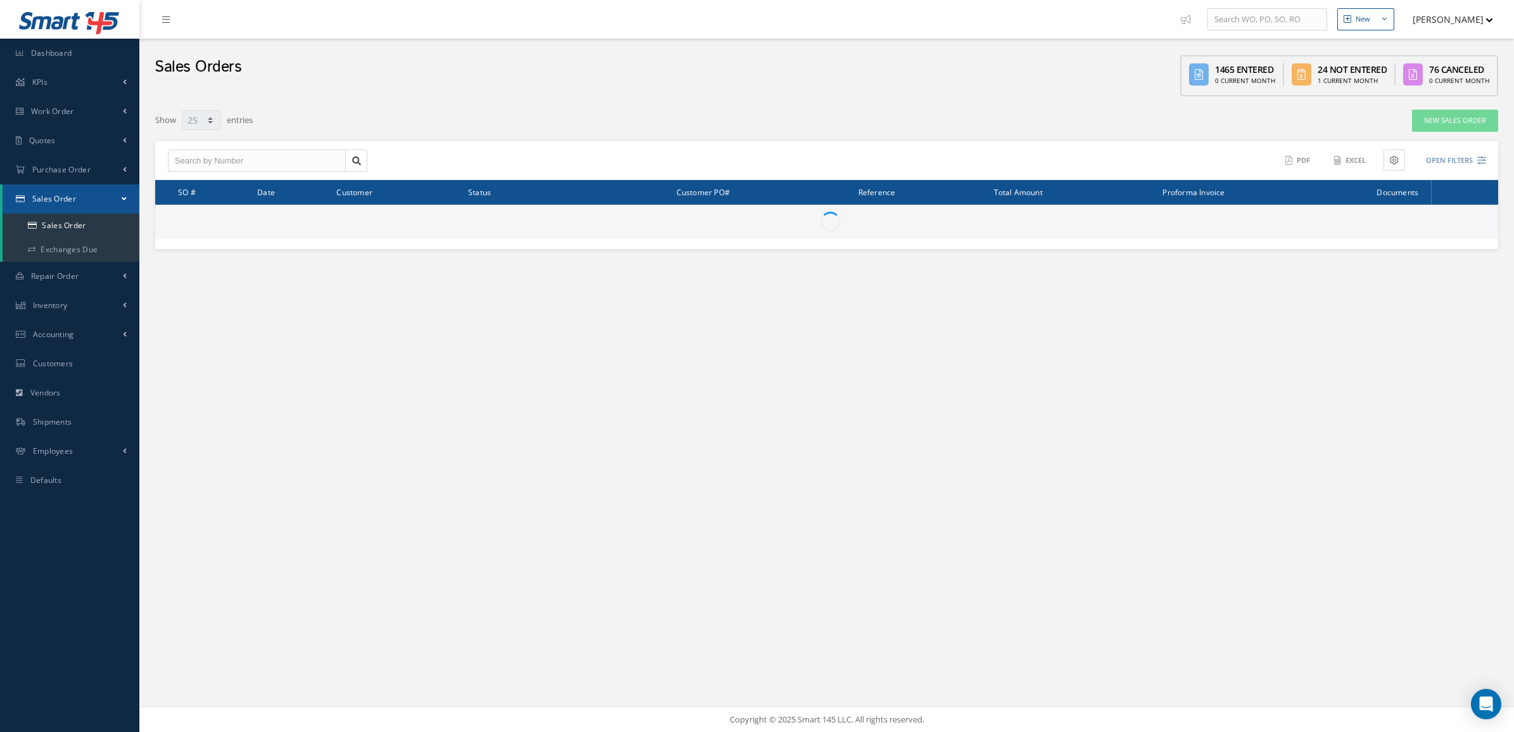
select select "25"
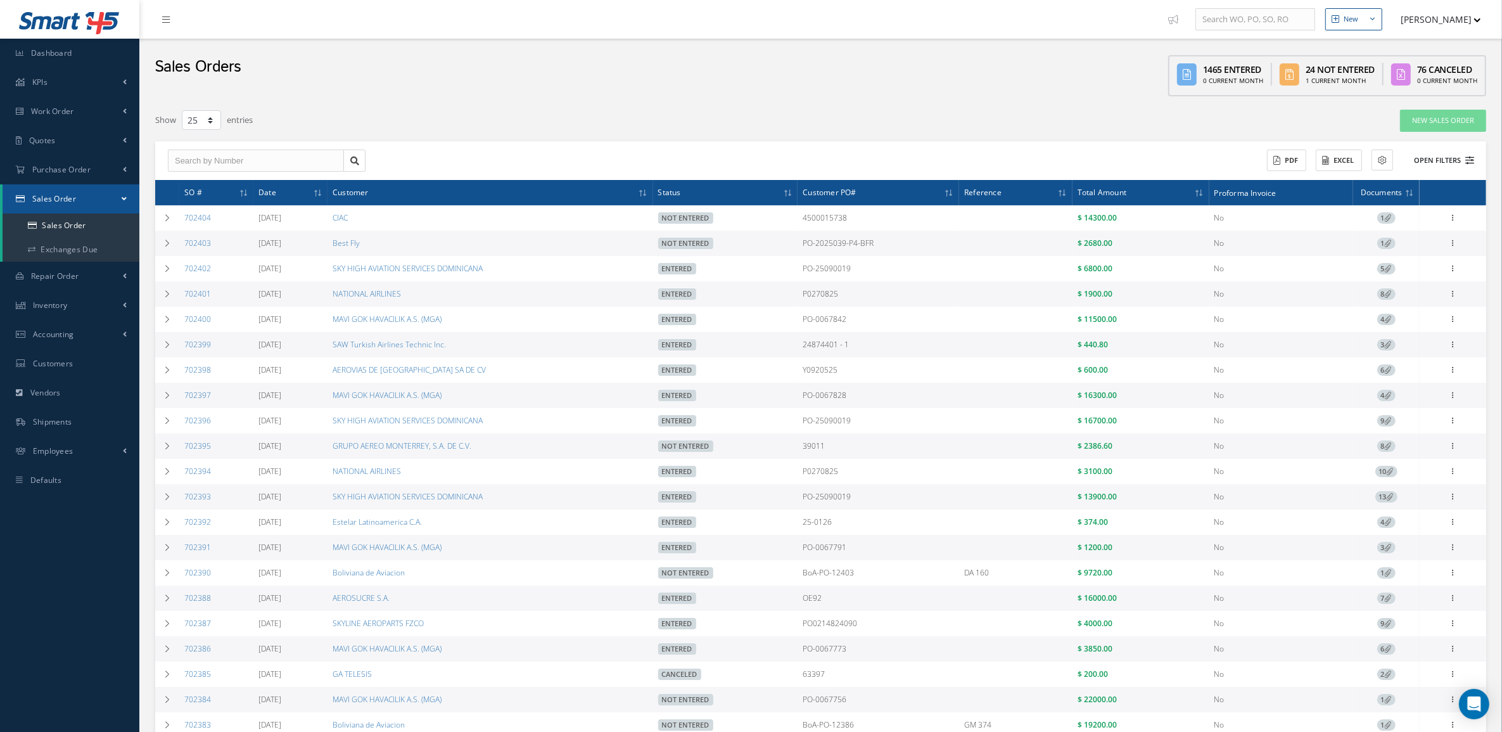
click at [1428, 165] on button "Open Filters" at bounding box center [1438, 160] width 72 height 21
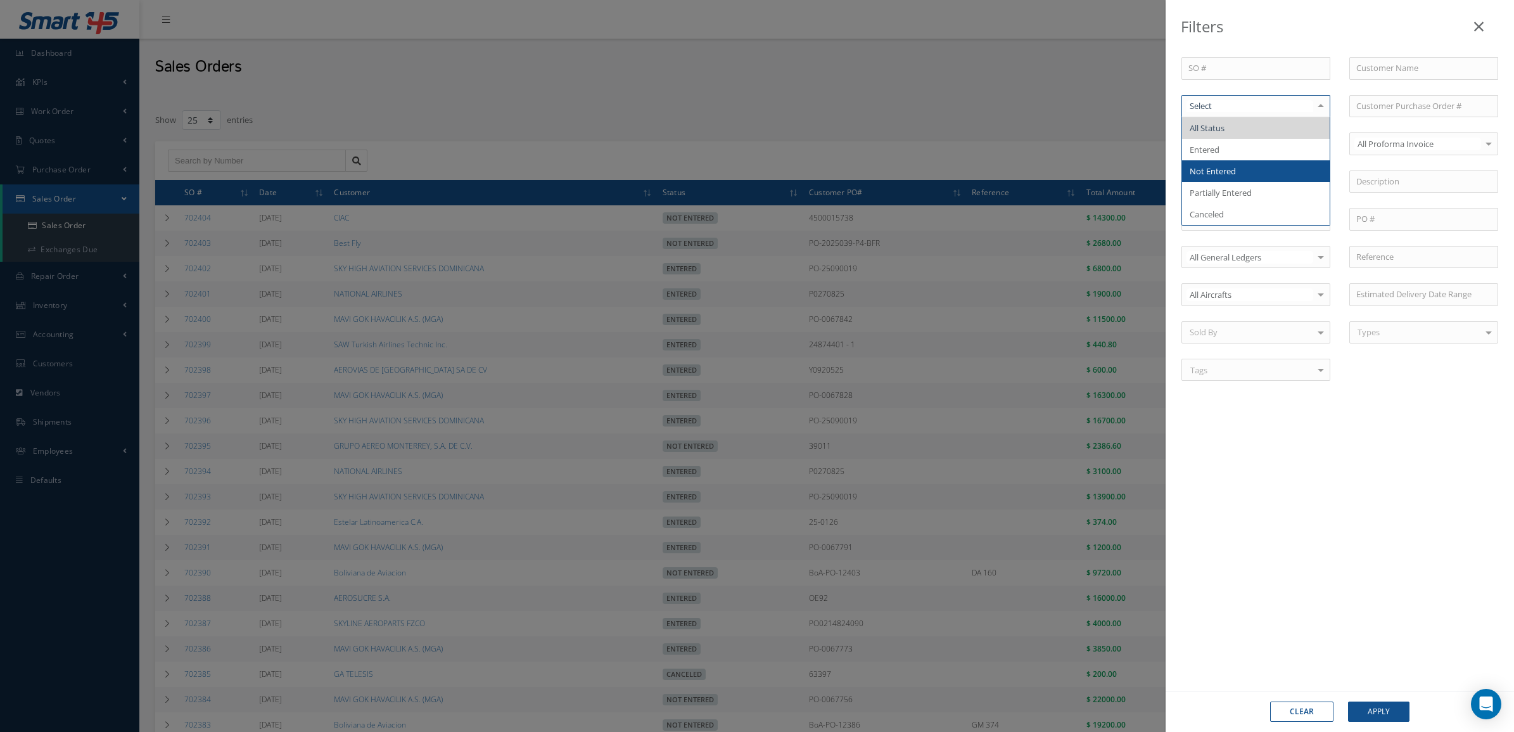
click at [1242, 174] on span "Not Entered" at bounding box center [1256, 171] width 148 height 22
click at [1376, 703] on button "Apply" at bounding box center [1378, 711] width 61 height 20
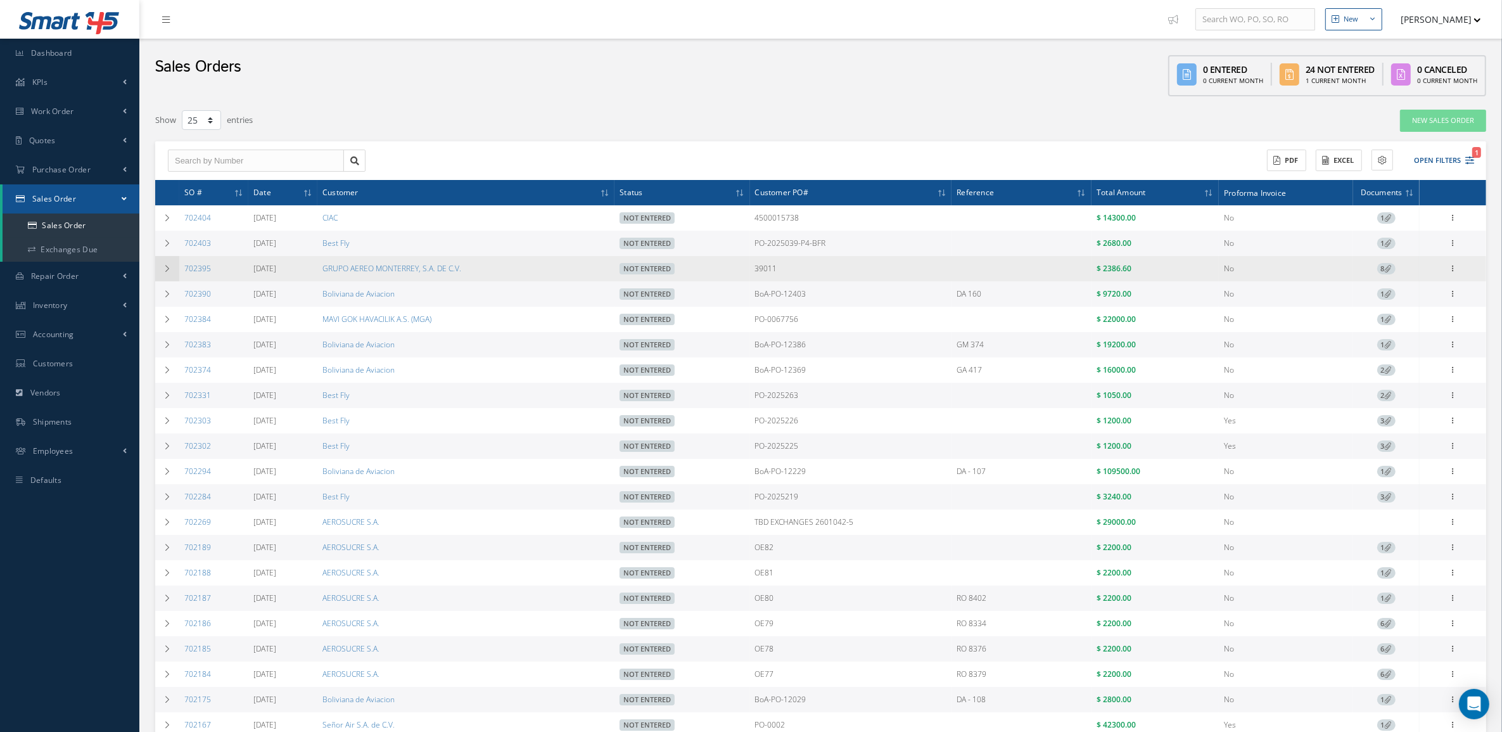
click at [162, 274] on td at bounding box center [167, 268] width 24 height 25
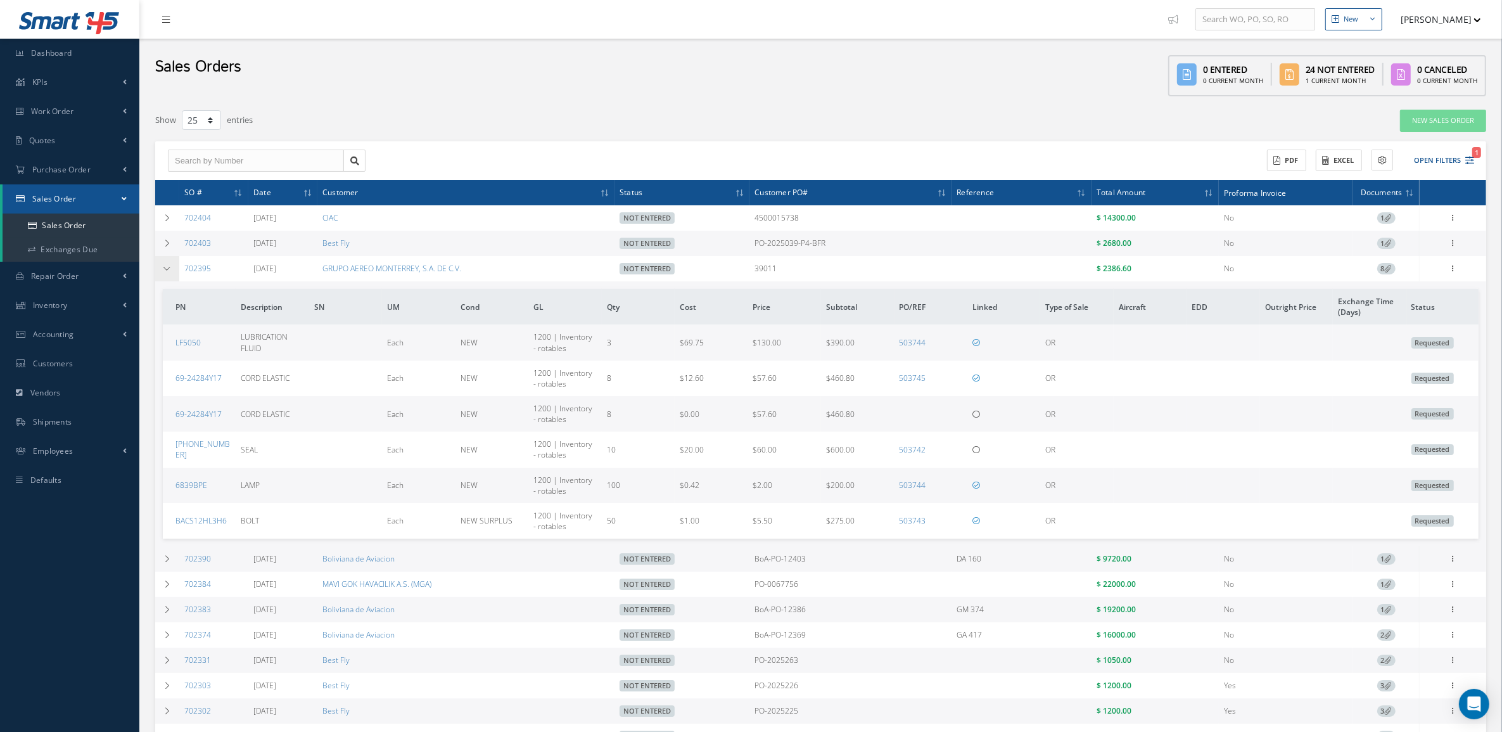
click at [162, 274] on td at bounding box center [167, 268] width 24 height 25
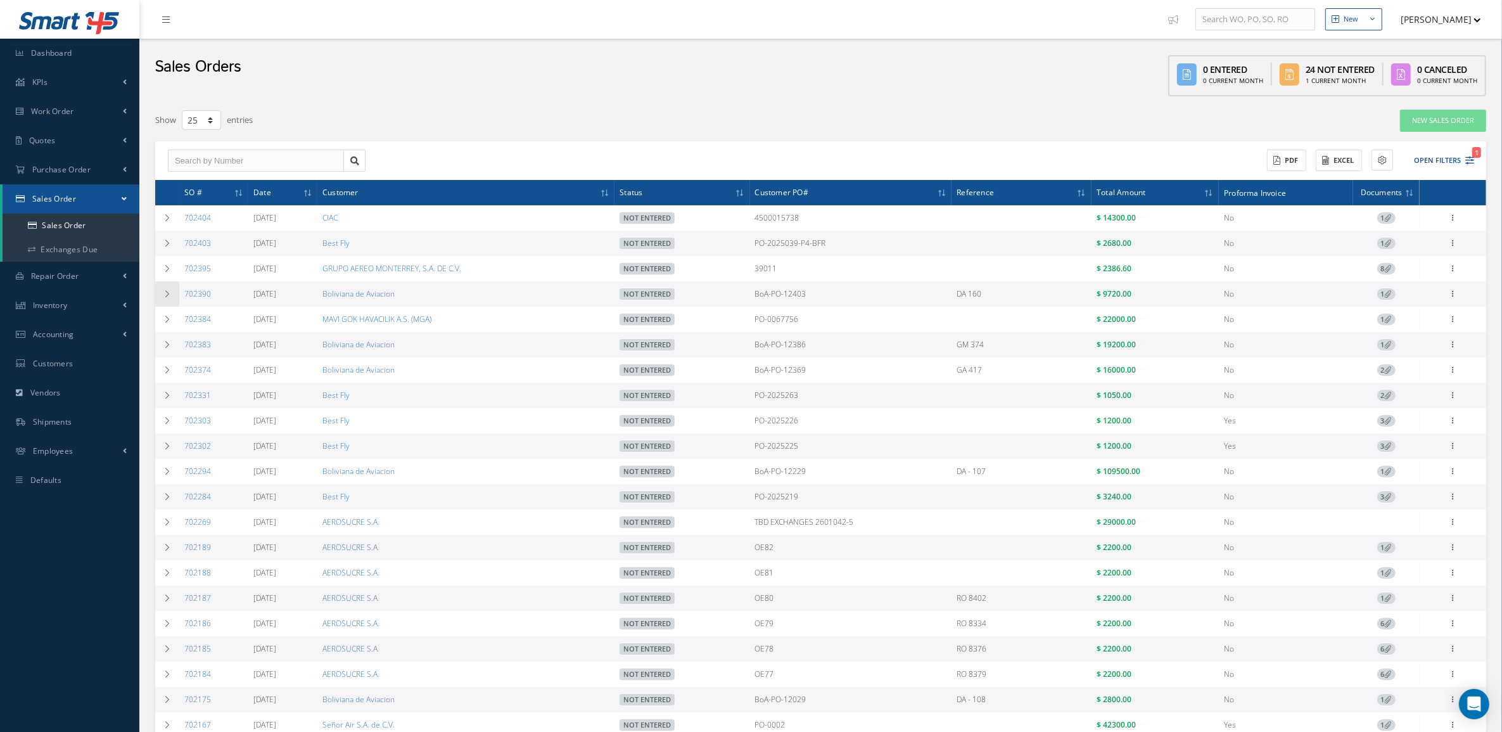
click at [170, 303] on td at bounding box center [167, 293] width 24 height 25
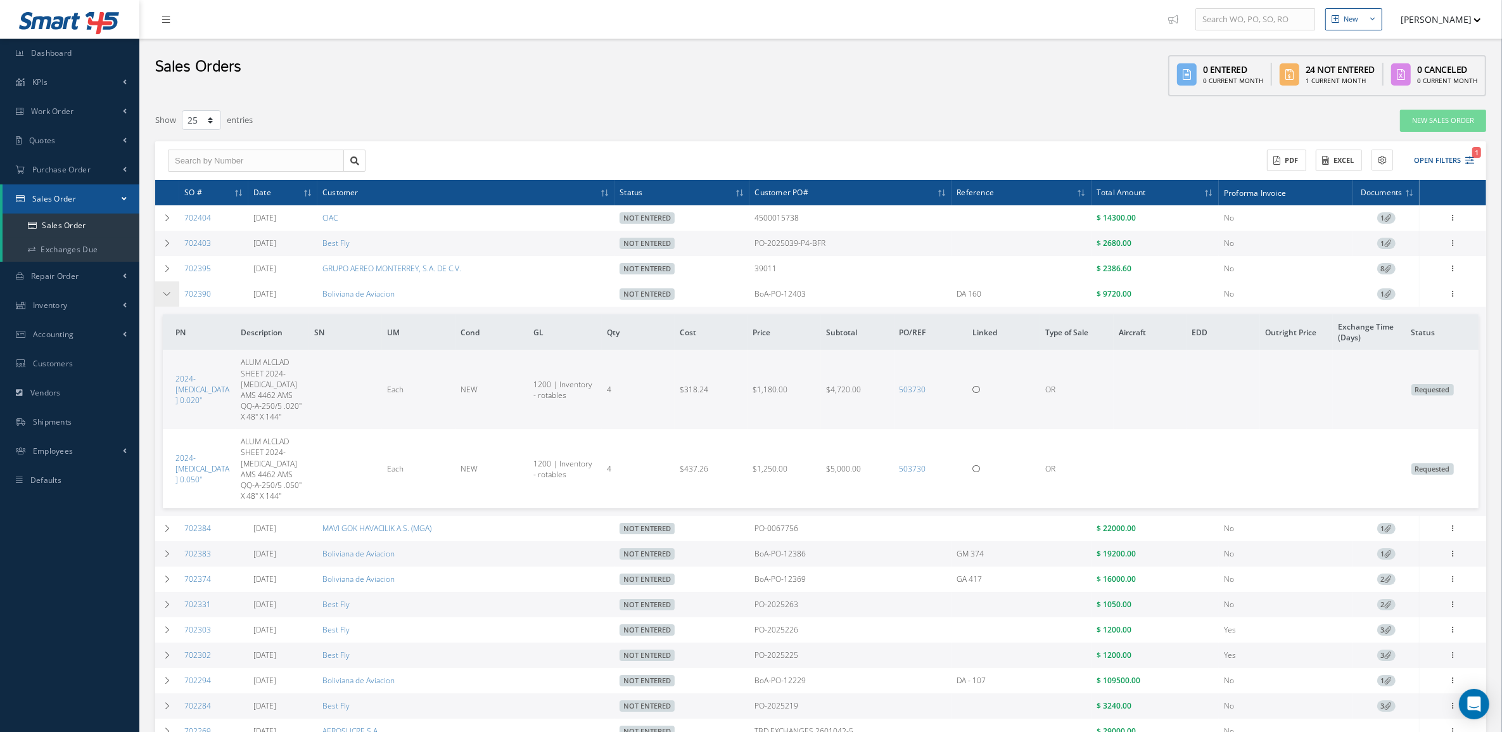
click at [170, 300] on td at bounding box center [167, 293] width 24 height 25
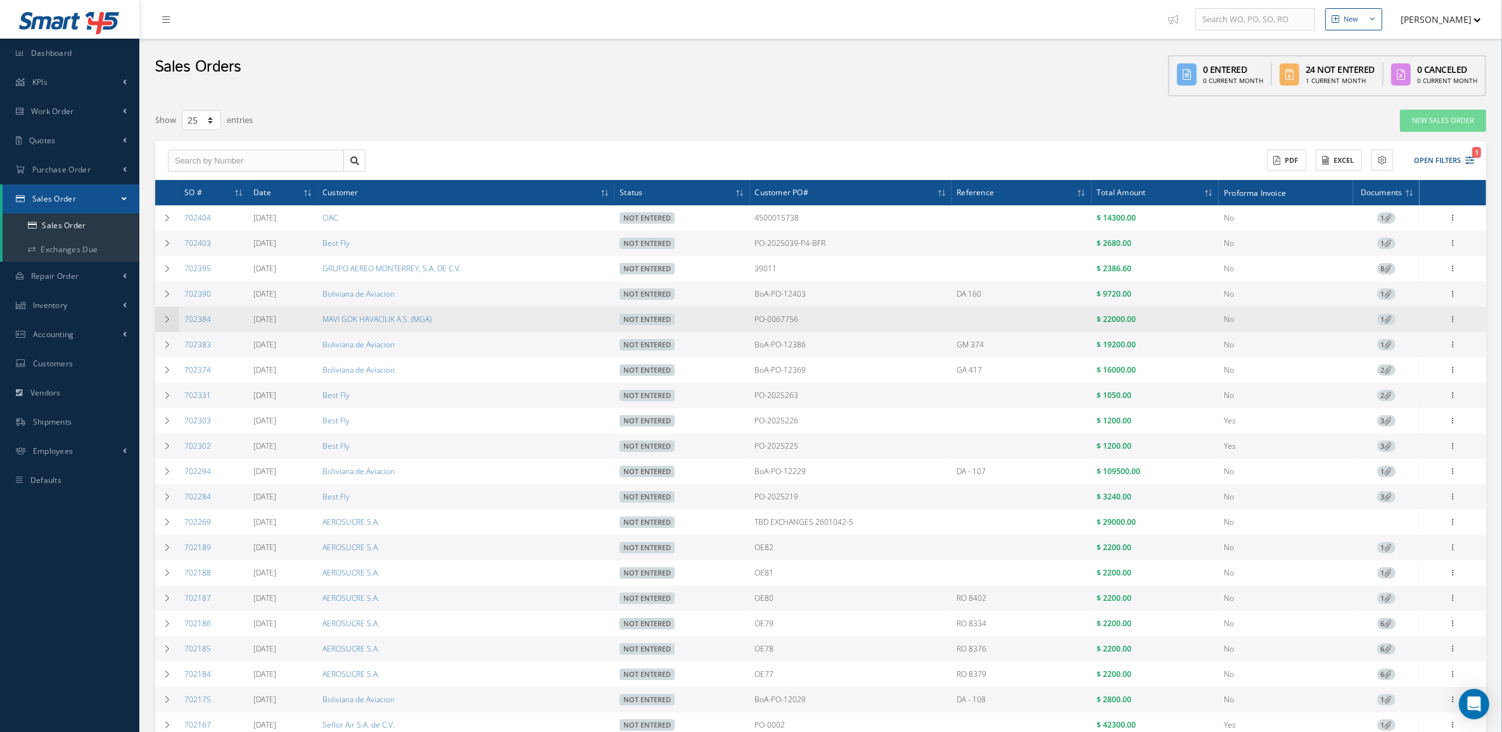
click at [172, 315] on td at bounding box center [167, 319] width 24 height 25
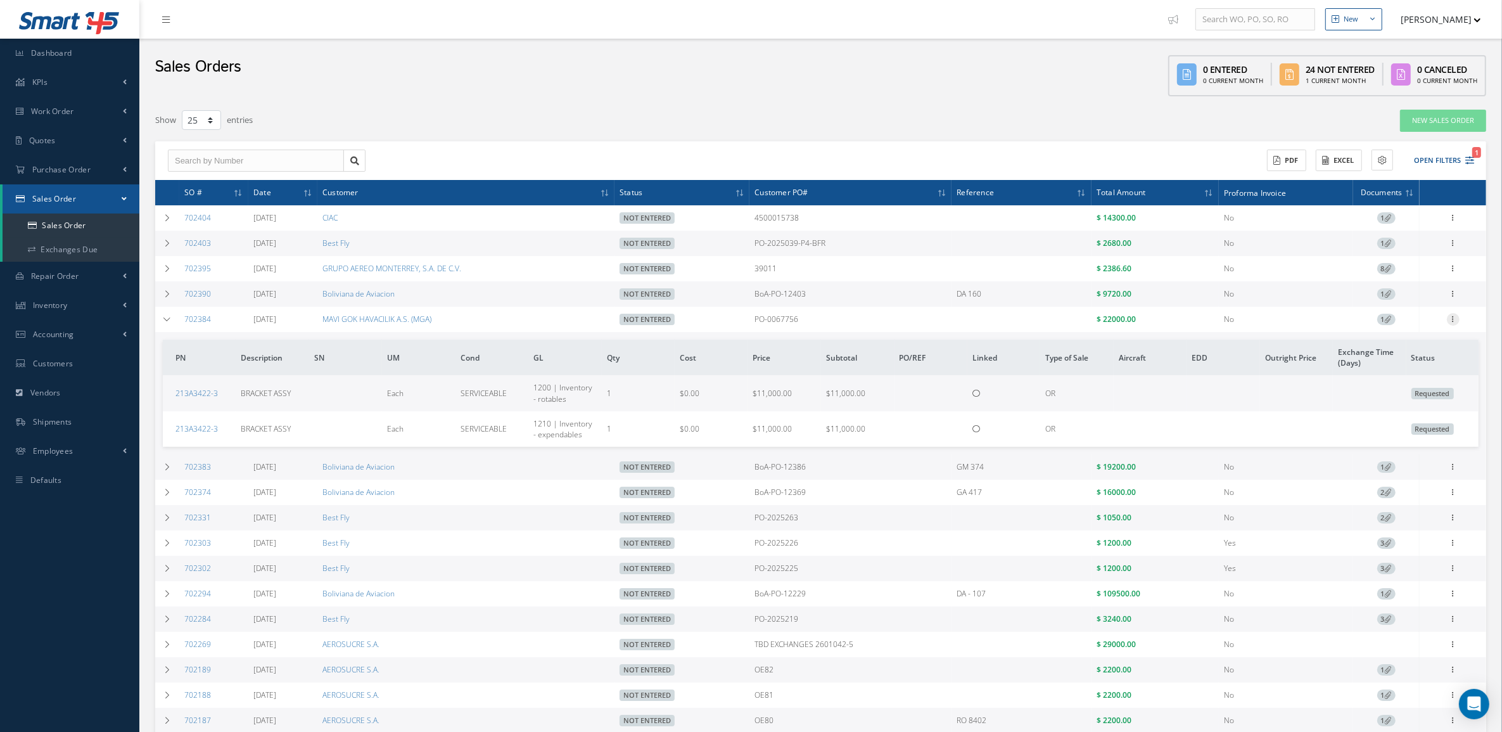
click at [1454, 315] on icon at bounding box center [1453, 318] width 13 height 10
click at [1415, 350] on link "Edit" at bounding box center [1395, 344] width 100 height 16
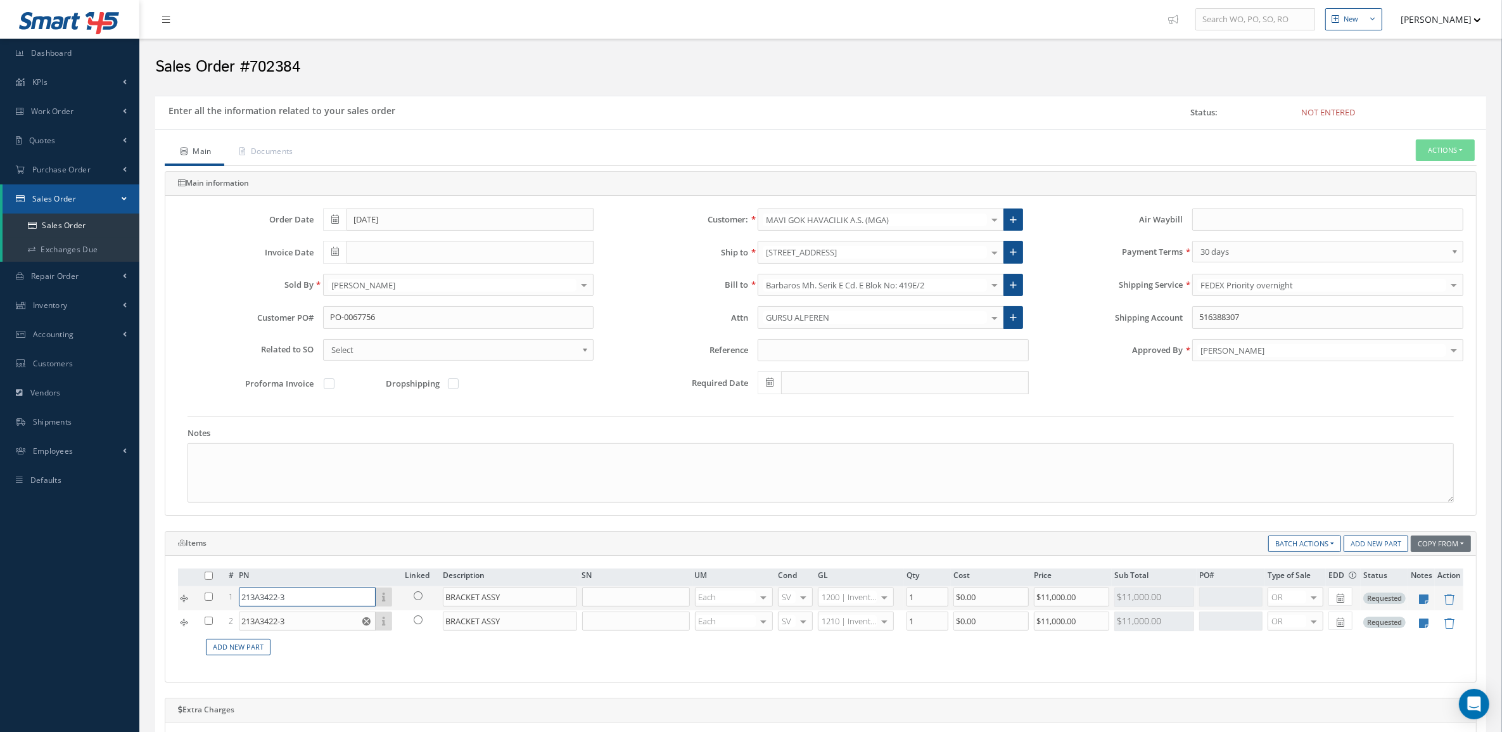
click at [308, 605] on input "213A3422-3" at bounding box center [307, 596] width 137 height 19
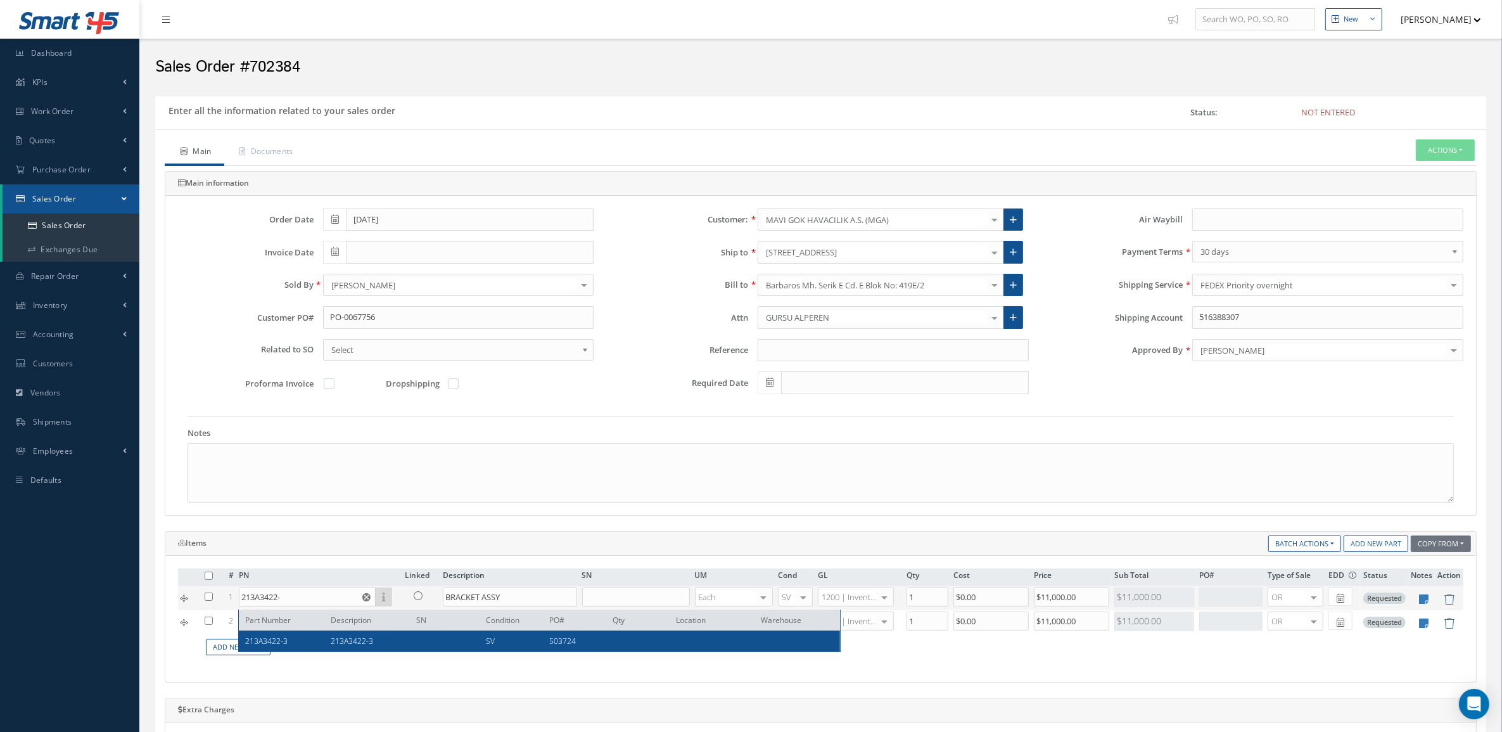
click at [314, 633] on div "213A3422-3 213A3422-3 SV 503724" at bounding box center [539, 640] width 601 height 21
type input "213A3422-3"
type input "$9,000"
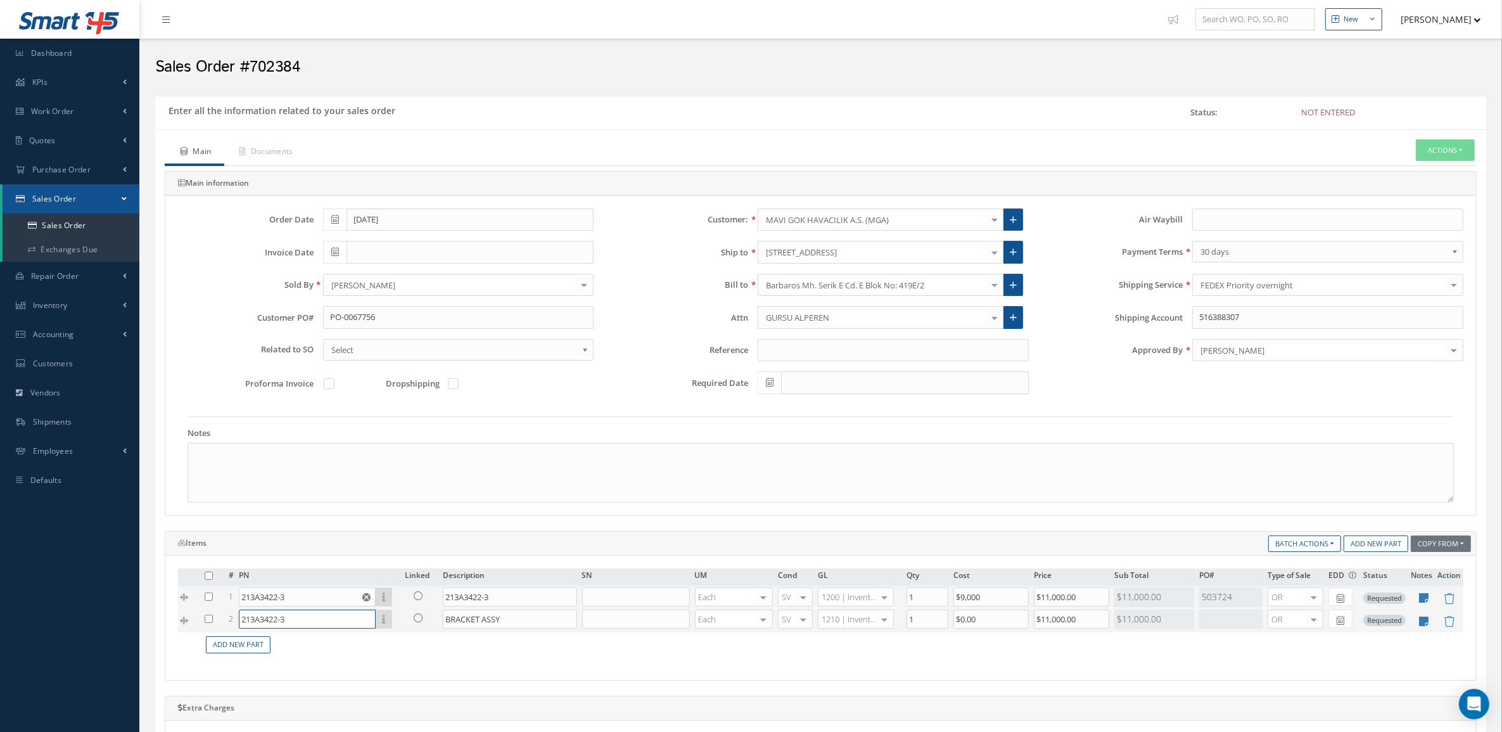
click at [309, 618] on input "213A3422-3" at bounding box center [307, 618] width 137 height 19
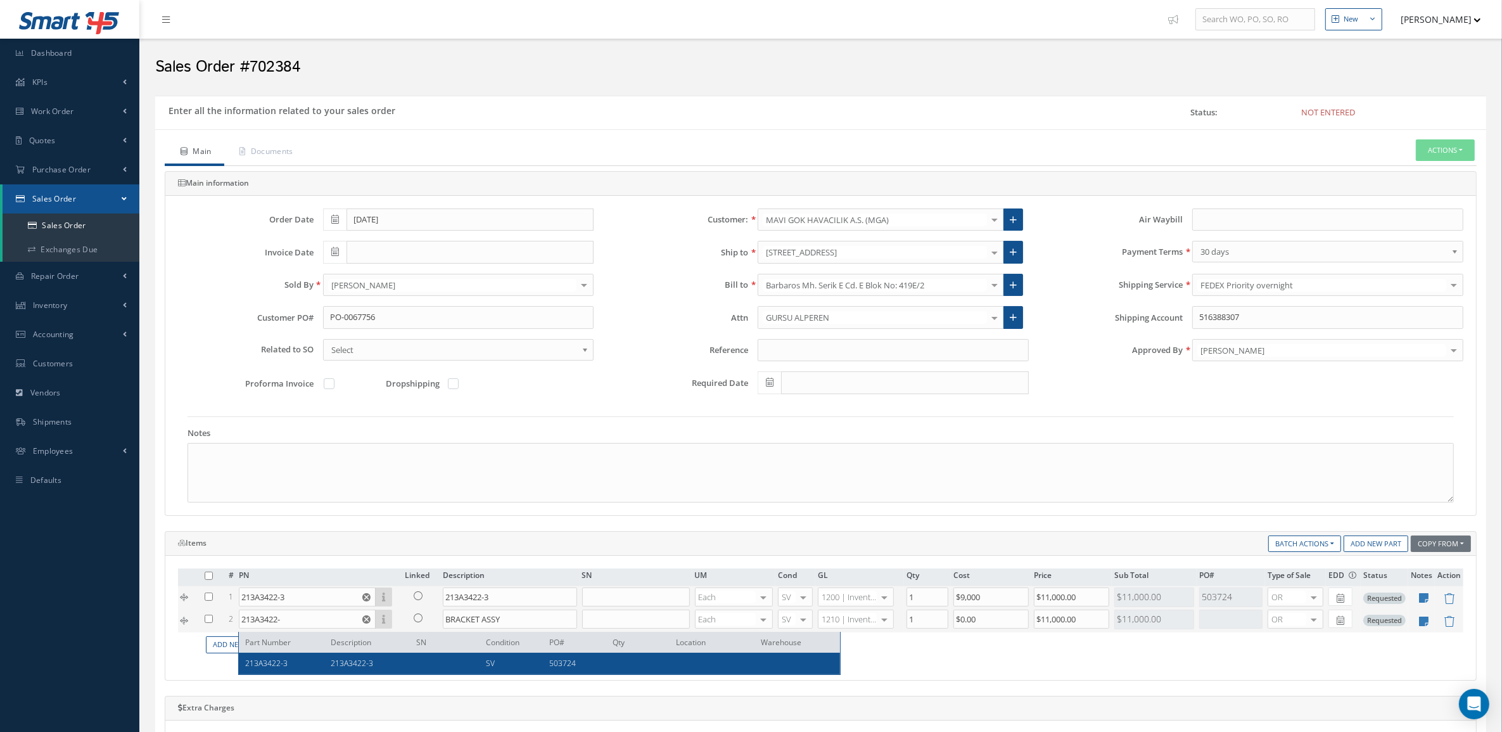
click at [301, 663] on div "213A3422-3" at bounding box center [283, 663] width 76 height 11
type input "213A3422-3"
type input "$9,000"
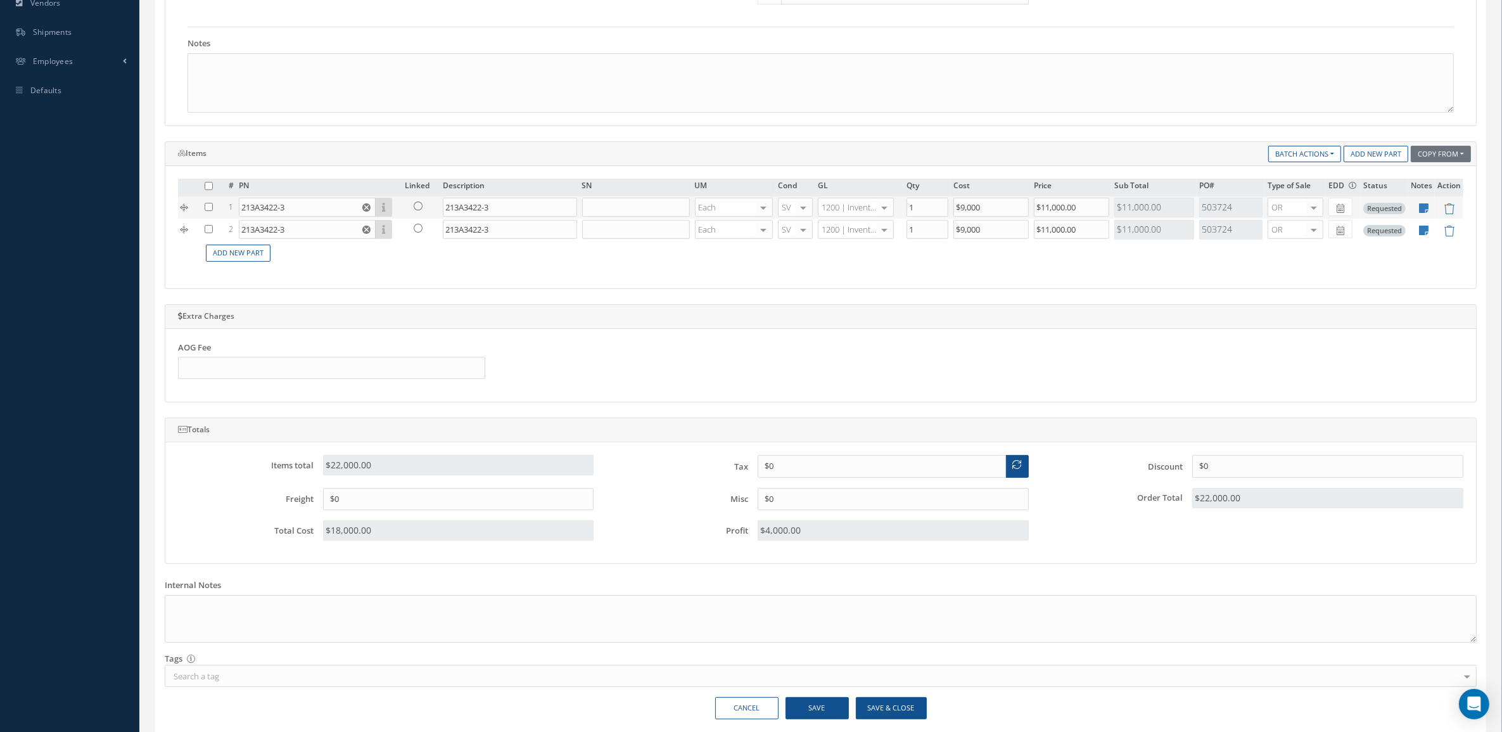
scroll to position [396, 0]
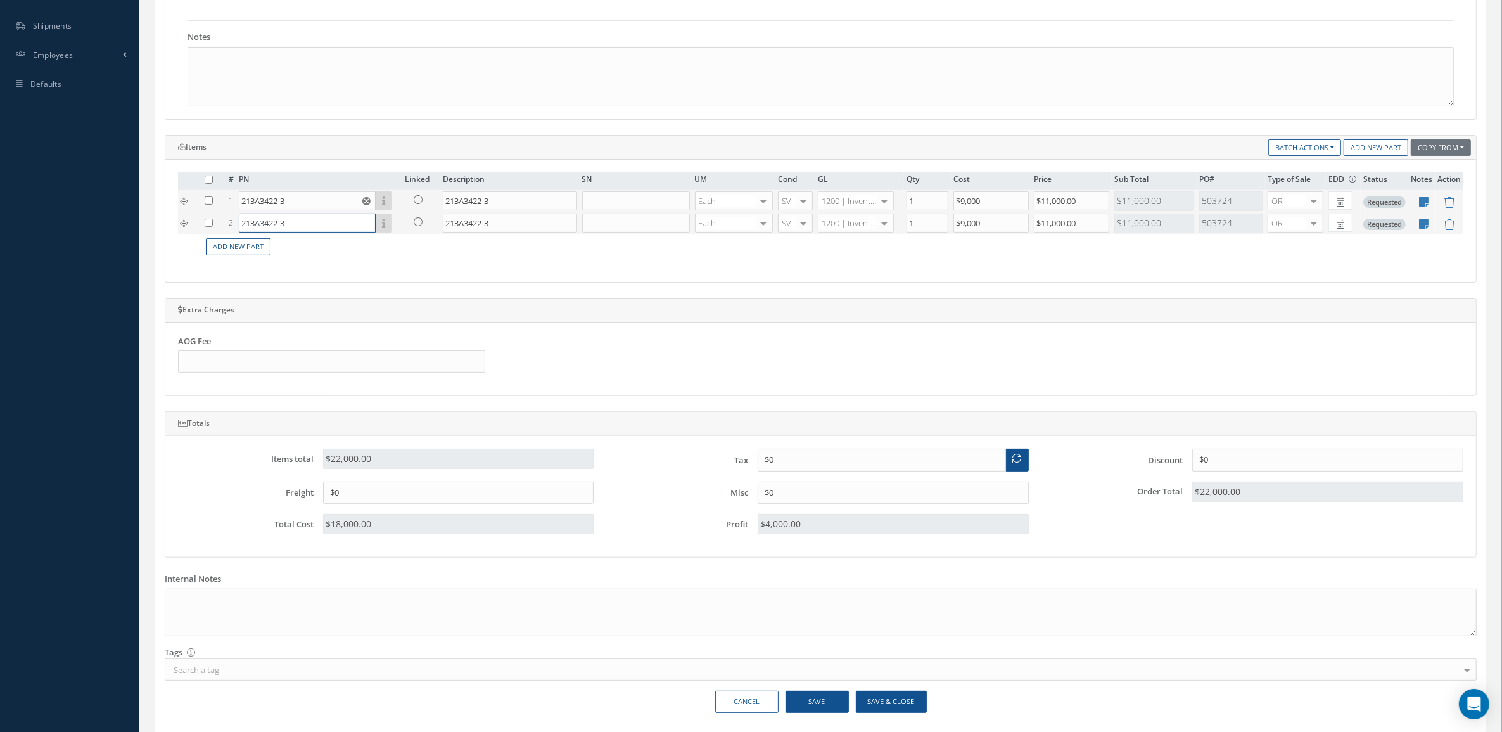
drag, startPoint x: 326, startPoint y: 225, endPoint x: 201, endPoint y: 232, distance: 125.7
click at [201, 232] on tr "2 213A3422-3 Part Number Description SN Condition PO# Qty Location Warehouse 21…" at bounding box center [820, 223] width 1285 height 22
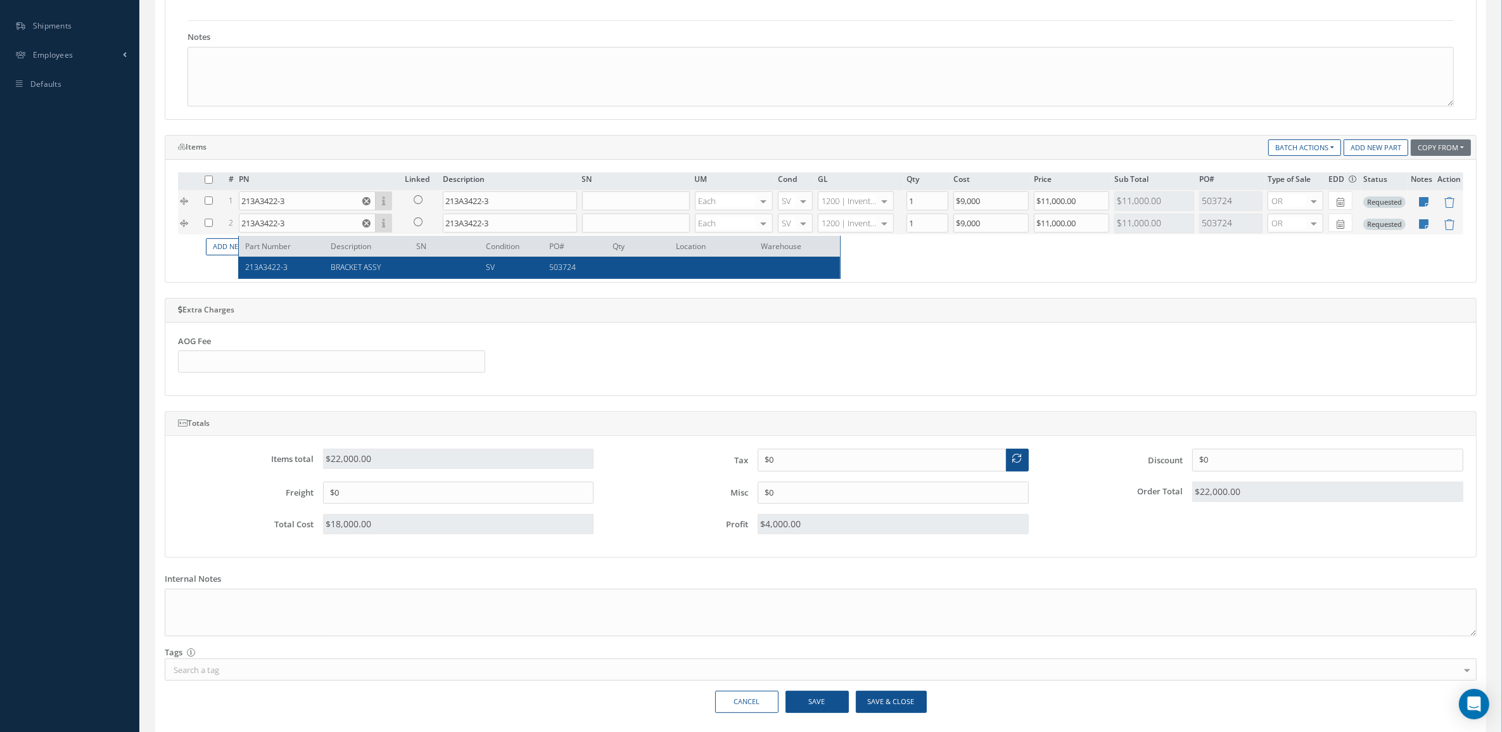
click at [330, 257] on div "213A3422-3 BRACKET ASSY SV 503724" at bounding box center [539, 267] width 601 height 21
type input "BRACKET ASSY"
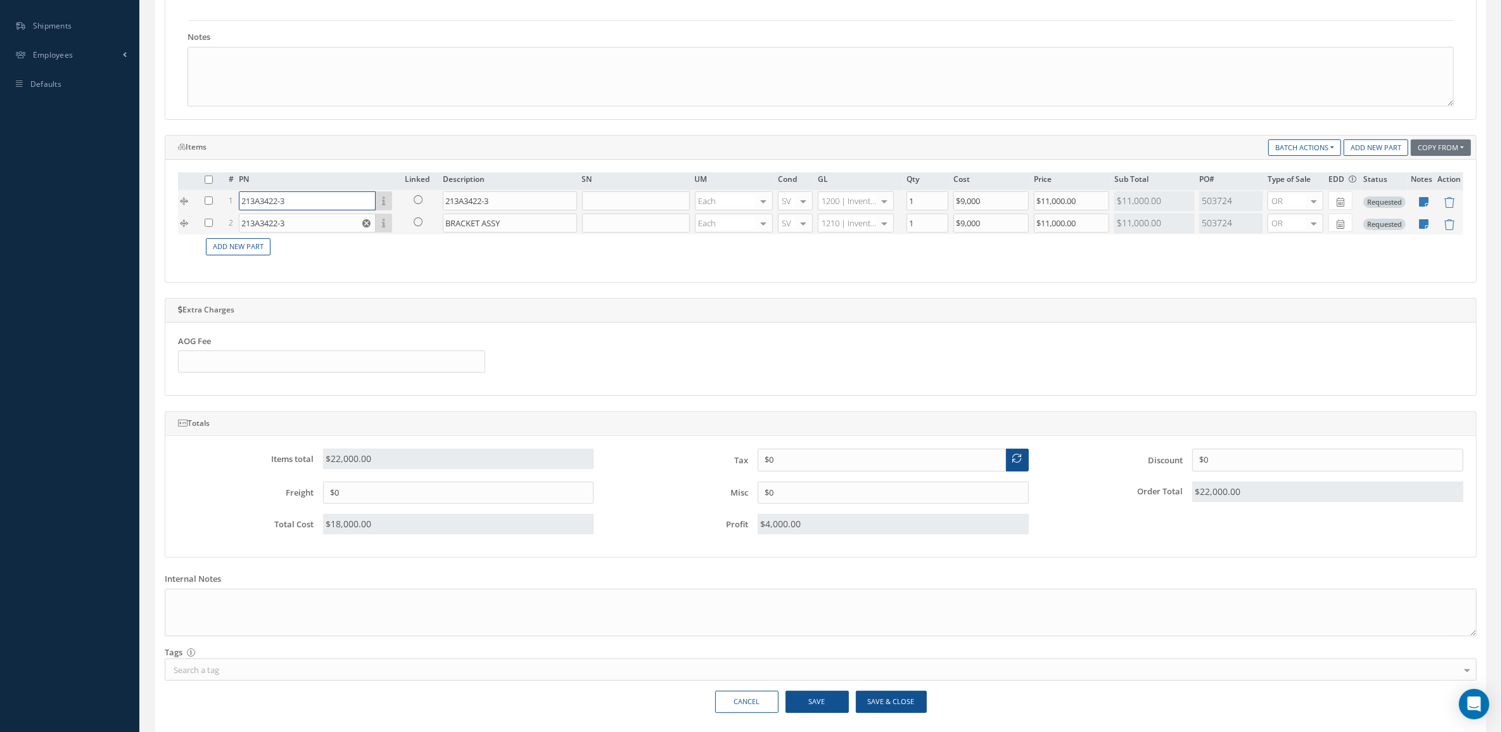
click at [321, 203] on input "213A3422-3" at bounding box center [307, 200] width 137 height 19
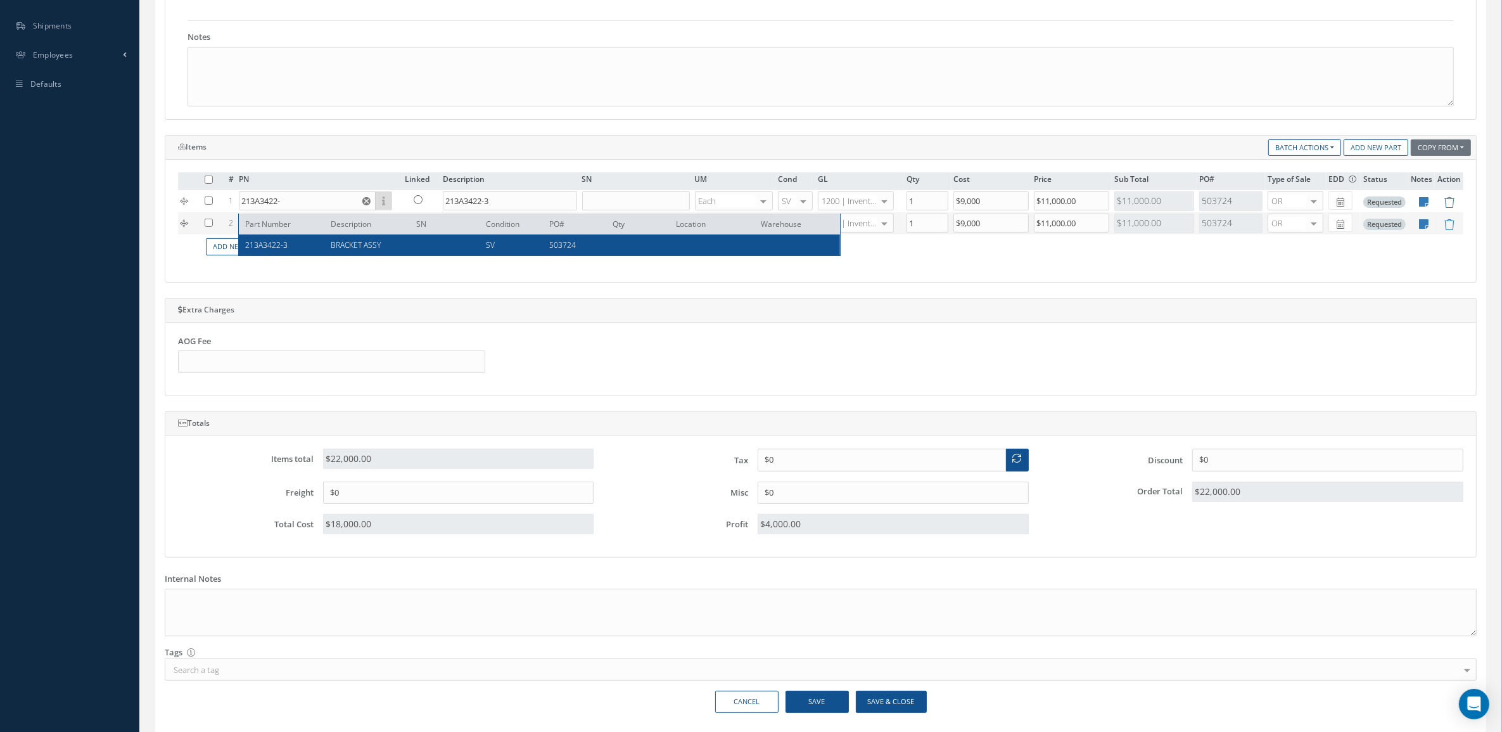
click at [324, 242] on div "BRACKET ASSY" at bounding box center [364, 244] width 86 height 11
type input "213A3422-3"
type input "BRACKET ASSY"
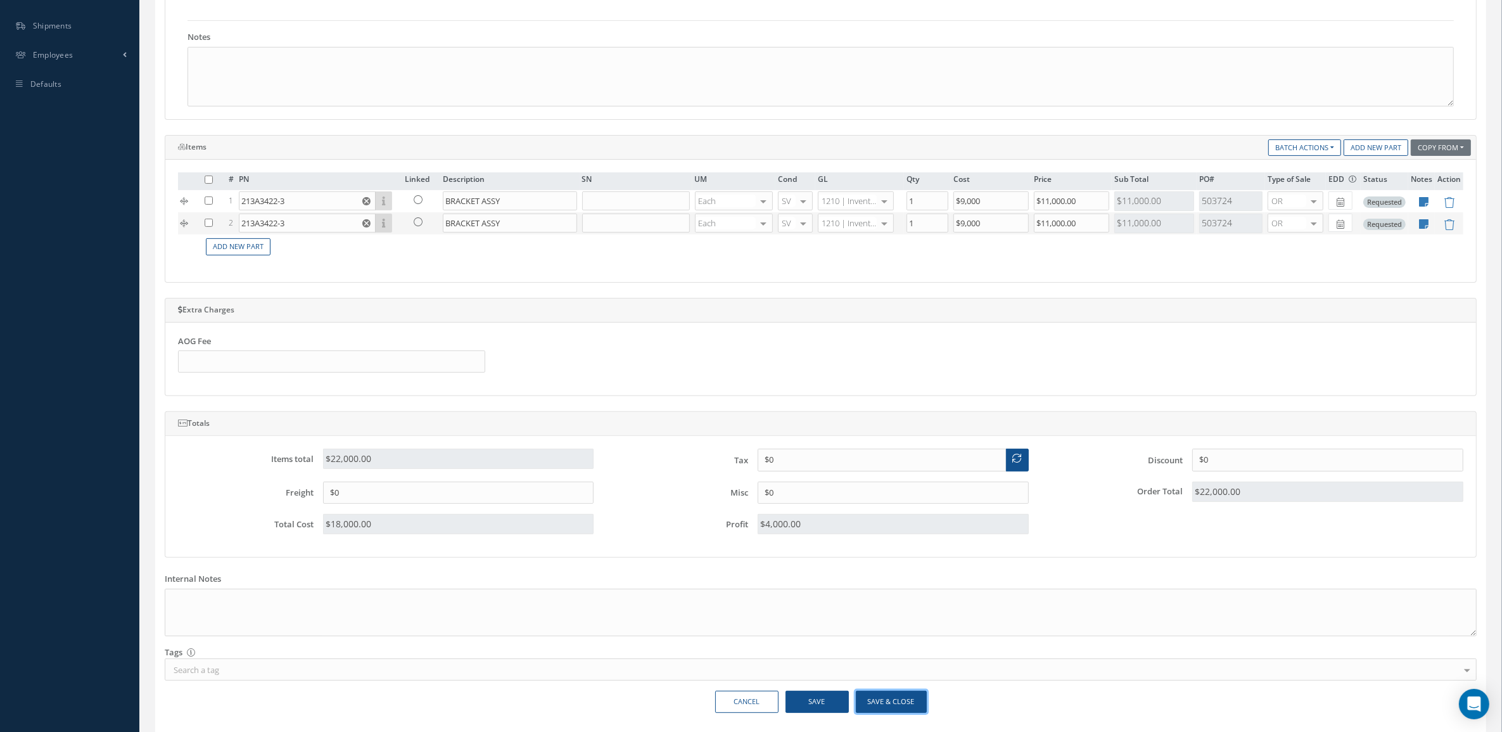
click at [893, 704] on button "Save & Close" at bounding box center [891, 701] width 71 height 22
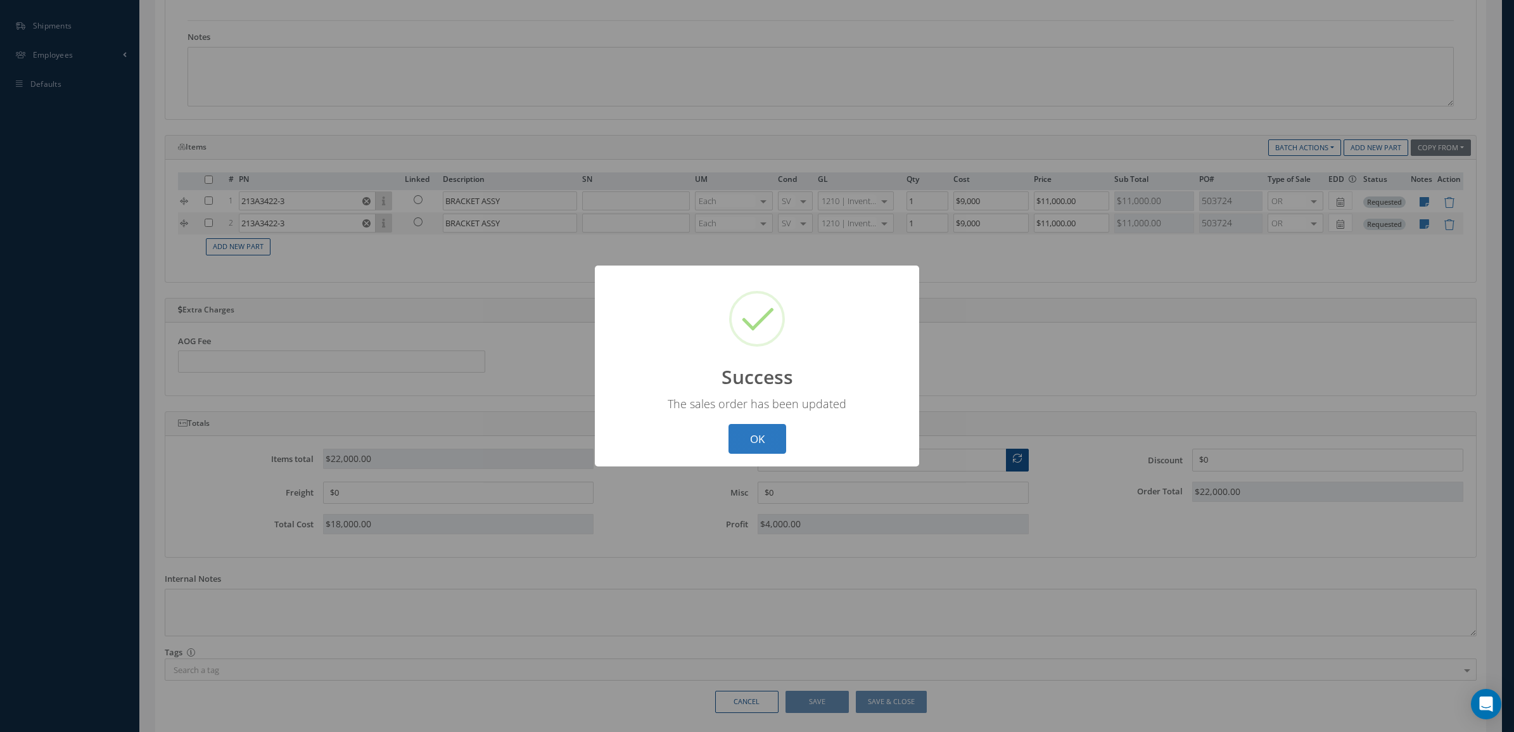
click at [764, 441] on button "OK" at bounding box center [757, 439] width 58 height 30
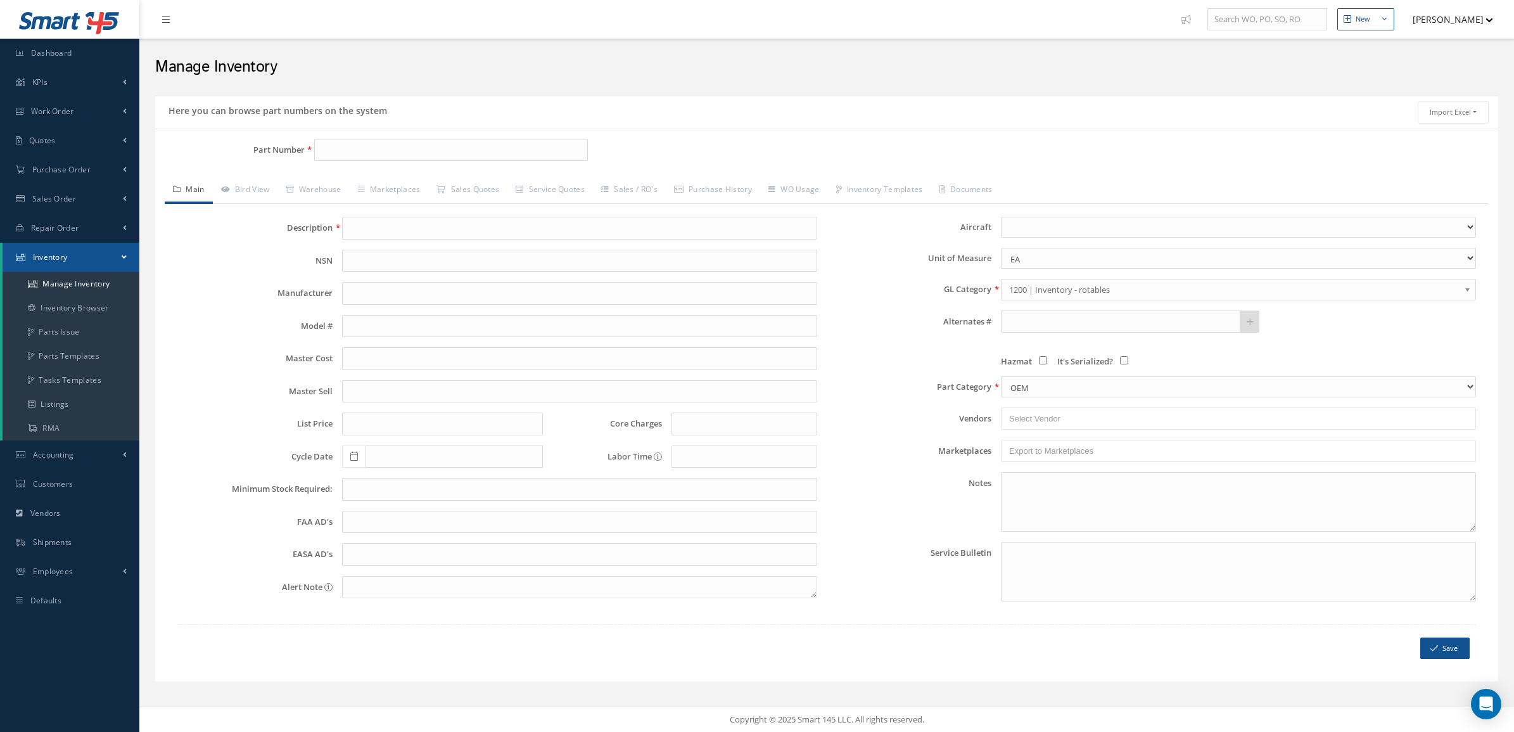
click at [336, 159] on input "Part Number" at bounding box center [451, 150] width 274 height 23
type input "213A3422-3"
click at [378, 175] on link "213A3422-3 213A3422-3" at bounding box center [470, 183] width 313 height 17
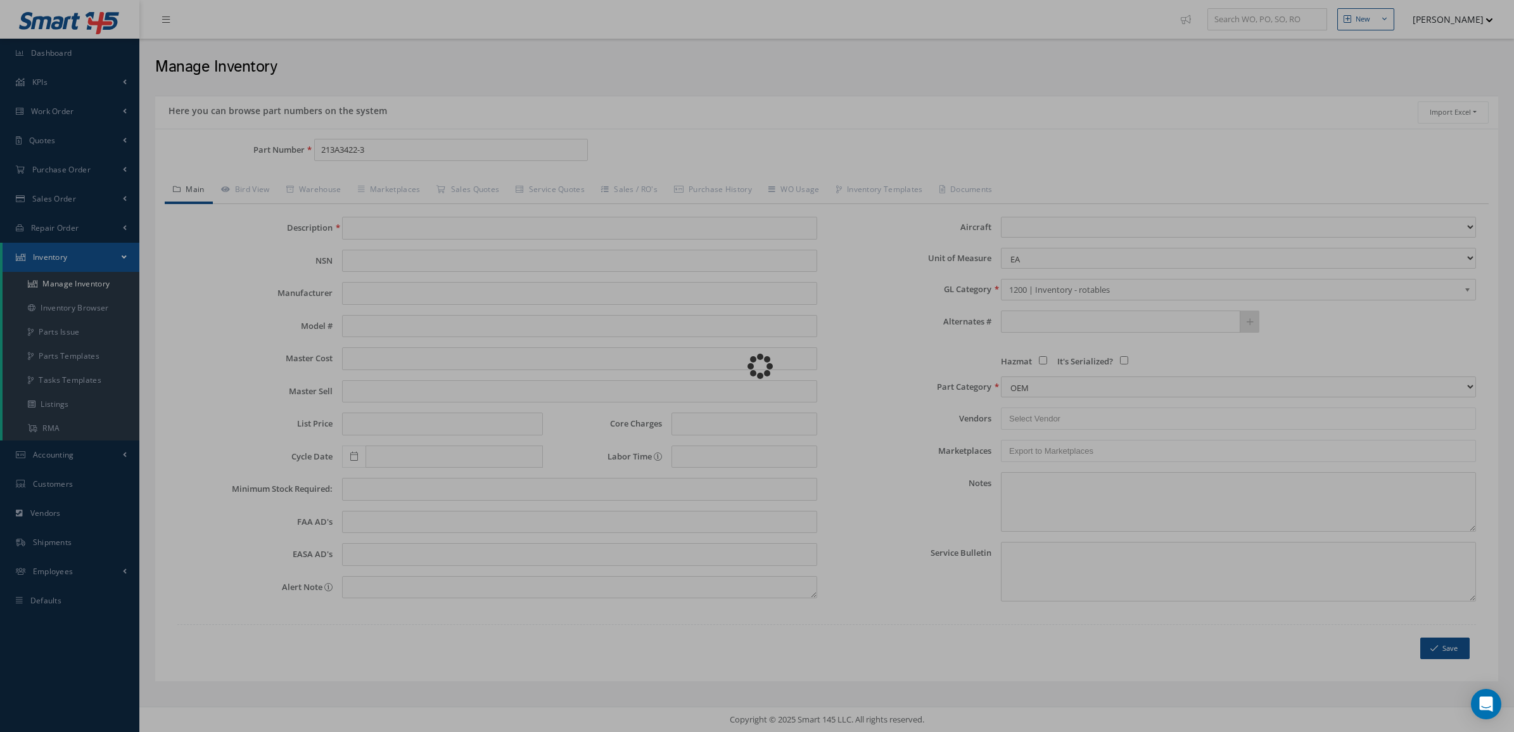
type input "213A3422-3"
type input "0.00"
select select
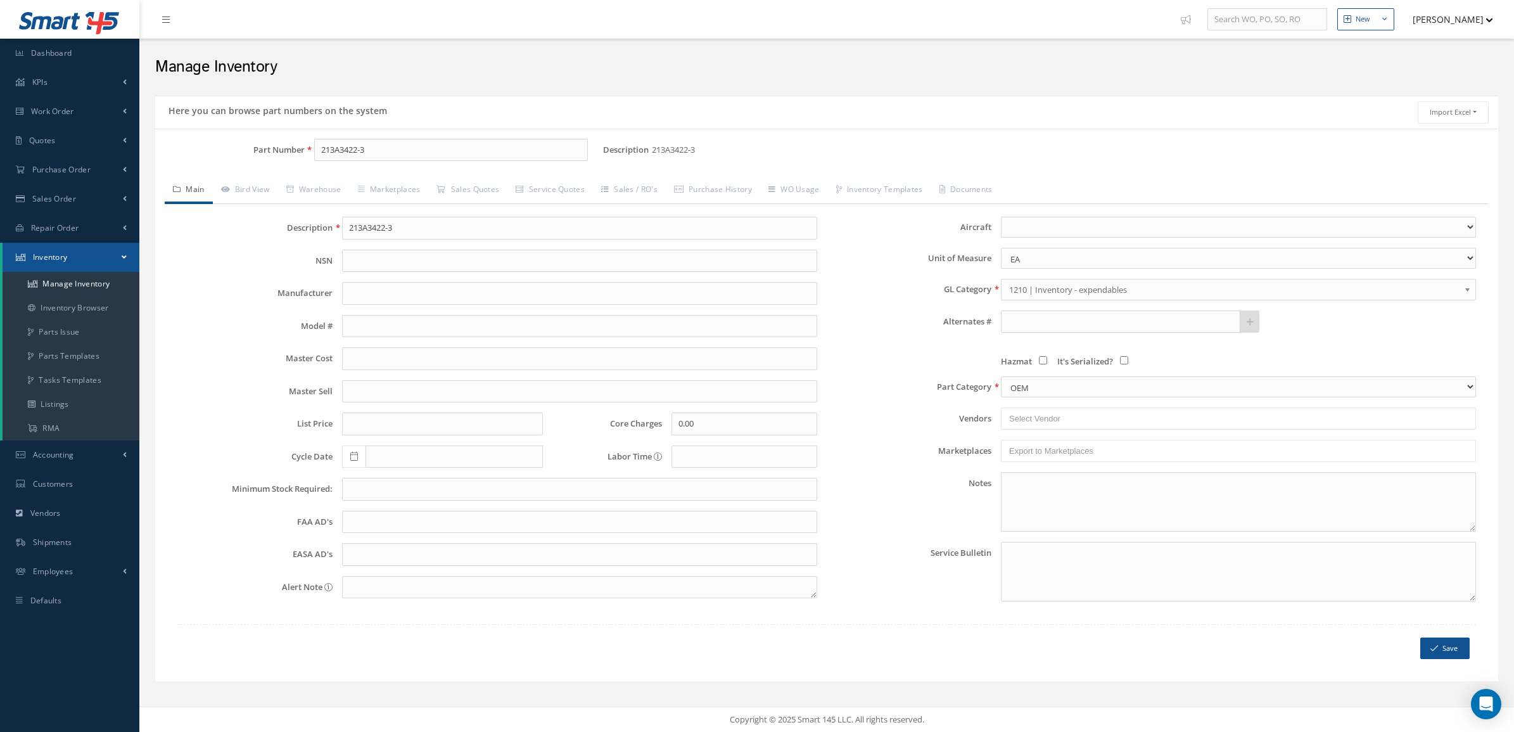
type input "213A3422-3"
click at [380, 220] on input "213A3422-3" at bounding box center [579, 228] width 475 height 23
drag, startPoint x: 415, startPoint y: 219, endPoint x: 283, endPoint y: 215, distance: 131.8
click at [284, 216] on div "Description 213A3422-3 NSN Manufacturer Model # Master Cost Master Sell List Pr…" at bounding box center [827, 437] width 1324 height 467
type input "BRACKET ASSY"
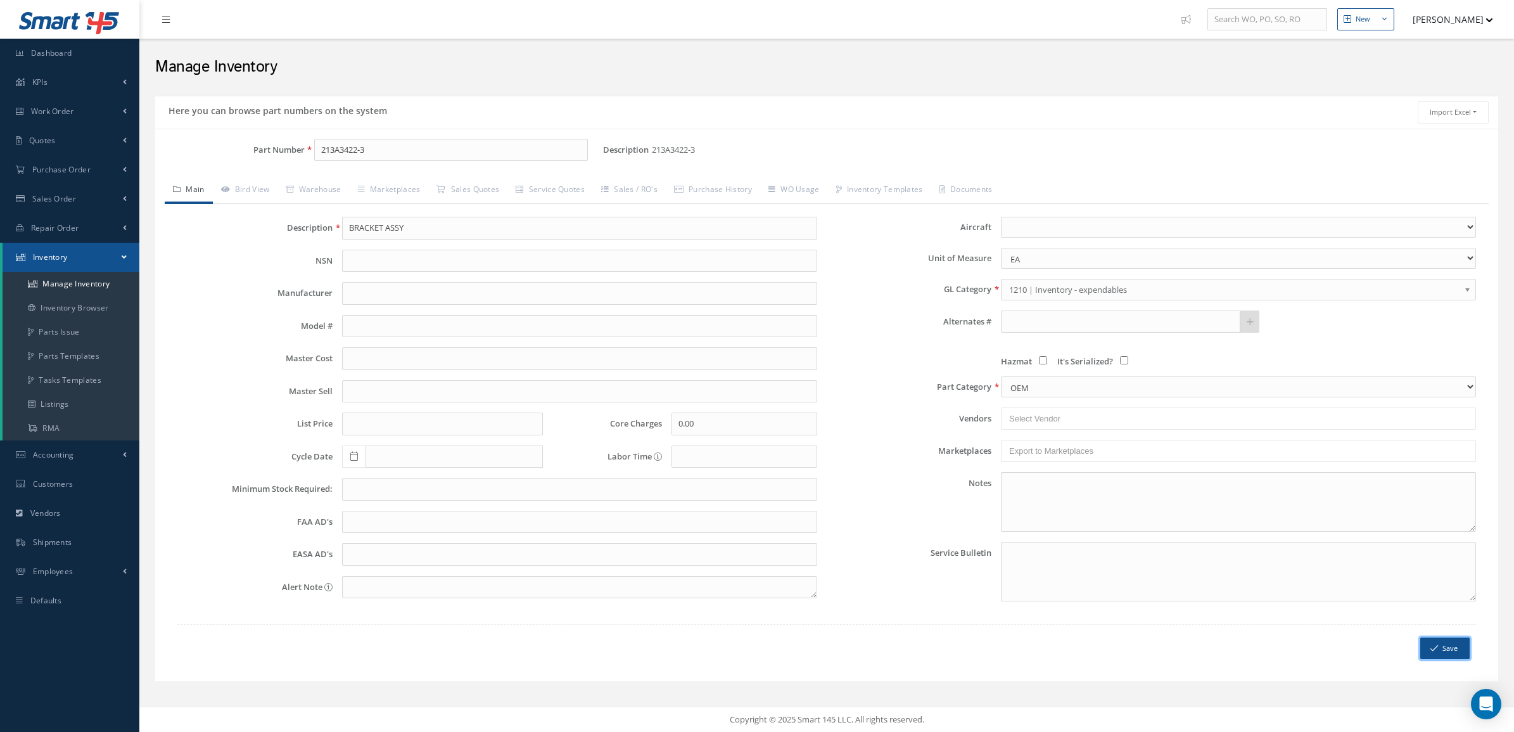
drag, startPoint x: 1446, startPoint y: 650, endPoint x: 1441, endPoint y: 642, distance: 9.7
click at [1446, 649] on button "Save" at bounding box center [1444, 648] width 49 height 22
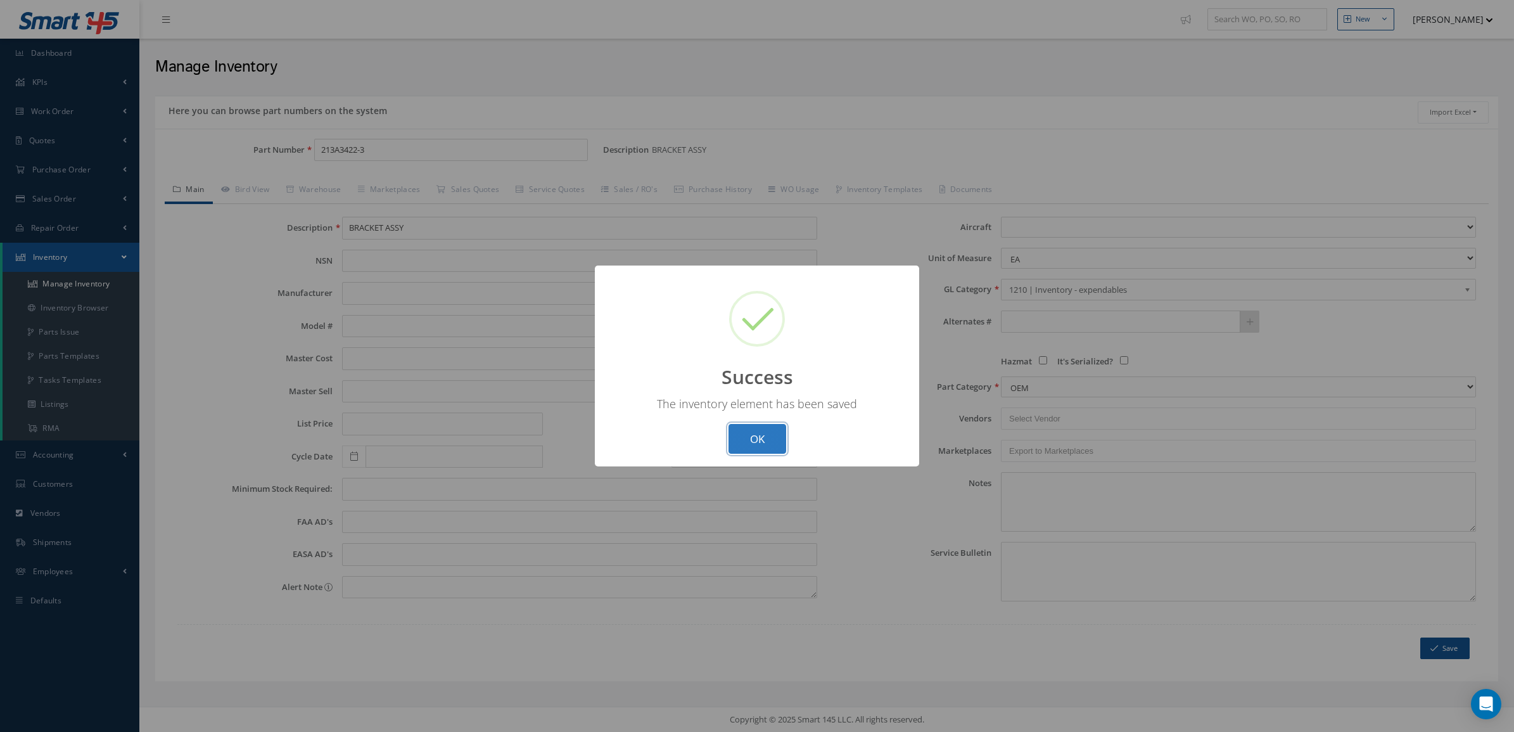
click at [777, 429] on button "OK" at bounding box center [757, 439] width 58 height 30
